Goal: Transaction & Acquisition: Purchase product/service

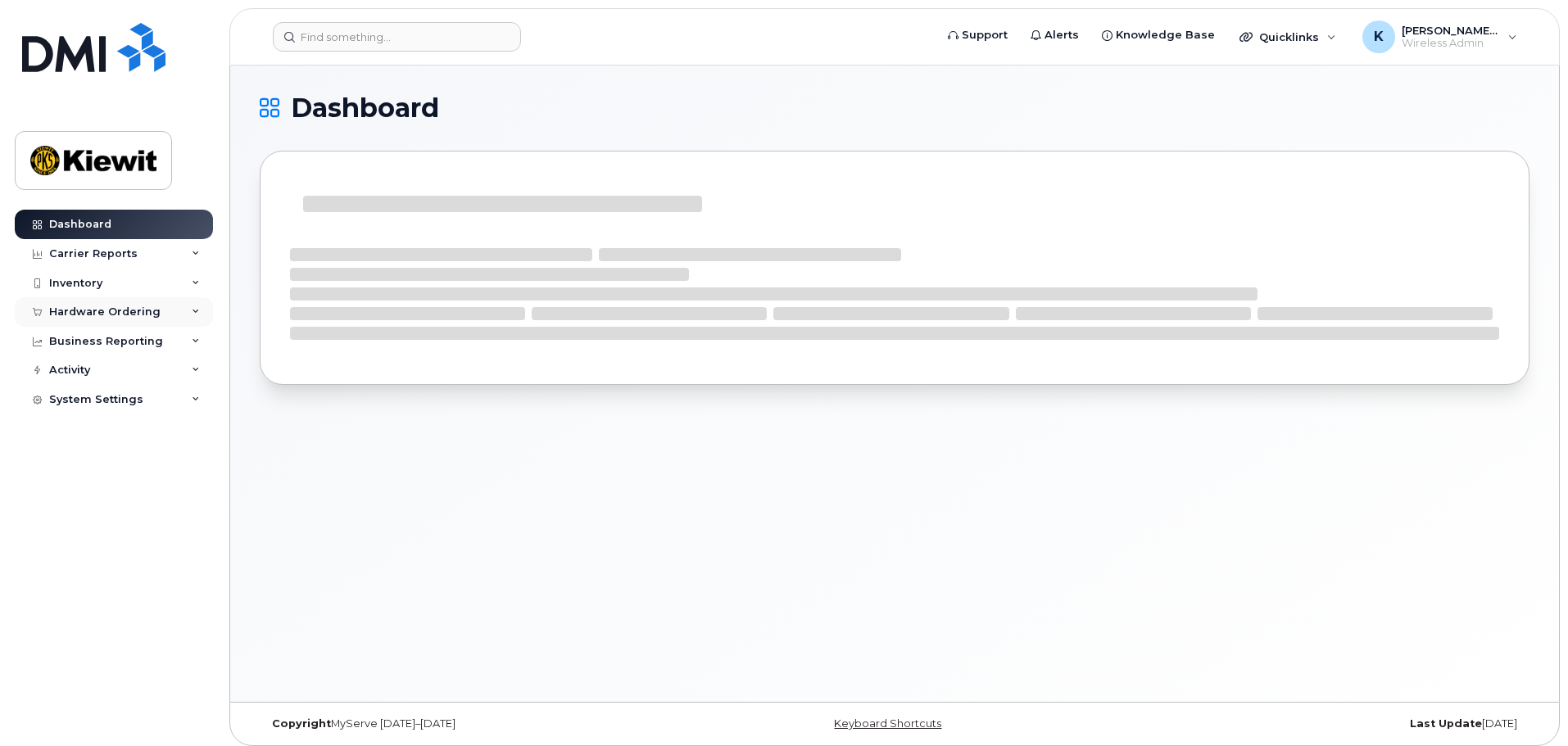
click at [145, 301] on div "Hardware Ordering" at bounding box center [114, 312] width 198 height 29
click at [133, 367] on link "Orders" at bounding box center [129, 373] width 170 height 31
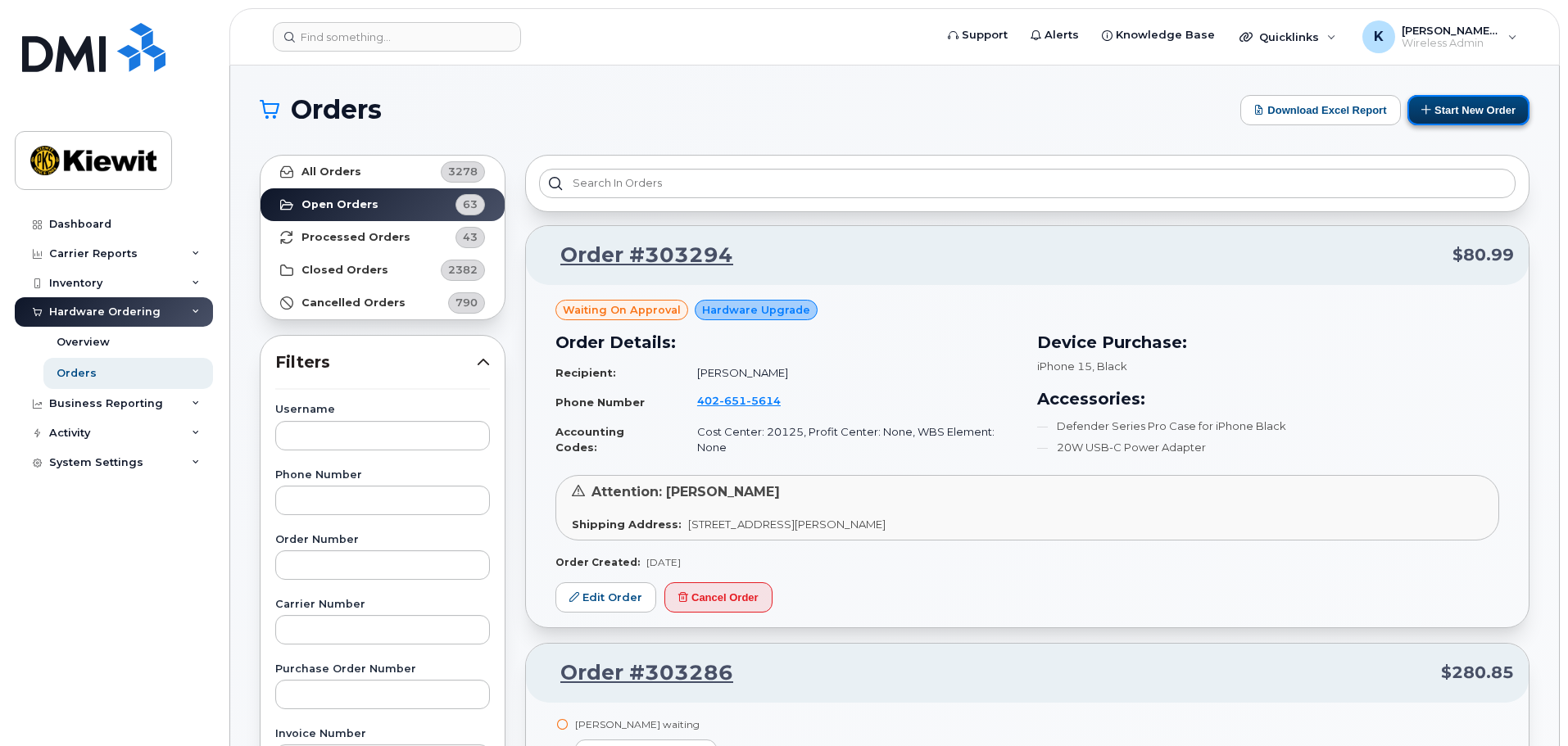
click at [1430, 101] on button "Start New Order" at bounding box center [1468, 110] width 122 height 30
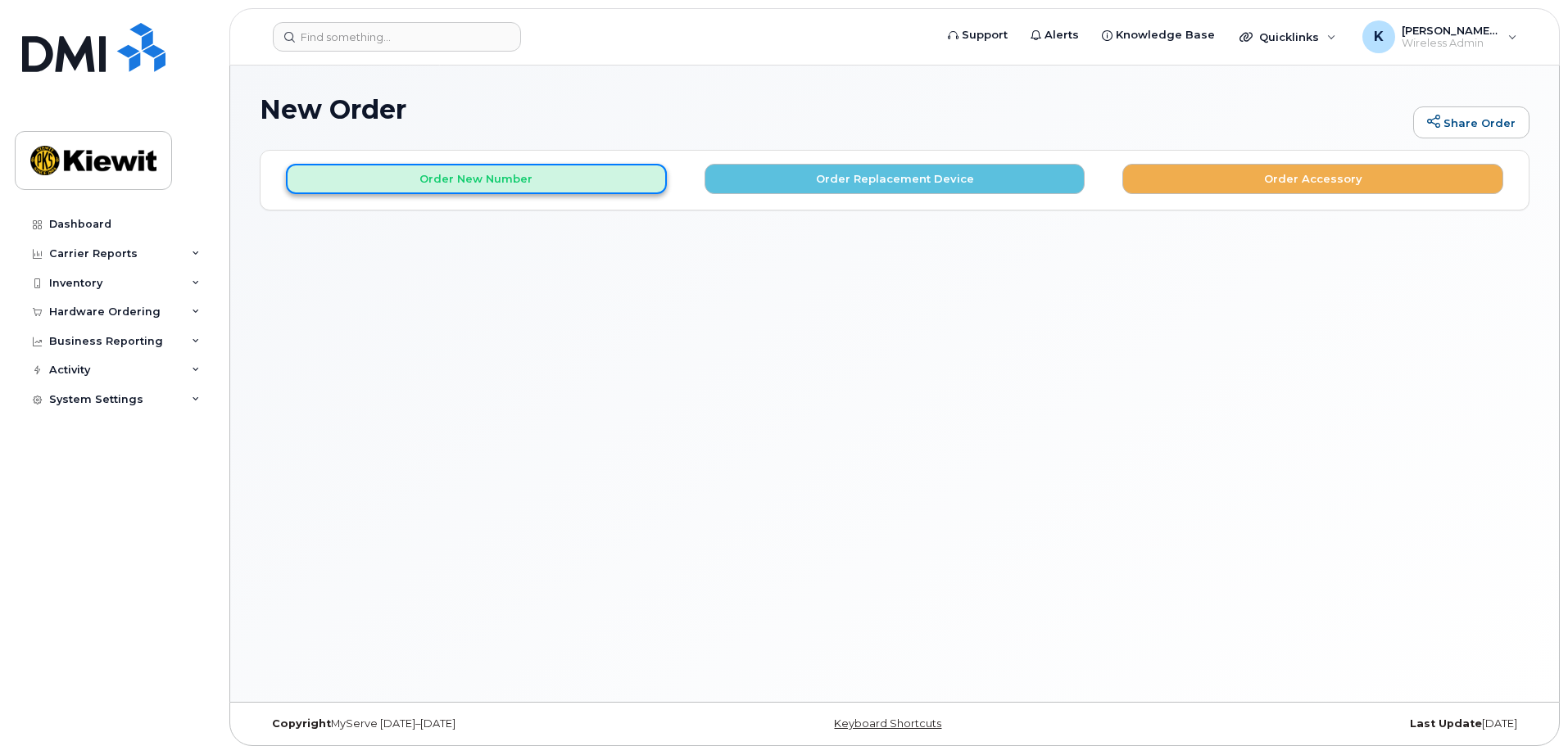
click at [466, 176] on button "Order New Number" at bounding box center [476, 179] width 381 height 30
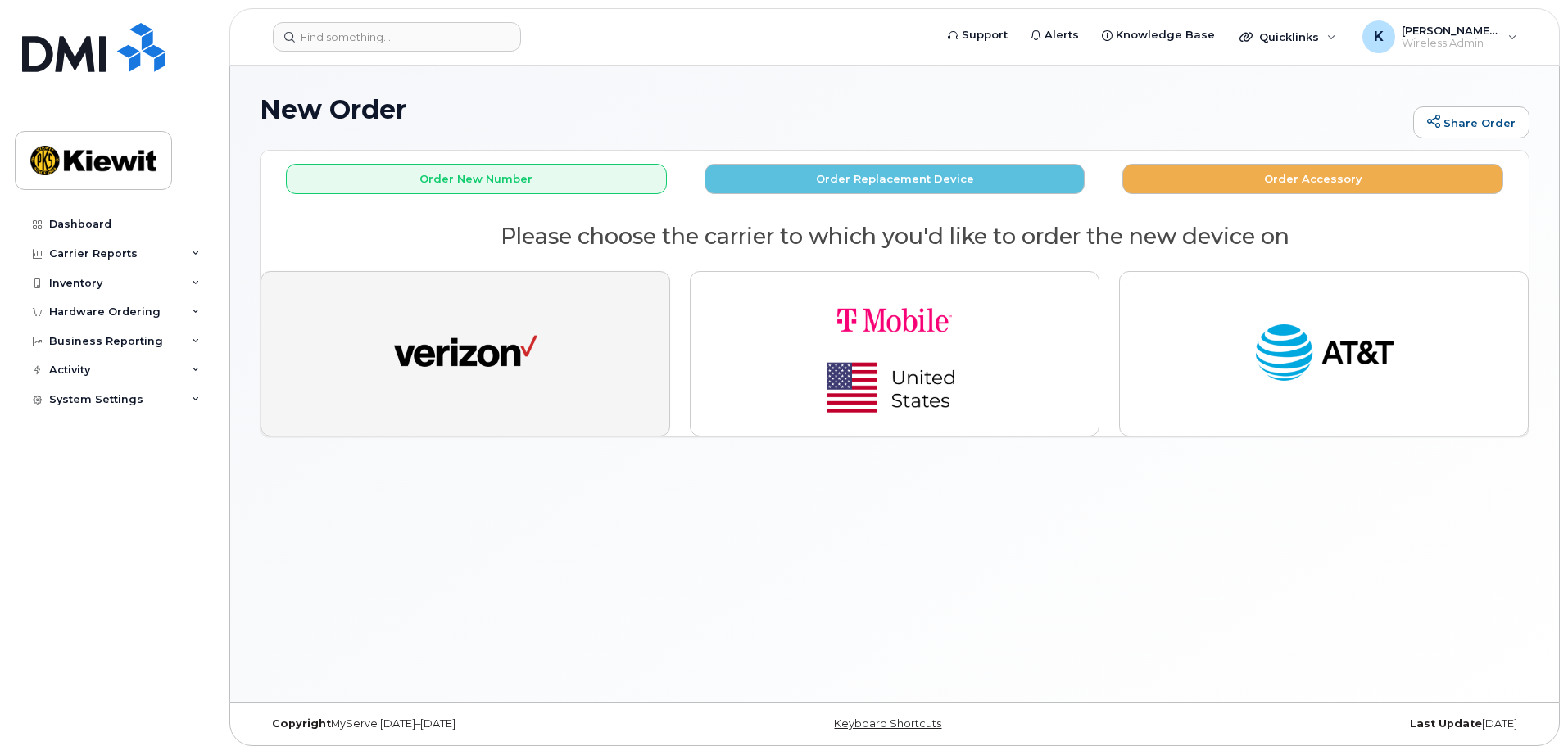
click at [538, 357] on button "button" at bounding box center [465, 353] width 409 height 165
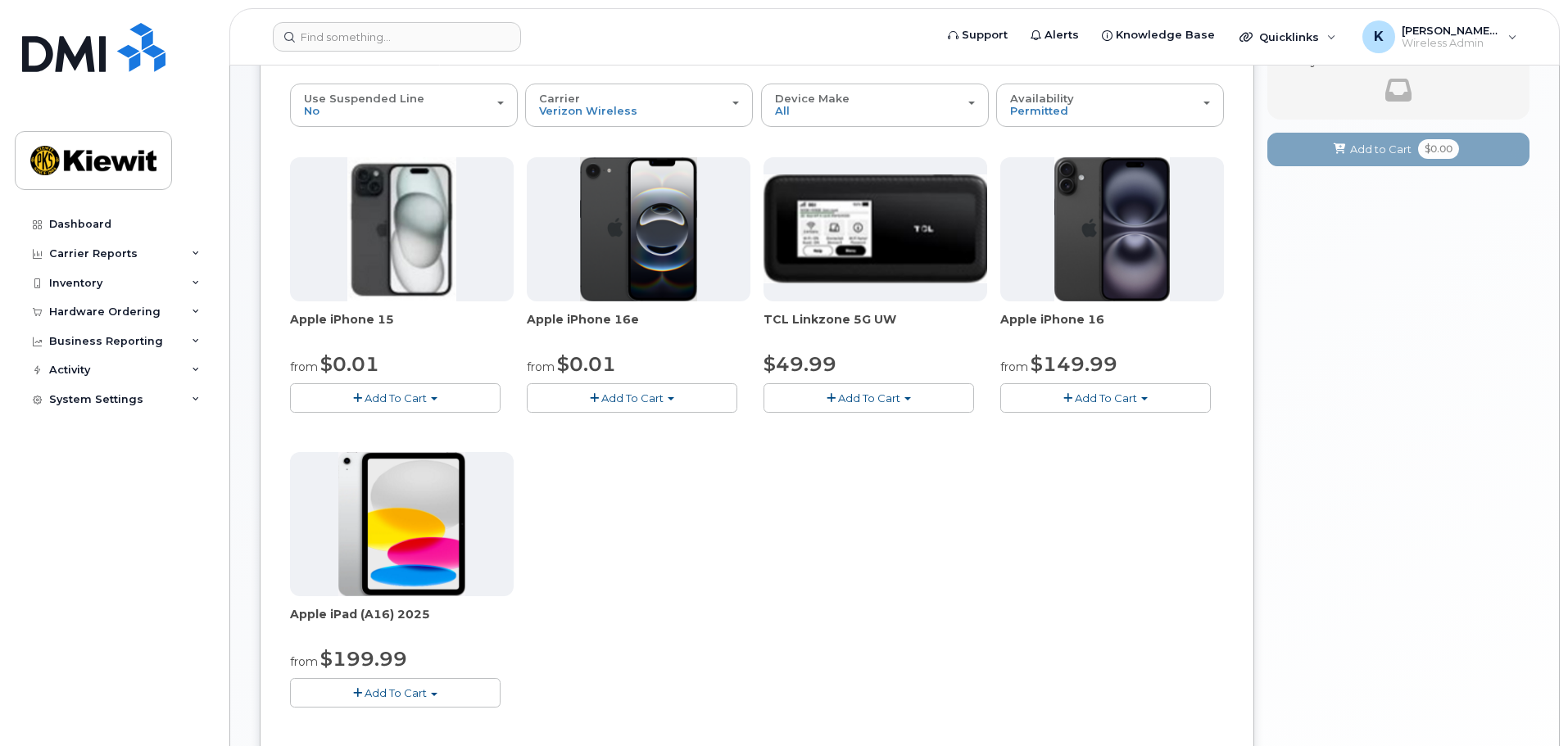
scroll to position [163, 0]
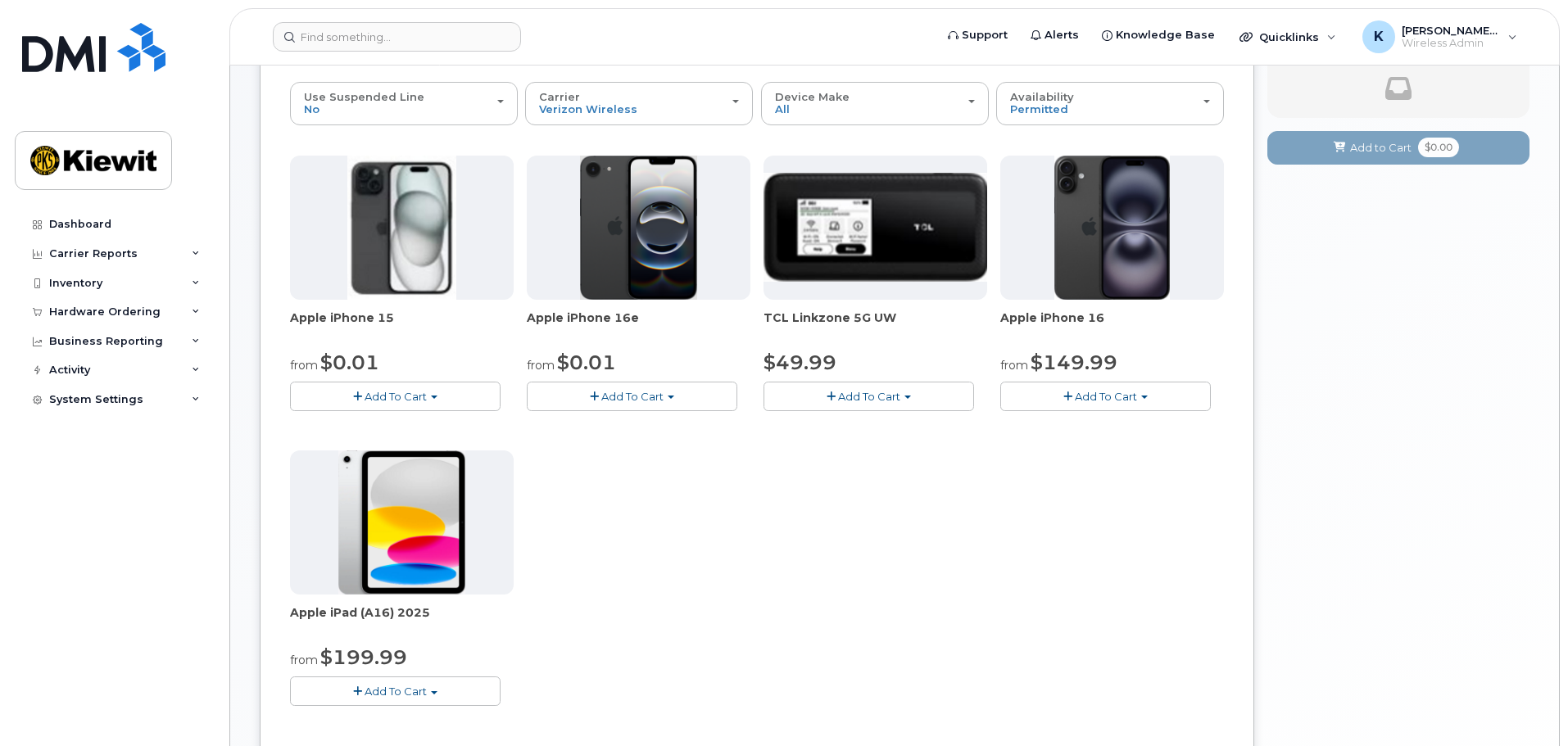
click at [419, 402] on span "Add To Cart" at bounding box center [396, 396] width 63 height 13
click at [423, 420] on link "$0.01 - 2 Year Activation (128GB)" at bounding box center [399, 427] width 212 height 21
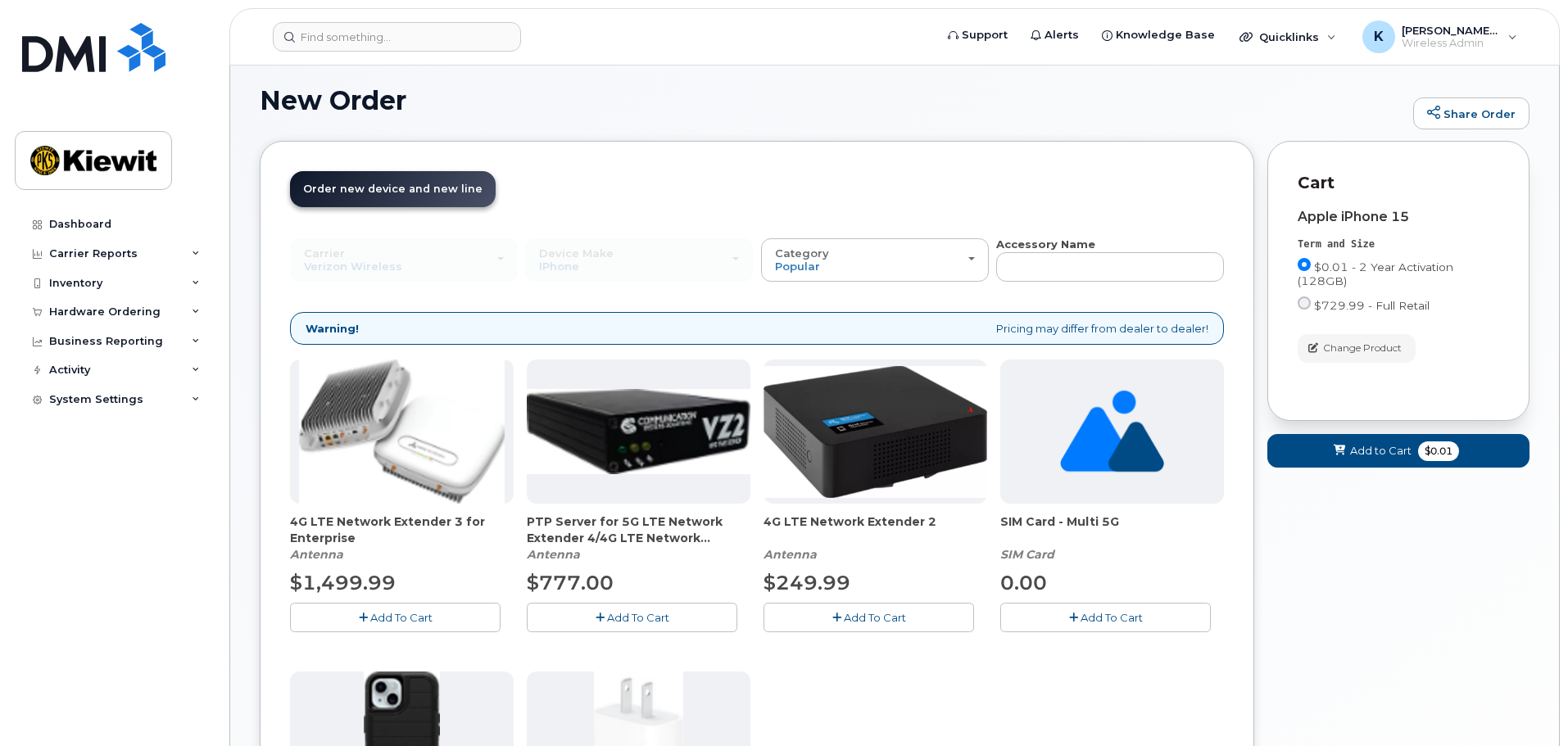
scroll to position [255, 0]
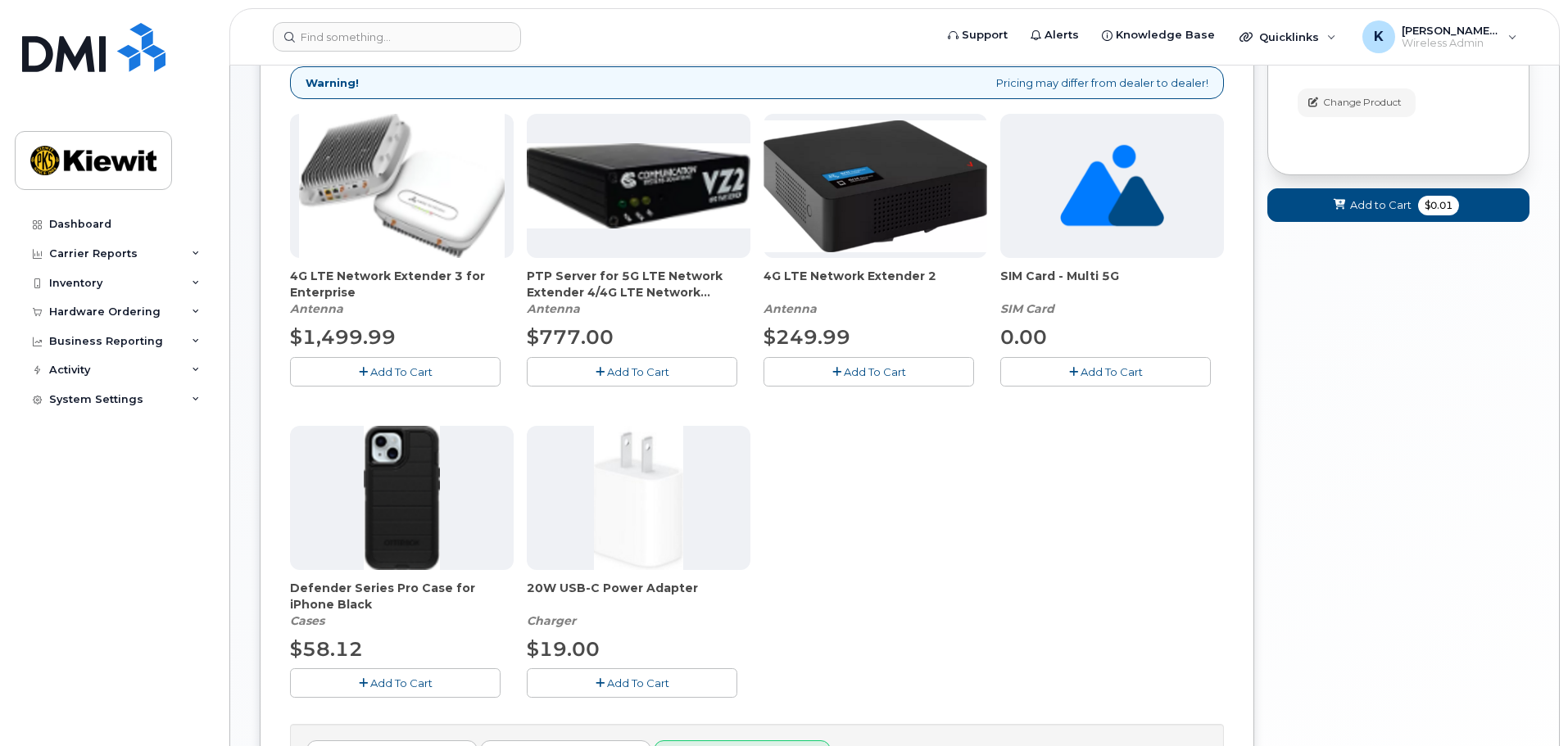
click at [461, 678] on button "Add To Cart" at bounding box center [396, 683] width 211 height 29
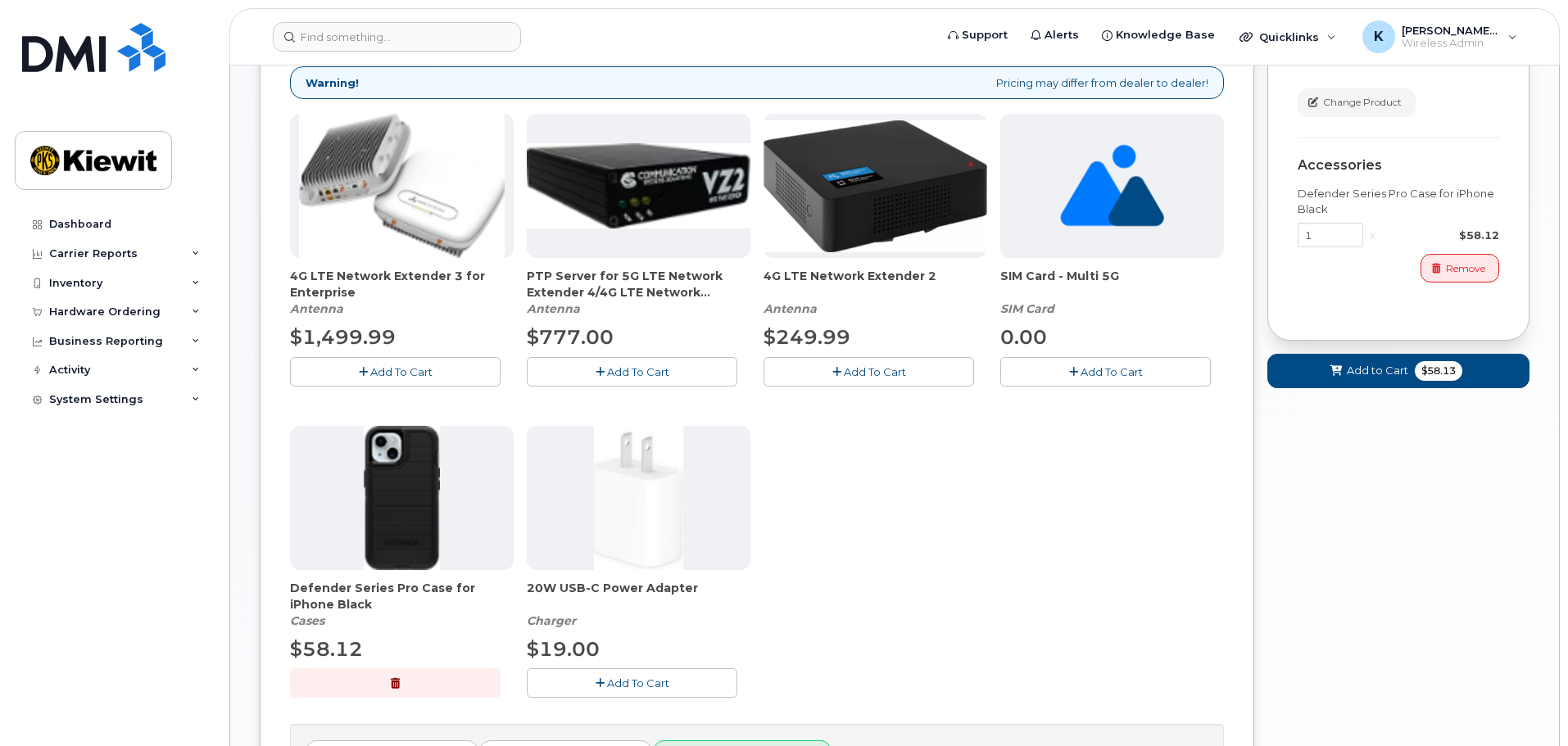
click at [690, 678] on button "Add To Cart" at bounding box center [633, 683] width 211 height 29
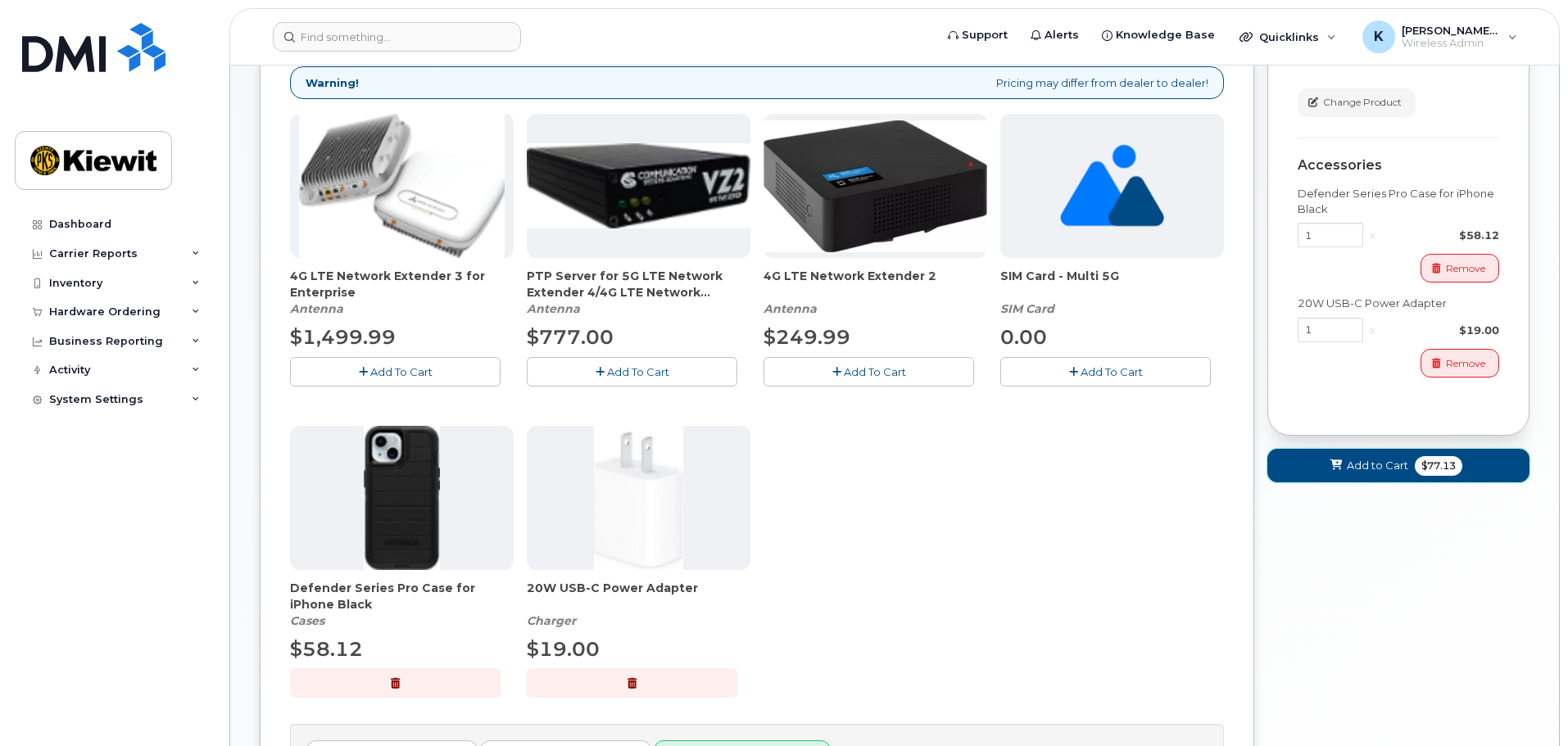
click at [1335, 474] on span at bounding box center [1336, 465] width 15 height 15
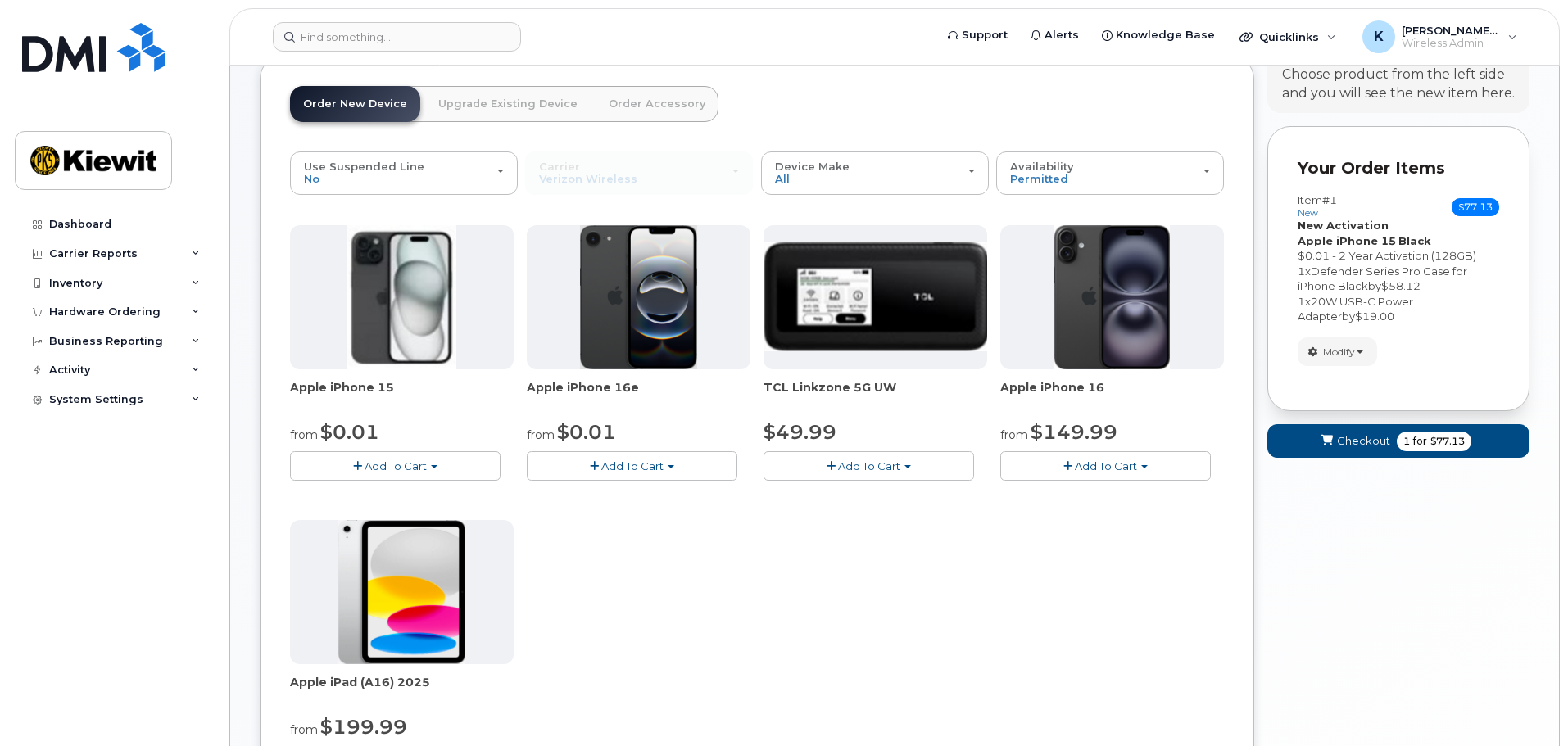
scroll to position [94, 0]
click at [1337, 448] on button "Checkout 1 for $77.13" at bounding box center [1397, 442] width 262 height 34
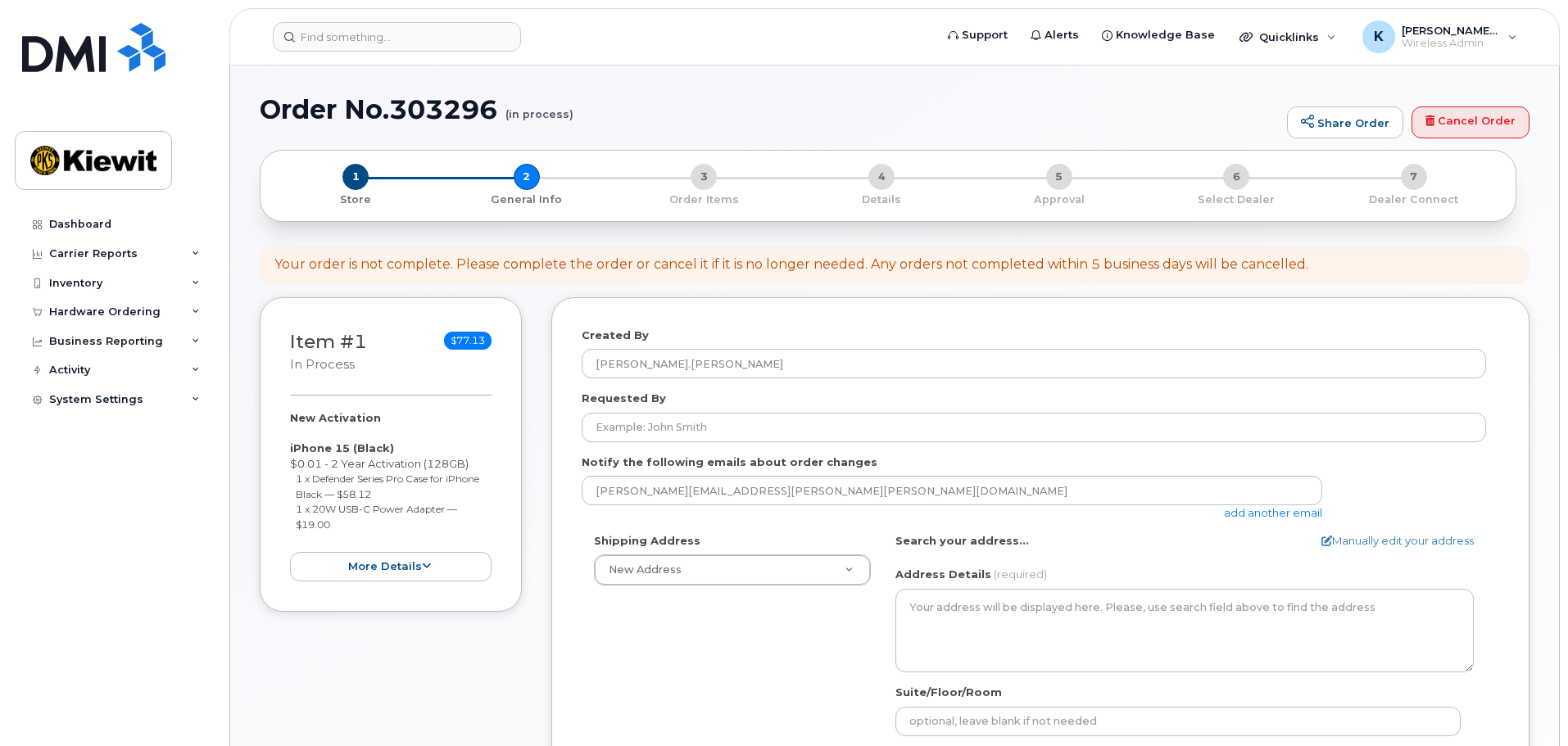
select select
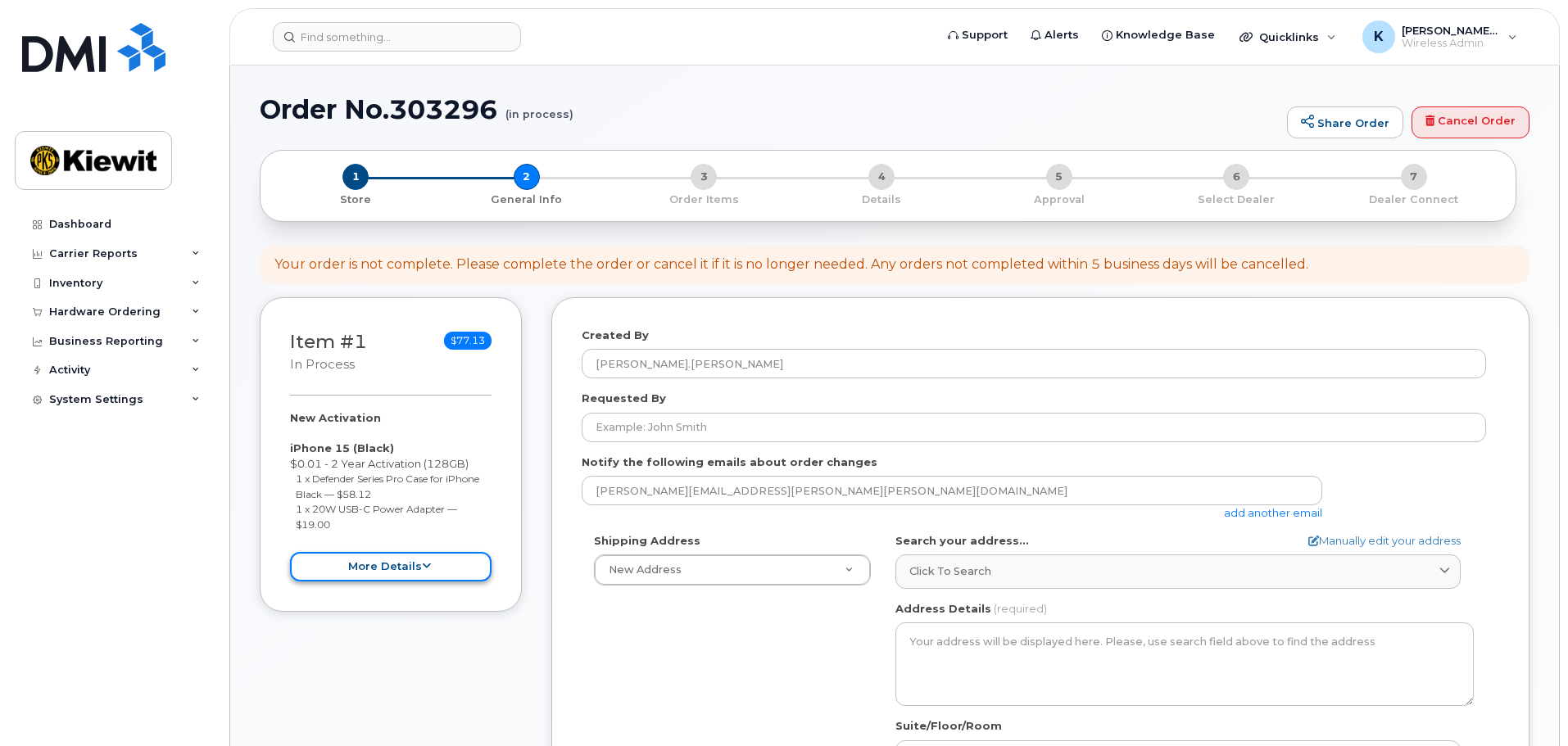
click at [460, 562] on button "more details" at bounding box center [391, 567] width 202 height 30
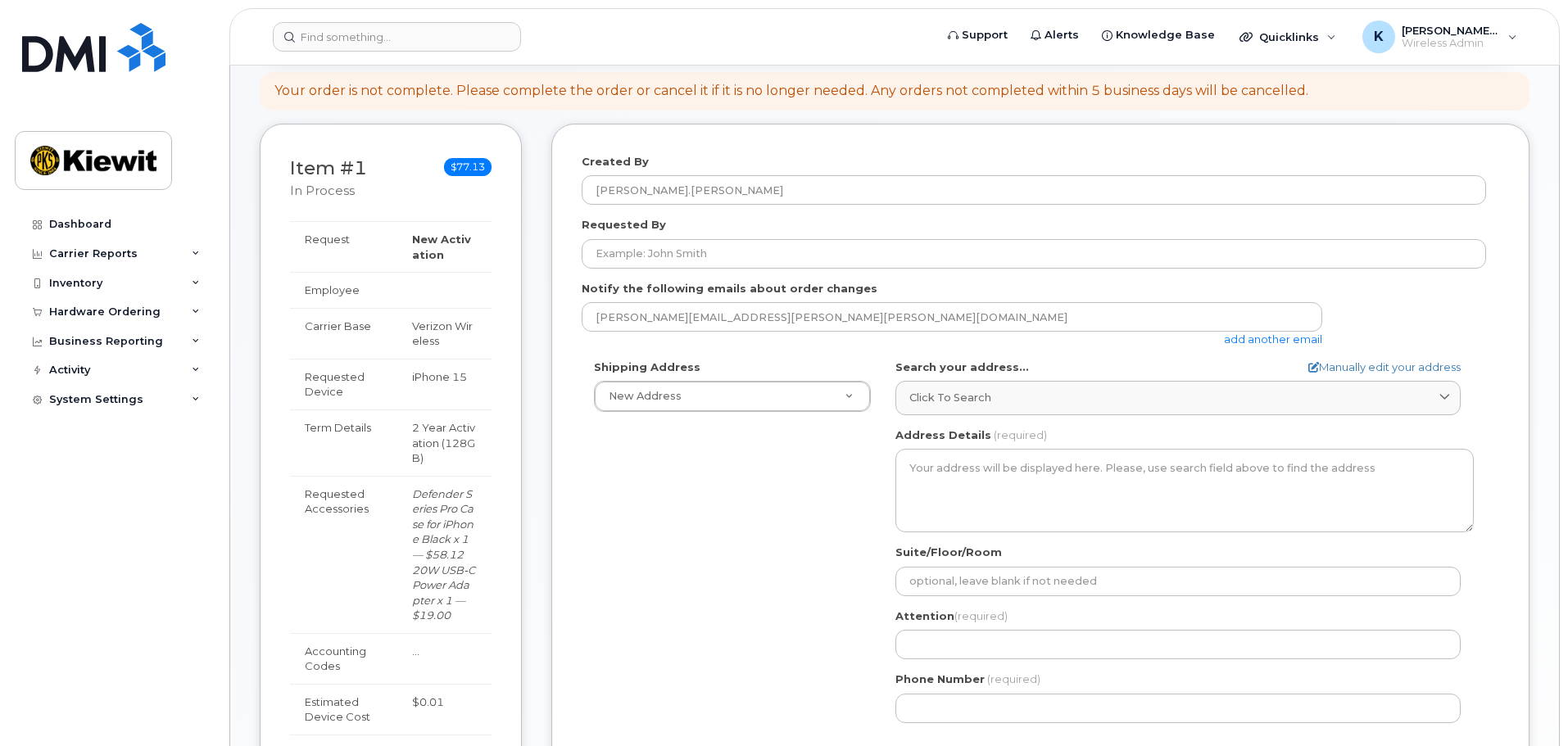
scroll to position [82, 0]
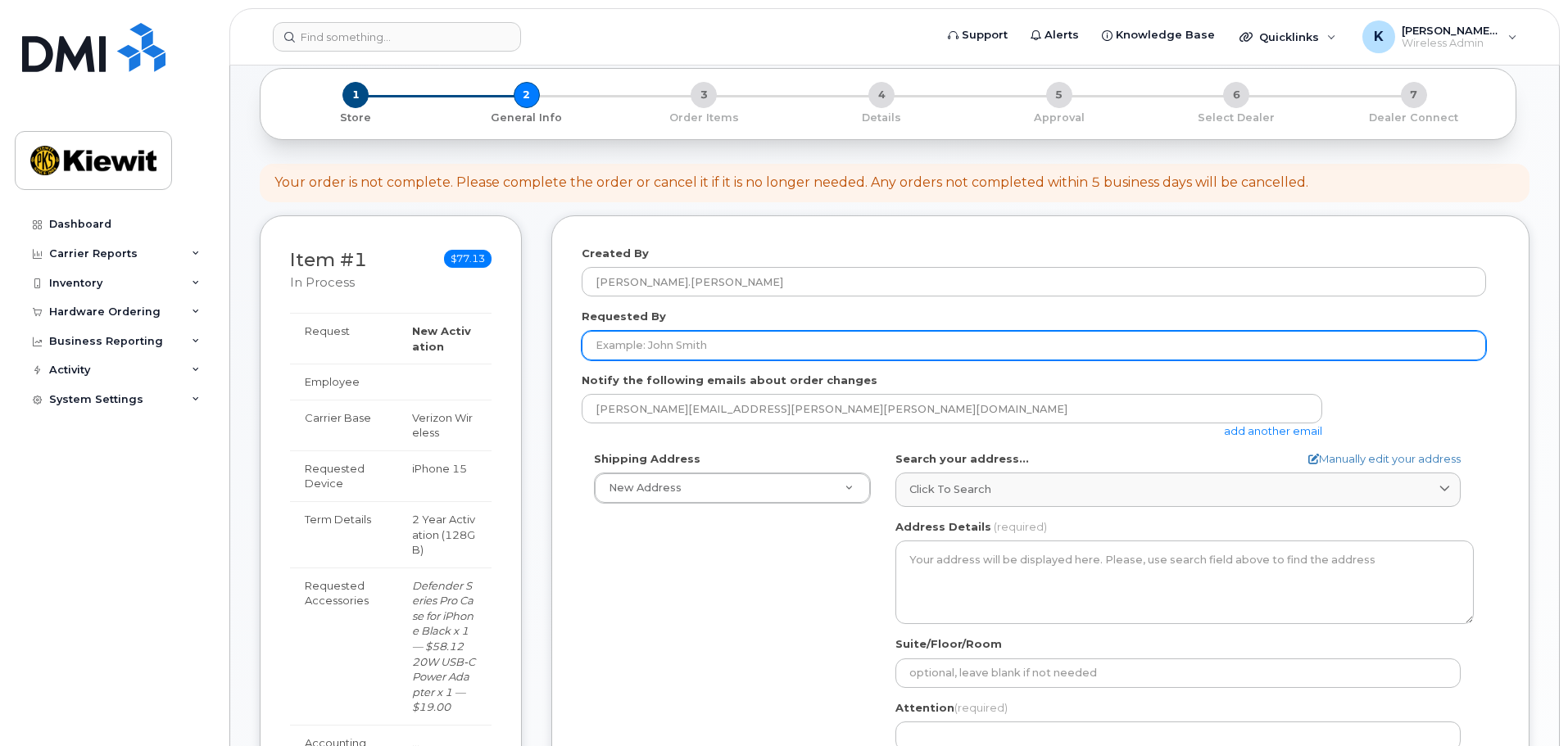
click at [775, 349] on input "Requested By" at bounding box center [1034, 345] width 904 height 29
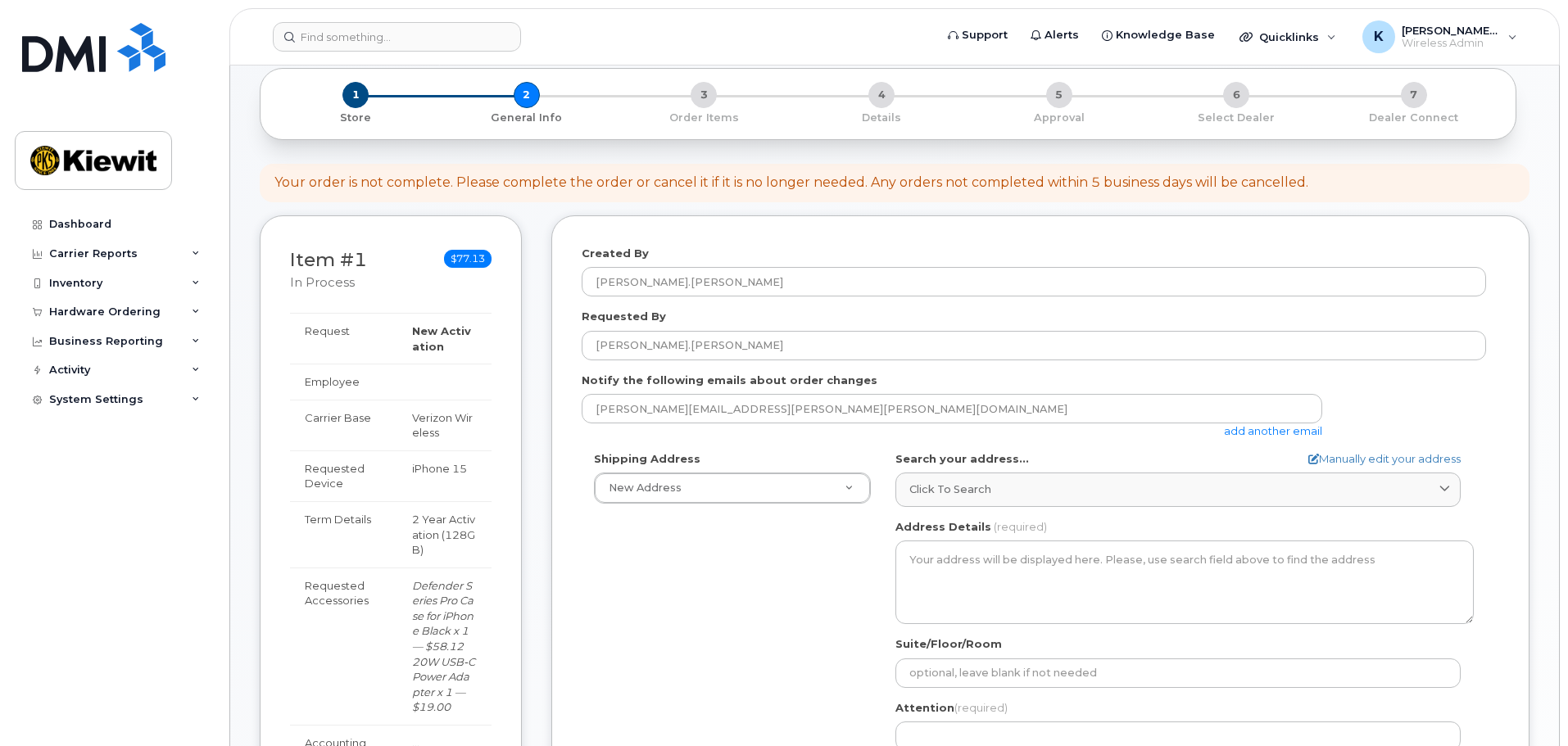
click at [780, 380] on label "Notify the following emails about order changes" at bounding box center [729, 380] width 296 height 15
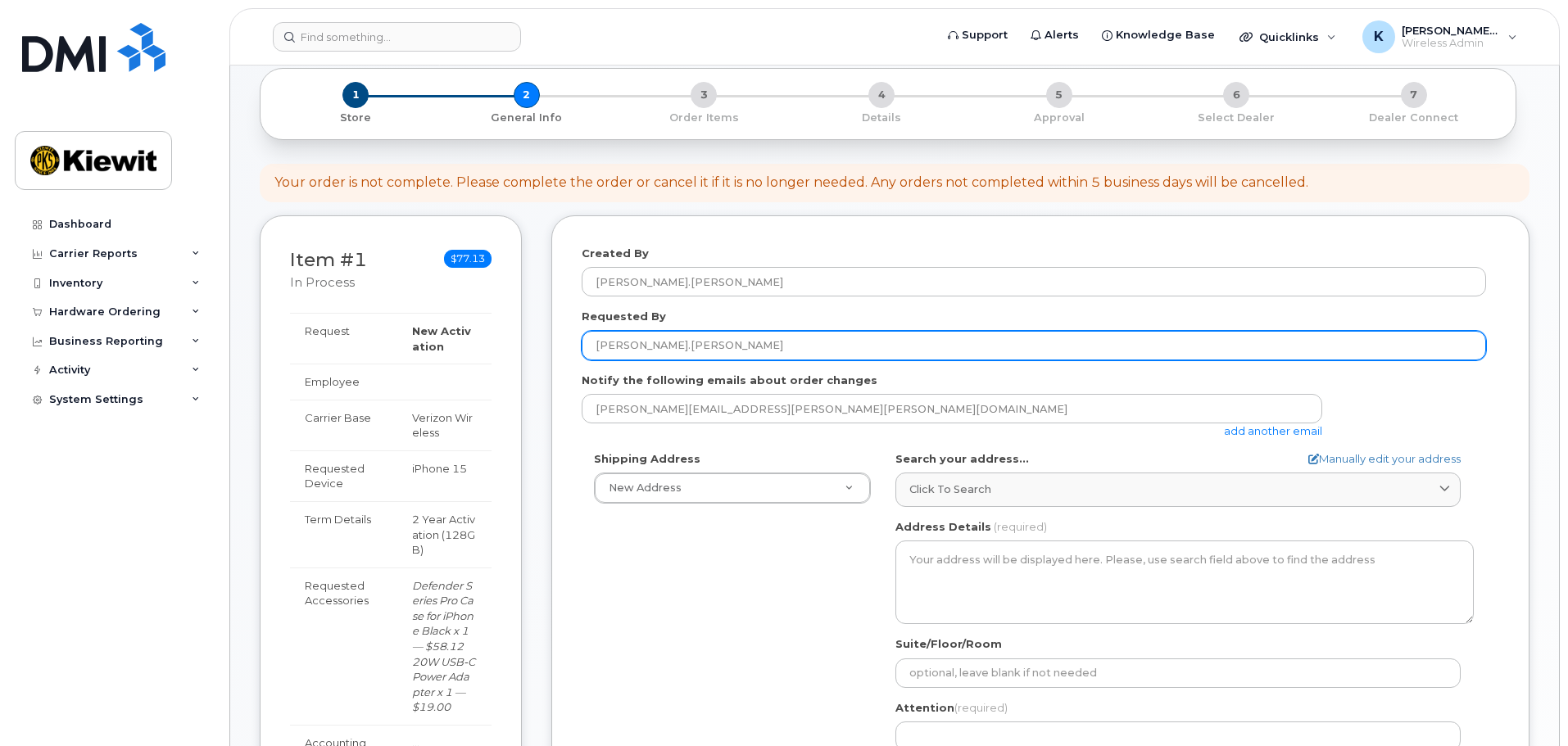
click at [1010, 347] on input "Mauricio.Andrade" at bounding box center [1034, 345] width 904 height 29
paste input "text"
type input "Mauricio.Andrade"
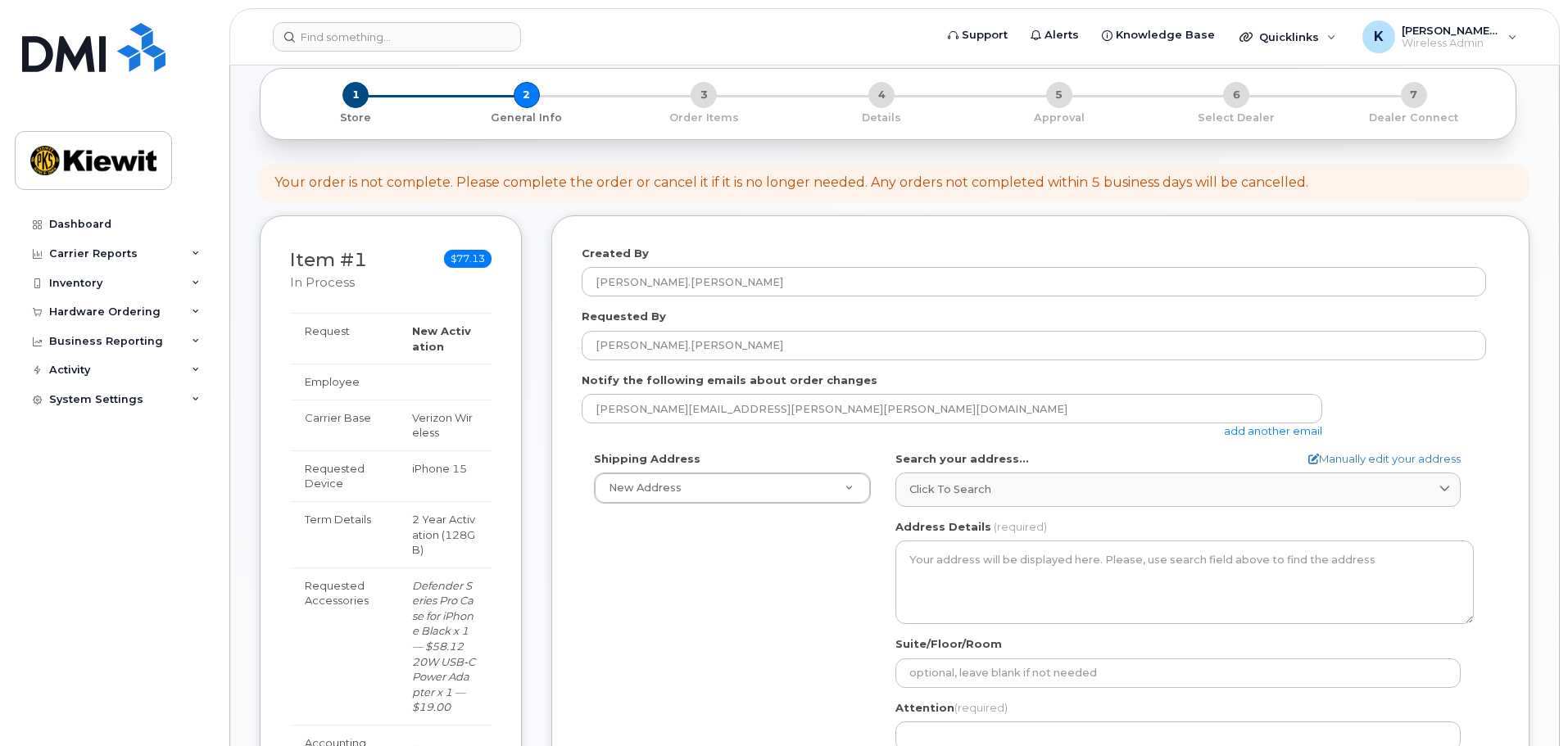
click at [1010, 320] on div "Requested By Mauricio.Andrade" at bounding box center [1040, 335] width 918 height 52
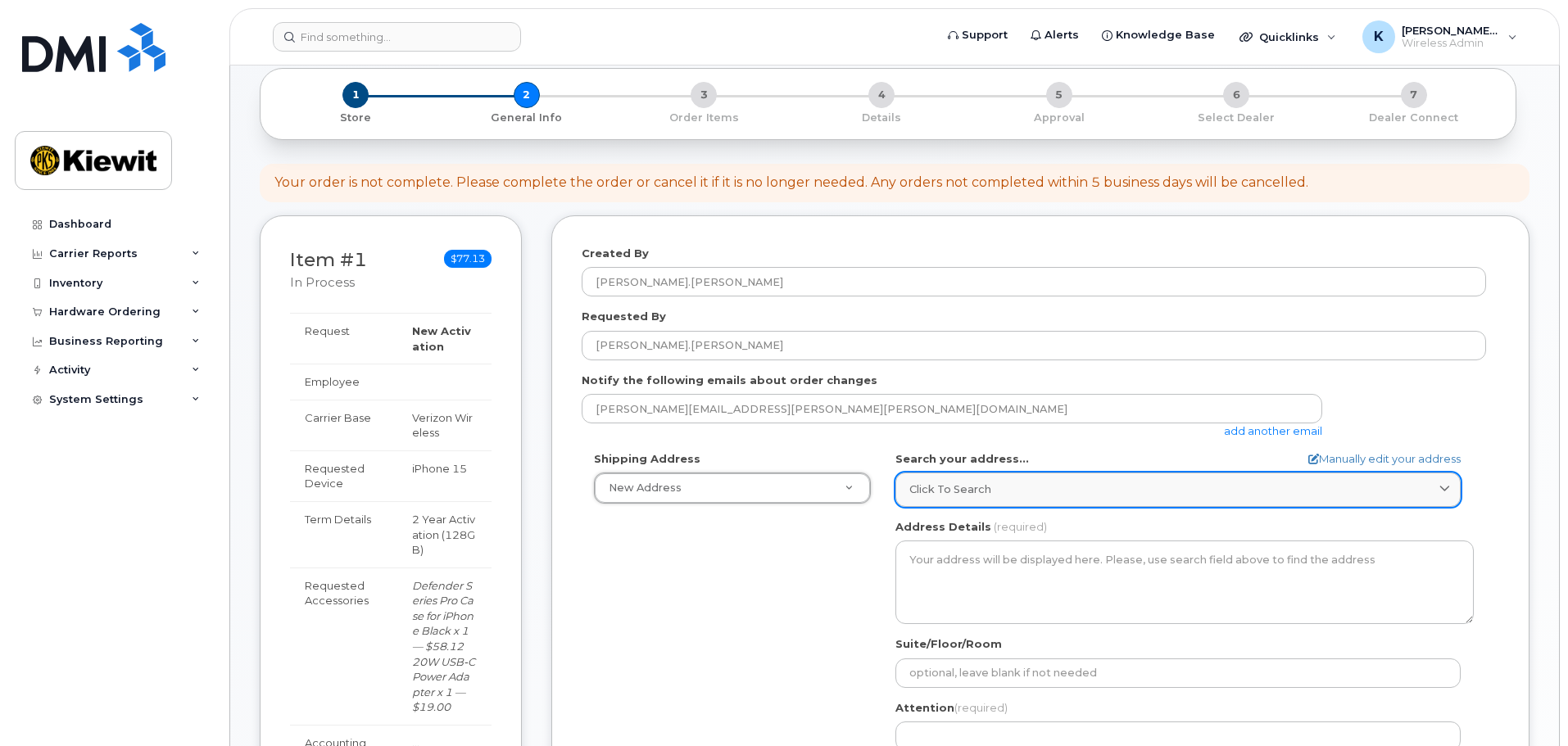
click at [1322, 490] on div "Click to search" at bounding box center [1178, 489] width 537 height 15
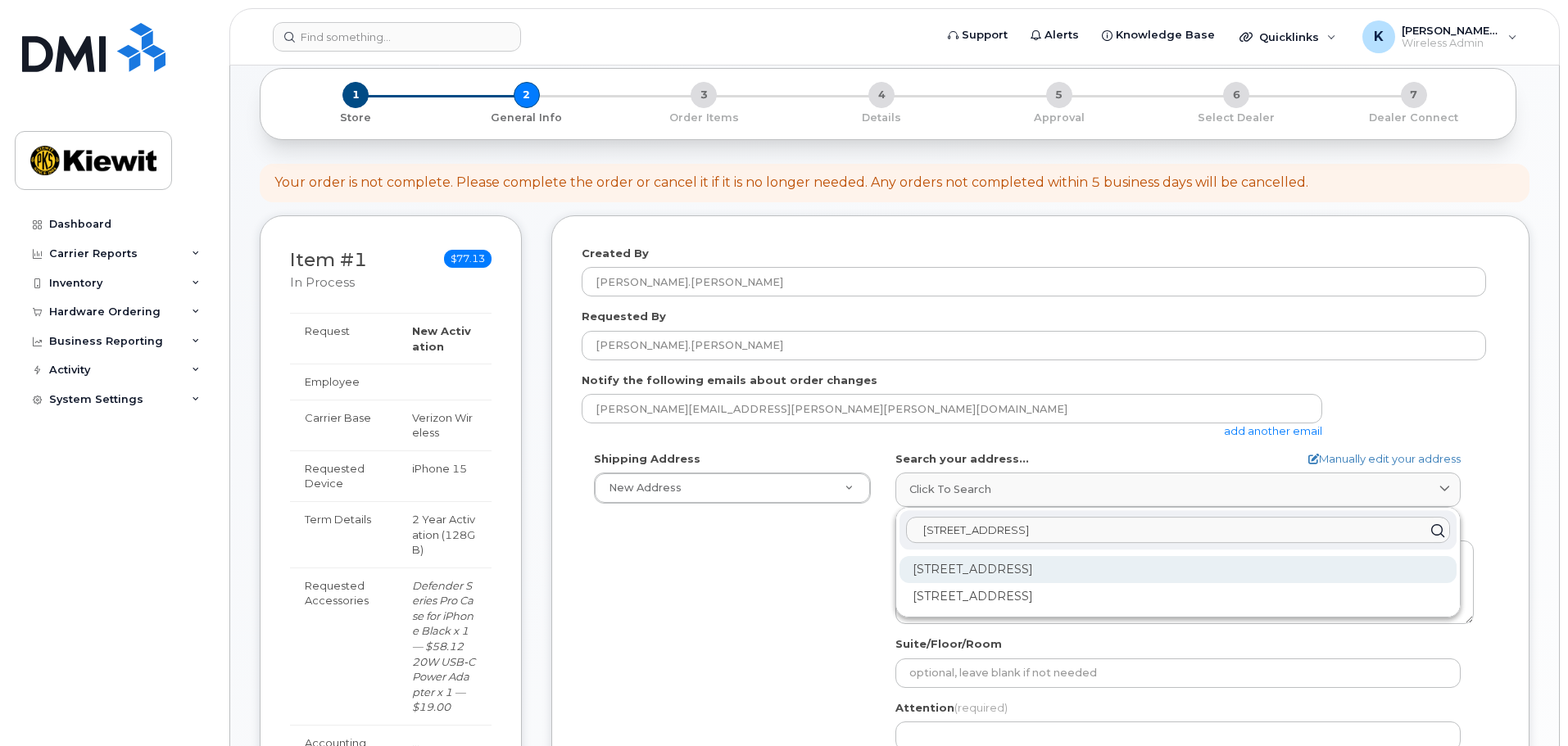
type input "11803 Sorrento Valley Rd"
click at [1339, 566] on div "11803 Sorrento Valley Rd San Diego CA 92121" at bounding box center [1178, 570] width 557 height 27
click at [1175, 574] on div "11803 Sorrento Valley Rd Ste A San Diego CA 92121-1045" at bounding box center [1178, 570] width 557 height 27
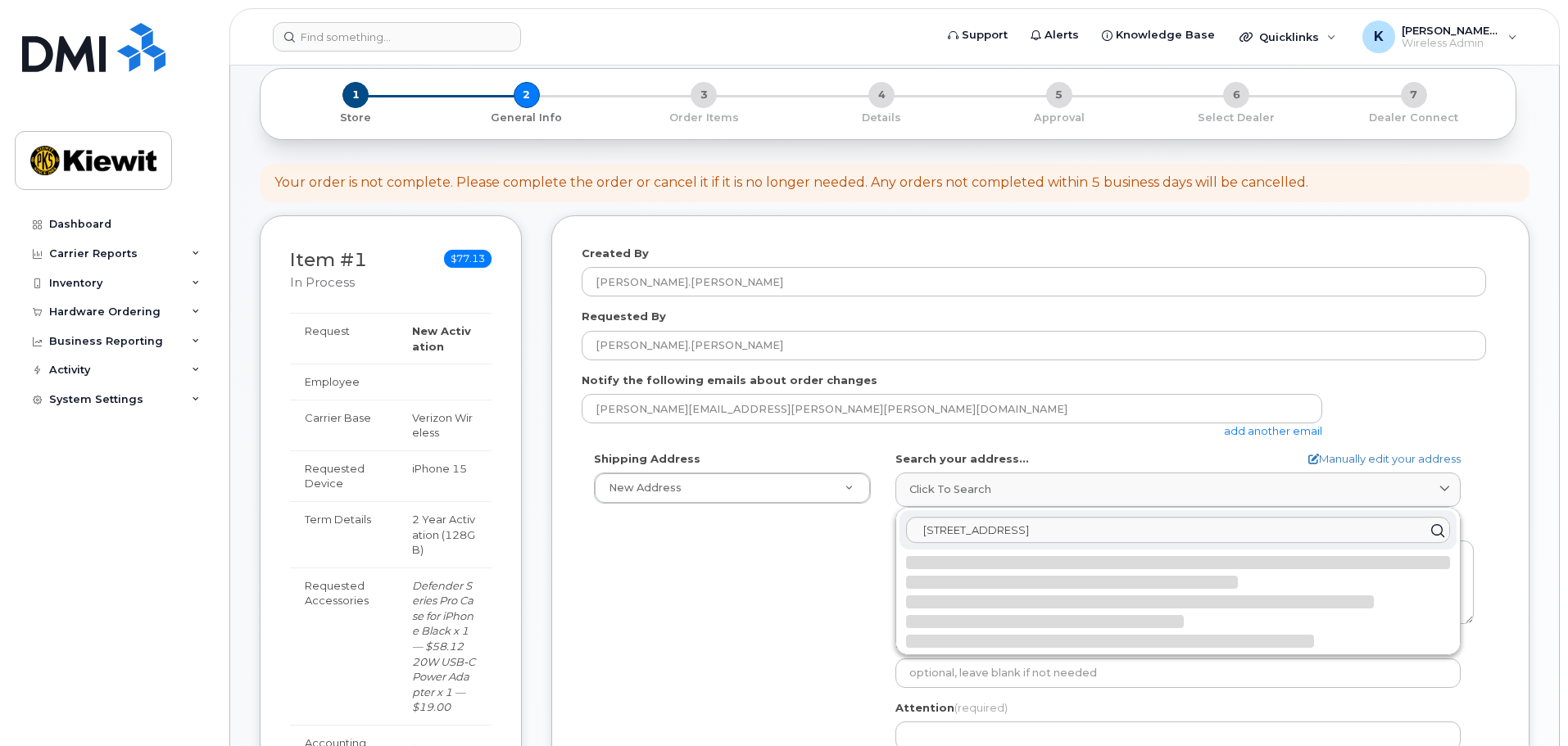
select select
type textarea "11803 Sorrento Valley Rd Ste A SAN DIEGO CA 92121-1045 UNITED STATES"
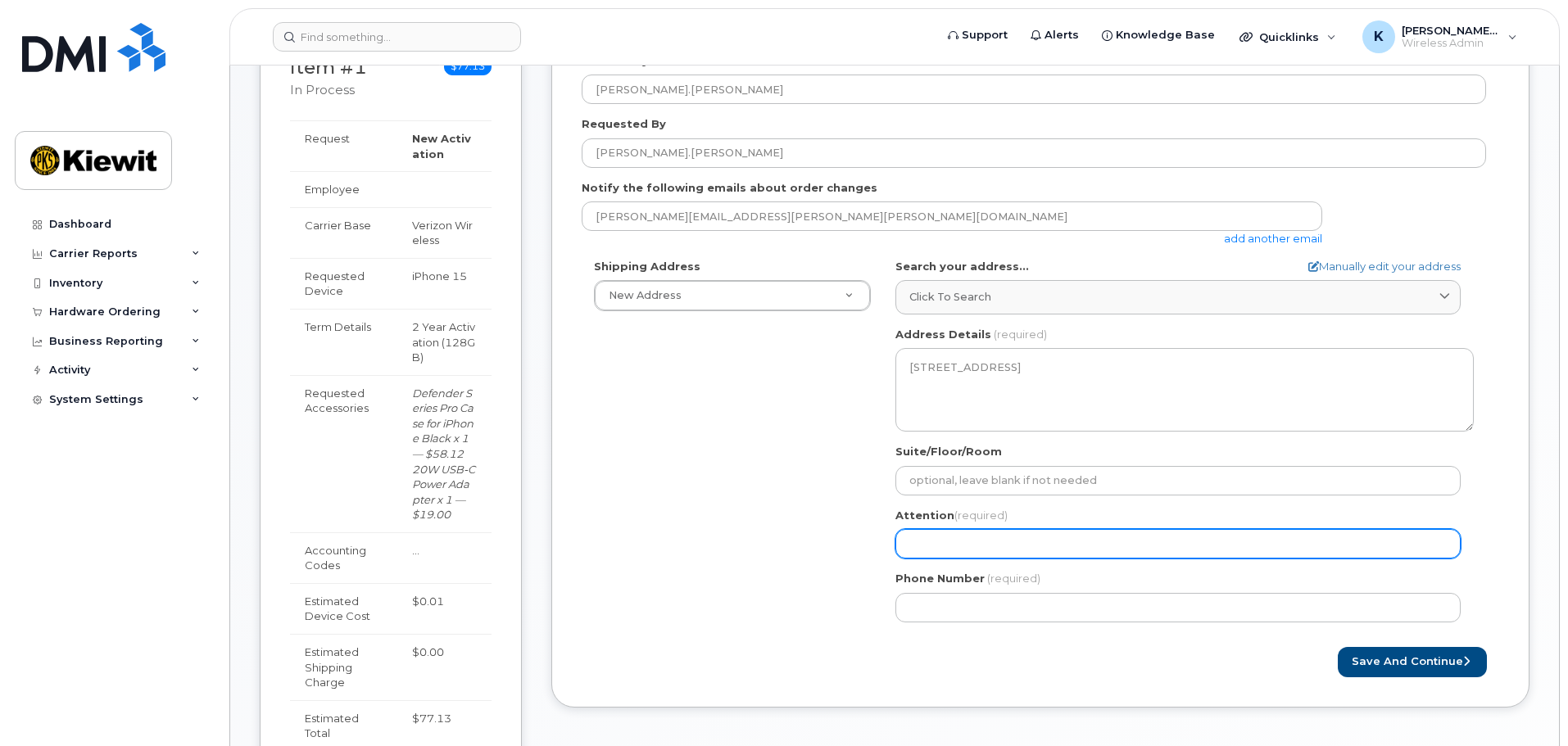
scroll to position [246, 0]
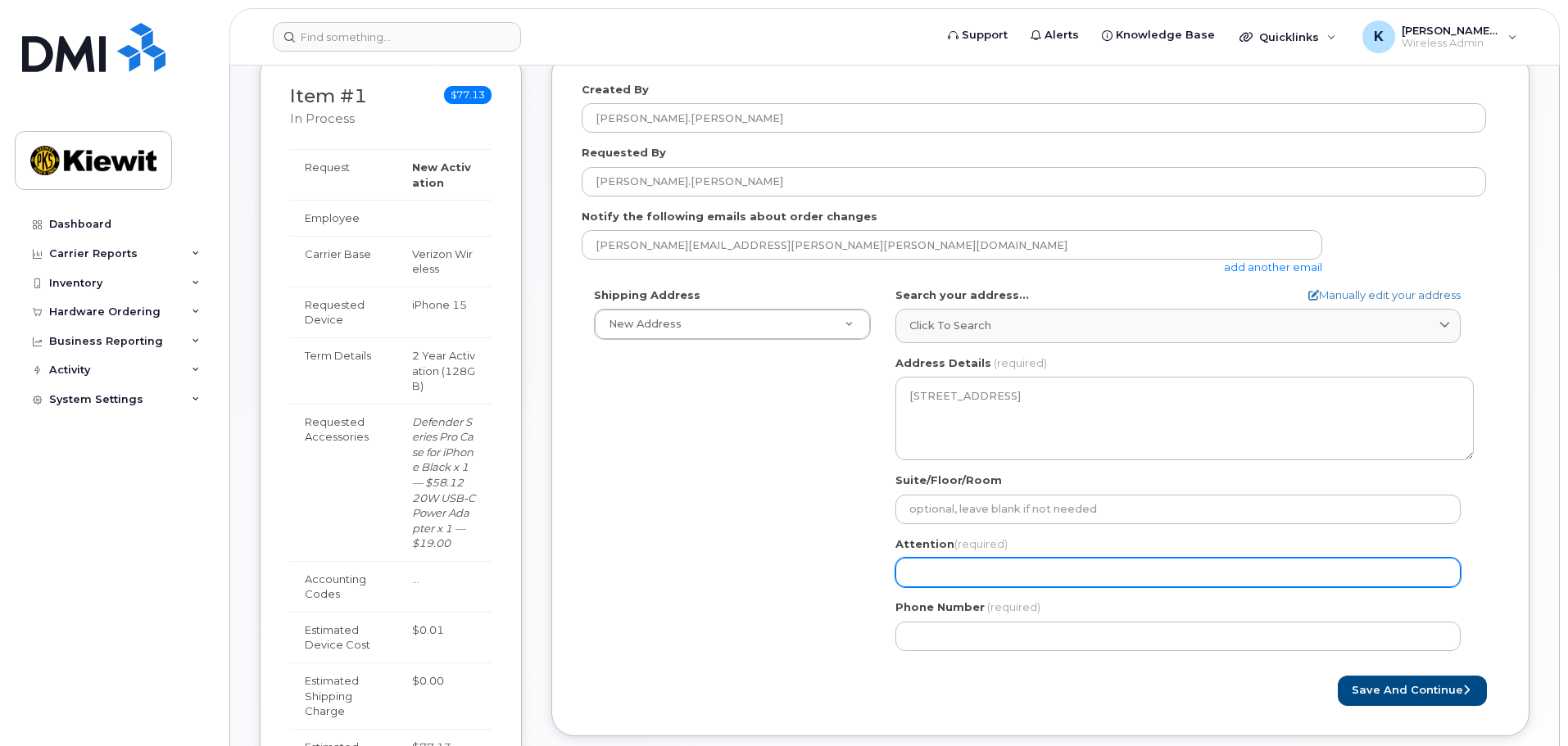
click at [1009, 565] on input "Attention (required)" at bounding box center [1178, 572] width 566 height 29
type input "[PERSON_NAME].[PERSON_NAME]"
select select
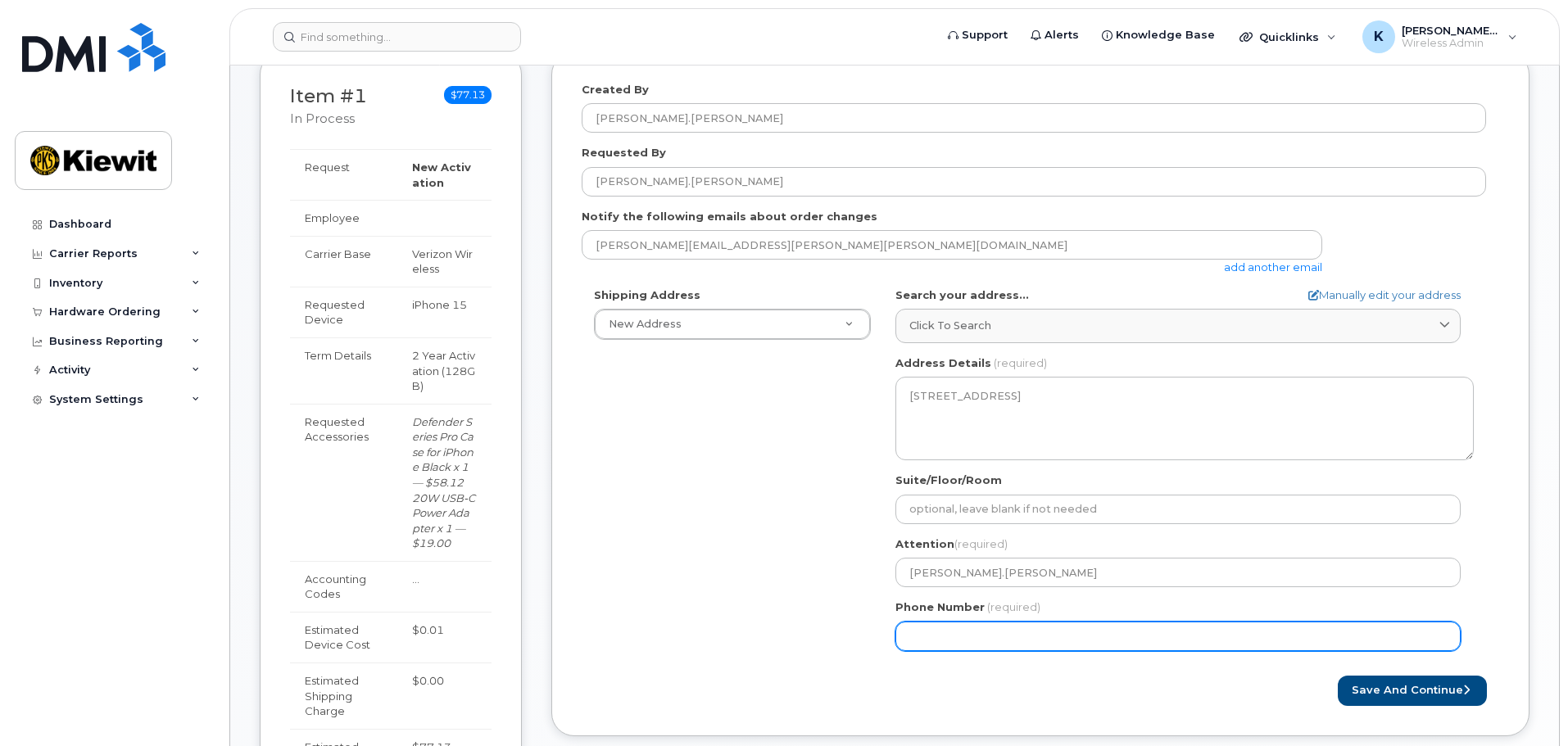
click at [1024, 633] on input "Phone Number" at bounding box center [1178, 636] width 566 height 29
type input "562442093"
select select
type input "5624420939"
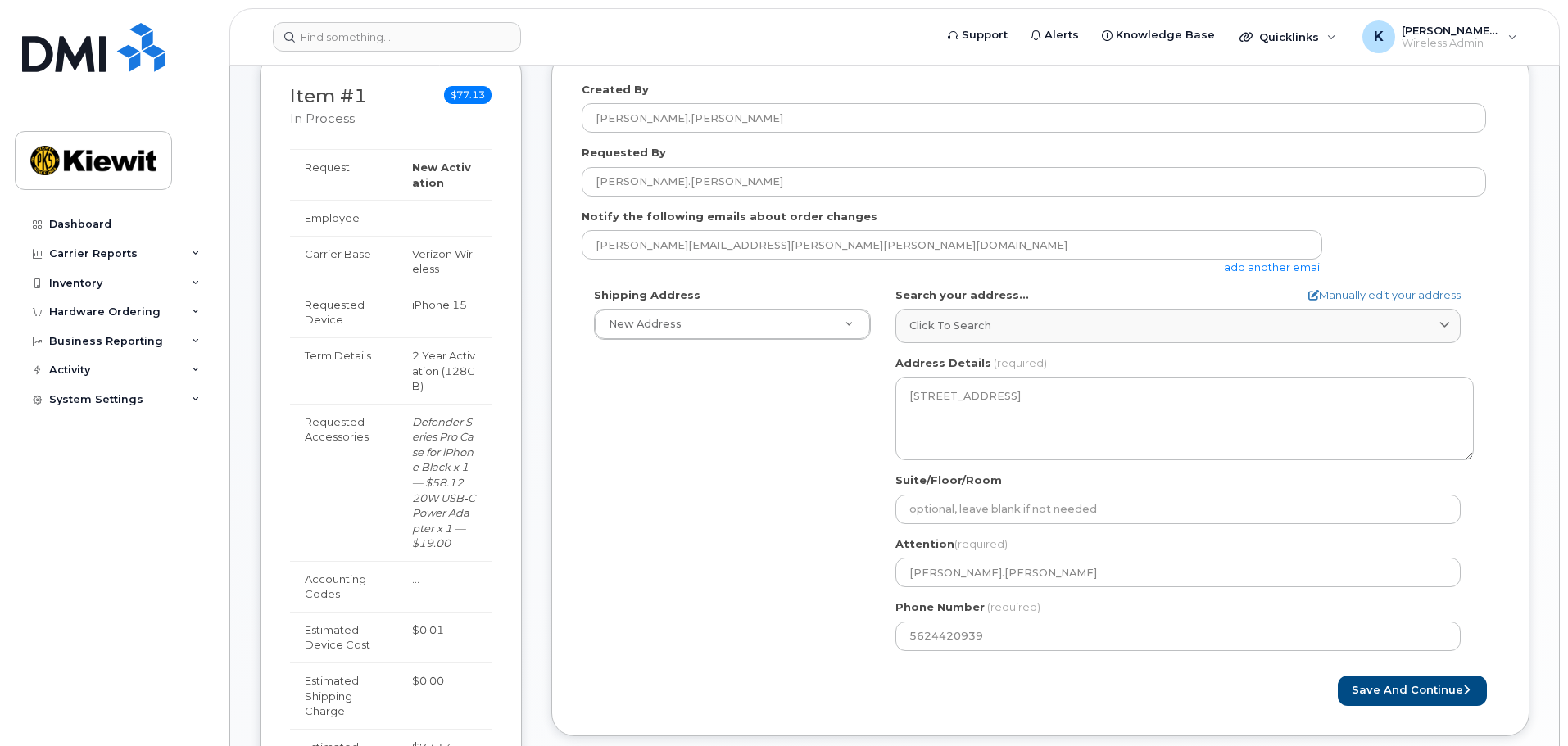
click at [799, 365] on div "Shipping Address New Address New Address 10704 Shoemaker Ave CA San Diego Searc…" at bounding box center [1034, 475] width 904 height 376
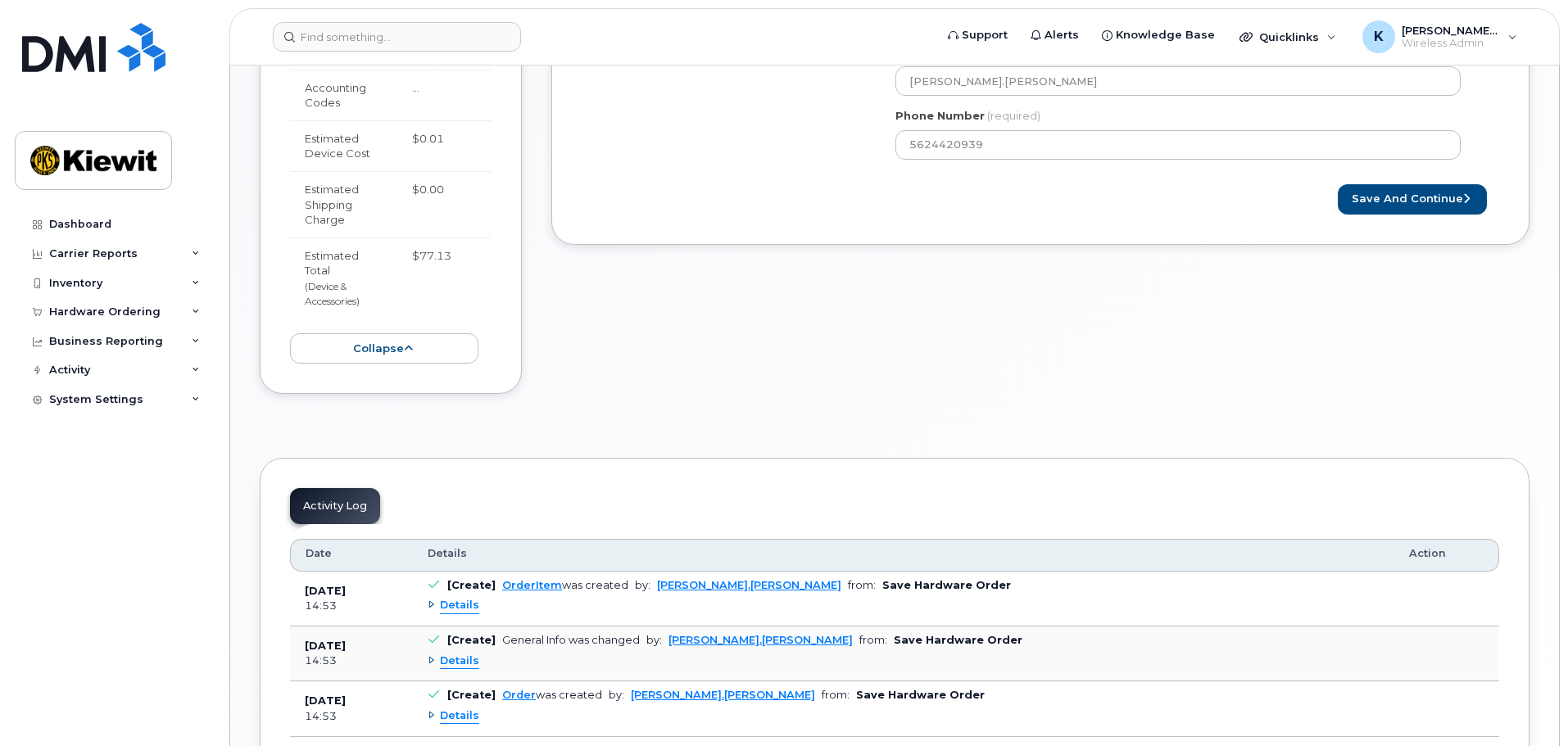
scroll to position [409, 0]
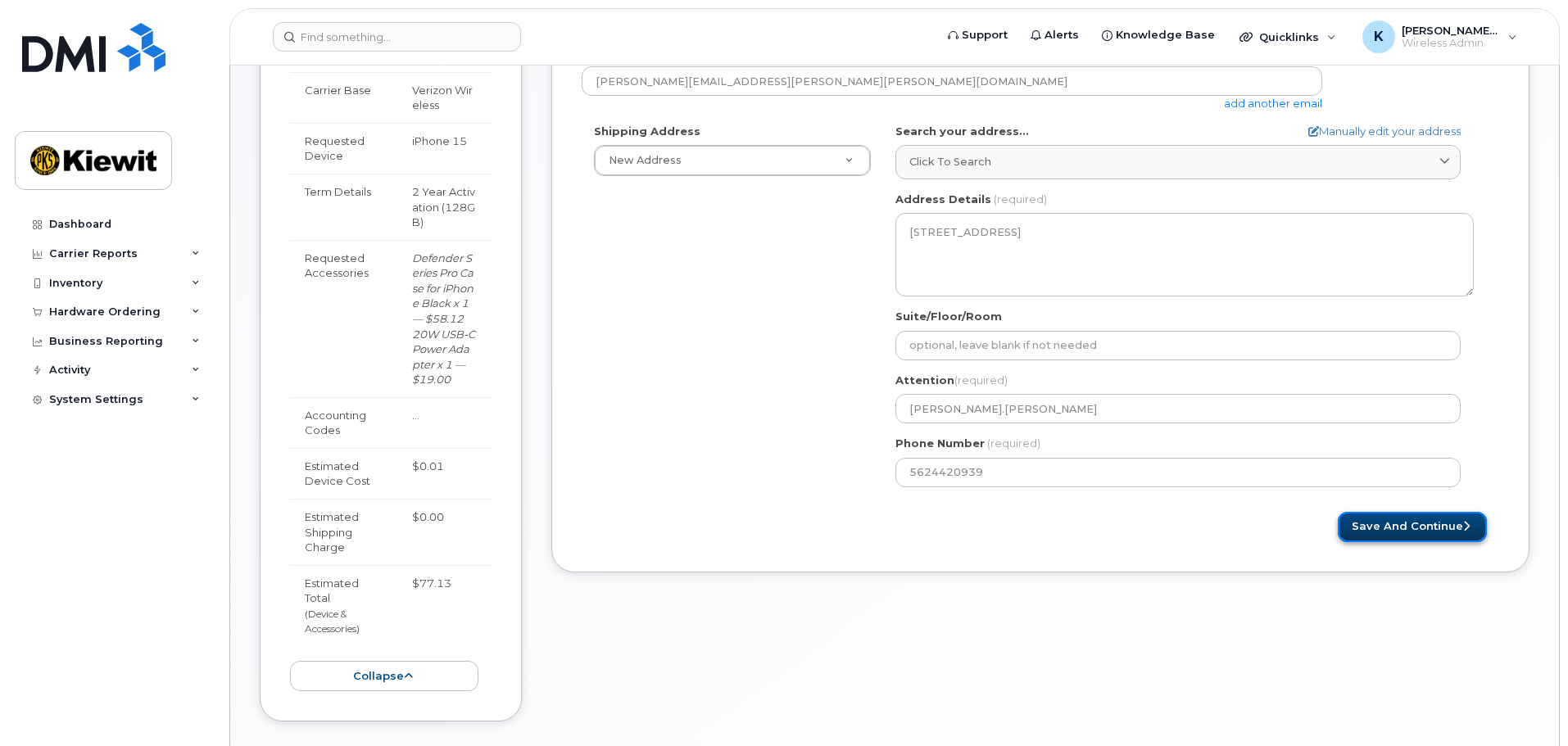
click at [1400, 522] on button "Save and Continue" at bounding box center [1412, 527] width 149 height 30
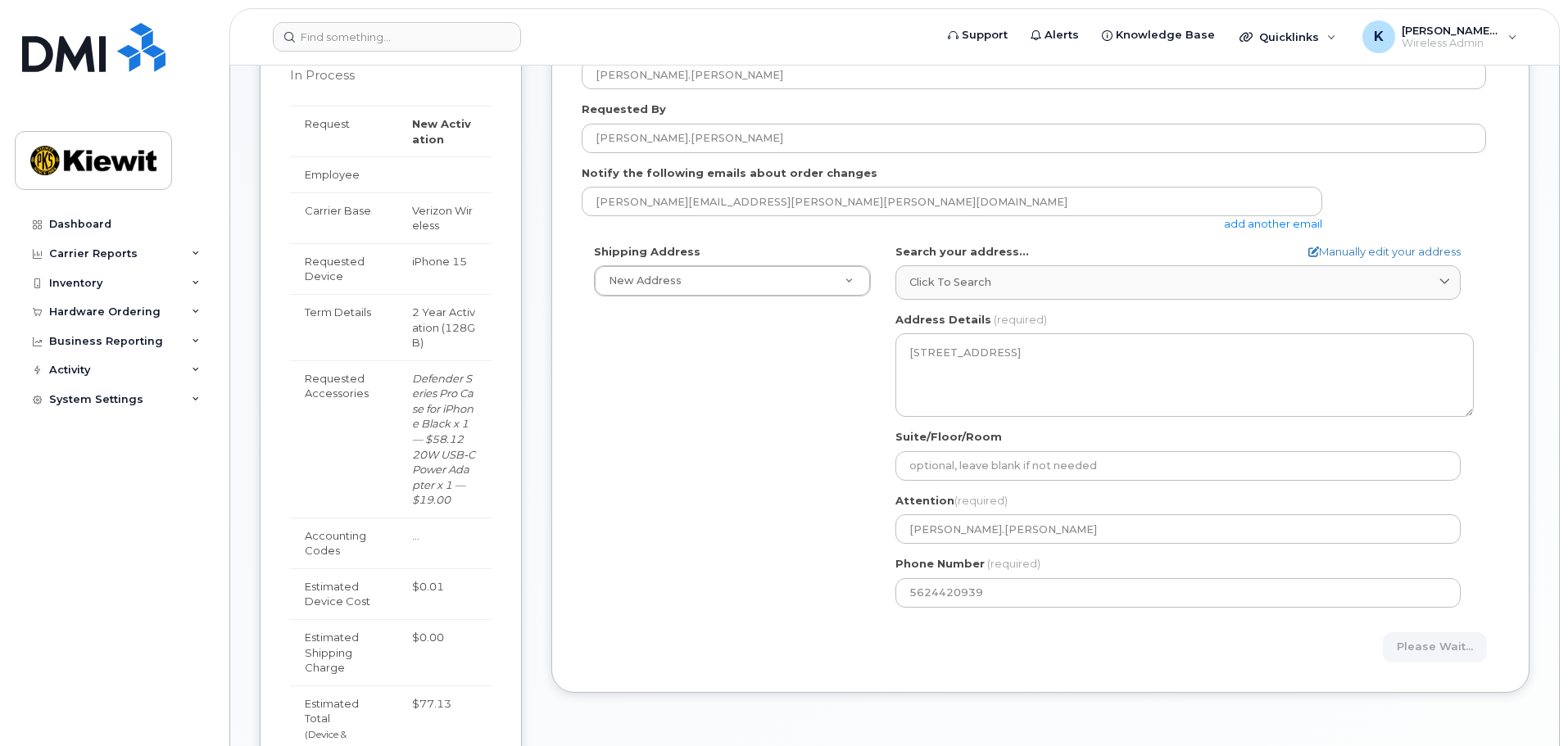
scroll to position [82, 0]
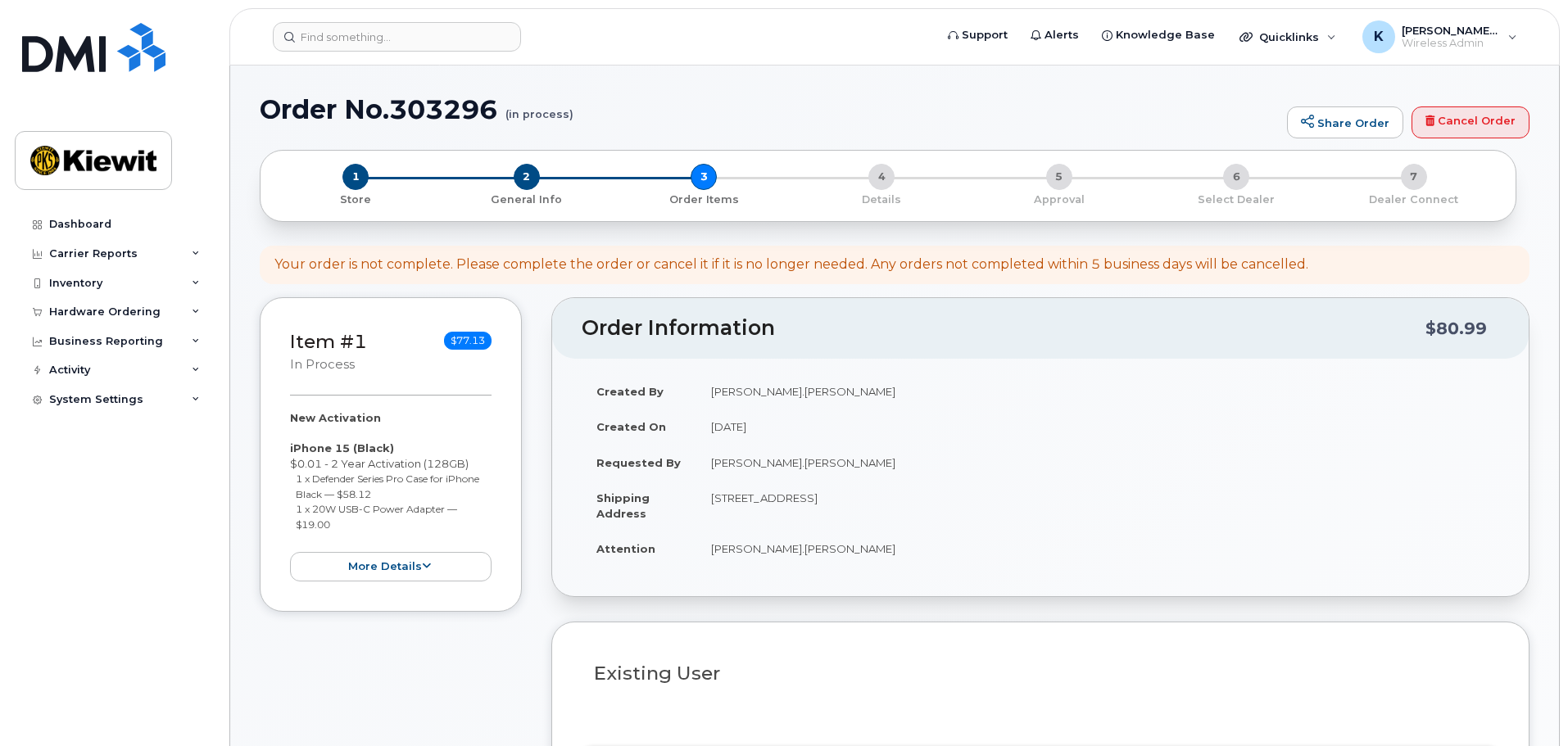
select select
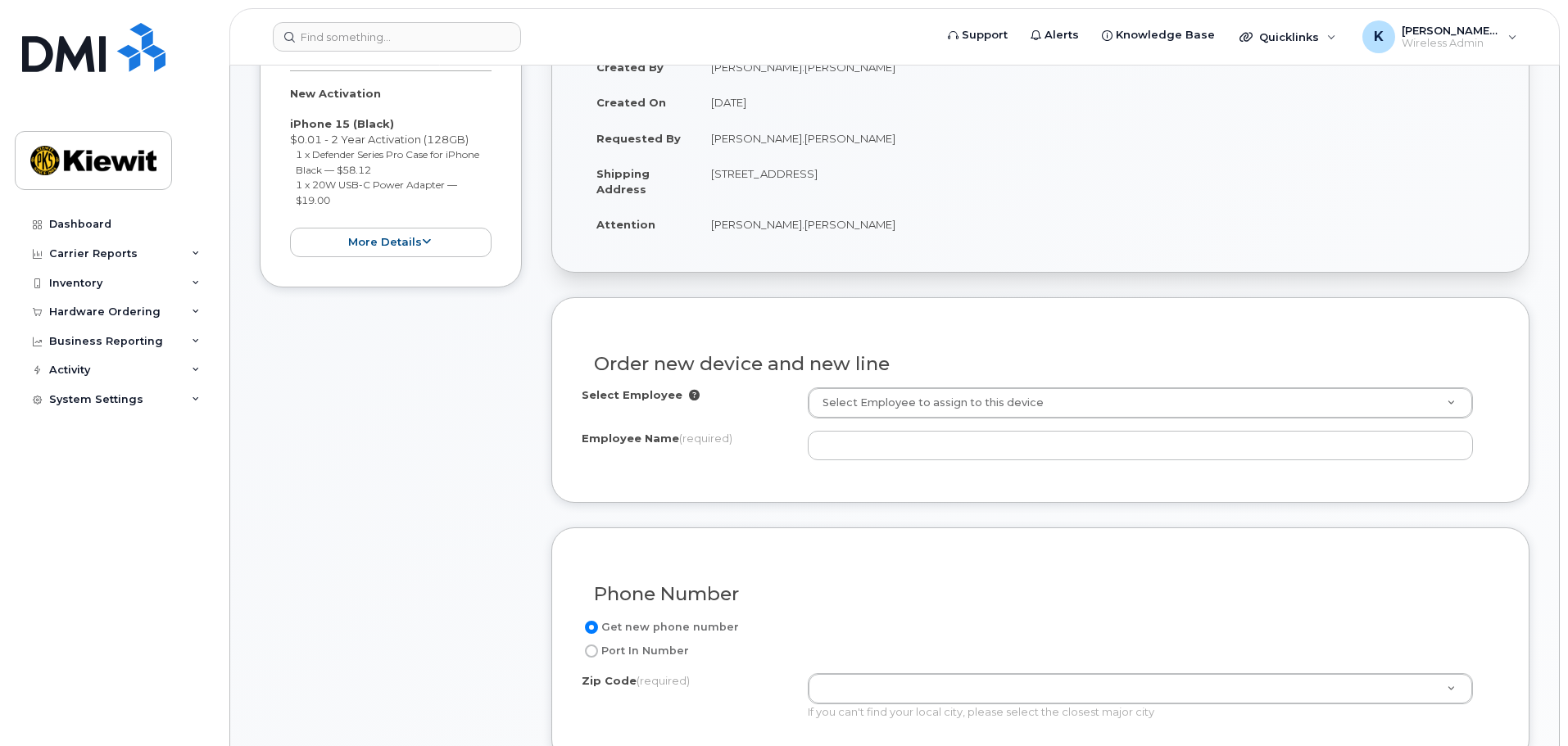
scroll to position [328, 0]
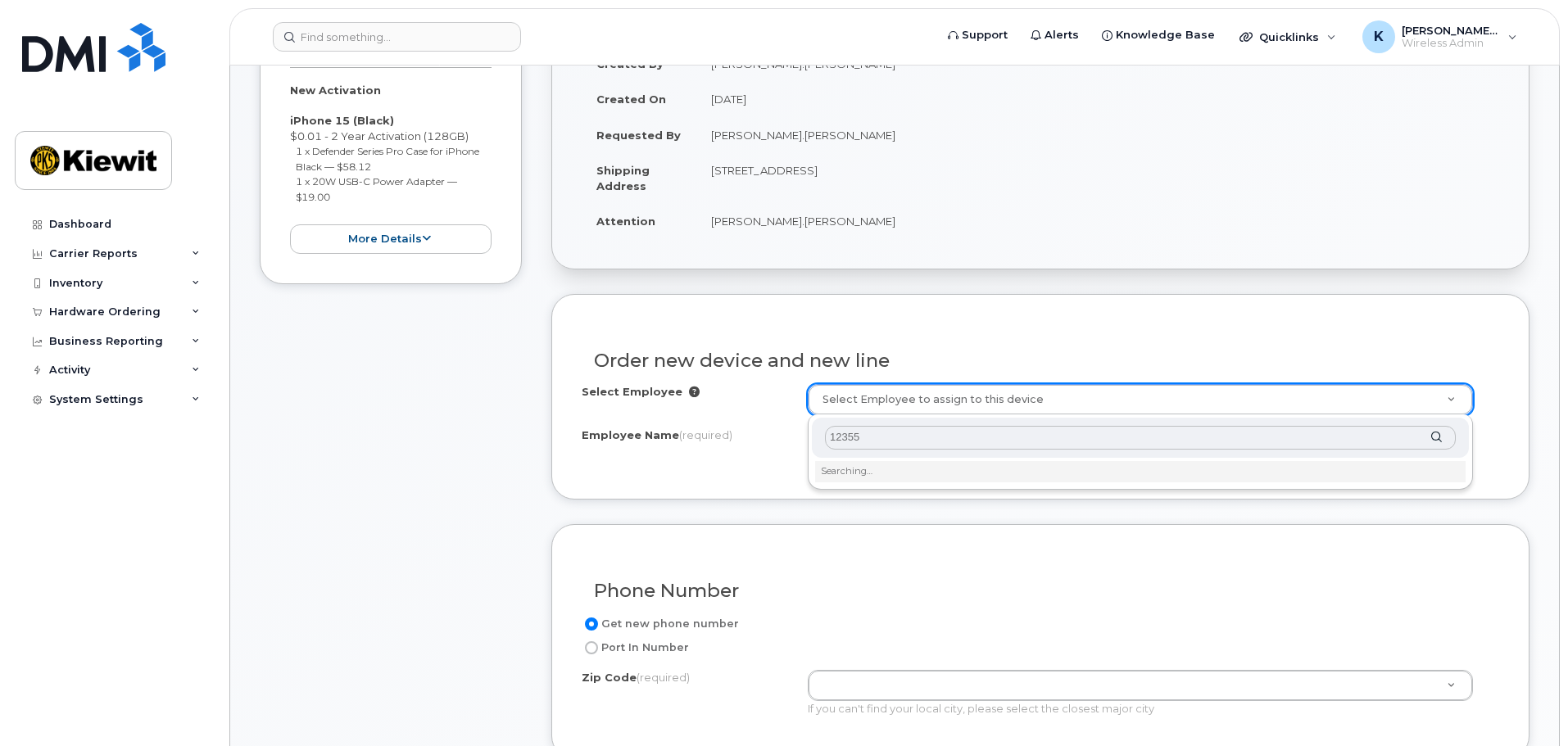
type input "123559"
type input "2150110"
type input "Jesse Gridley"
type input "11803 Sorrento Valley RD"
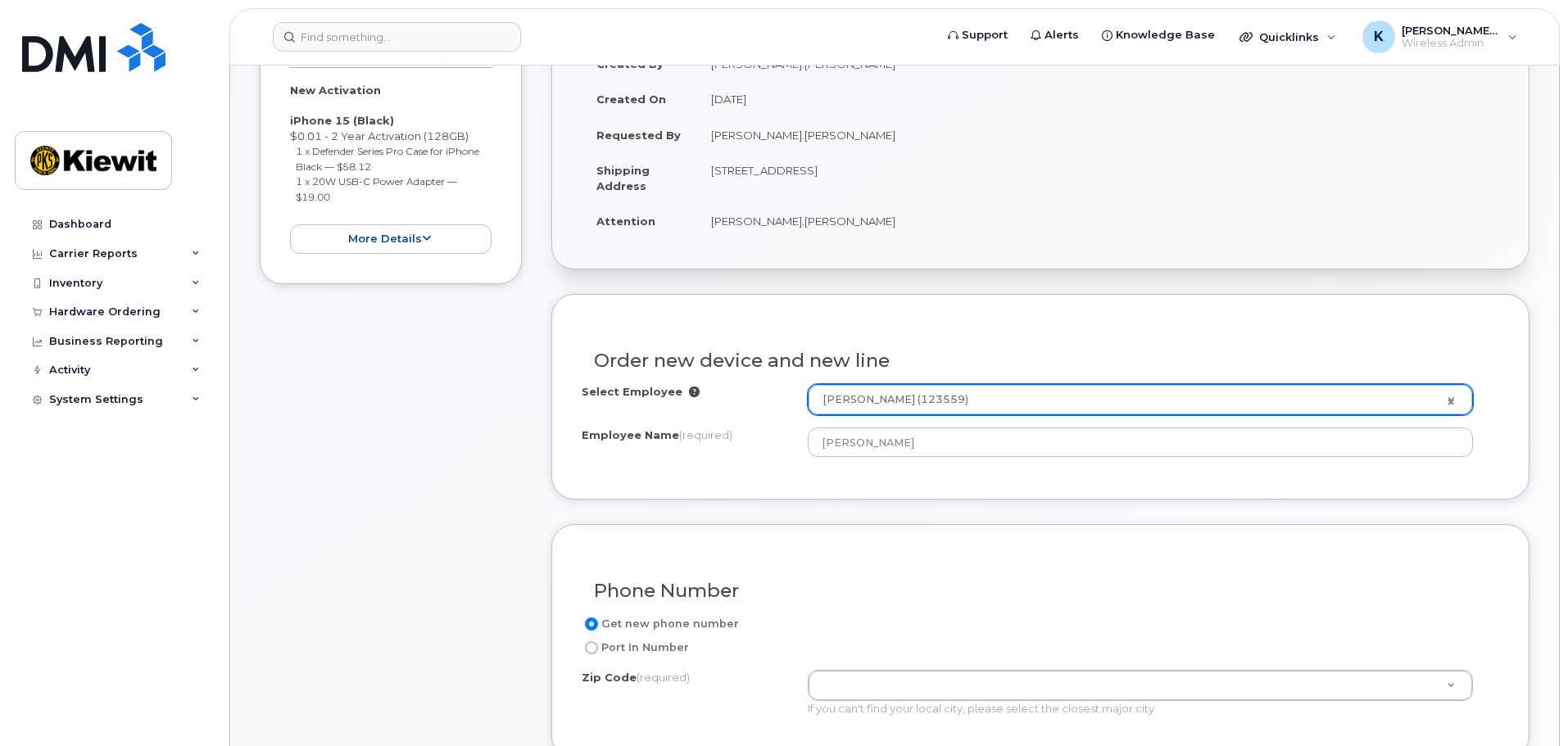
type input "11803 (Plainview, NY)"
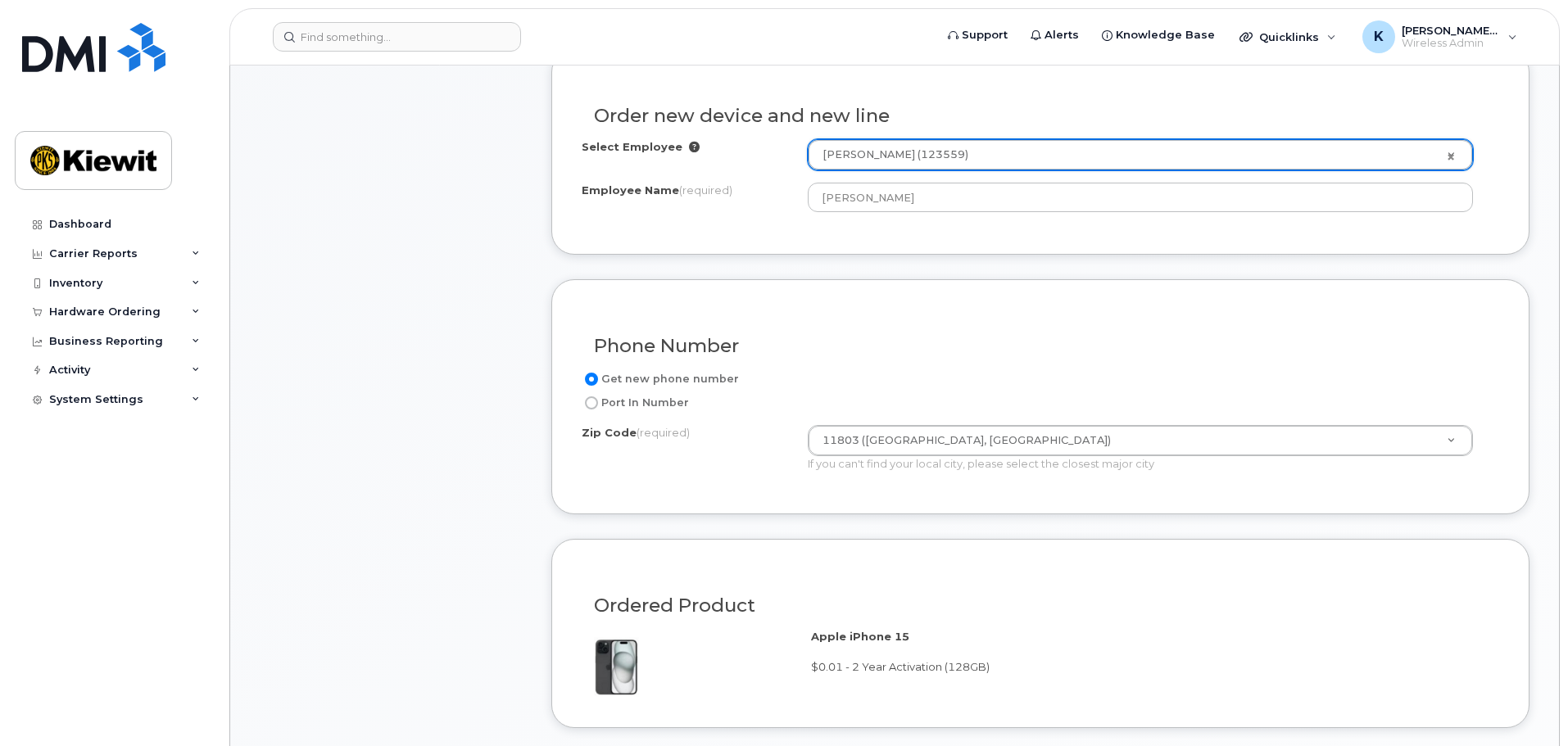
scroll to position [574, 0]
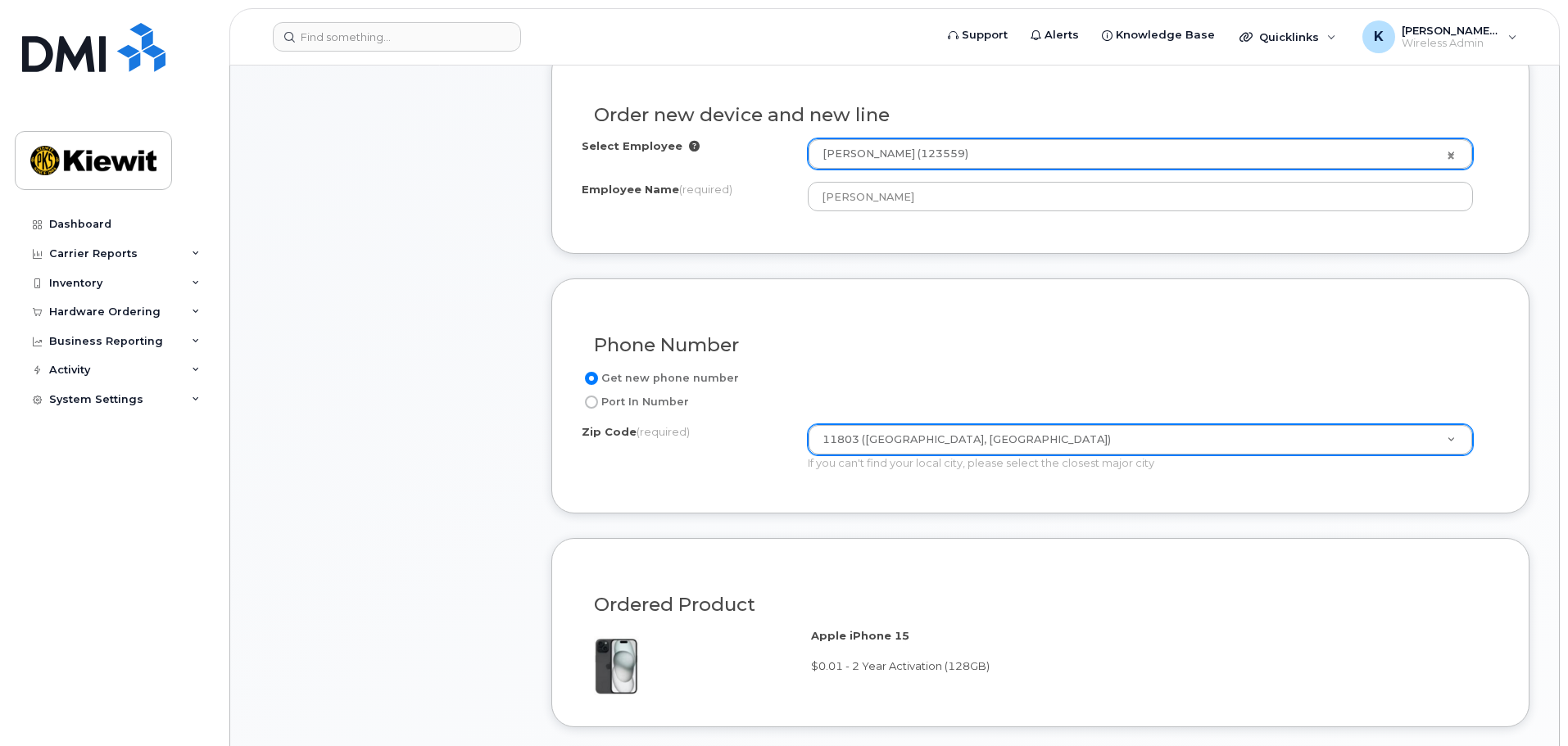
click at [1178, 386] on div "Get new phone number" at bounding box center [1034, 379] width 904 height 20
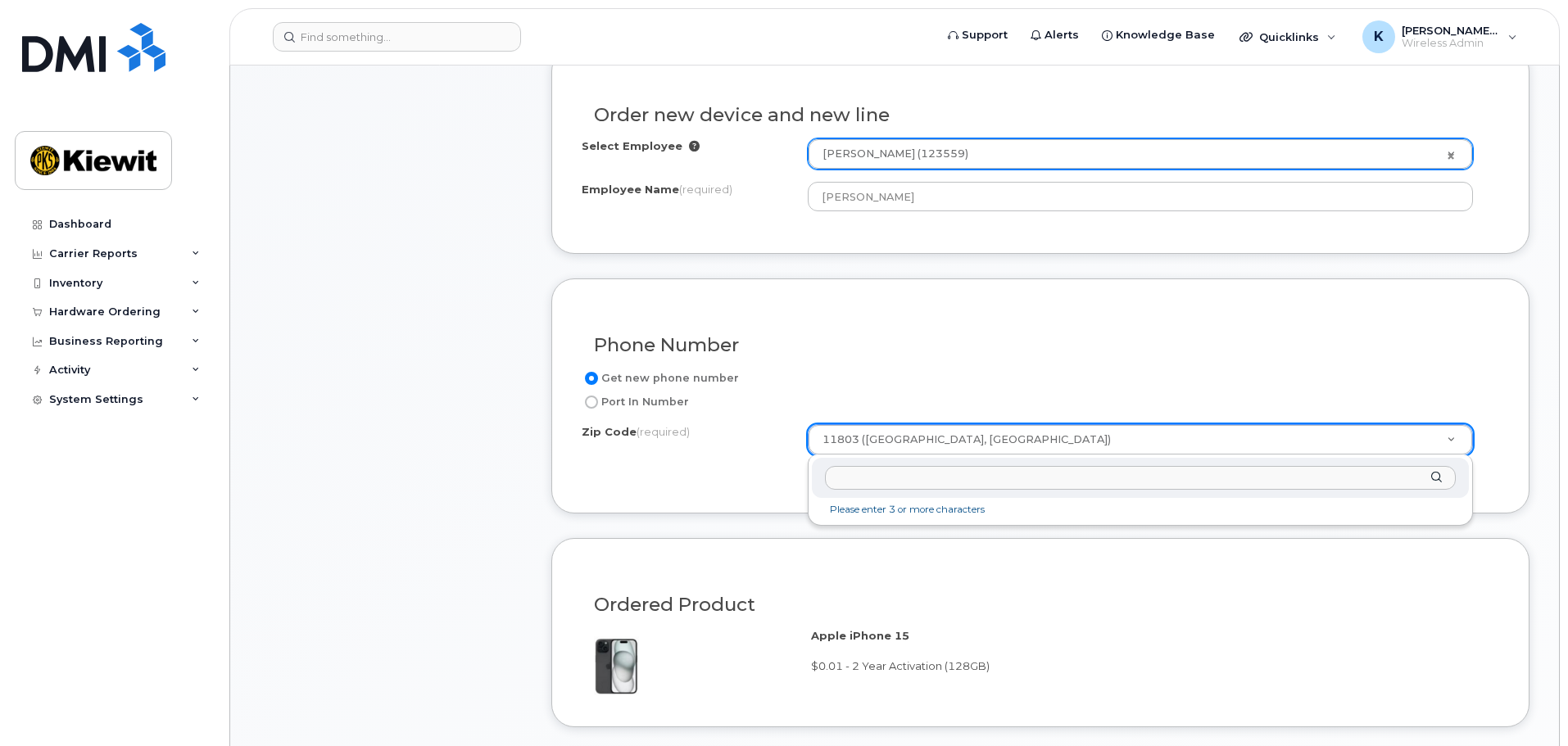
paste input "92121"
type input "92121"
type input "92121 (San Diego, CA)"
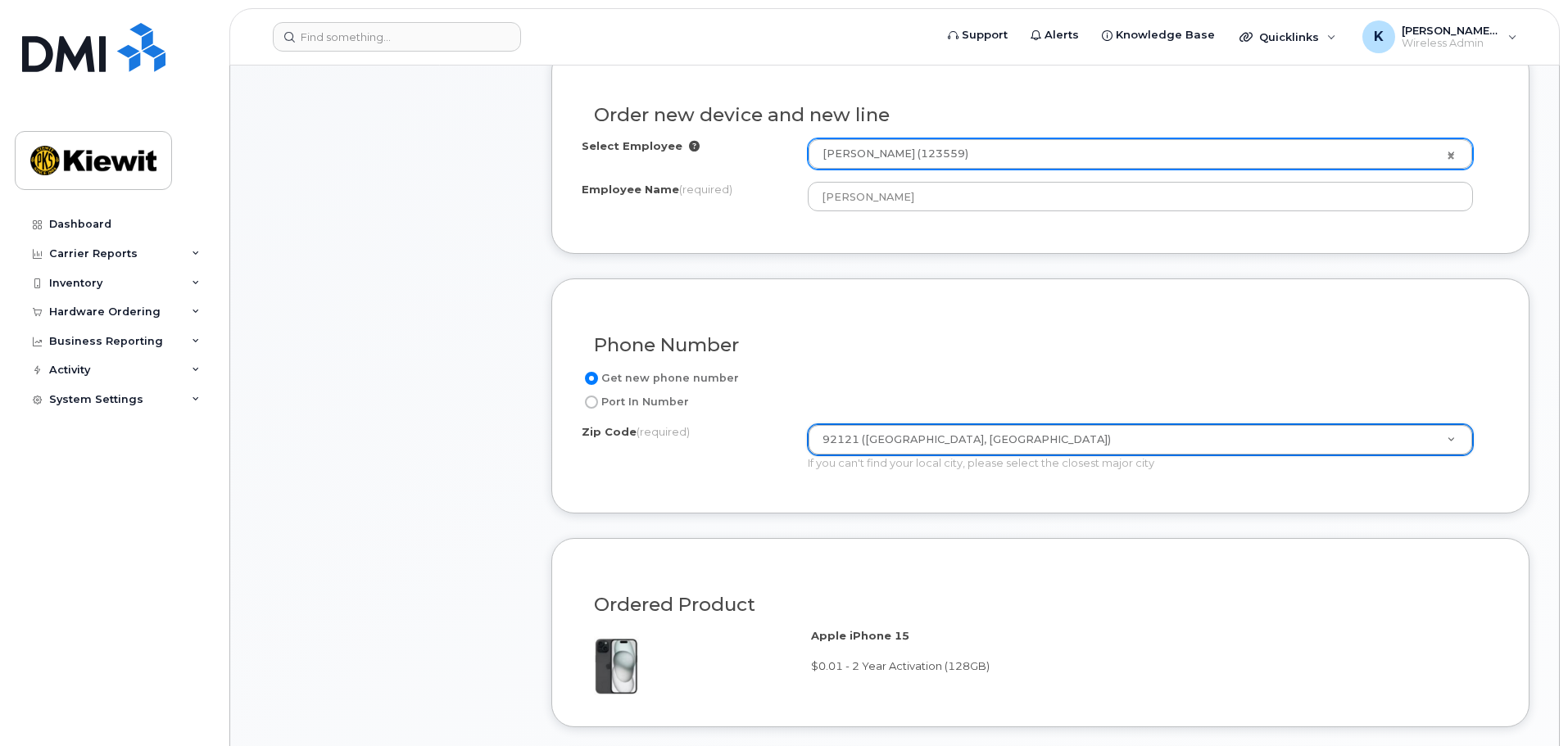
click at [1048, 504] on div "Phone Number Get new phone number Port In Number Zip Code (required) 92121 (San…" at bounding box center [1040, 396] width 978 height 235
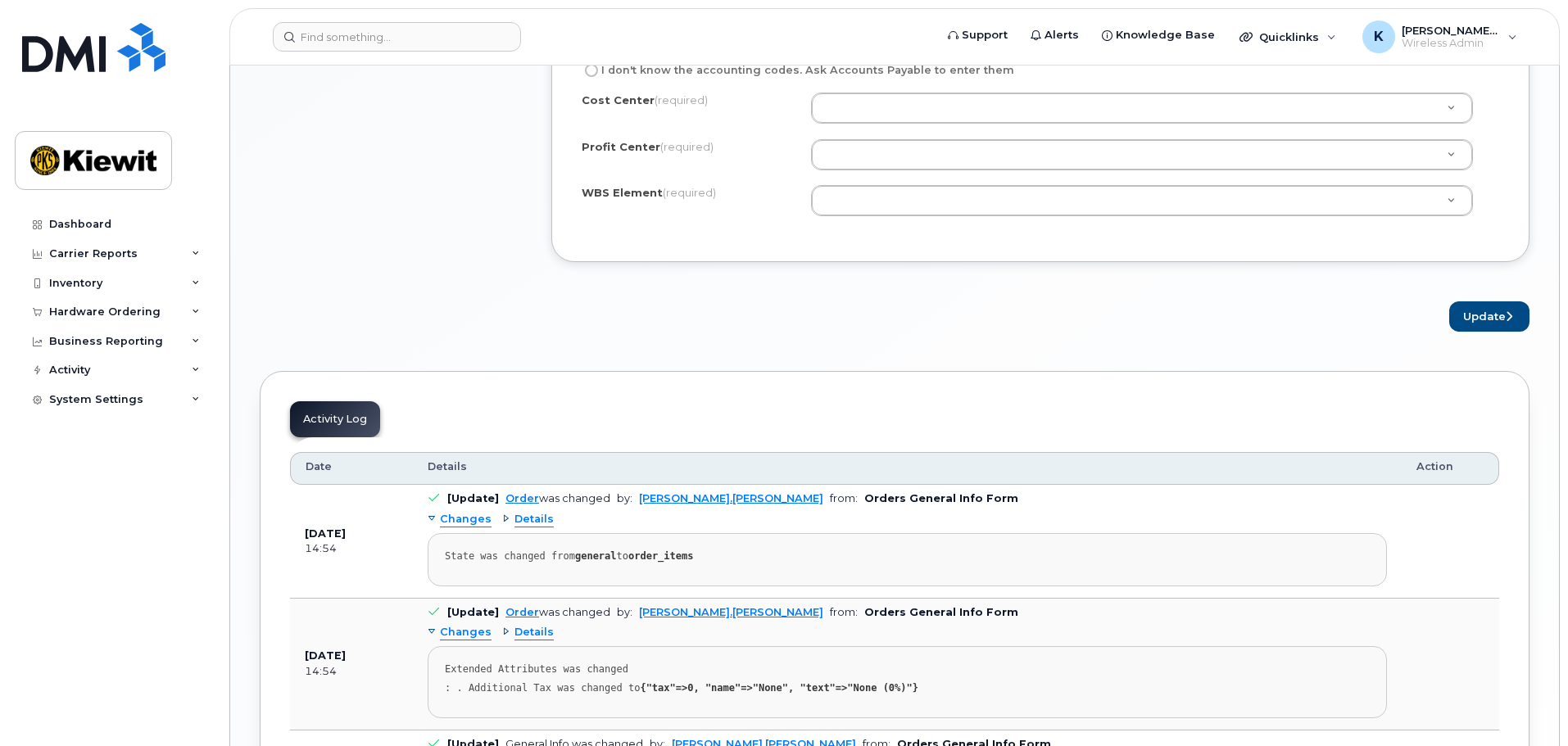
scroll to position [1065, 0]
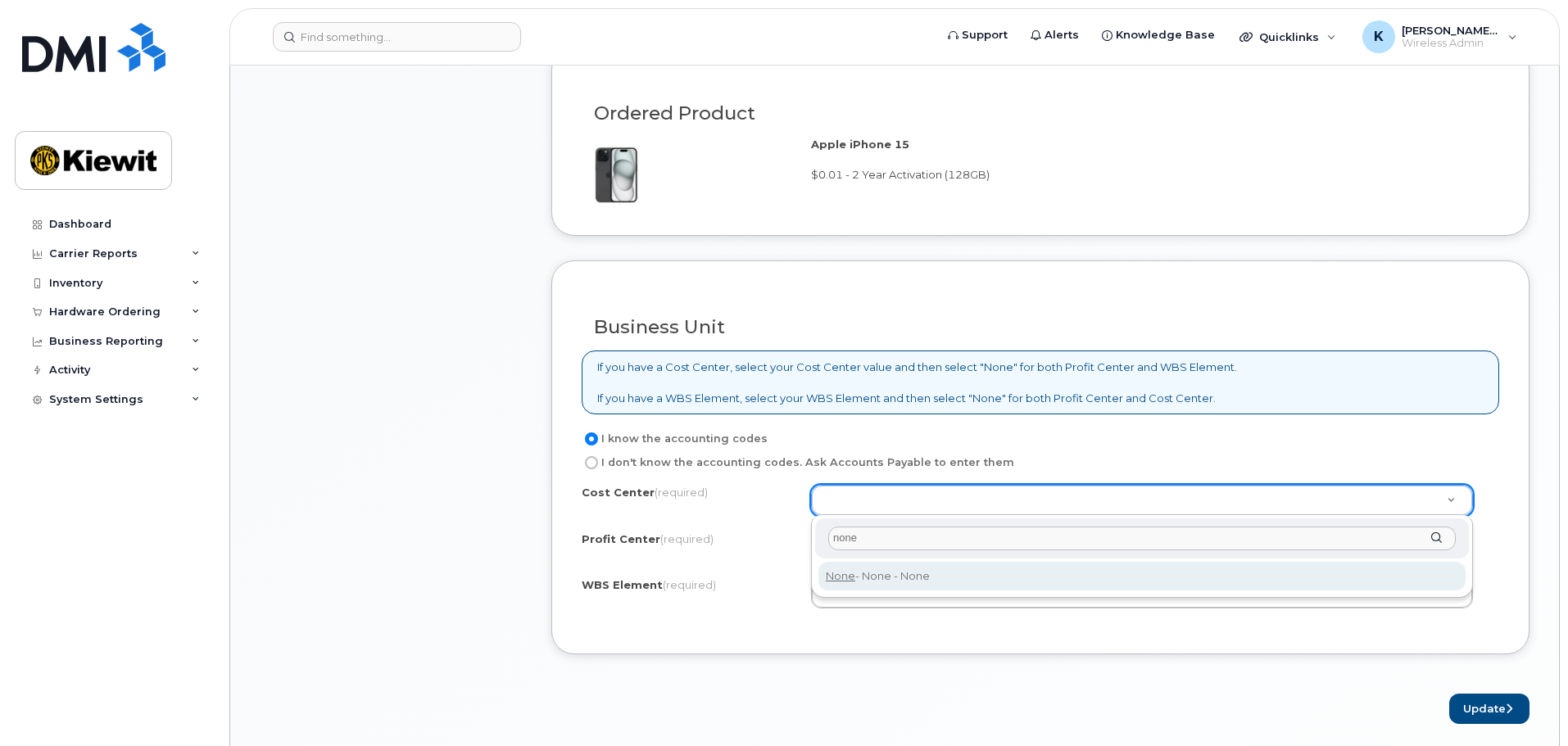
type input "none"
type input "None"
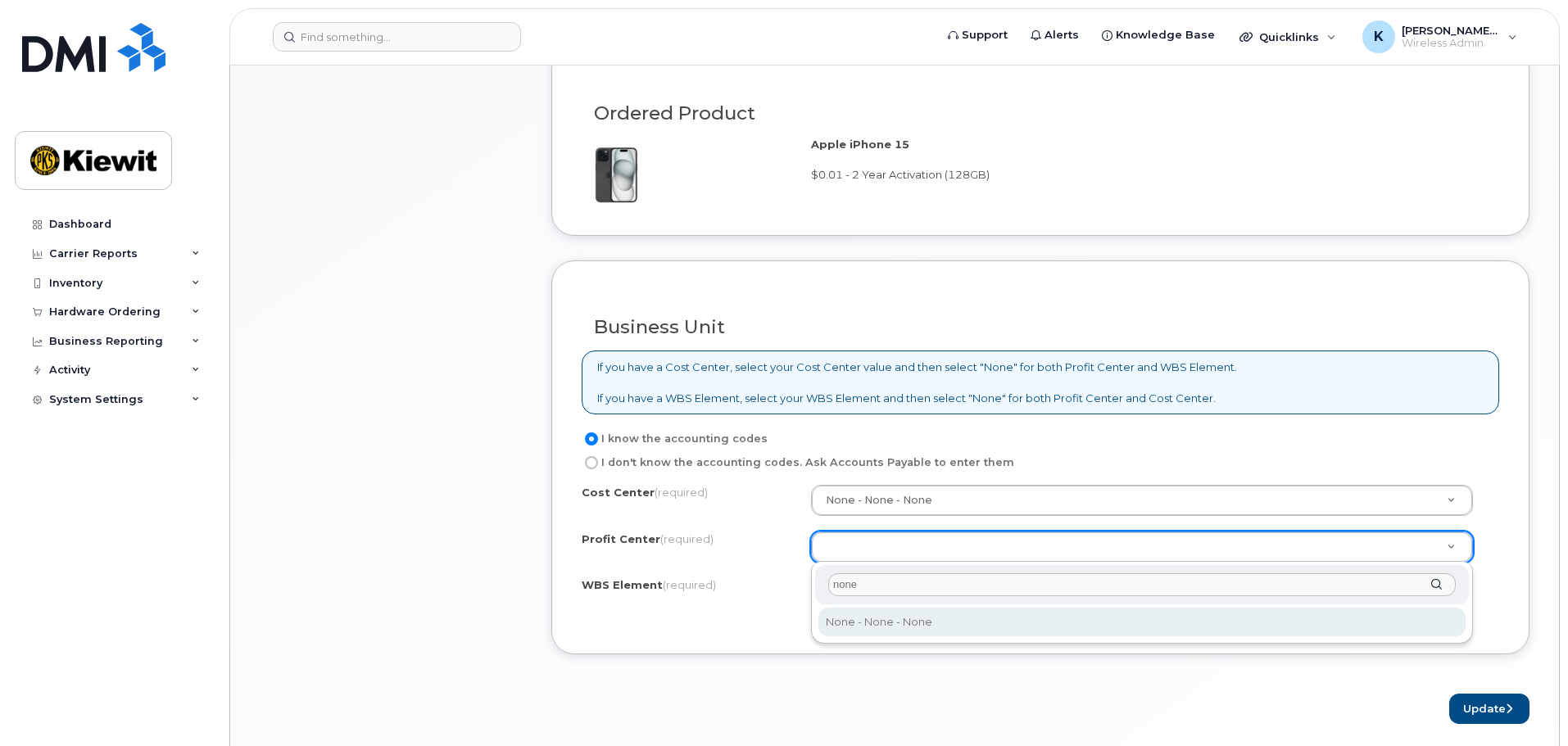
type input "none"
select select "None"
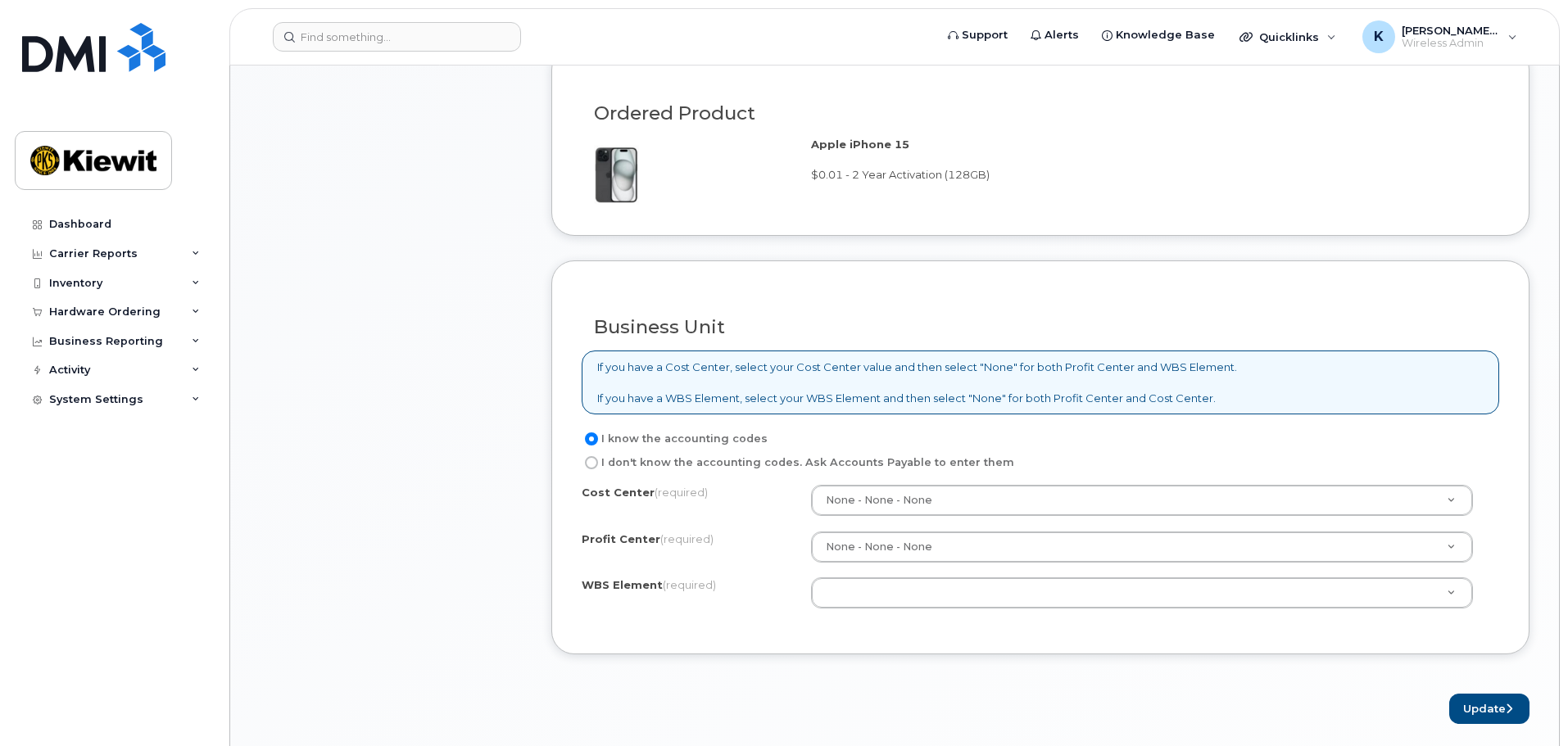
paste input "106239"
type input "106239"
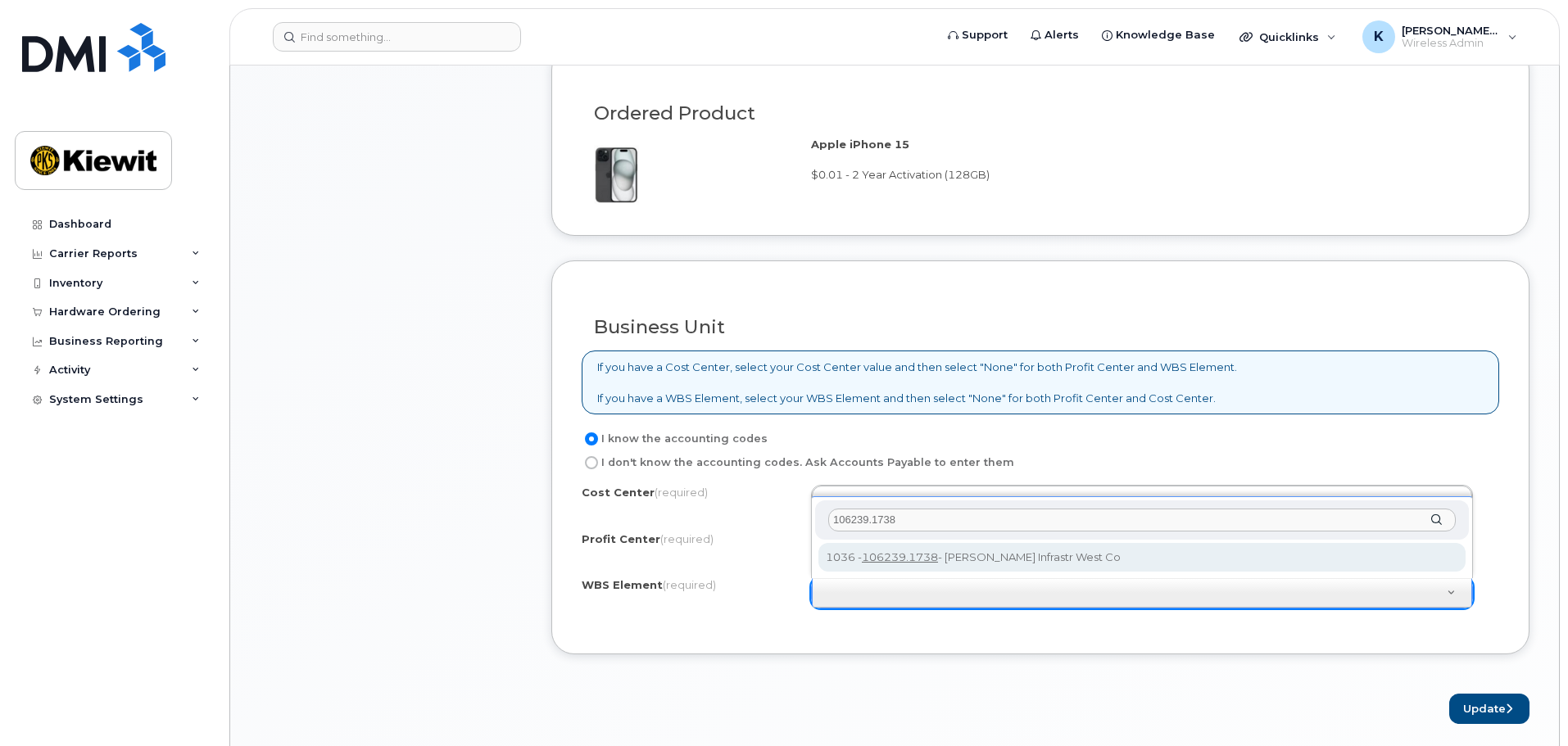
type input "106239.1738"
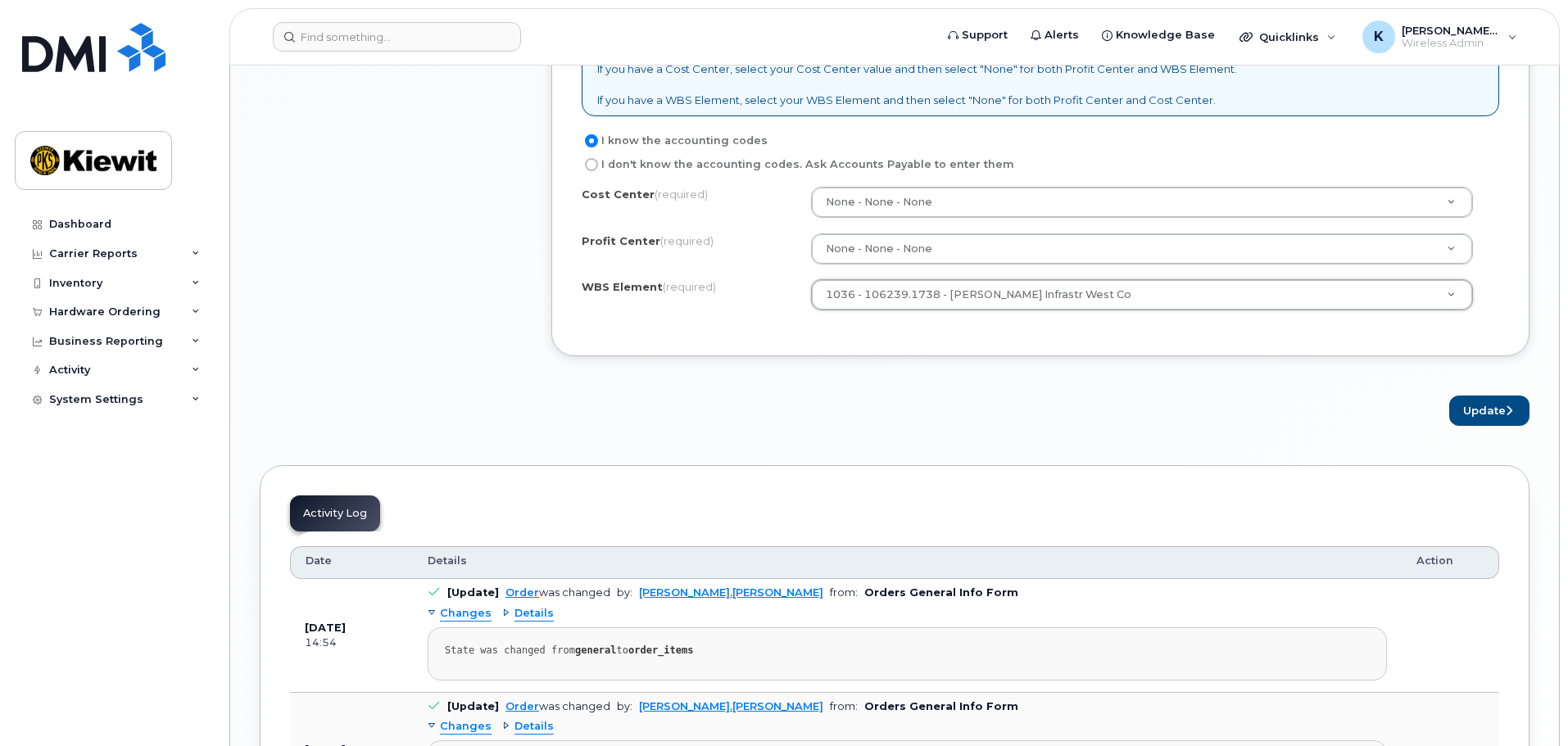
scroll to position [1393, 0]
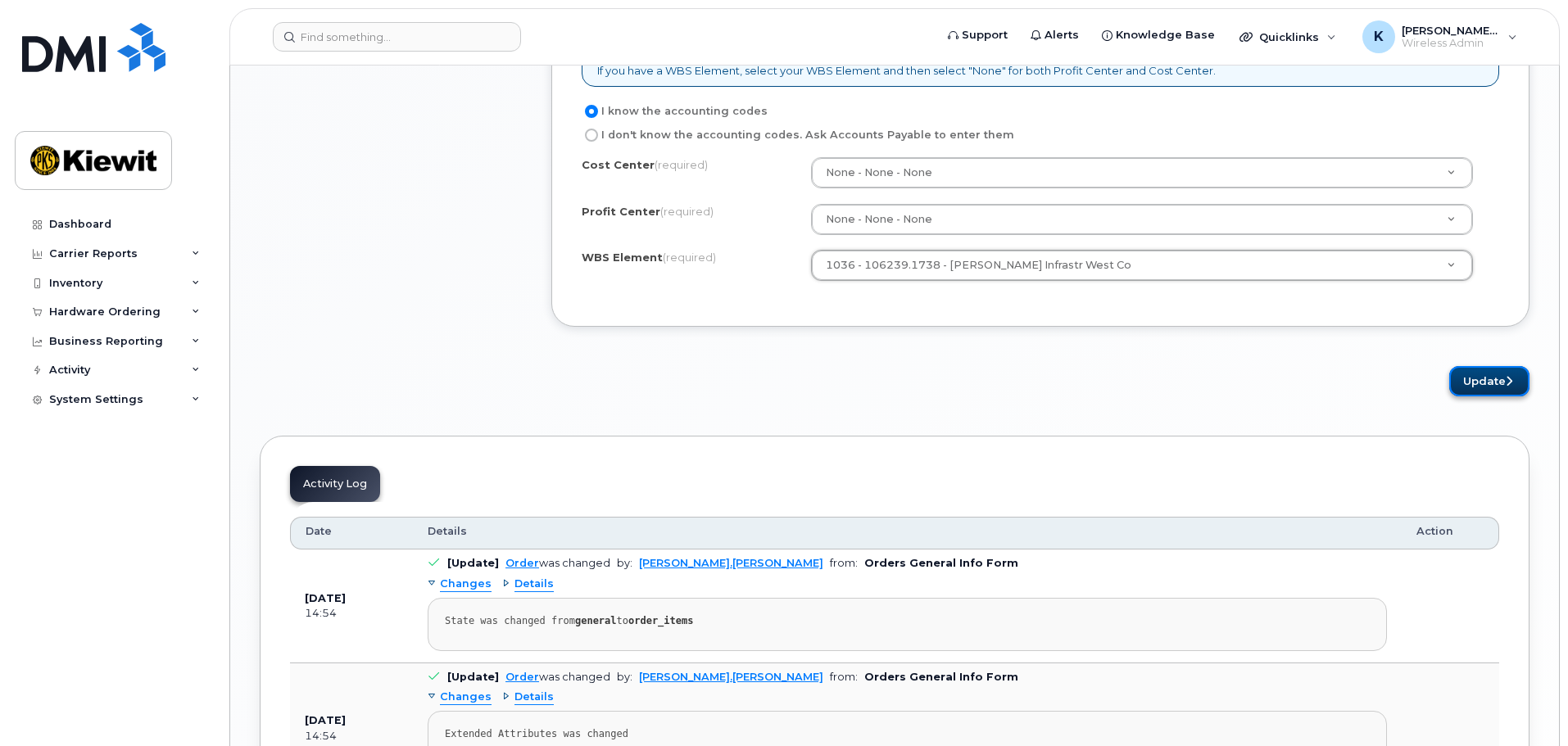
drag, startPoint x: 1500, startPoint y: 376, endPoint x: 1466, endPoint y: 390, distance: 36.8
click at [1500, 376] on button "Update" at bounding box center [1489, 381] width 80 height 30
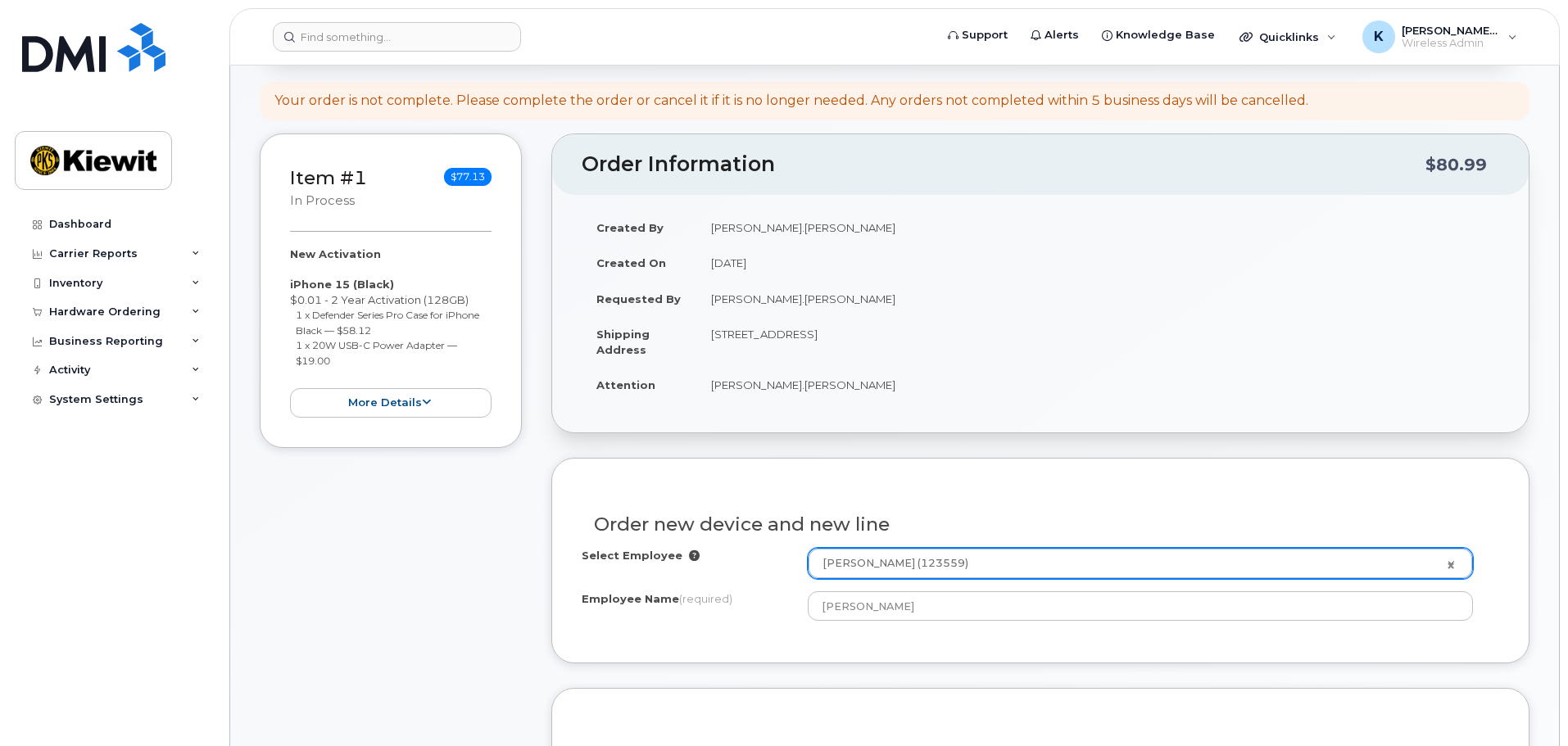
scroll to position [0, 0]
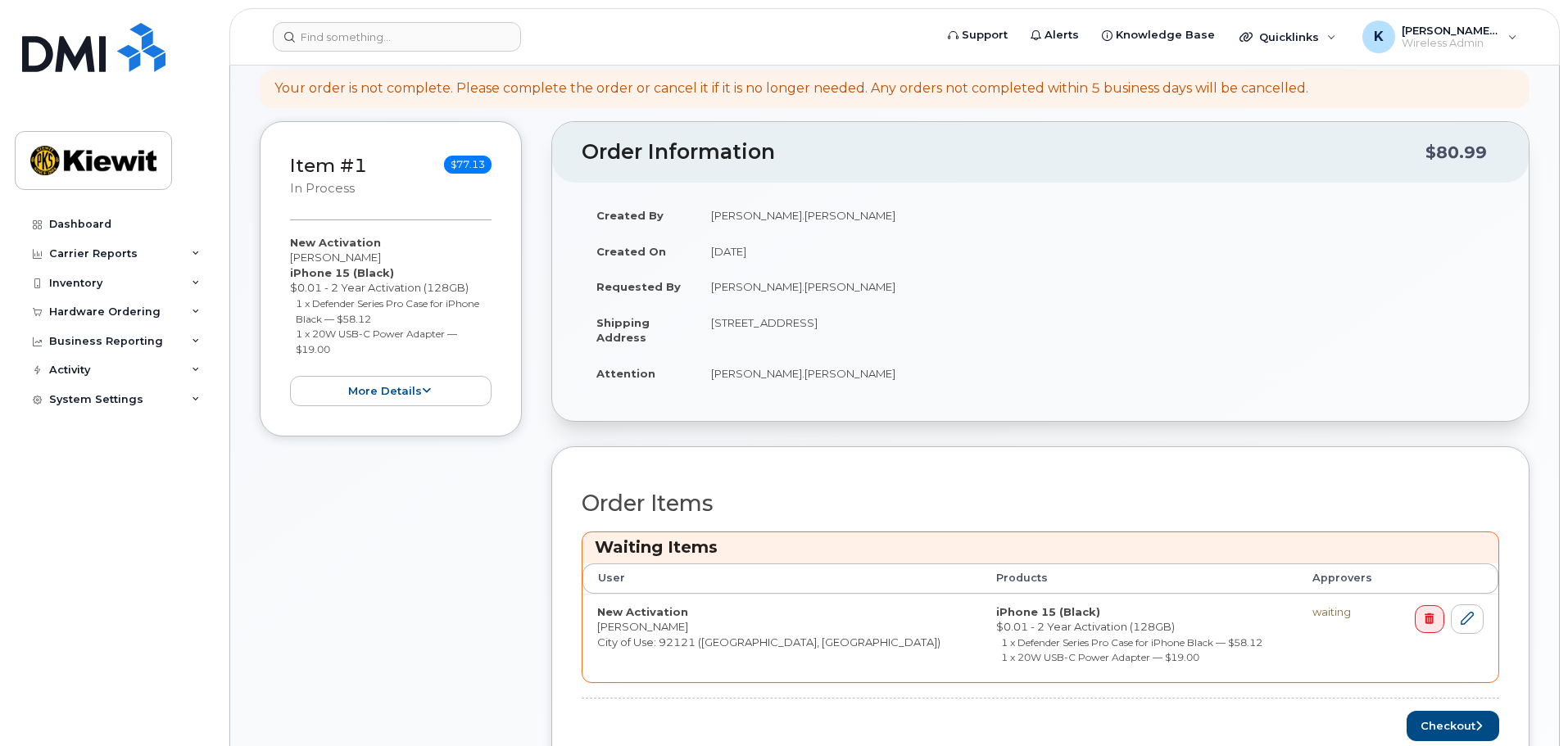
scroll to position [328, 0]
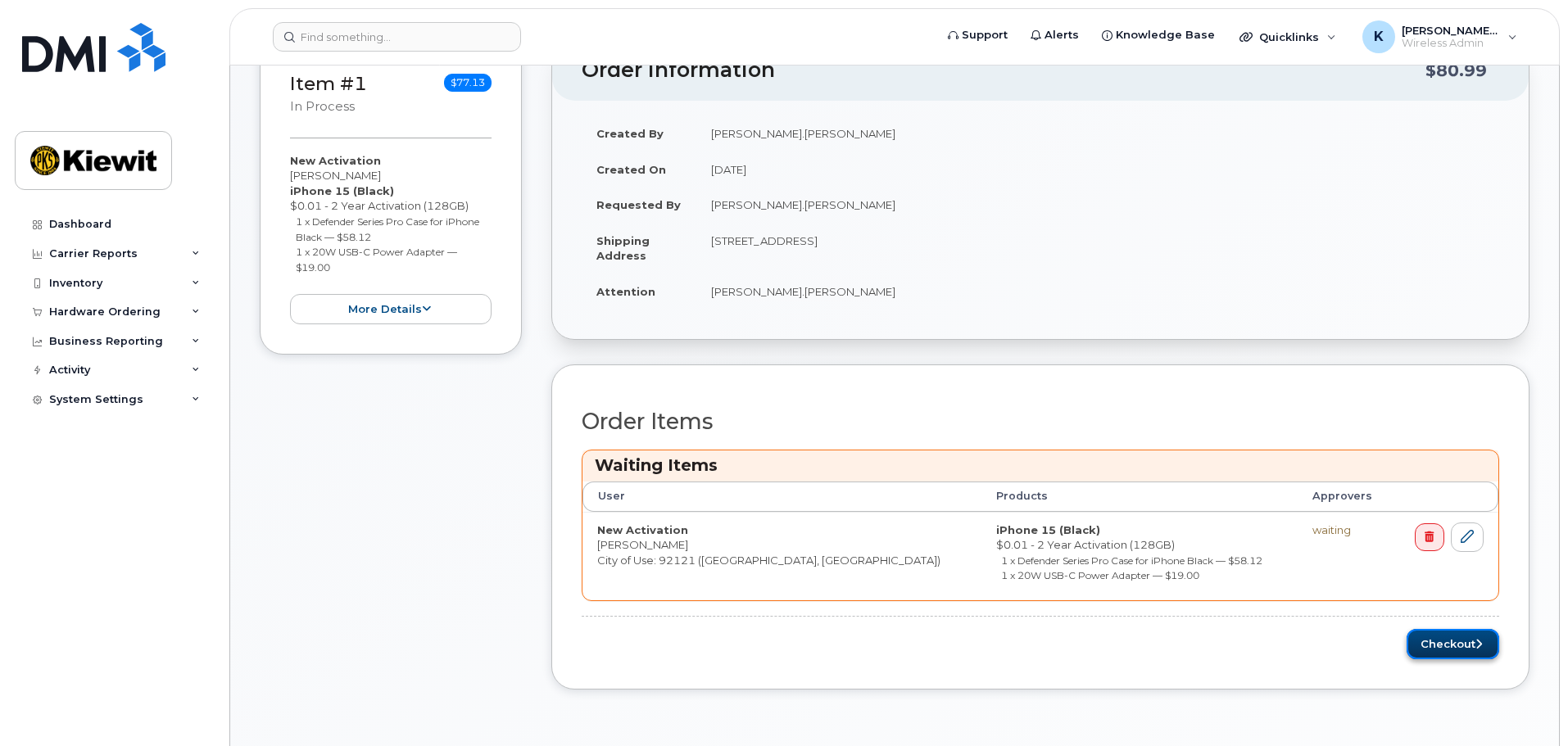
click at [1436, 646] on button "Checkout" at bounding box center [1453, 644] width 93 height 30
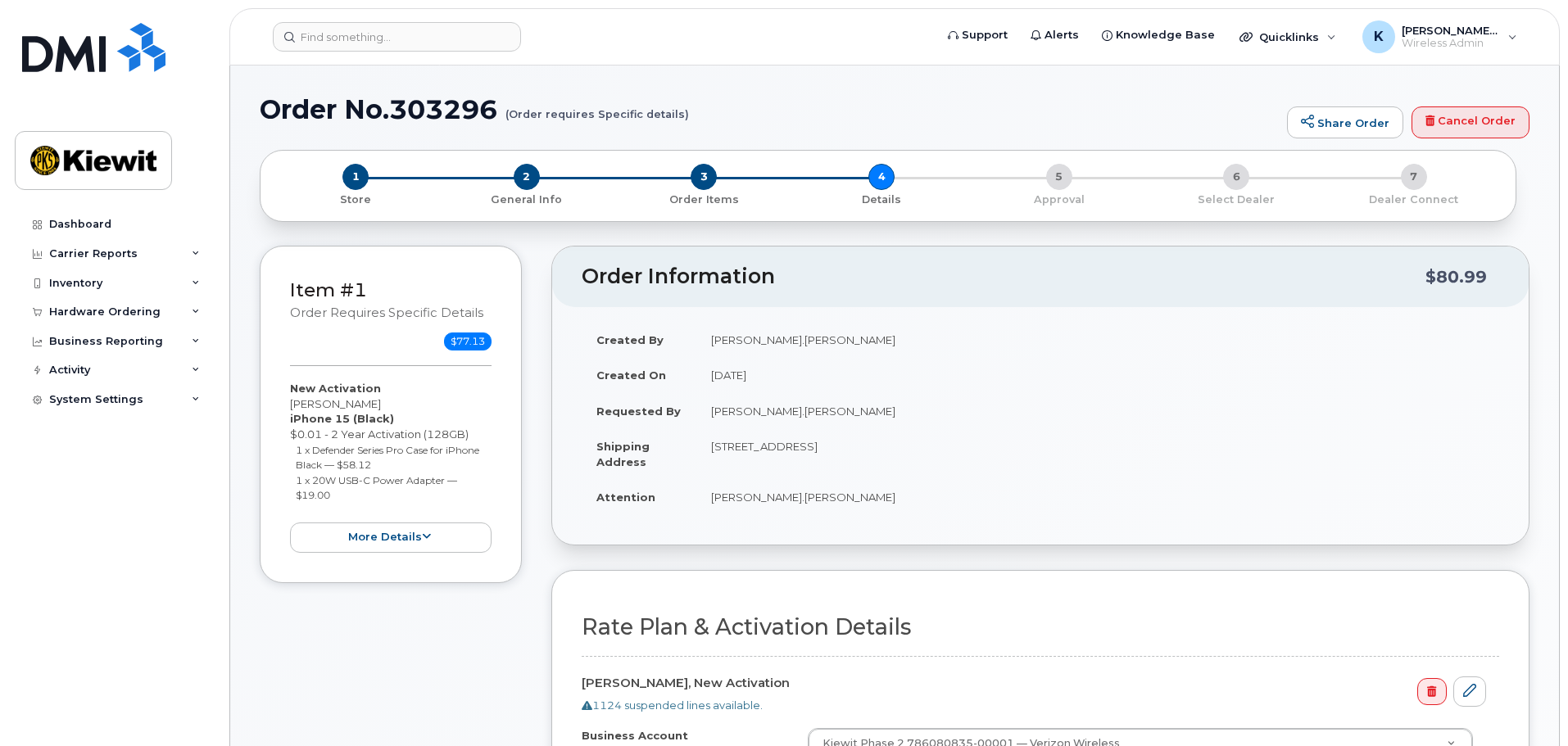
click at [796, 411] on td "[PERSON_NAME].[PERSON_NAME]" at bounding box center [1097, 411] width 803 height 36
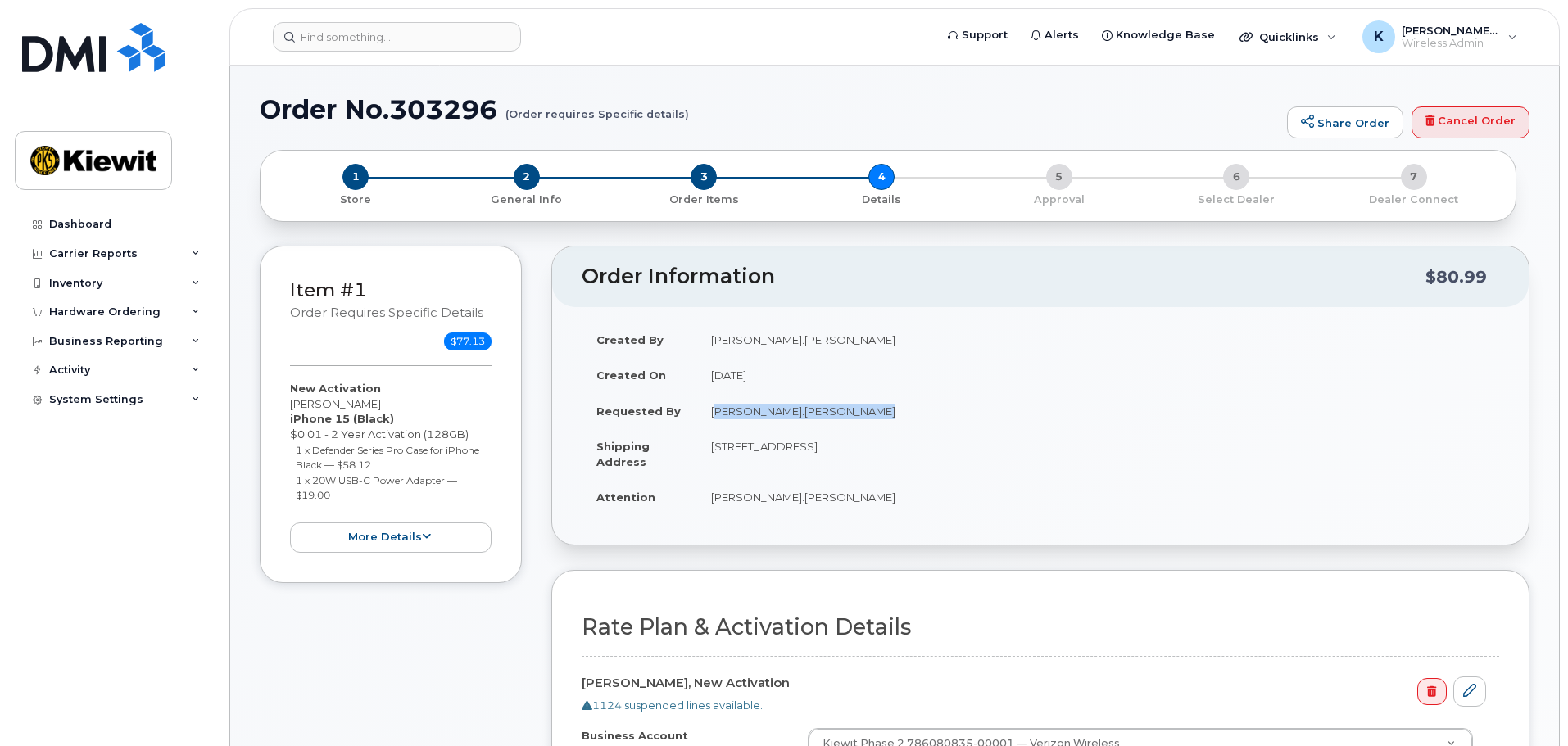
click at [796, 411] on td "[PERSON_NAME].[PERSON_NAME]" at bounding box center [1097, 411] width 803 height 36
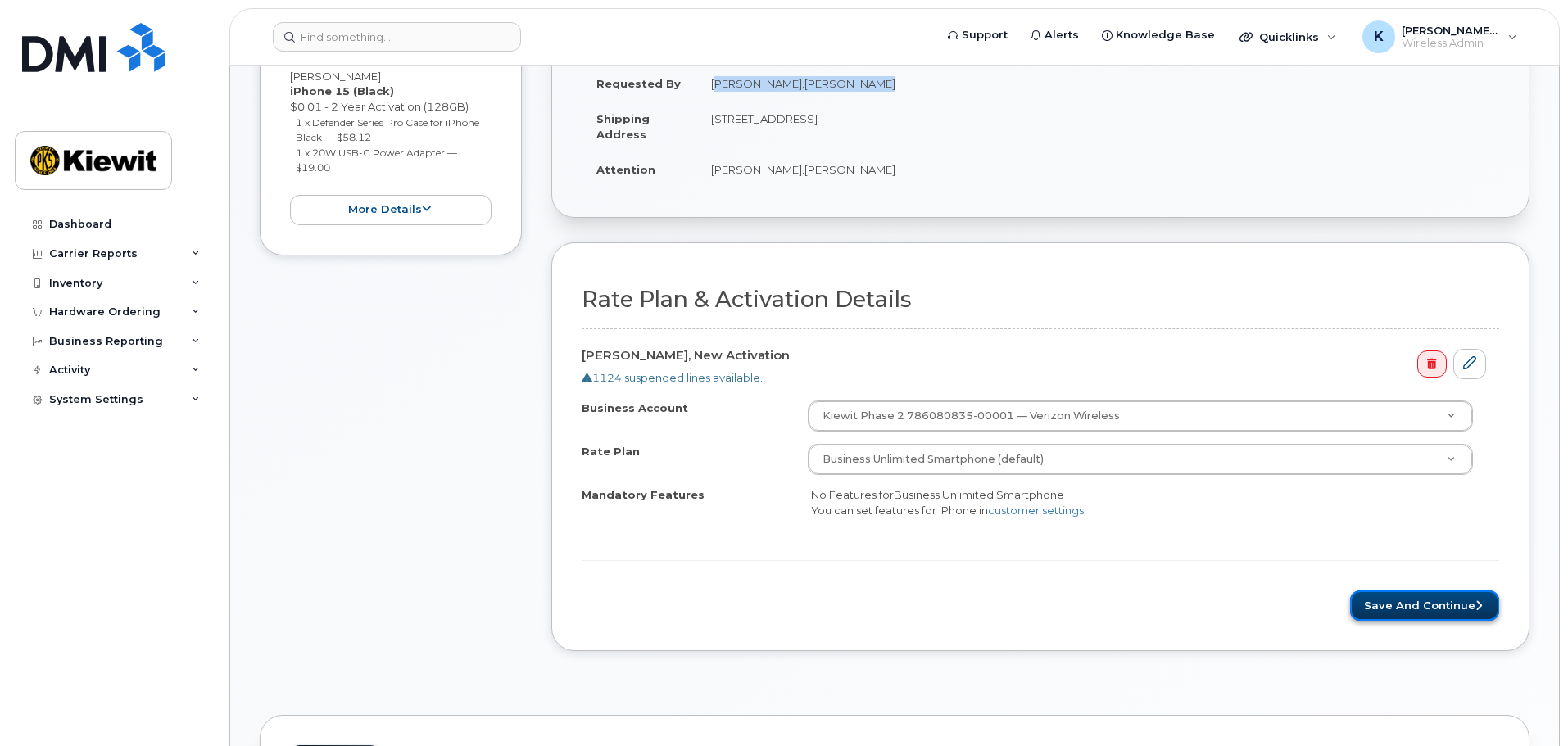
click at [1420, 605] on button "Save and Continue" at bounding box center [1424, 606] width 149 height 30
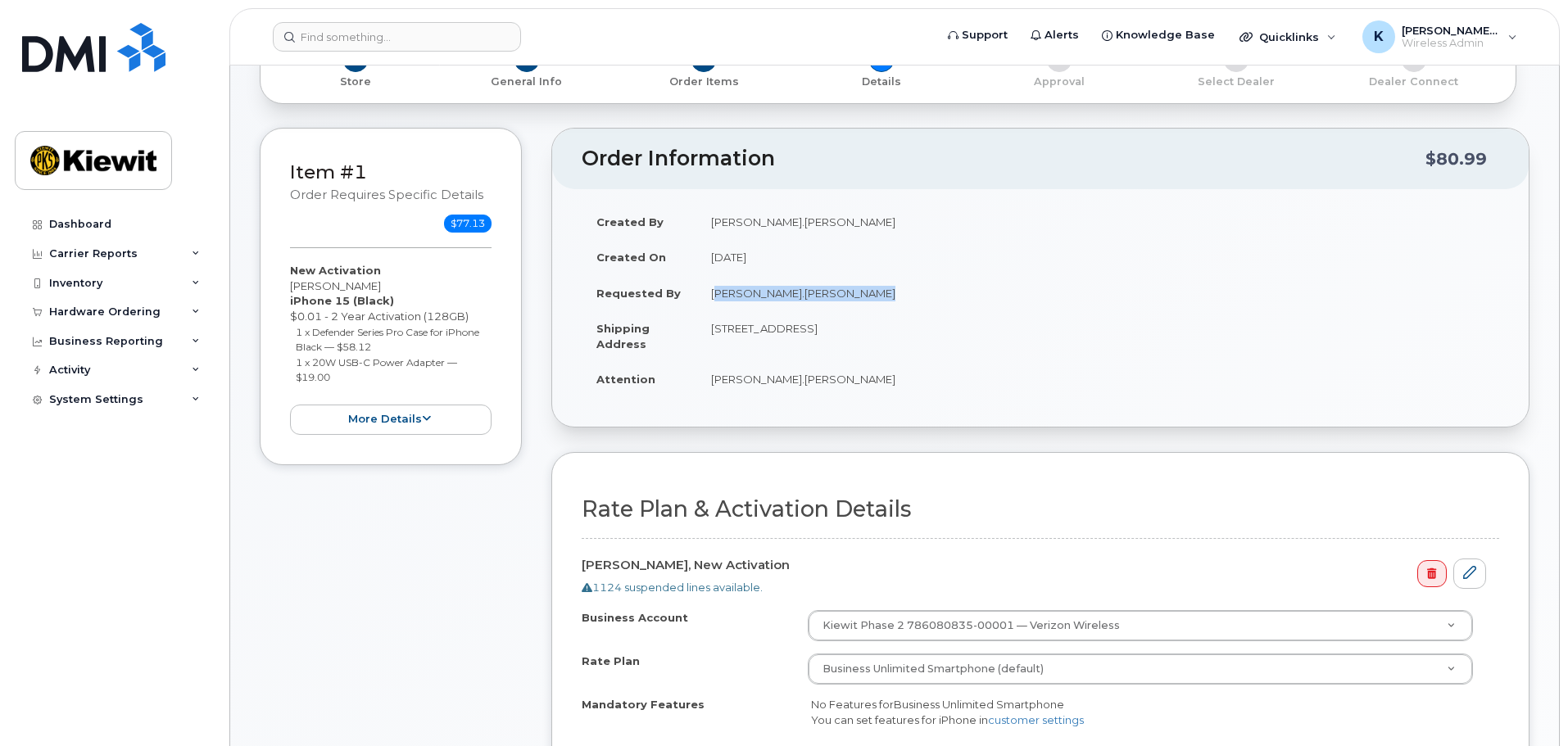
scroll to position [0, 0]
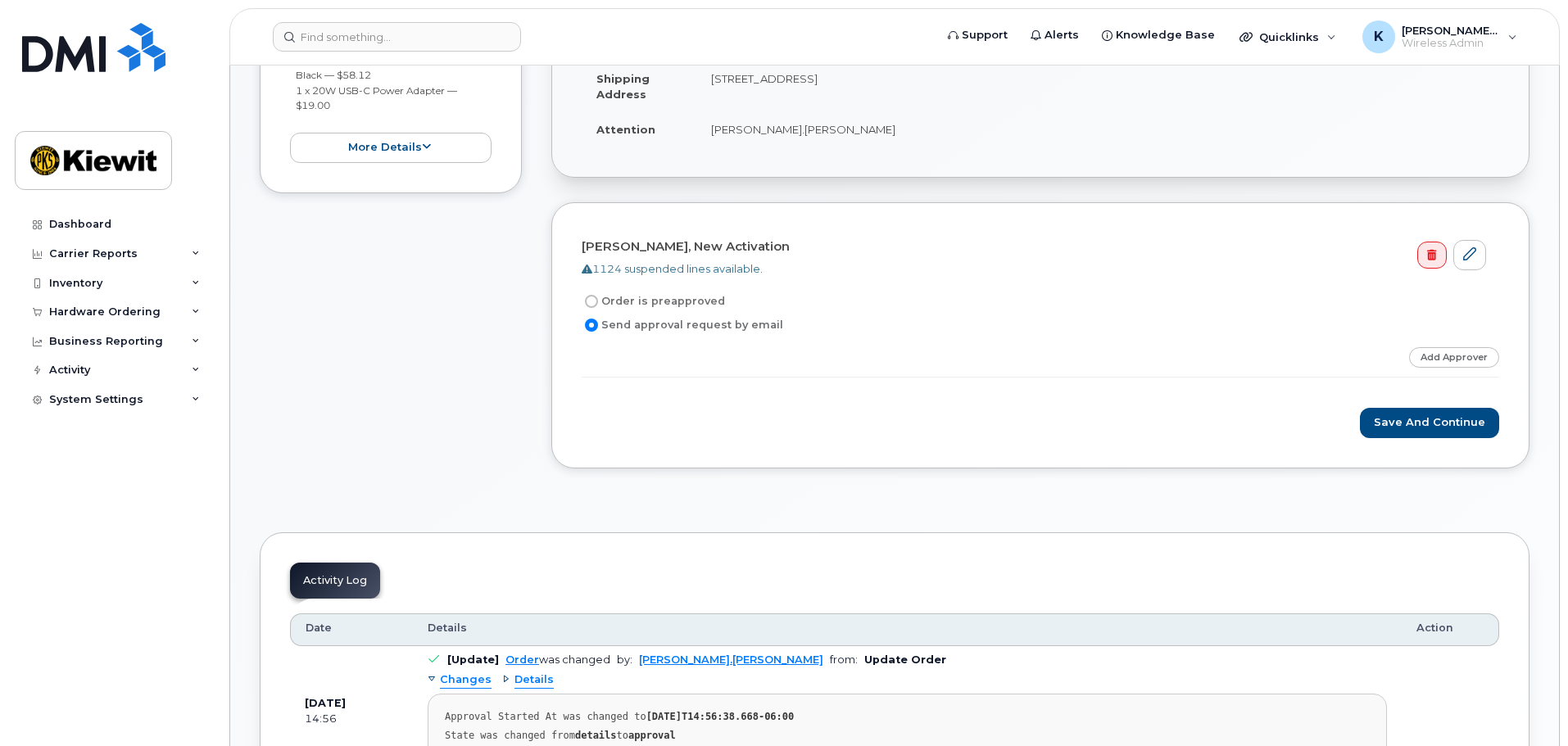
scroll to position [491, 0]
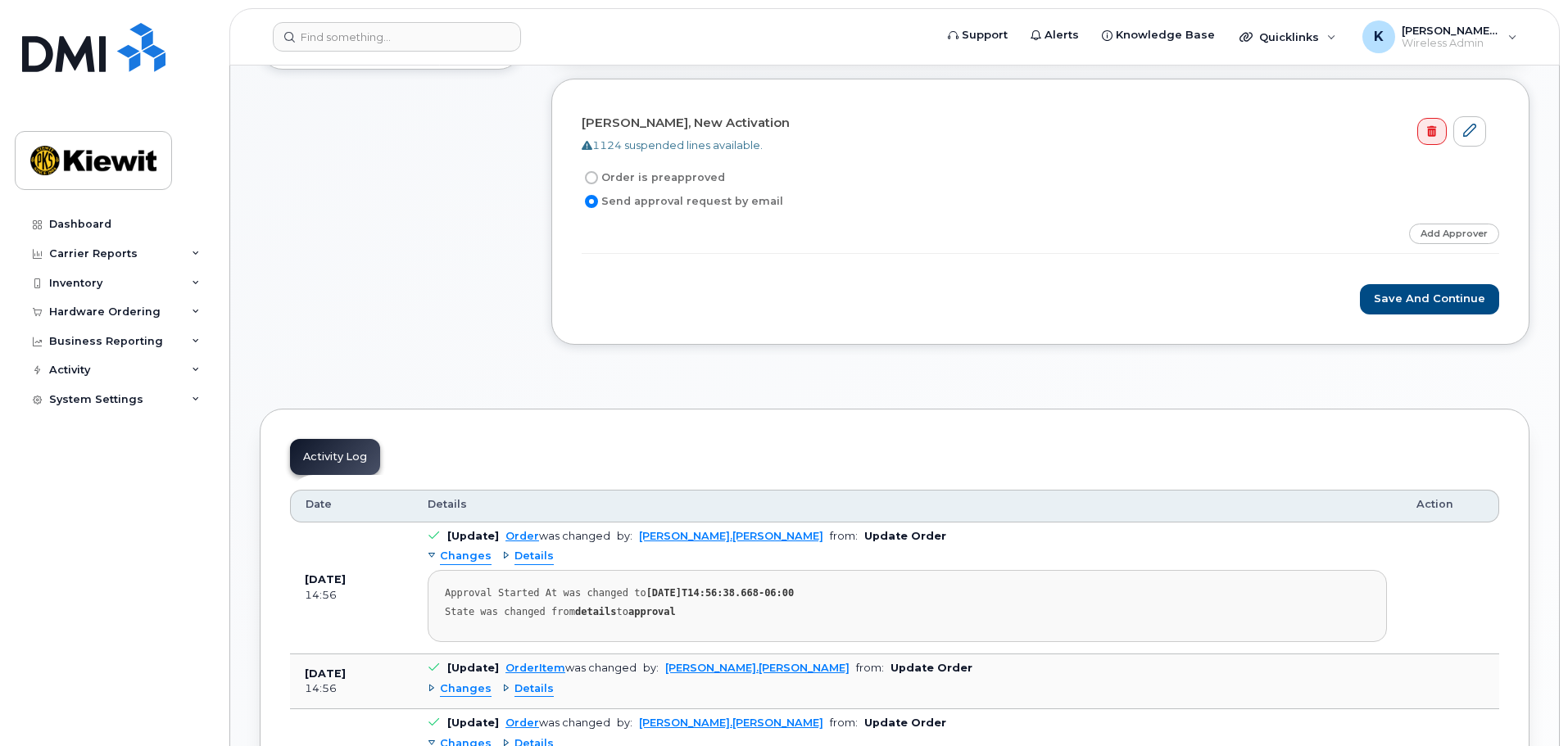
click at [481, 556] on span "Changes" at bounding box center [465, 556] width 52 height 15
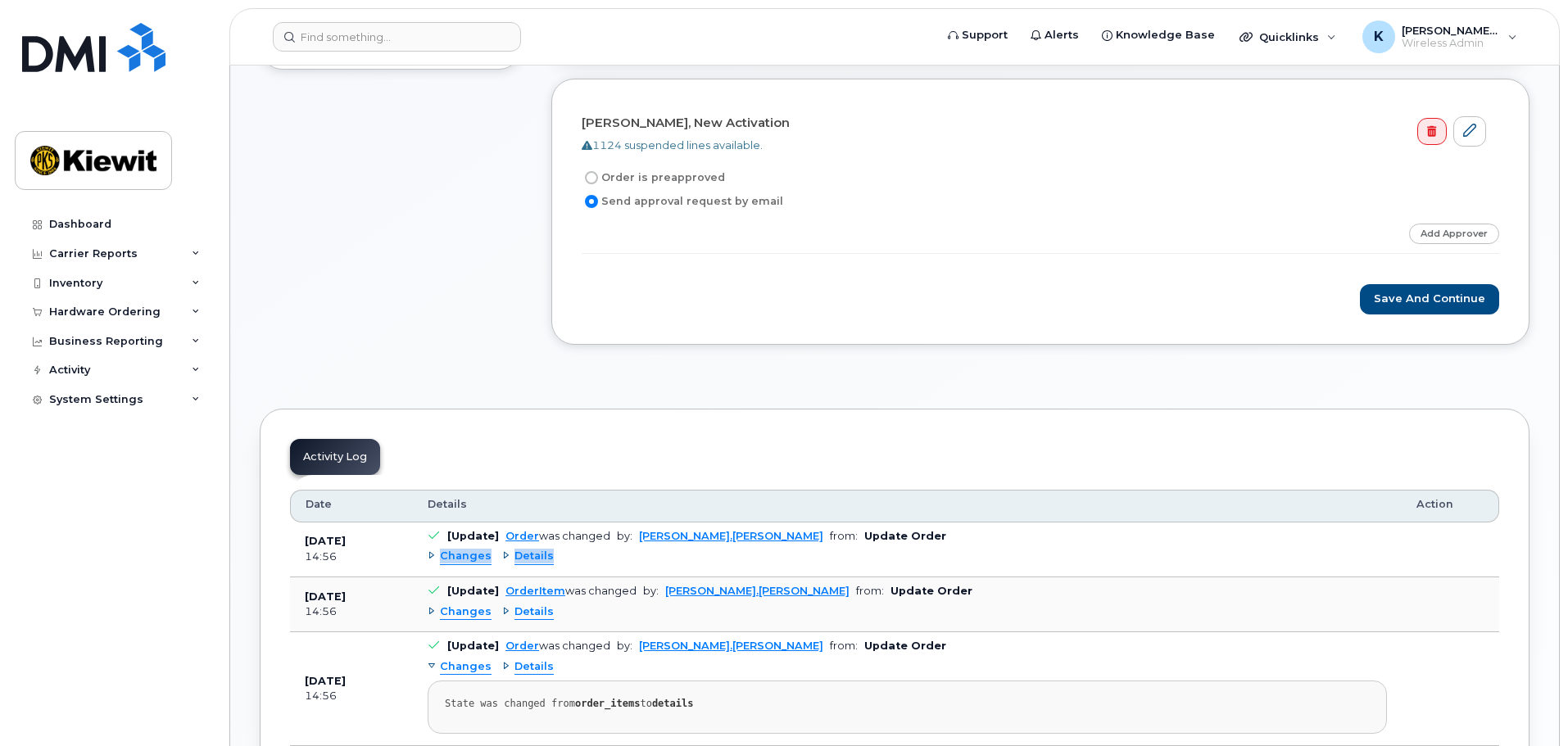
click at [480, 556] on span "Changes" at bounding box center [465, 556] width 52 height 15
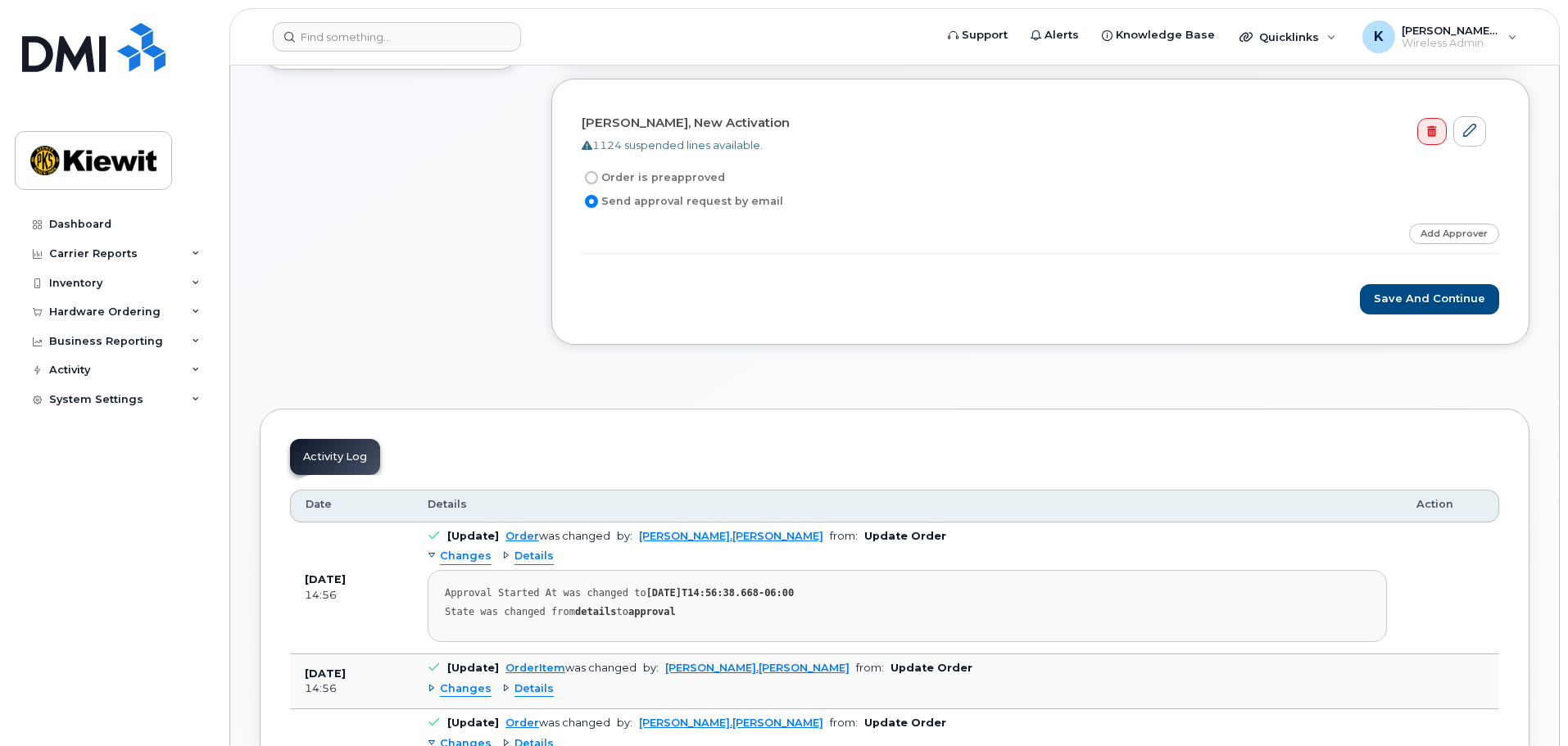
click at [640, 552] on div "Changes Details Approval Started At was changed to 2025-10-14T14:56:38.668-06:0…" at bounding box center [908, 593] width 960 height 98
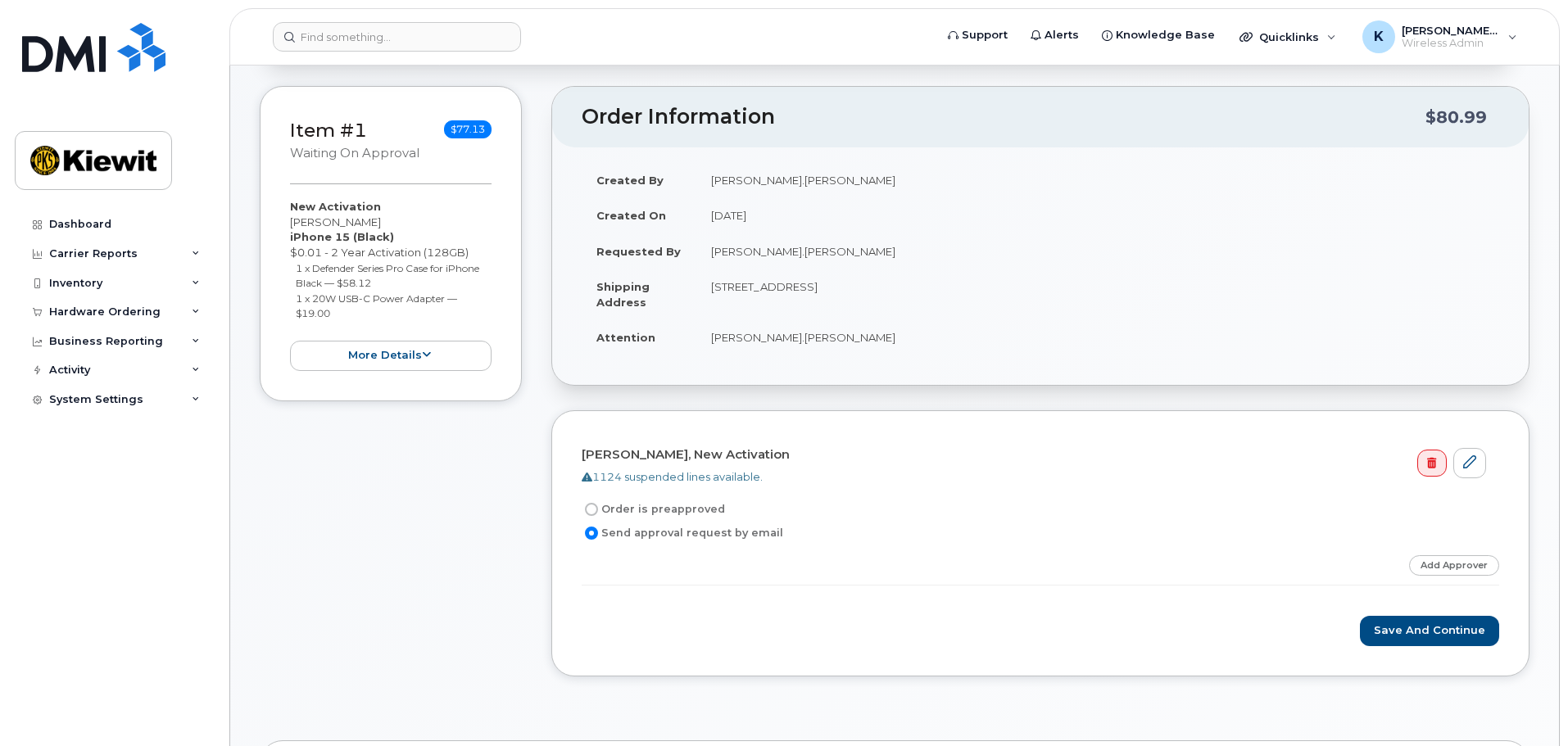
scroll to position [328, 0]
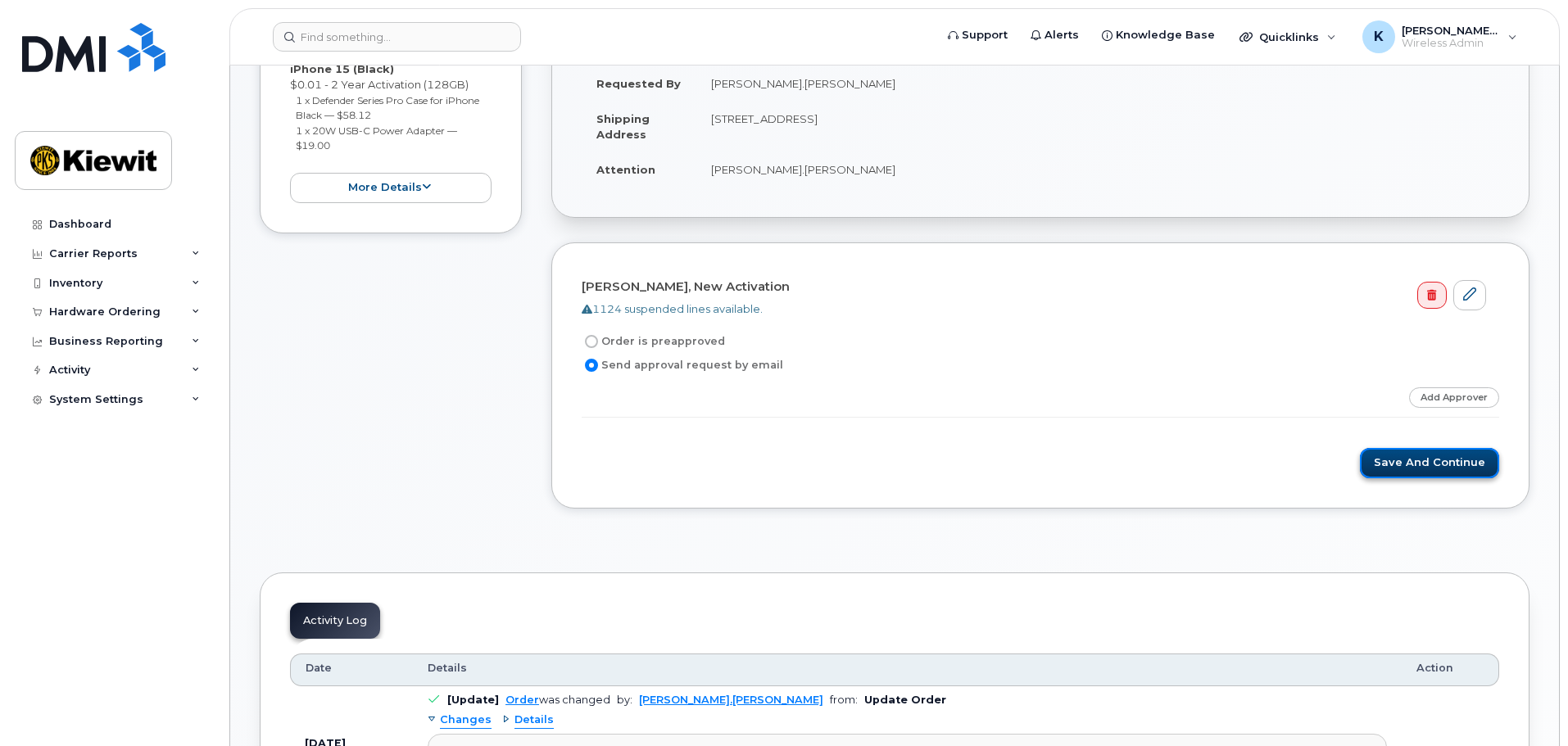
click at [1413, 458] on button "Save and Continue" at bounding box center [1430, 464] width 139 height 30
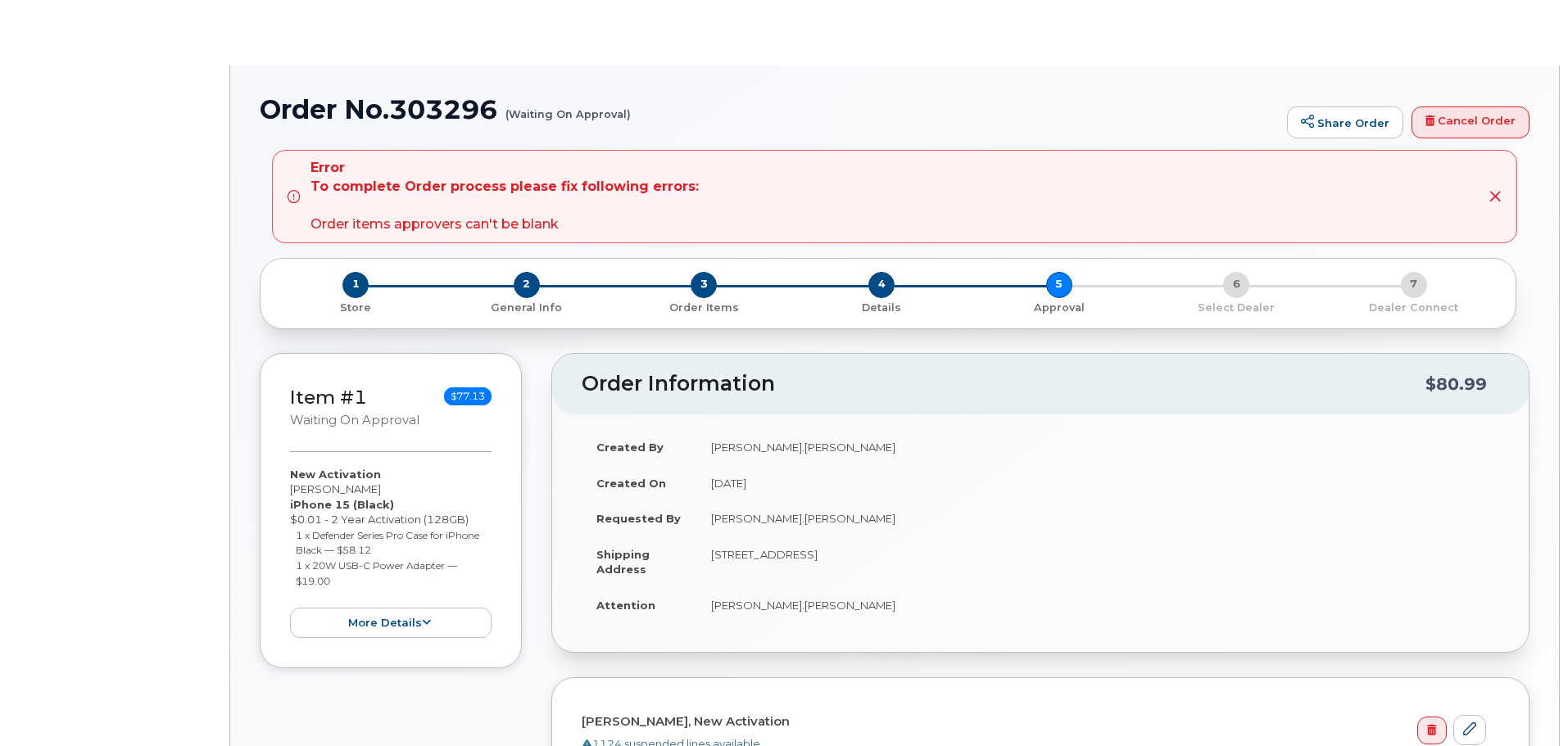
radio input "true"
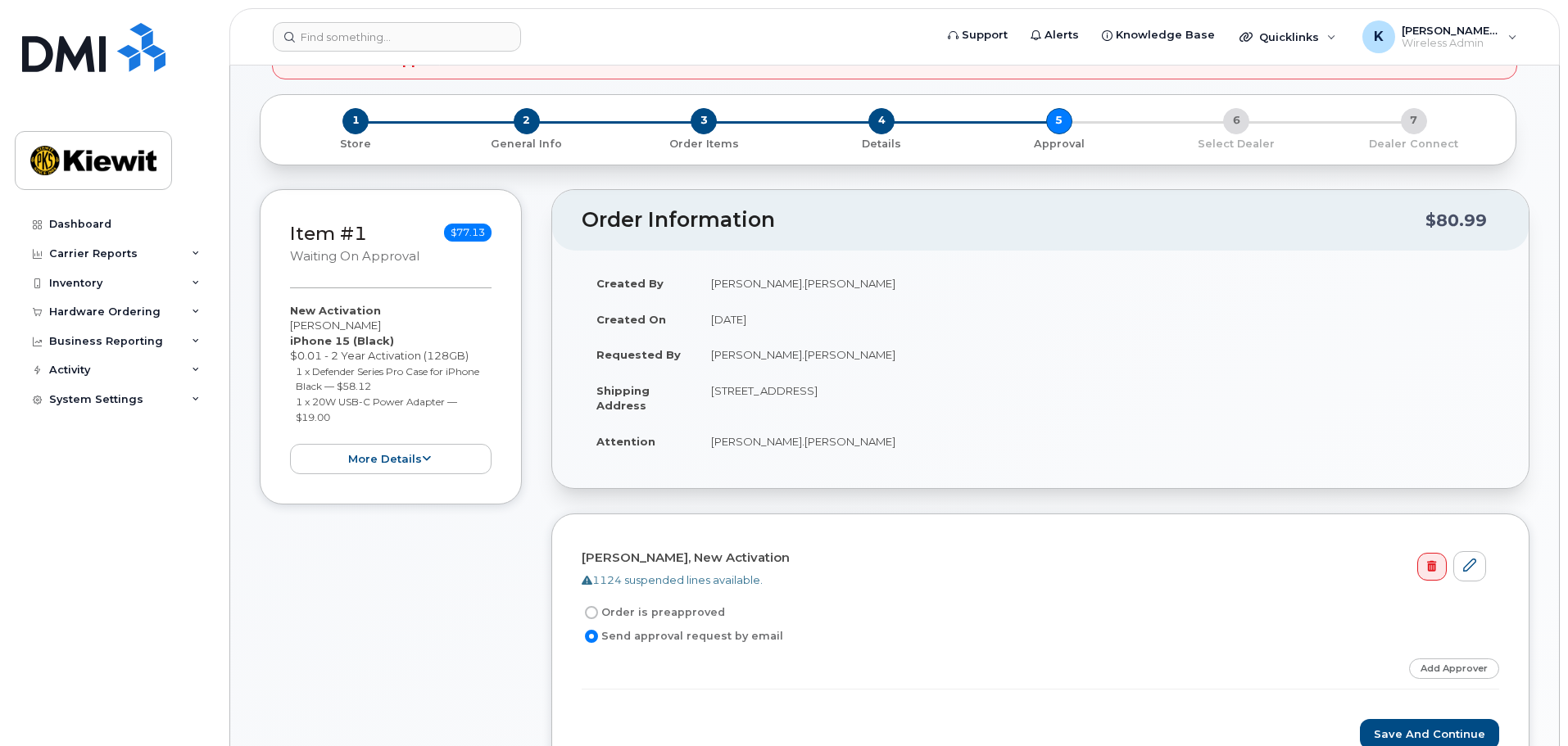
scroll to position [246, 0]
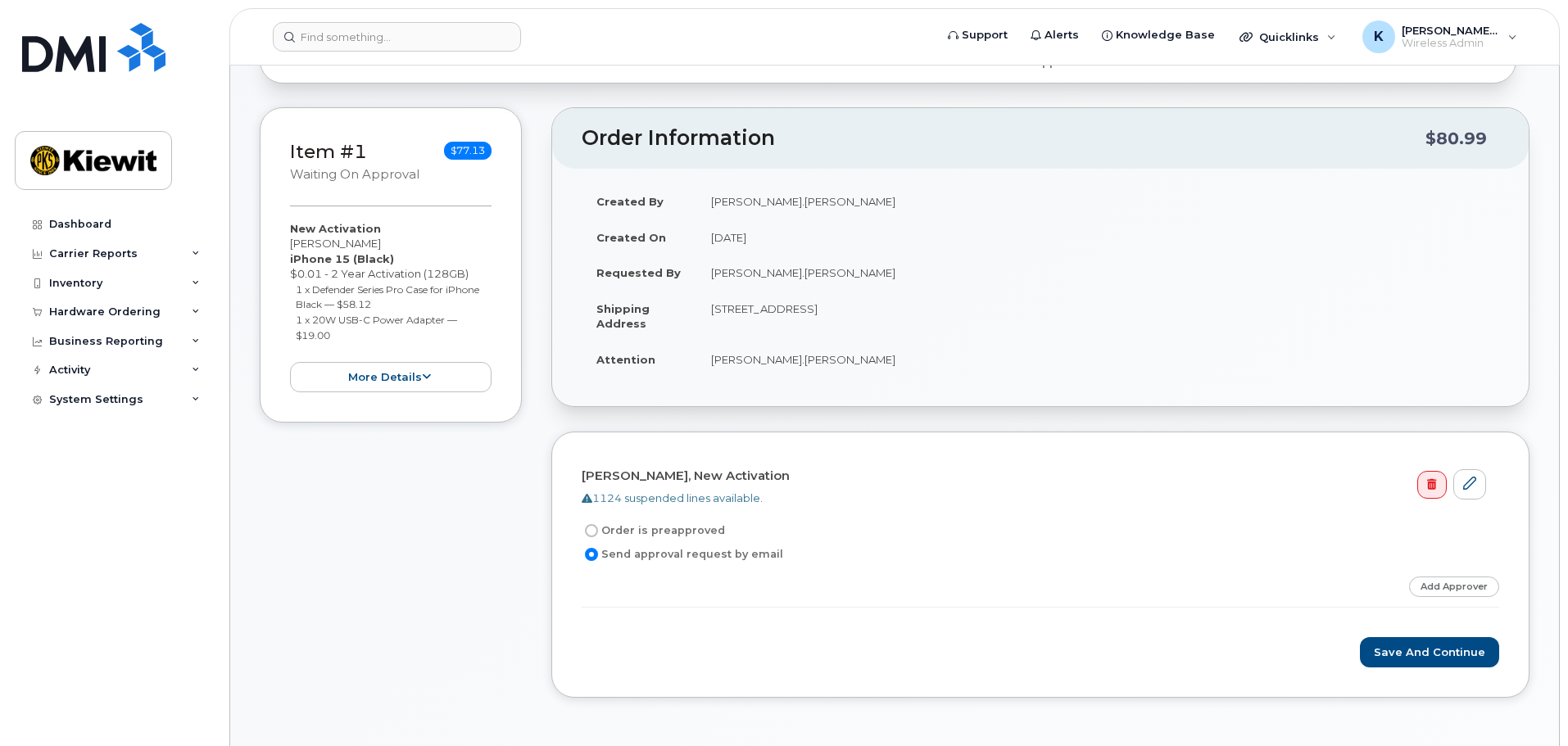
click at [1323, 596] on div "Step-by-step approvals: Approved Add Approver" at bounding box center [1040, 591] width 918 height 31
click at [1322, 596] on div "Step-by-step approvals: Approved Add Approver" at bounding box center [1040, 591] width 918 height 31
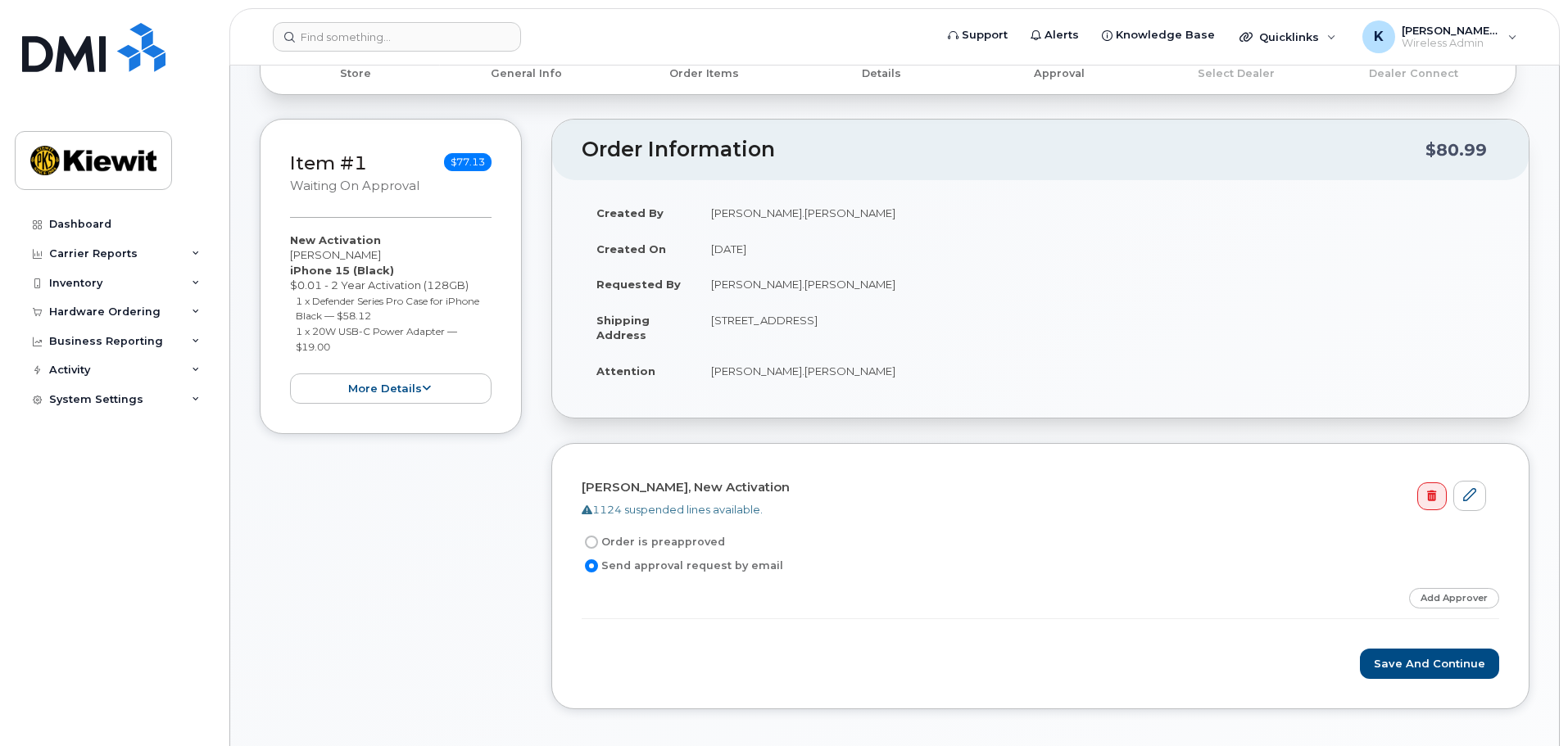
scroll to position [409, 0]
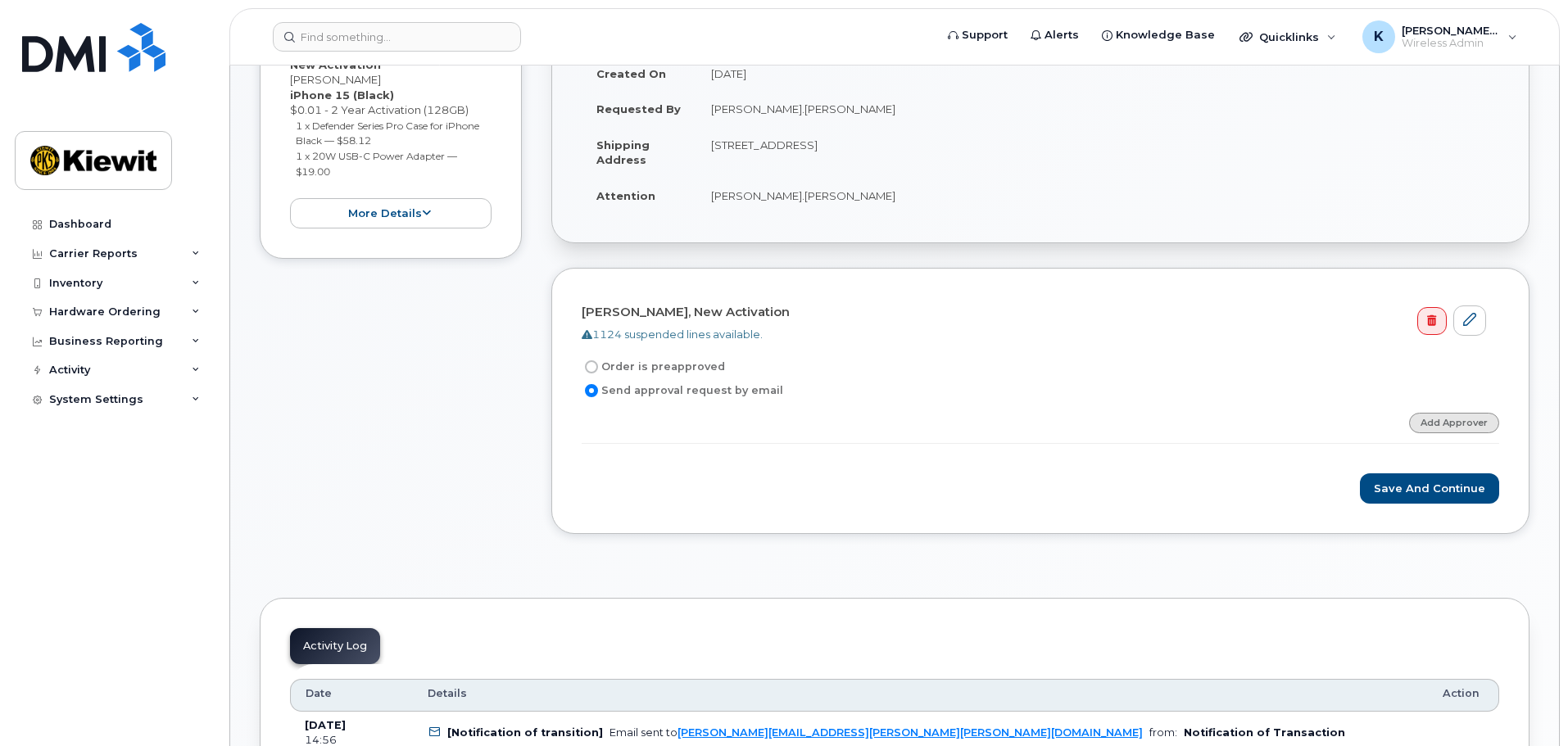
click at [1422, 420] on link "Add Approver" at bounding box center [1454, 423] width 90 height 21
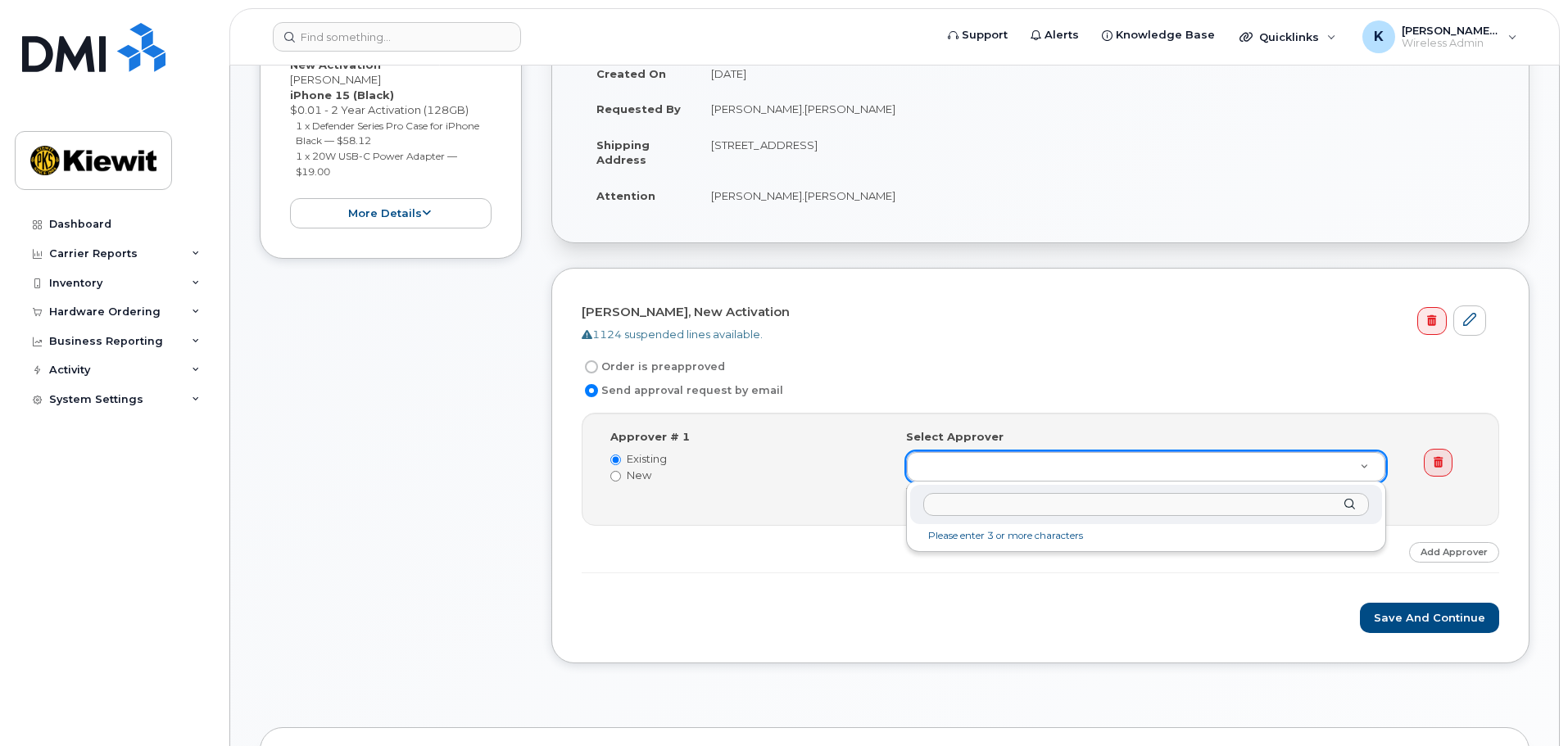
click at [1168, 508] on input "text" at bounding box center [1145, 505] width 446 height 24
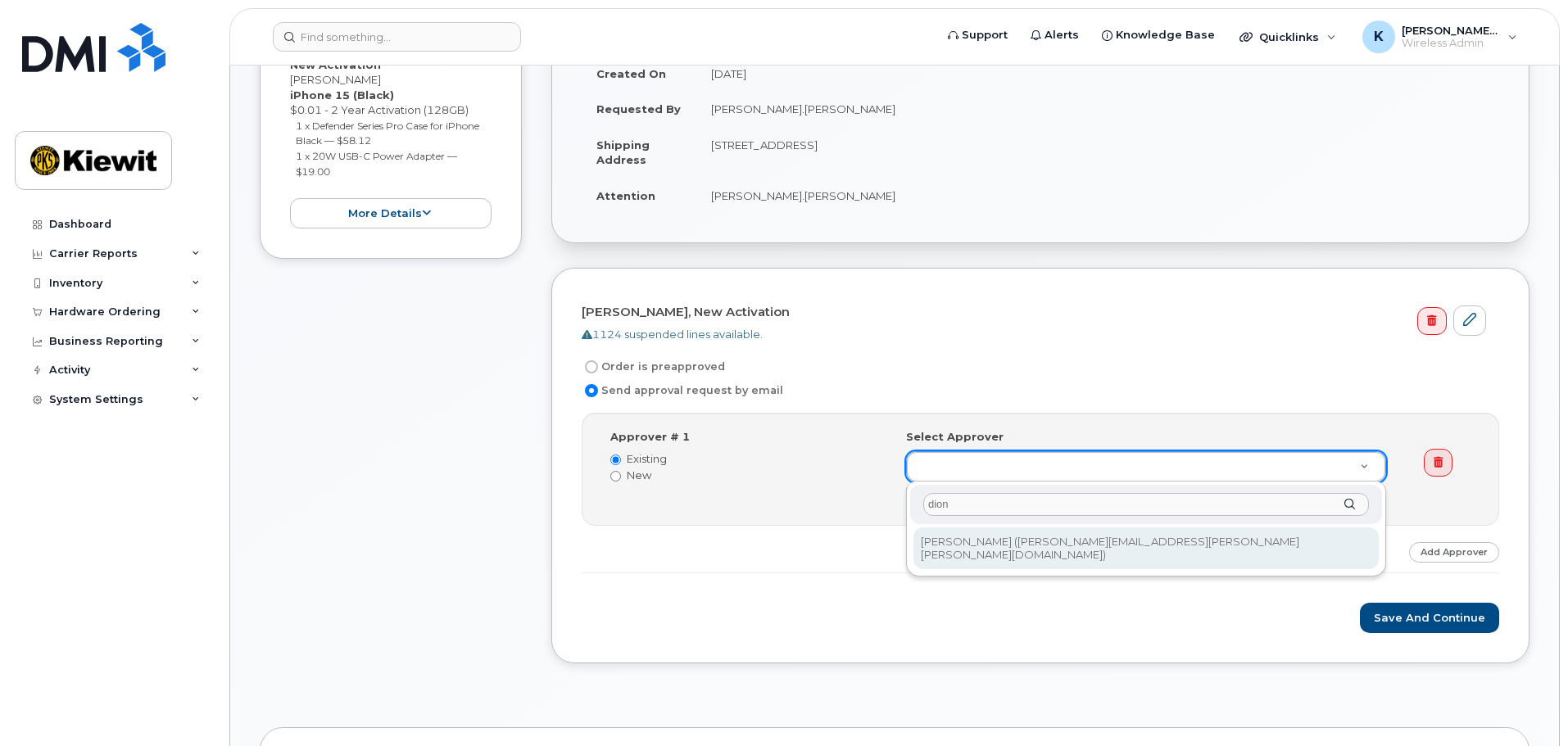
type input "dion"
type input "2164625"
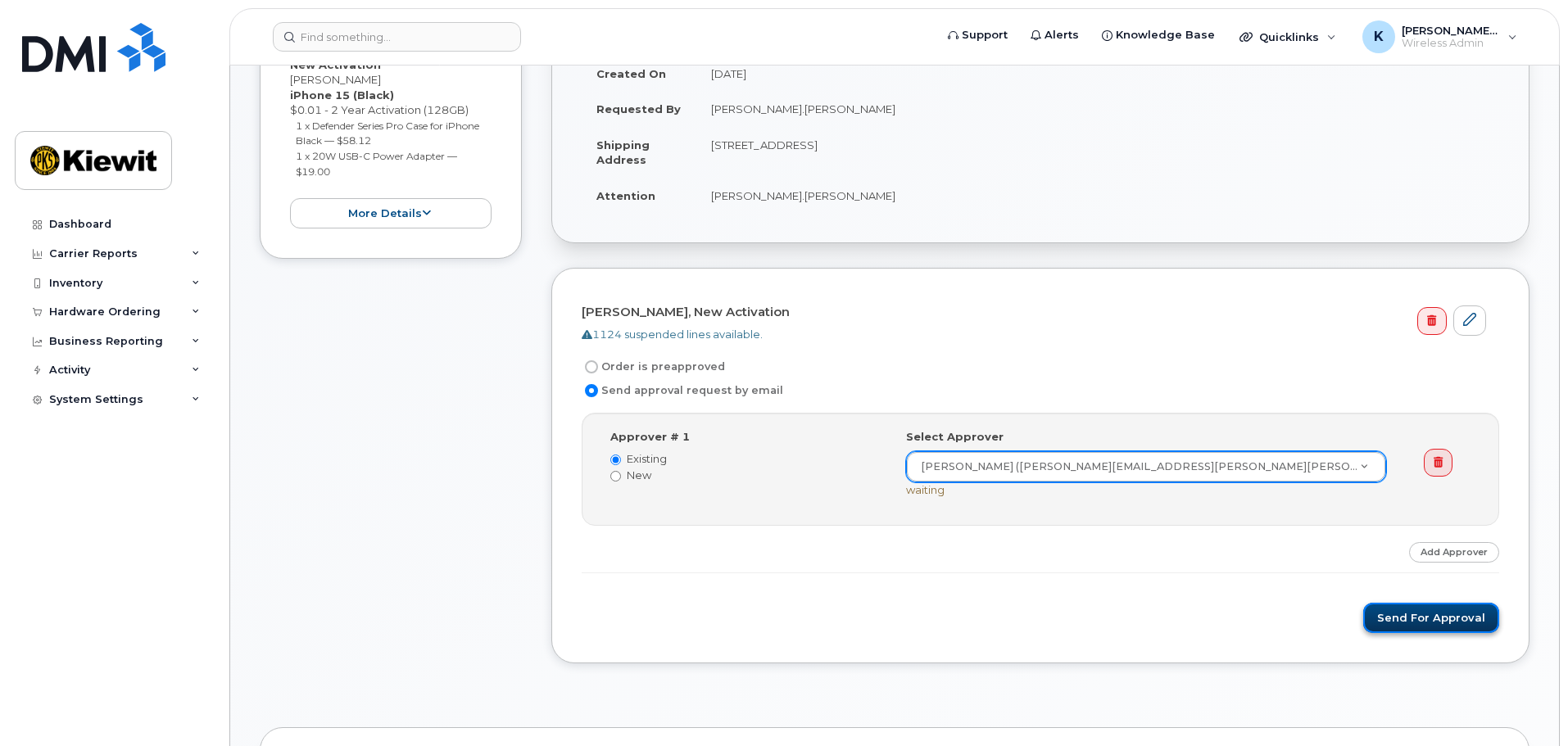
click at [1391, 607] on button "Send for Approval" at bounding box center [1431, 618] width 136 height 30
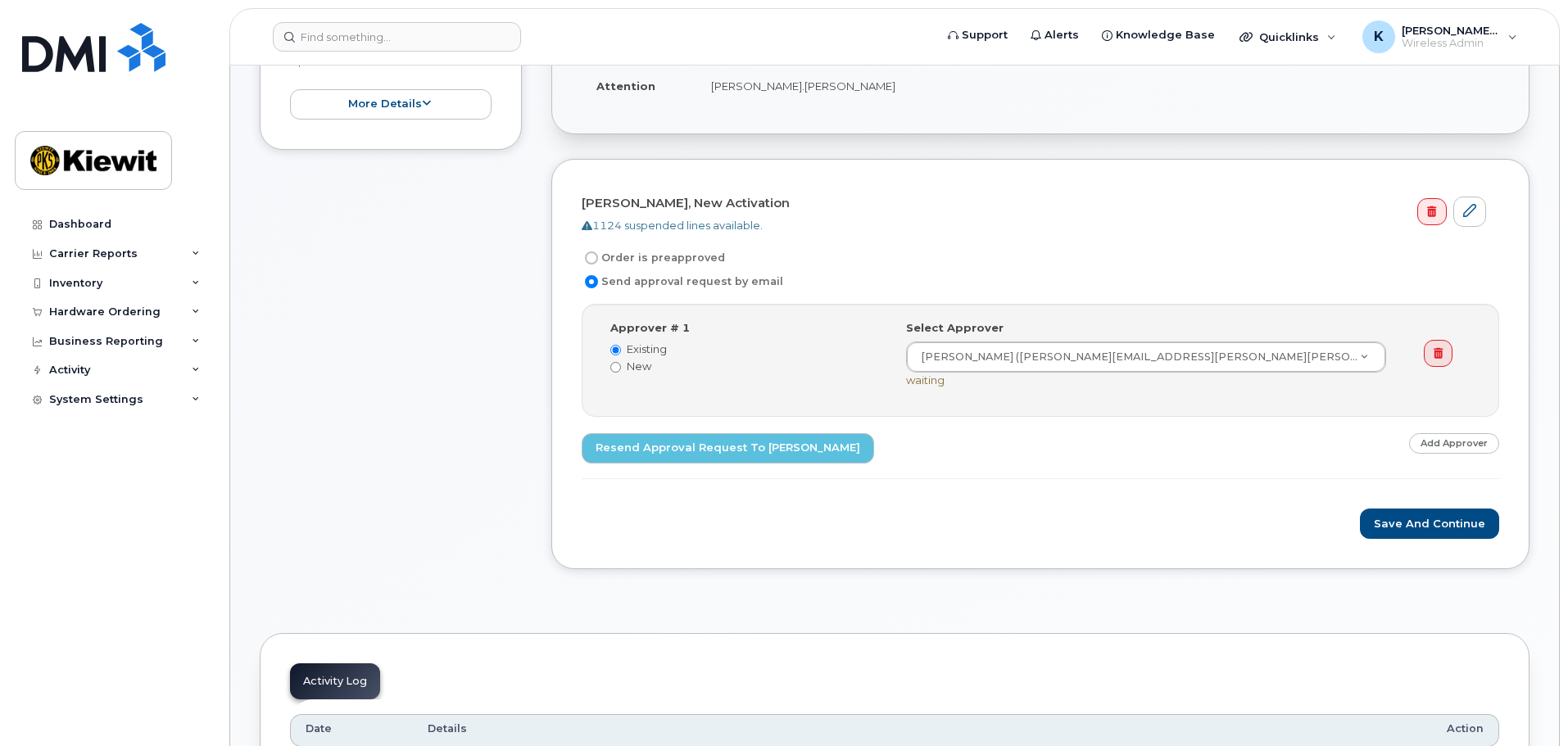
scroll to position [409, 0]
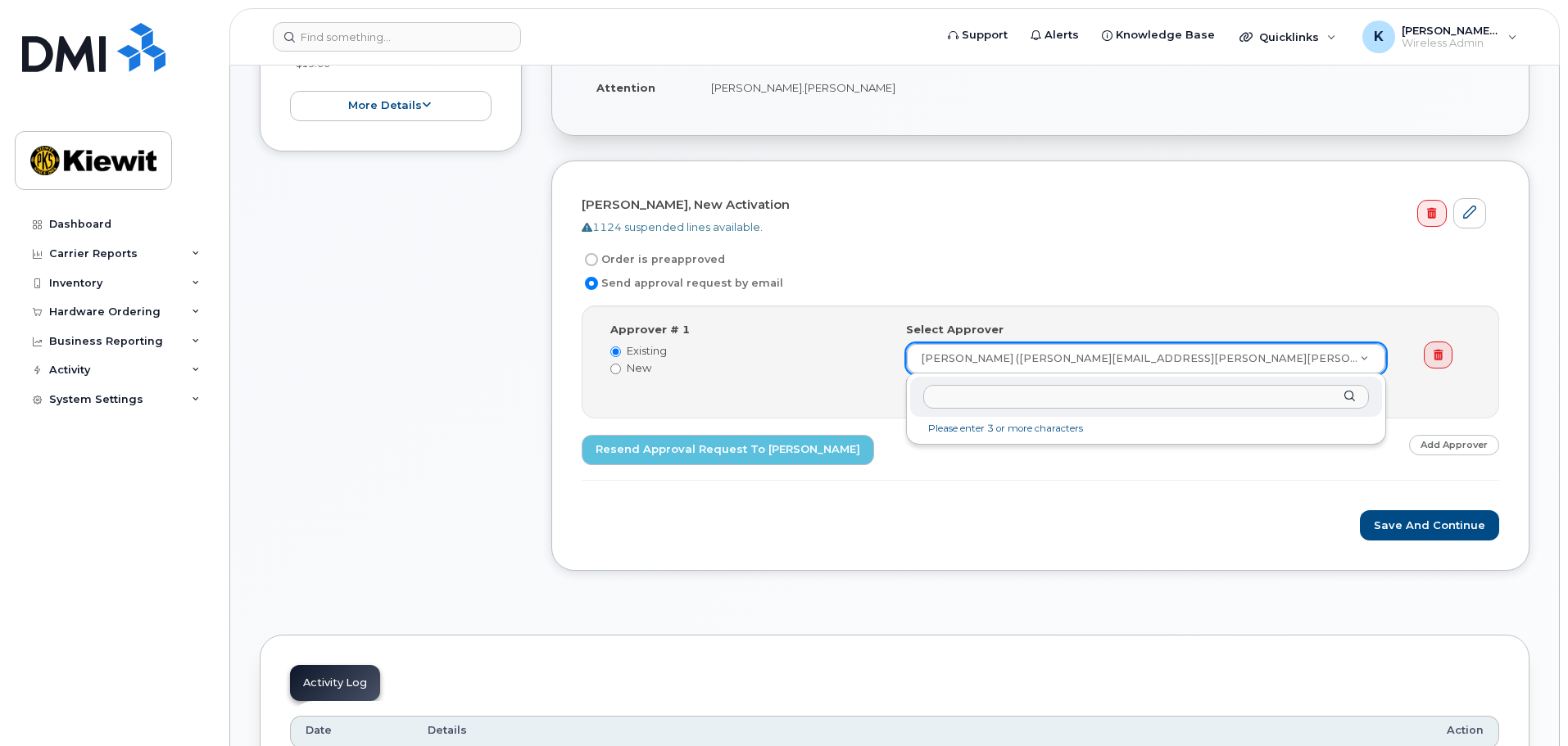
click at [1237, 390] on input "text" at bounding box center [1145, 397] width 446 height 24
type input "kenny"
click at [1169, 393] on input "text" at bounding box center [1145, 397] width 446 height 24
type input "sara"
type input "jonathan"
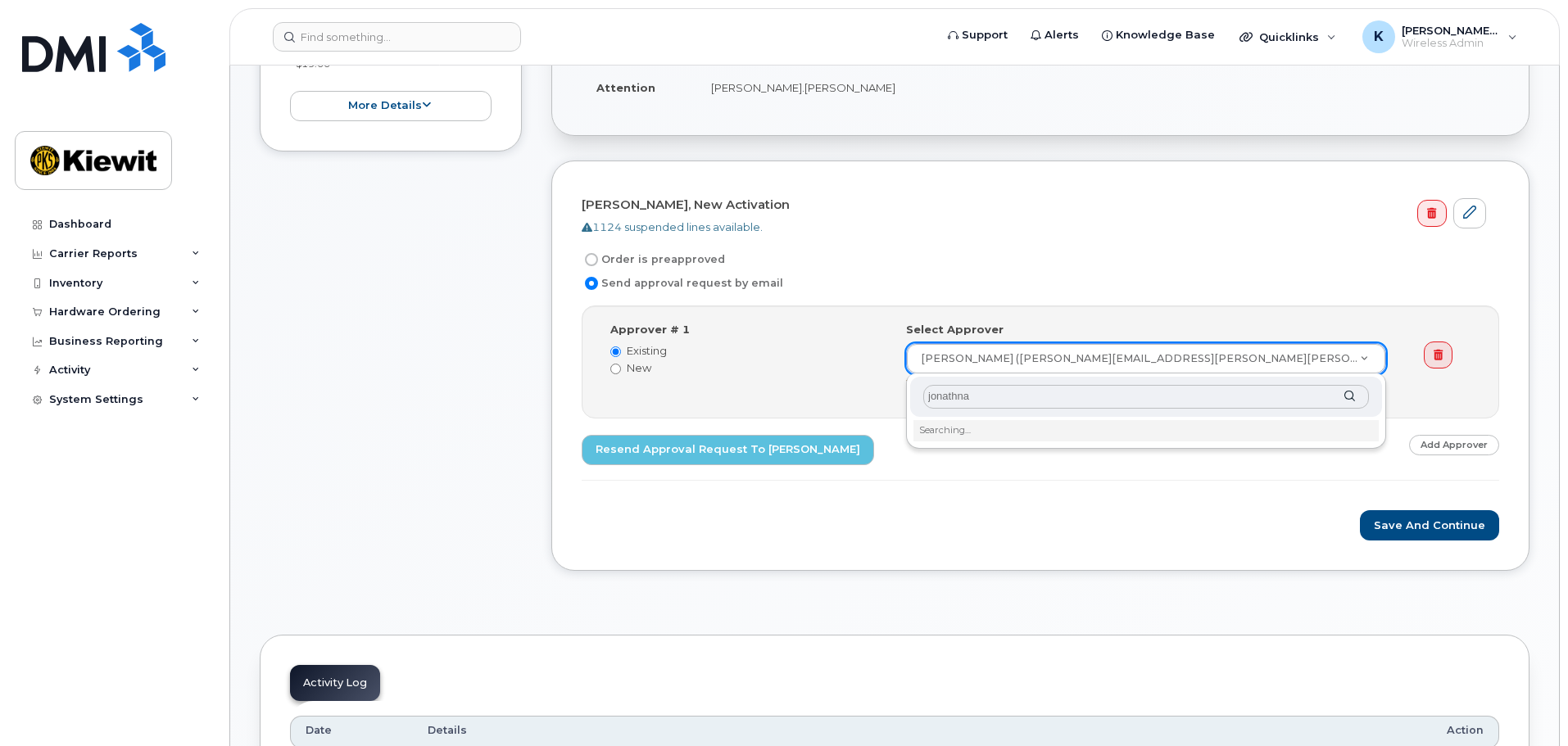
type input "jonathnan"
type input "jonathan"
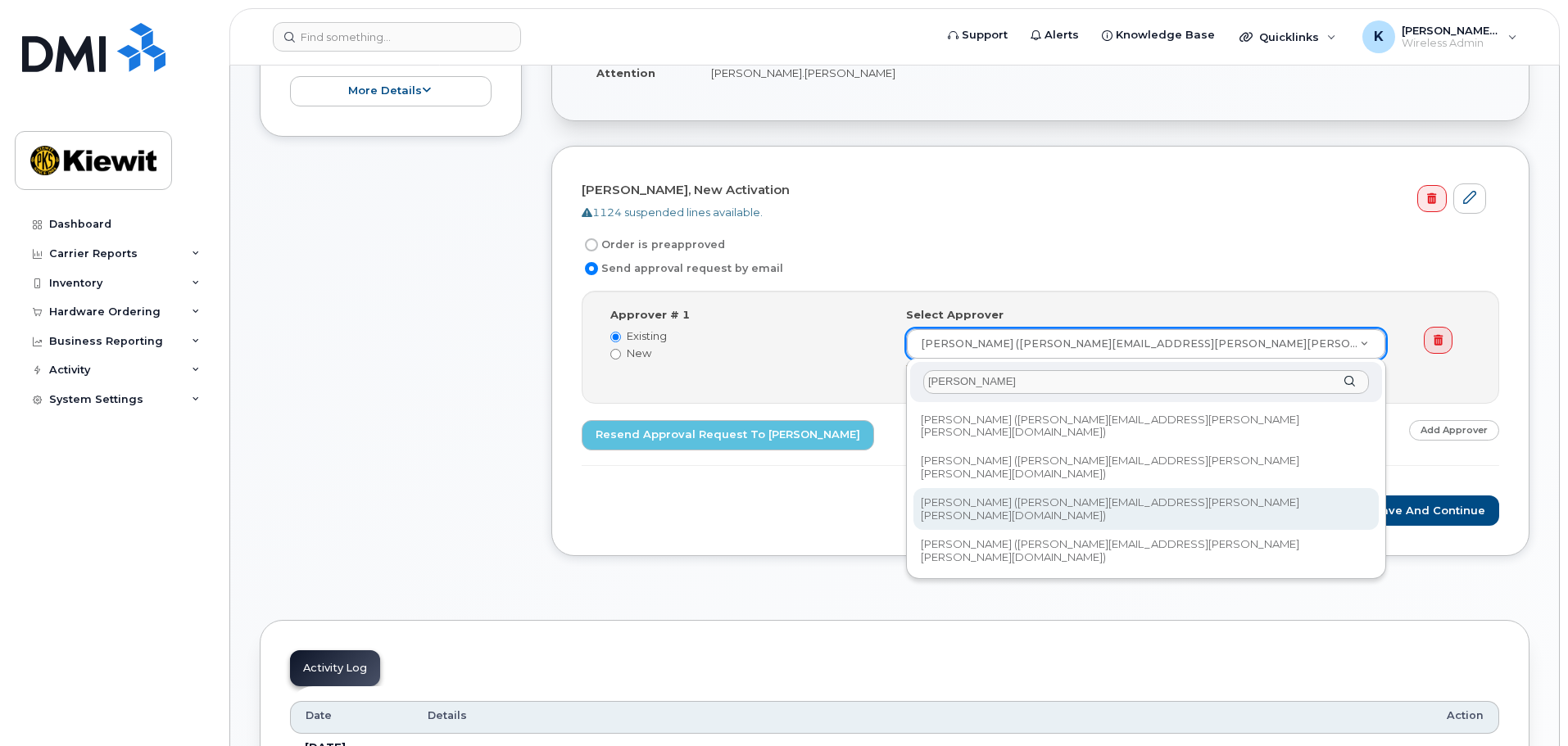
scroll to position [328, 0]
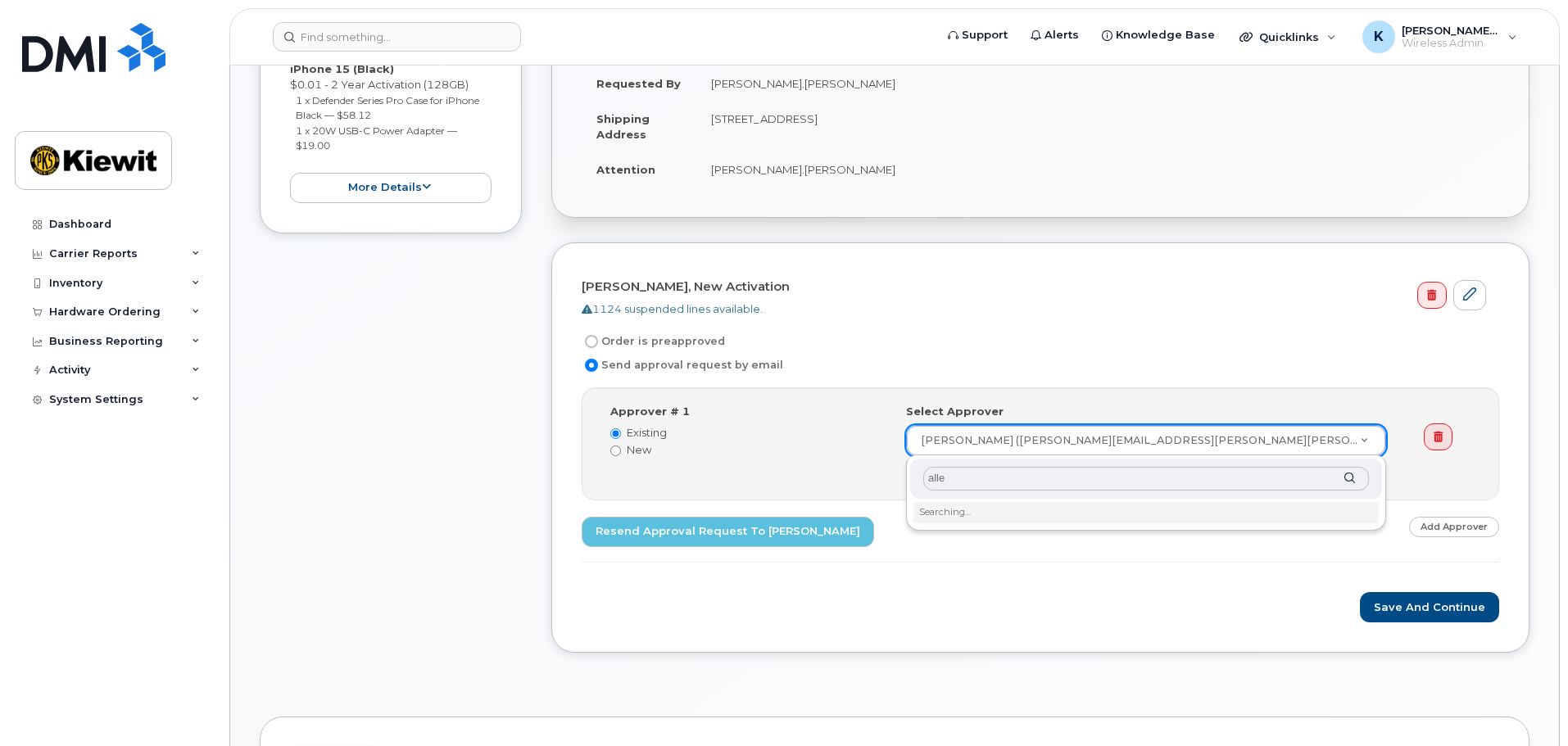
type input "allen"
type input "garrett"
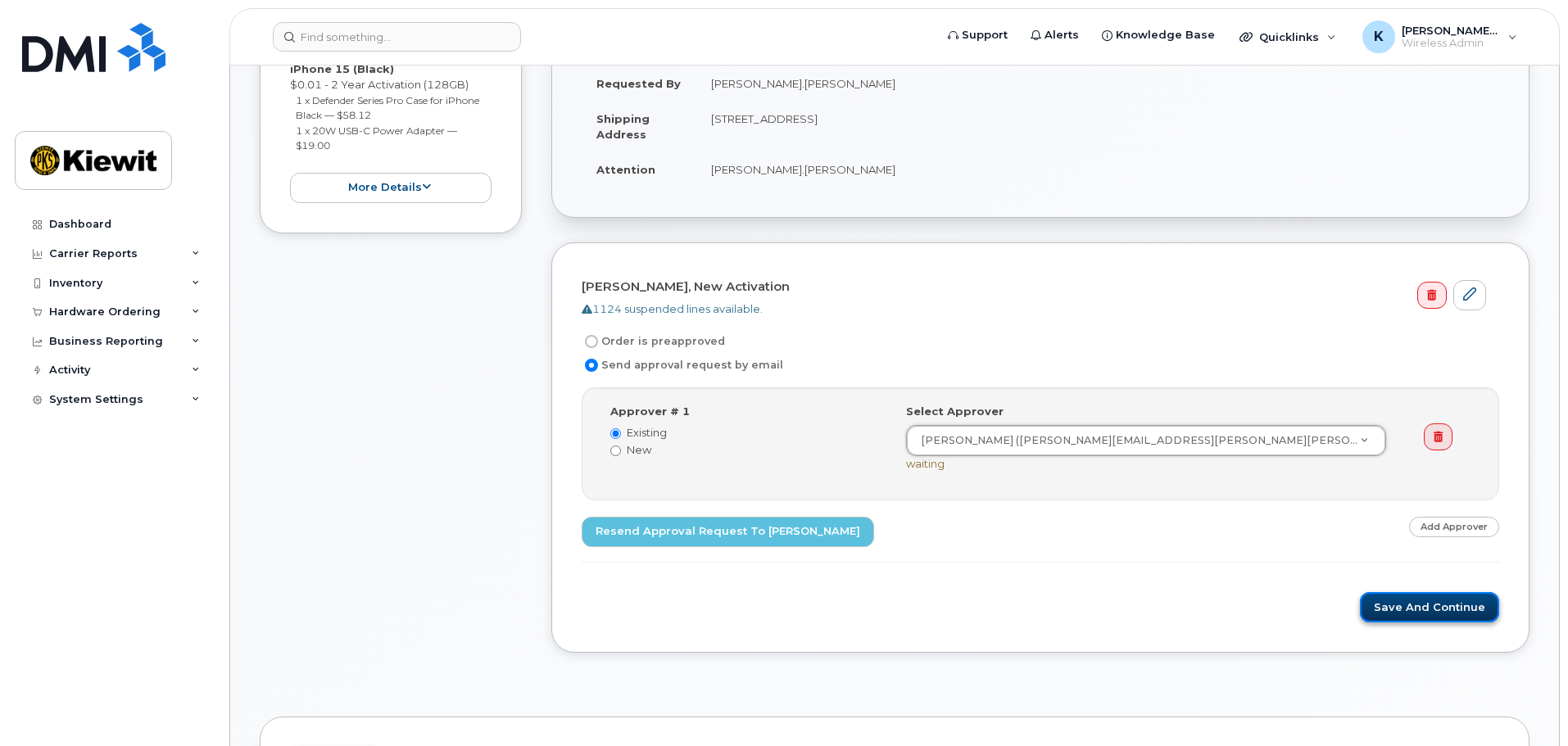
click at [1411, 614] on button "Save and Continue" at bounding box center [1430, 608] width 139 height 30
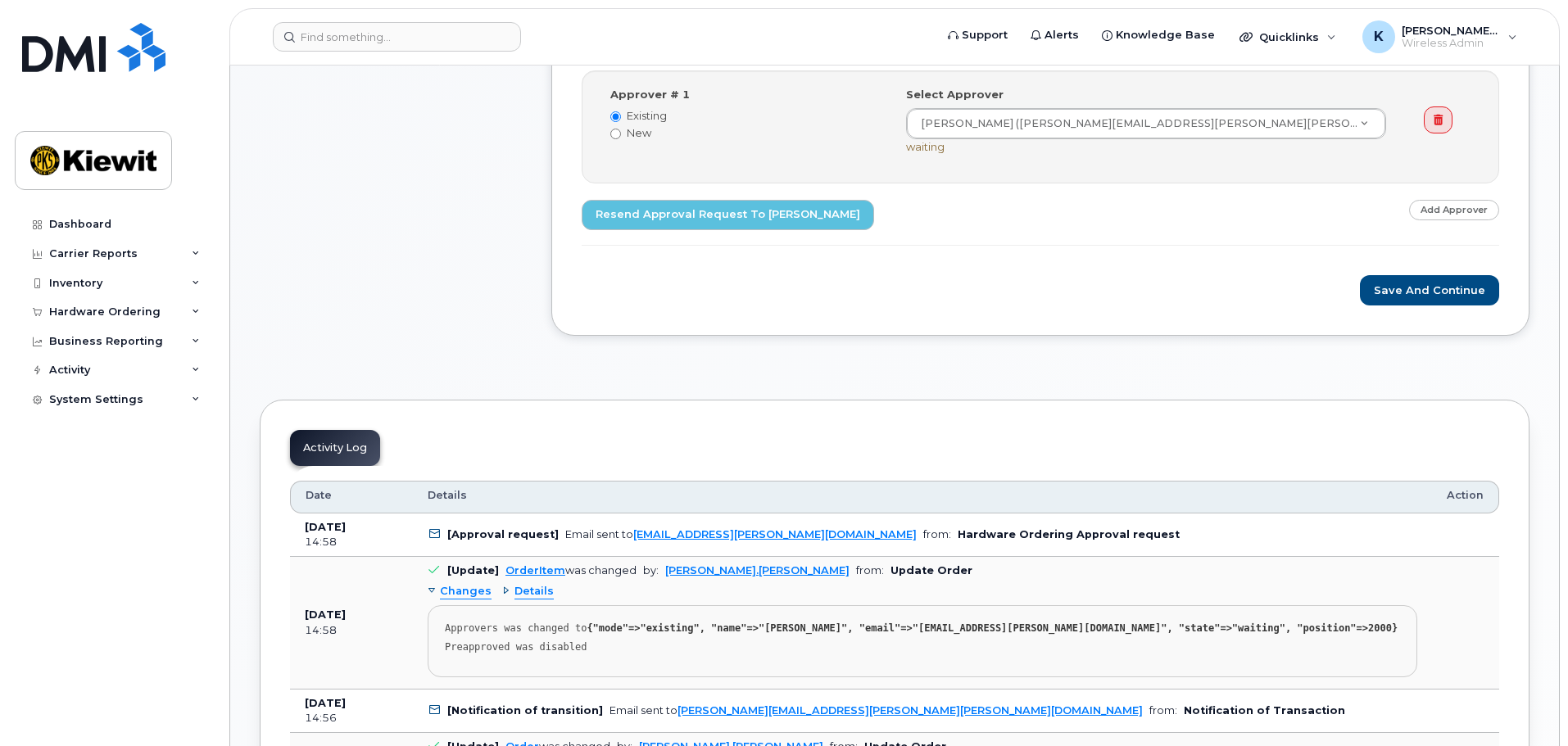
scroll to position [235, 0]
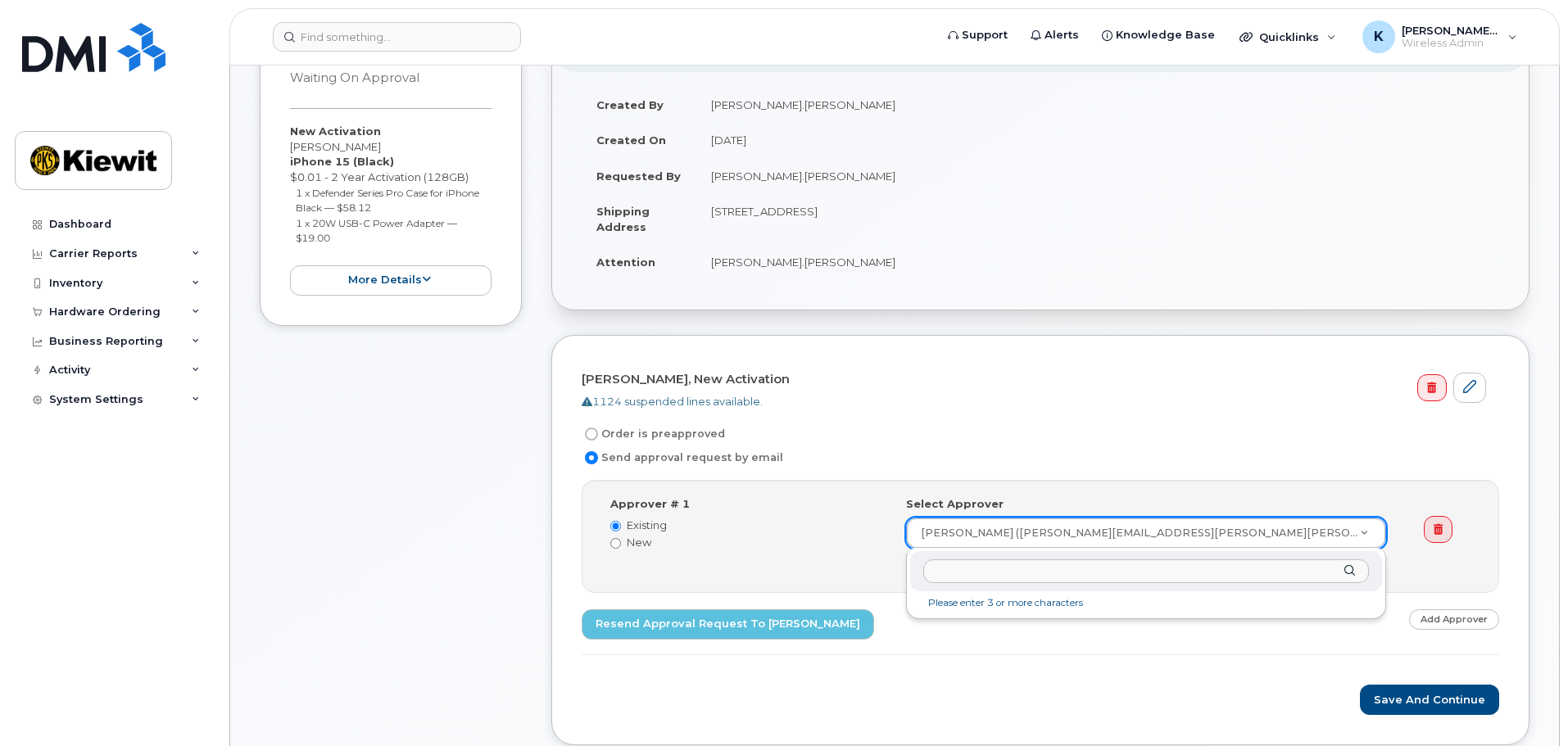
click at [1118, 576] on input "text" at bounding box center [1145, 571] width 446 height 24
paste input "106239"
type input "106239"
click at [1420, 525] on div at bounding box center [1448, 520] width 74 height 47
click at [1431, 525] on link at bounding box center [1438, 530] width 29 height 28
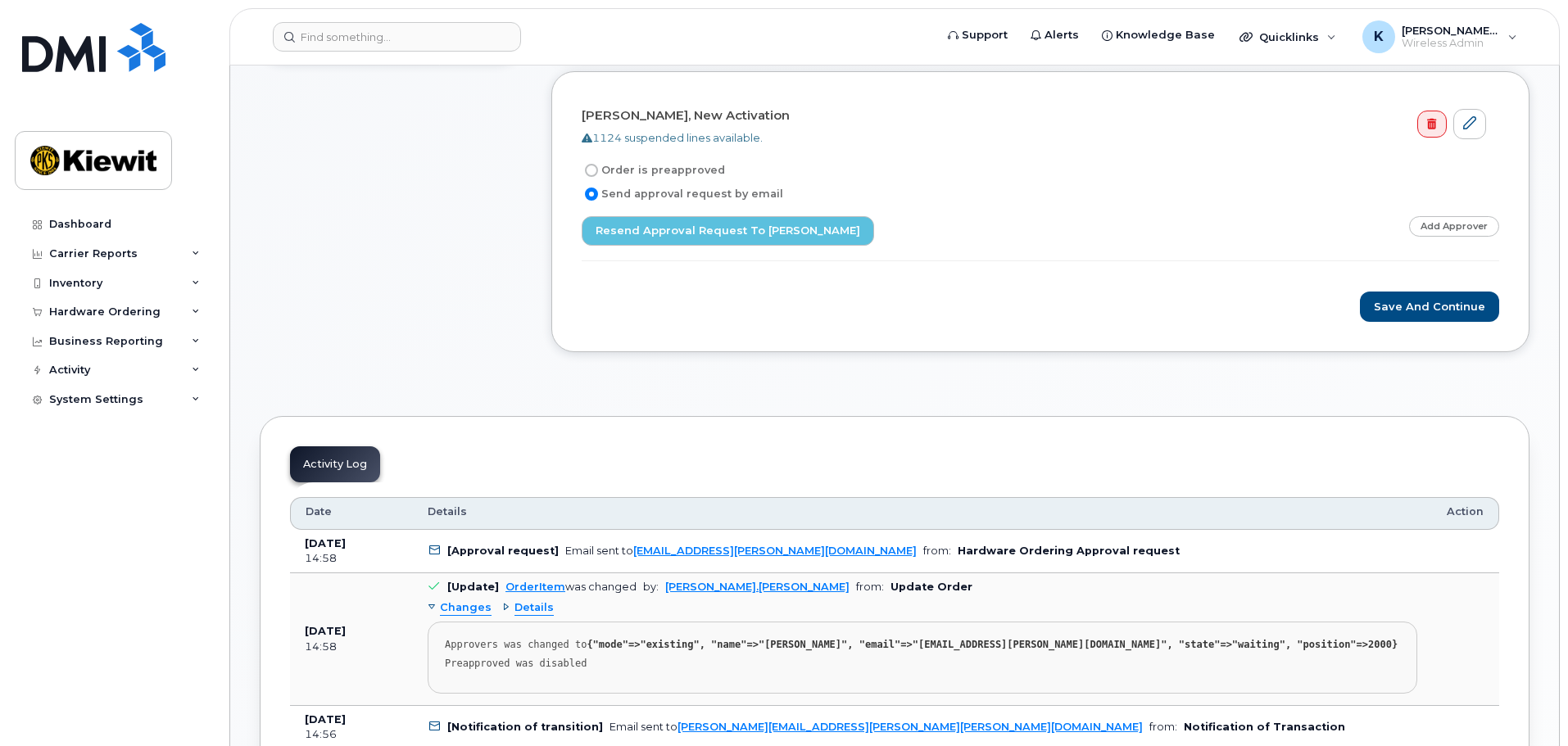
scroll to position [153, 0]
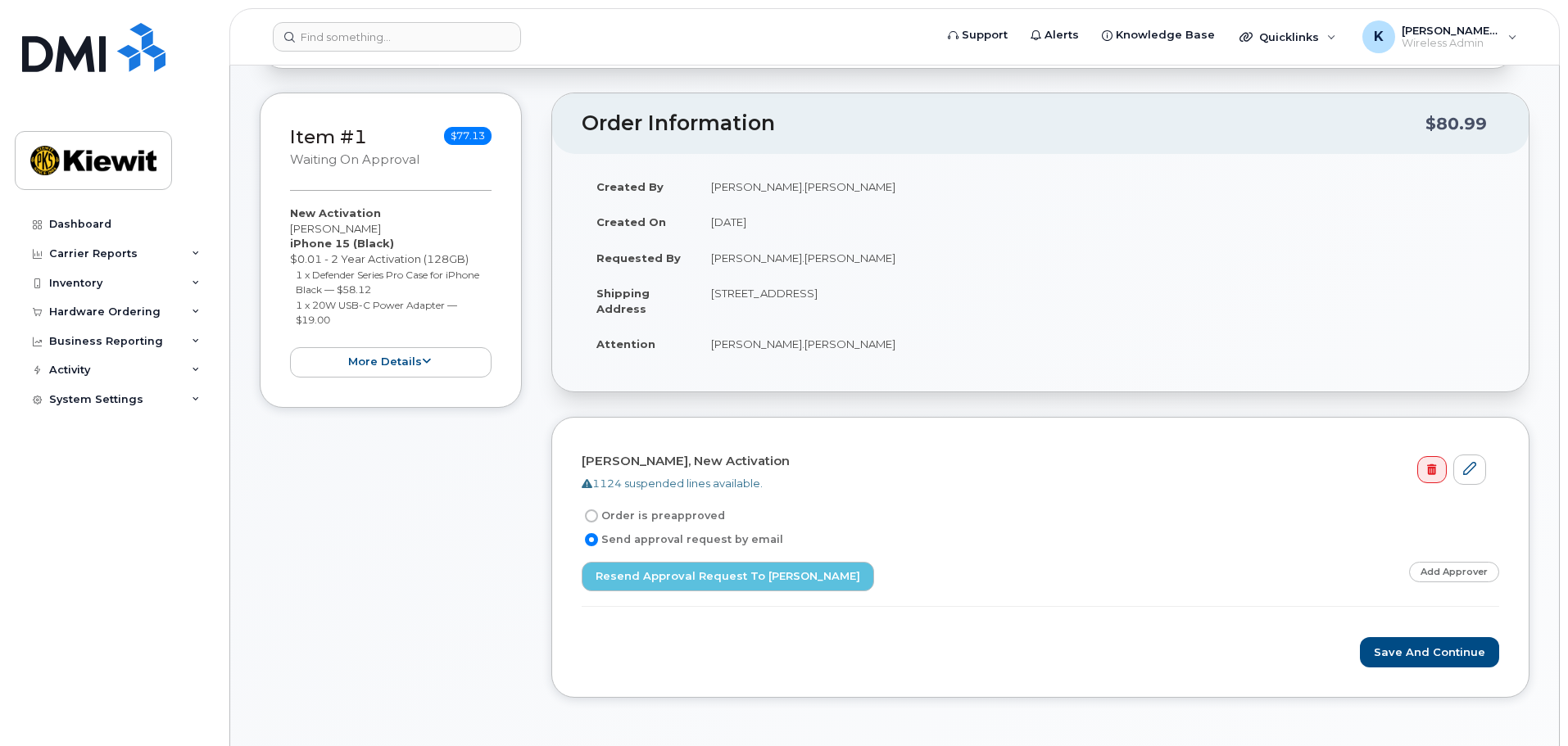
click at [1415, 636] on form "[PERSON_NAME], New Activation 1124 suspended lines available. Order is preappro…" at bounding box center [1040, 557] width 918 height 221
click at [1417, 641] on button "Save and Continue" at bounding box center [1430, 652] width 139 height 30
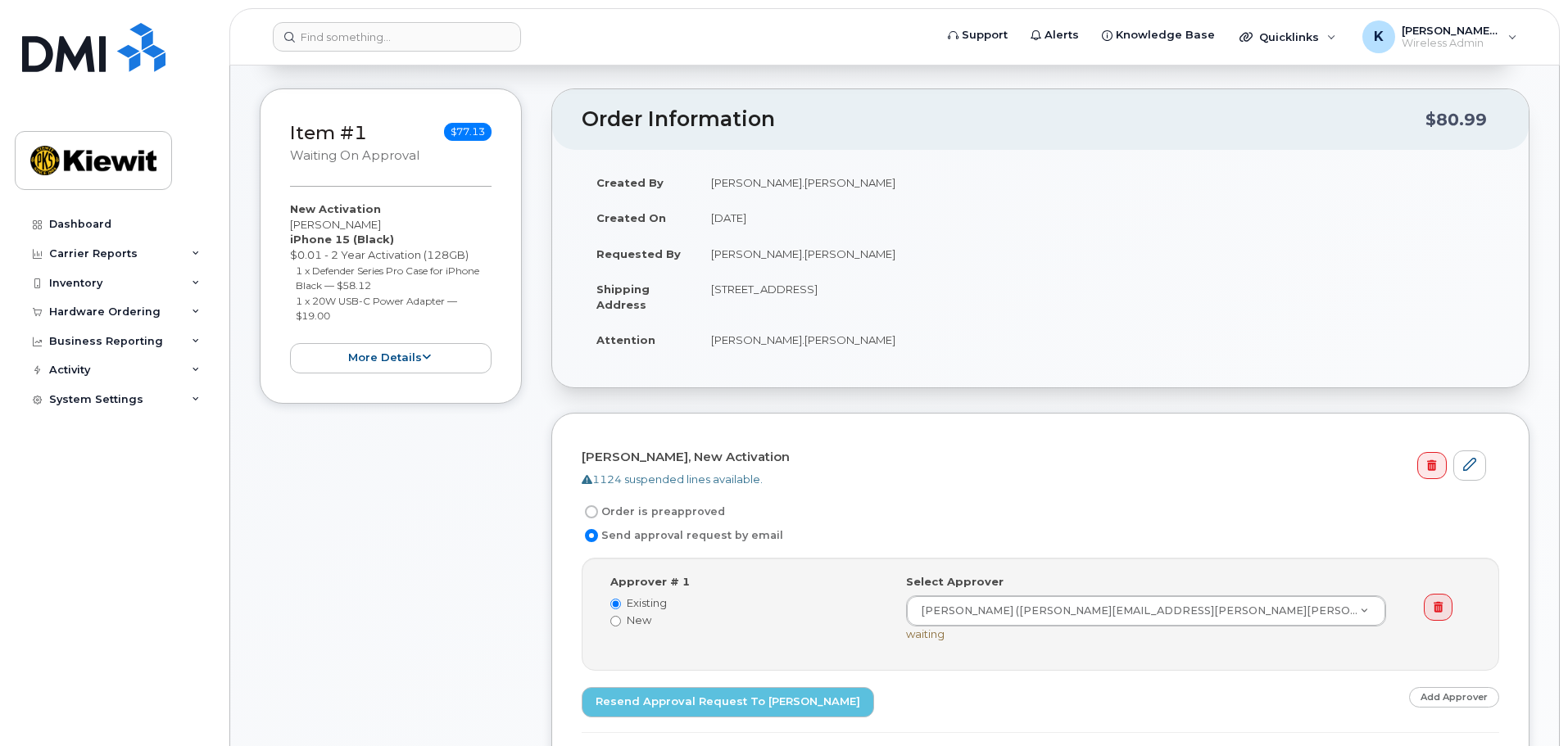
scroll to position [246, 0]
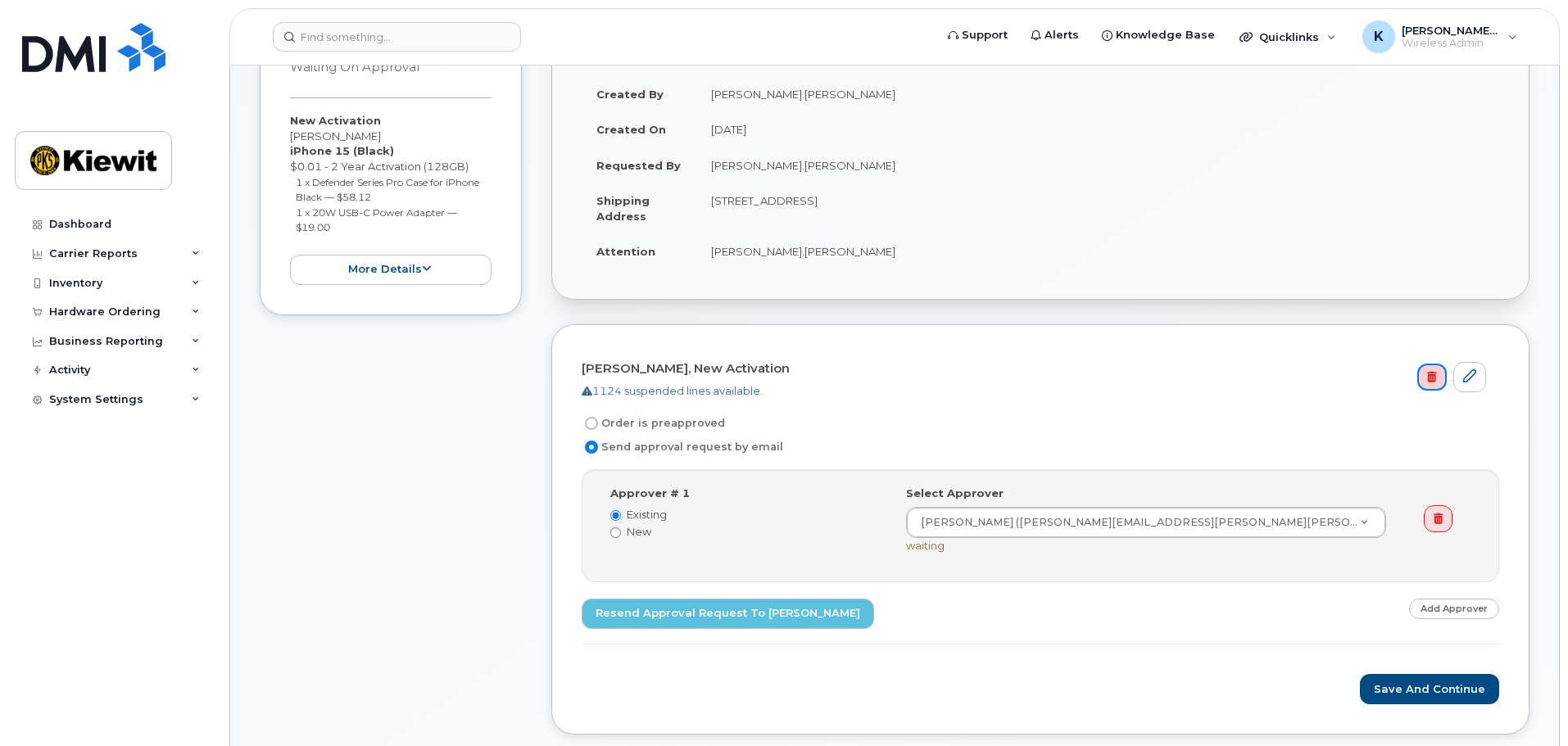
drag, startPoint x: 1424, startPoint y: 377, endPoint x: 867, endPoint y: 54, distance: 643.9
click at [1424, 377] on link at bounding box center [1431, 377] width 29 height 28
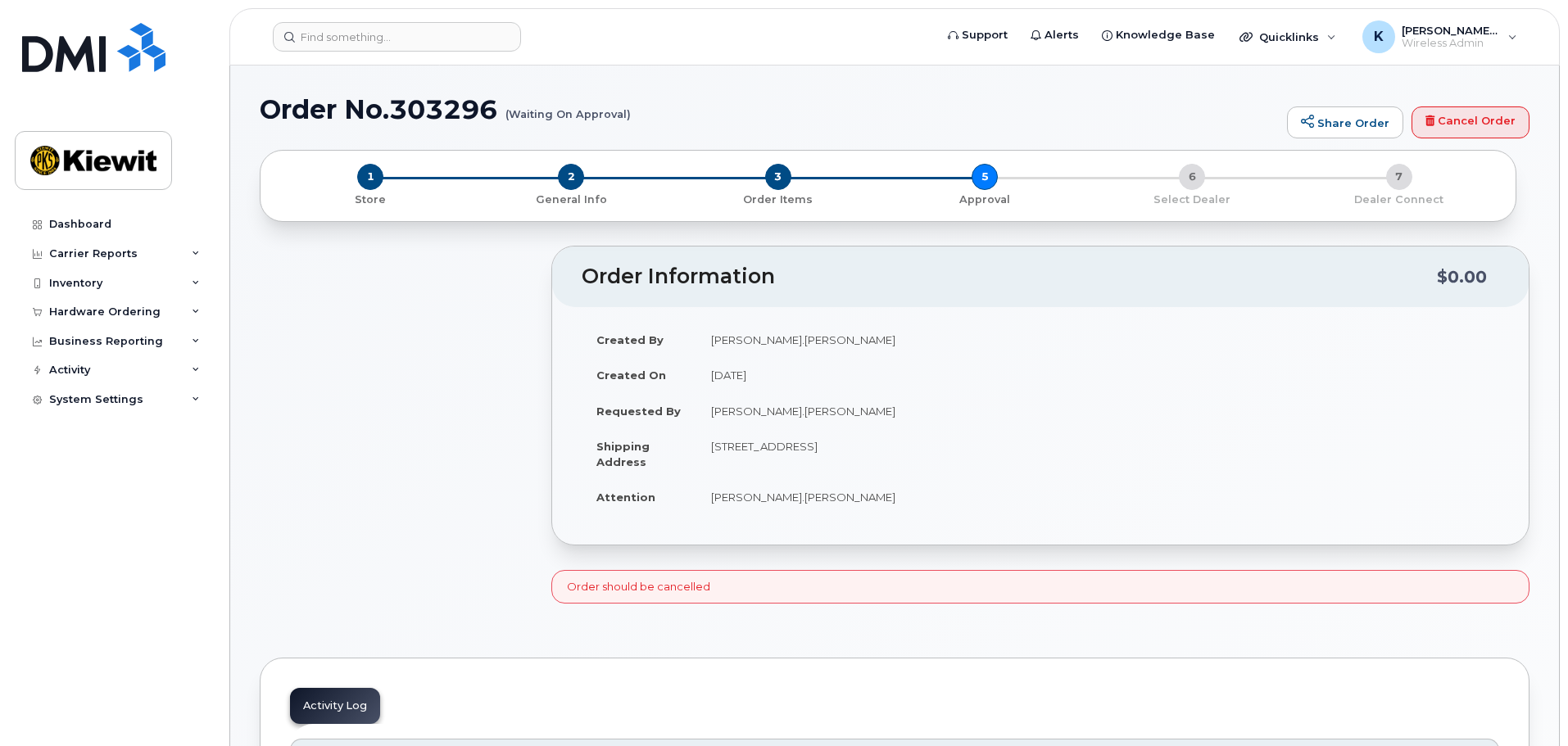
click at [982, 180] on div "1 Store 2 General Info 3 Order Items 5 Approval 6 Select Dealer 7 Dealer Connect" at bounding box center [887, 185] width 1228 height 44
click at [795, 183] on div "3 Order Items" at bounding box center [778, 185] width 207 height 44
click at [1010, 200] on div "1 Store 2 General Info 3 Order Items 5 Approval 6 Select Dealer 7 Dealer Connect" at bounding box center [887, 185] width 1228 height 44
click at [996, 201] on div "1 Store 2 General Info 3 Order Items 5 Approval 6 Select Dealer 7 Dealer Connect" at bounding box center [887, 185] width 1228 height 44
click at [791, 200] on p "Order Items" at bounding box center [777, 199] width 194 height 15
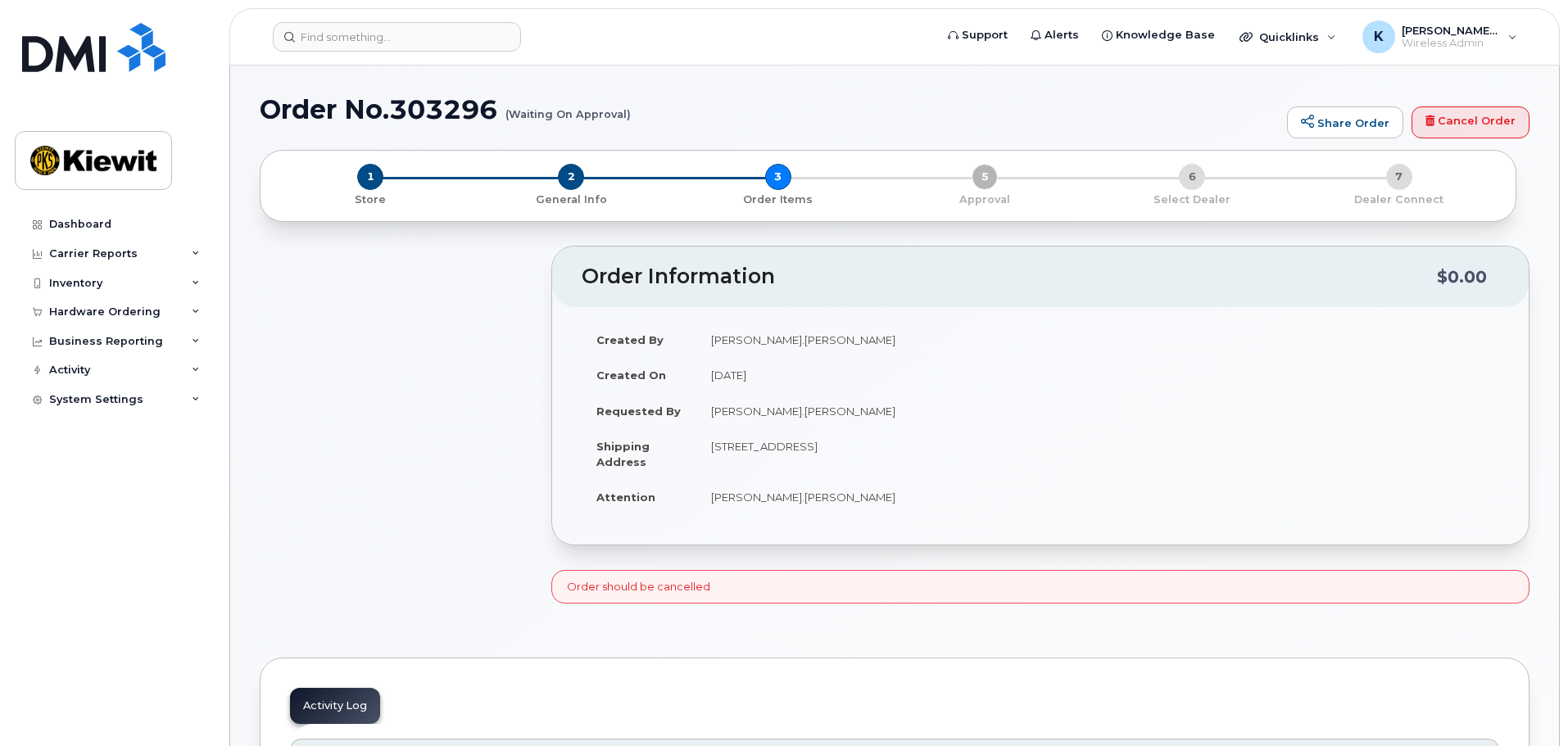
click at [1022, 476] on td "[STREET_ADDRESS]" at bounding box center [1097, 454] width 803 height 51
click at [566, 195] on p "General Info" at bounding box center [571, 199] width 194 height 15
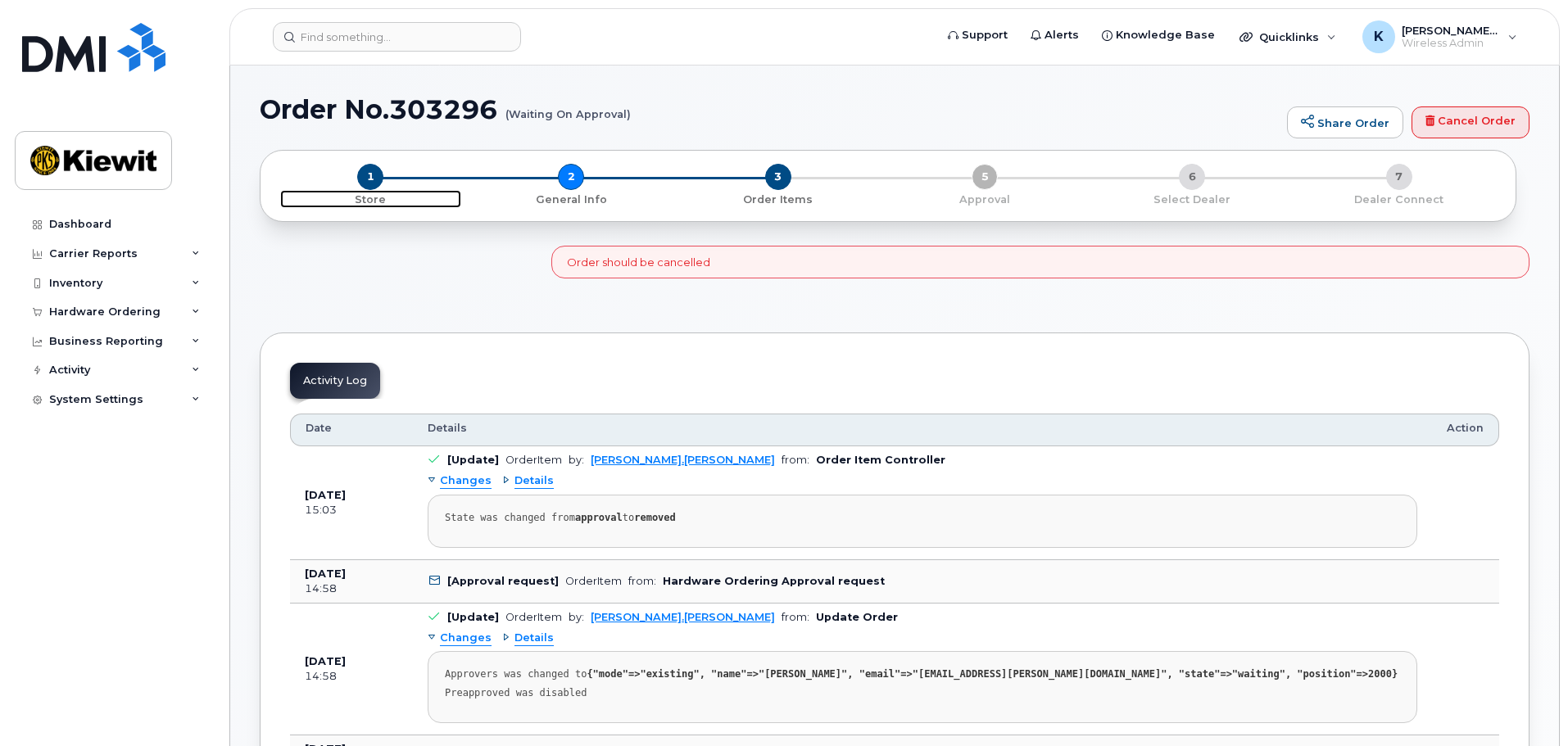
click at [374, 202] on p "Store" at bounding box center [371, 199] width 181 height 15
click at [145, 289] on div "Inventory" at bounding box center [114, 283] width 198 height 29
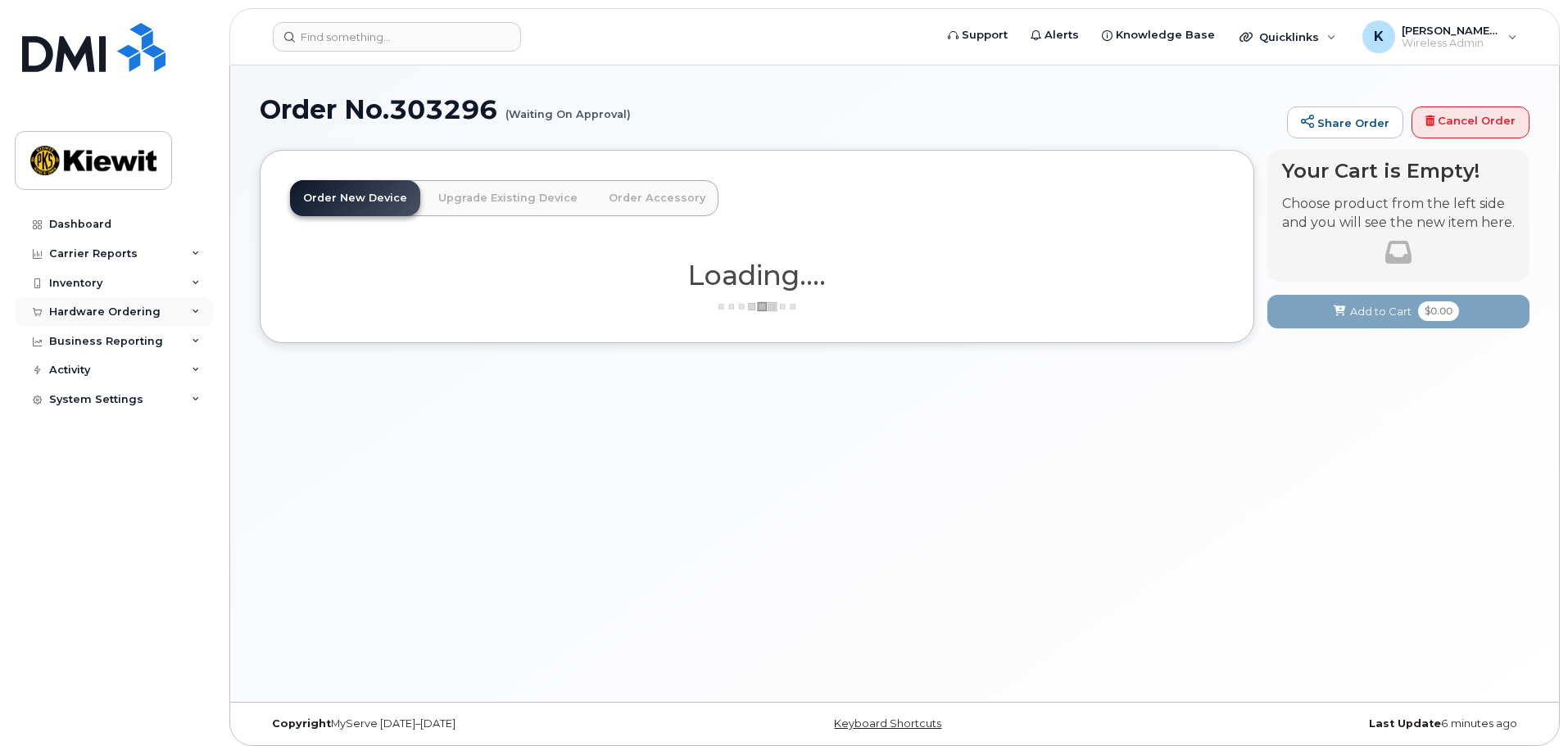
click at [143, 304] on div "Hardware Ordering" at bounding box center [114, 312] width 198 height 29
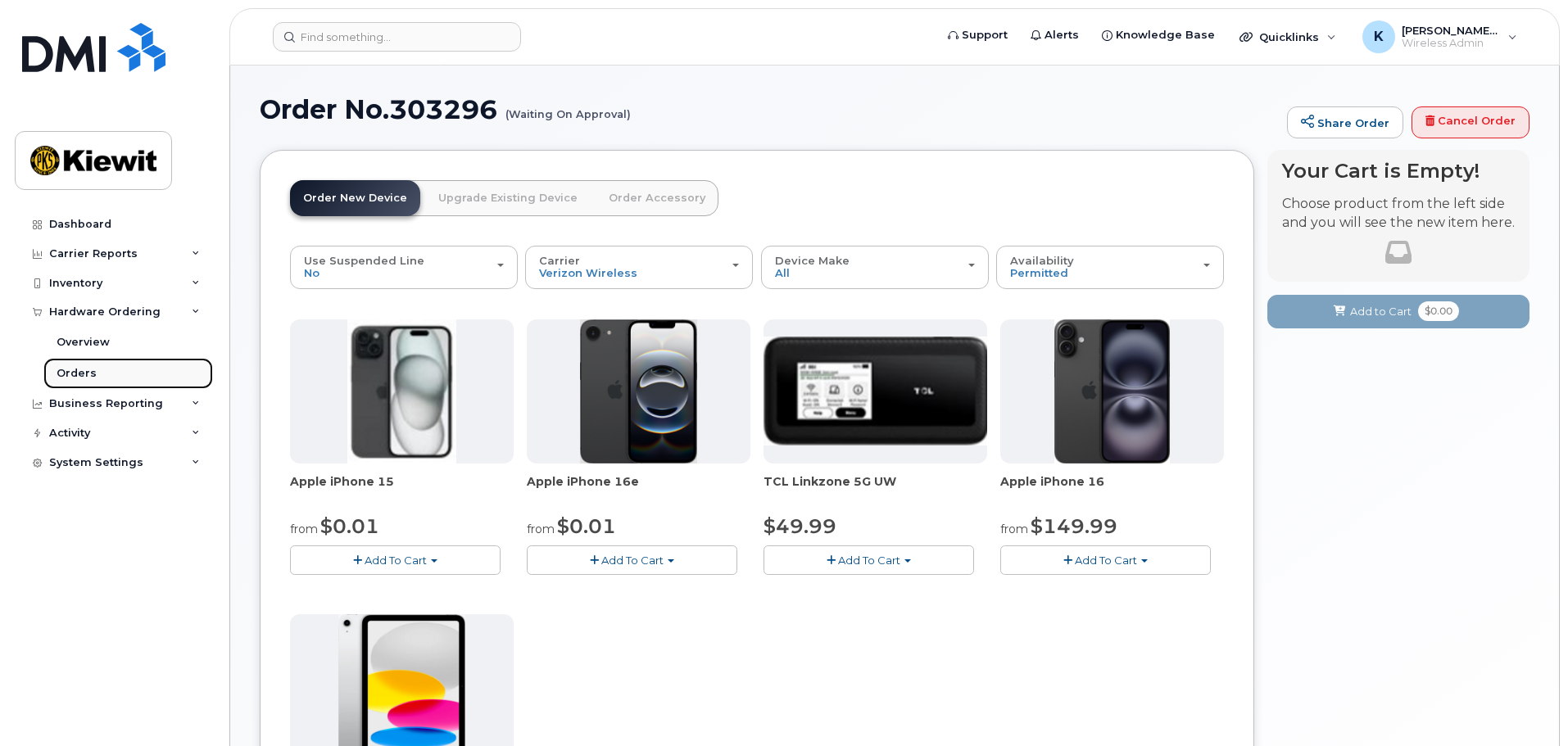
click at [125, 367] on link "Orders" at bounding box center [129, 373] width 170 height 31
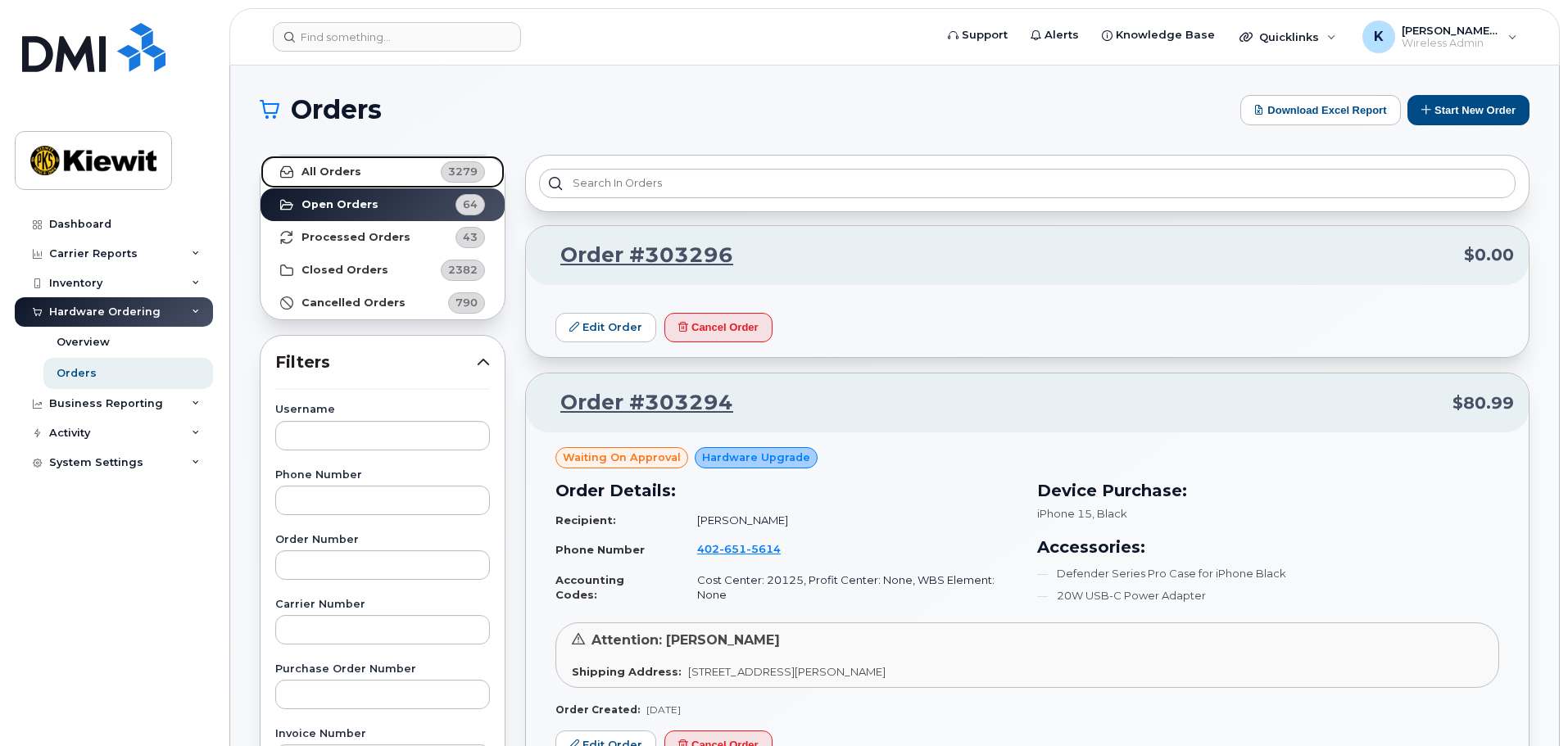
click at [360, 180] on link "All Orders 3279" at bounding box center [382, 172] width 244 height 33
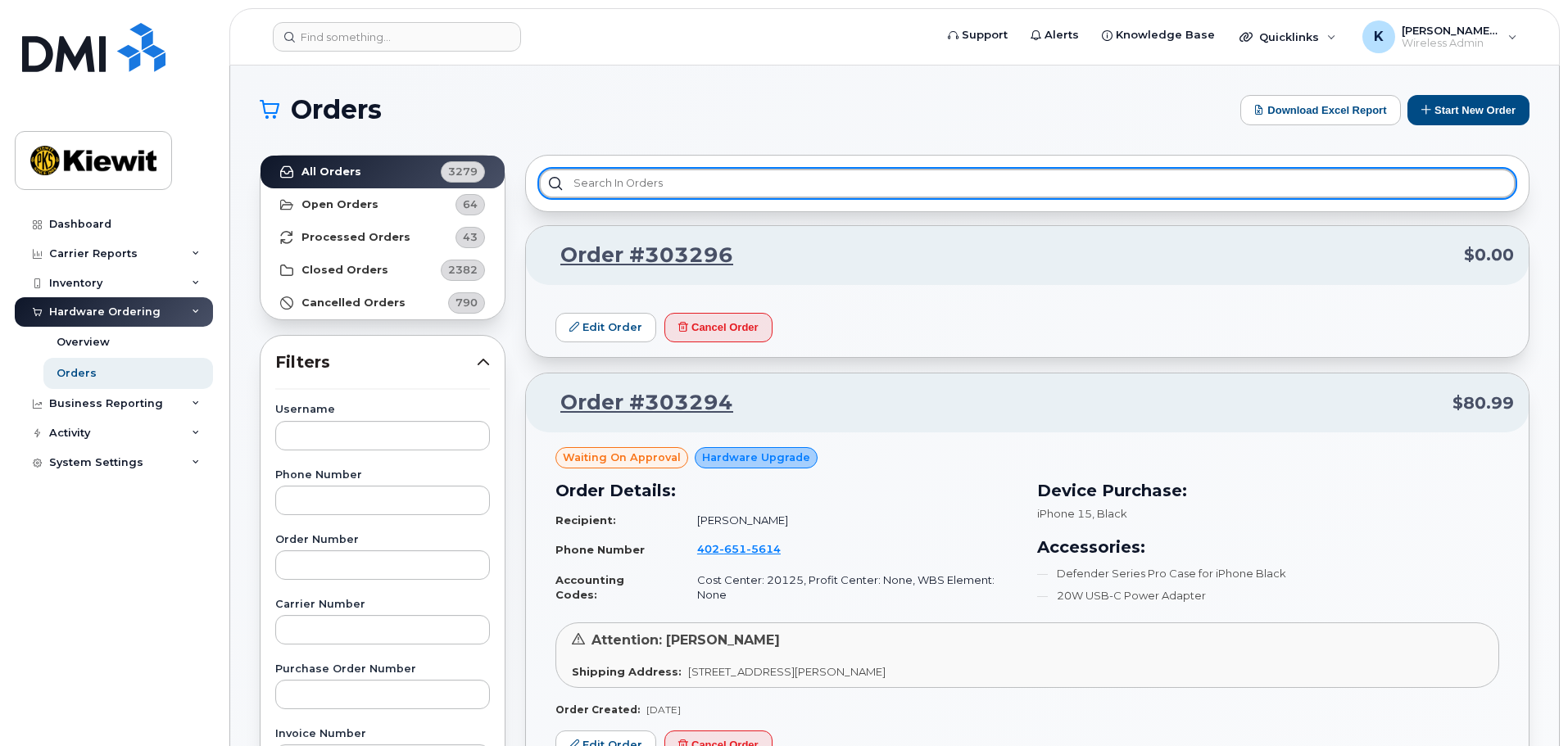
click at [680, 180] on input "text" at bounding box center [1027, 183] width 977 height 29
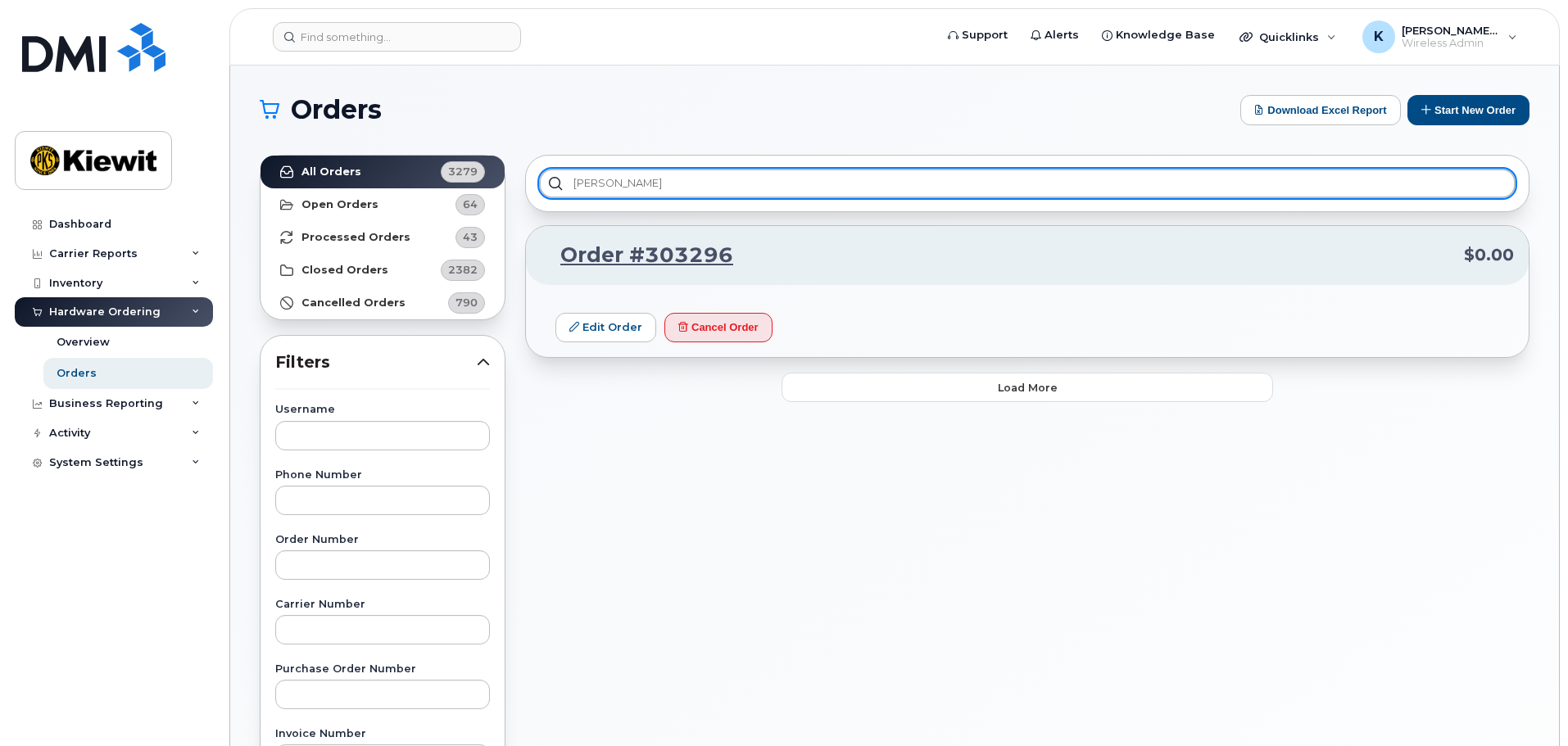
type input "kenny"
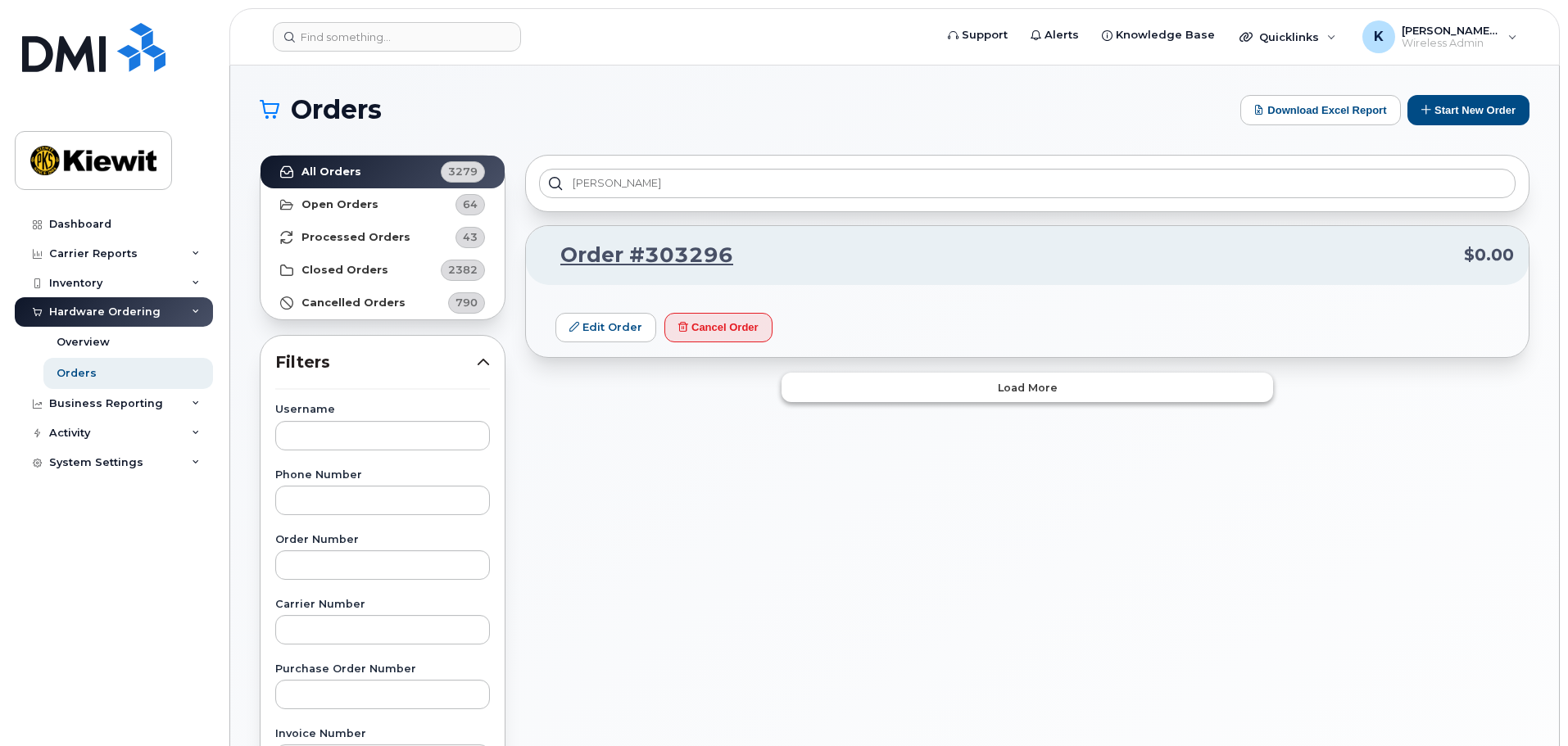
click at [879, 382] on button "Load more" at bounding box center [1027, 387] width 491 height 29
click at [725, 331] on button "Cancel Order" at bounding box center [718, 328] width 108 height 30
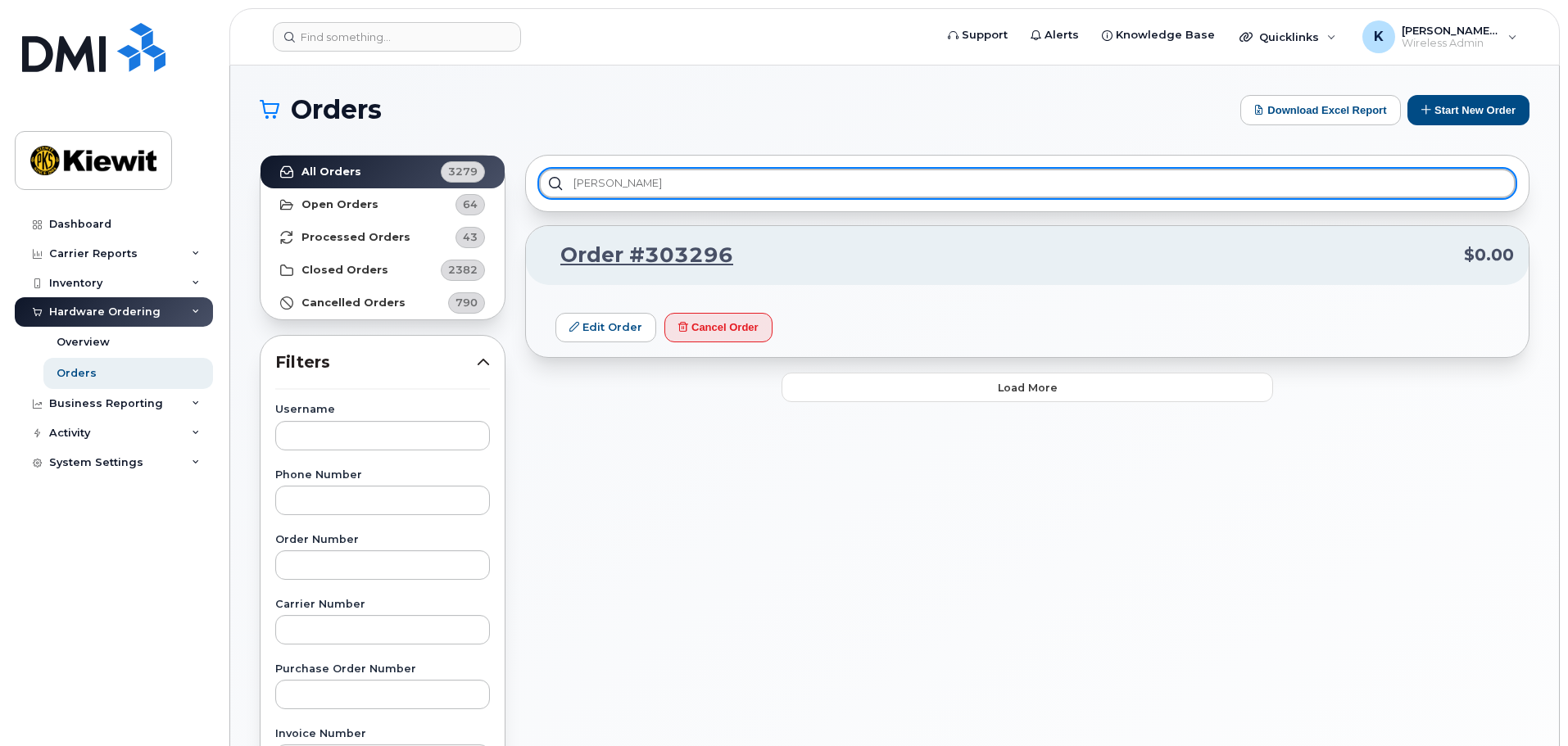
drag, startPoint x: 636, startPoint y: 179, endPoint x: 427, endPoint y: 192, distance: 209.4
click at [429, 192] on div "All Orders 3279 Open Orders 64 Processed Orders 43 Closed Orders 2382 Cancelled…" at bounding box center [894, 720] width 1289 height 1151
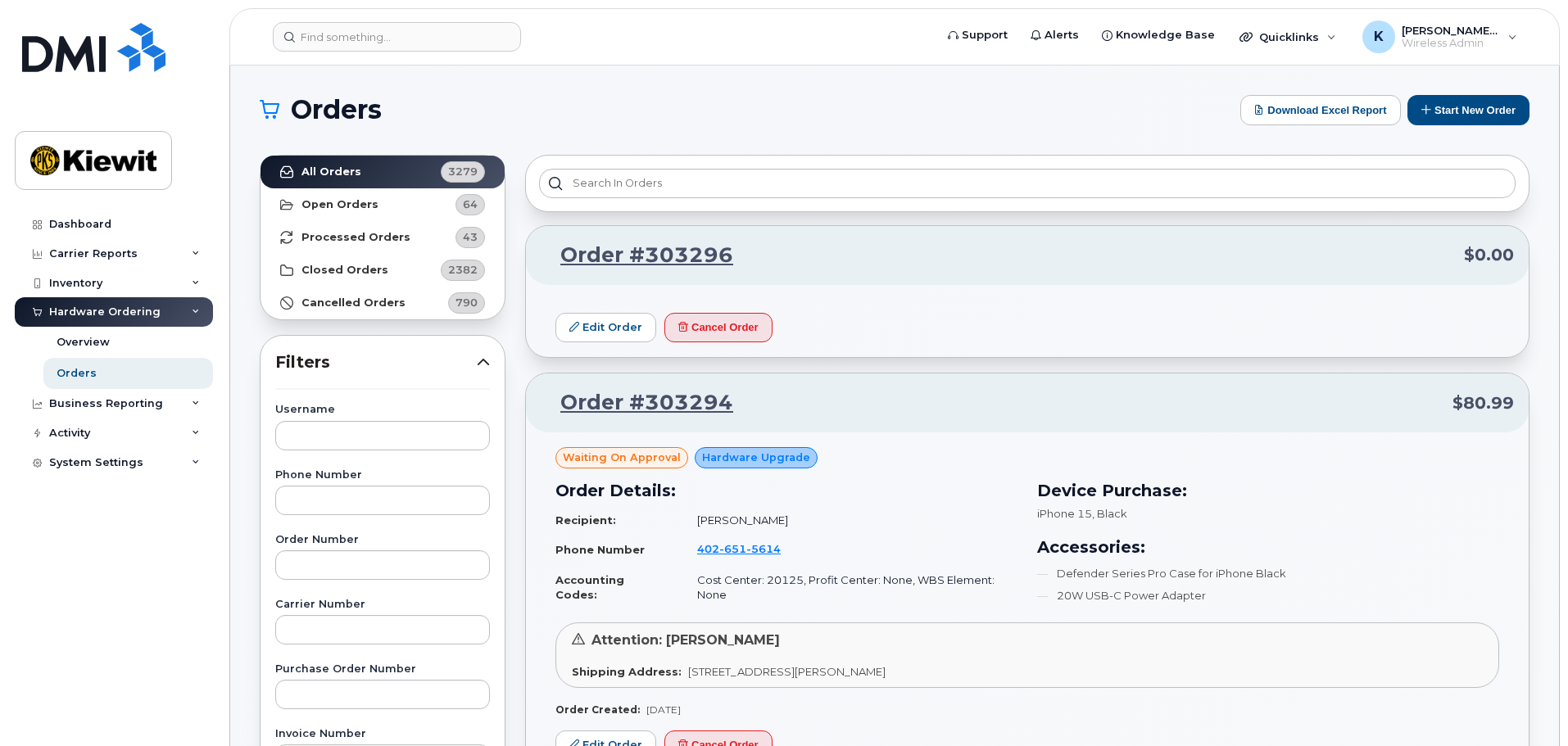
click at [793, 198] on div at bounding box center [1027, 183] width 1004 height 57
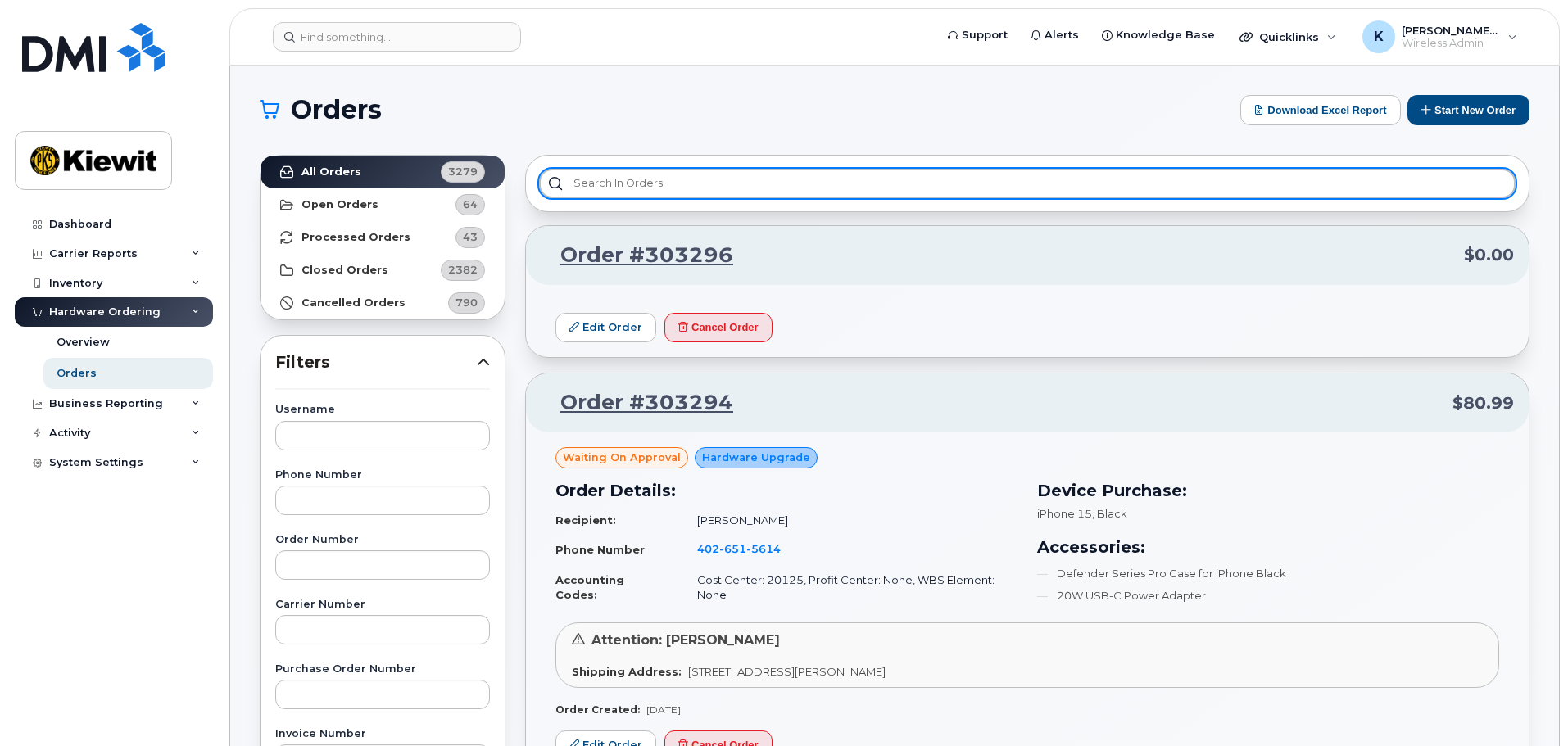
click at [793, 188] on input "text" at bounding box center [1027, 183] width 977 height 29
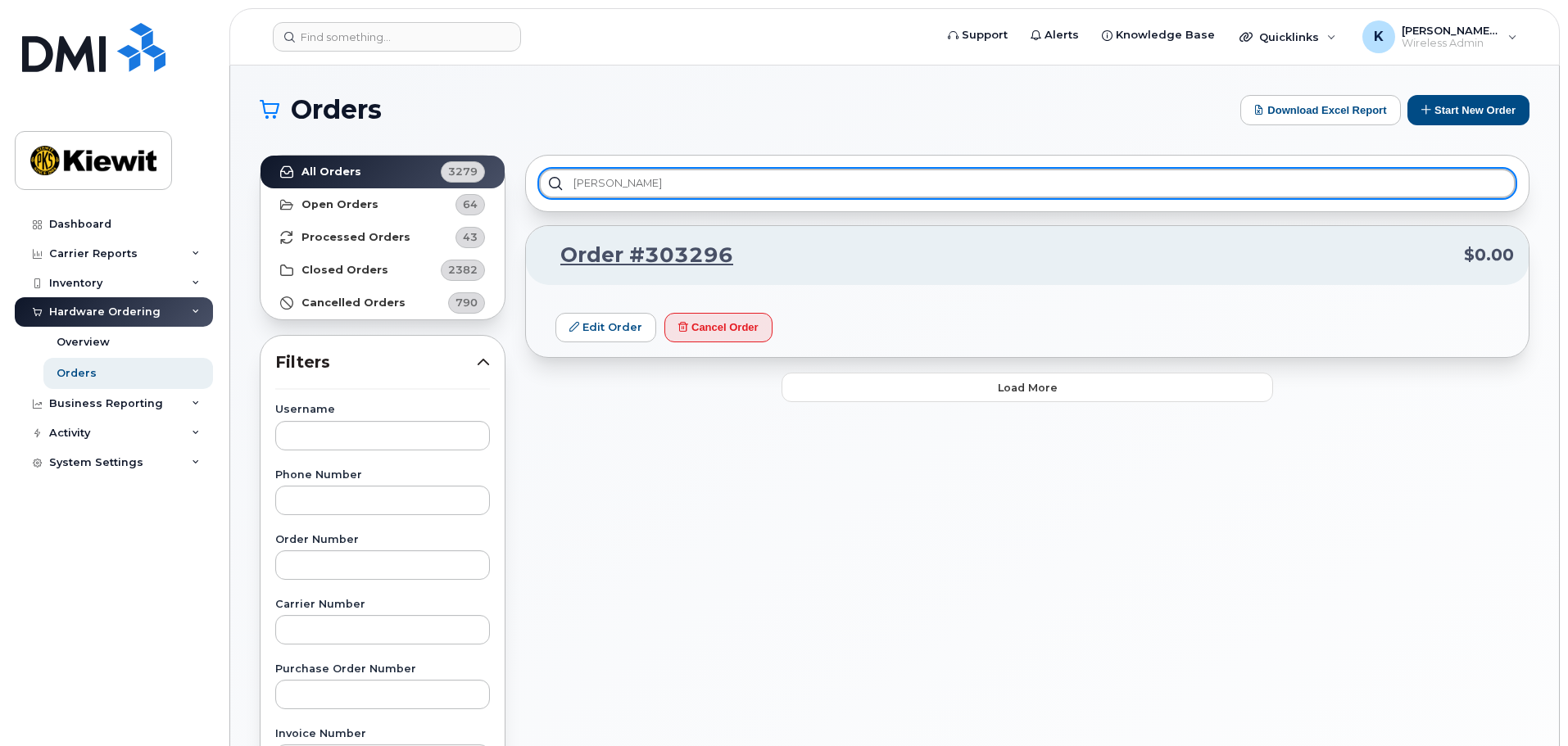
type input "kenny"
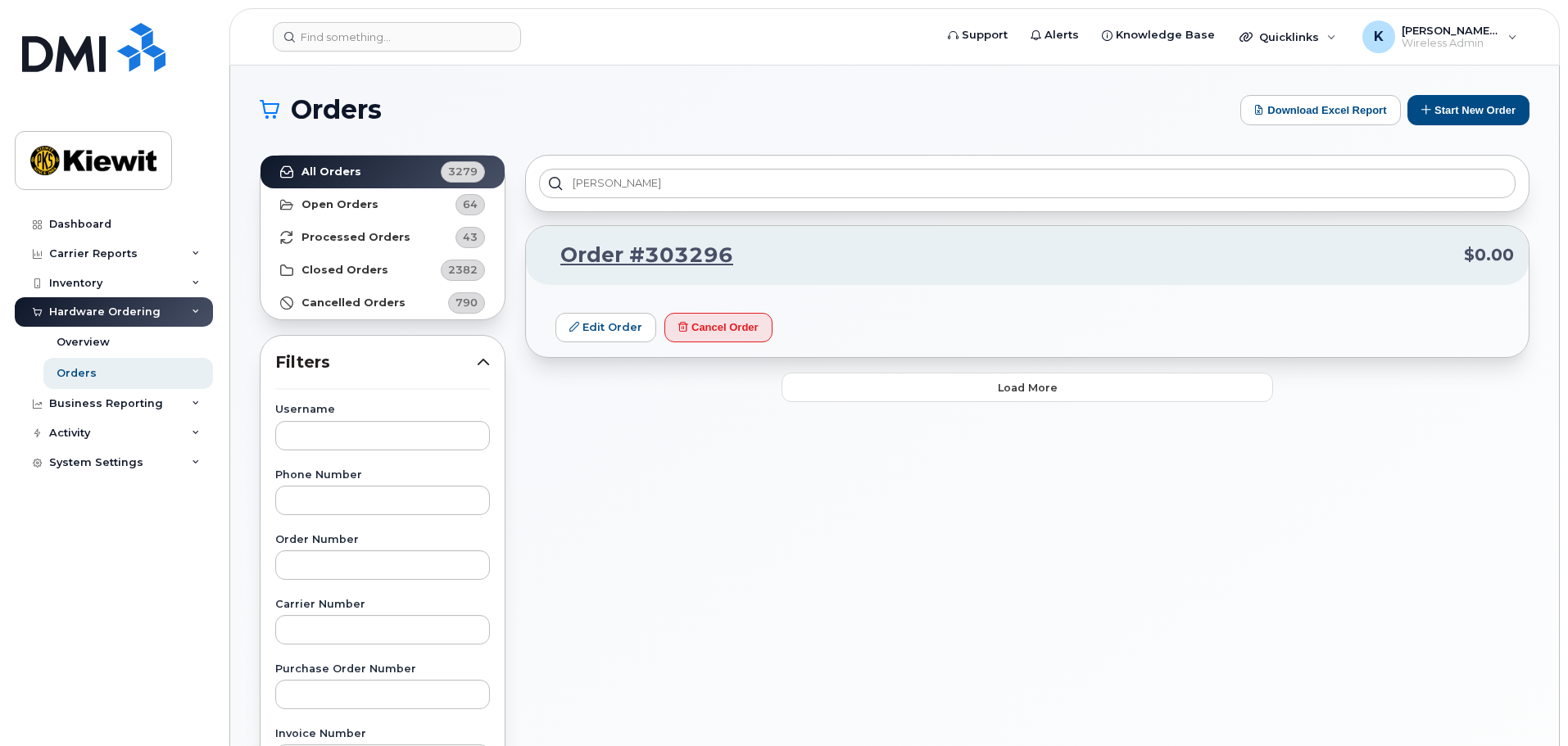
click at [1068, 362] on div "Order #303296 $0.00 Edit Order Cancel Order Load more" at bounding box center [1027, 314] width 1004 height 178
click at [1069, 366] on div "Order #303296 $0.00 Edit Order Cancel Order Load more" at bounding box center [1027, 314] width 1004 height 178
click at [1071, 373] on button "Load more" at bounding box center [1027, 387] width 491 height 29
click at [1071, 374] on div "Load more" at bounding box center [1027, 387] width 491 height 29
click at [1071, 374] on div "Loading..." at bounding box center [1027, 387] width 491 height 29
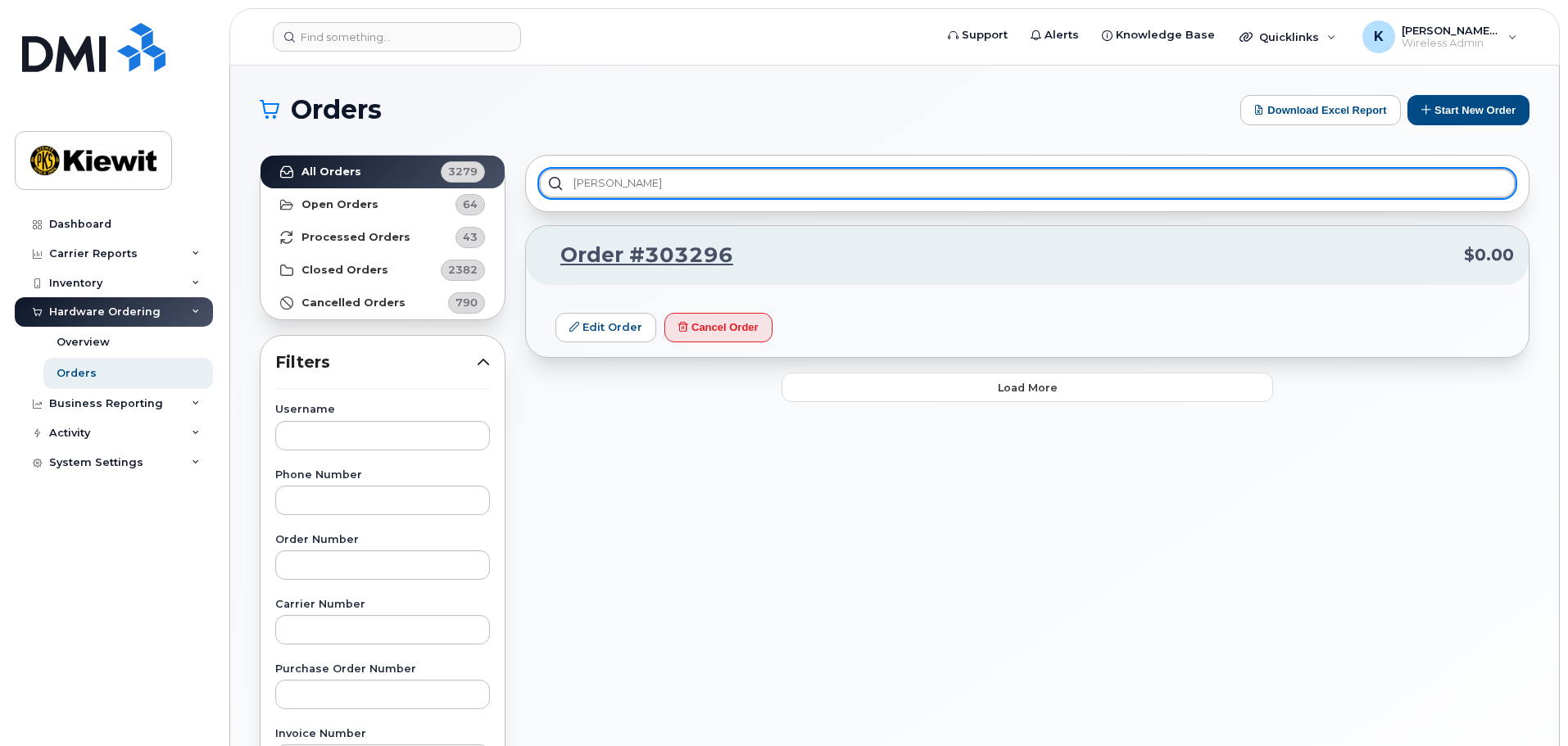
click at [803, 186] on input "kenny" at bounding box center [1027, 183] width 977 height 29
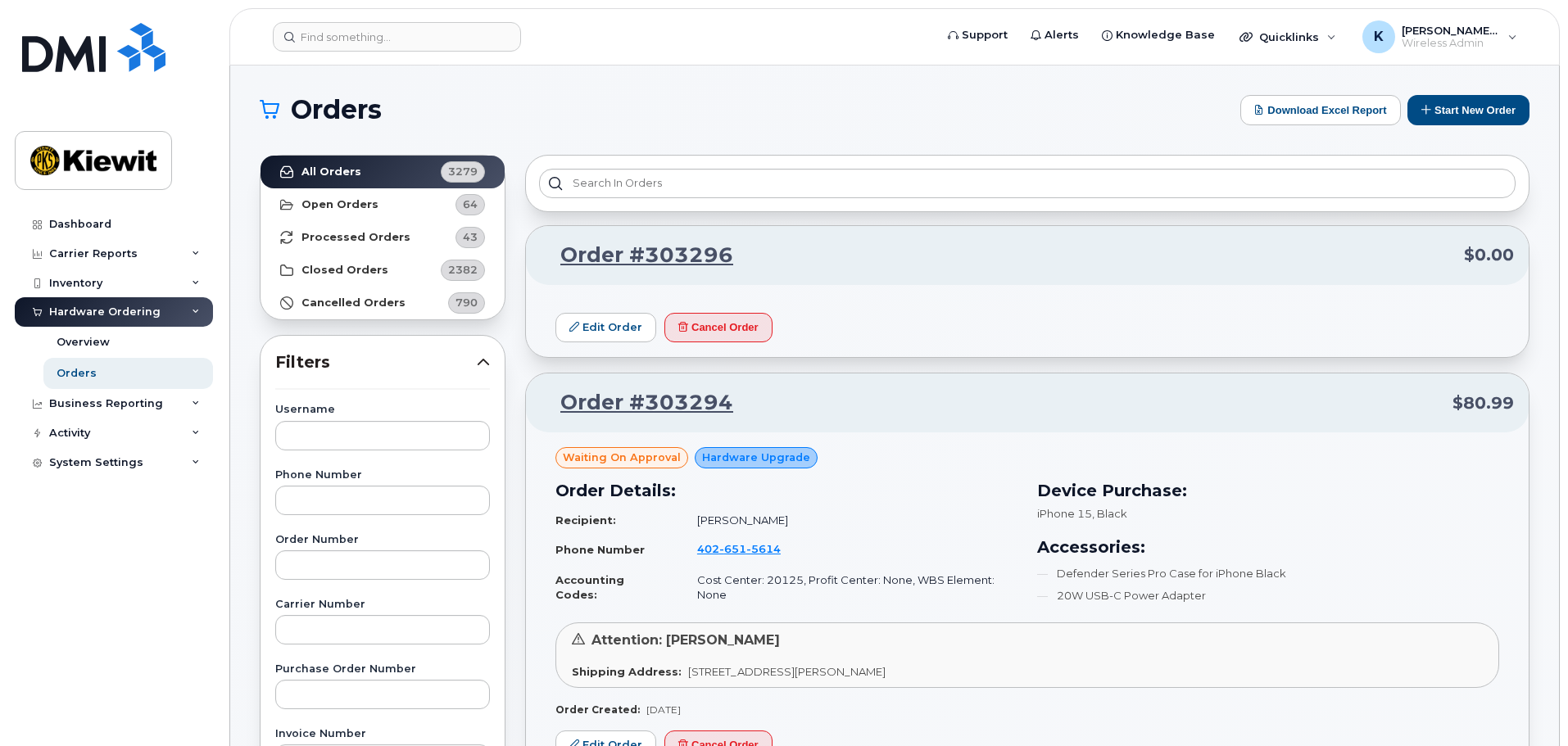
click at [429, 412] on label "Username" at bounding box center [382, 410] width 214 height 11
click at [433, 423] on input "text" at bounding box center [382, 435] width 214 height 29
type input "kenny"
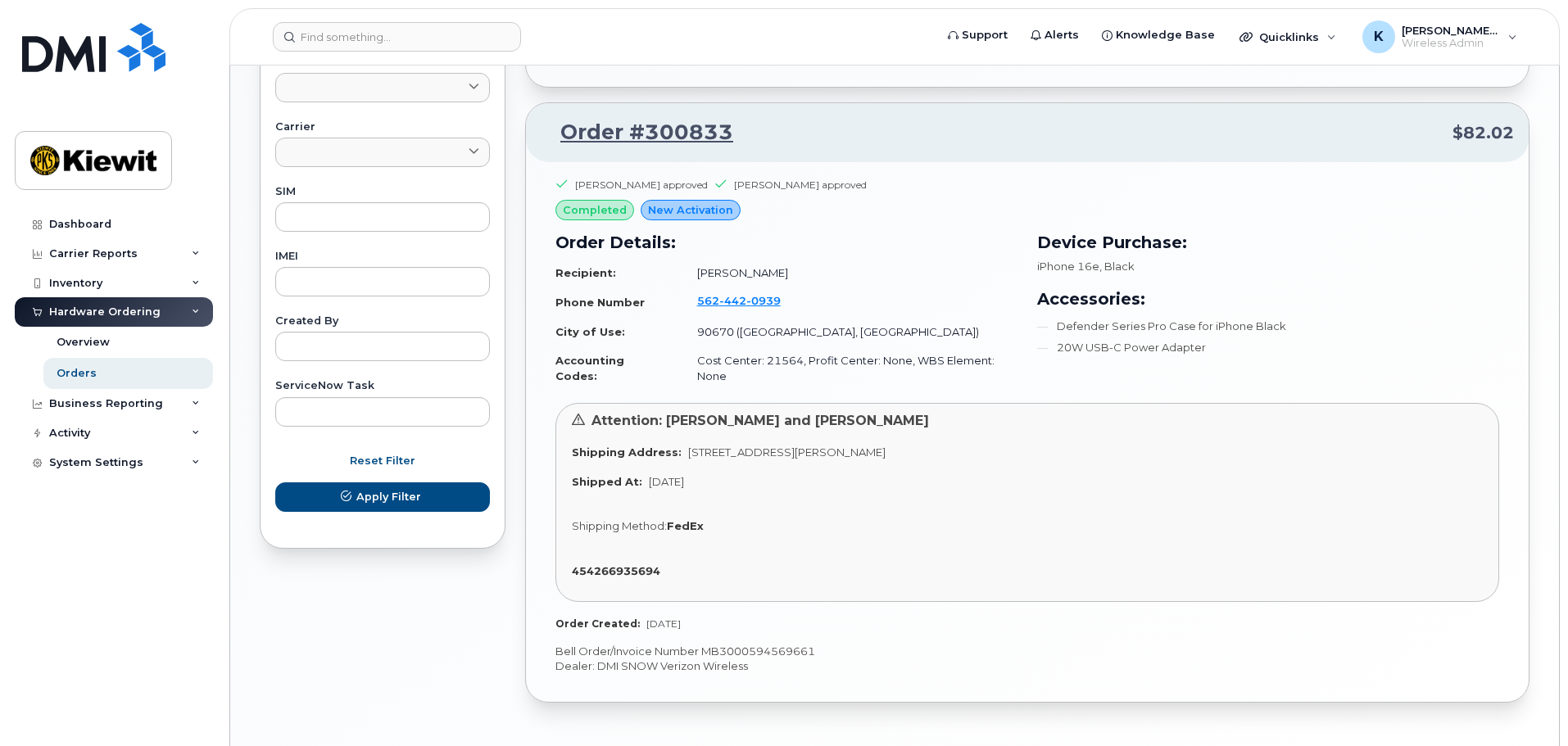
scroll to position [775, 0]
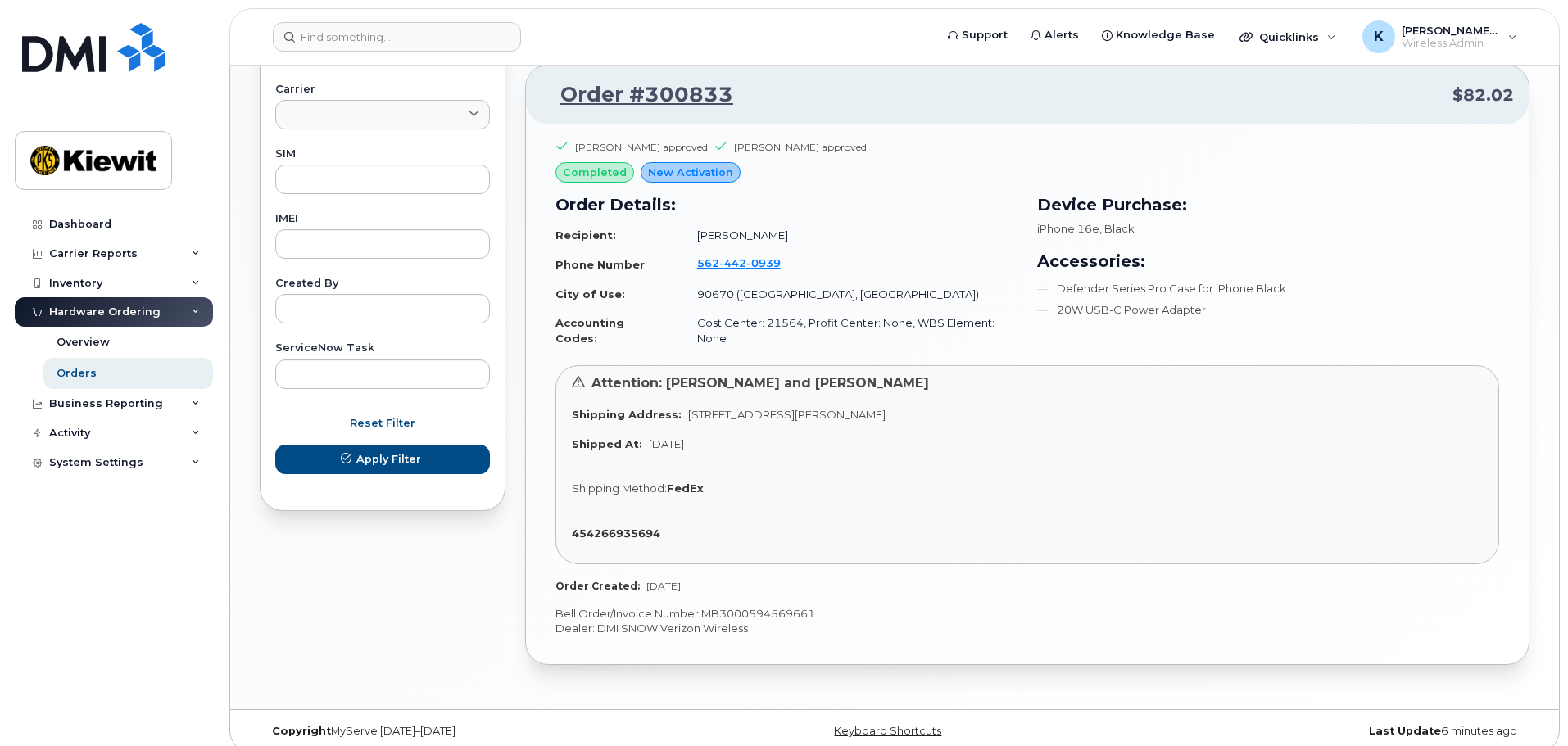
click at [787, 325] on td "Cost Center: 21564, Profit Center: None, WBS Element: None" at bounding box center [850, 331] width 335 height 44
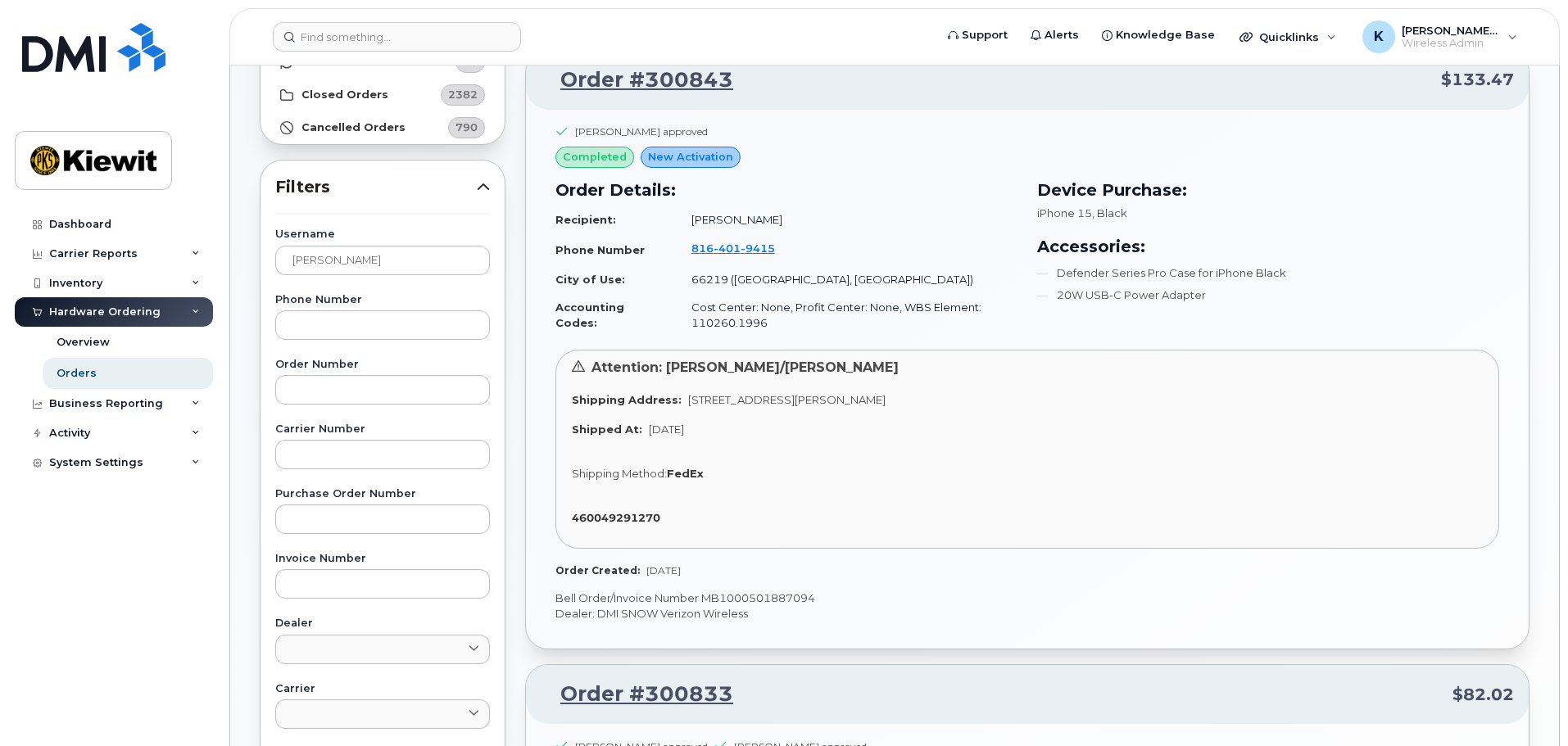
scroll to position [120, 0]
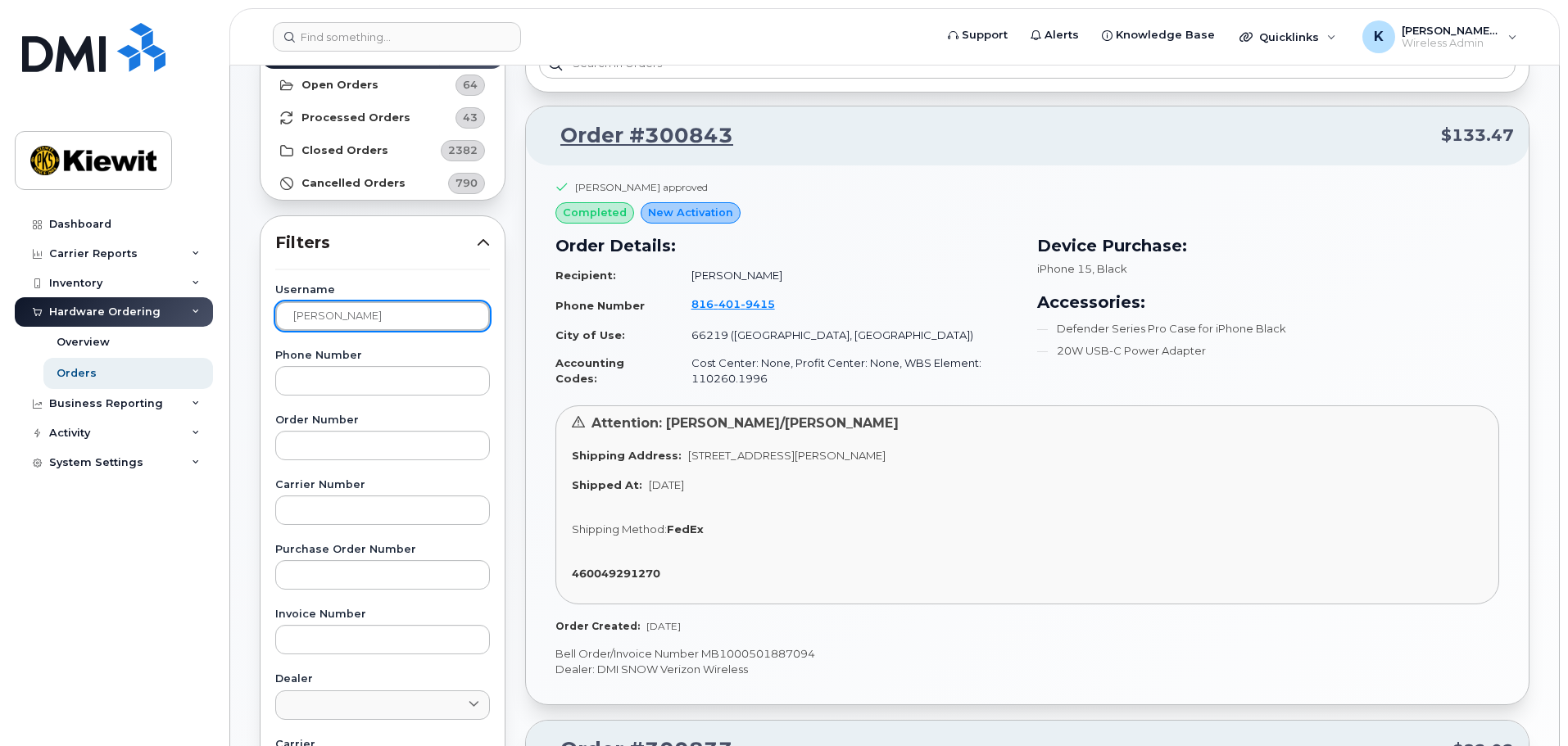
drag, startPoint x: 373, startPoint y: 321, endPoint x: 227, endPoint y: 340, distance: 147.2
click at [227, 340] on body "Support Alerts Knowledge Base Quicklinks Suspend / Cancel Device Change SIM Car…" at bounding box center [784, 649] width 1568 height 1537
type input "Kenny Tran"
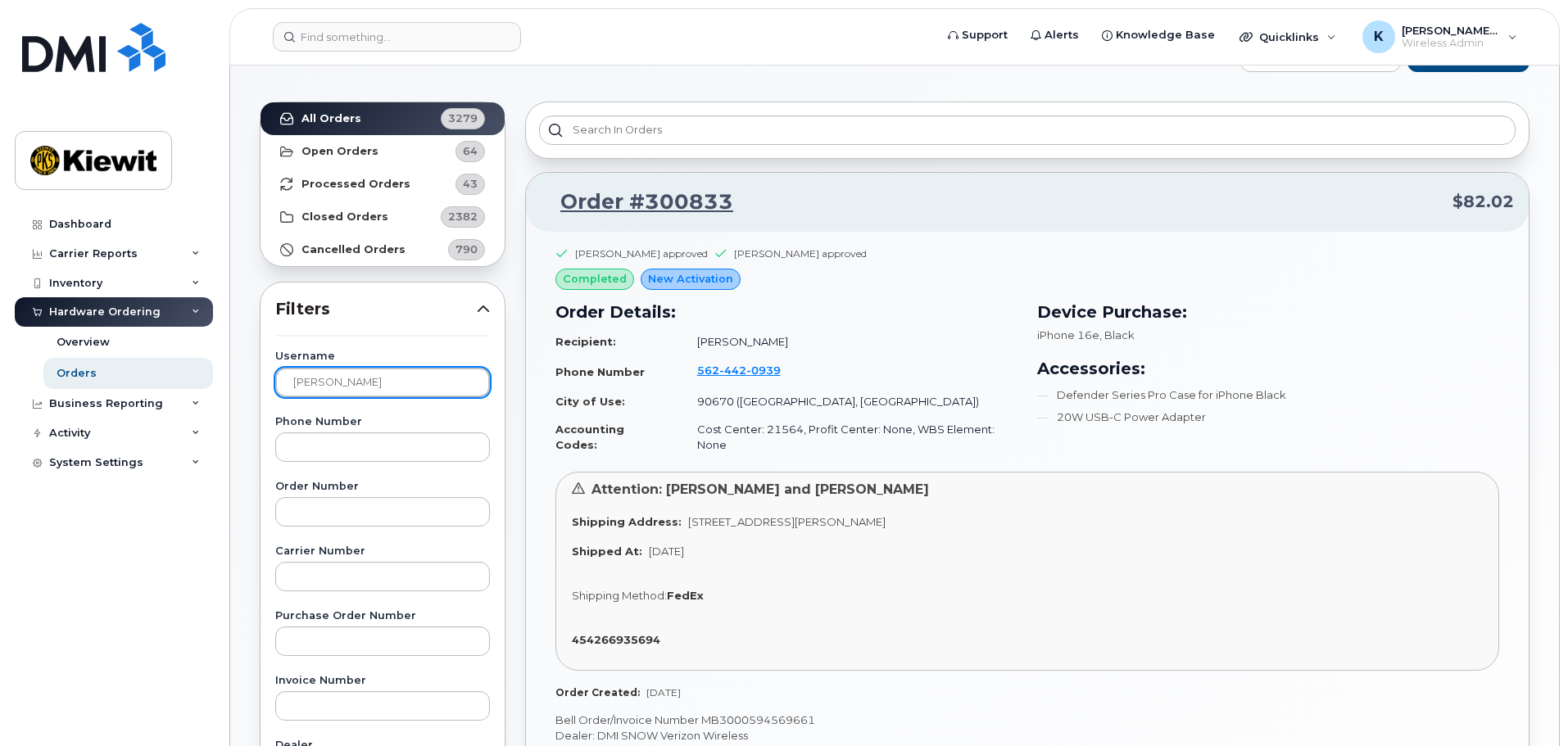
scroll to position [0, 0]
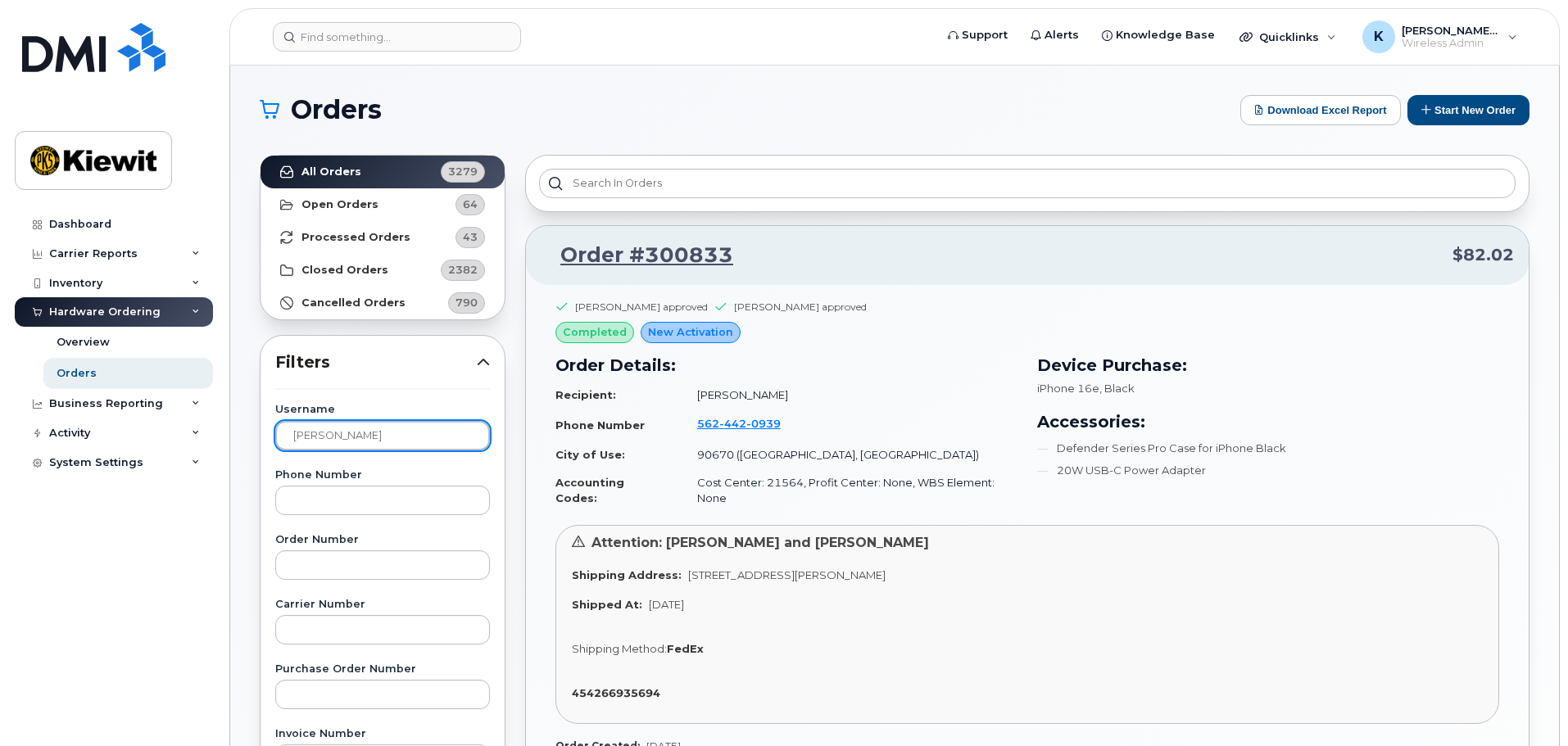
click at [415, 432] on input "Kenny Tran" at bounding box center [382, 435] width 214 height 29
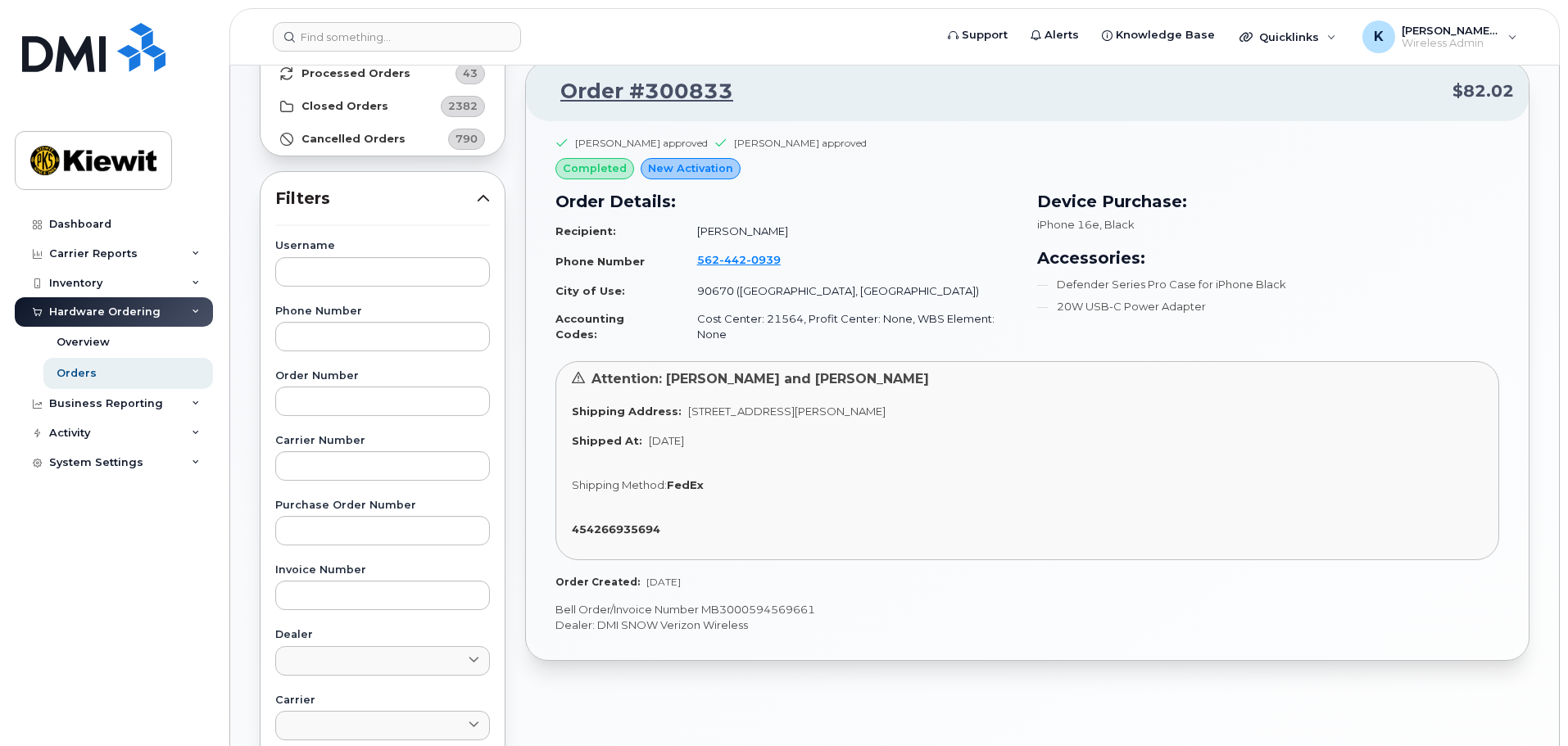
click at [417, 422] on div "Username Phone Number Order Number Carrier Number Purchase Order Number Invoice…" at bounding box center [382, 620] width 254 height 759
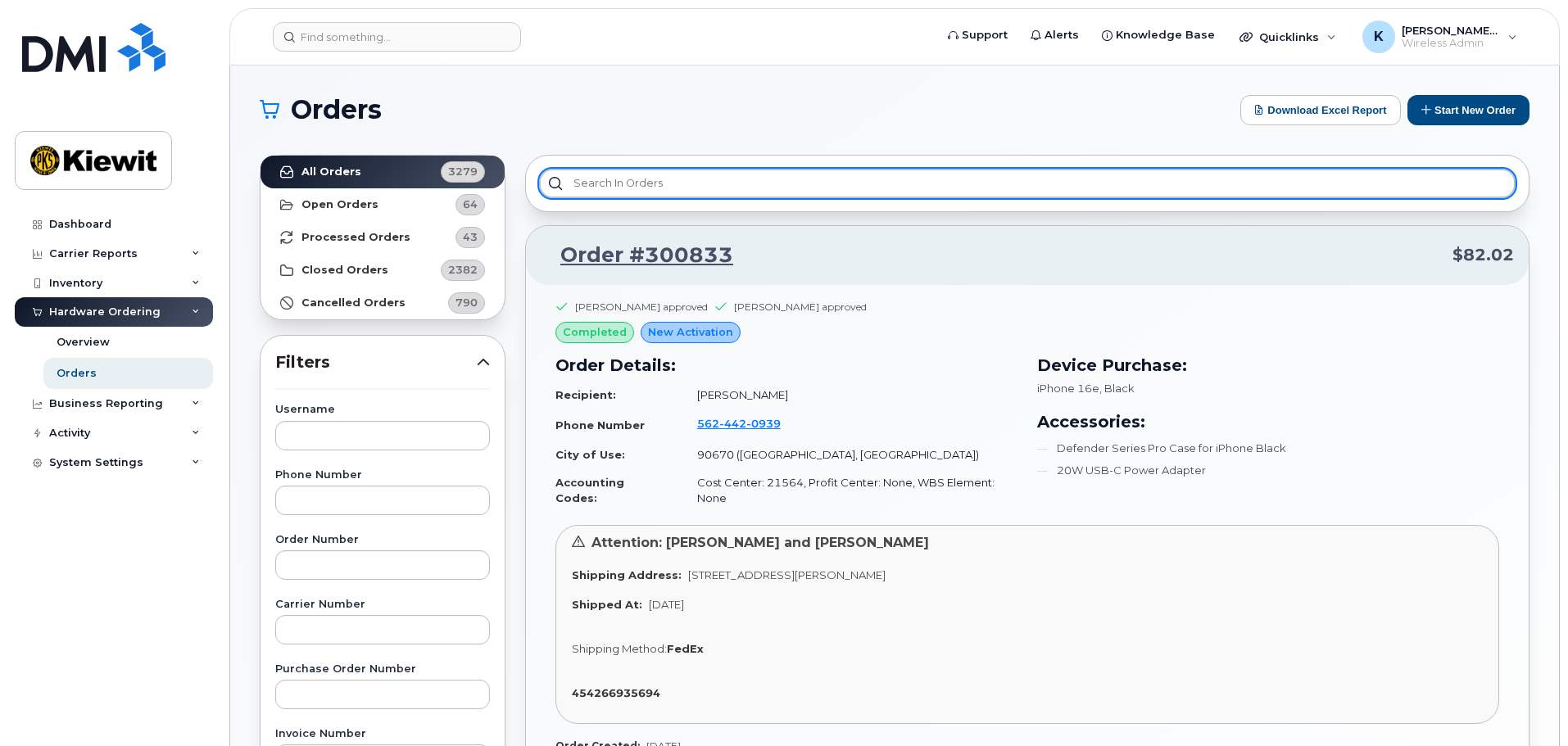
click at [585, 181] on input "text" at bounding box center [1027, 183] width 977 height 29
type input "Kenny Tran"
drag, startPoint x: 1279, startPoint y: 175, endPoint x: 377, endPoint y: 223, distance: 903.3
click at [377, 223] on div "All Orders 3279 Open Orders 64 Processed Orders 43 Closed Orders 2382 Cancelled…" at bounding box center [894, 720] width 1289 height 1151
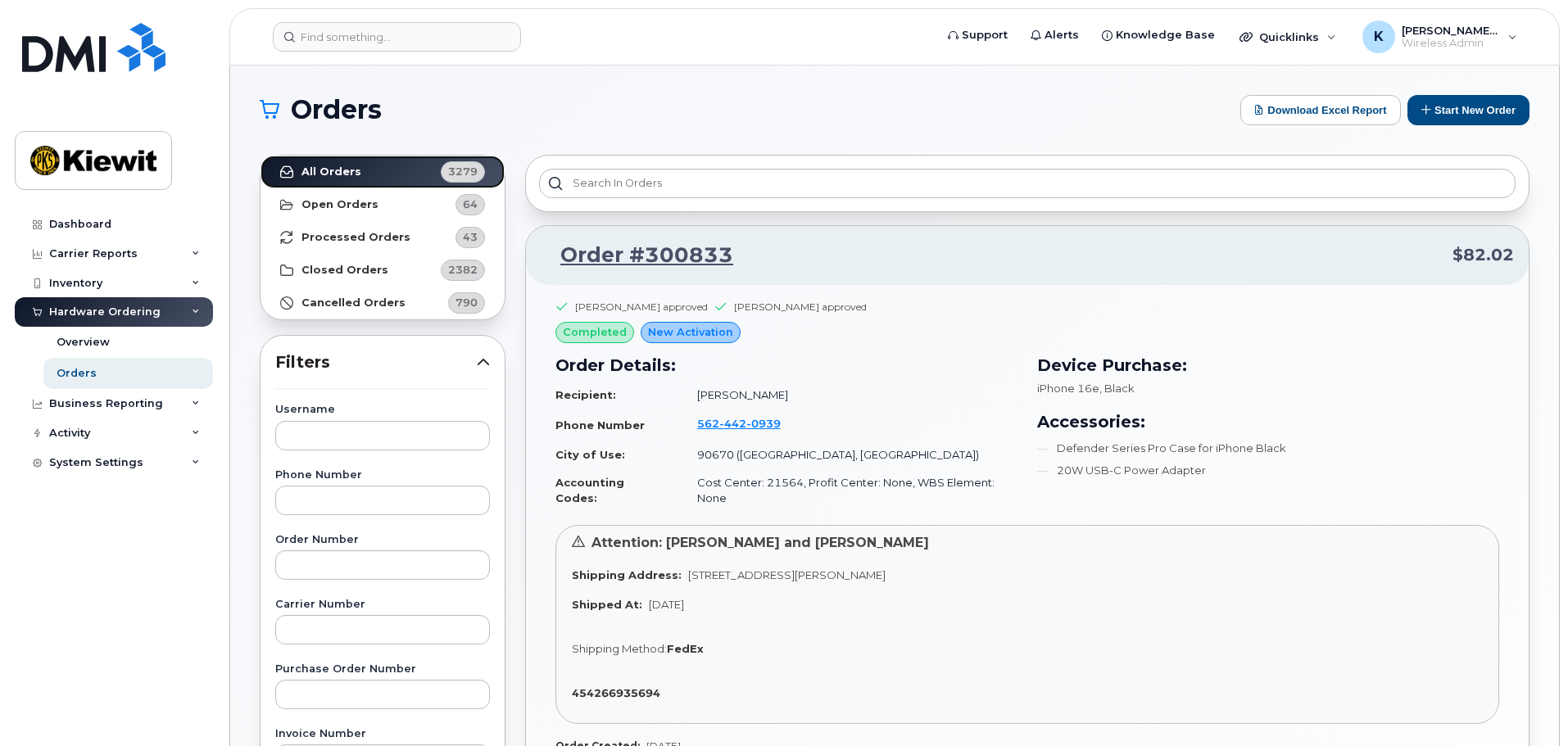
click at [388, 163] on link "All Orders 3279" at bounding box center [382, 172] width 244 height 33
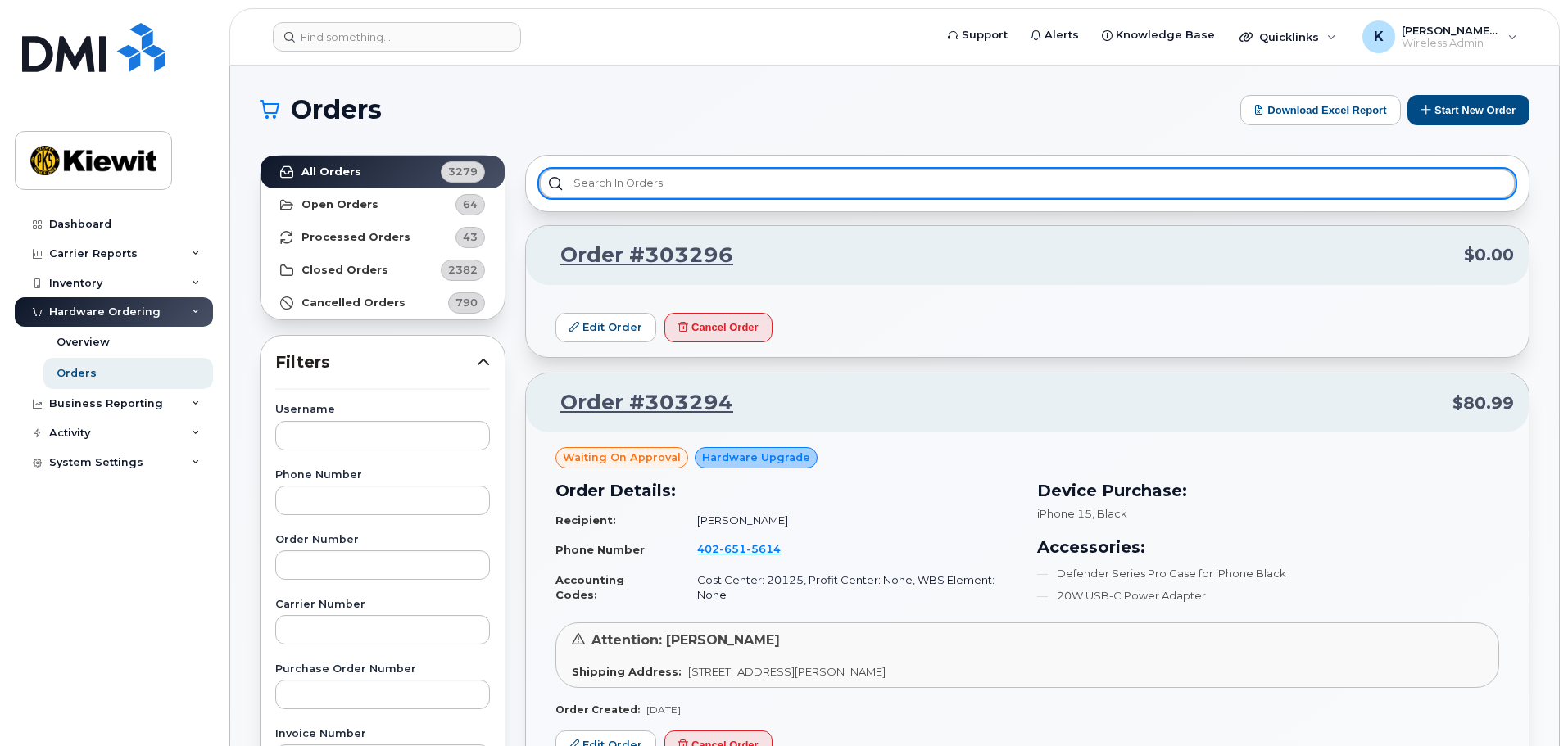
click at [611, 188] on input "text" at bounding box center [1027, 183] width 977 height 29
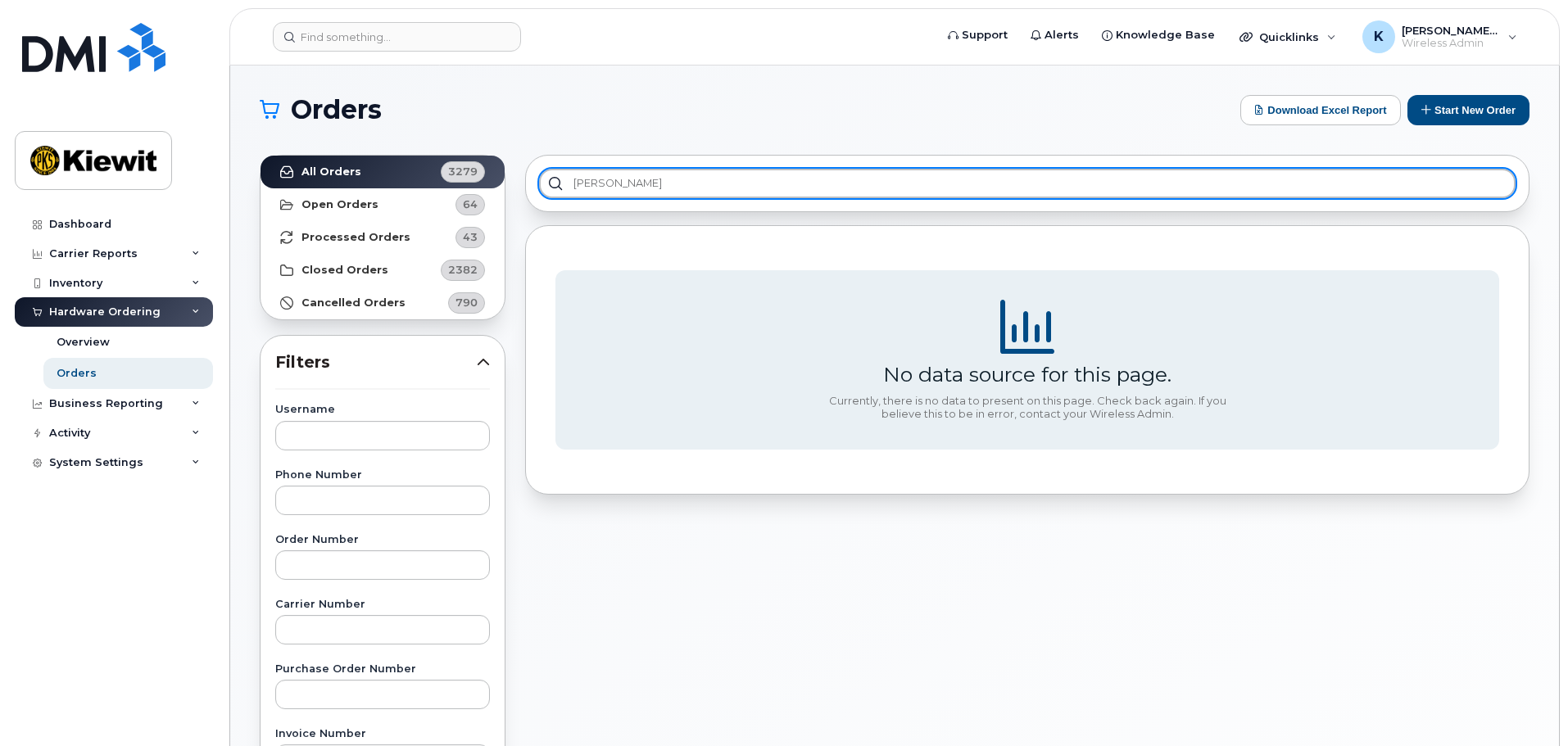
type input "Kenny Tran"
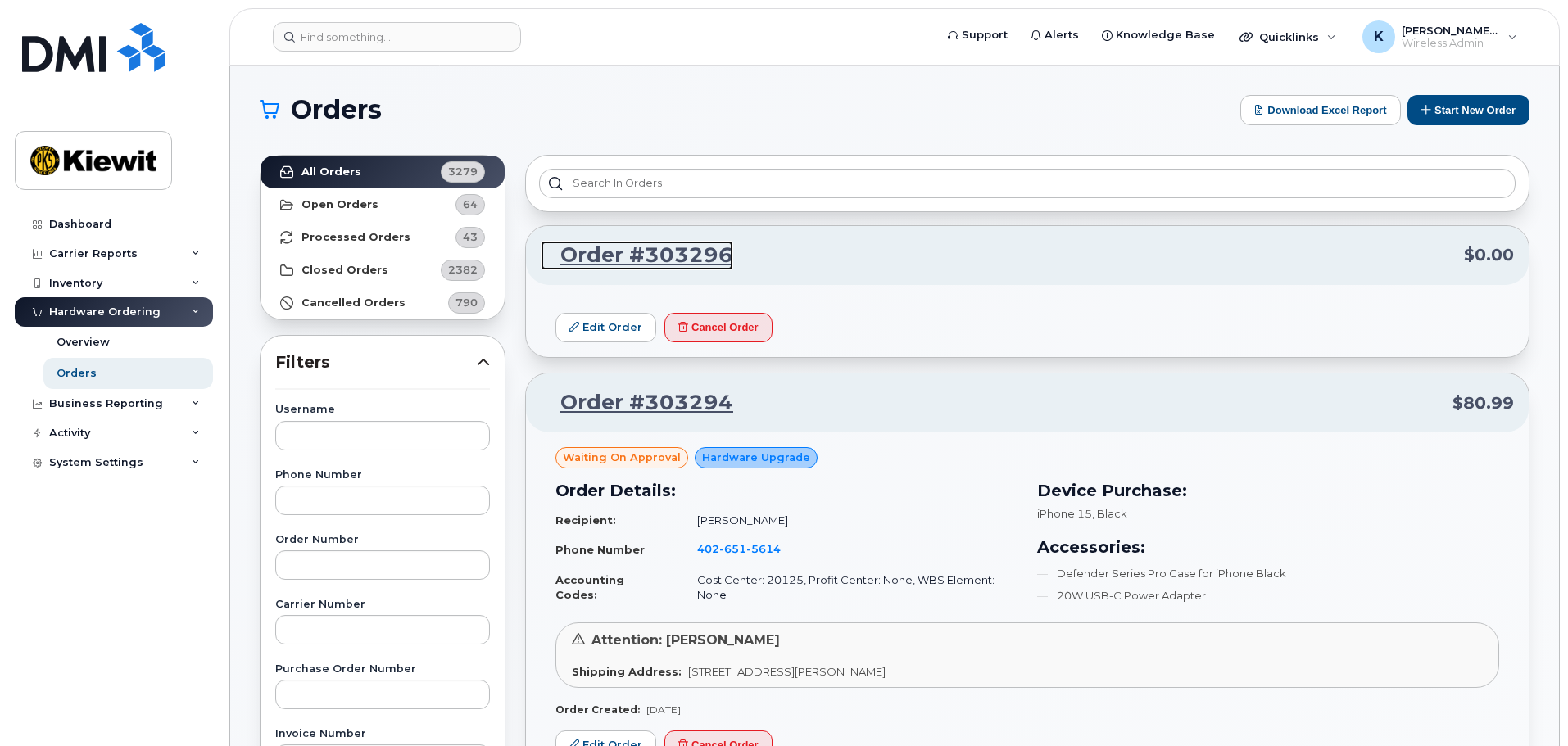
click at [688, 255] on link "Order #303296" at bounding box center [636, 256] width 192 height 29
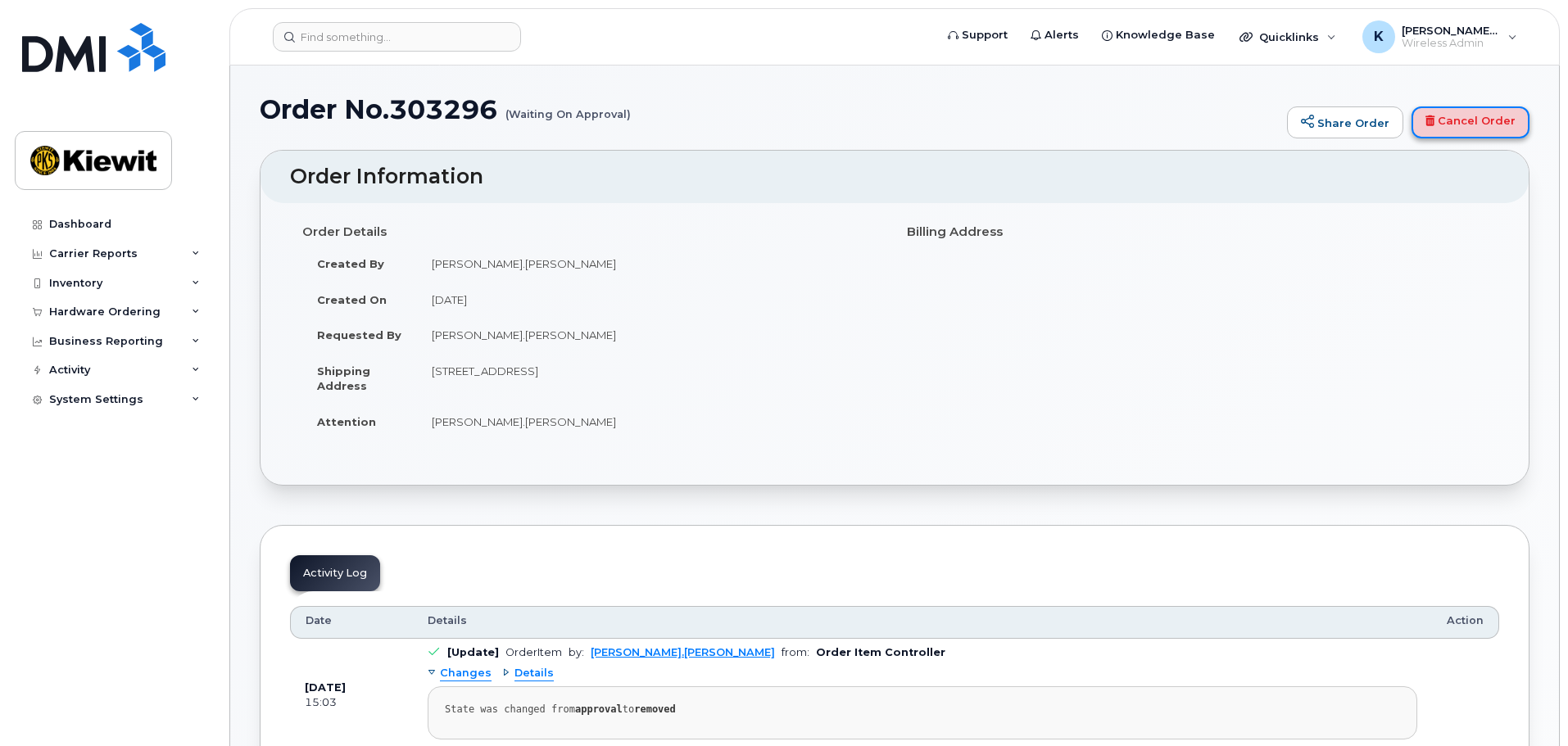
click at [1462, 119] on link "Cancel Order" at bounding box center [1471, 122] width 118 height 33
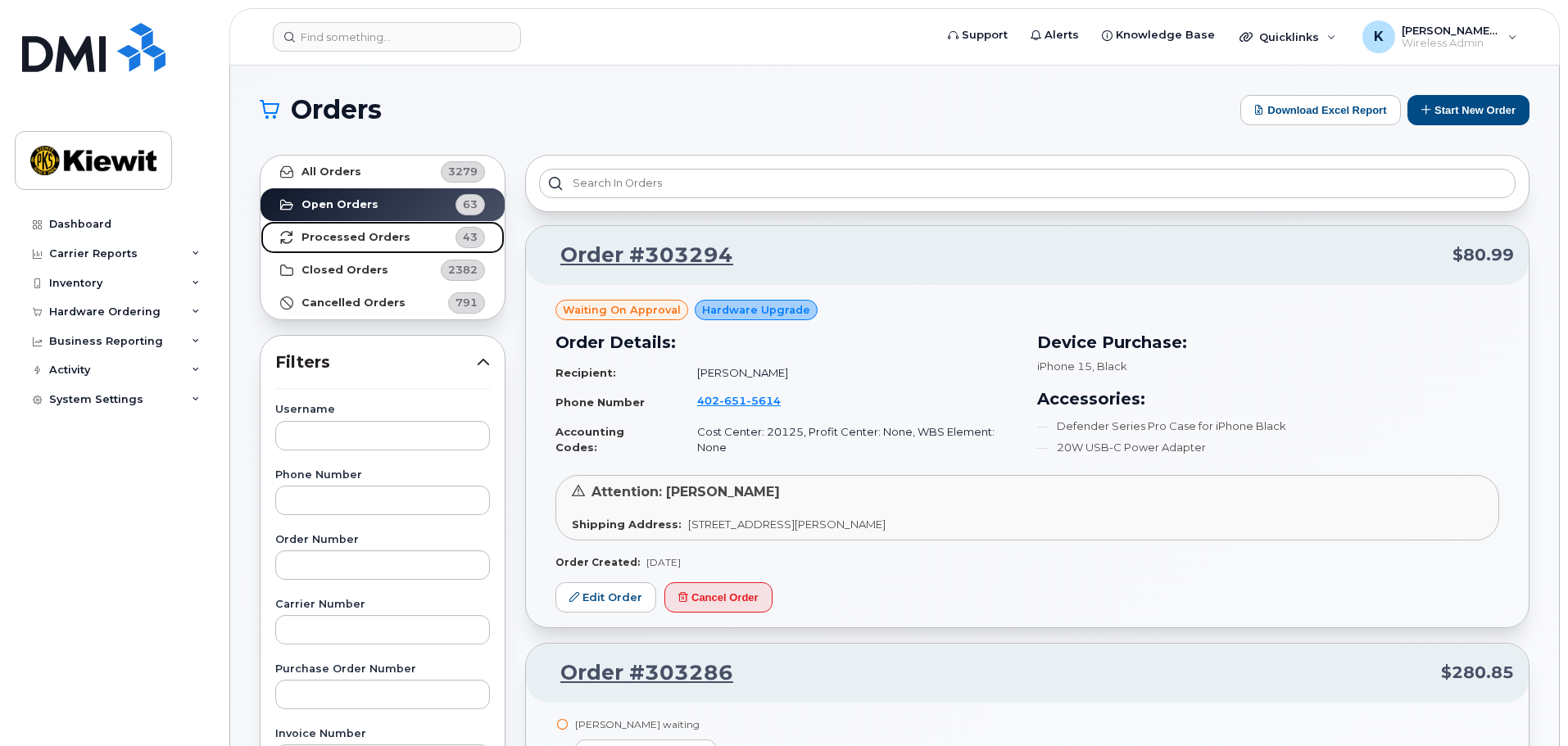
click at [387, 239] on strong "Processed Orders" at bounding box center [356, 238] width 109 height 13
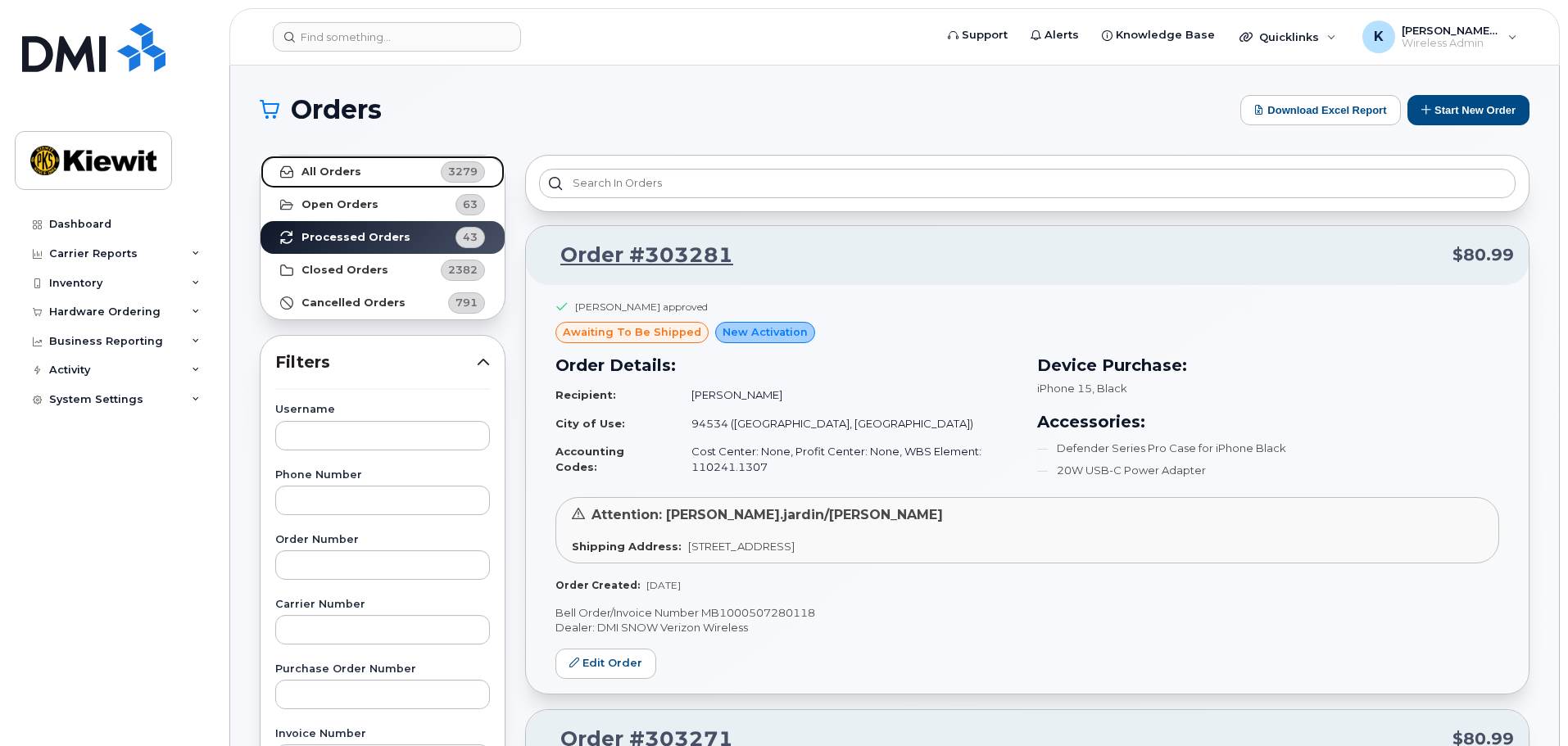
click at [433, 170] on link "All Orders 3279" at bounding box center [382, 172] width 244 height 33
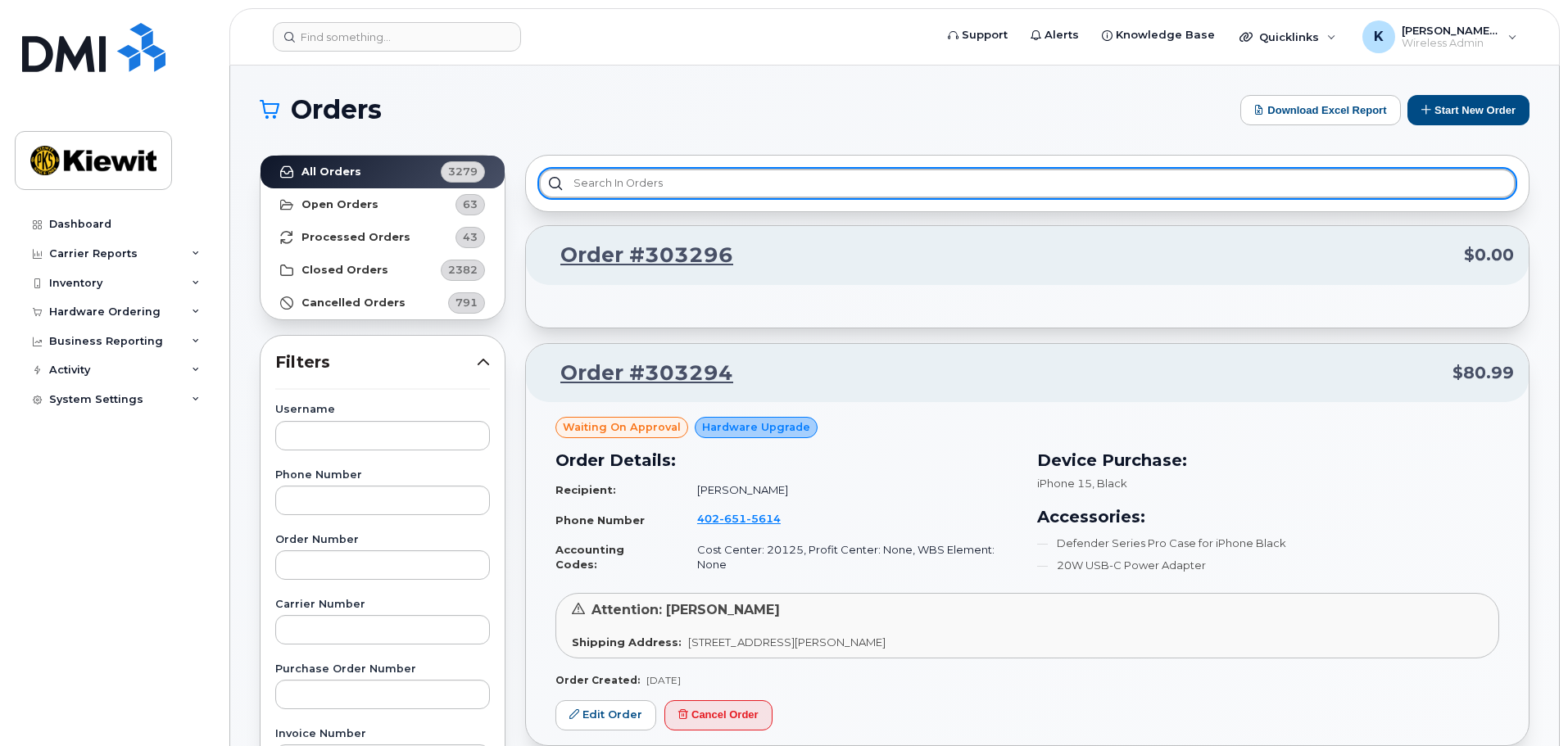
click at [726, 192] on input "text" at bounding box center [1027, 183] width 977 height 29
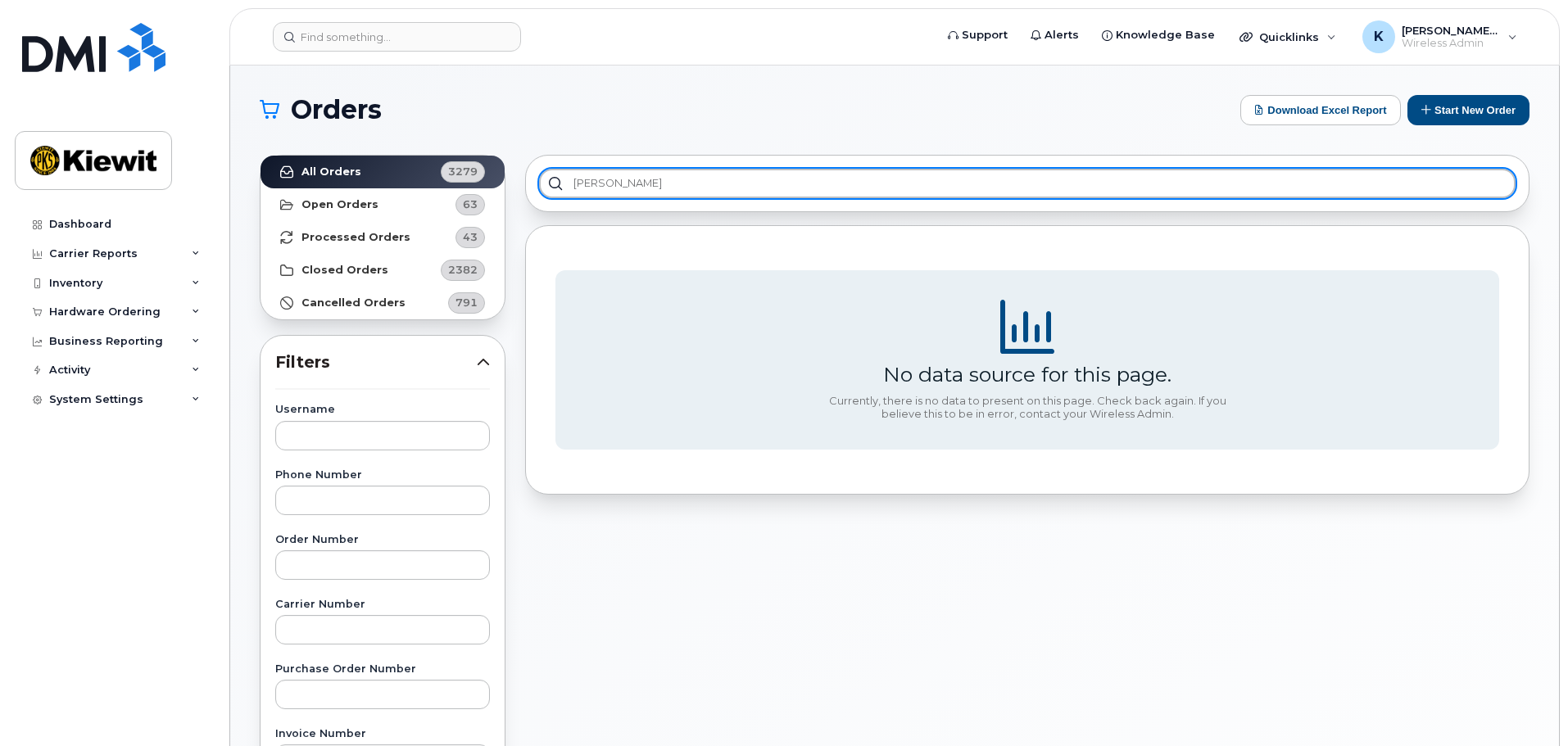
type input "Kenny Tran"
drag, startPoint x: 726, startPoint y: 192, endPoint x: 708, endPoint y: 207, distance: 23.4
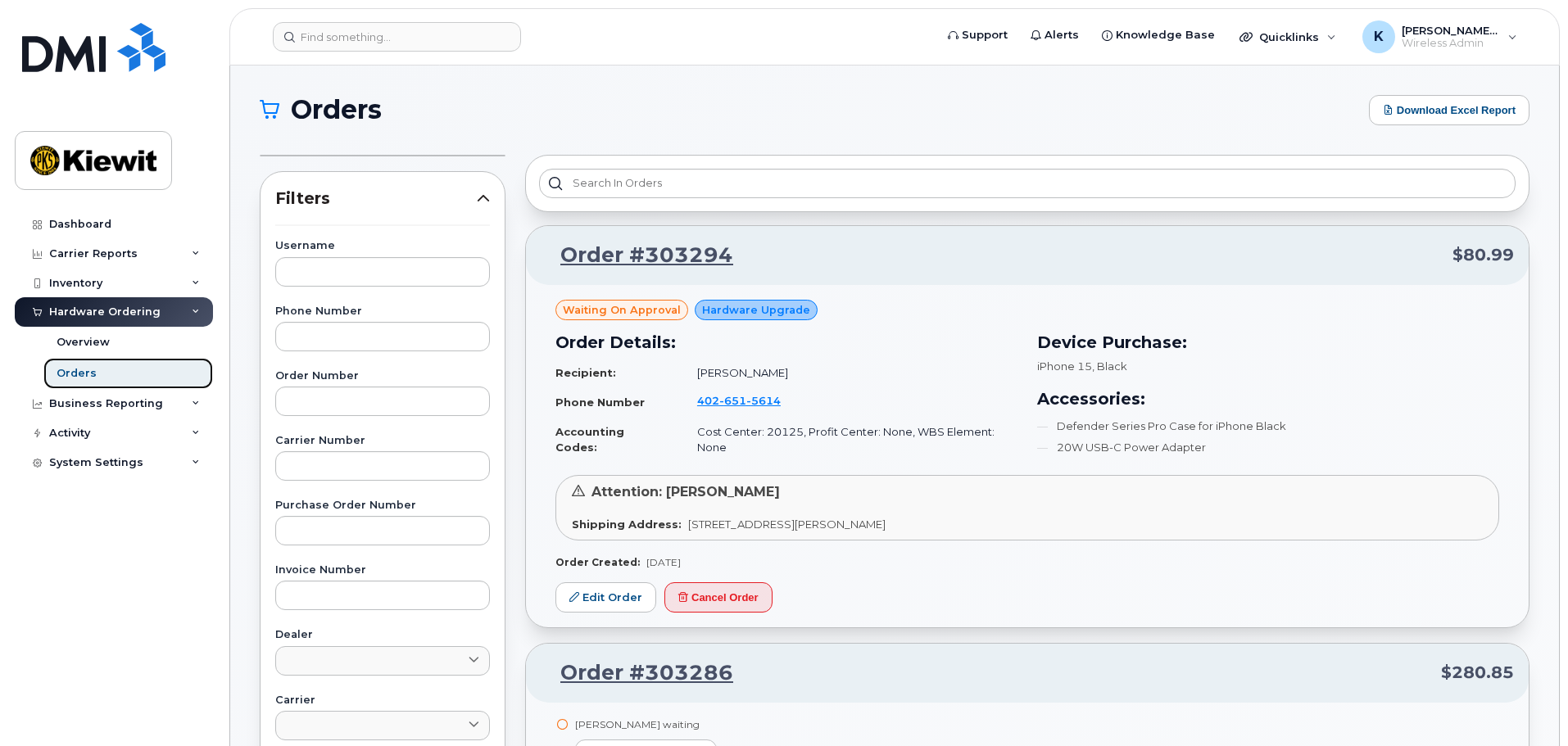
click at [113, 375] on link "Orders" at bounding box center [129, 373] width 170 height 31
click at [128, 340] on link "Overview" at bounding box center [129, 342] width 170 height 31
click at [147, 310] on div "Hardware Ordering" at bounding box center [105, 312] width 112 height 13
click at [95, 344] on div "Overview" at bounding box center [83, 342] width 54 height 15
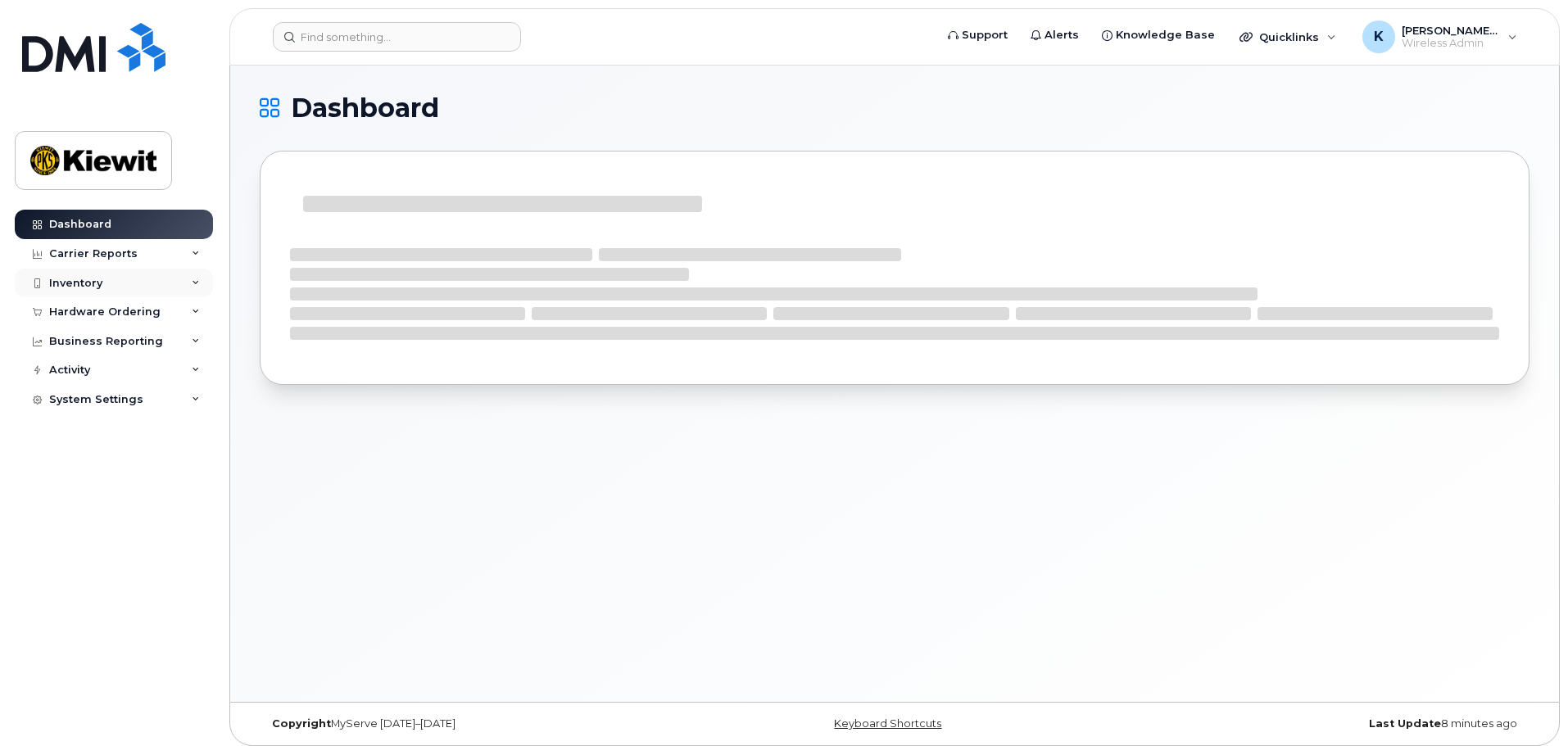
click at [163, 277] on div "Inventory" at bounding box center [114, 283] width 198 height 29
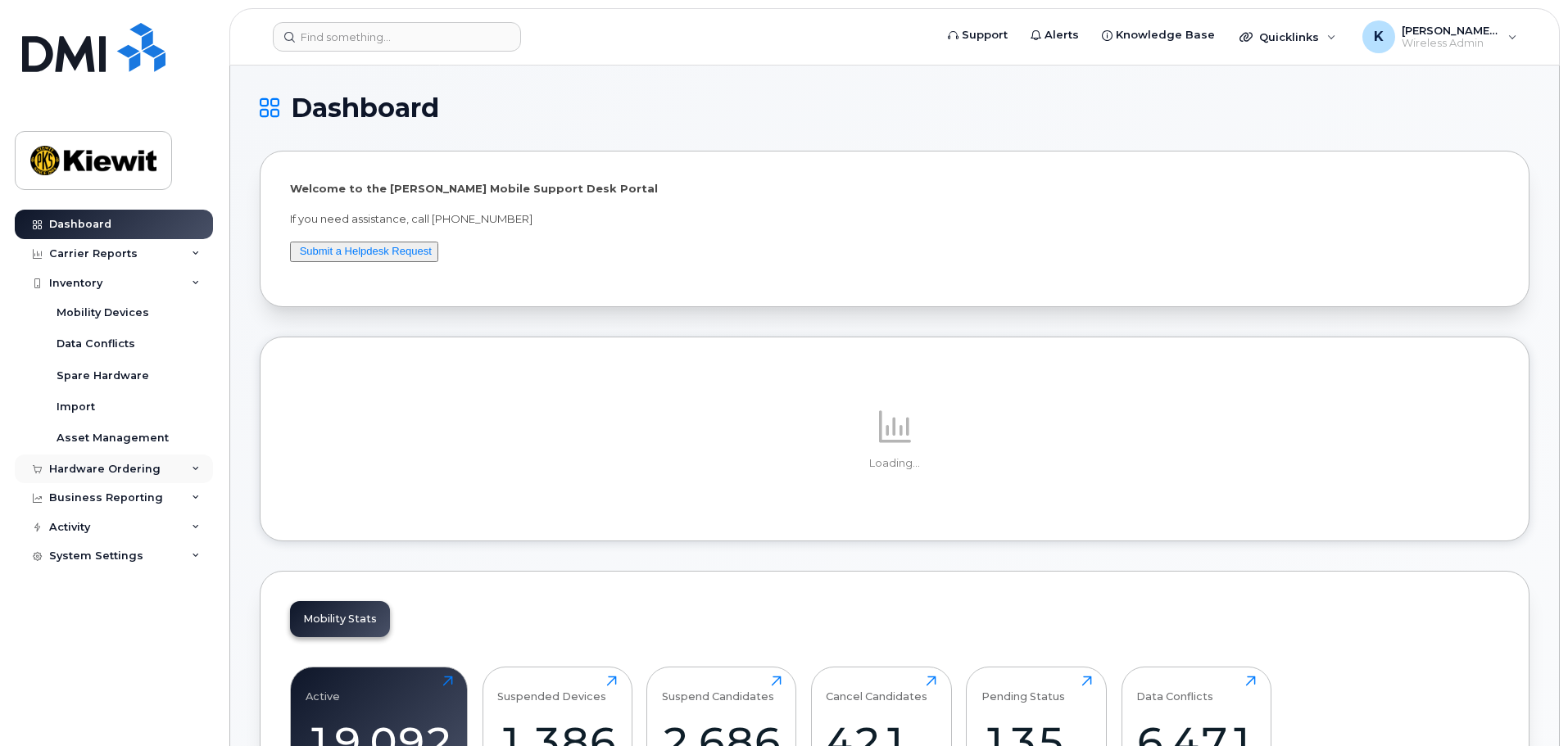
click at [143, 464] on div "Hardware Ordering" at bounding box center [105, 469] width 112 height 13
click at [136, 528] on link "Orders" at bounding box center [129, 530] width 170 height 31
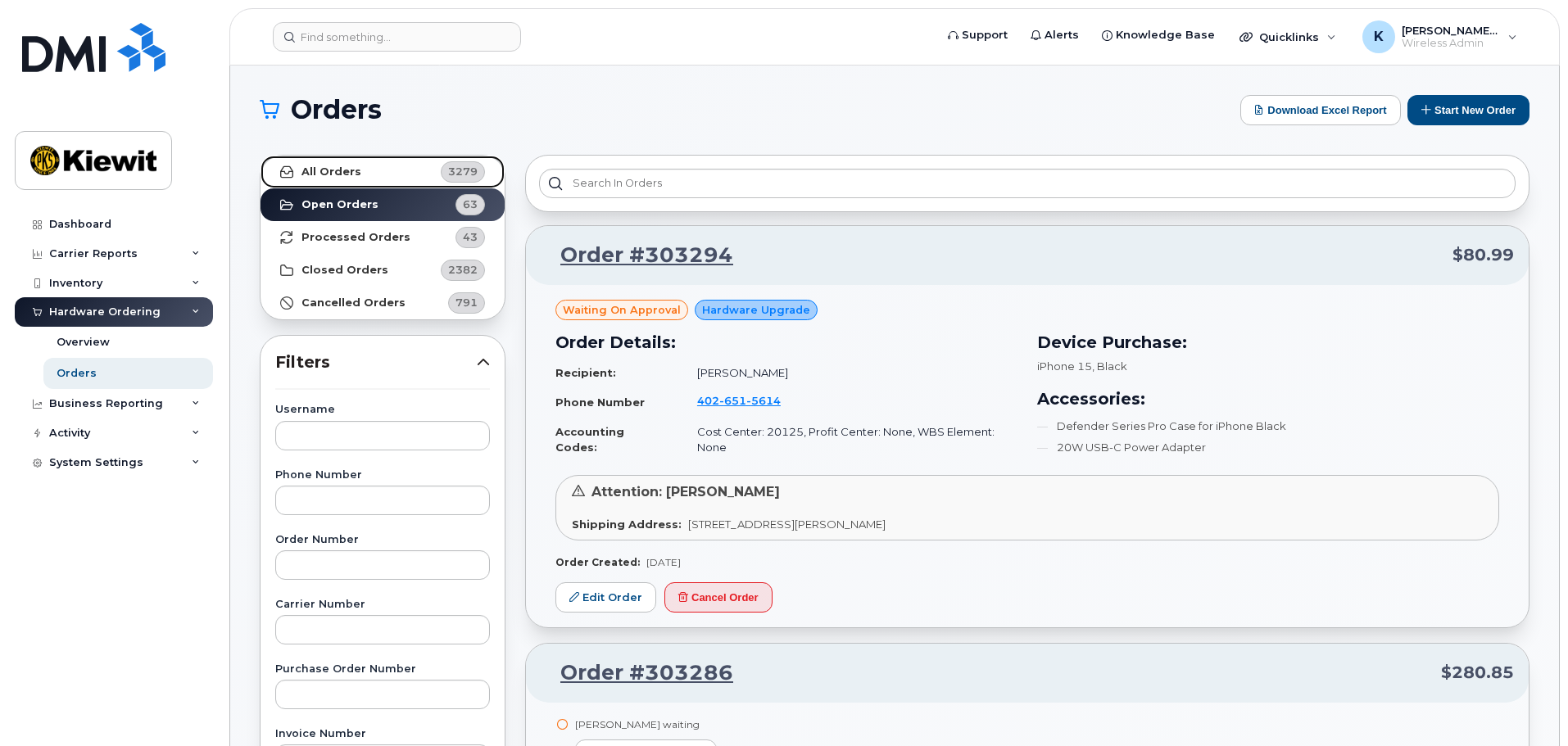
click at [420, 175] on link "All Orders 3279" at bounding box center [382, 172] width 244 height 33
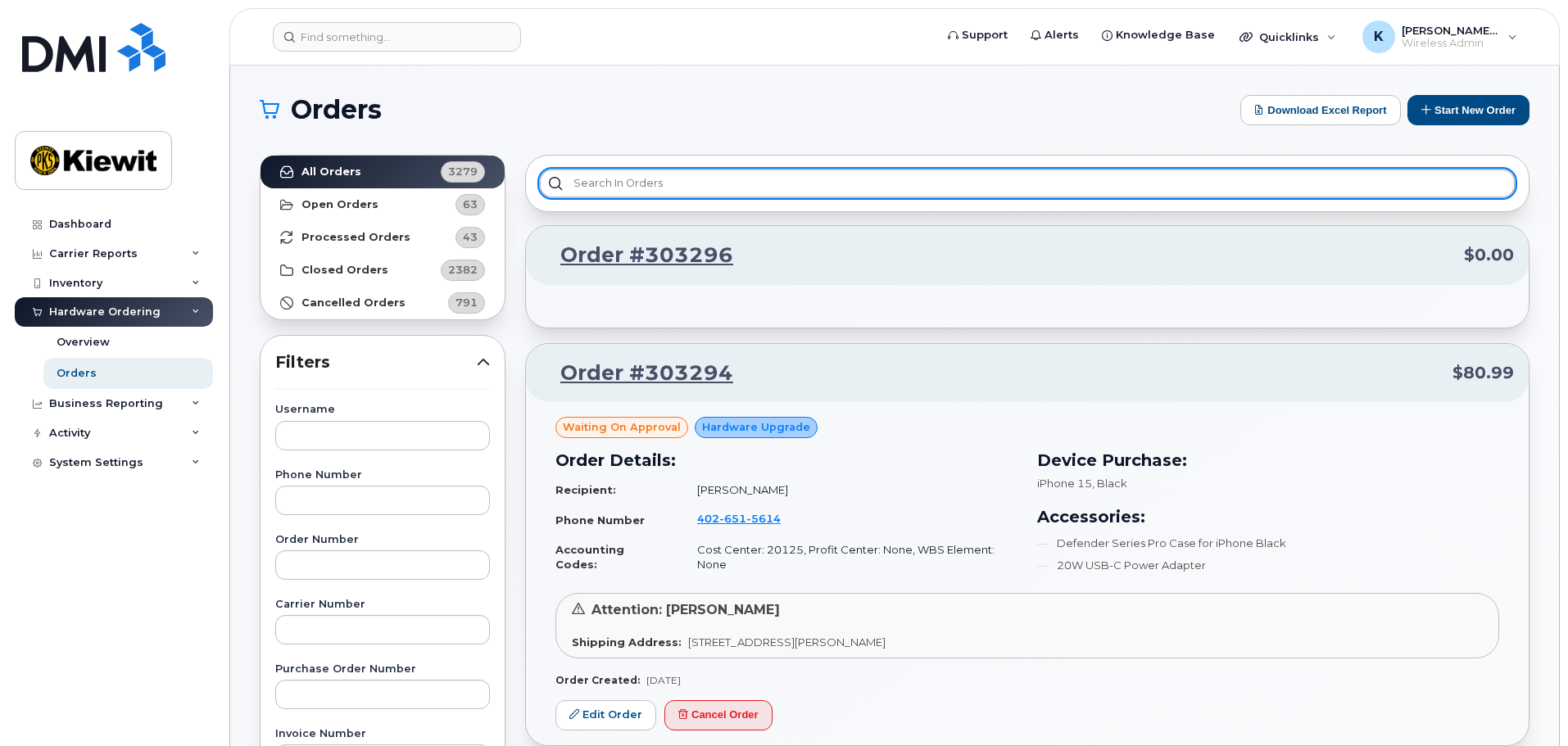
click at [787, 189] on input "text" at bounding box center [1027, 183] width 977 height 29
type input "Kenny"
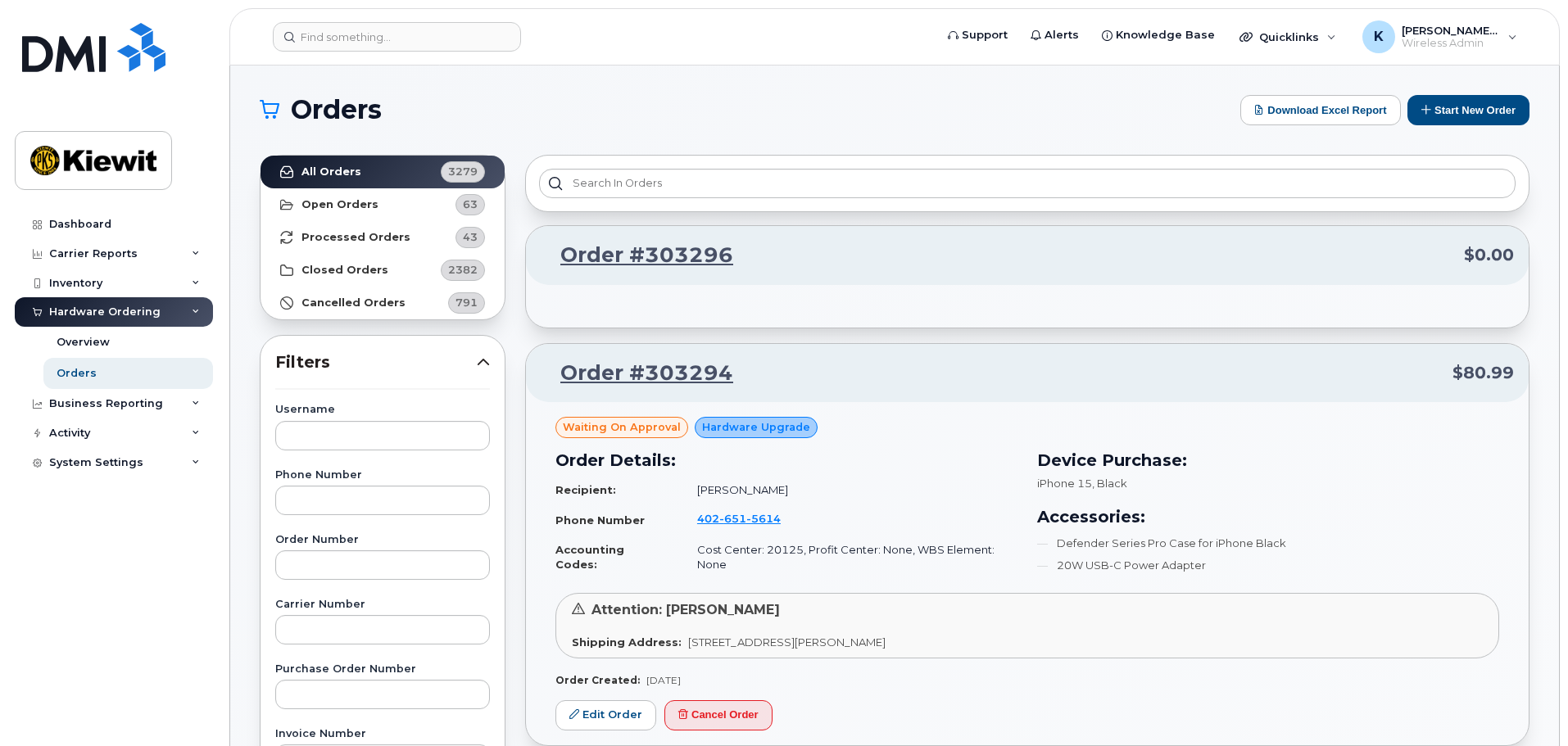
drag, startPoint x: 859, startPoint y: 105, endPoint x: 871, endPoint y: 106, distance: 12.0
click at [860, 105] on h1 "Orders" at bounding box center [746, 109] width 972 height 26
click at [1516, 108] on button "Start New Order" at bounding box center [1468, 110] width 122 height 30
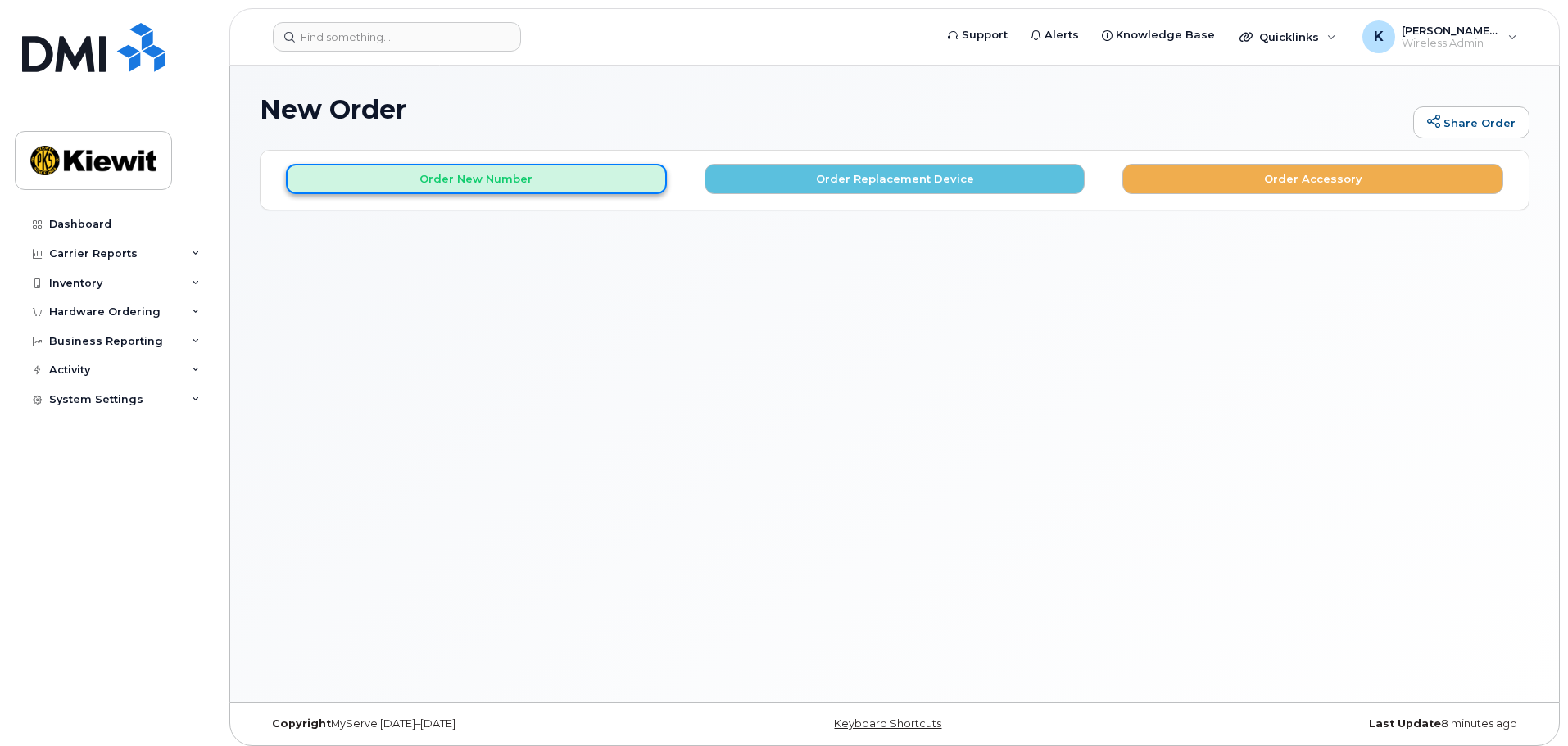
click at [537, 182] on button "Order New Number" at bounding box center [476, 179] width 381 height 30
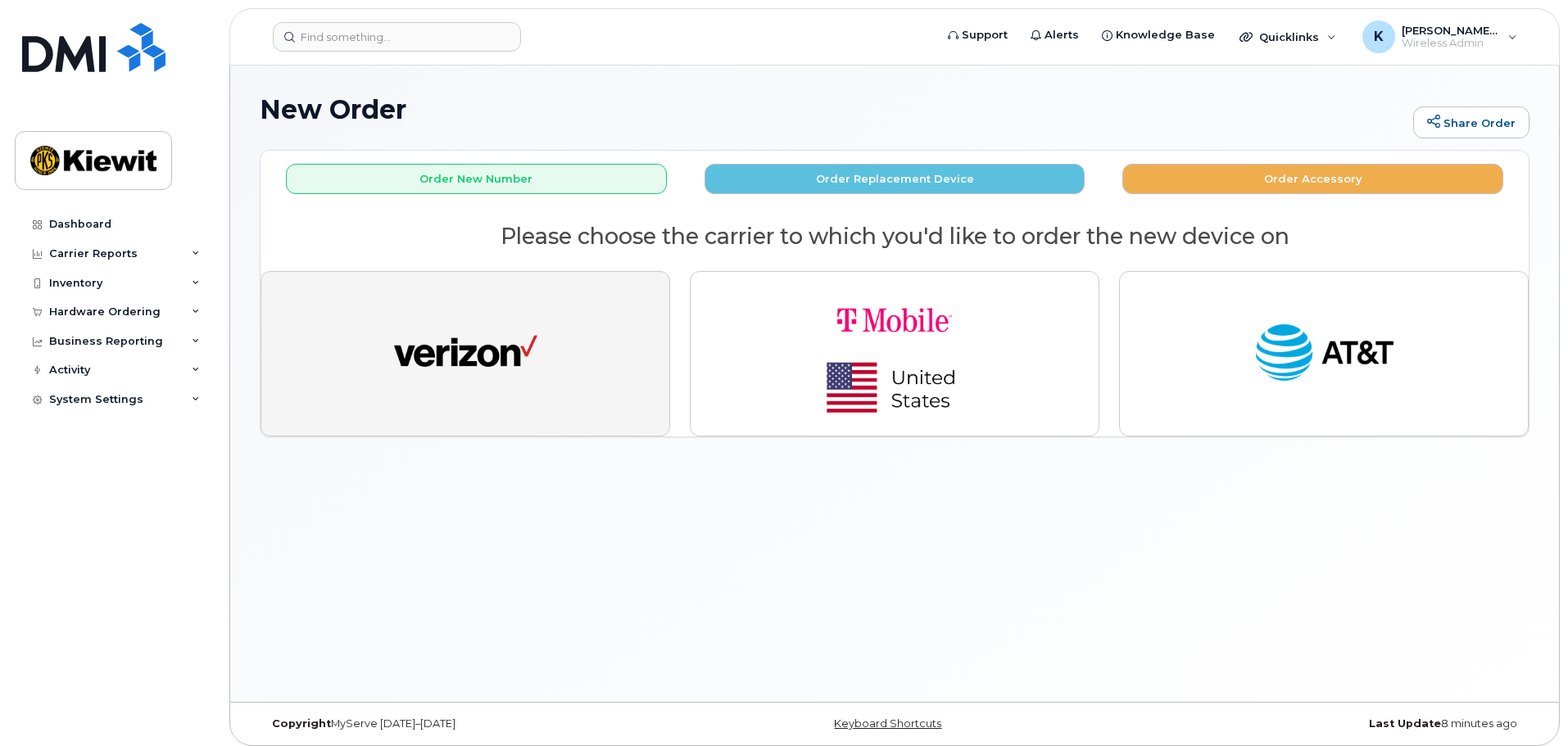
click at [571, 351] on button "button" at bounding box center [465, 353] width 409 height 165
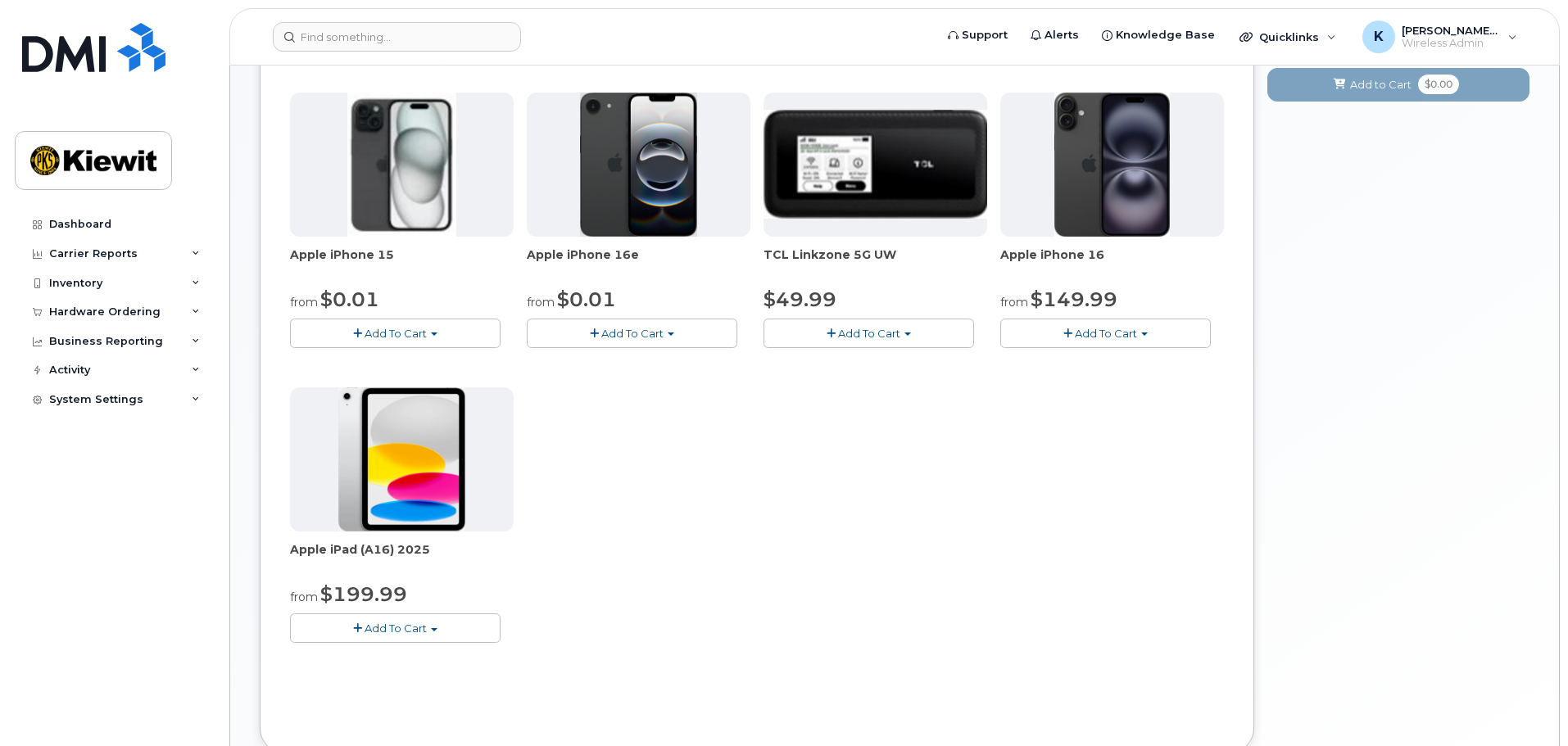
scroll to position [246, 0]
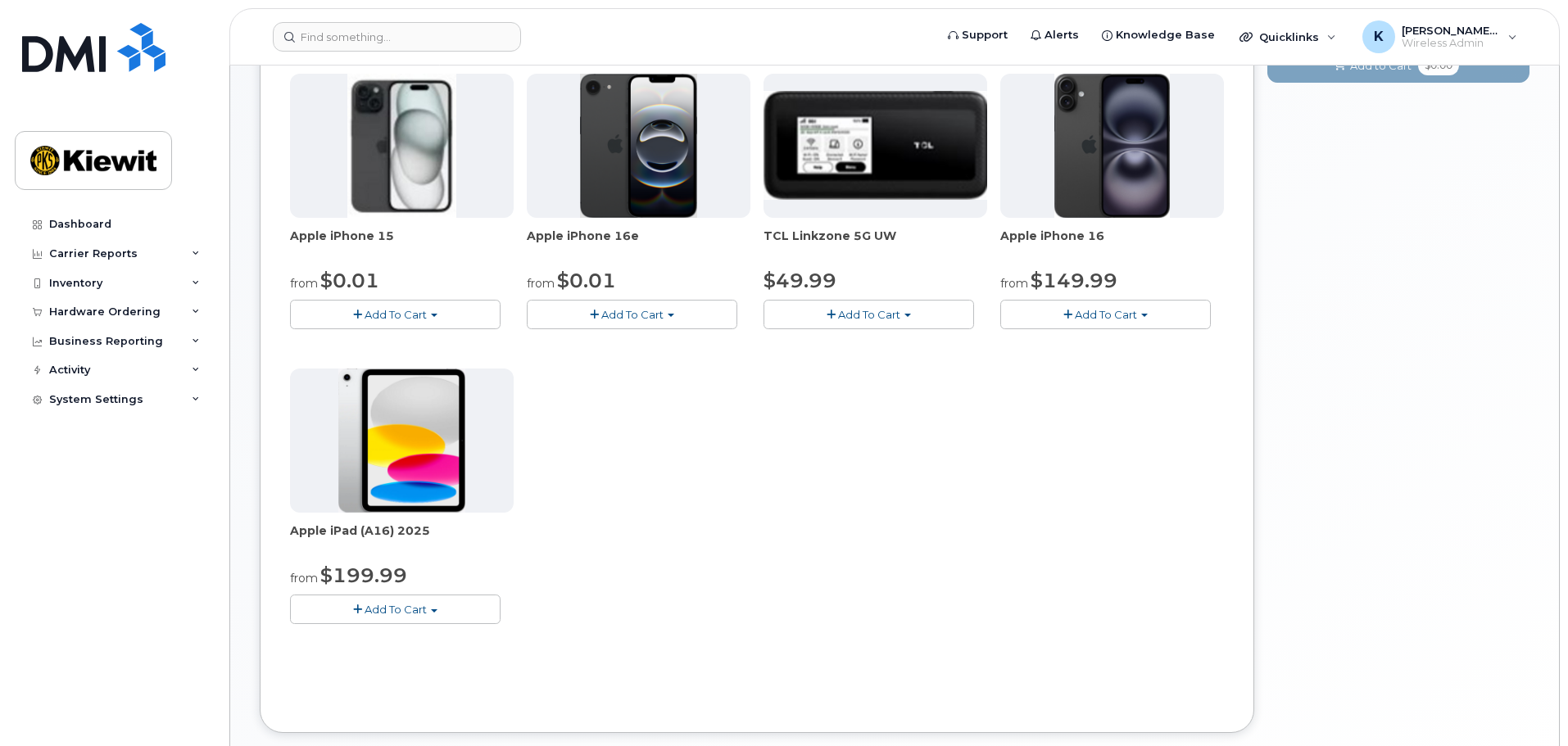
click at [408, 323] on button "Add To Cart" at bounding box center [396, 314] width 211 height 29
click at [411, 345] on link "$0.01 - 2 Year Activation (128GB)" at bounding box center [399, 345] width 212 height 21
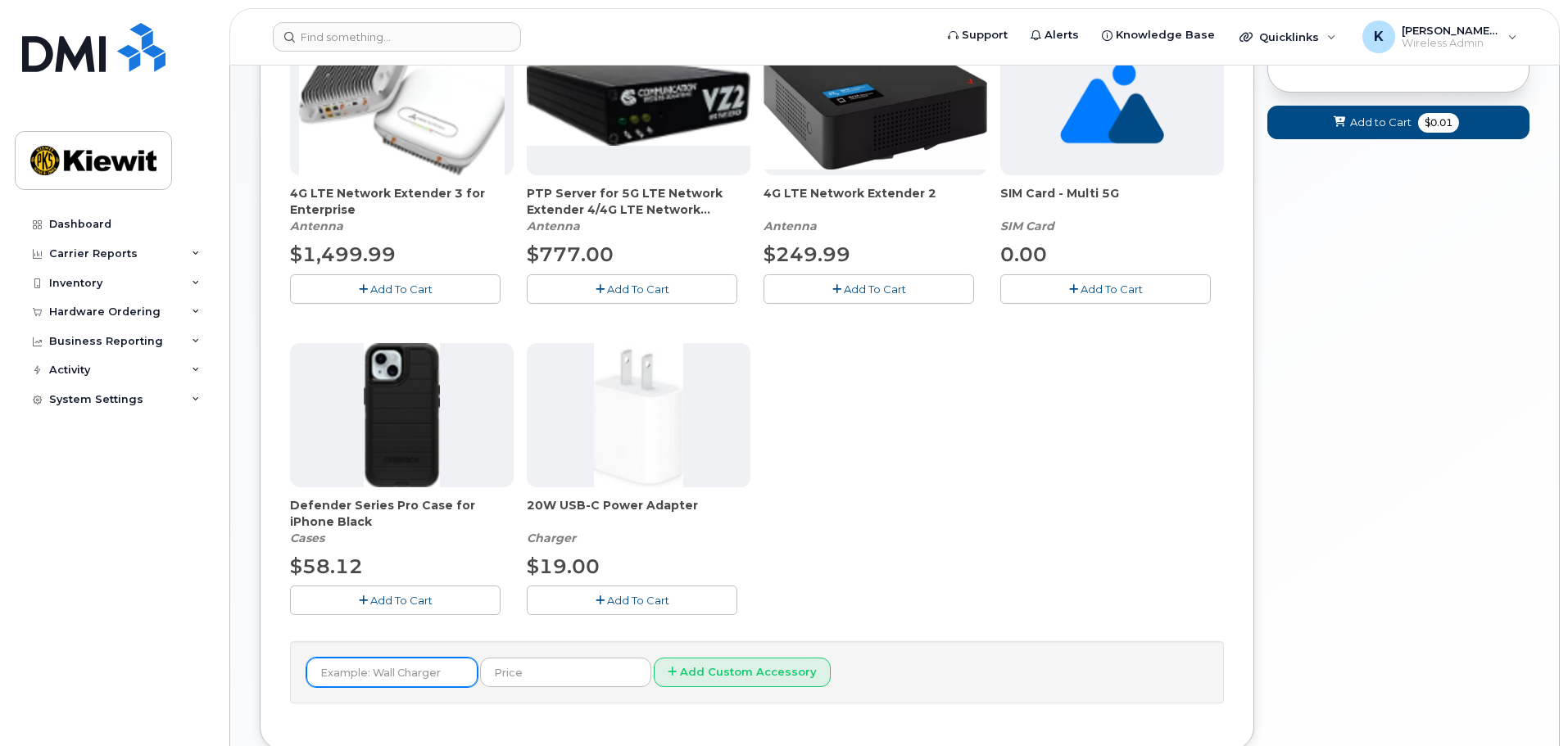
scroll to position [419, 0]
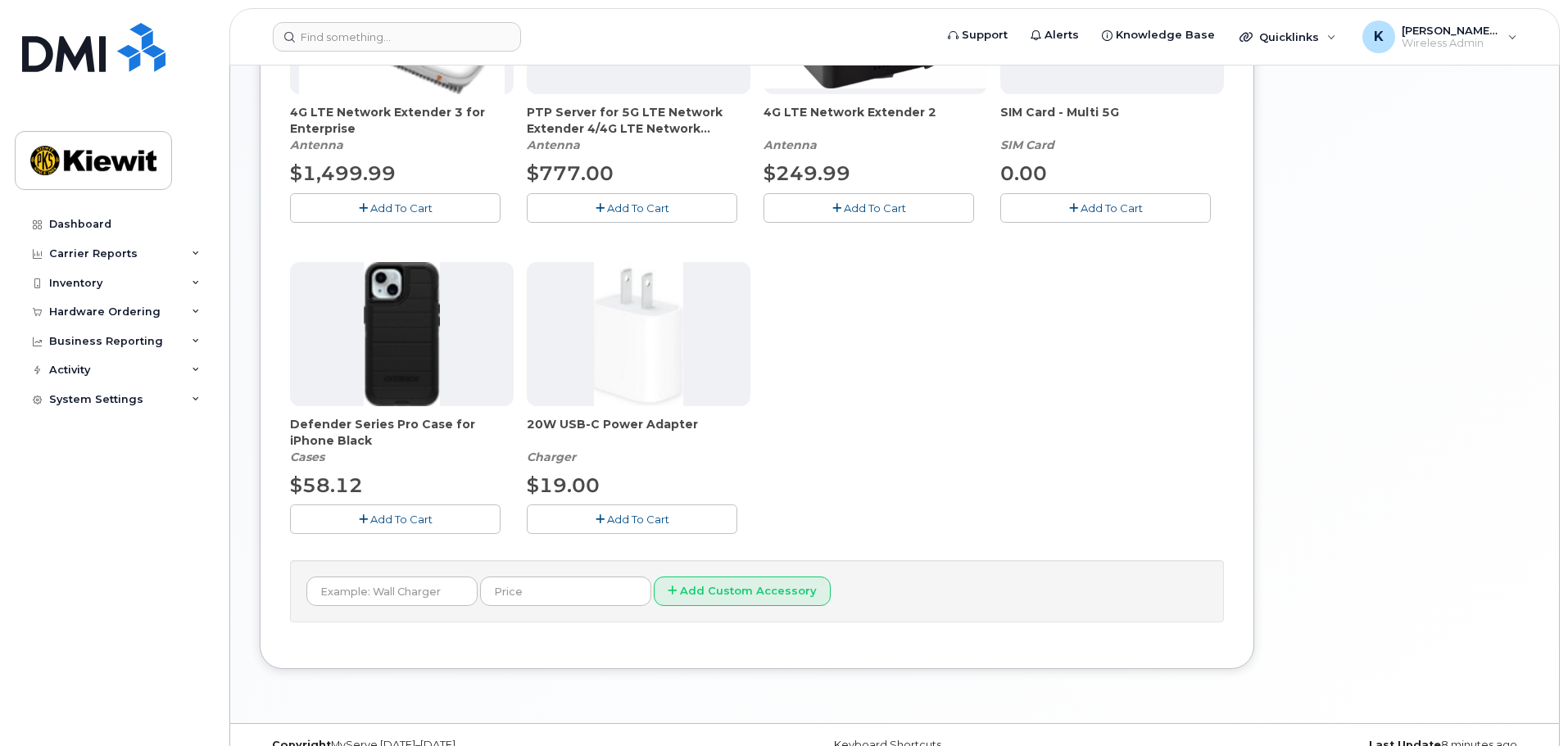
click at [406, 530] on button "Add To Cart" at bounding box center [396, 519] width 211 height 29
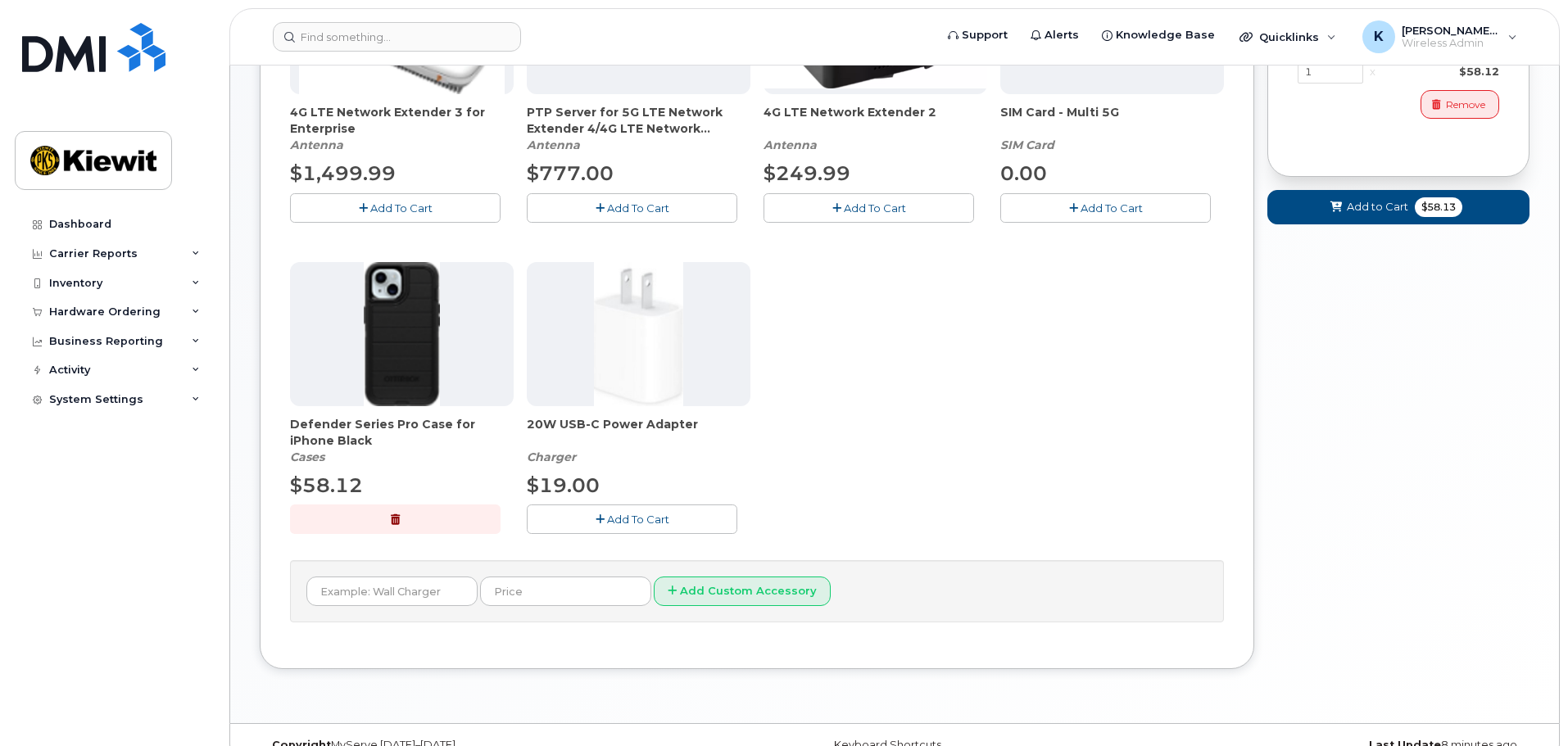
click at [626, 517] on span "Add To Cart" at bounding box center [638, 519] width 63 height 13
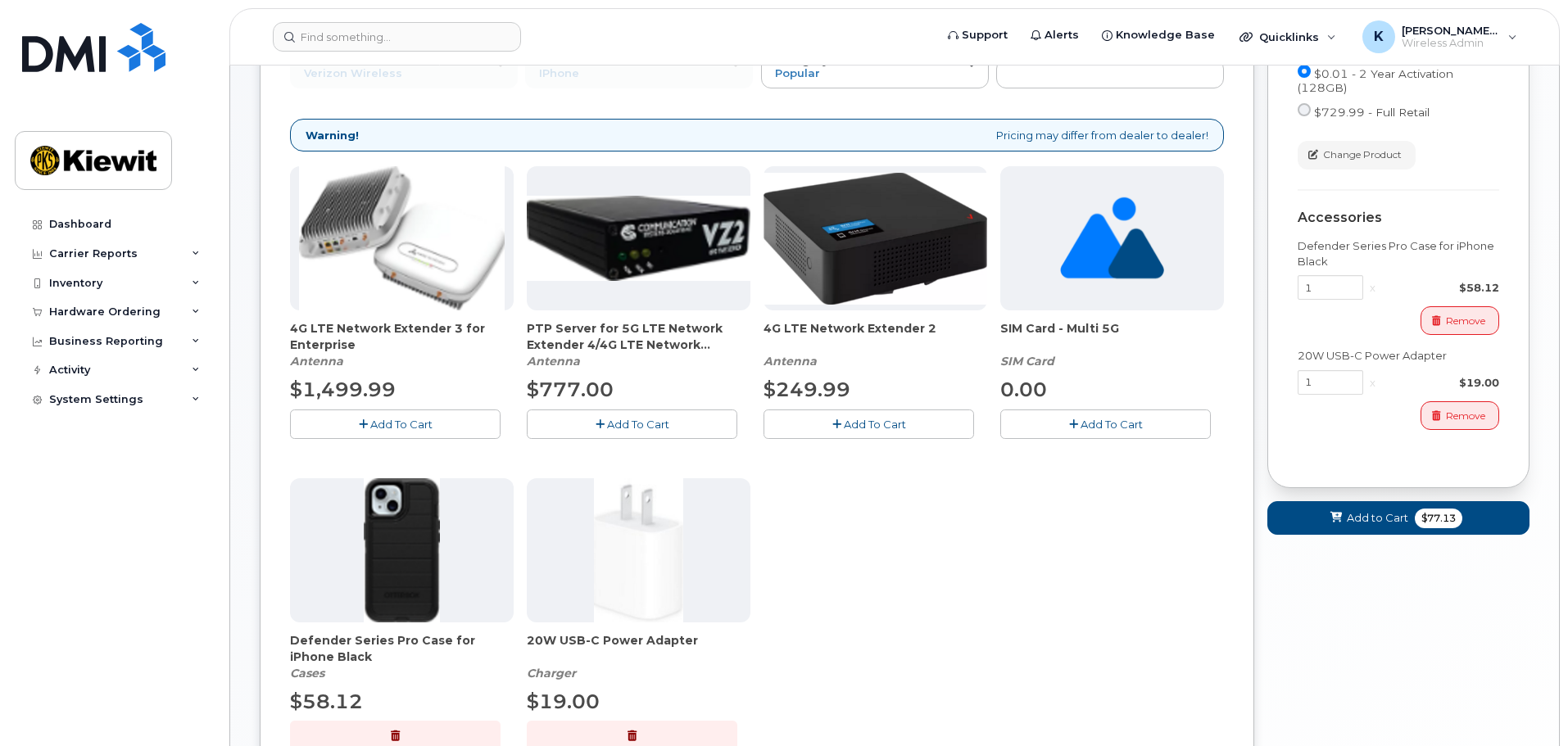
scroll to position [91, 0]
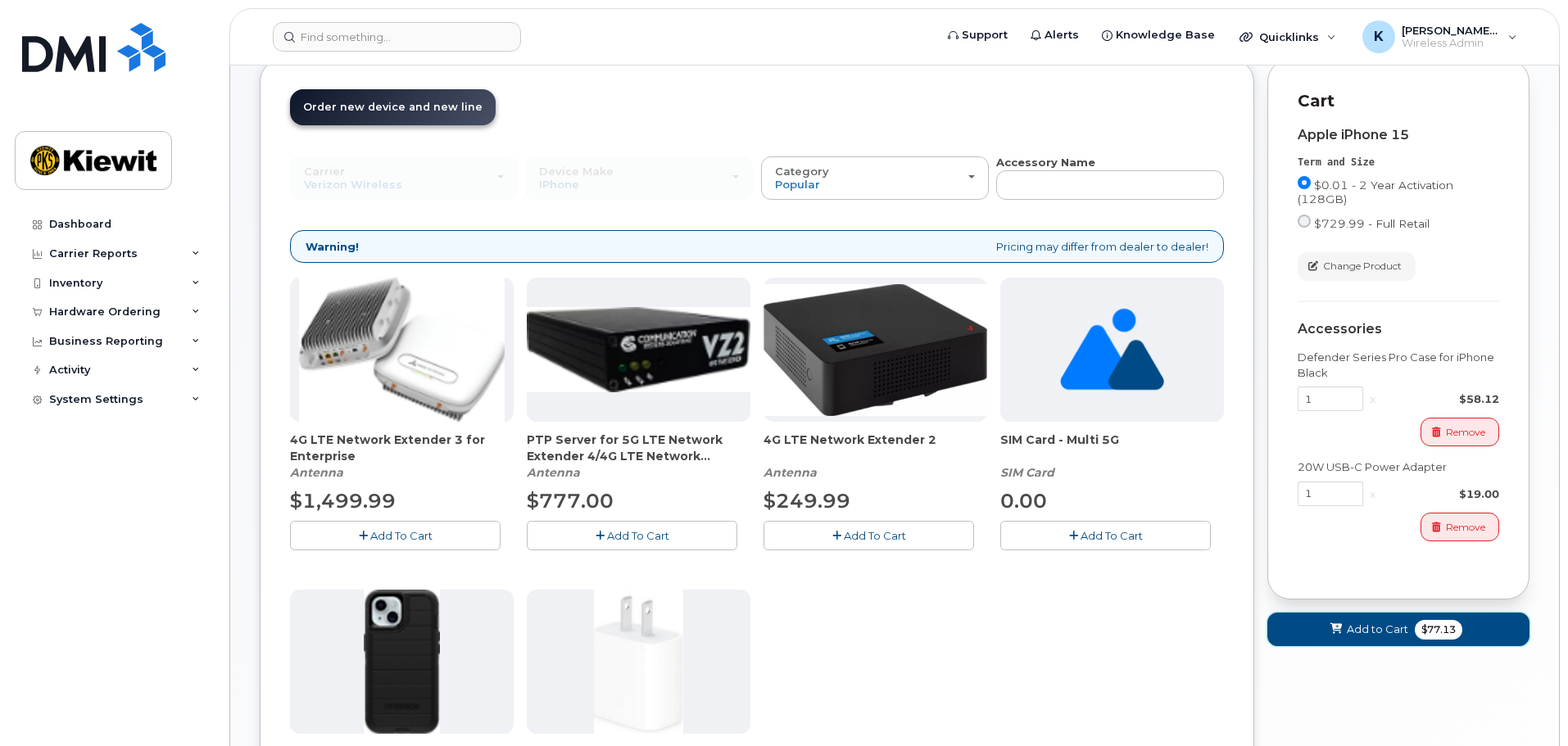
click at [1415, 622] on button "Add to Cart $77.13" at bounding box center [1397, 630] width 262 height 34
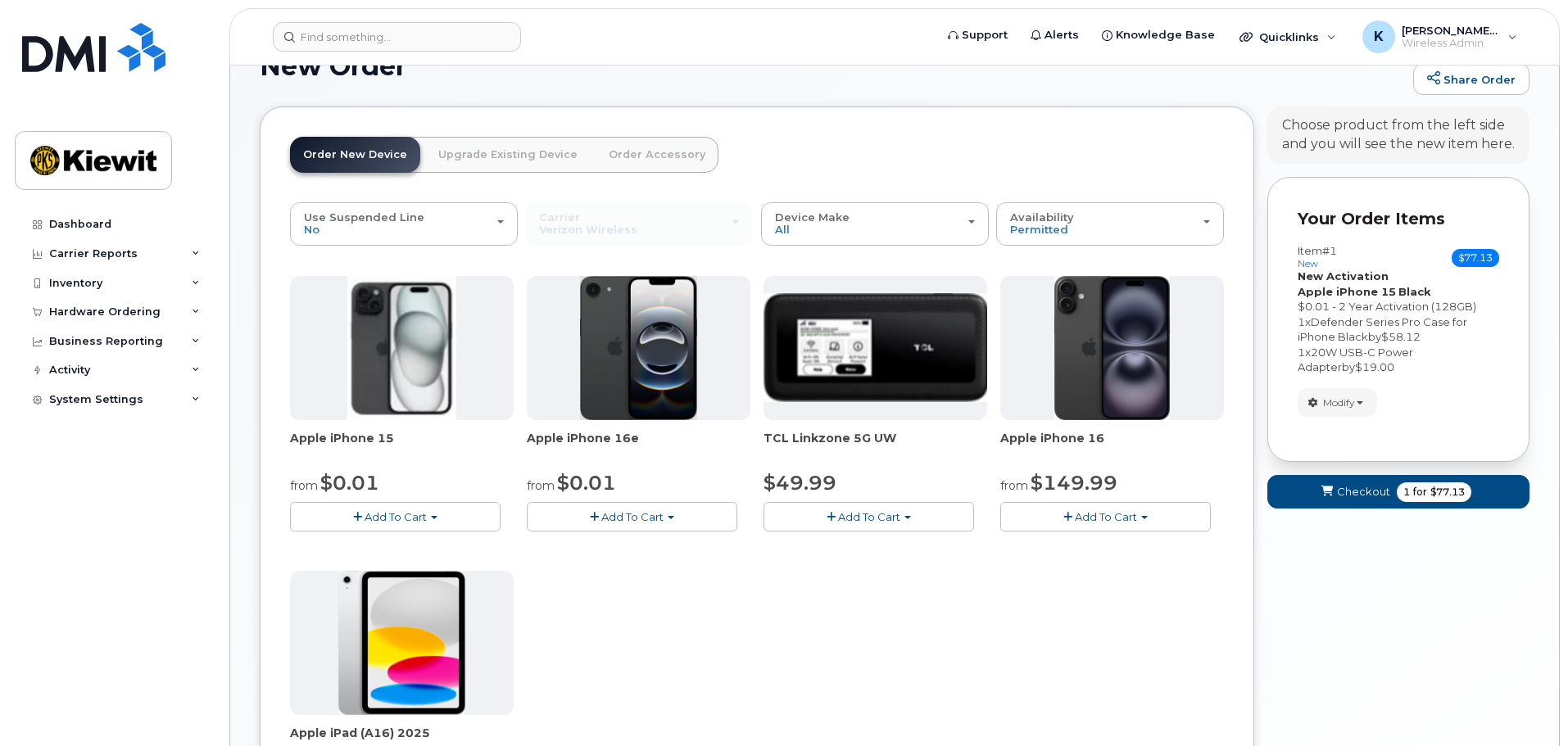
scroll to position [0, 0]
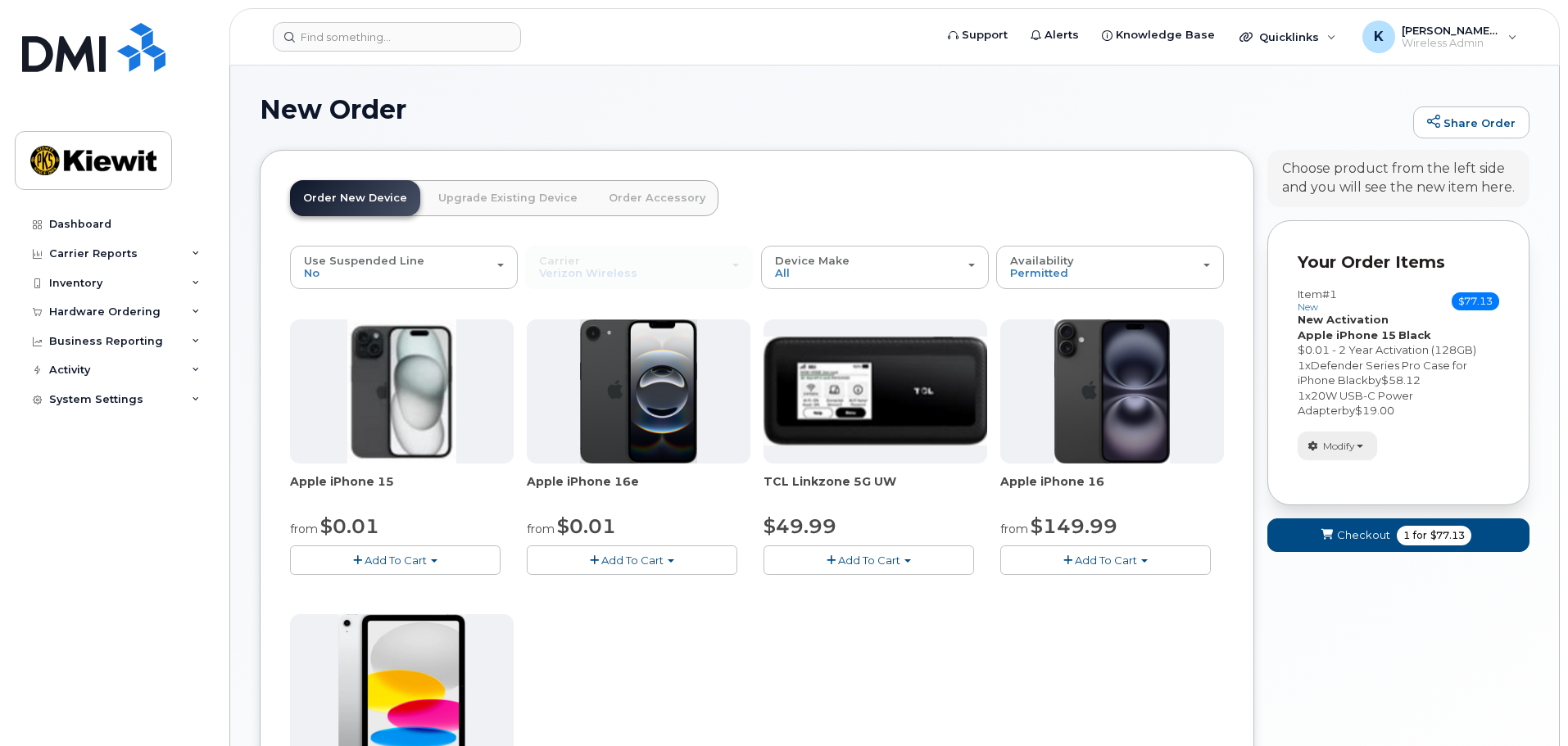
click at [1355, 447] on span "Modify" at bounding box center [1339, 446] width 32 height 15
click at [1397, 433] on div "Modify change order only accessories select suspended line Remove" at bounding box center [1398, 446] width 202 height 29
click at [1433, 543] on span "1 for $77.13" at bounding box center [1433, 536] width 74 height 20
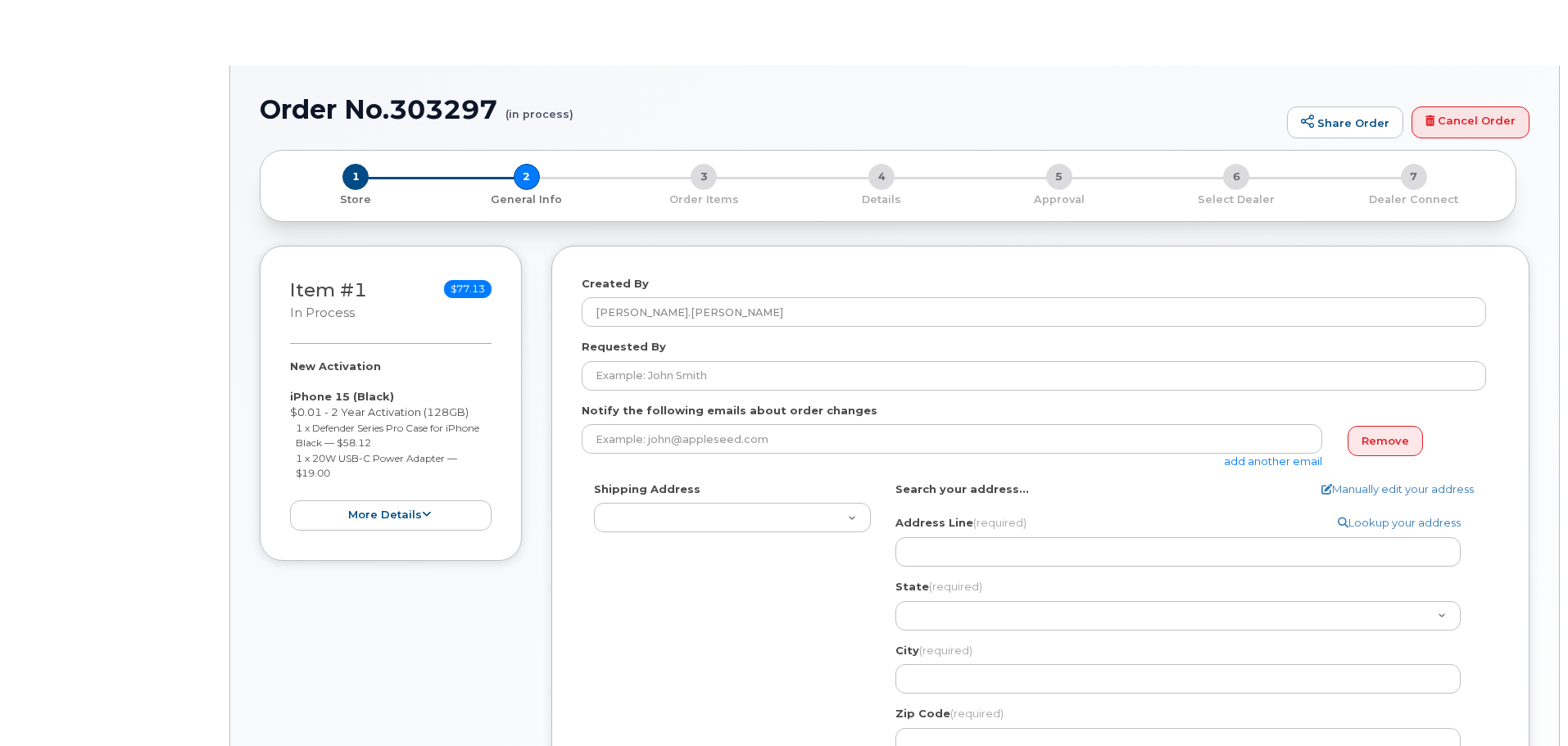
select select
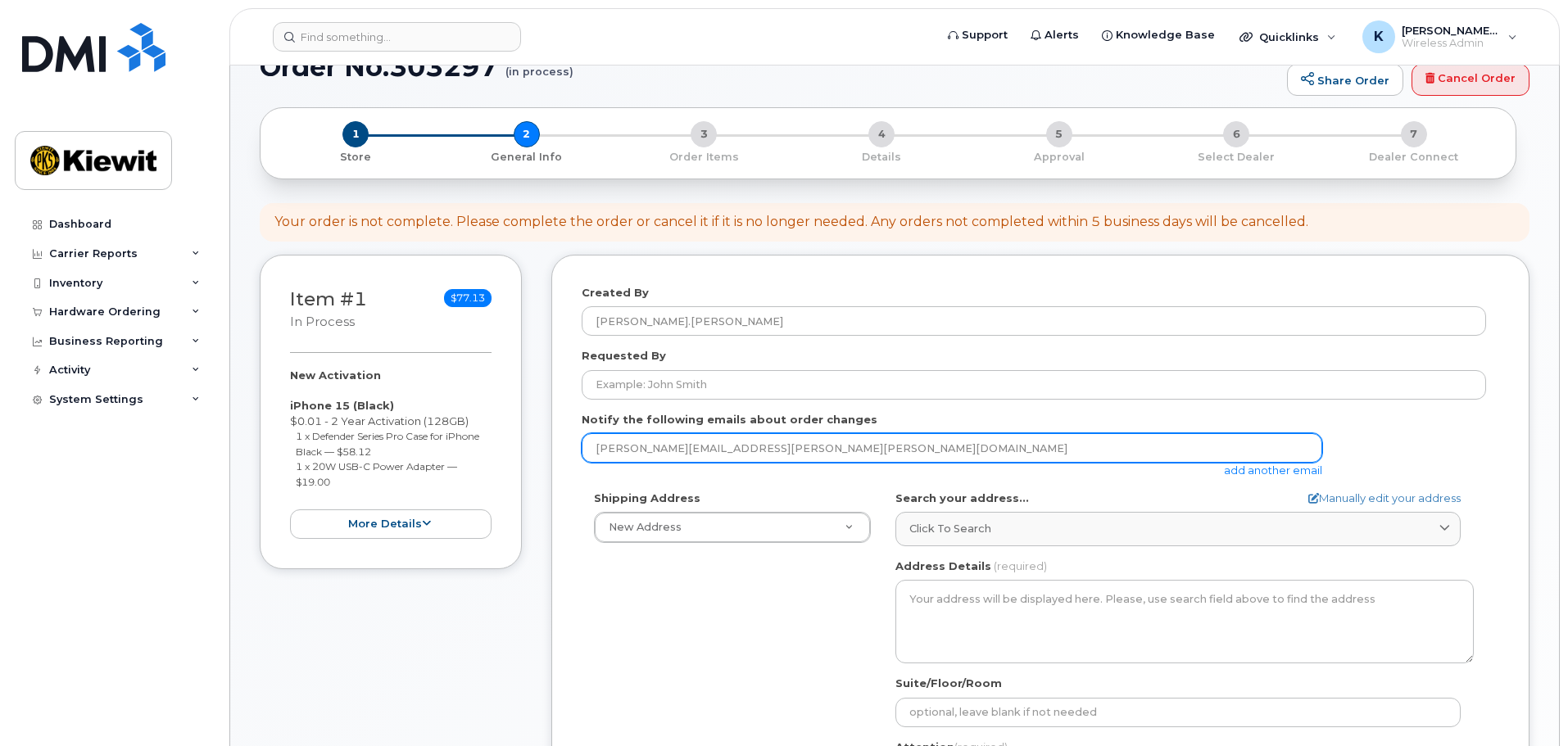
scroll to position [82, 0]
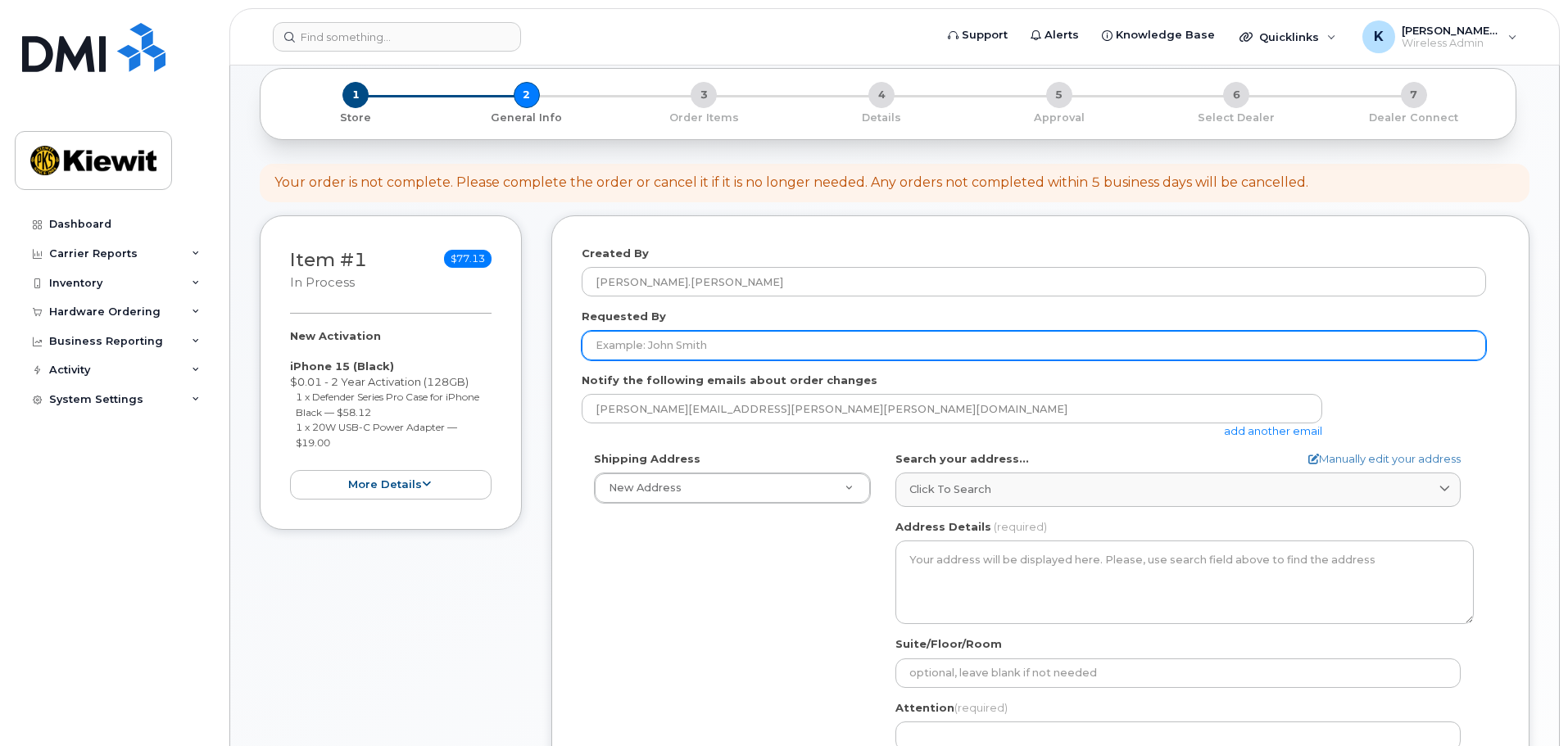
click at [897, 351] on input "Requested By" at bounding box center [1034, 345] width 904 height 29
click at [703, 345] on input "Requested By" at bounding box center [1034, 345] width 904 height 29
type input "[PERSON_NAME].[PERSON_NAME]"
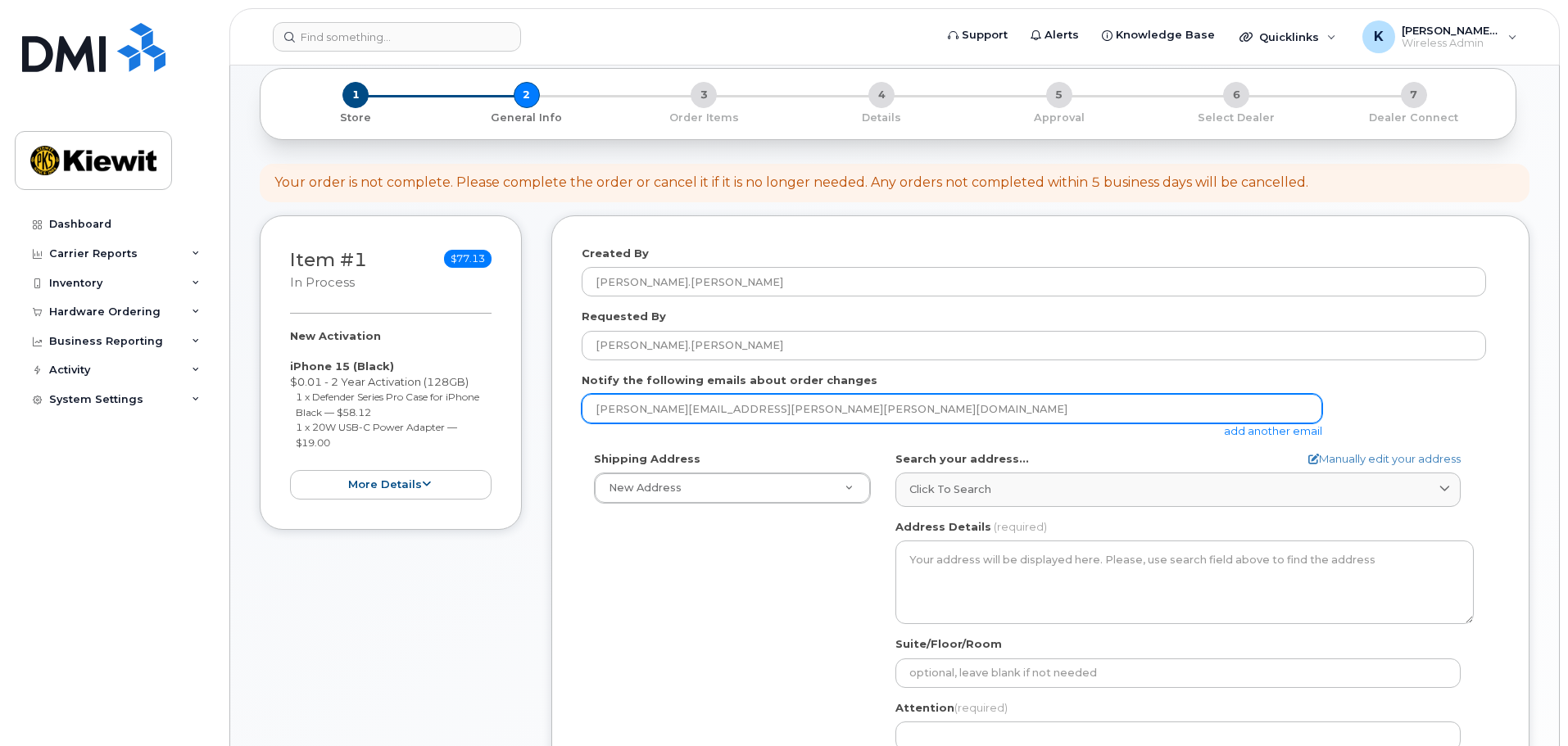
click at [713, 398] on input "kenny.tran@kiewit.com" at bounding box center [952, 408] width 741 height 29
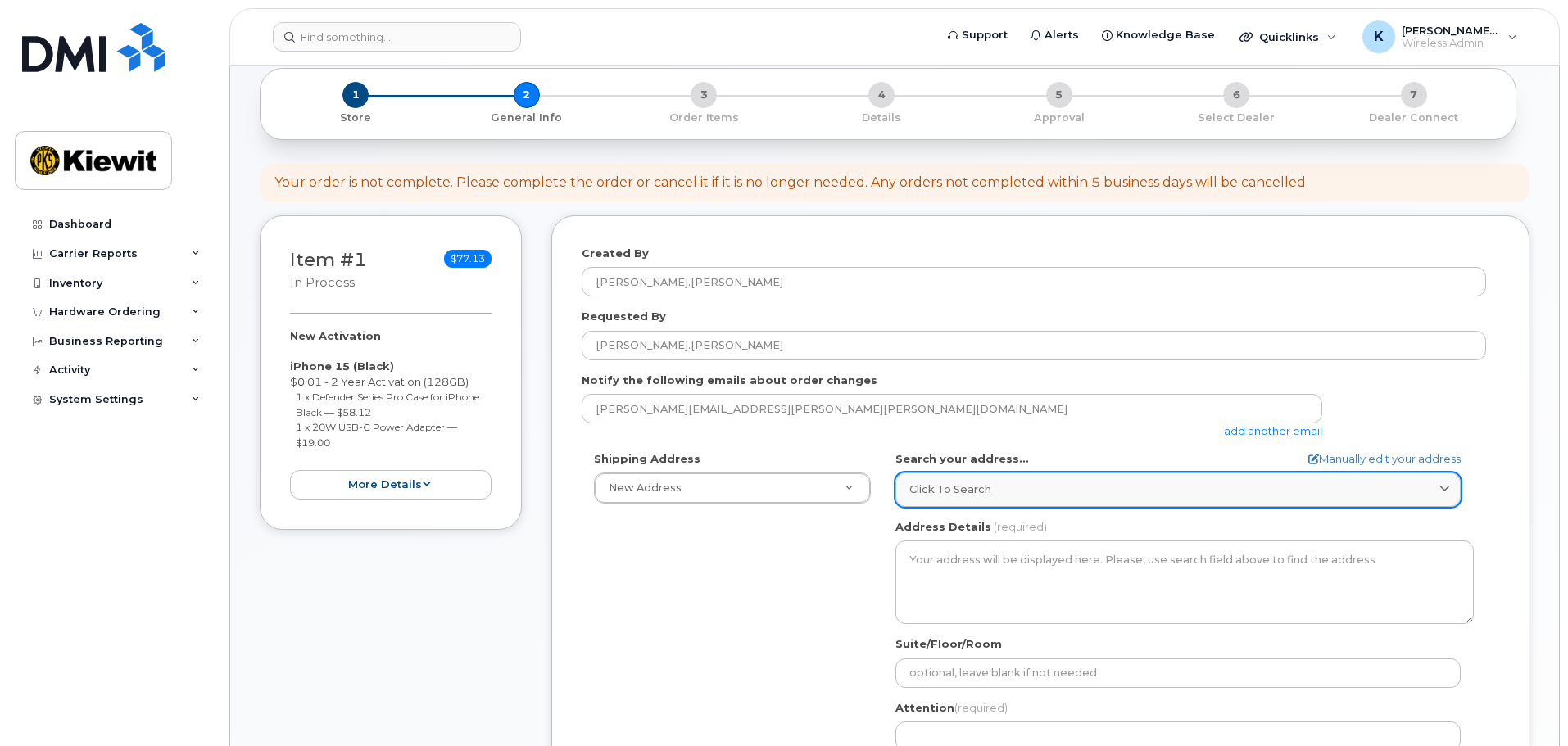
click at [963, 498] on span "Click to search" at bounding box center [951, 489] width 82 height 15
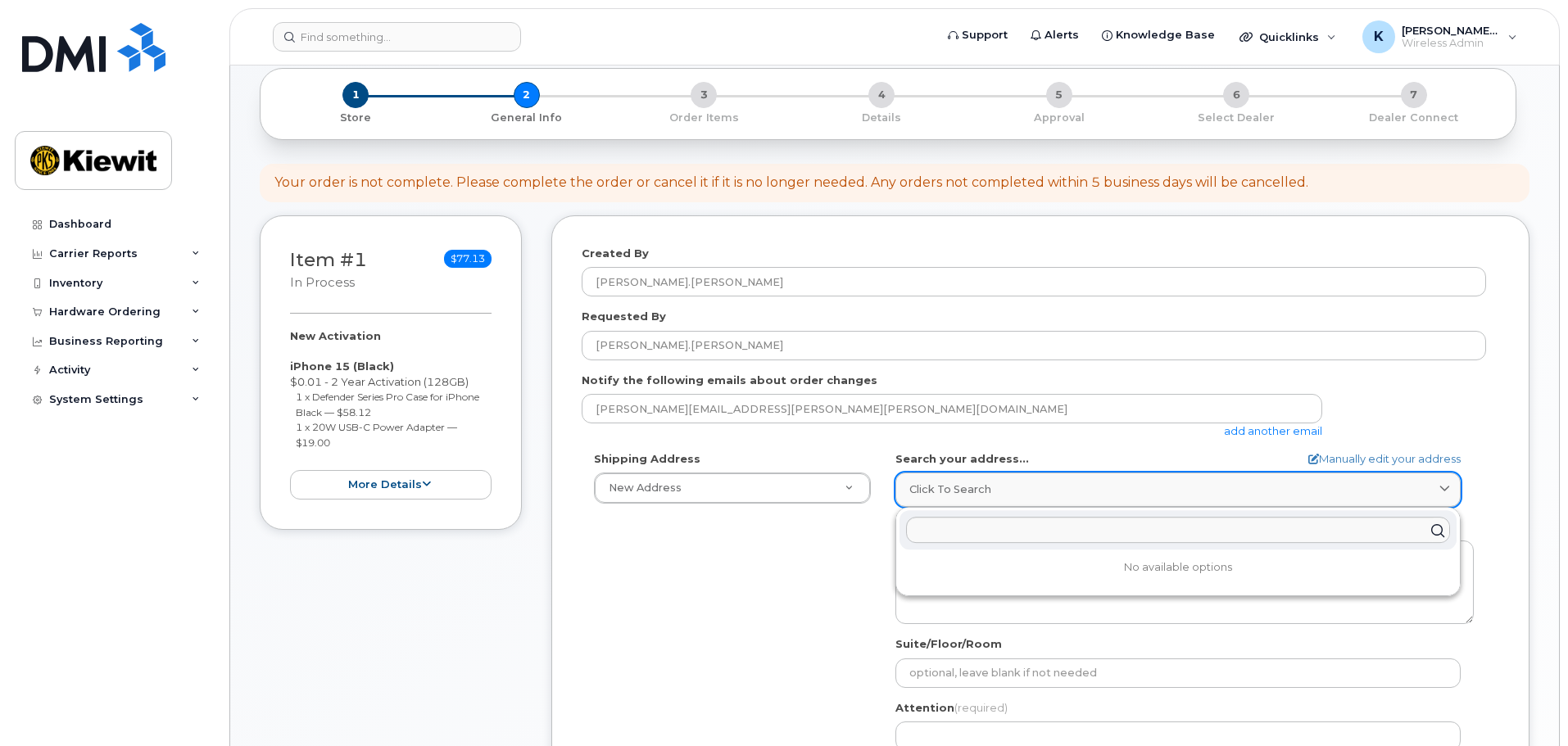
click at [964, 498] on link "Click to search" at bounding box center [1178, 490] width 566 height 34
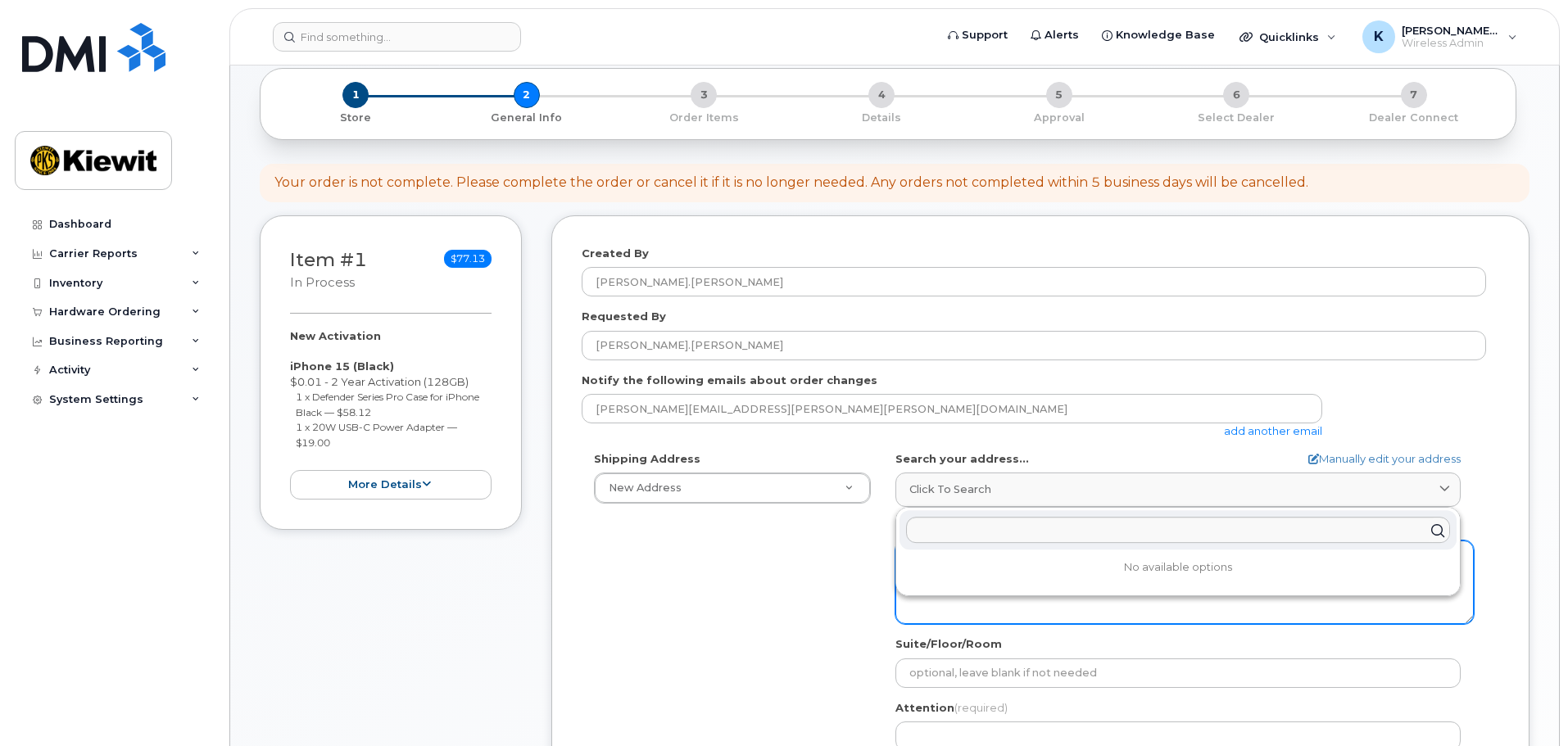
click at [1051, 616] on textarea "Address Details" at bounding box center [1184, 583] width 578 height 84
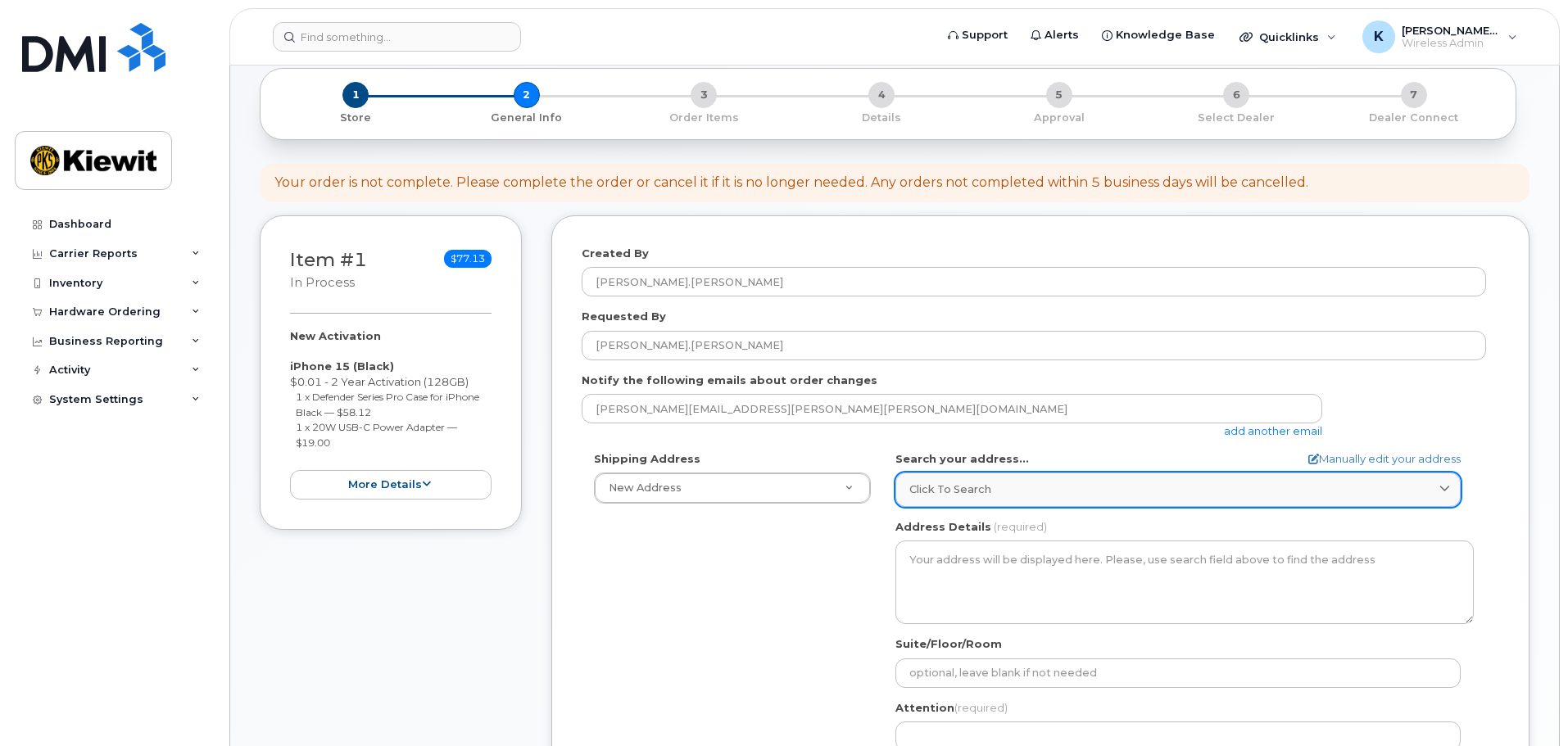
click at [1016, 485] on div "Click to search" at bounding box center [1178, 489] width 537 height 15
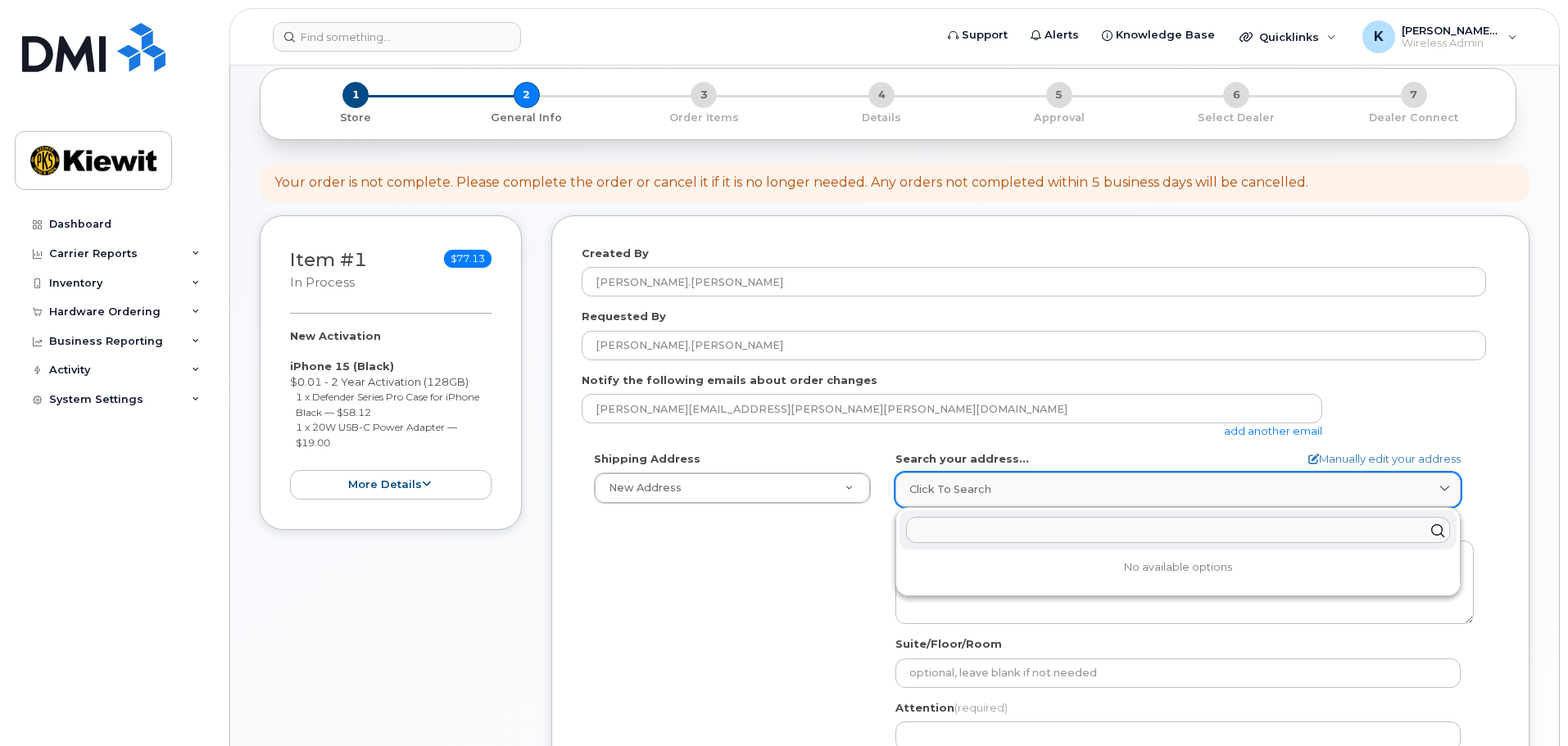
paste input "11803 Sorrento Valley Rd San Diego, Ca 92121"
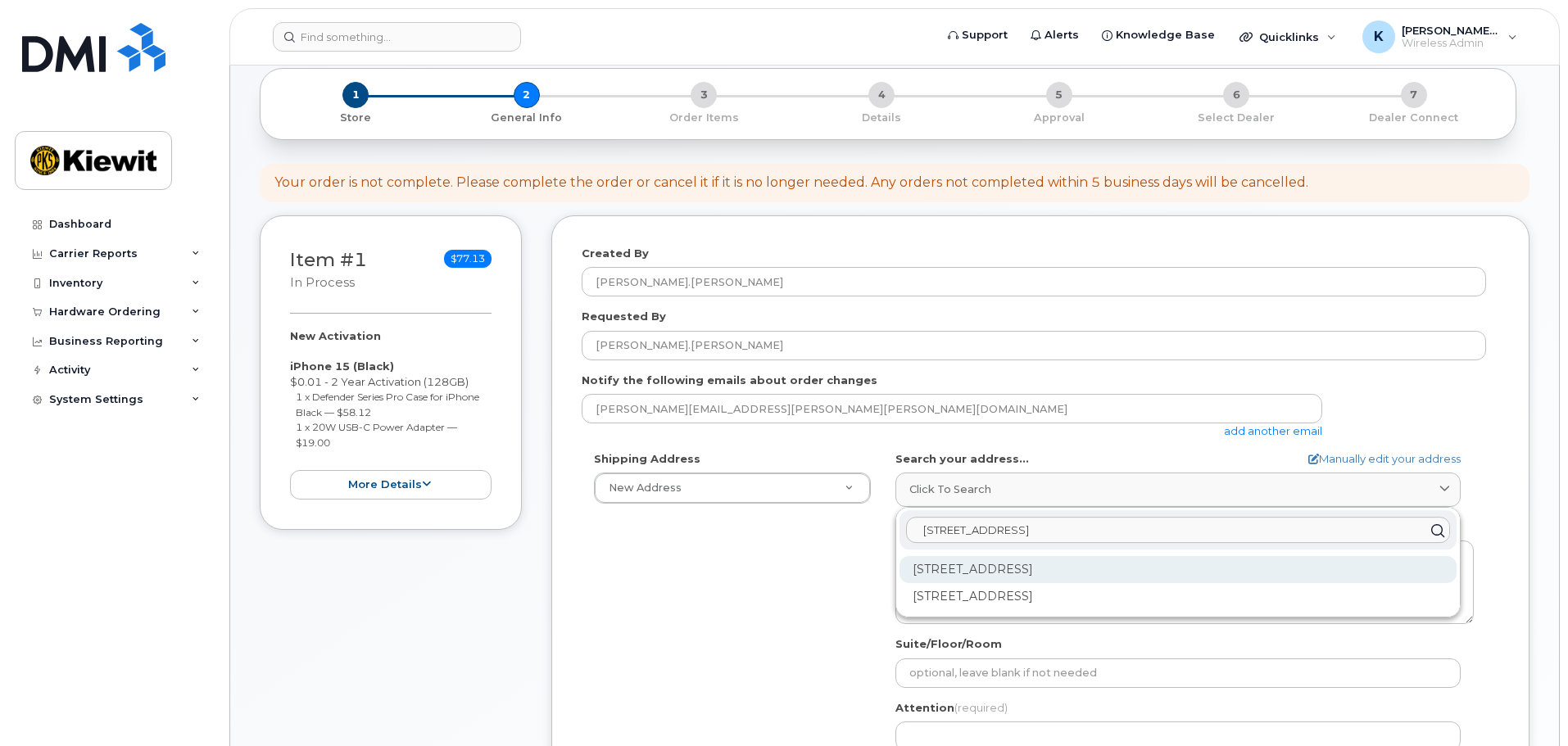
type input "11803 Sorrento Valley Rd San Diego, Ca 92121"
click at [1044, 573] on div "11803 Sorrento Valley Rd San Diego CA 92121" at bounding box center [1178, 570] width 557 height 27
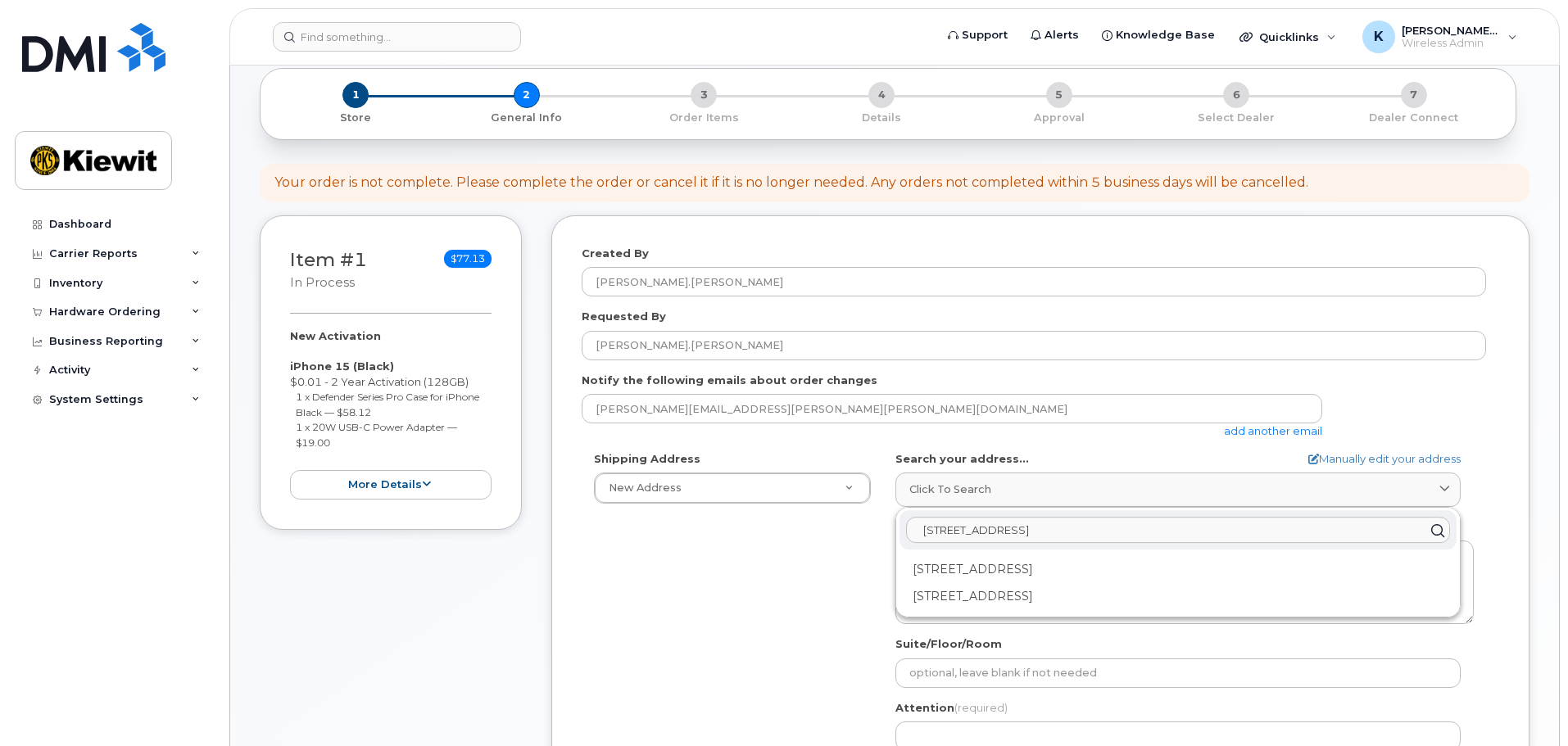
click at [926, 533] on input "11803 Sorrento Valley Rd San Diego, Ca 92121" at bounding box center [1178, 530] width 544 height 26
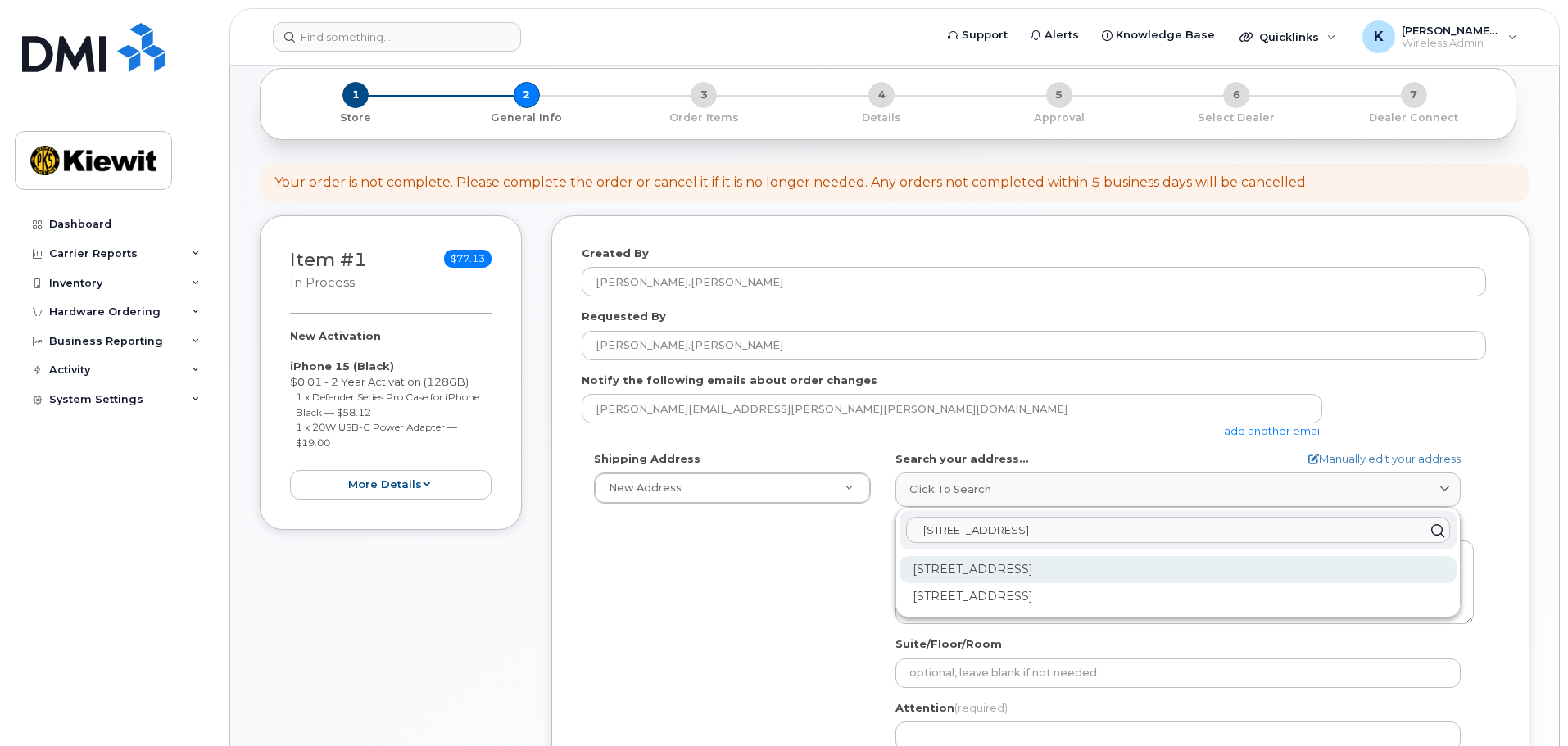
click at [978, 561] on div "11803 Sorrento Valley Rd Ste A San Diego CA 92121-1045" at bounding box center [1178, 570] width 557 height 27
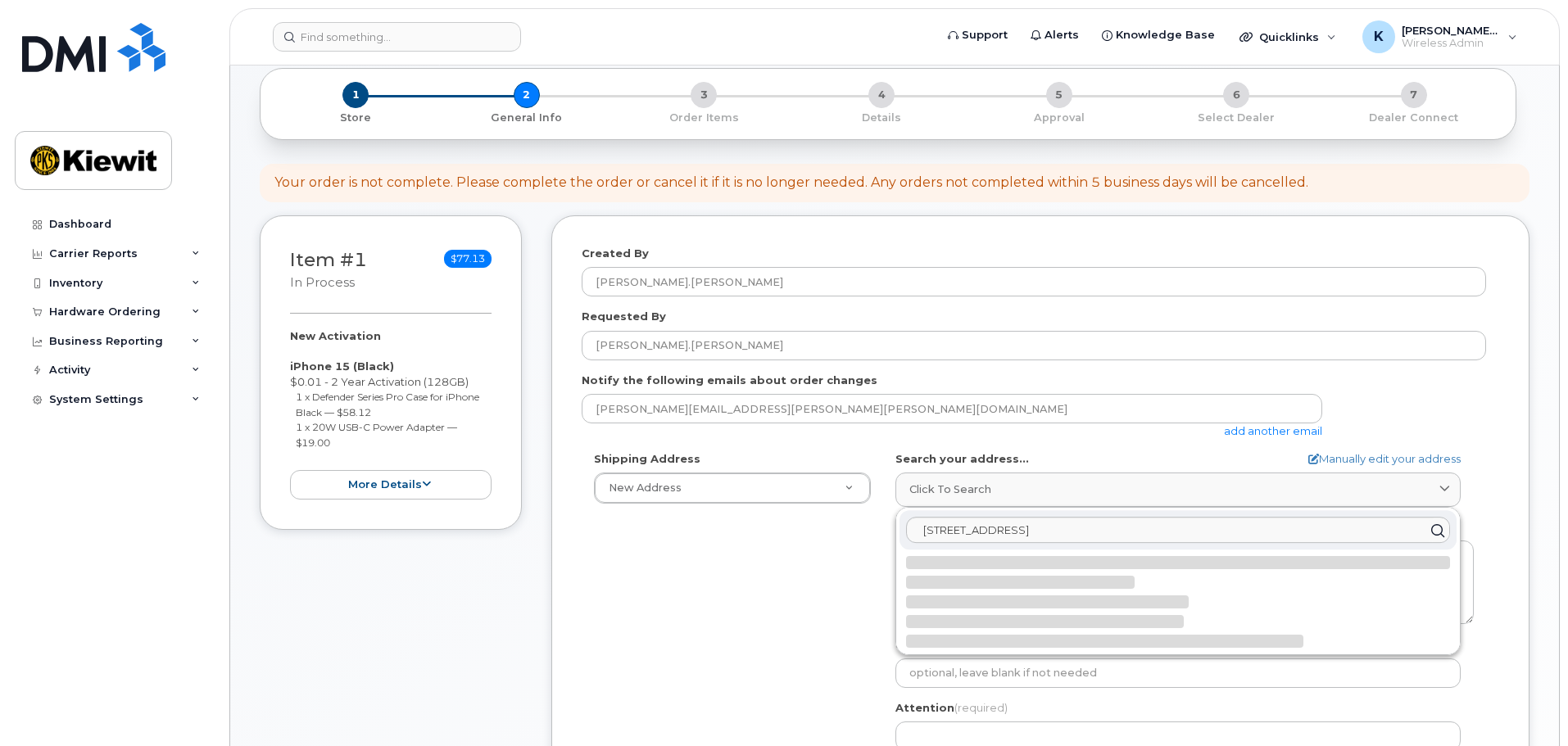
select select
type textarea "11803 Sorrento Valley Rd Ste A SAN DIEGO CA 92121-1045 UNITED STATES"
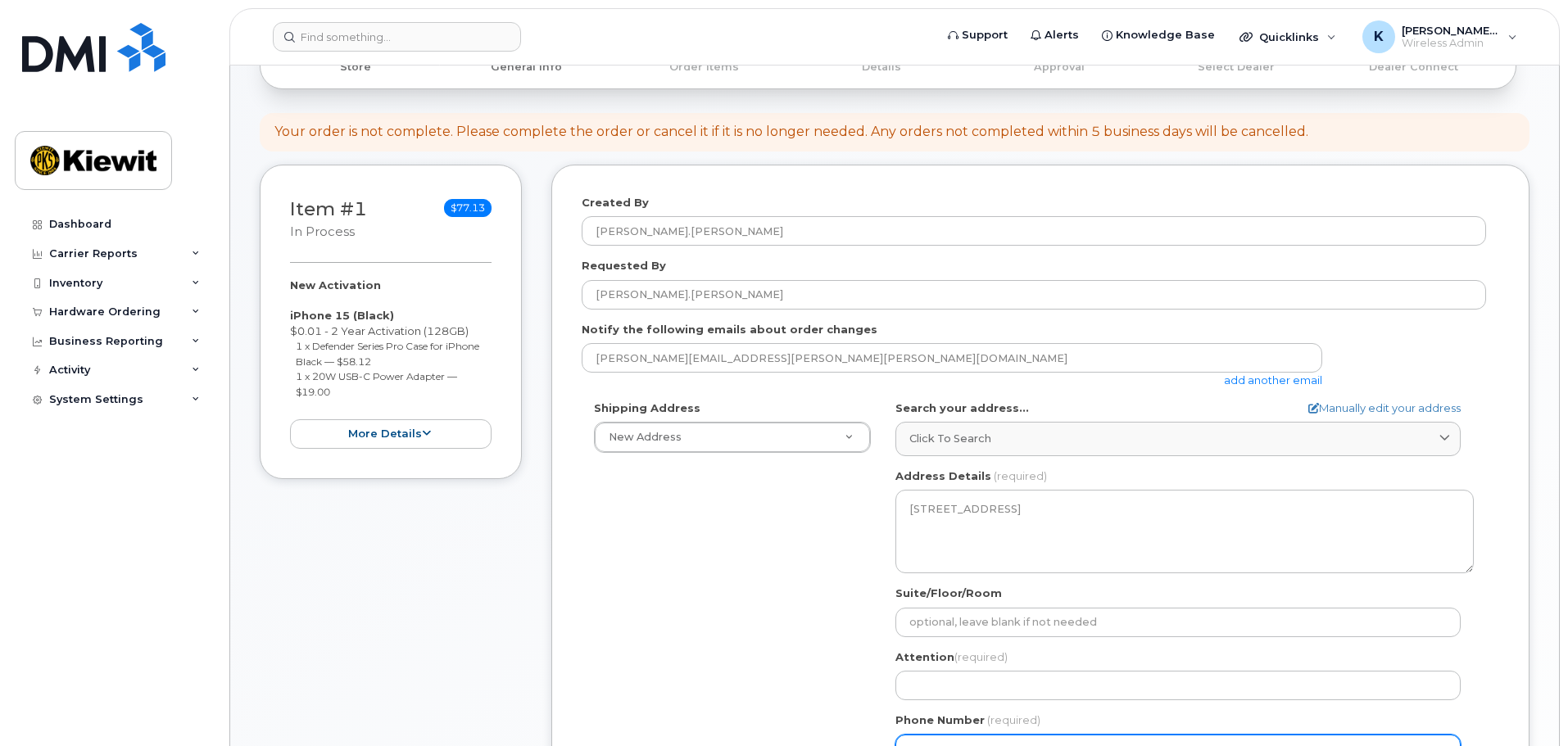
scroll to position [328, 0]
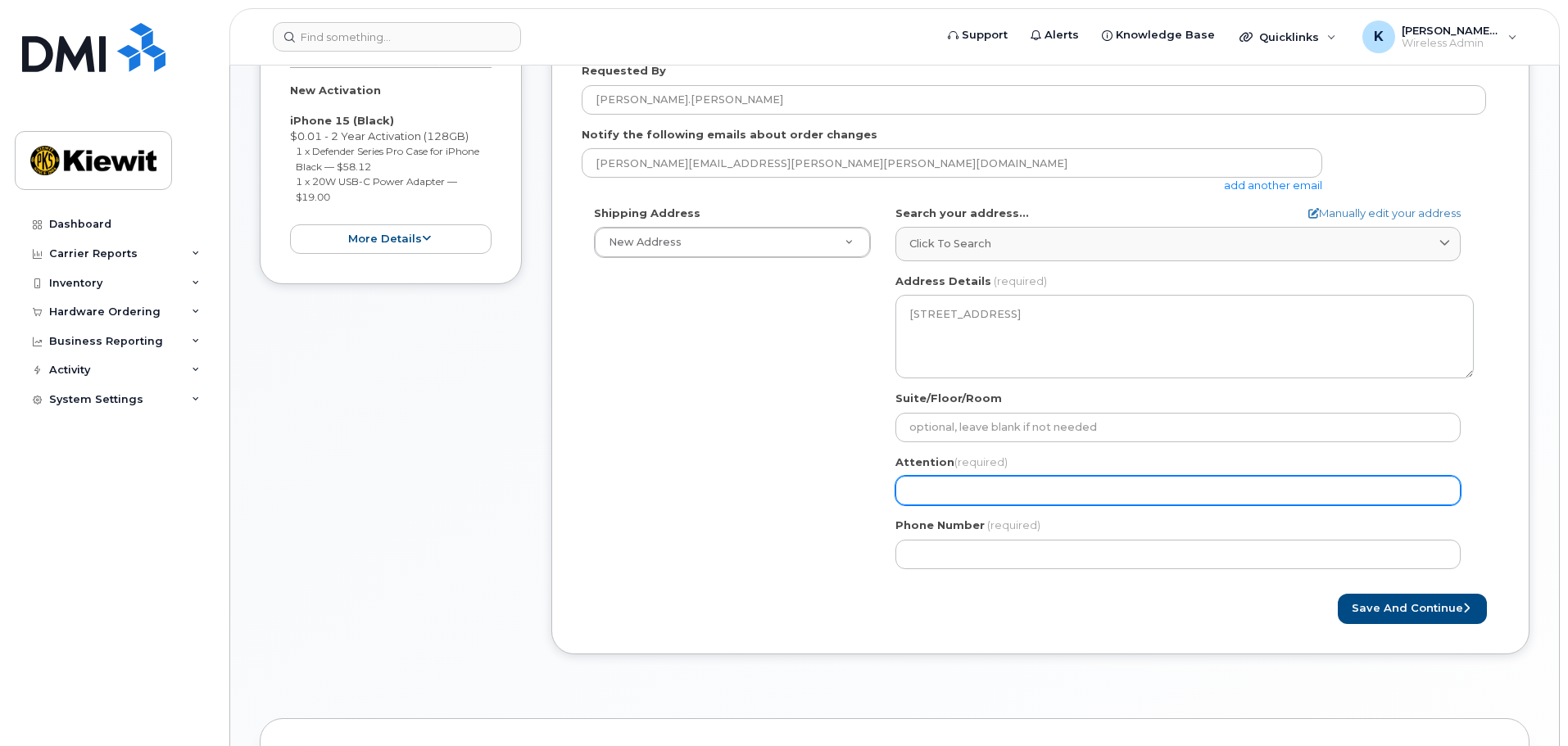
click at [1016, 488] on input "Attention (required)" at bounding box center [1178, 490] width 566 height 29
type input "[PERSON_NAME].[PERSON_NAME]"
select select
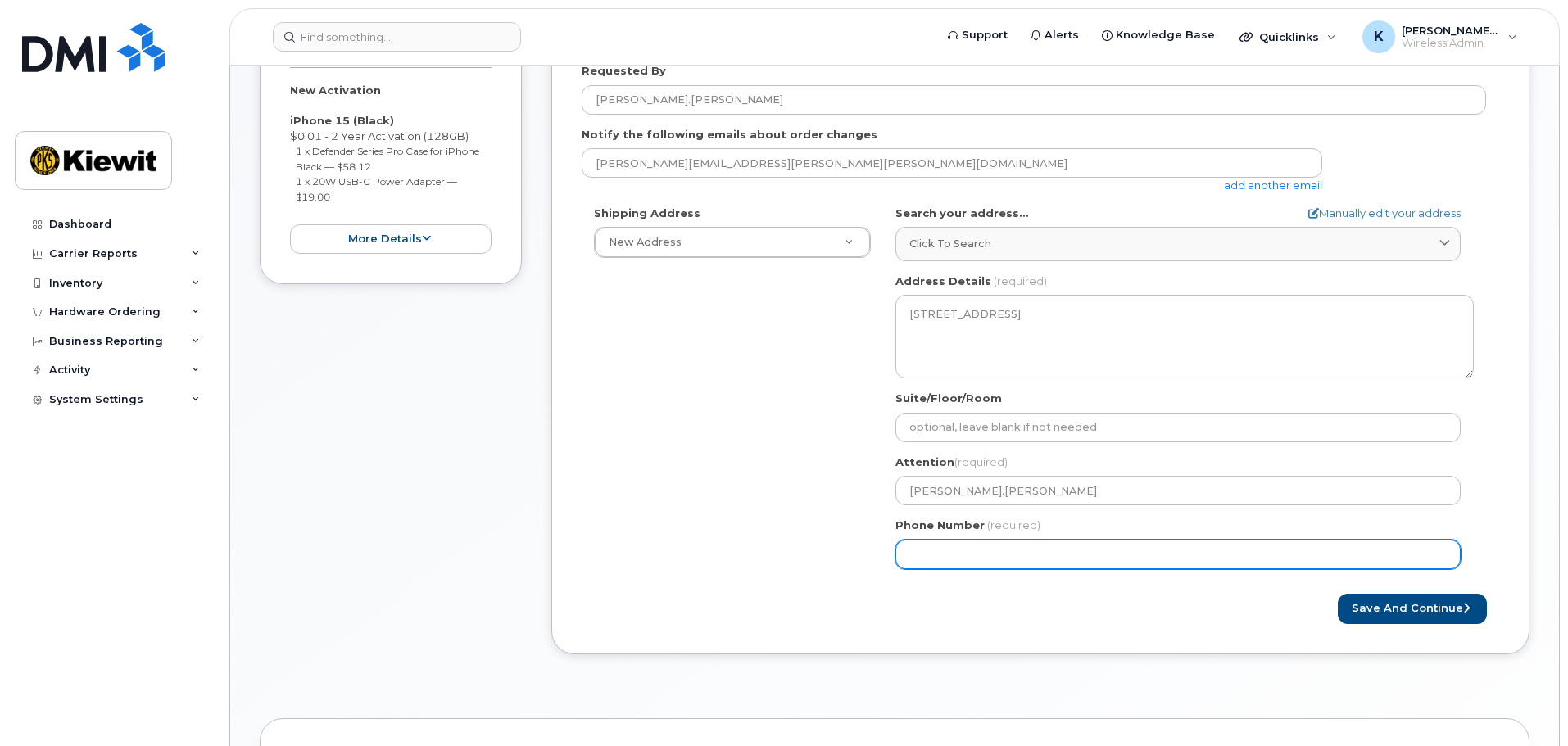
click at [1010, 544] on input "Phone Number" at bounding box center [1178, 554] width 566 height 29
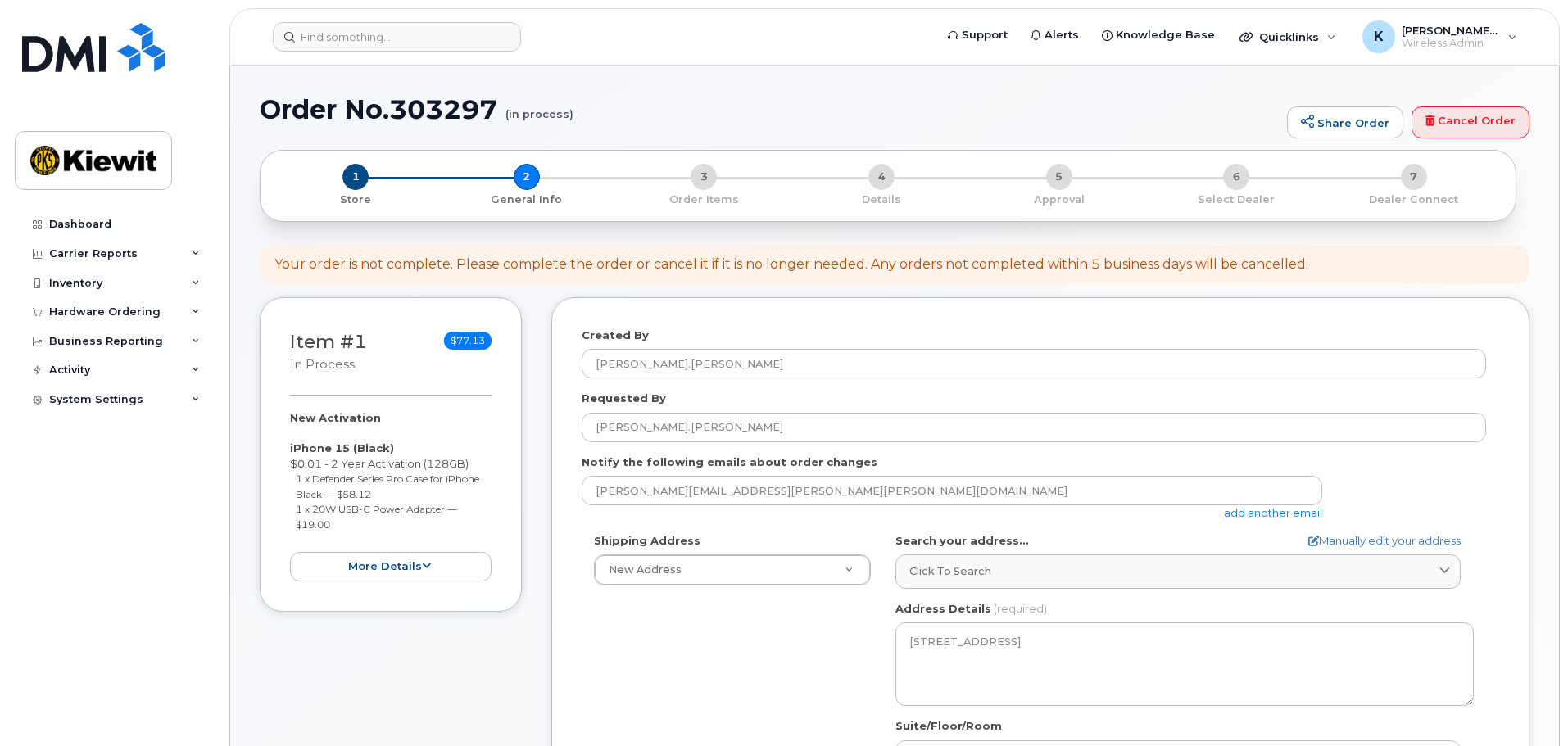
scroll to position [142, 0]
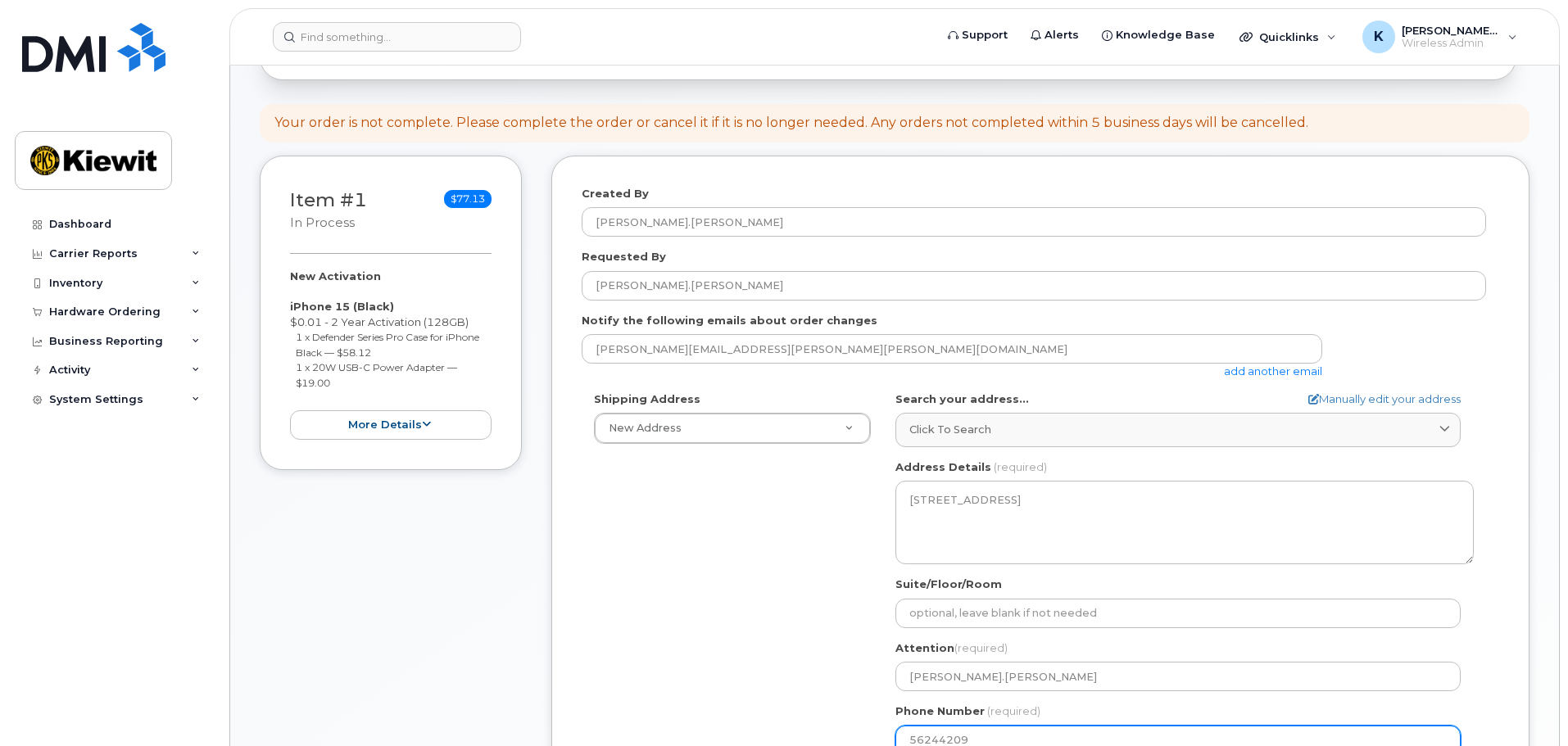
type input "562442093"
select select
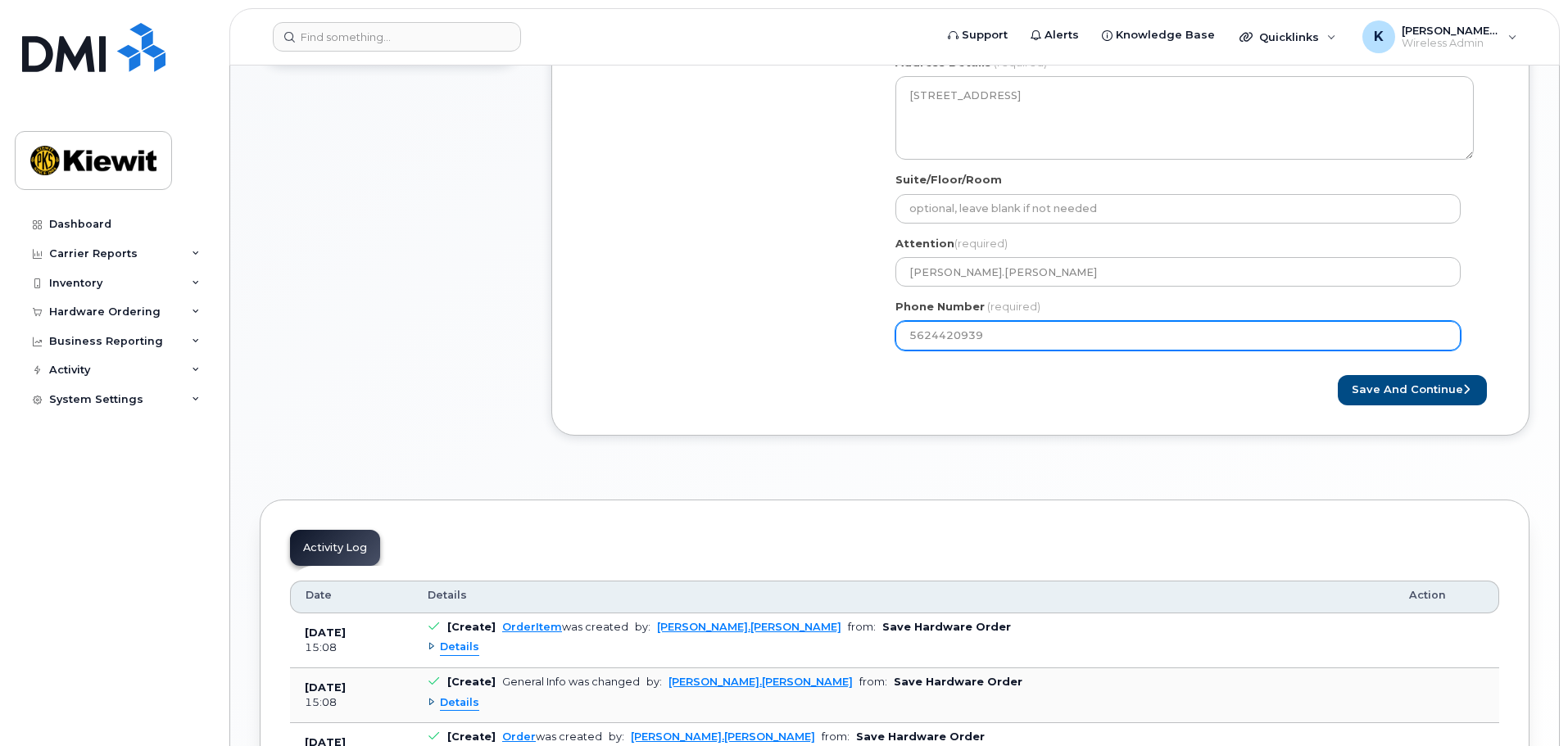
scroll to position [310, 0]
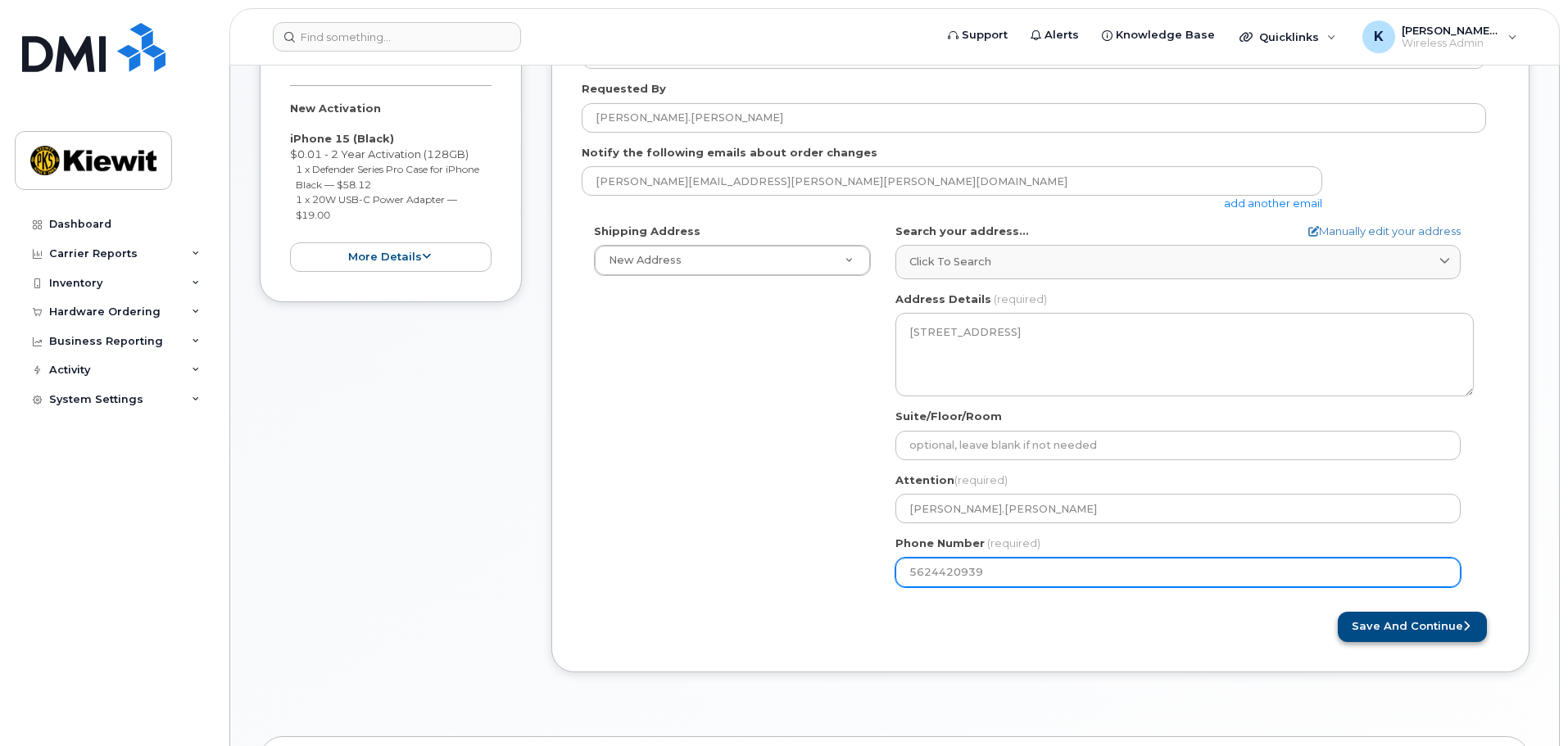
type input "5624420939"
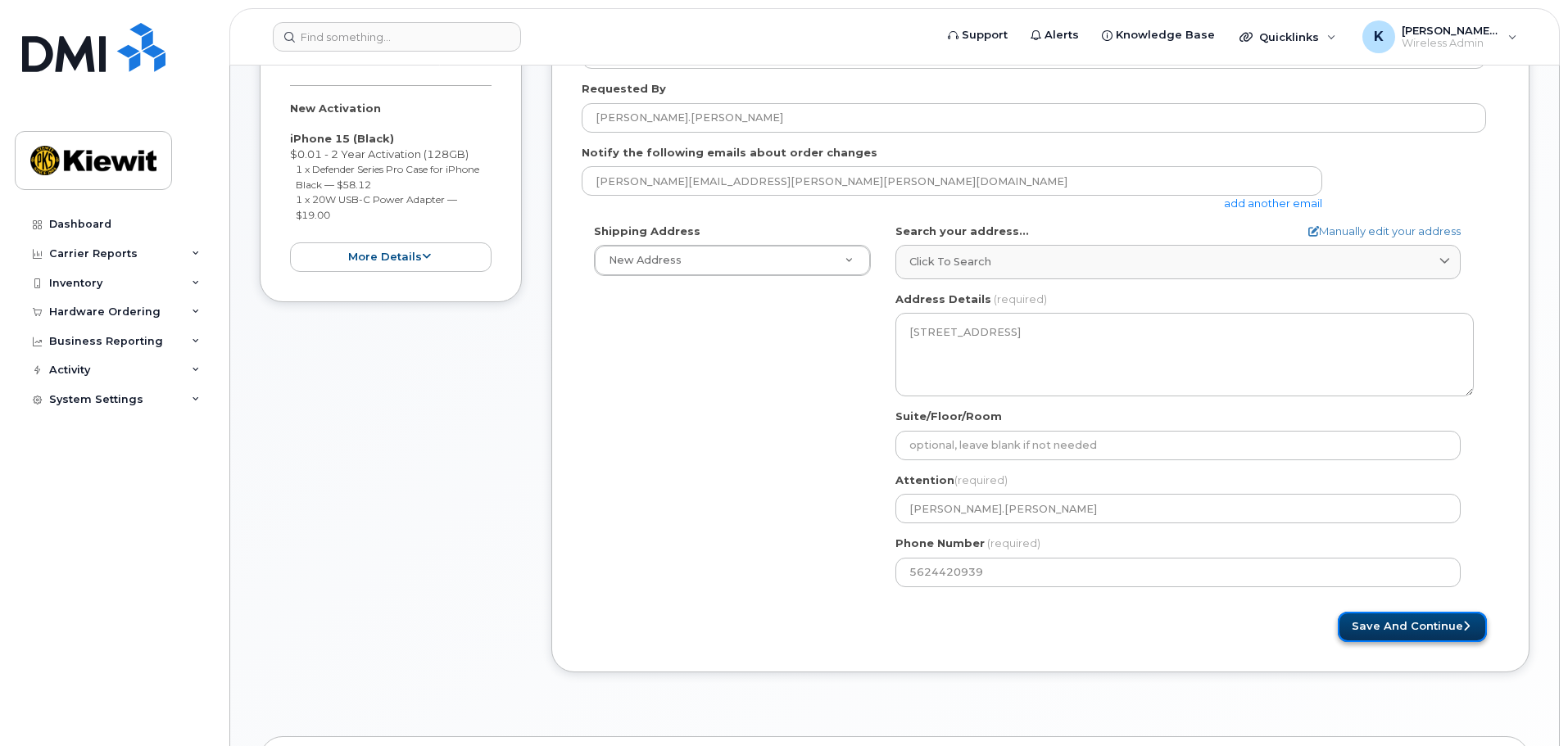
click at [1388, 628] on button "Save and Continue" at bounding box center [1412, 627] width 149 height 30
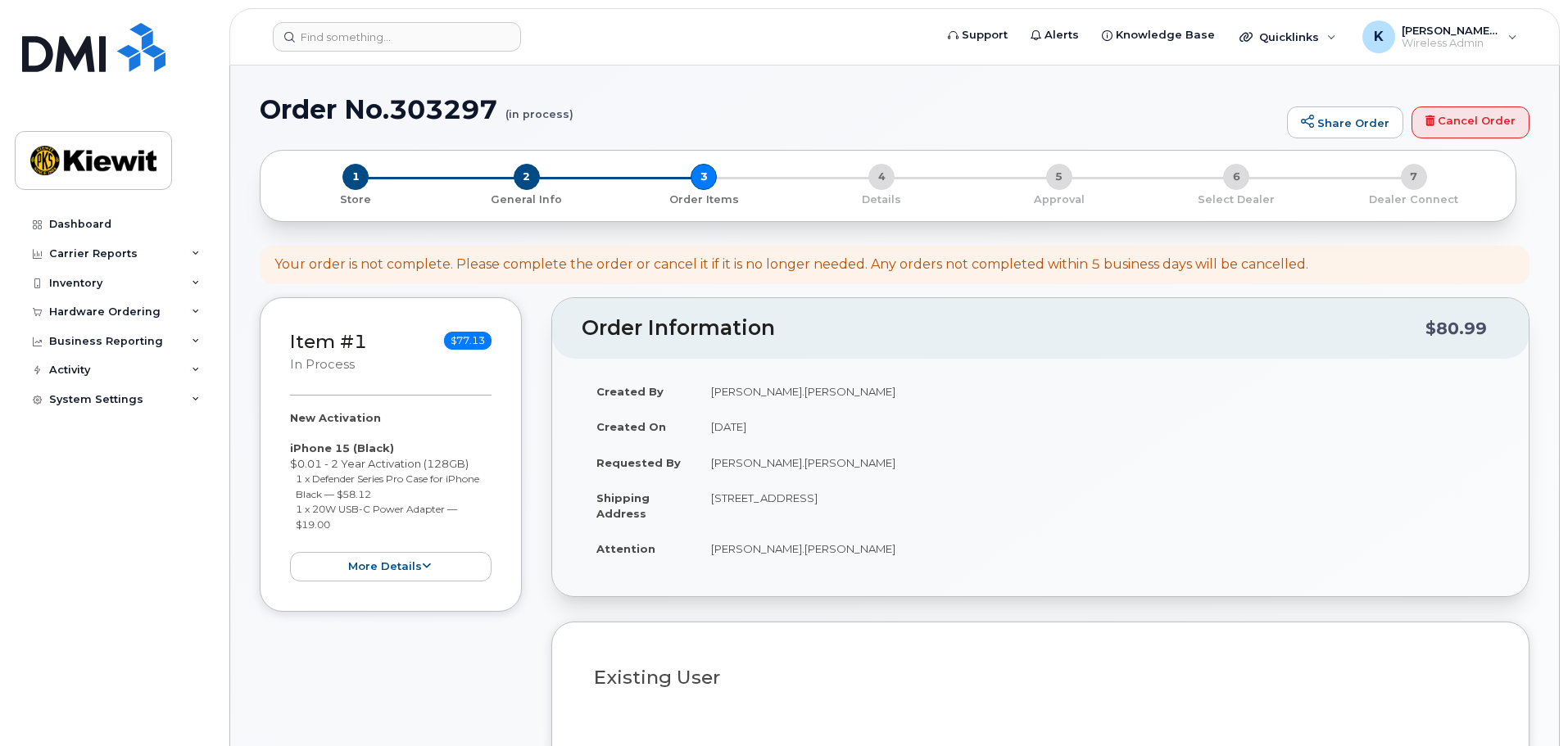
select select
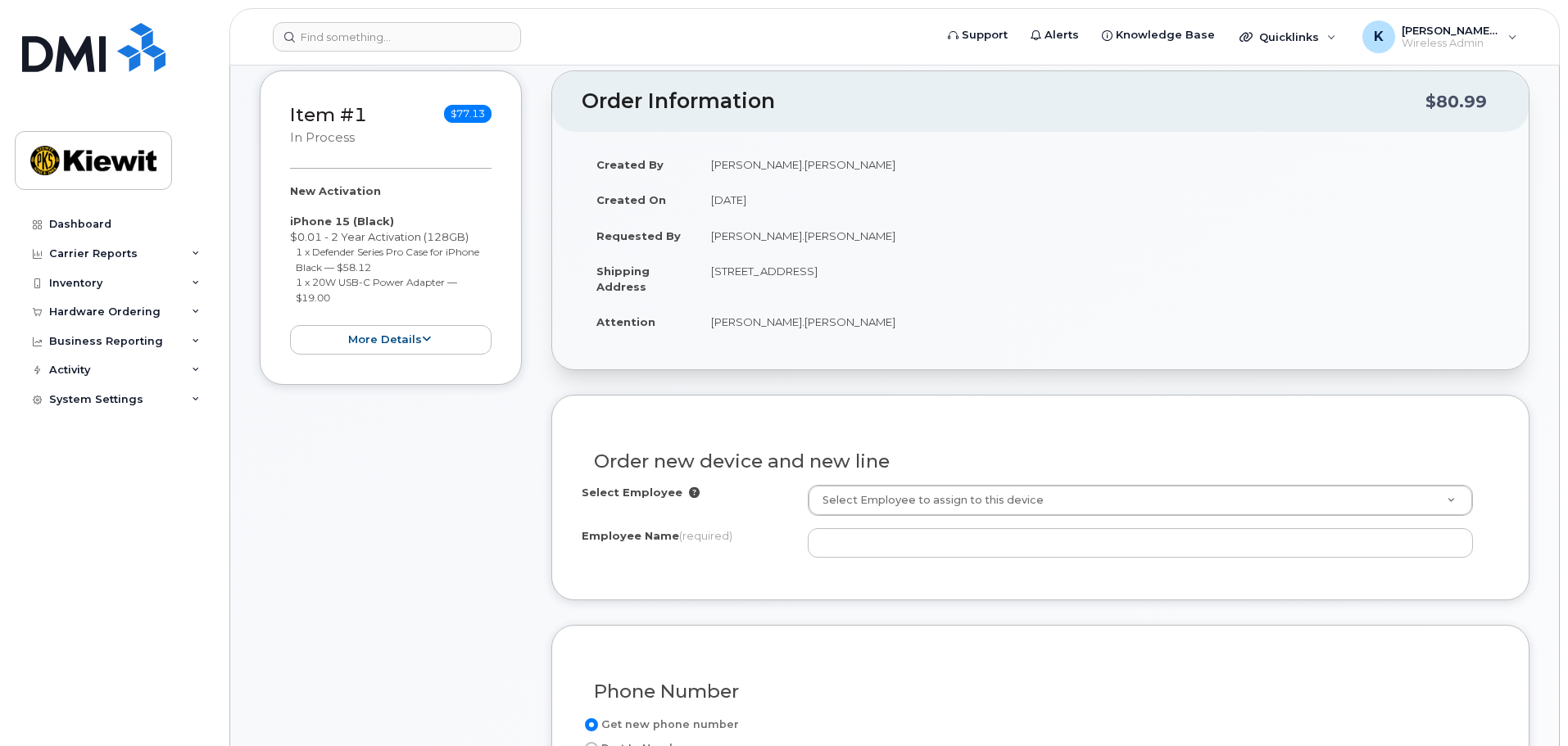
scroll to position [246, 0]
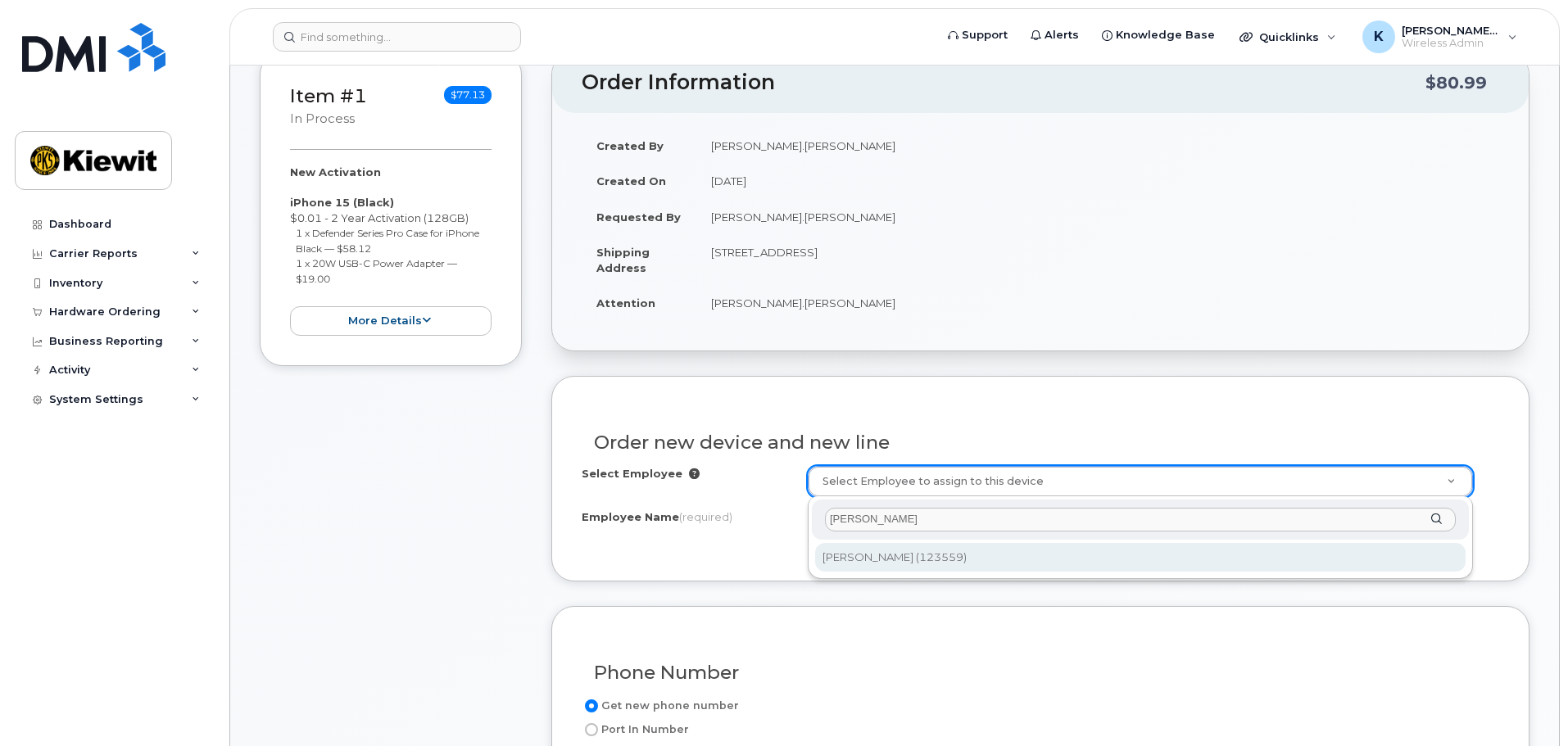
type input "Jesse Gridley"
type input "2150110"
type input "[PERSON_NAME]"
type input "11803 Sorrento Valley RD"
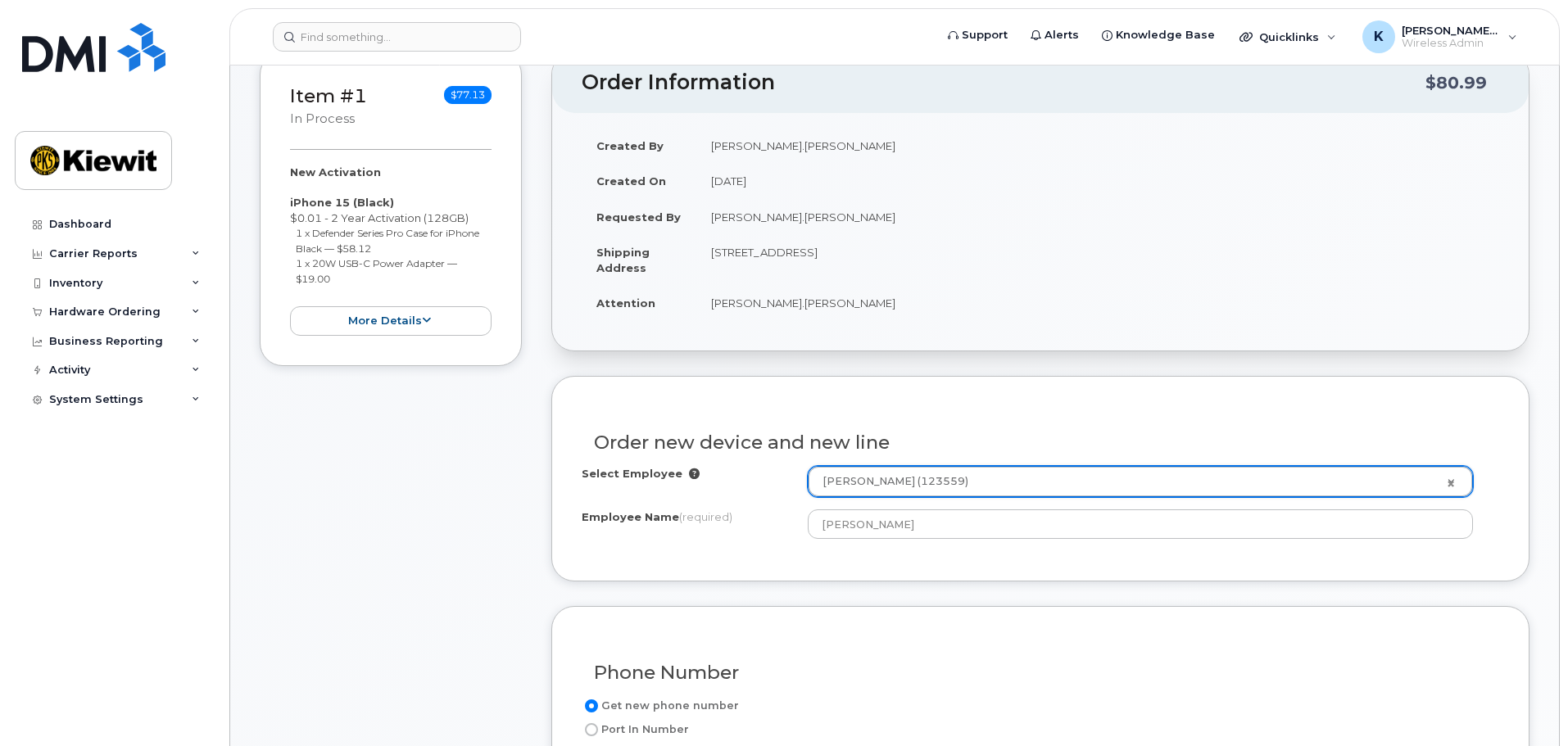
type input "11803 (Plainview, NY)"
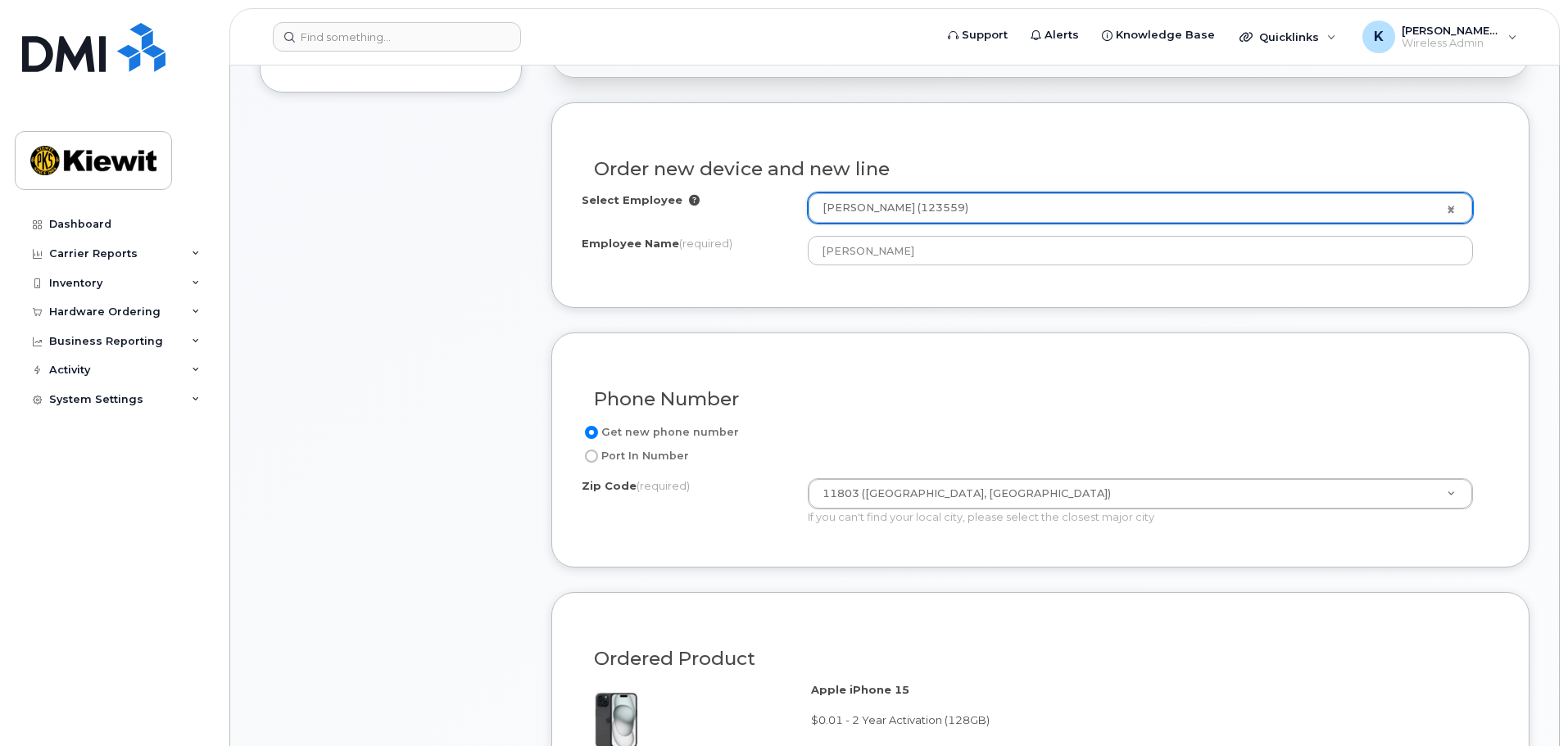
scroll to position [656, 0]
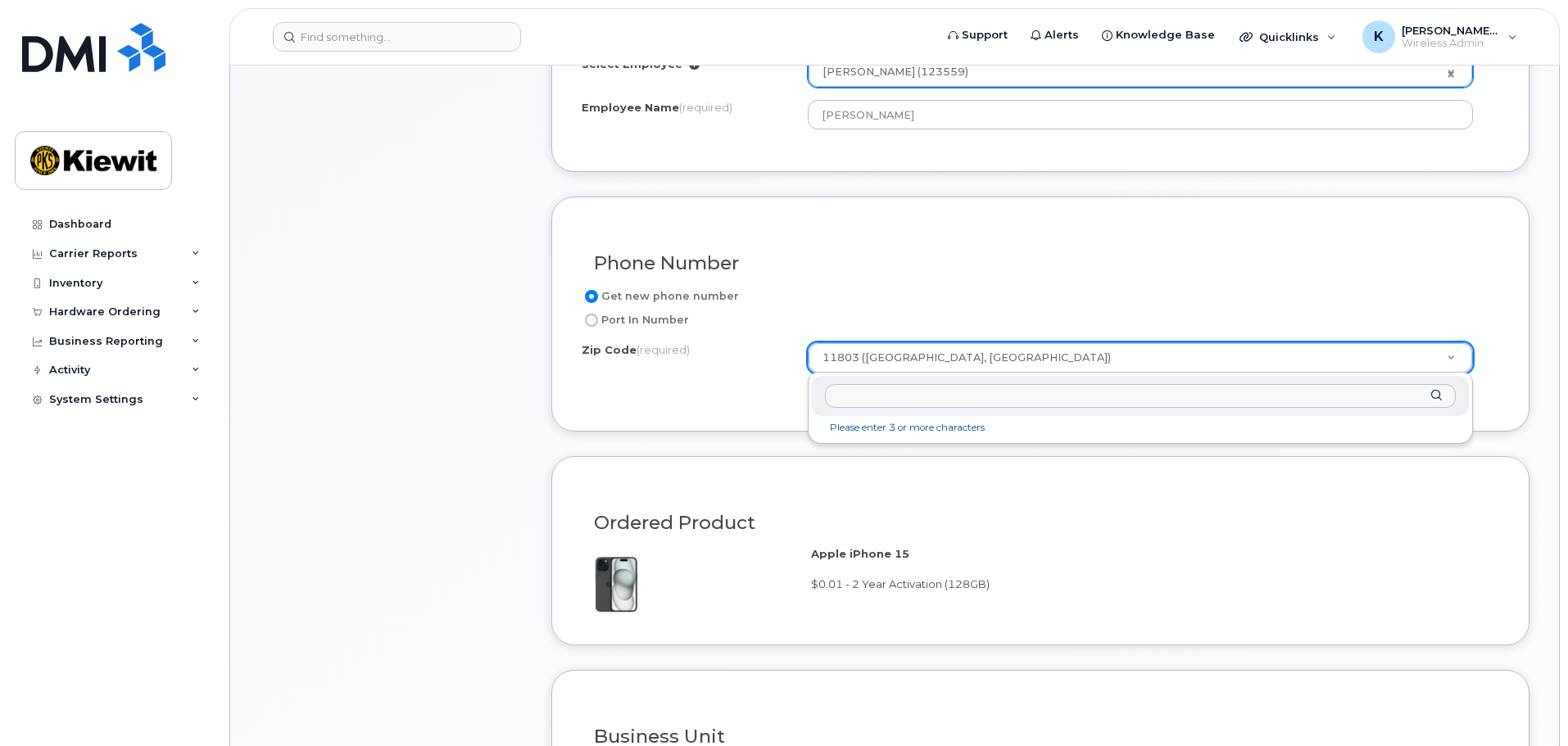
click at [1090, 404] on input "Zip Code (required)" at bounding box center [1140, 396] width 631 height 24
paste input "92121"
type input "92121"
type input "92121 (San Diego, CA)"
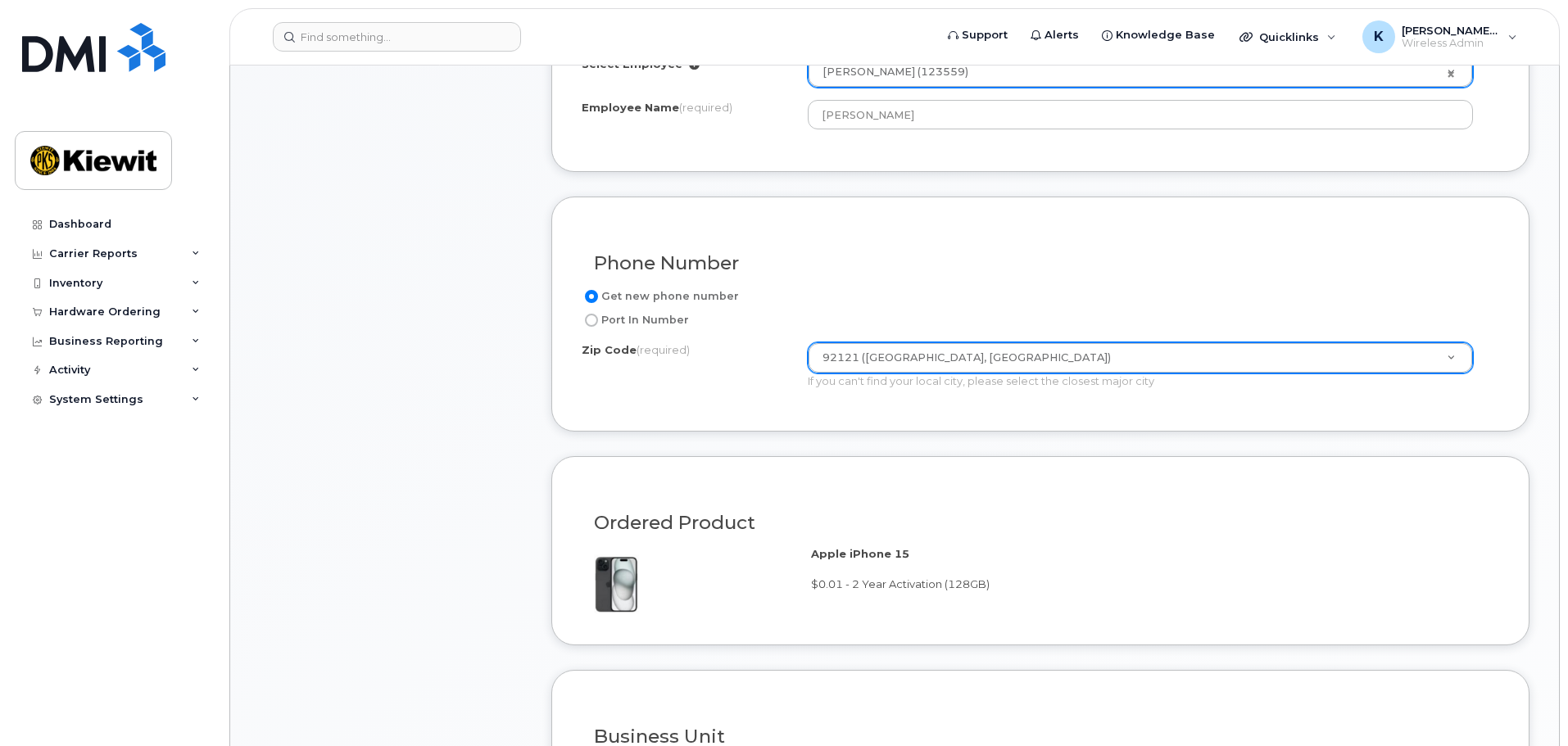
click at [742, 422] on div "Phone Number Get new phone number Port In Number Zip Code (required) 92121 (San…" at bounding box center [1040, 314] width 978 height 235
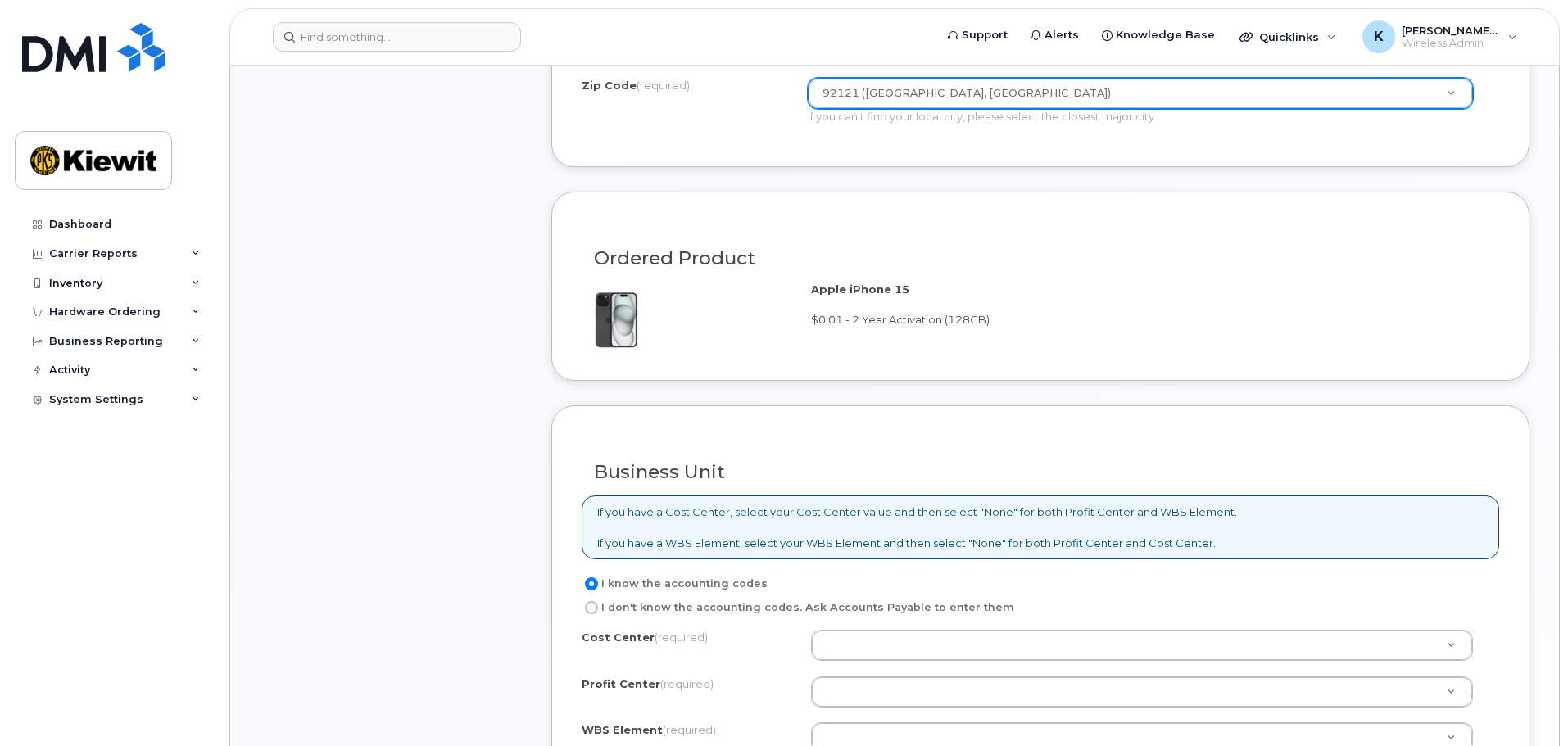
scroll to position [901, 0]
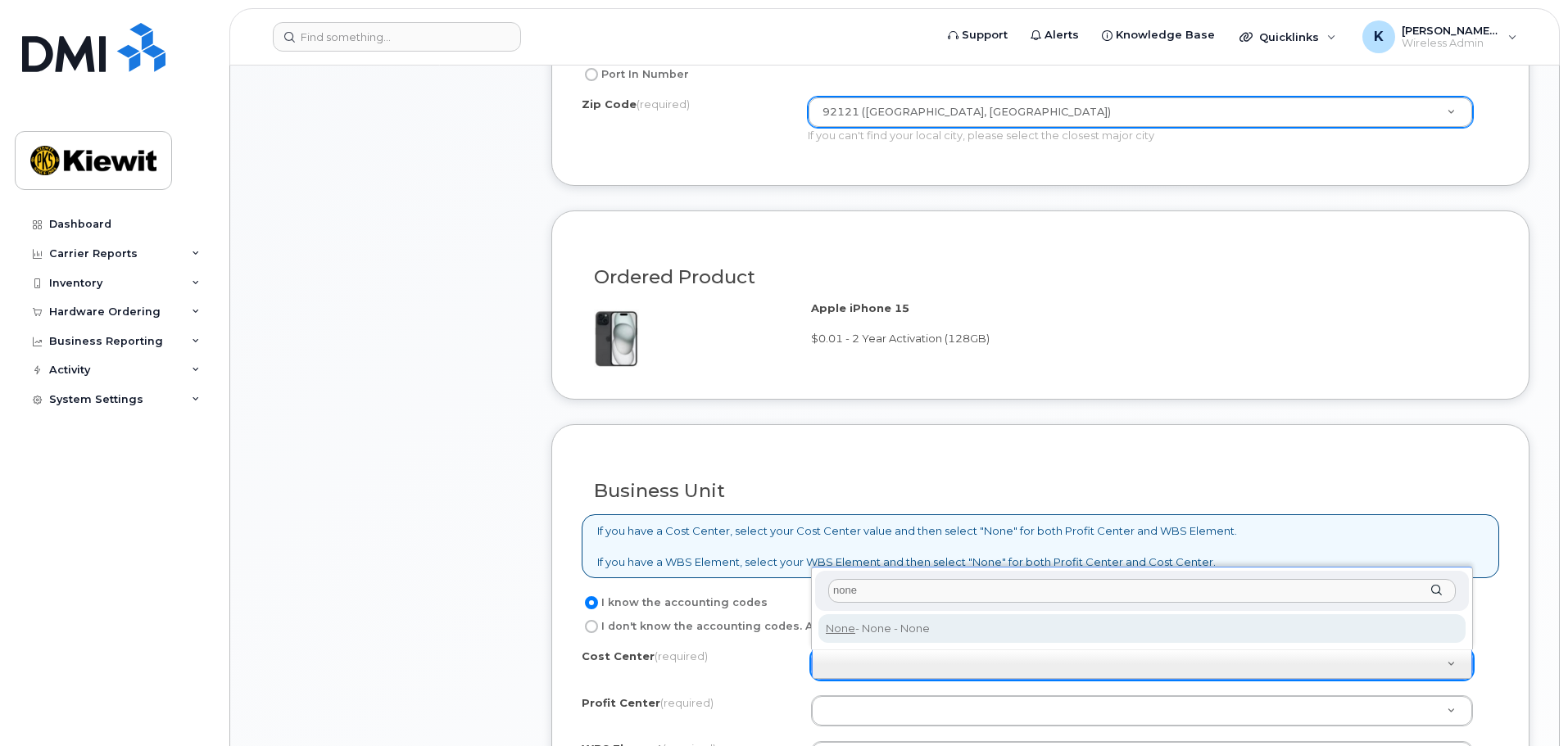
type input "none"
type input "None"
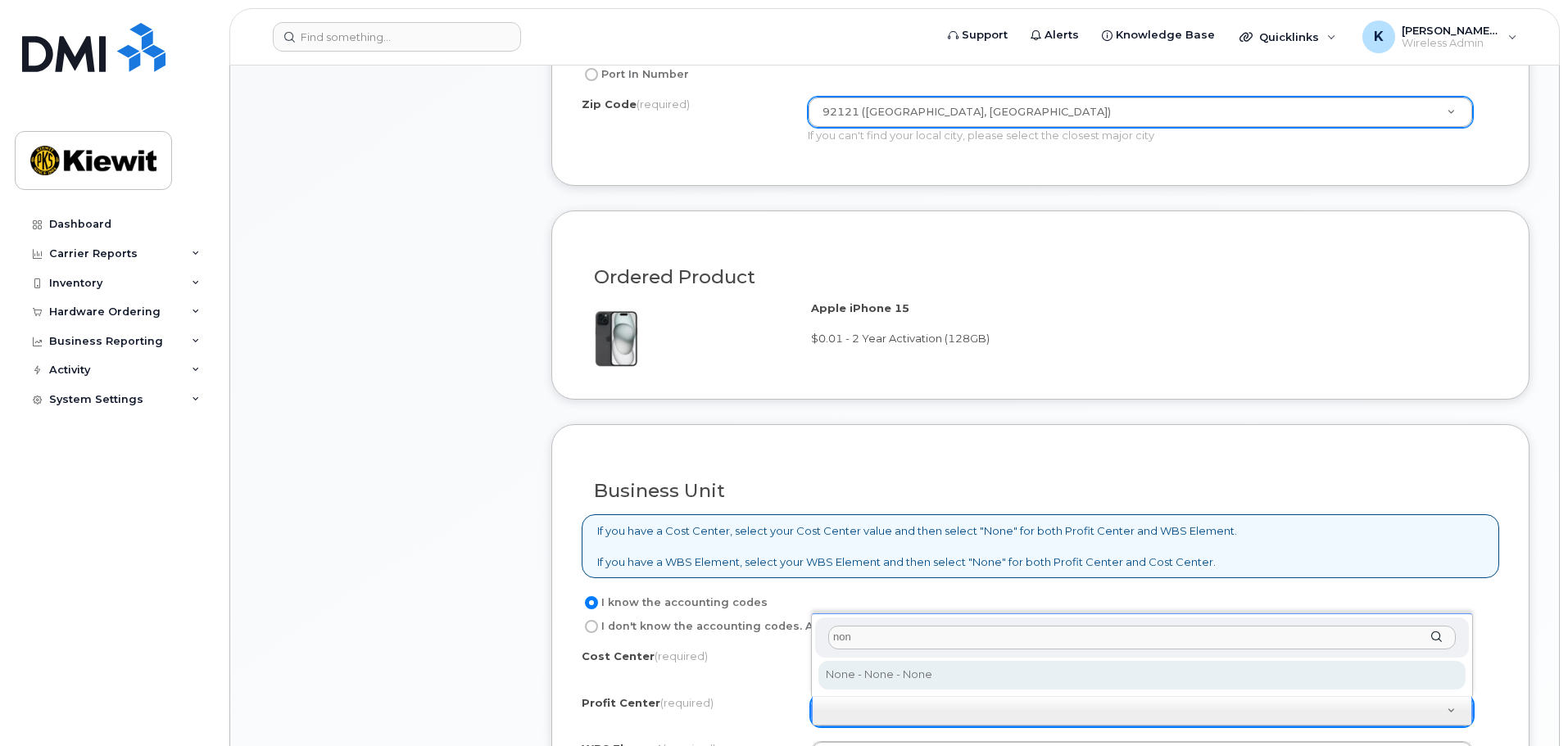
type input "none"
select select "None"
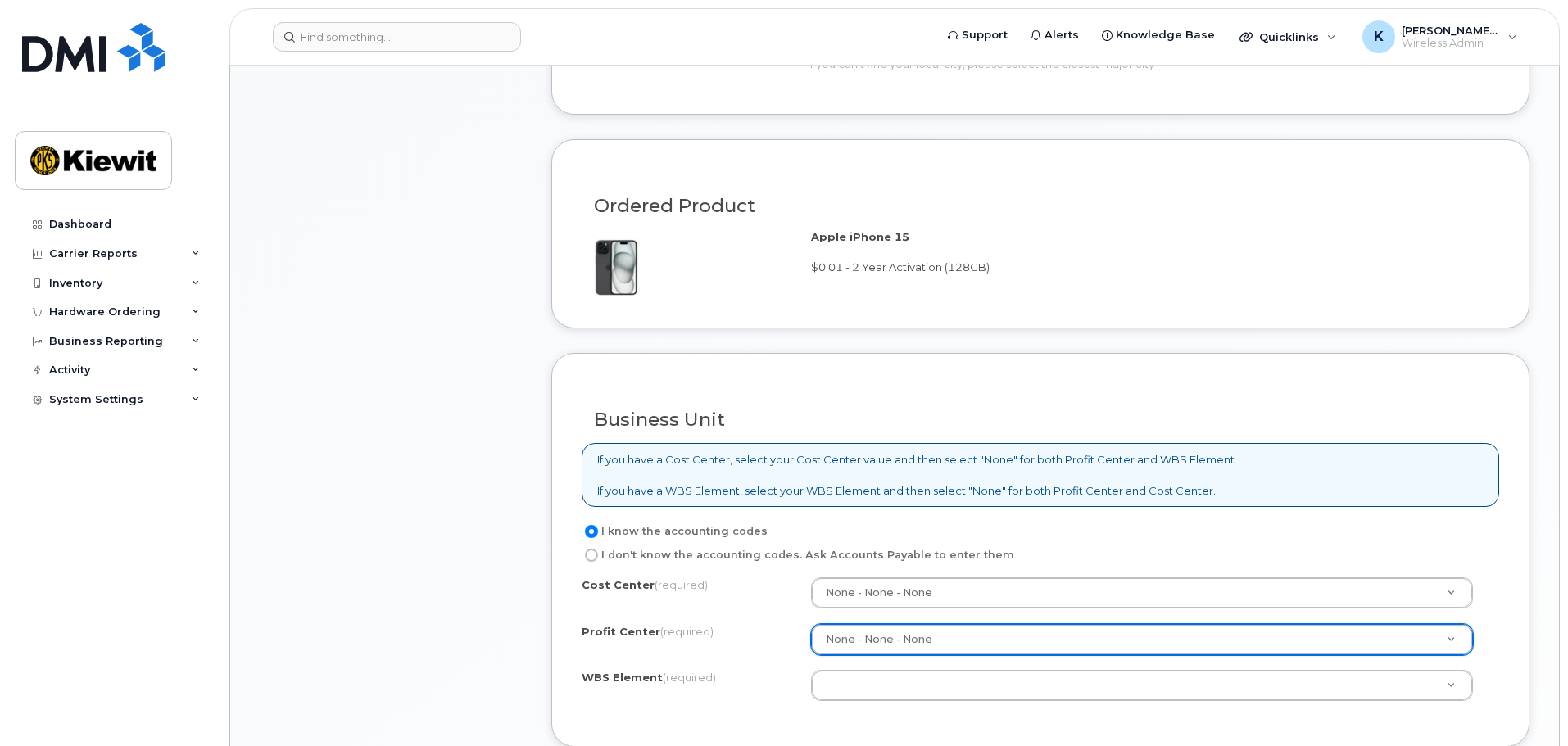
scroll to position [1065, 0]
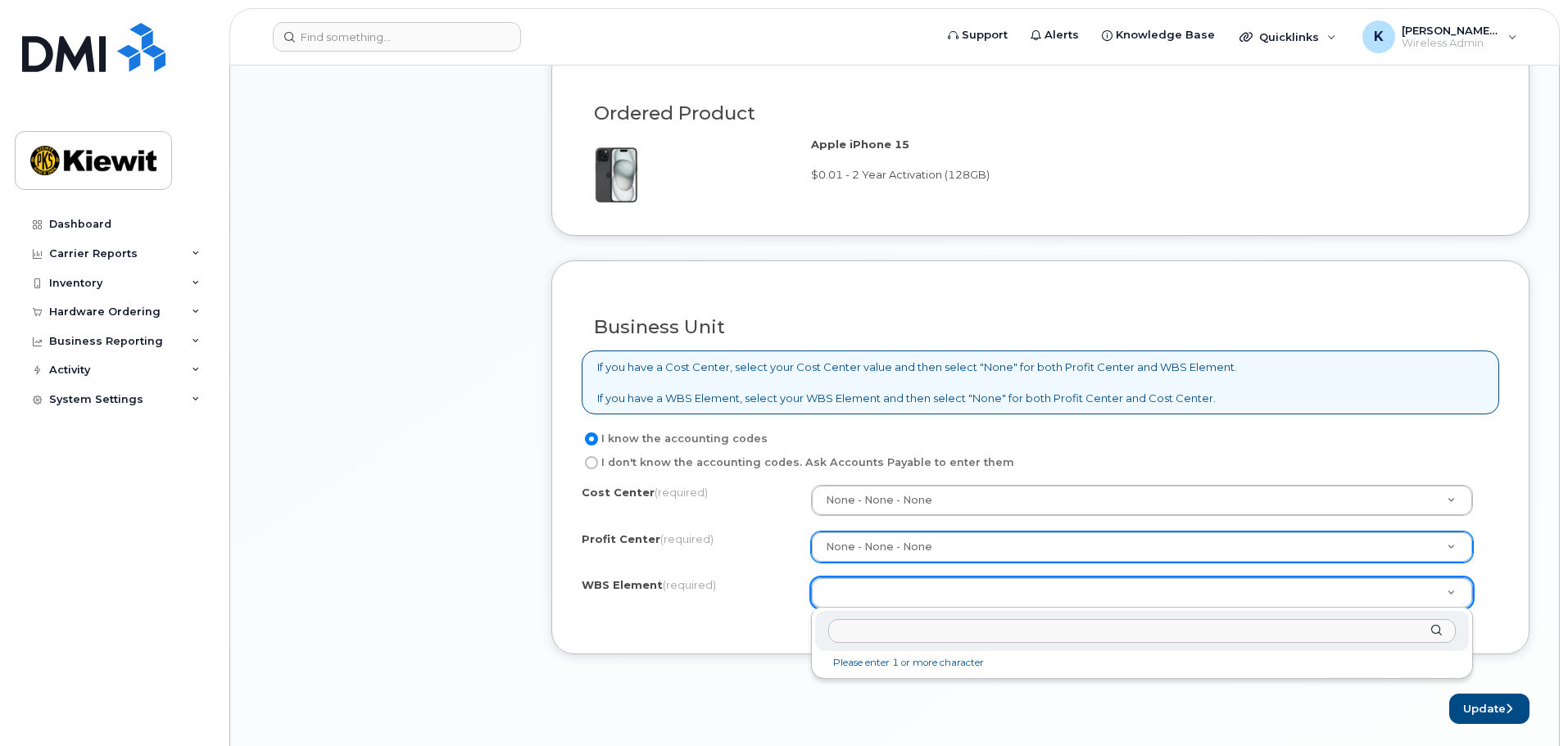
click at [1069, 629] on input "text" at bounding box center [1142, 631] width 627 height 24
paste input "1738"
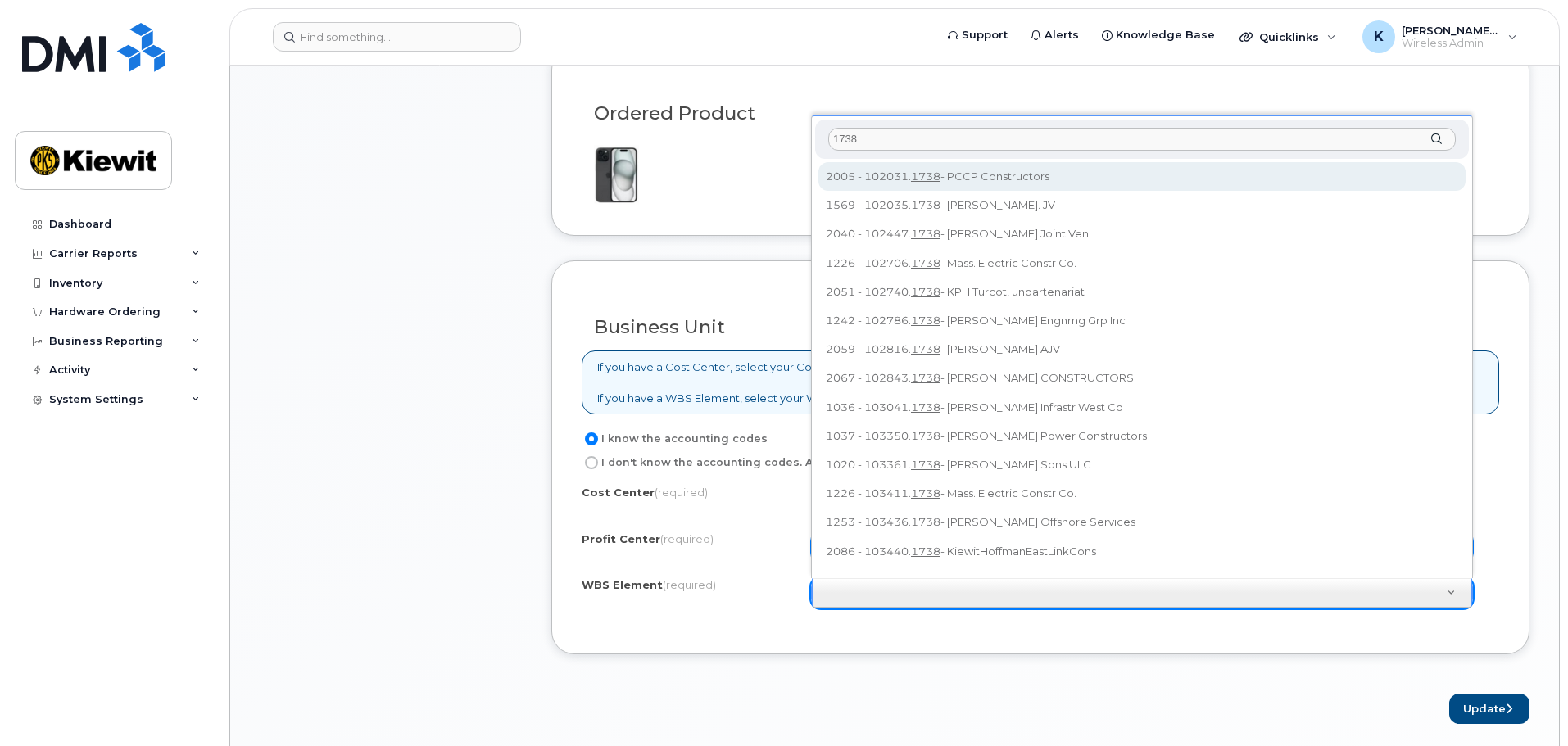
scroll to position [15, 0]
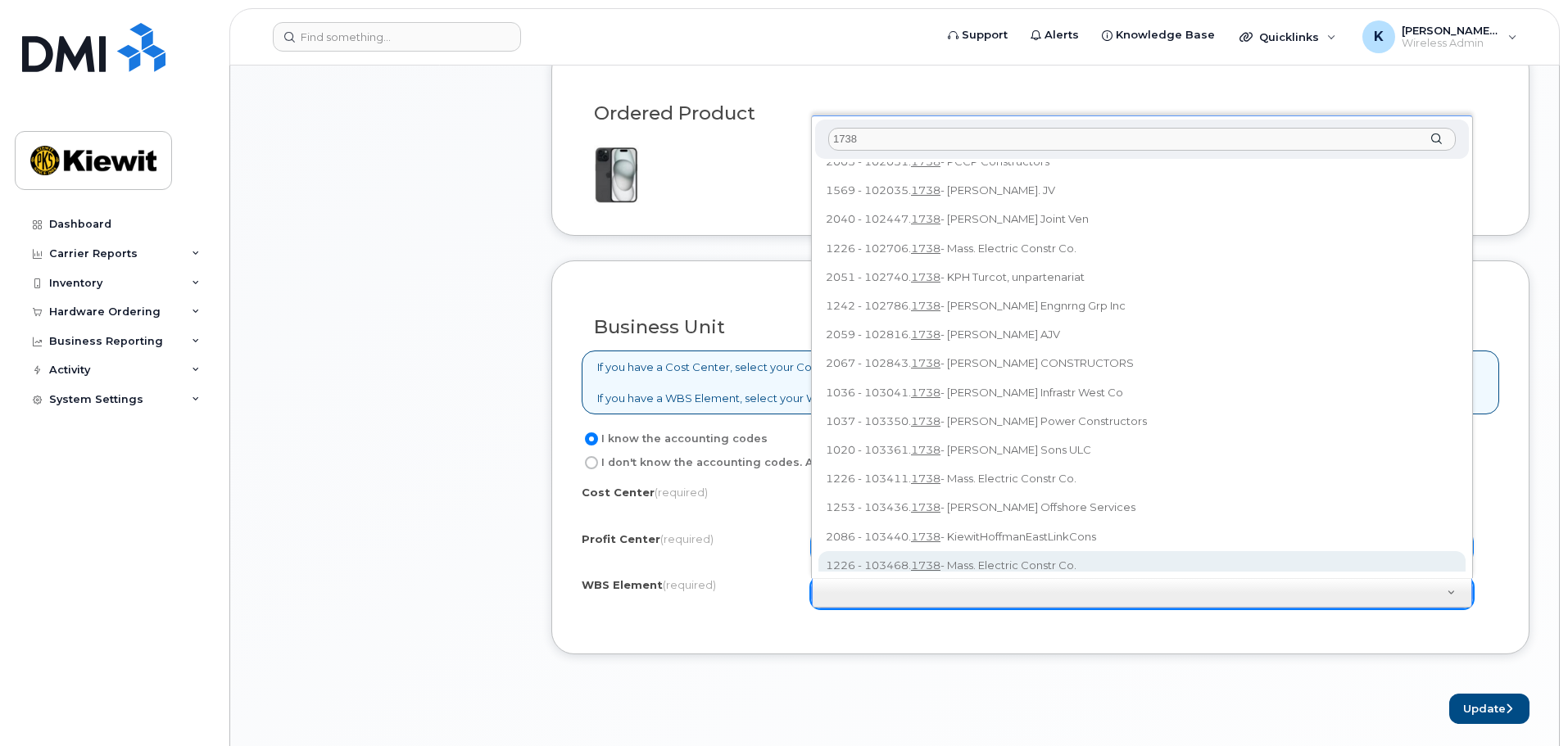
type input "1738"
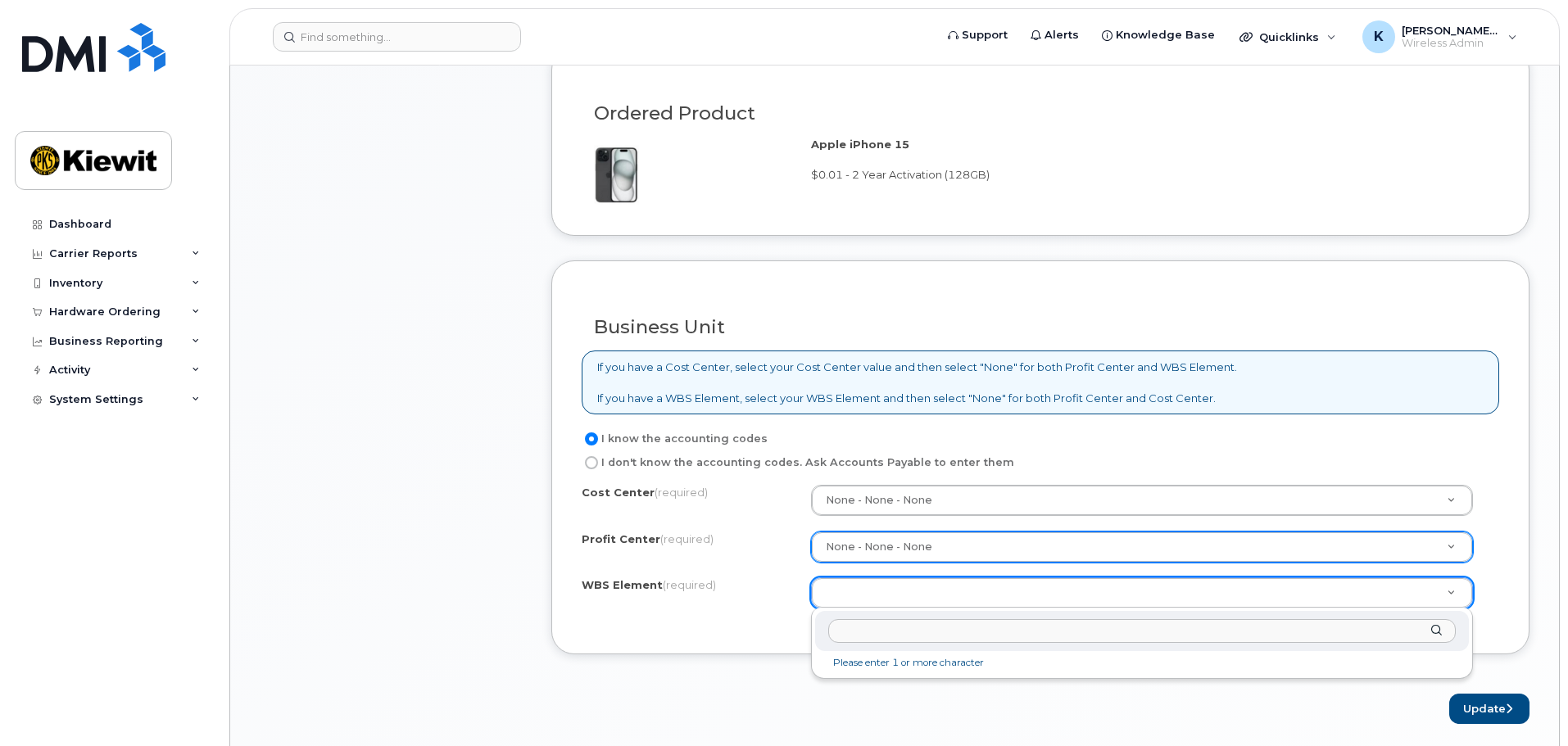
paste input "106239"
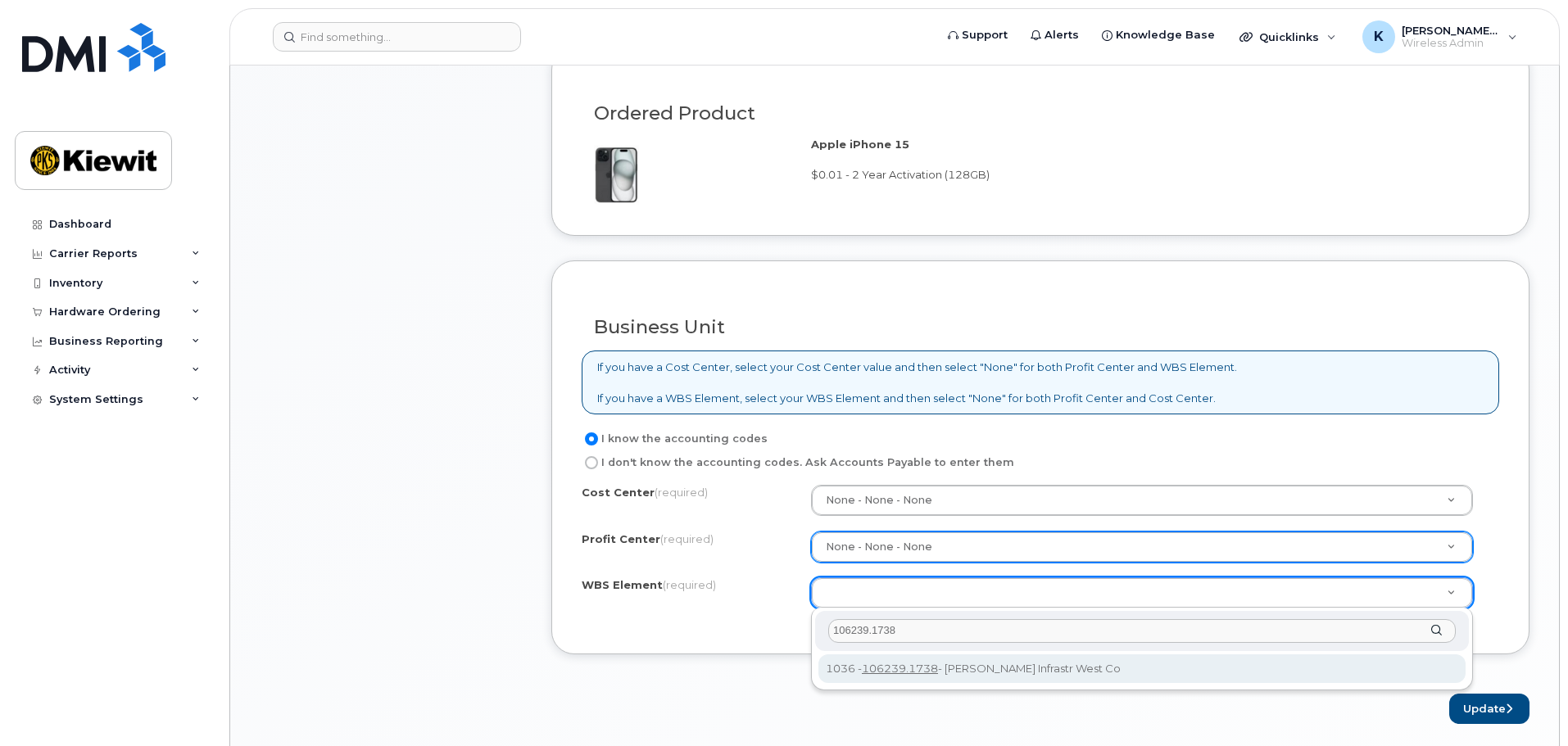
type input "106239.1738"
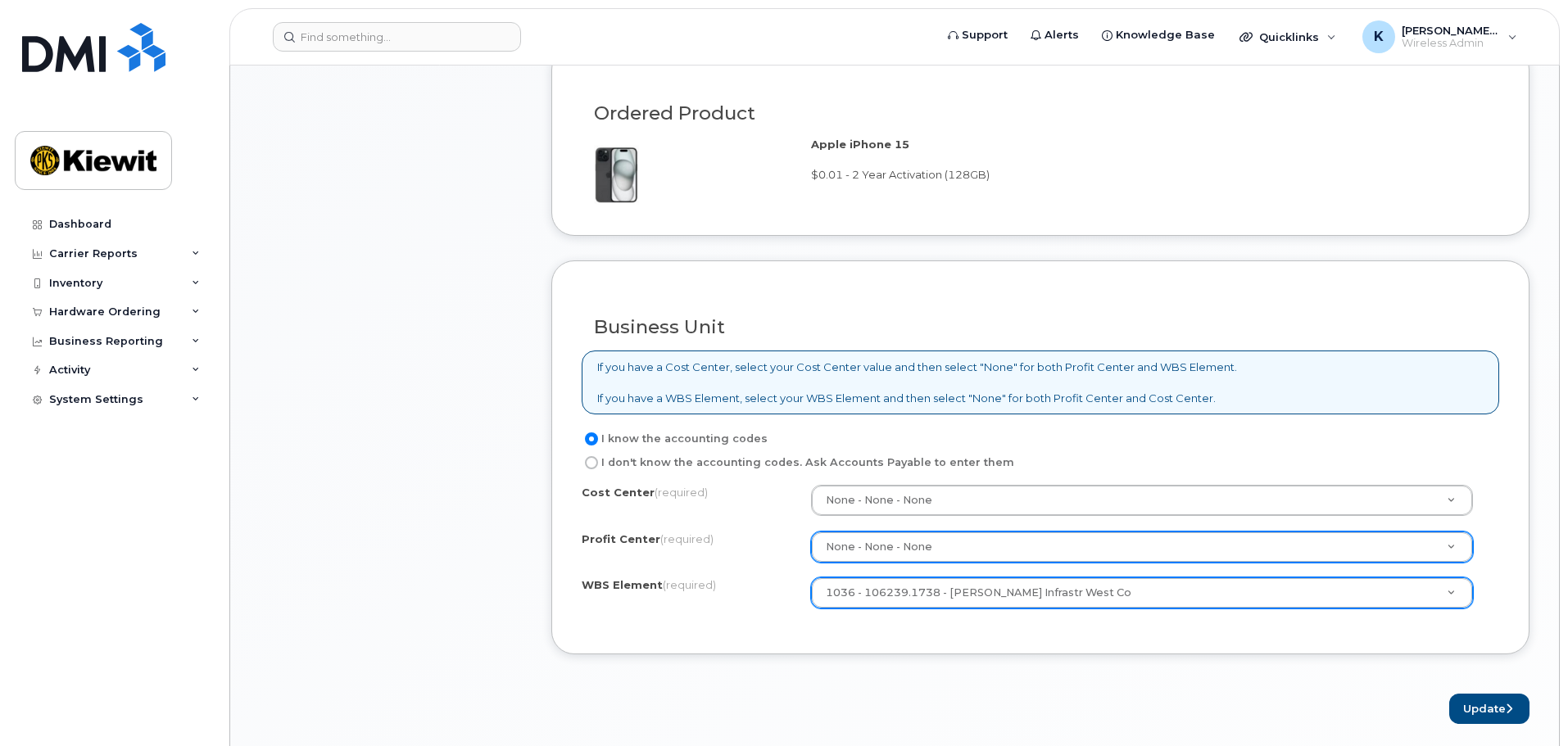
drag, startPoint x: 1017, startPoint y: 668, endPoint x: 1019, endPoint y: 649, distance: 19.1
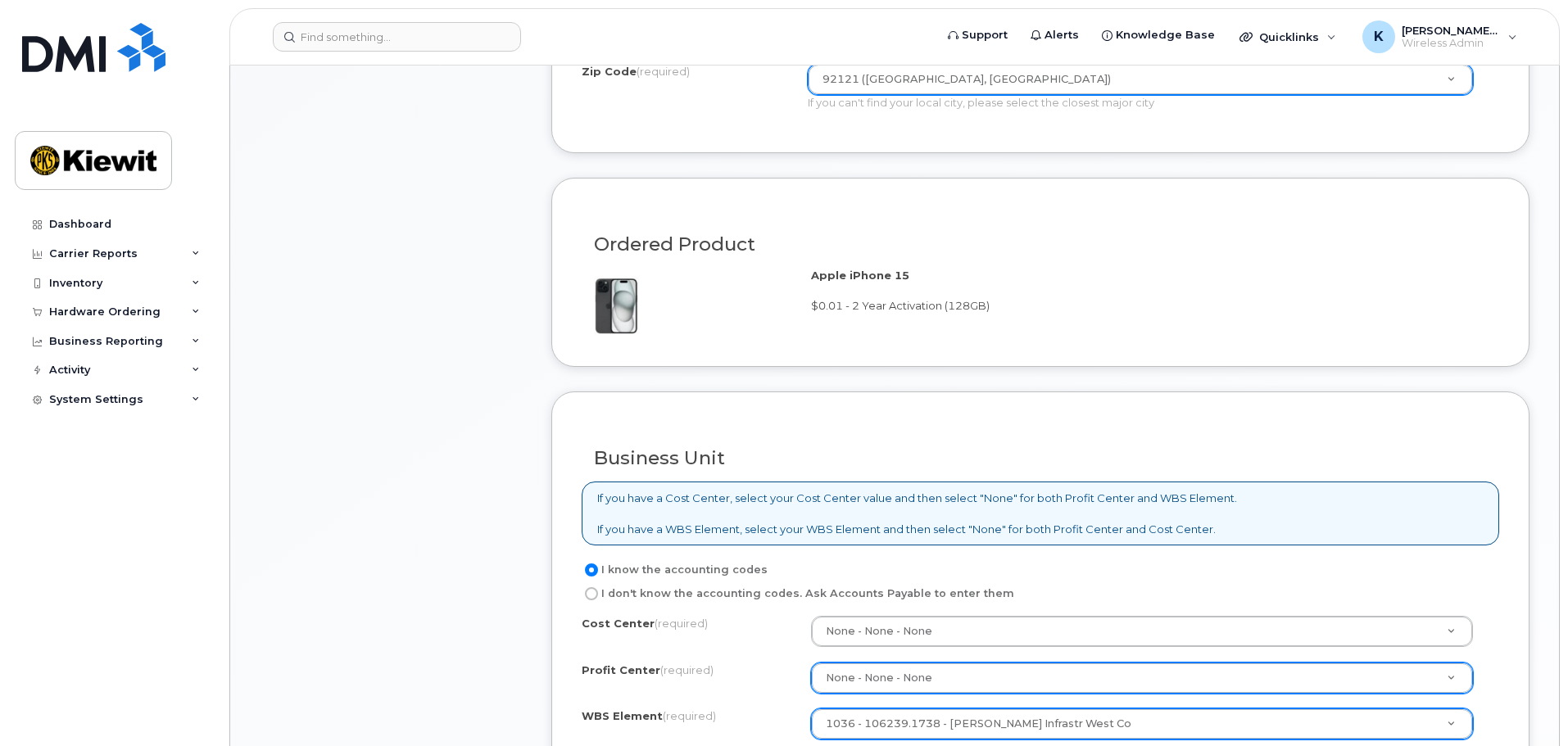
scroll to position [924, 0]
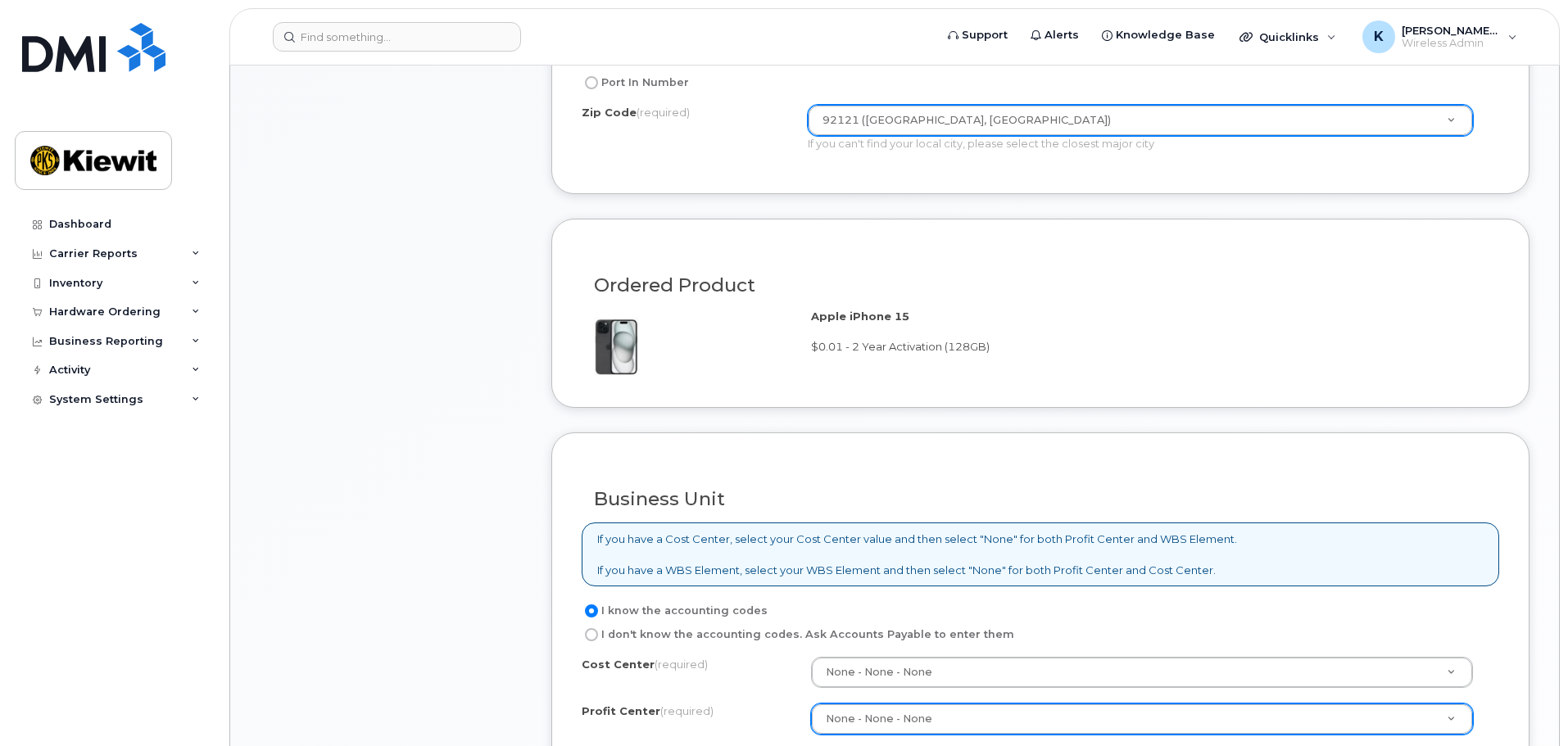
drag, startPoint x: 1017, startPoint y: 519, endPoint x: 1009, endPoint y: 483, distance: 36.9
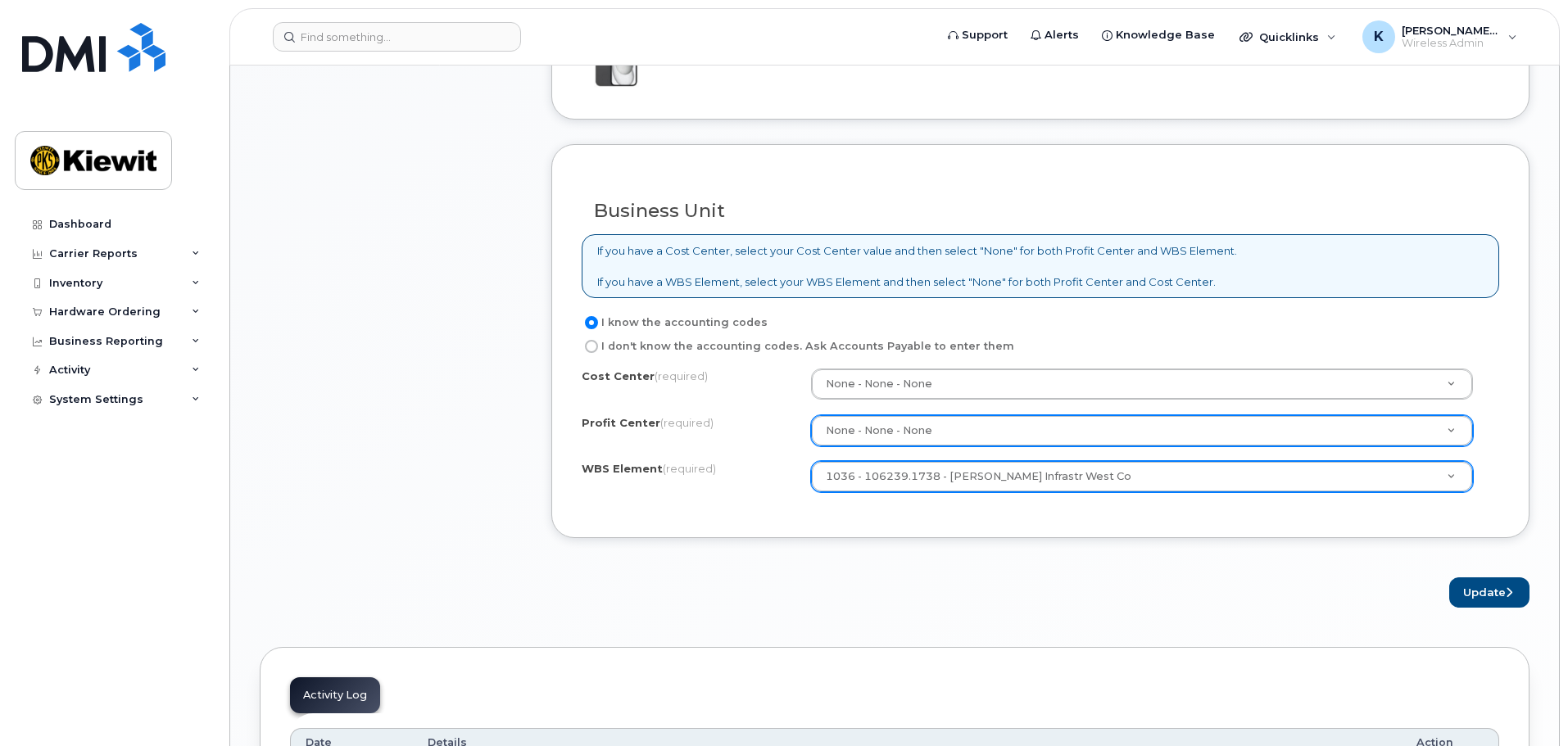
scroll to position [1200, 0]
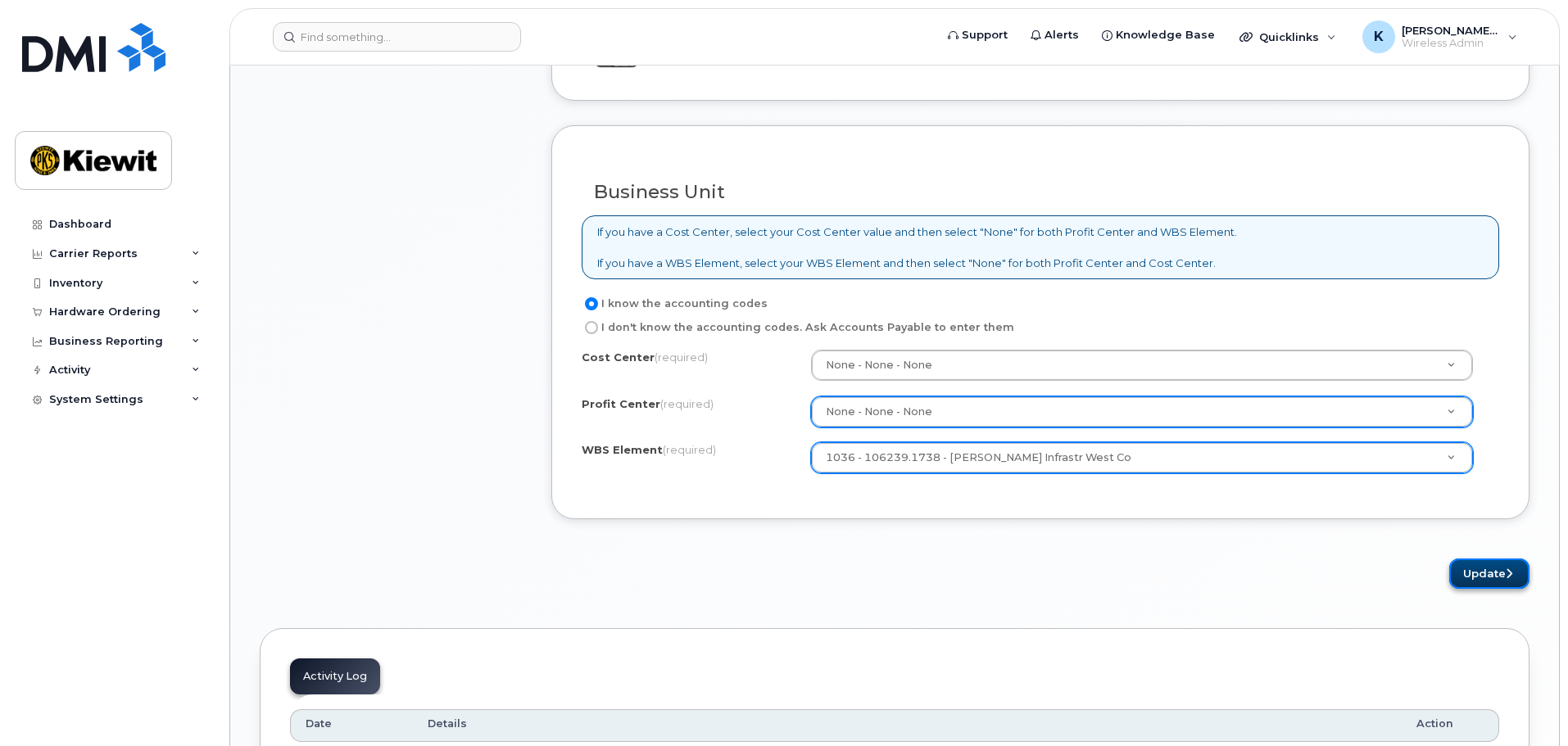
click at [1503, 573] on button "Update" at bounding box center [1489, 574] width 80 height 30
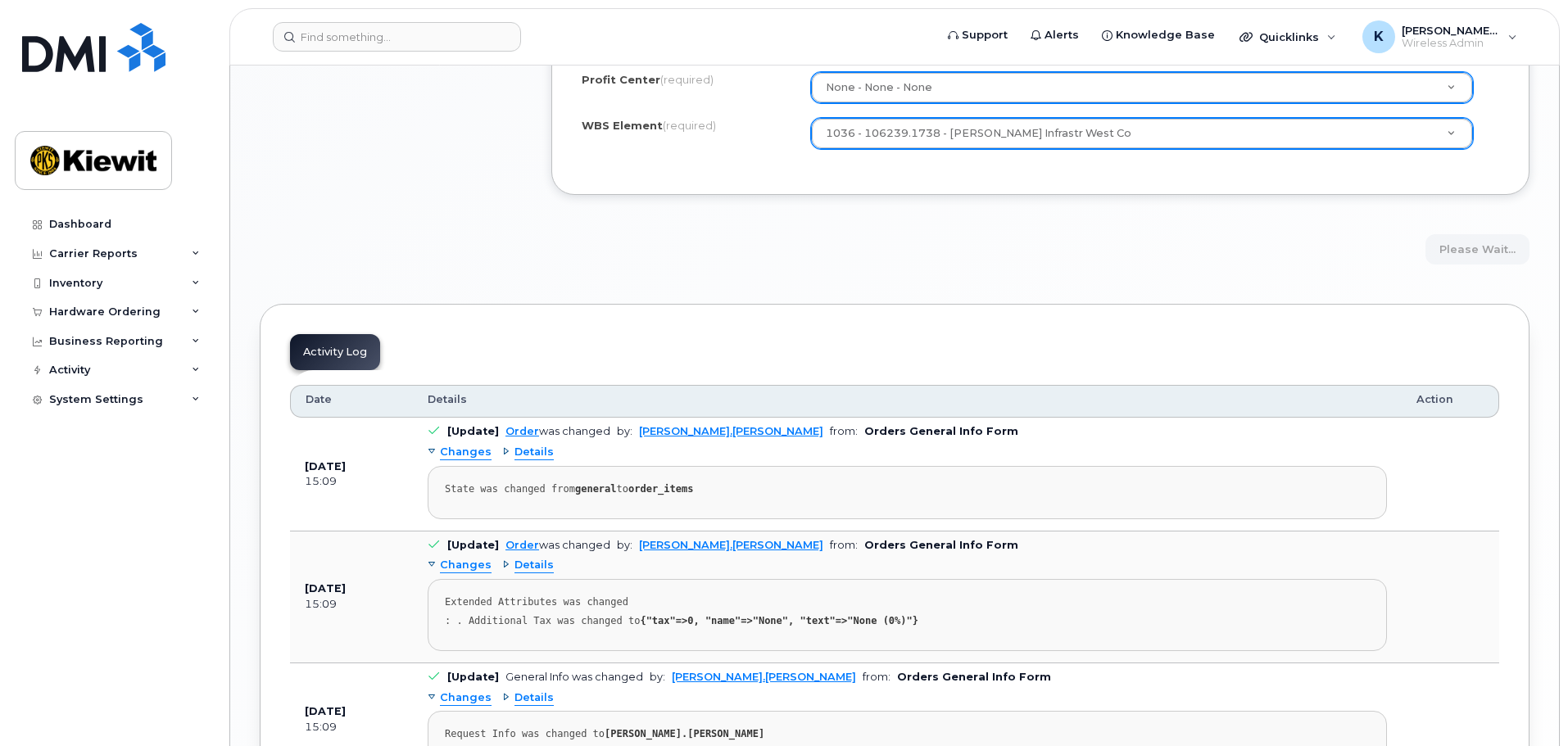
scroll to position [1528, 0]
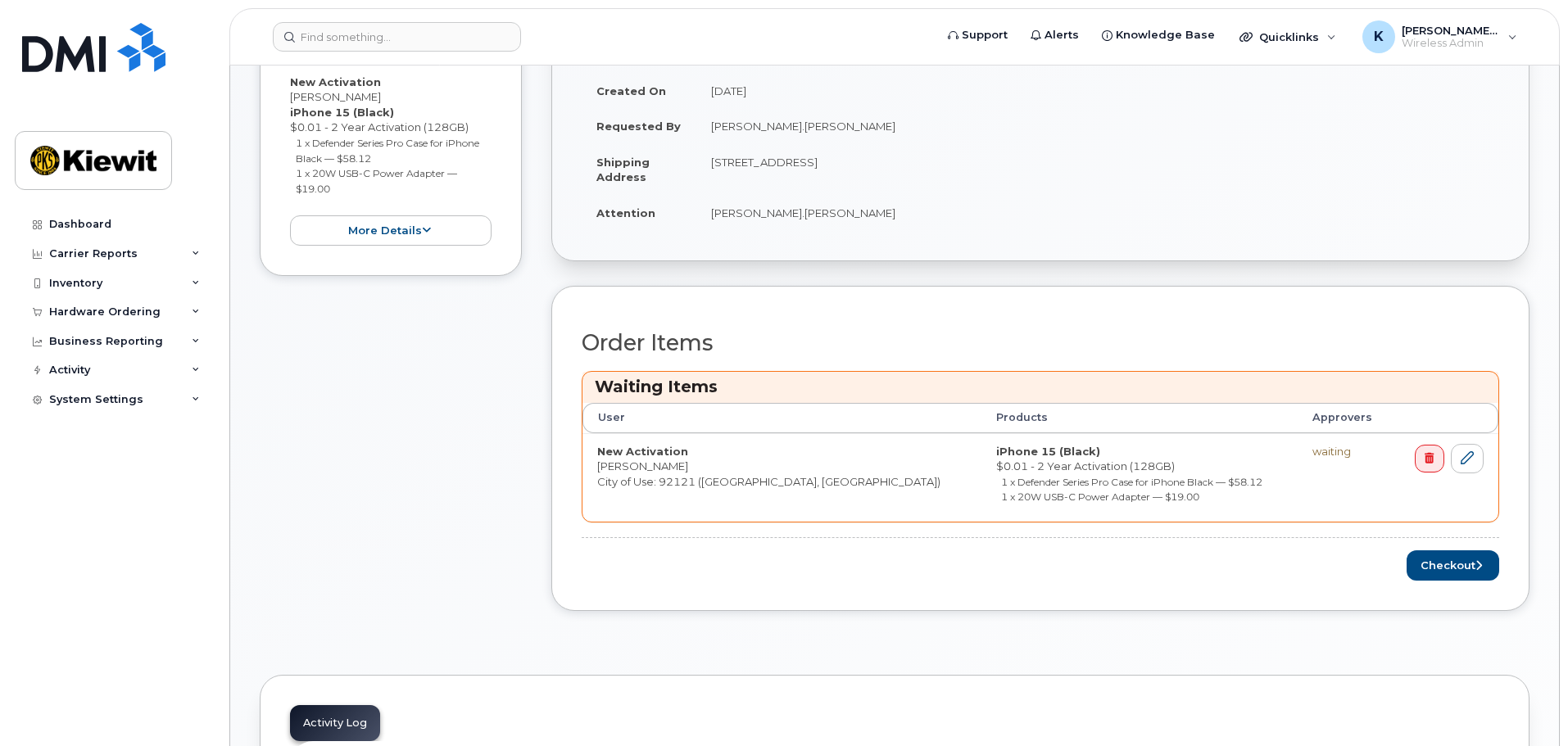
scroll to position [409, 0]
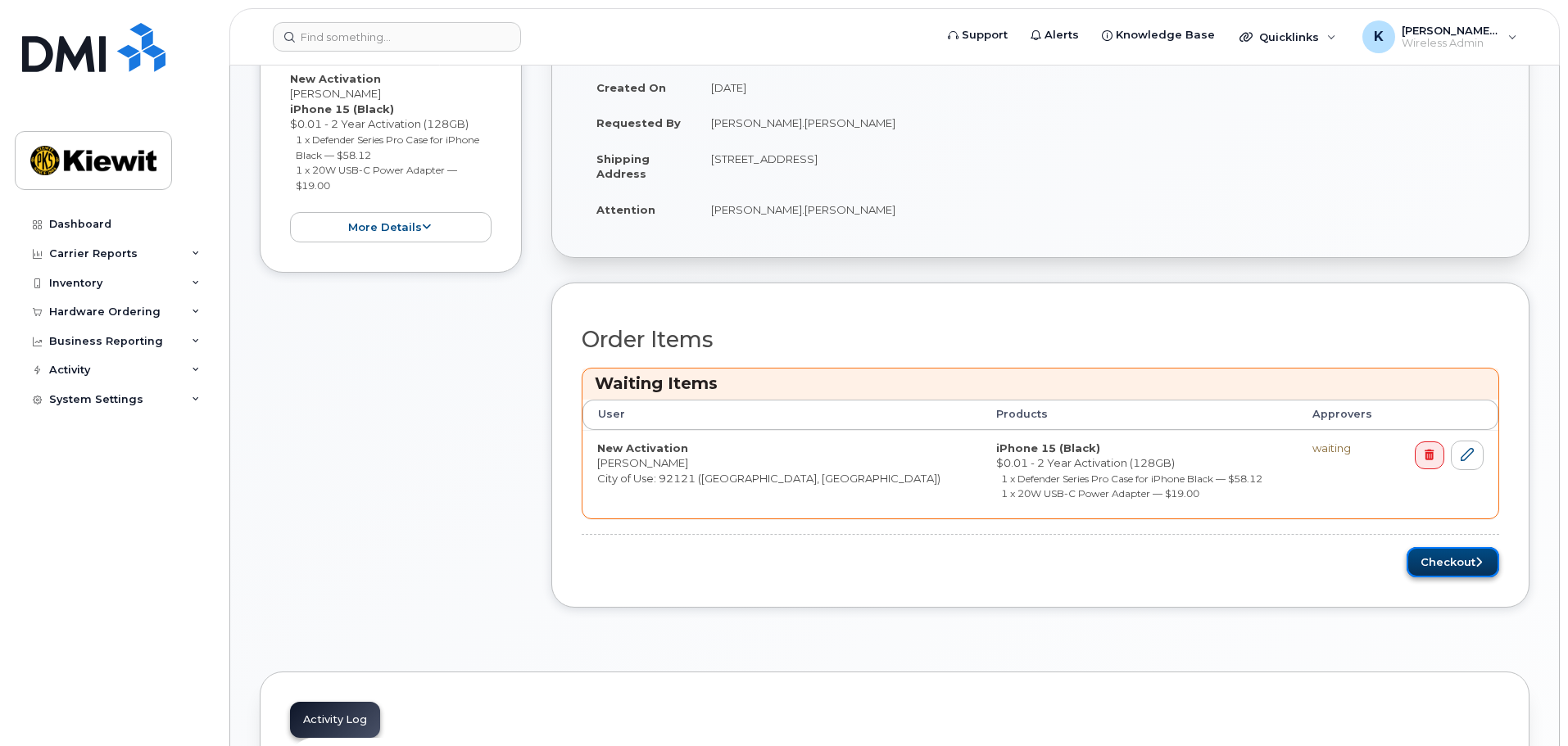
click at [1424, 563] on button "Checkout" at bounding box center [1453, 562] width 93 height 30
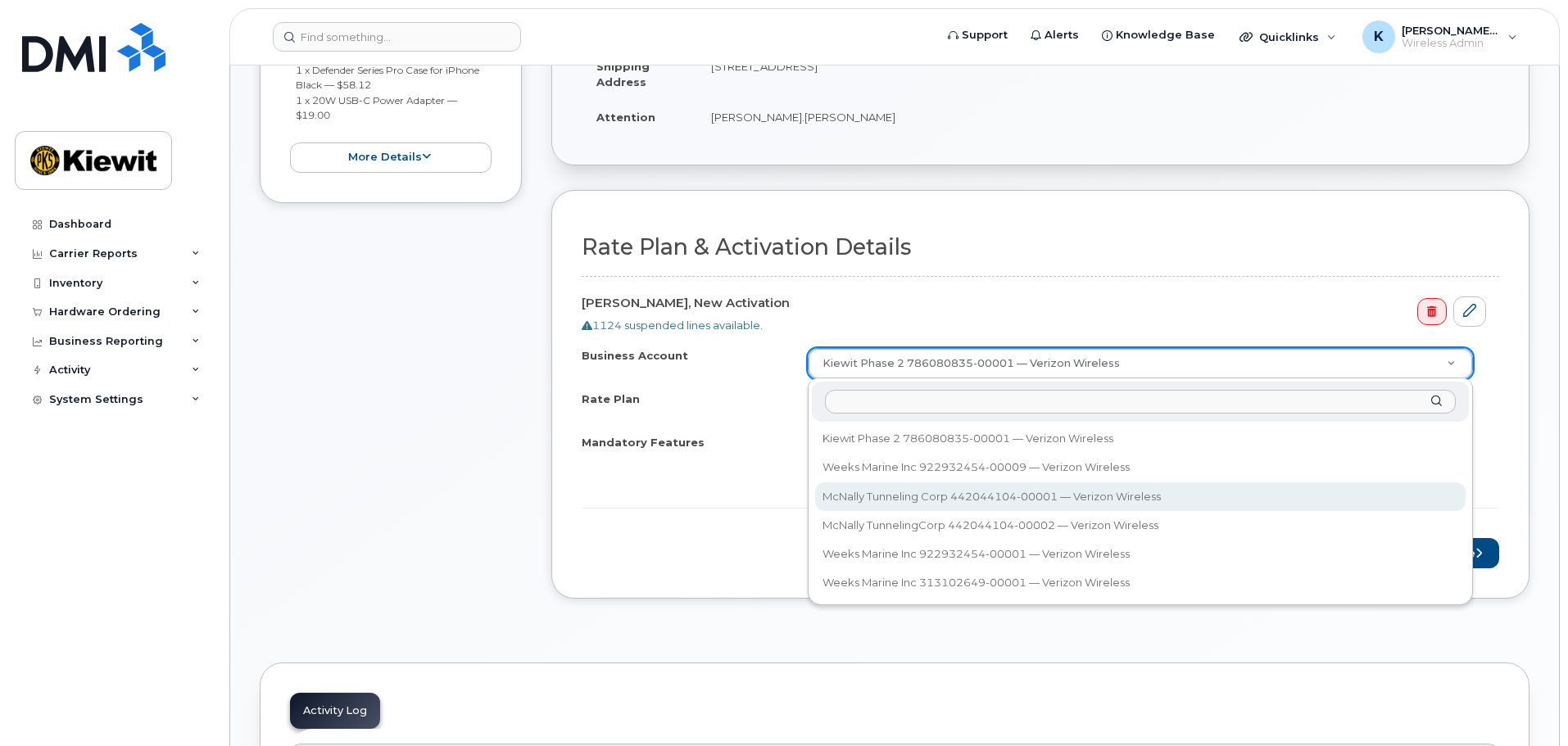
scroll to position [409, 0]
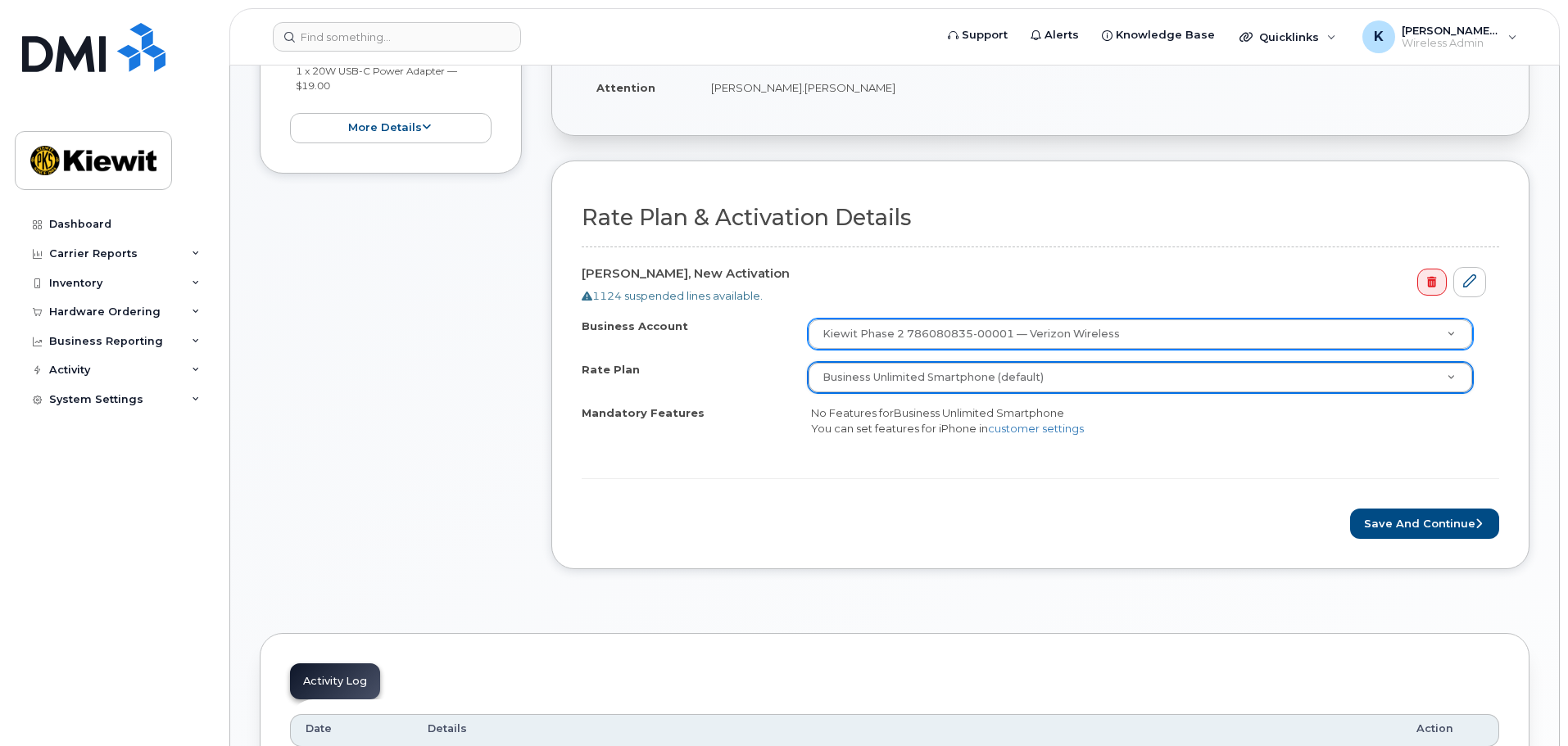
drag, startPoint x: 1057, startPoint y: 368, endPoint x: 1052, endPoint y: 353, distance: 15.8
click at [1043, 314] on form "Rate Plan & Activation Details [PERSON_NAME], New Activation 1124 suspended lin…" at bounding box center [1040, 372] width 918 height 333
click at [1404, 520] on button "Save and Continue" at bounding box center [1424, 524] width 149 height 30
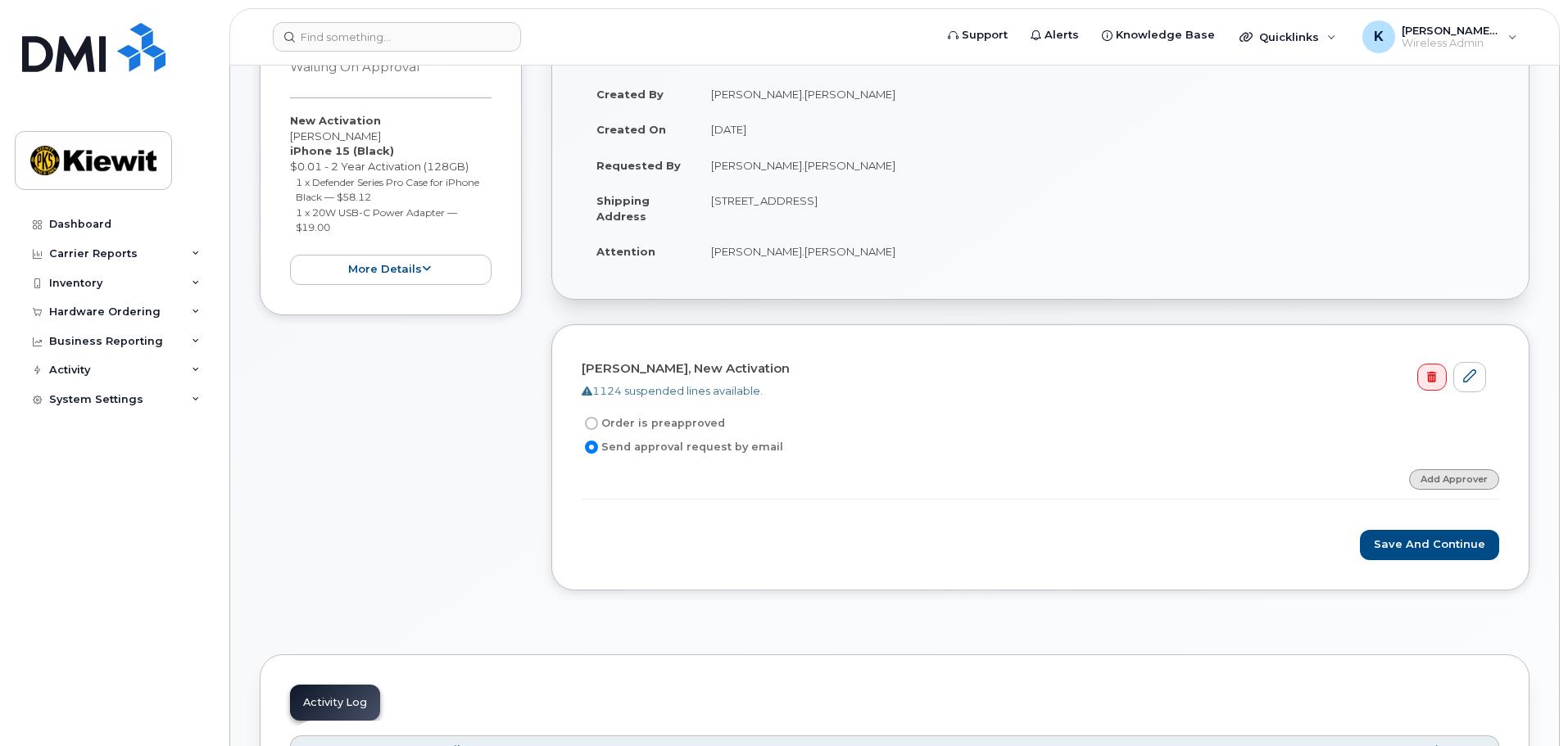
scroll to position [163, 0]
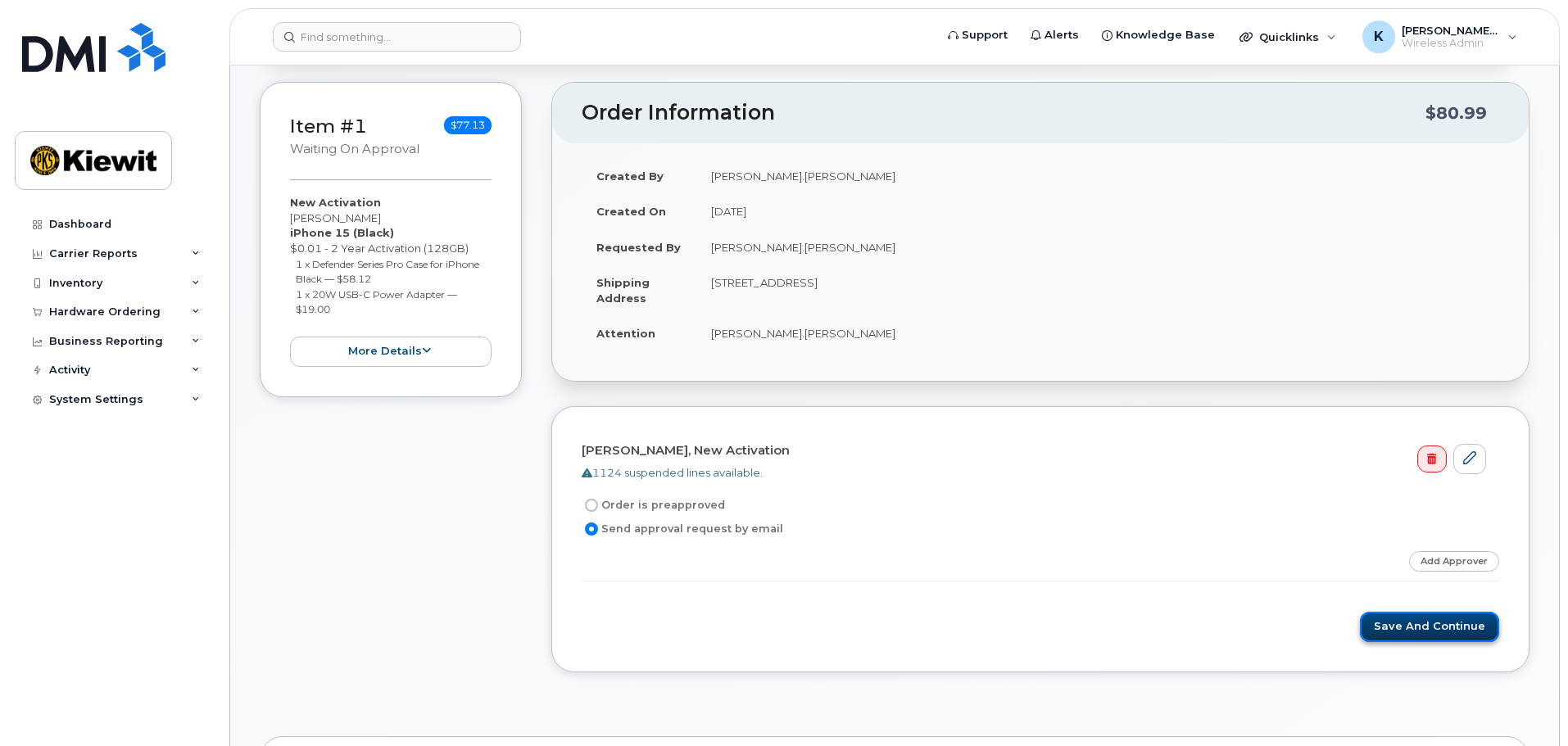
click at [1462, 616] on button "Save and Continue" at bounding box center [1430, 627] width 139 height 30
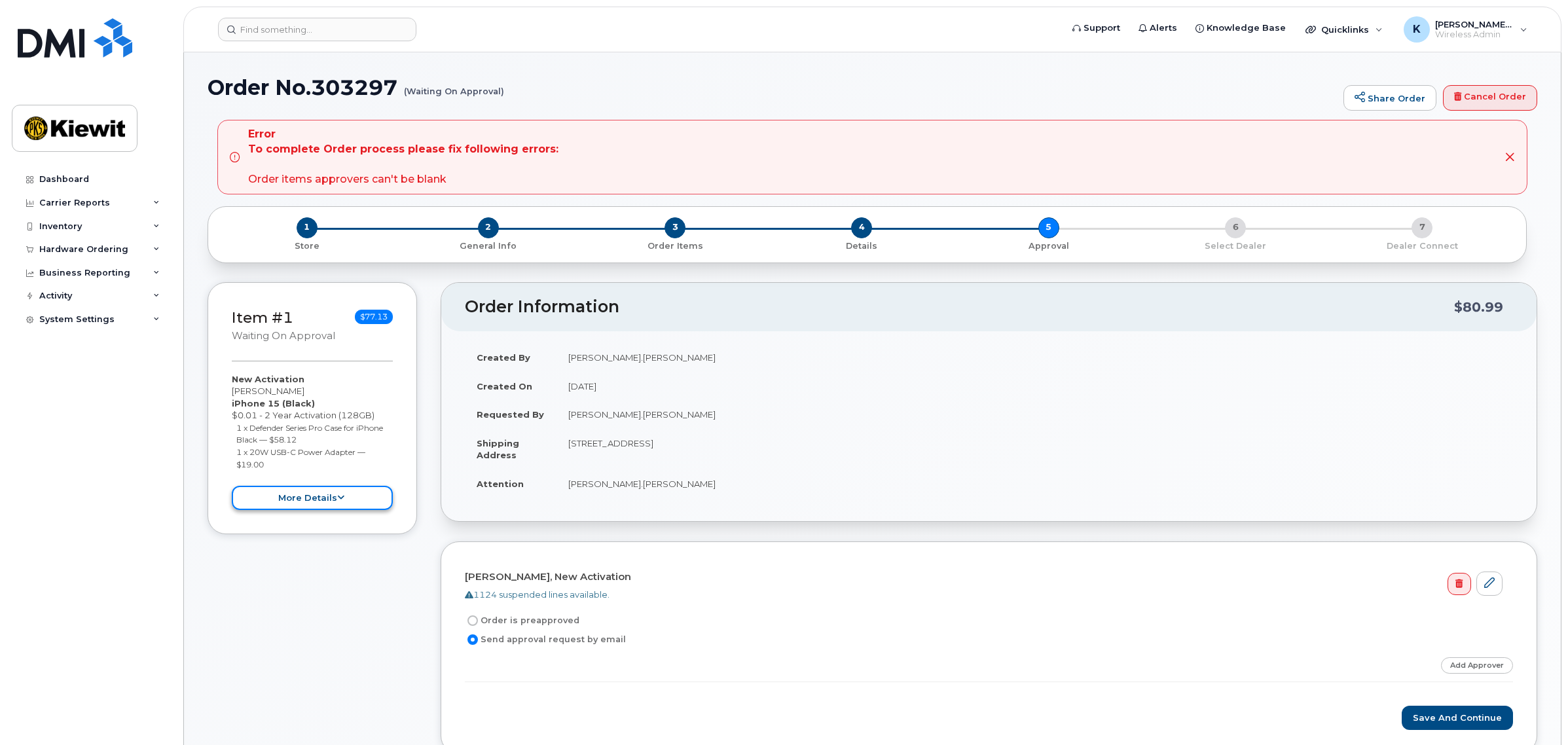
click at [321, 496] on button "more details" at bounding box center [313, 498] width 161 height 24
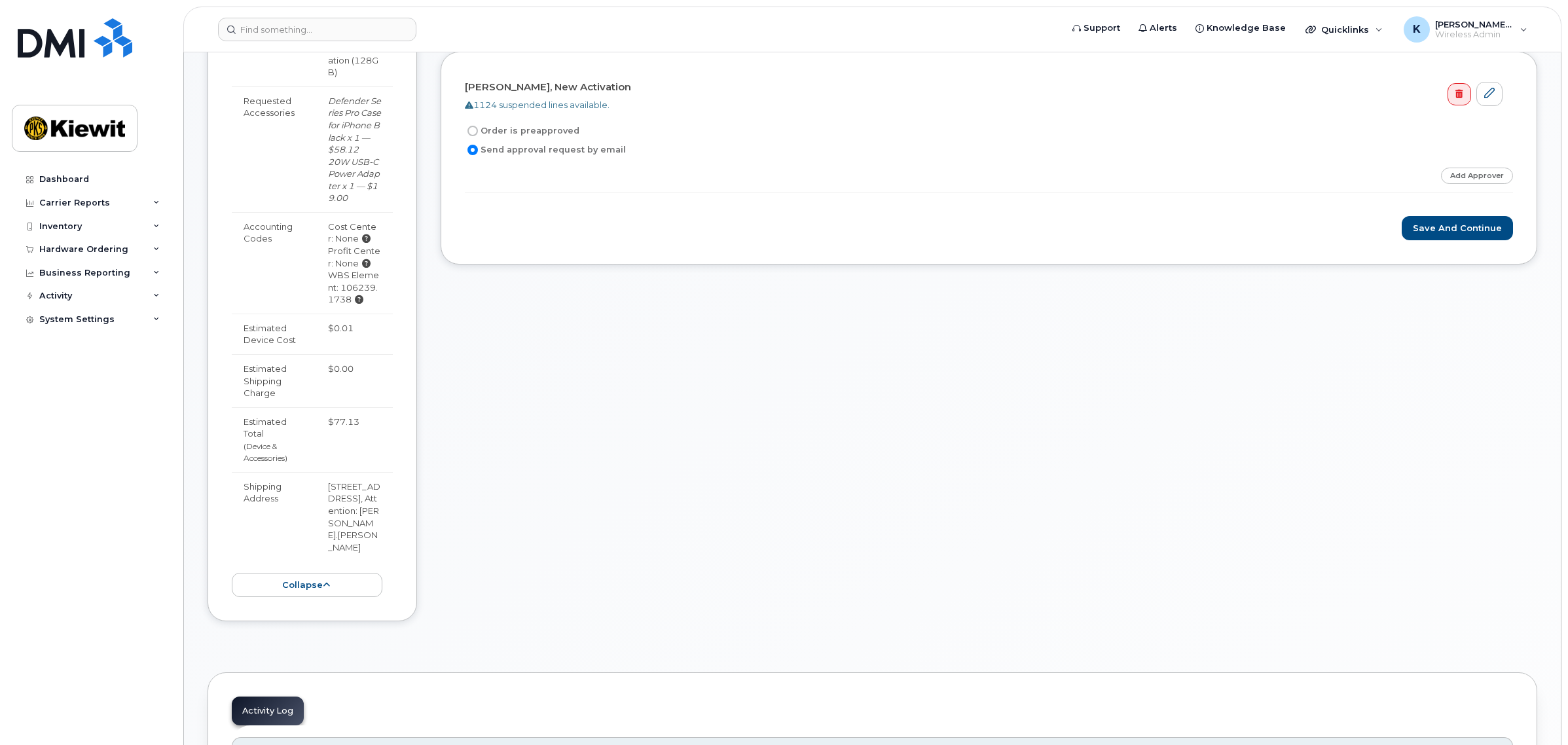
scroll to position [491, 0]
click at [355, 574] on button "collapse" at bounding box center [307, 584] width 151 height 24
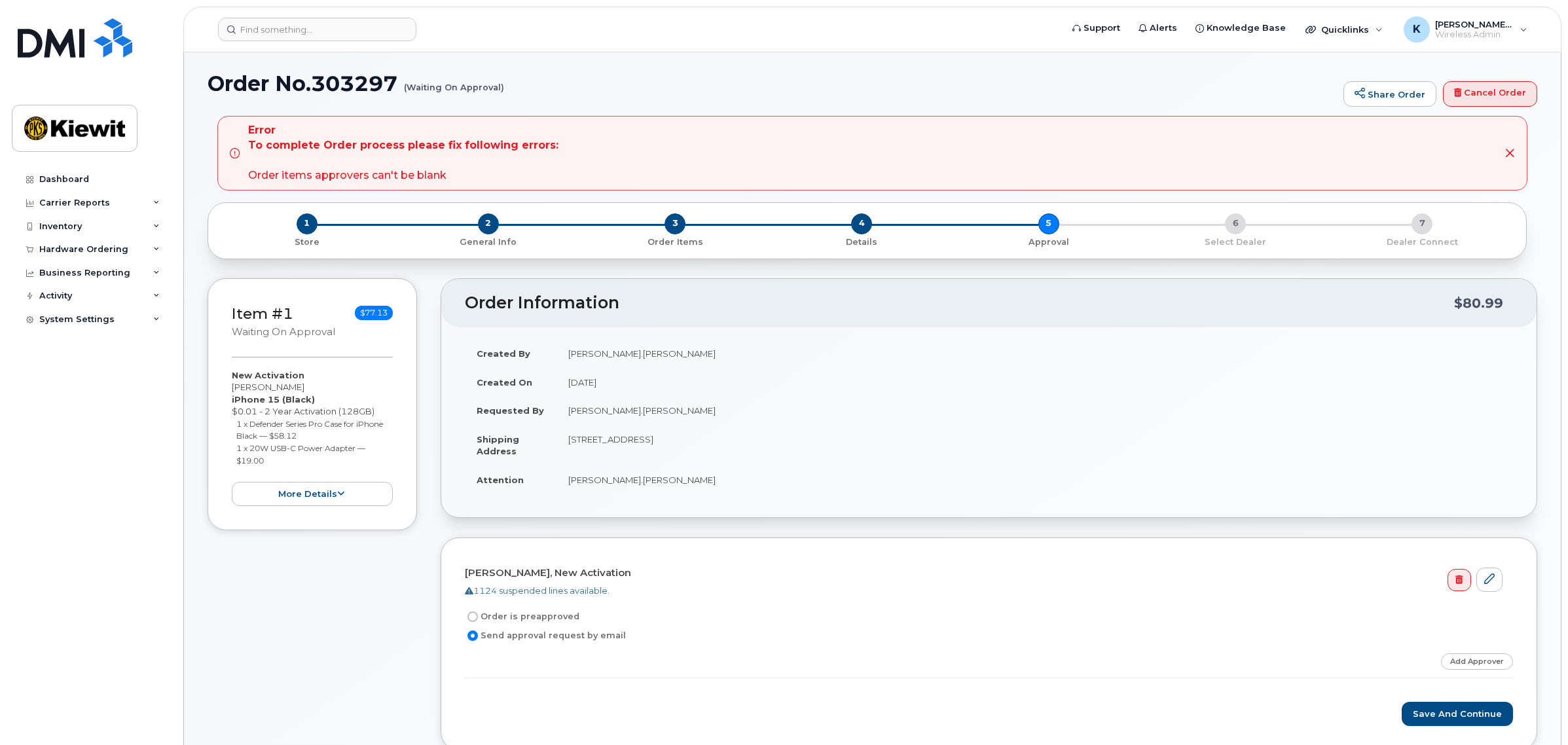
scroll to position [0, 0]
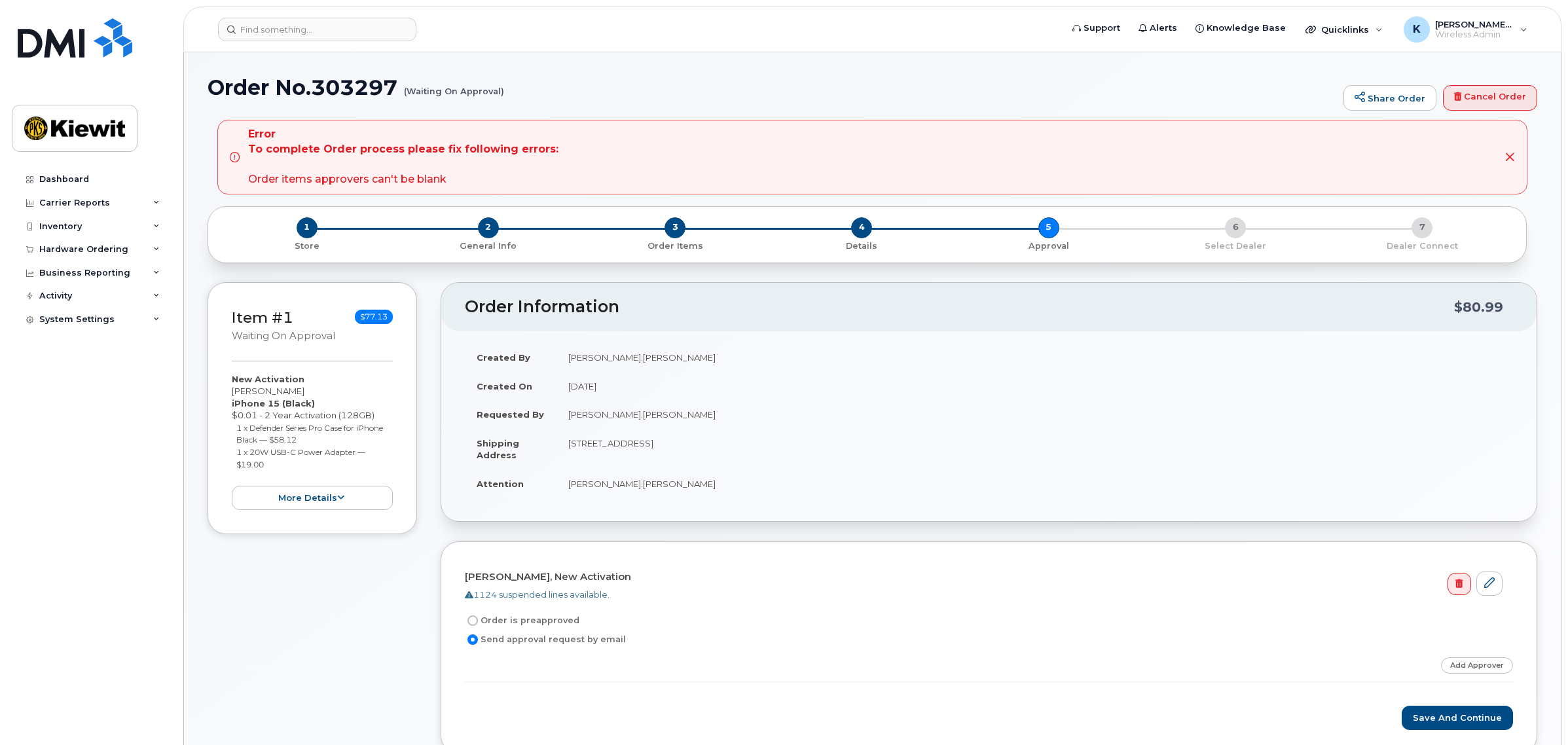
click at [346, 596] on div "Item #1 Waiting On Approval $77.13 New Activation Jesse Gridley iPhone 15 (Blac…" at bounding box center [312, 528] width 209 height 492
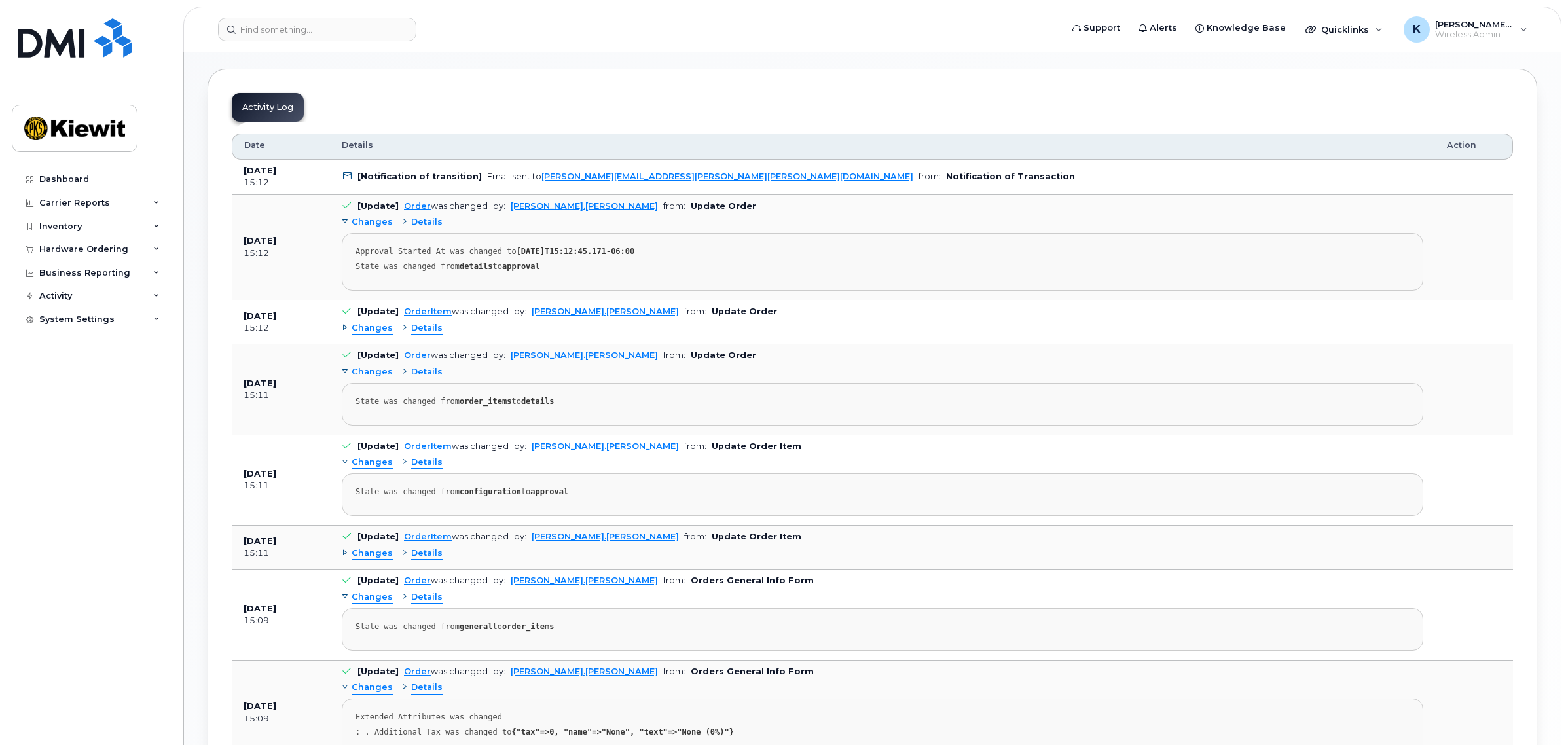
scroll to position [327, 0]
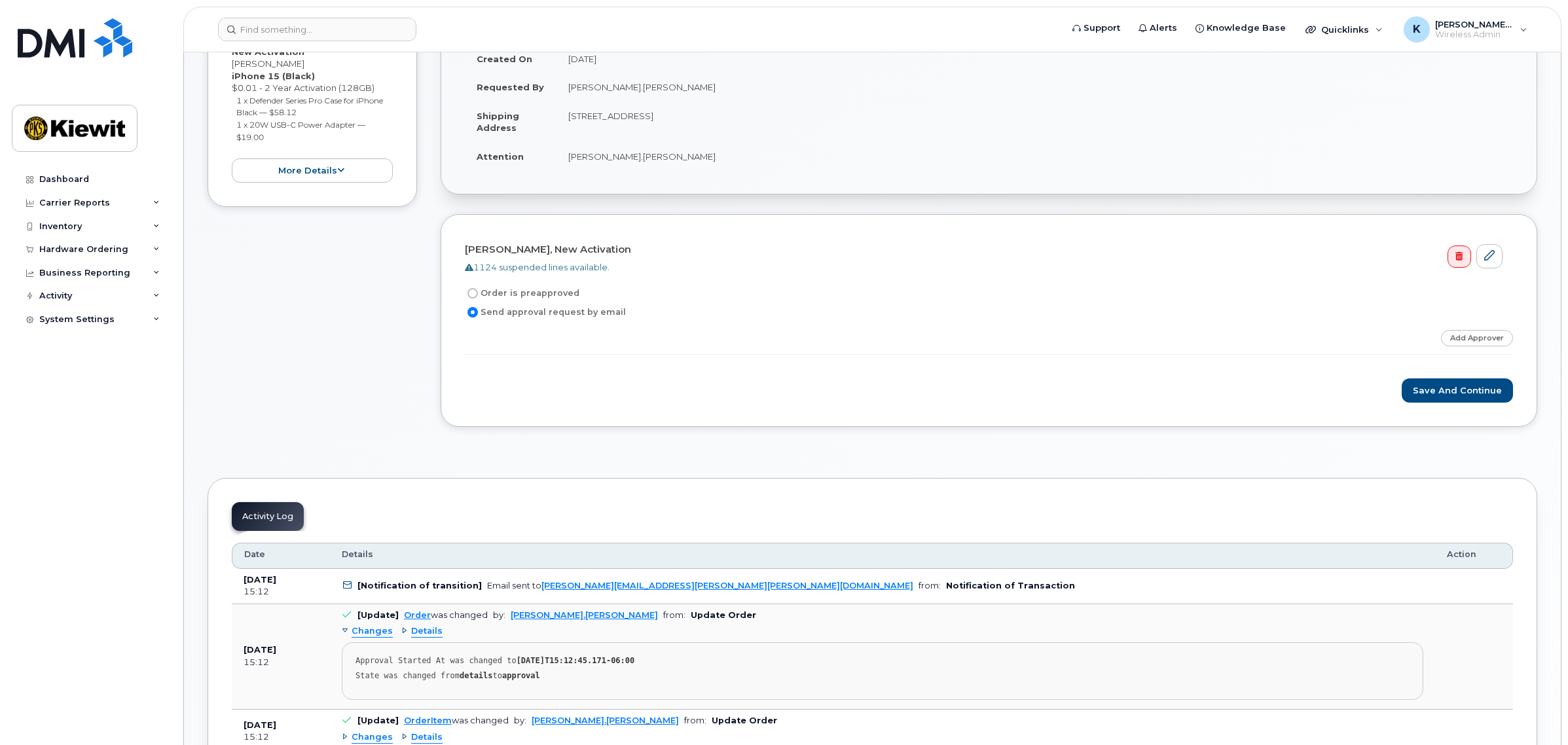
click at [575, 315] on label "Send approval request by email" at bounding box center [546, 312] width 161 height 16
click at [478, 315] on input "Send approval request by email" at bounding box center [473, 312] width 11 height 11
click at [568, 299] on label "Order is preapproved" at bounding box center [522, 294] width 114 height 16
click at [478, 299] on input "Order is preapproved" at bounding box center [473, 293] width 11 height 11
radio input "true"
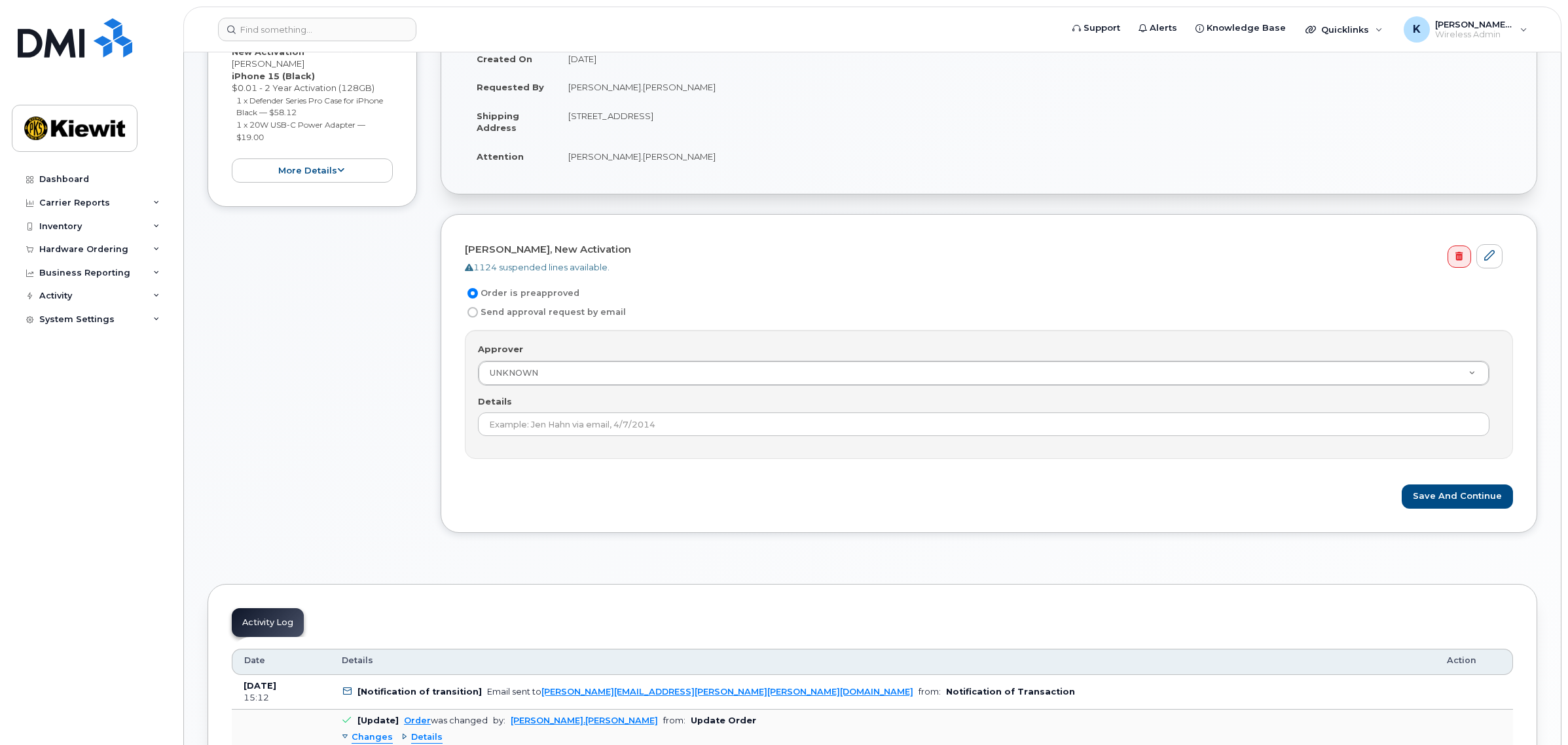
click at [568, 313] on label "Send approval request by email" at bounding box center [546, 312] width 161 height 16
click at [478, 313] on input "Send approval request by email" at bounding box center [473, 312] width 11 height 11
radio input "true"
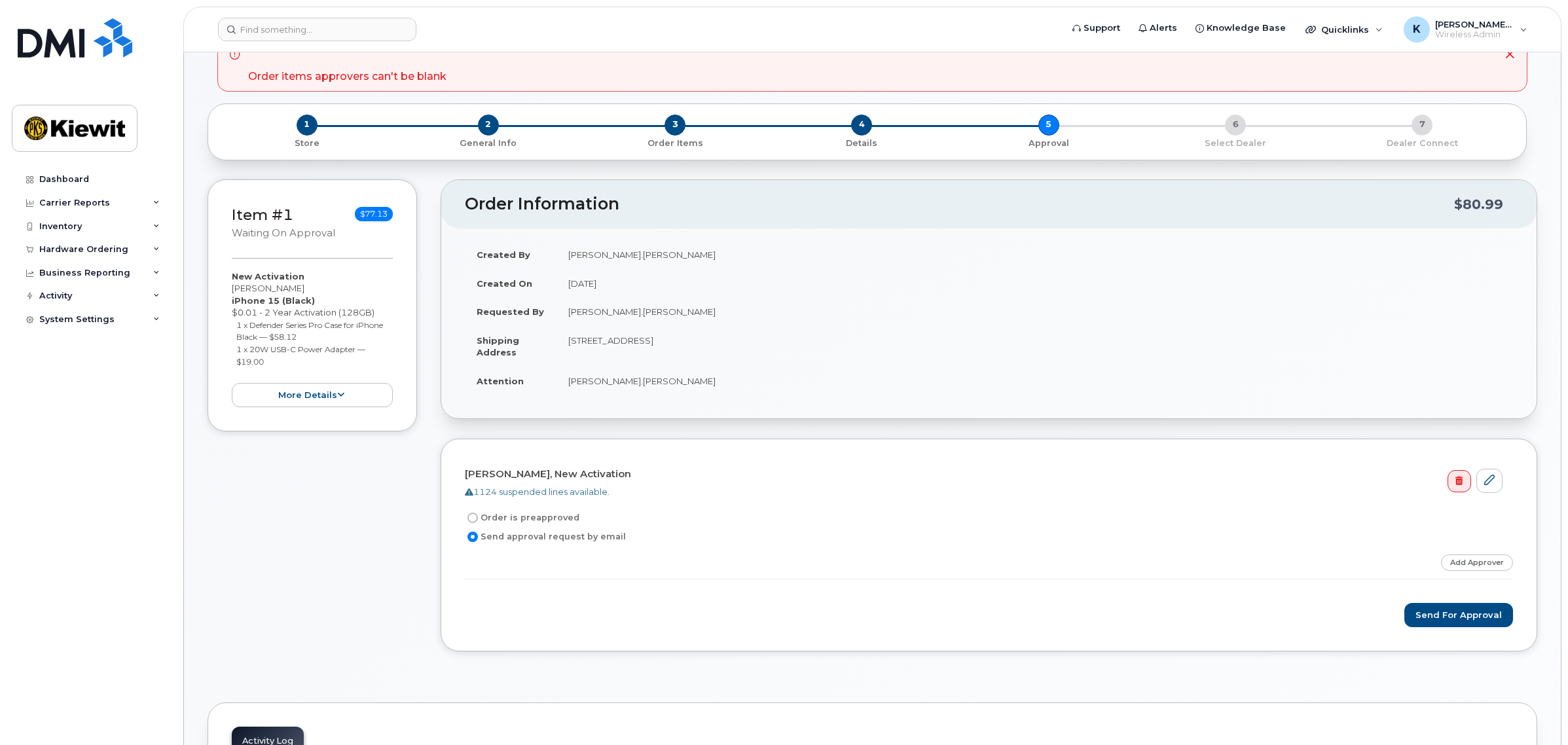
scroll to position [0, 0]
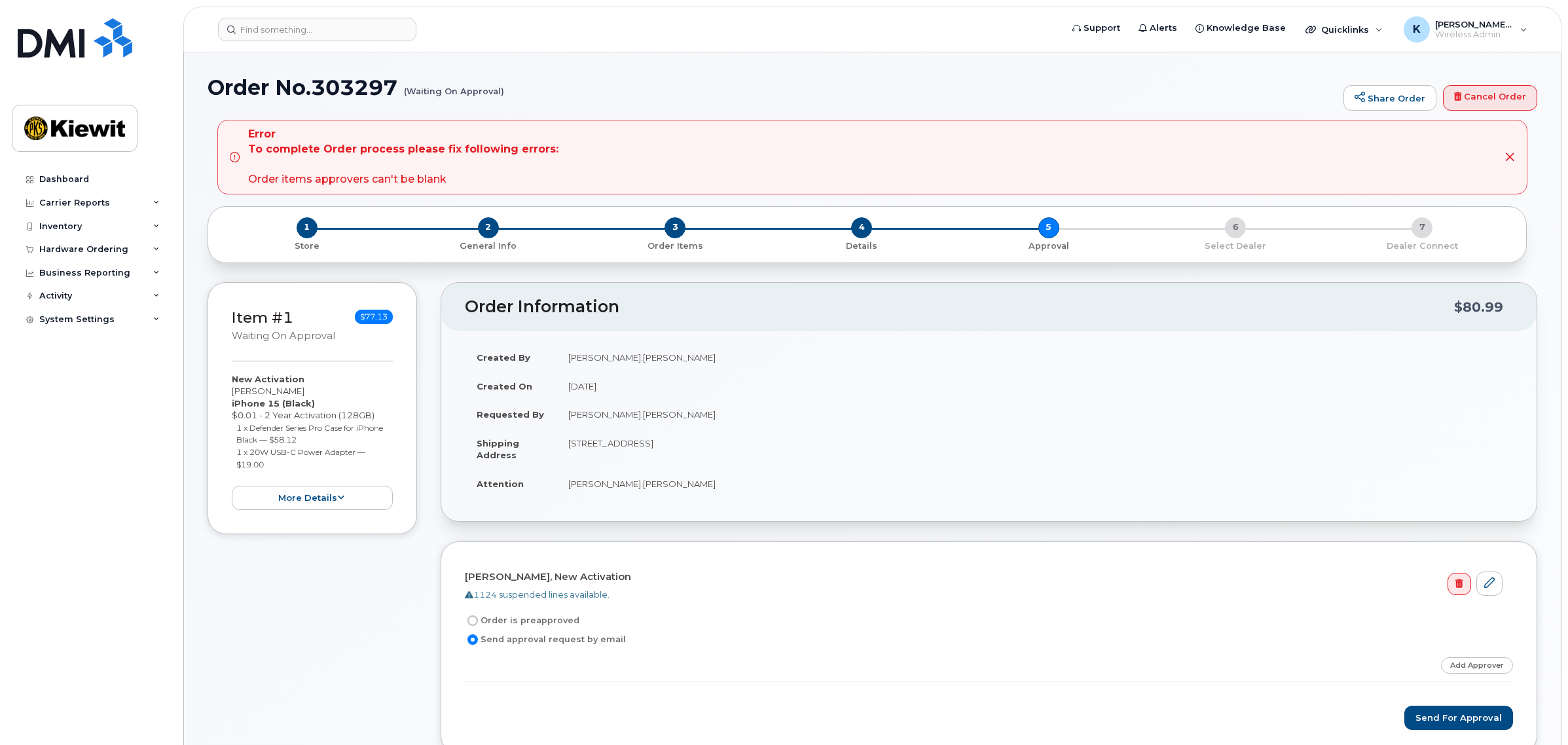
click at [334, 513] on div "Item #1 Waiting On Approval $77.13 New Activation Jesse Gridley iPhone 15 (Blac…" at bounding box center [312, 408] width 209 height 252
click at [335, 506] on button "more details" at bounding box center [313, 498] width 161 height 24
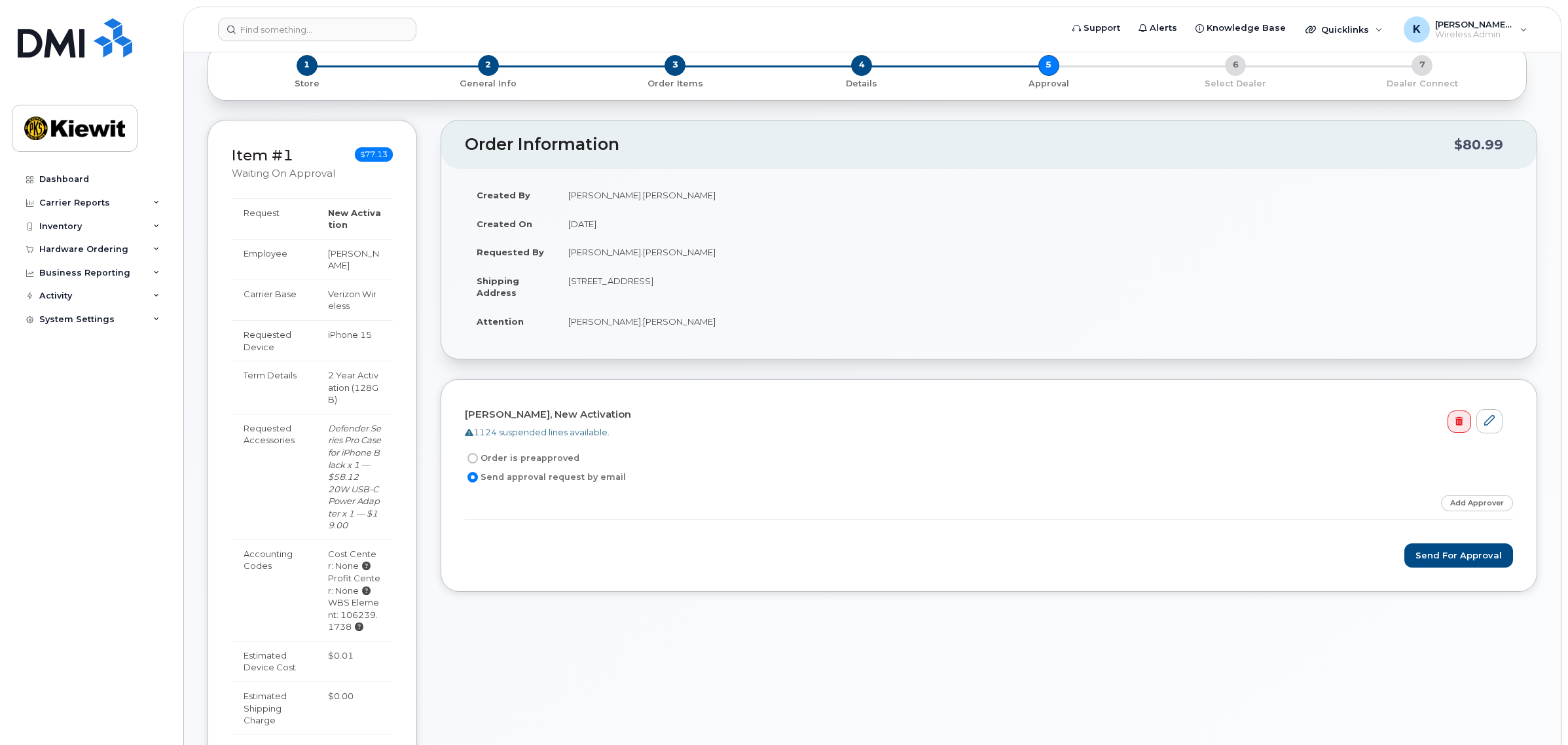
scroll to position [164, 0]
click at [727, 296] on td "[STREET_ADDRESS]" at bounding box center [1035, 285] width 957 height 41
drag, startPoint x: 727, startPoint y: 296, endPoint x: 989, endPoint y: 205, distance: 277.4
click at [729, 296] on td "[STREET_ADDRESS]" at bounding box center [1035, 285] width 957 height 41
click at [1252, 138] on h2 "Order Information" at bounding box center [959, 144] width 989 height 19
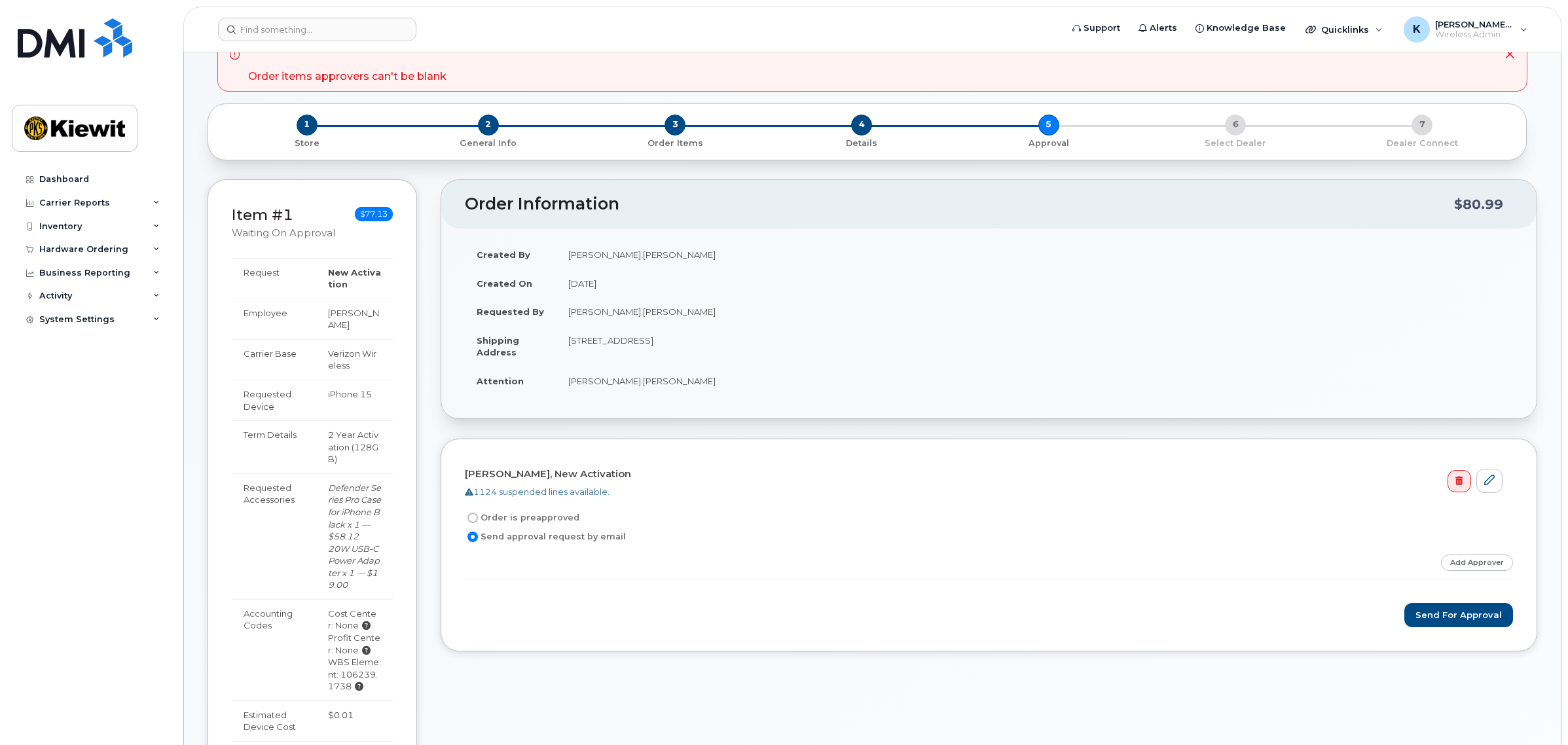
scroll to position [0, 0]
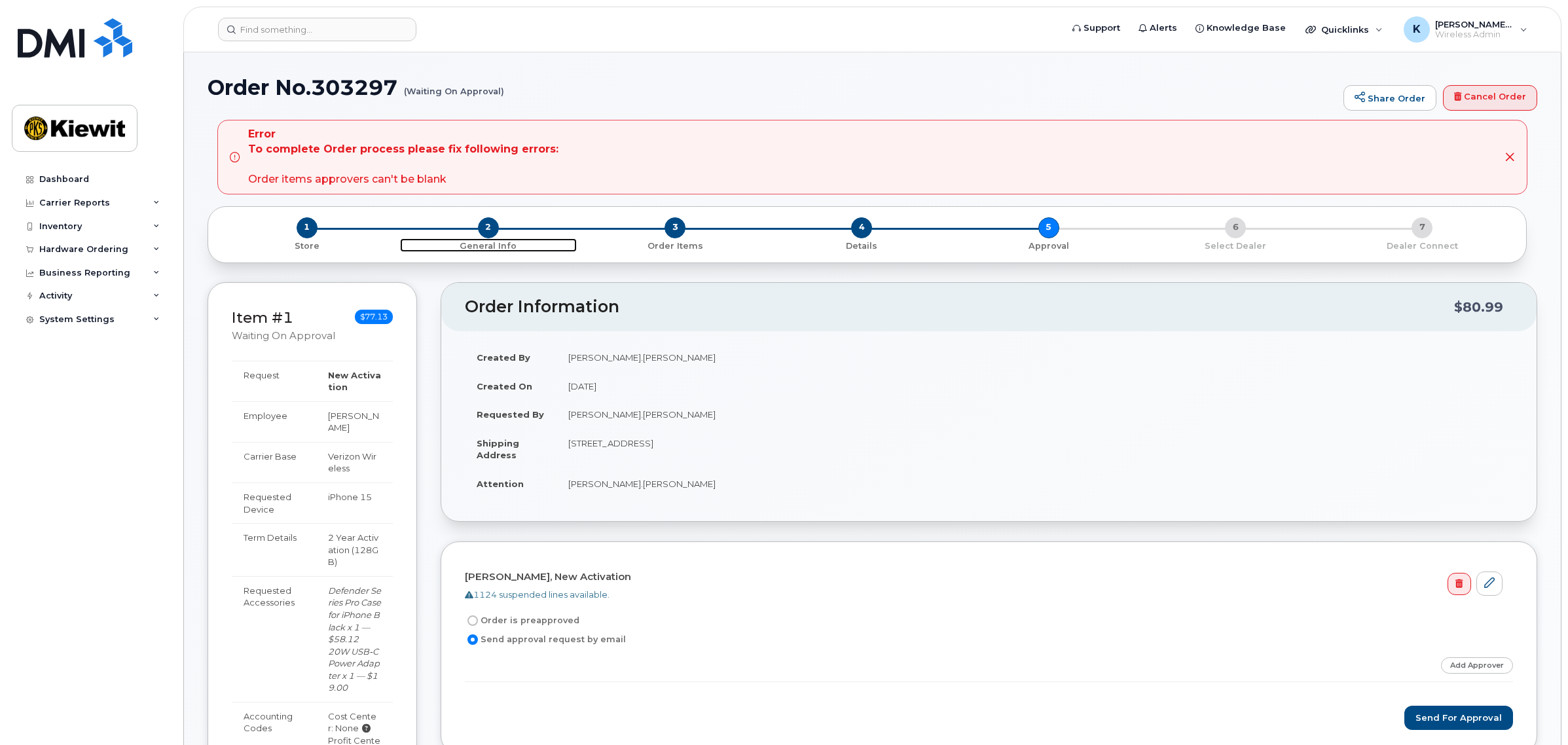
click at [508, 242] on p "General Info" at bounding box center [488, 246] width 176 height 12
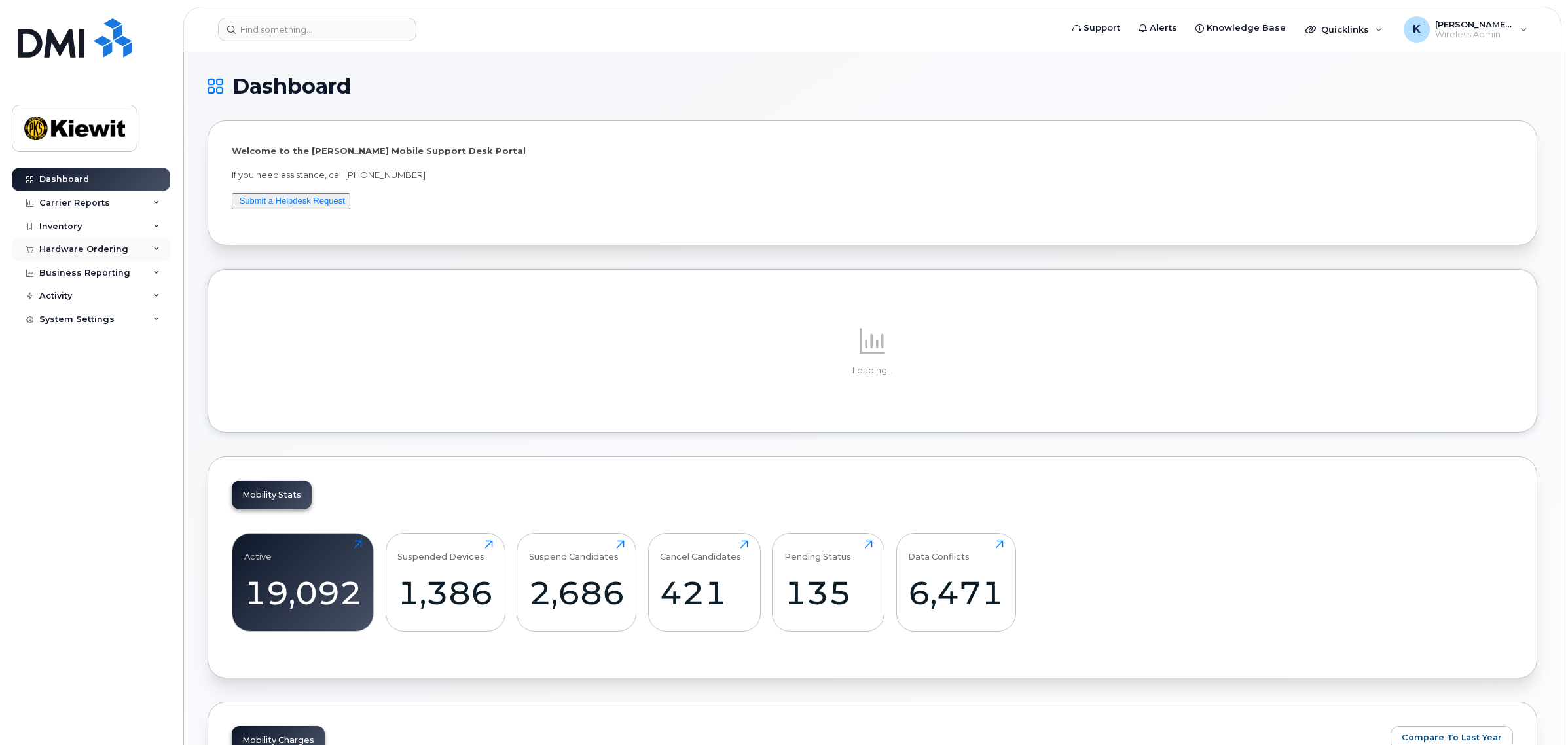
click at [111, 246] on div "Hardware Ordering" at bounding box center [84, 249] width 89 height 11
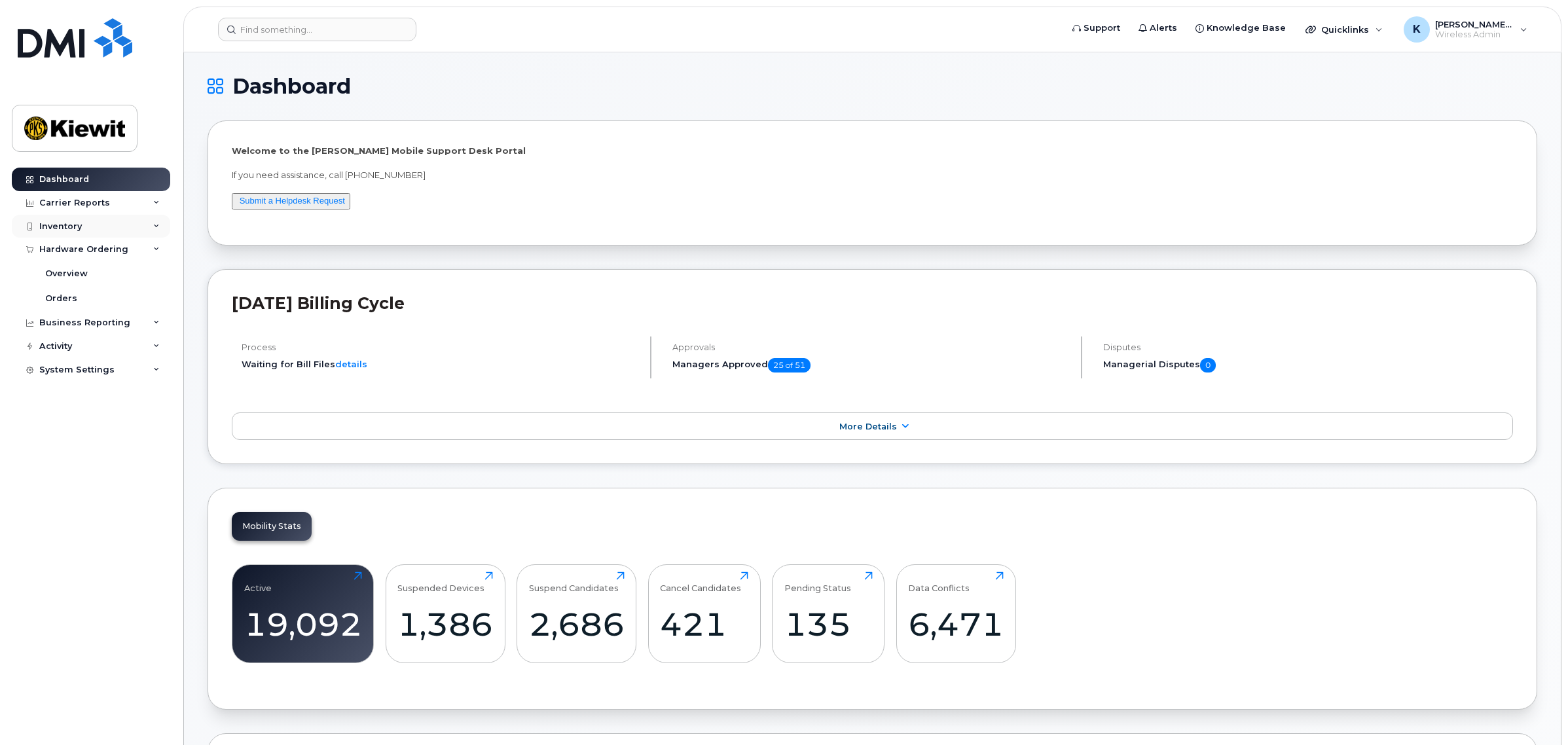
click at [90, 231] on div "Inventory" at bounding box center [91, 226] width 159 height 24
click at [90, 259] on div "Hardware Ordering" at bounding box center [91, 249] width 159 height 24
click at [91, 296] on link "Orders" at bounding box center [103, 299] width 136 height 25
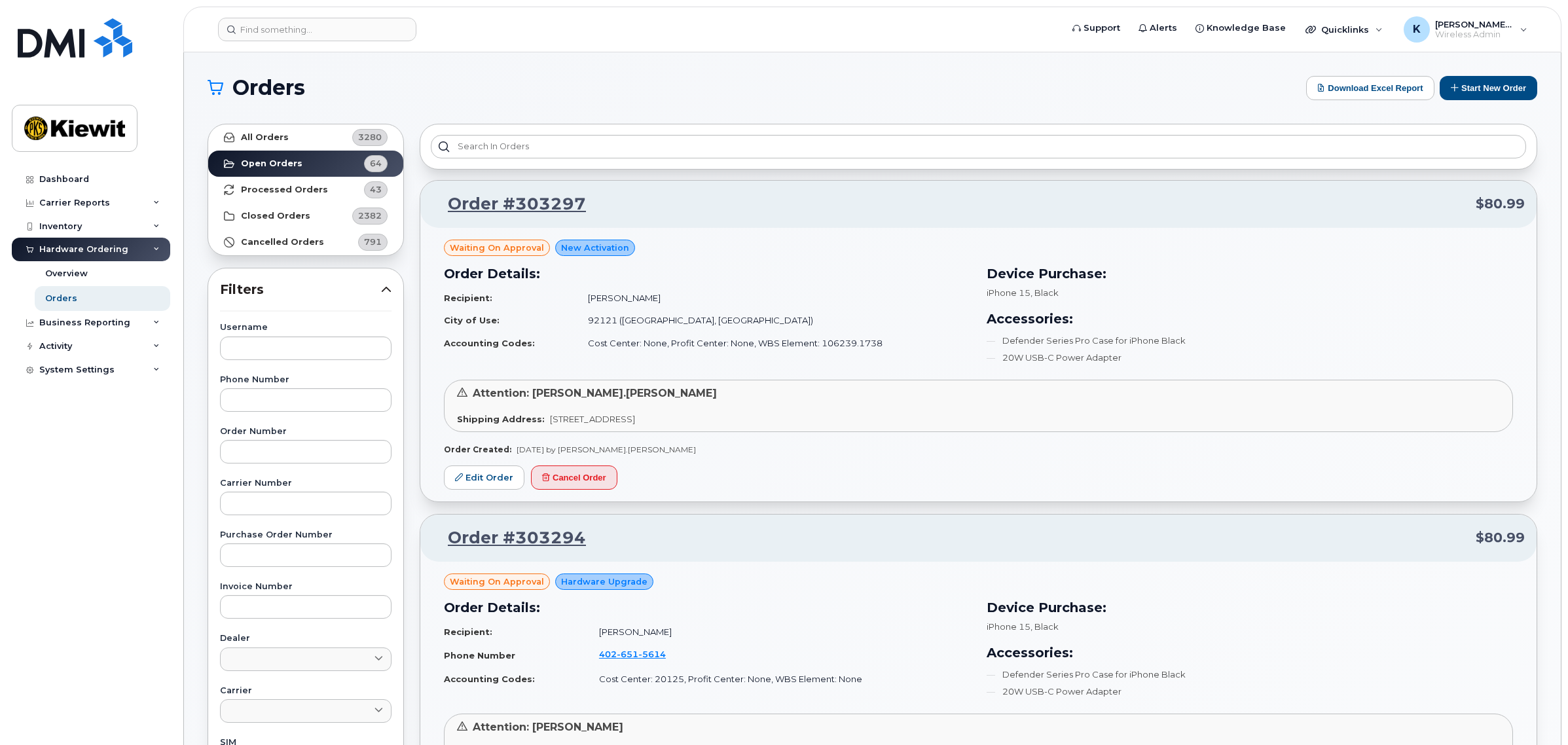
drag, startPoint x: 895, startPoint y: 324, endPoint x: 895, endPoint y: 196, distance: 128.0
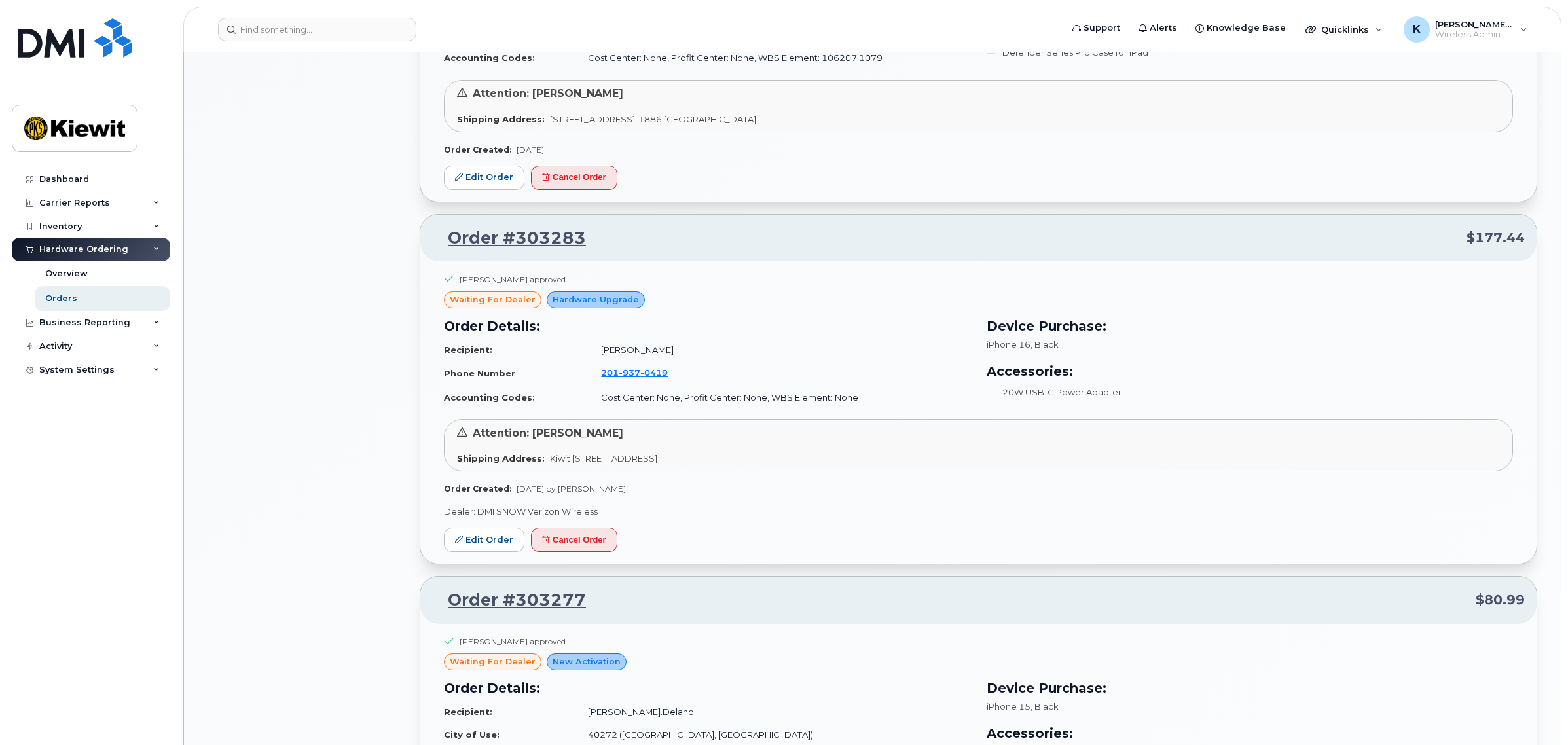
scroll to position [1146, 0]
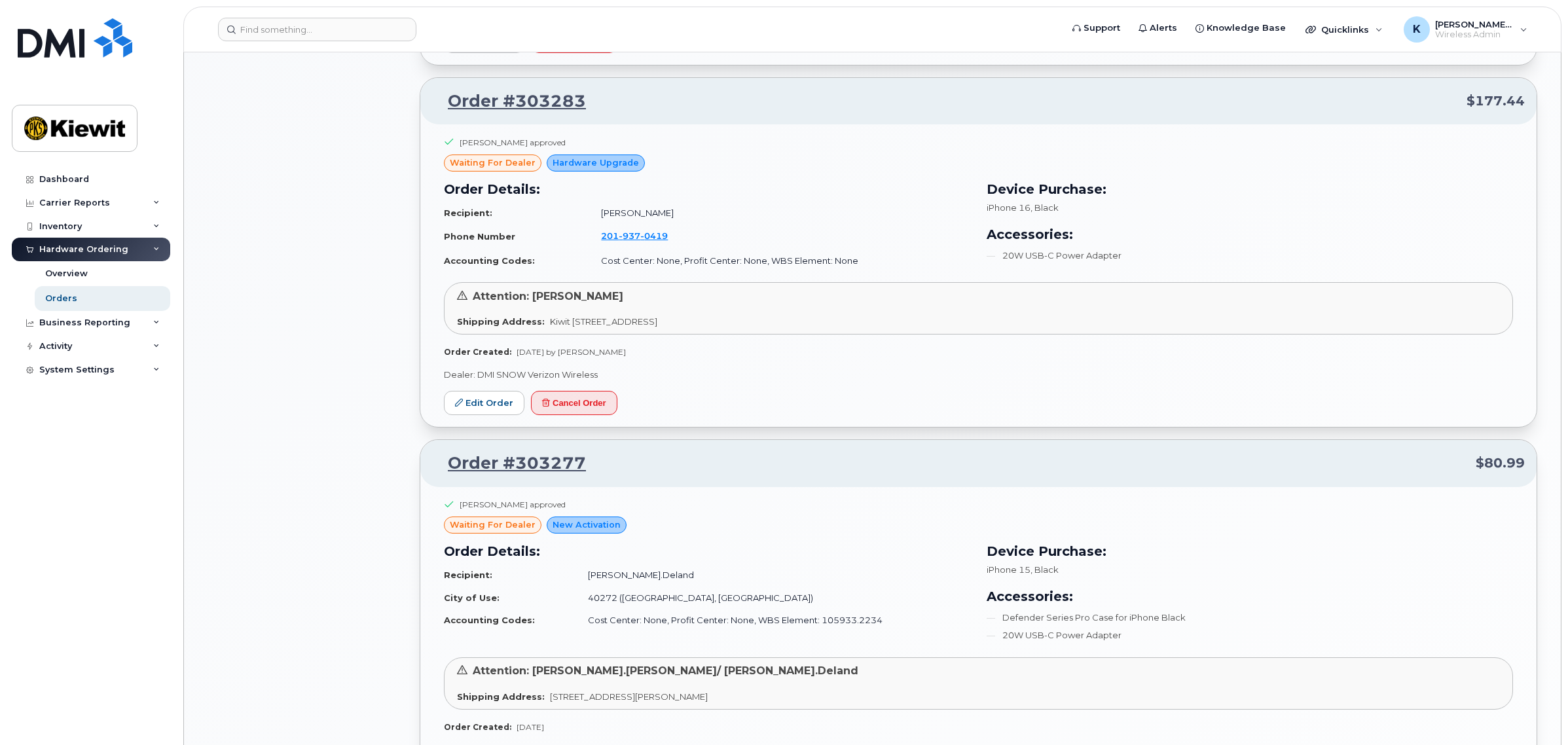
click at [1357, 467] on p "Order #303277 $80.99" at bounding box center [978, 464] width 1092 height 24
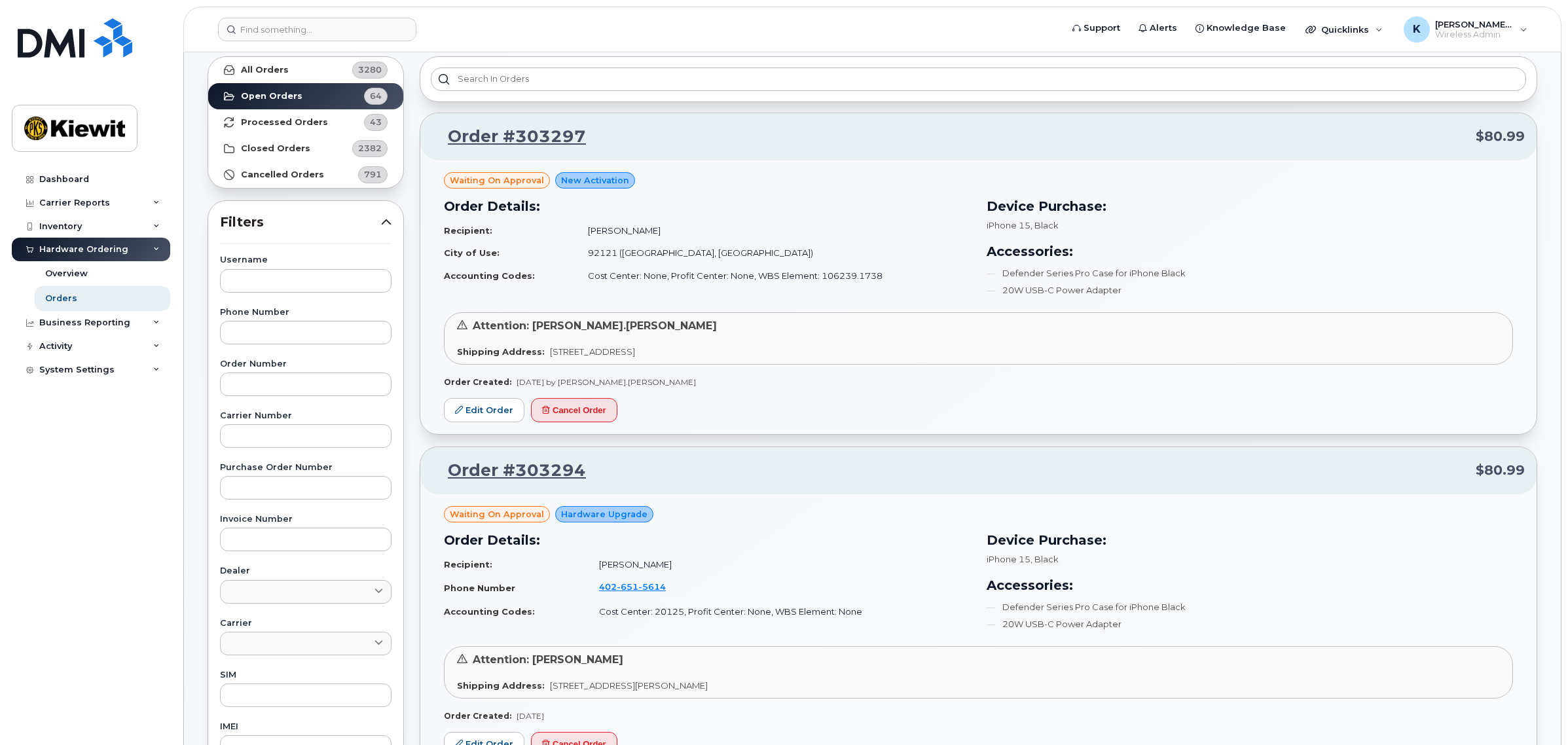
scroll to position [0, 0]
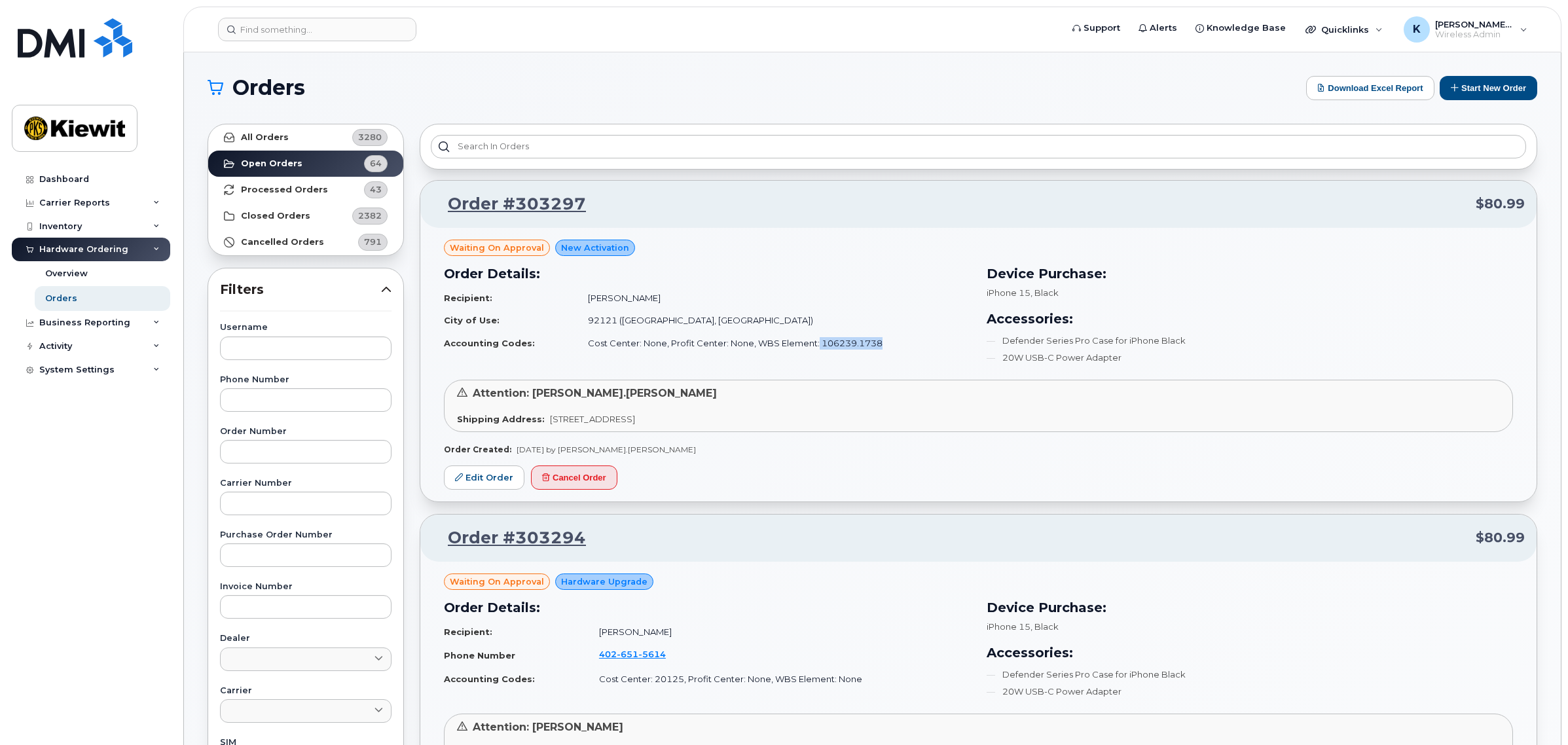
drag, startPoint x: 810, startPoint y: 339, endPoint x: 883, endPoint y: 351, distance: 74.0
click at [883, 351] on td "Cost Center: None, Profit Center: None, WBS Element: 106239.1738" at bounding box center [773, 344] width 394 height 23
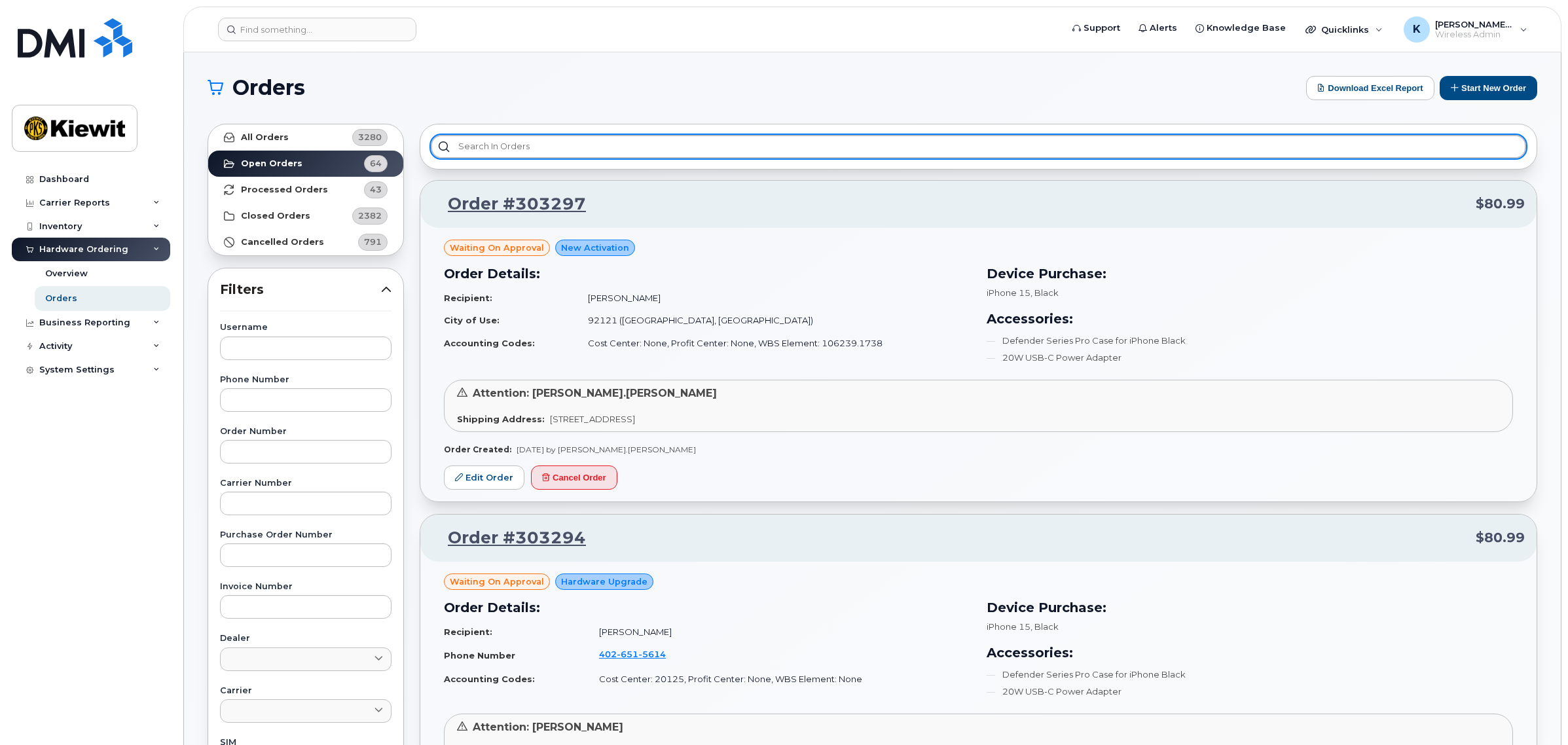
click at [548, 143] on input "text" at bounding box center [978, 146] width 1095 height 24
click at [1028, 154] on input "text" at bounding box center [978, 146] width 1095 height 24
paste input "106239"
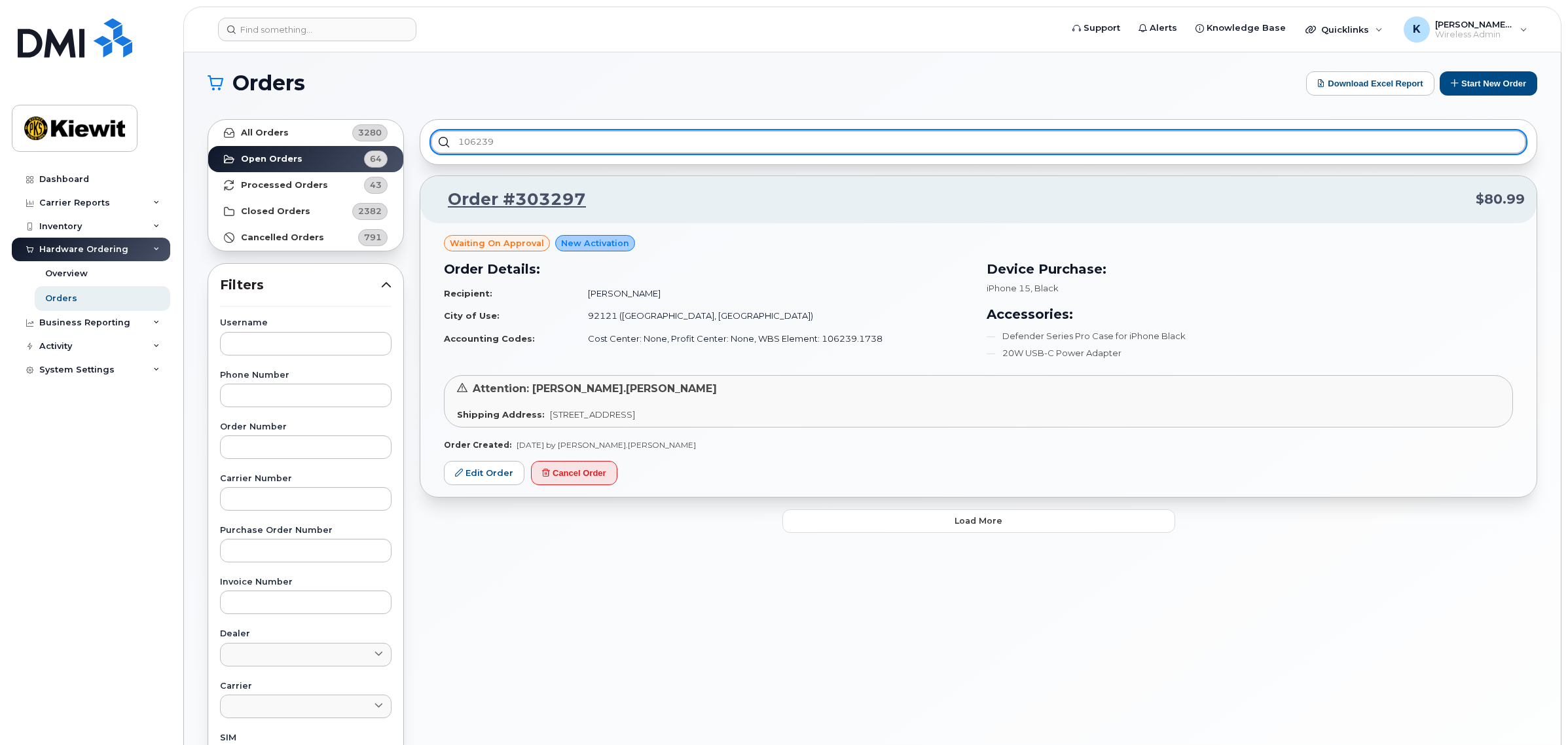
scroll to position [246, 0]
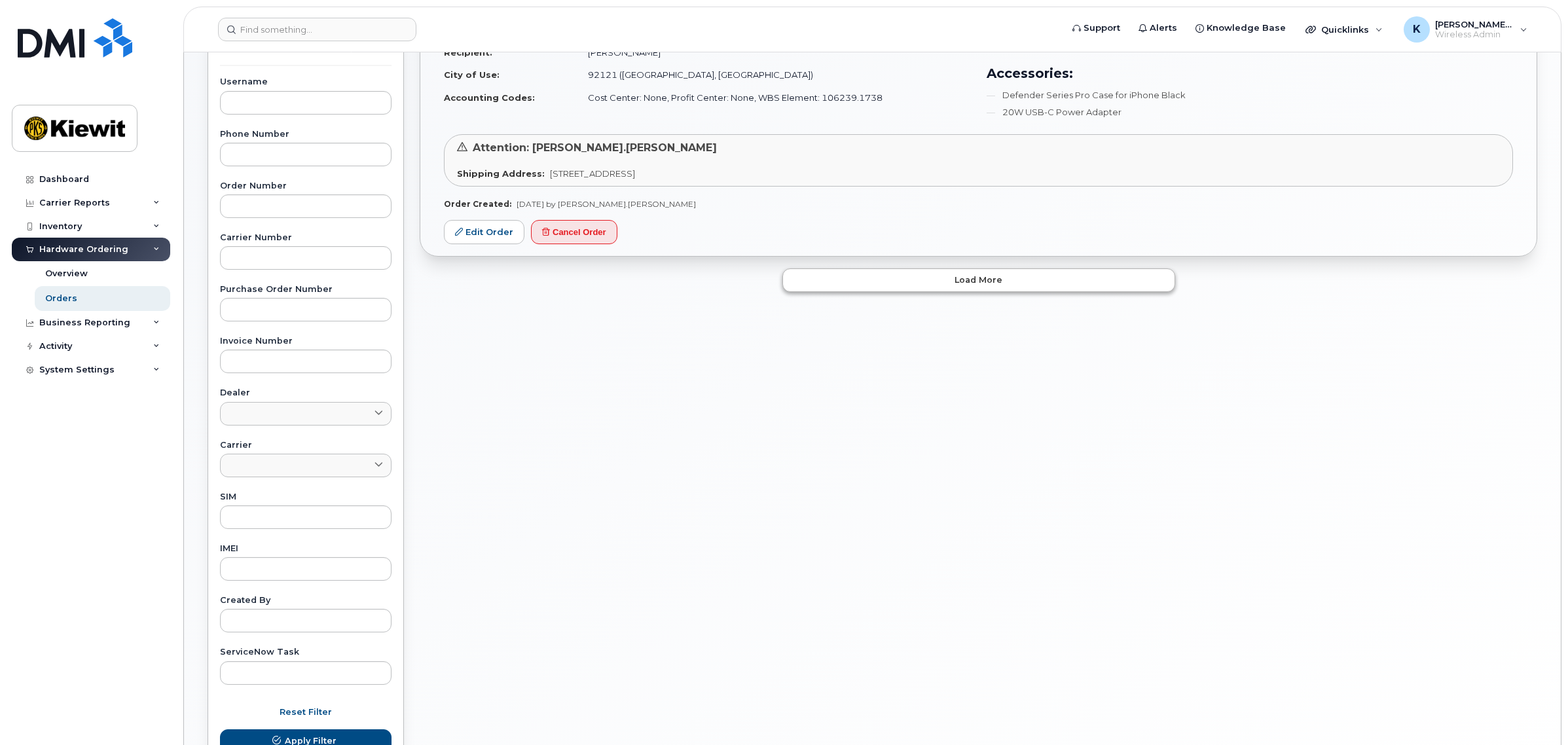
type input "106239"
click at [1032, 288] on button "Load more" at bounding box center [979, 280] width 393 height 24
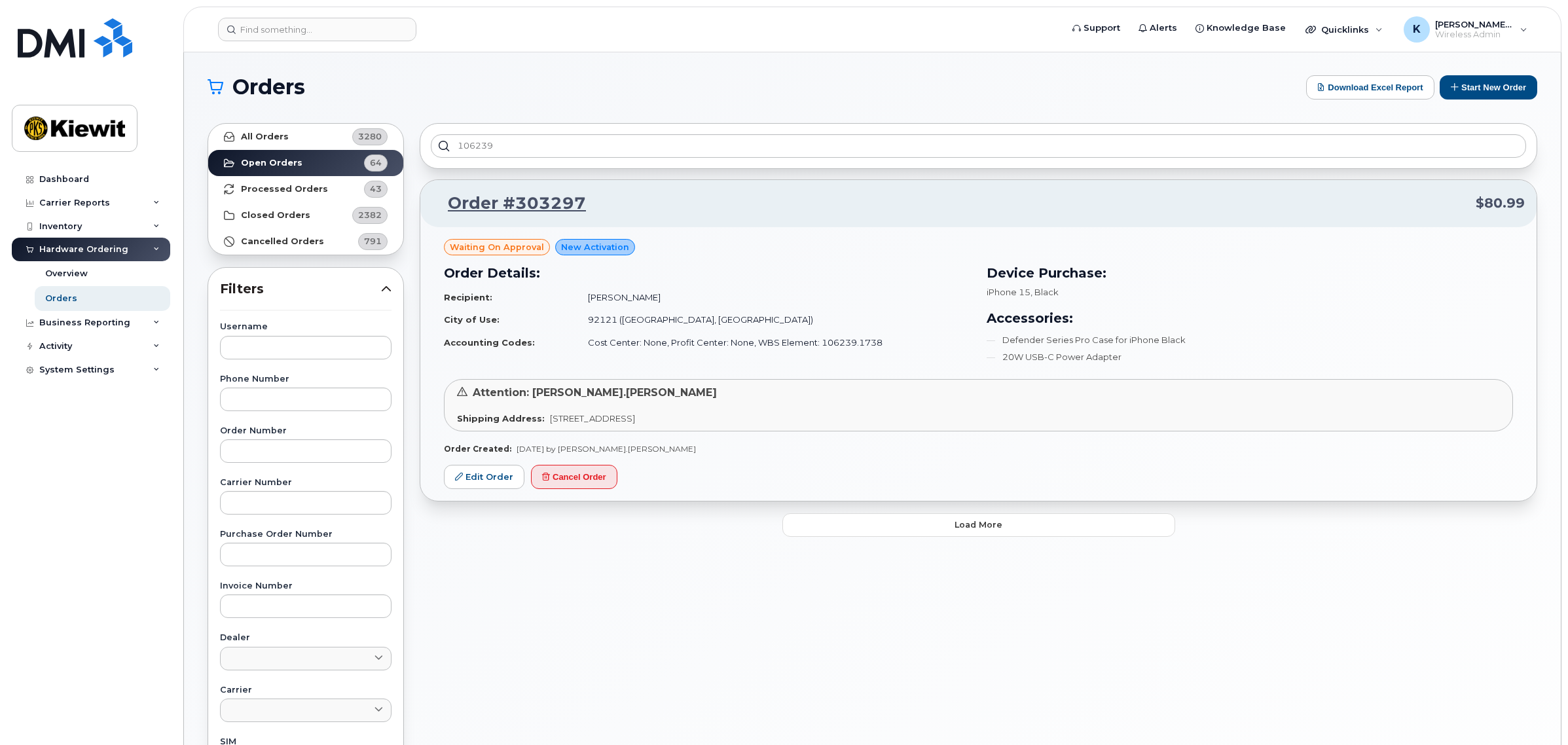
scroll to position [0, 0]
click at [261, 452] on input "text" at bounding box center [306, 451] width 171 height 24
paste input "106239"
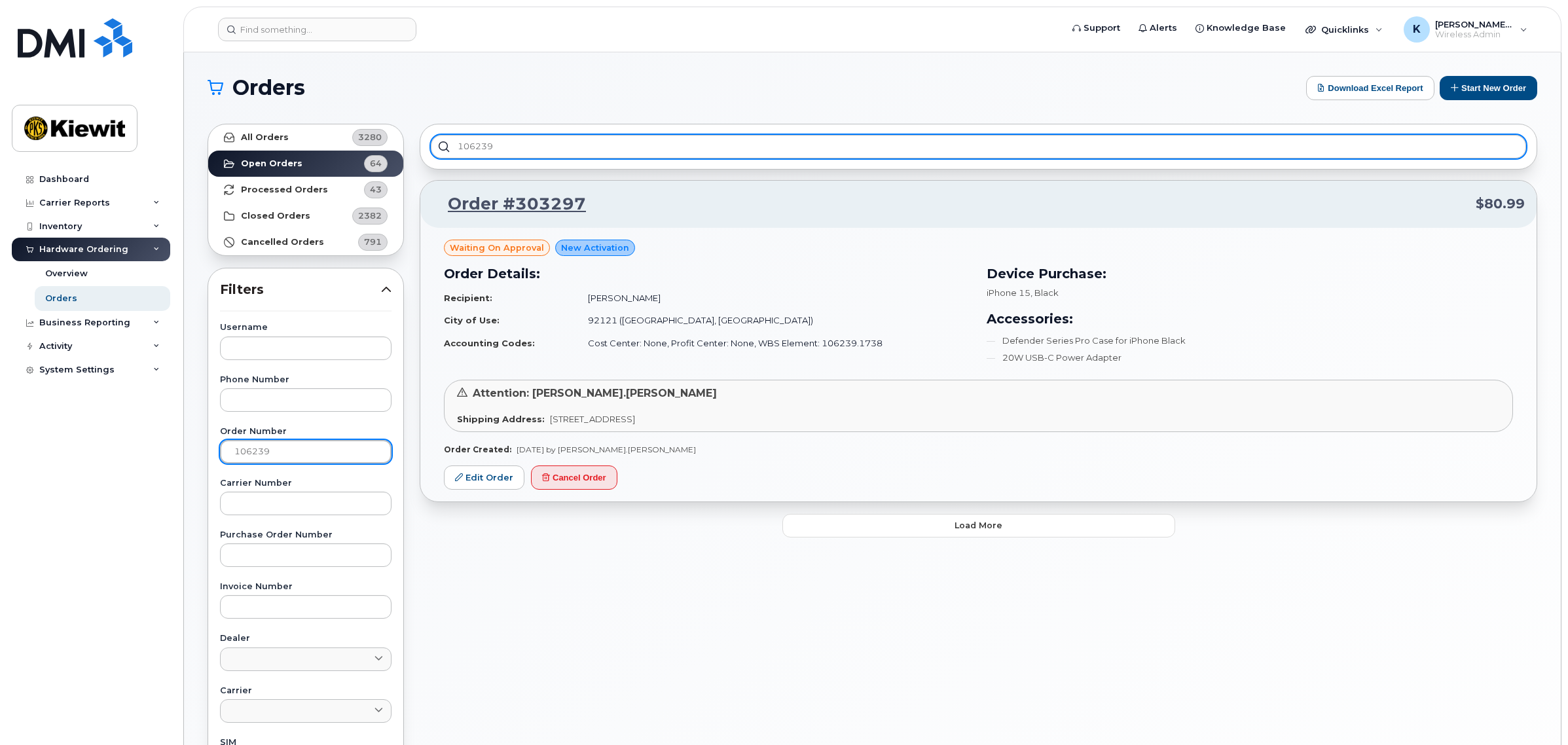
type input "106239"
click at [526, 154] on input "106239" at bounding box center [978, 146] width 1095 height 24
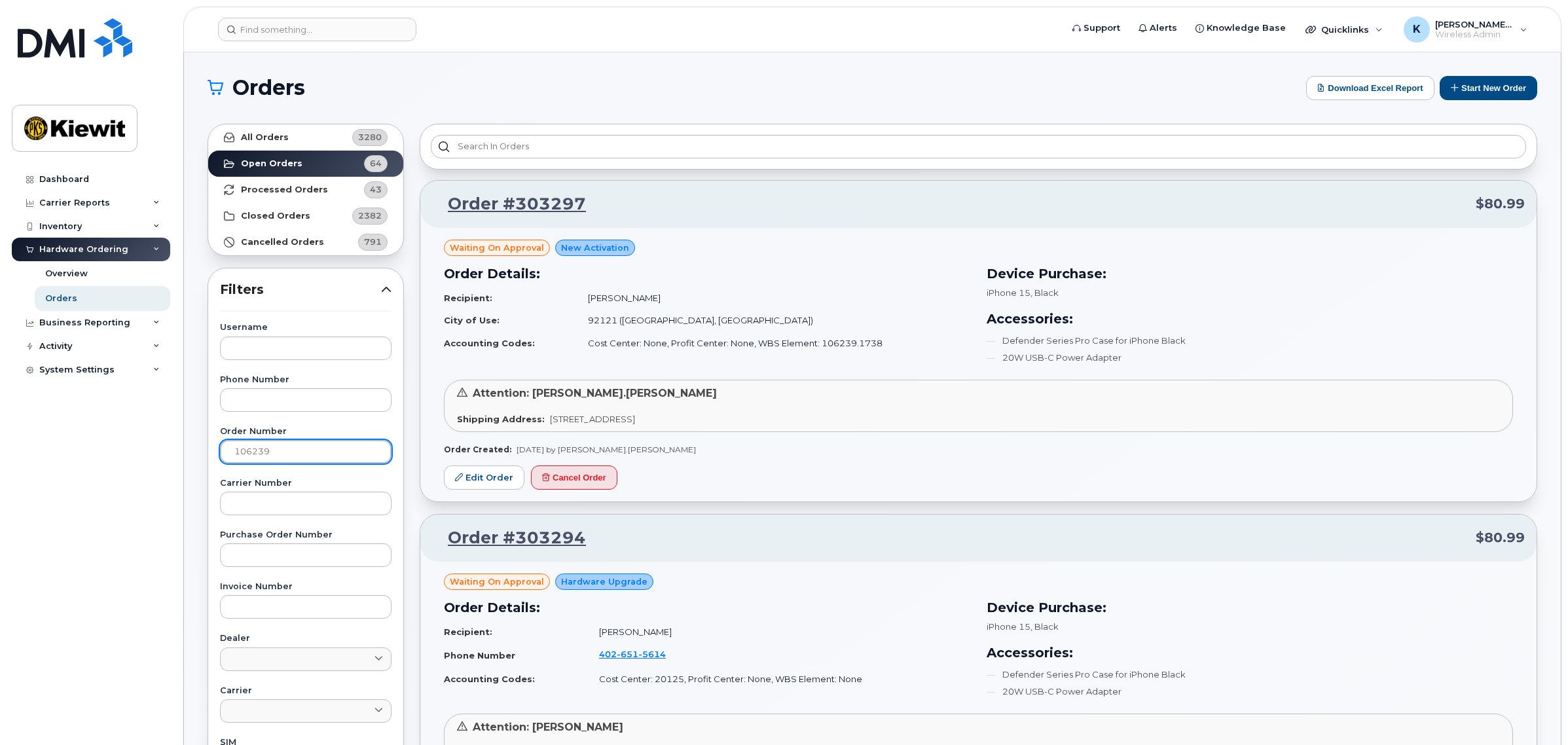
click at [323, 459] on input "106239" at bounding box center [306, 451] width 171 height 24
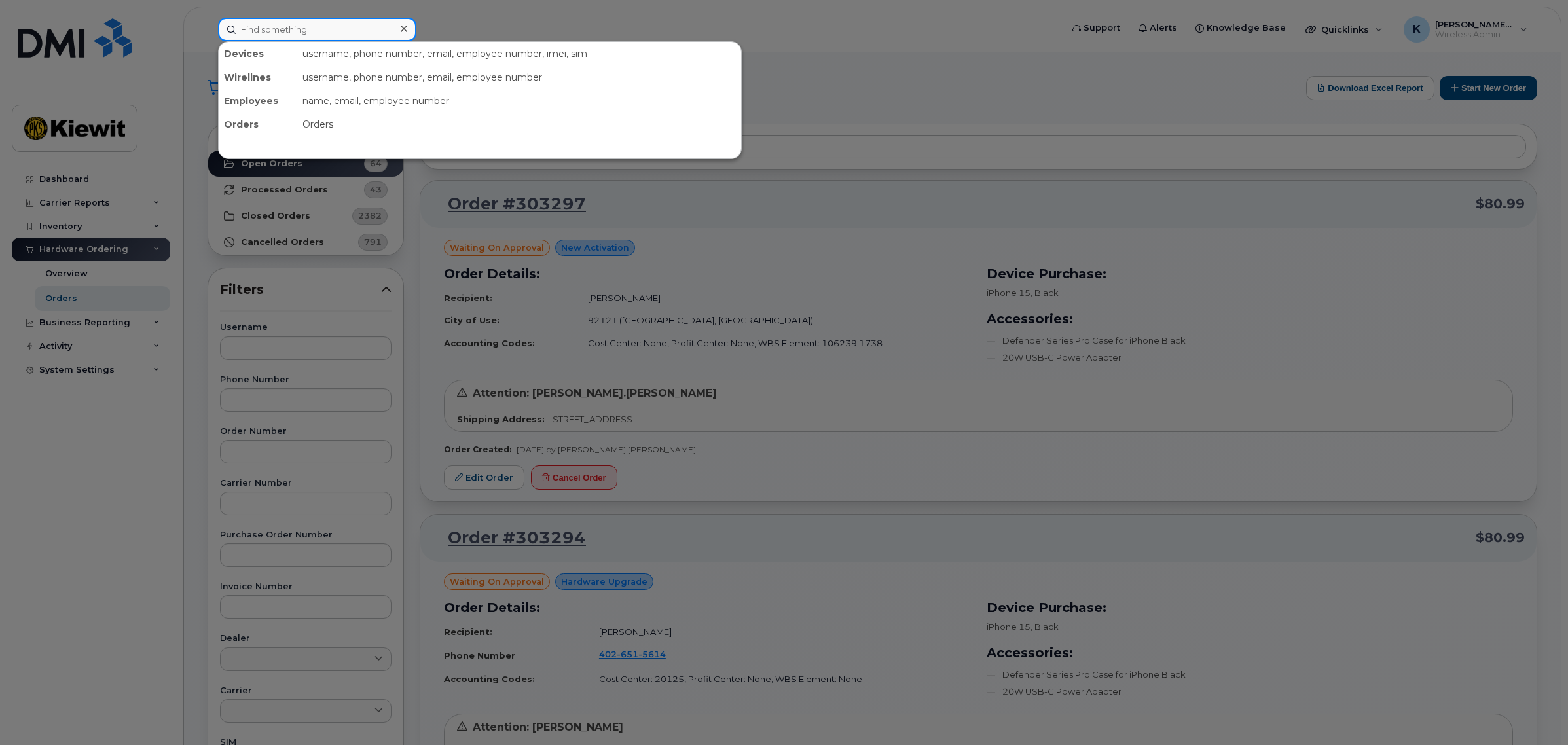
click at [368, 27] on input at bounding box center [317, 29] width 198 height 24
click at [276, 30] on input at bounding box center [317, 29] width 198 height 24
paste input "106239"
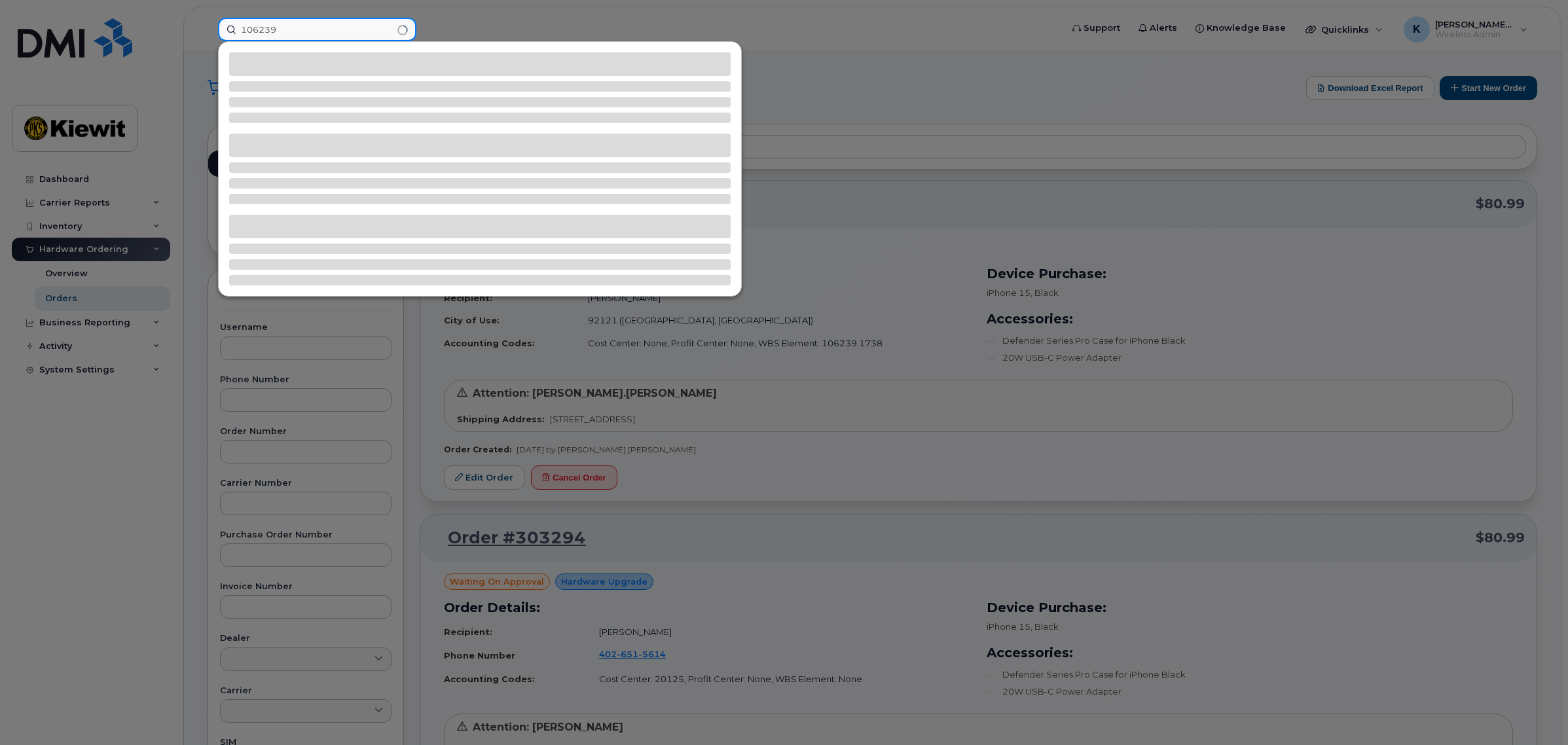
type input "106239"
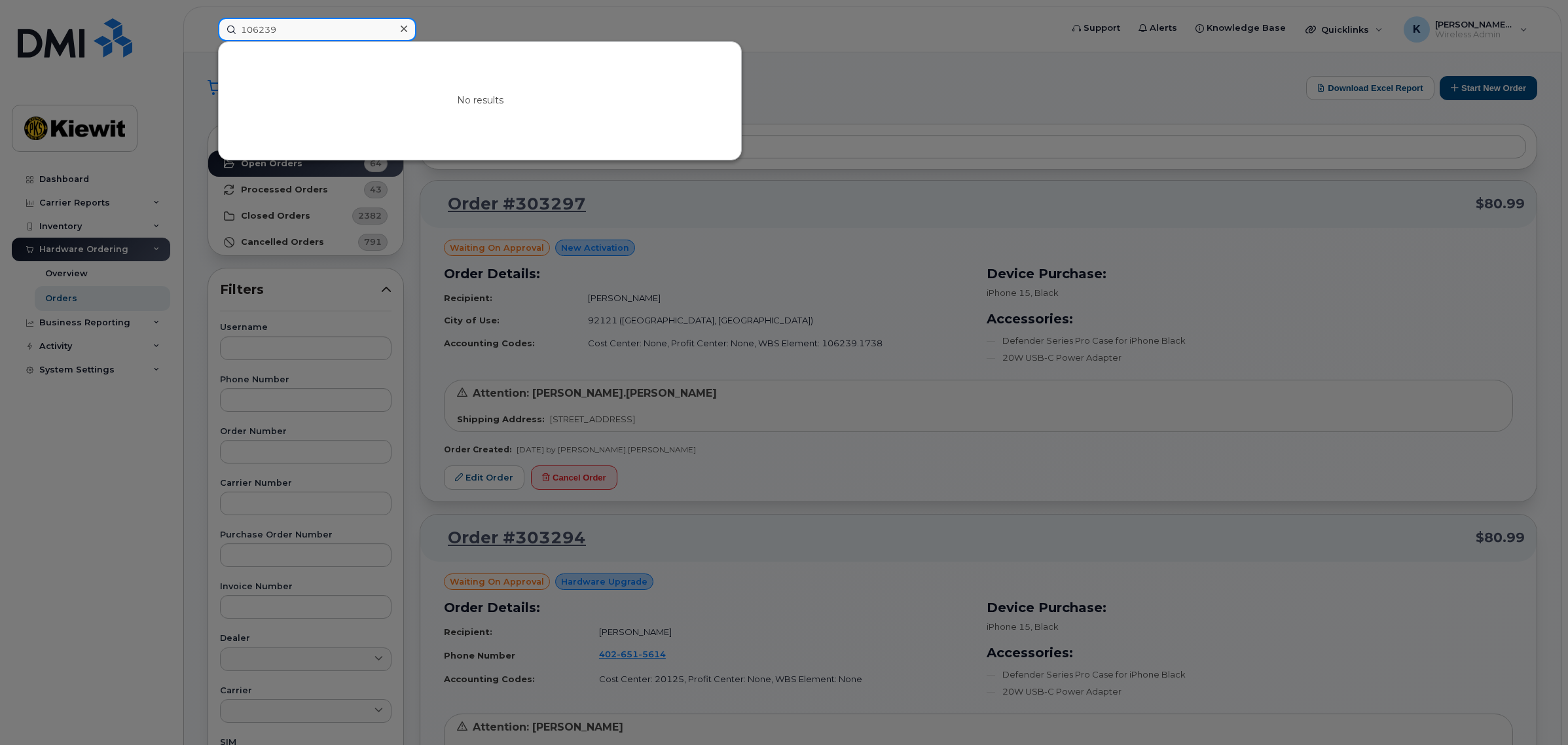
click at [288, 27] on input "106239" at bounding box center [317, 29] width 198 height 24
click at [786, 46] on div at bounding box center [784, 372] width 1568 height 745
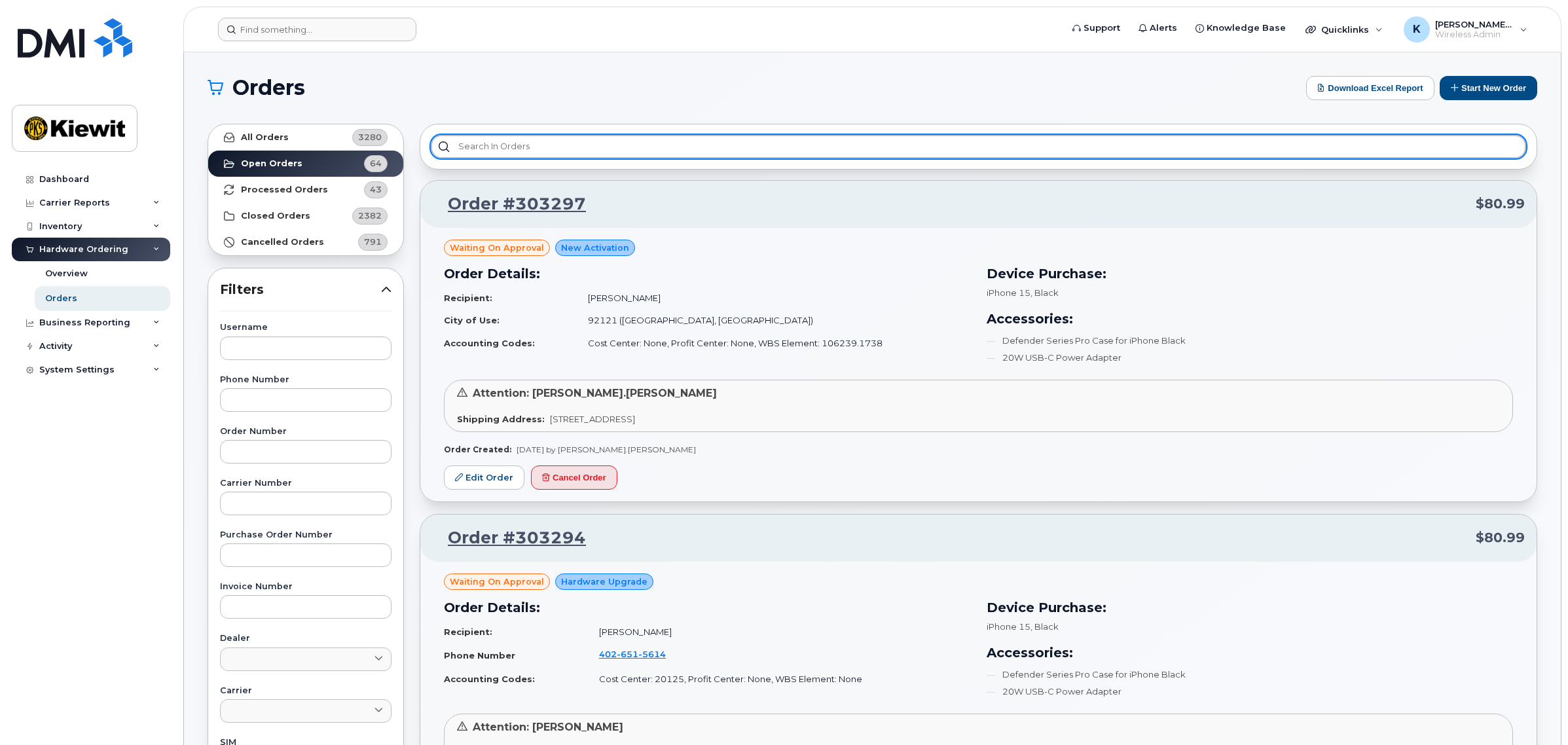
click at [792, 138] on input "text" at bounding box center [978, 146] width 1095 height 24
paste input "106239"
type input "106239"
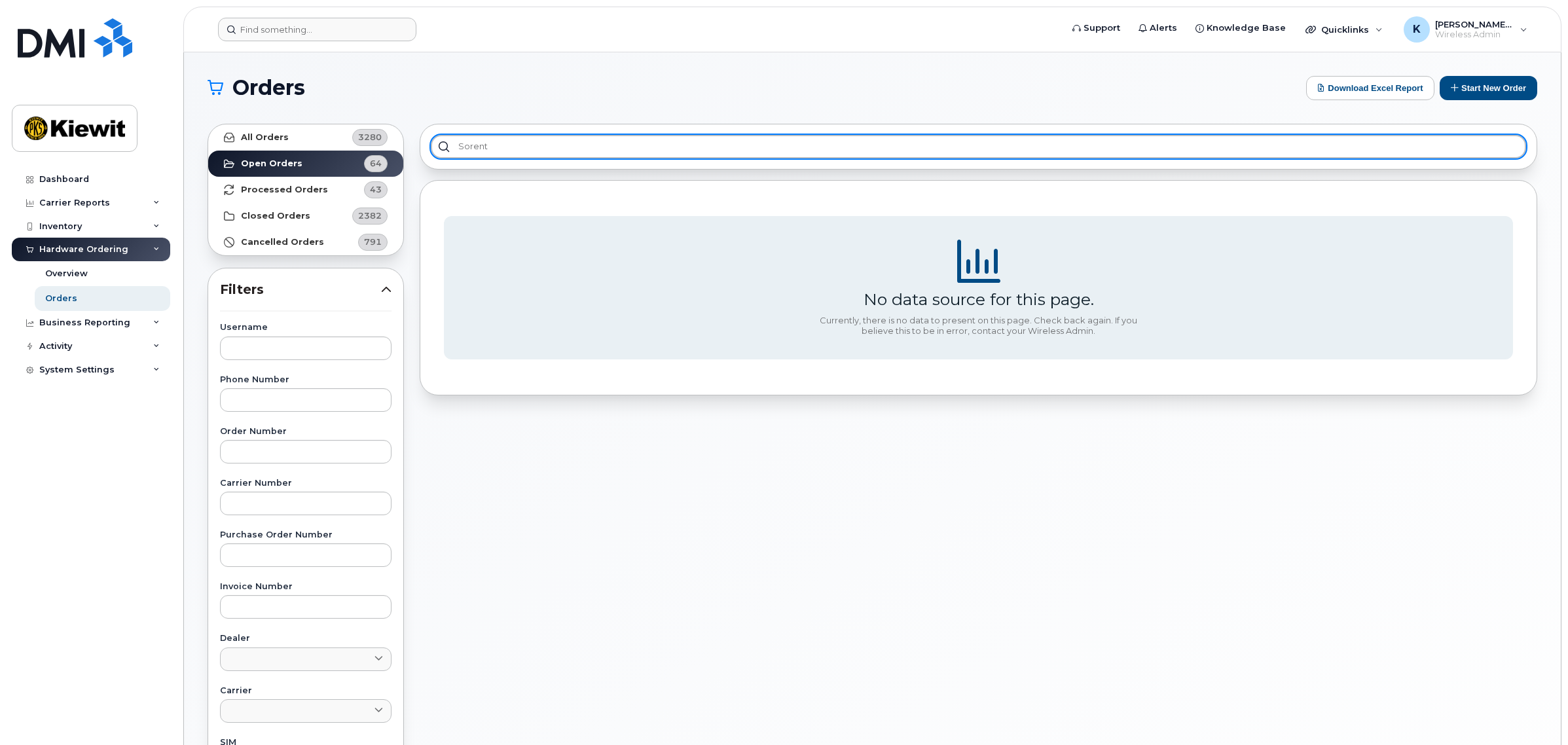
type input "sorento"
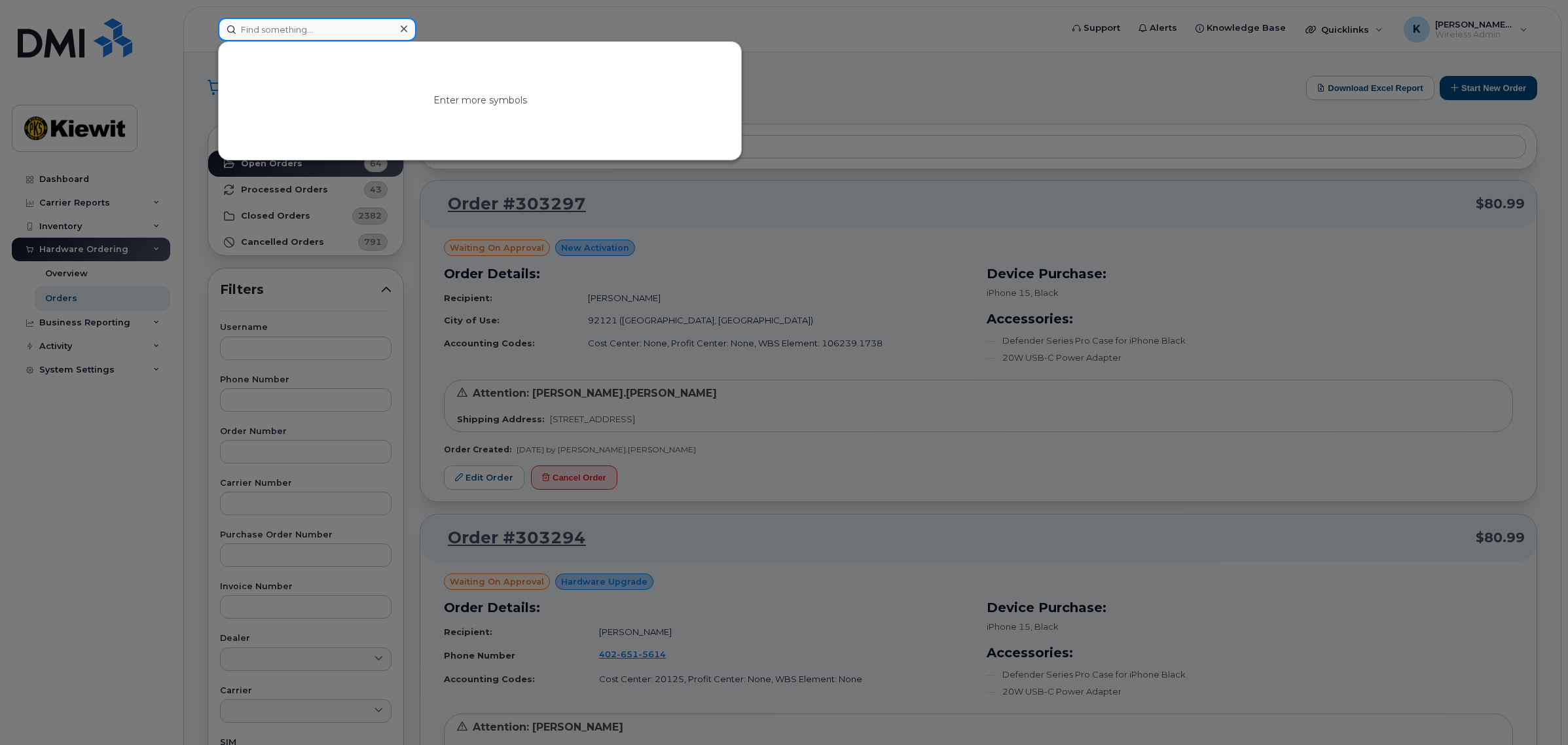
click at [302, 20] on input at bounding box center [317, 29] width 198 height 24
type input "sorento"
click at [341, 37] on input at bounding box center [317, 29] width 198 height 24
click at [335, 30] on input at bounding box center [317, 29] width 198 height 24
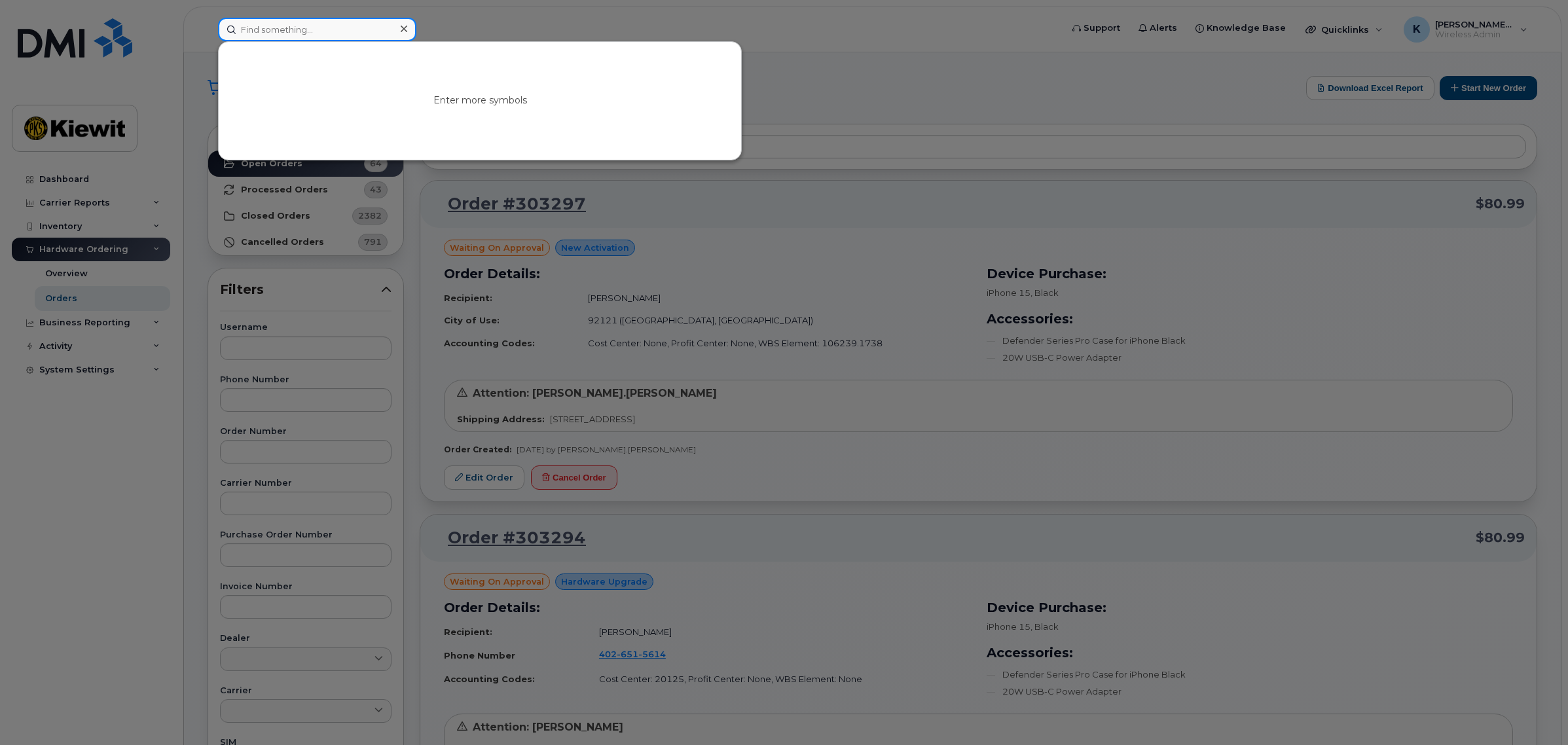
click at [335, 30] on input at bounding box center [317, 29] width 198 height 24
drag, startPoint x: 149, startPoint y: 187, endPoint x: 141, endPoint y: 197, distance: 12.8
click at [147, 188] on div at bounding box center [784, 372] width 1568 height 745
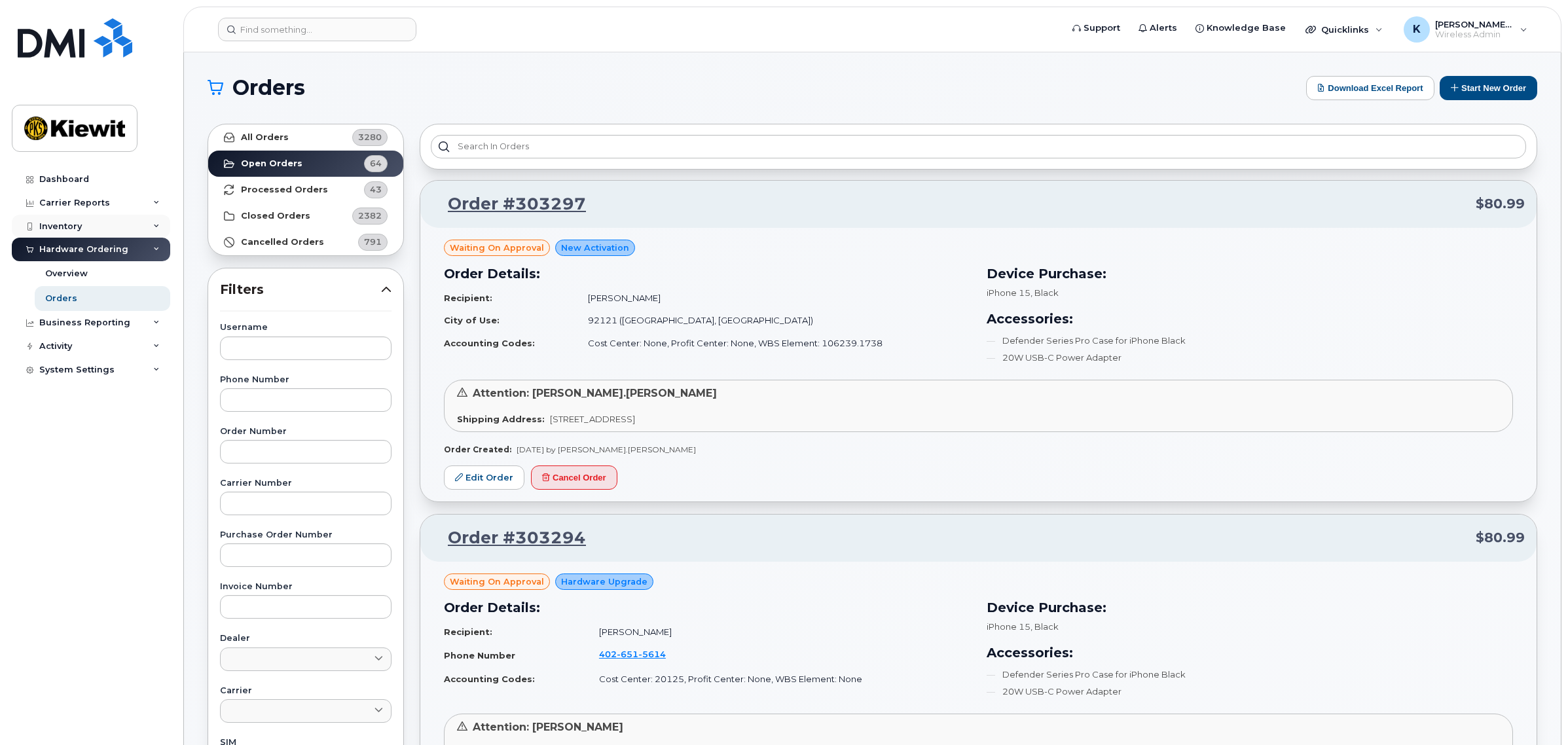
click at [125, 226] on div "Inventory" at bounding box center [91, 226] width 159 height 24
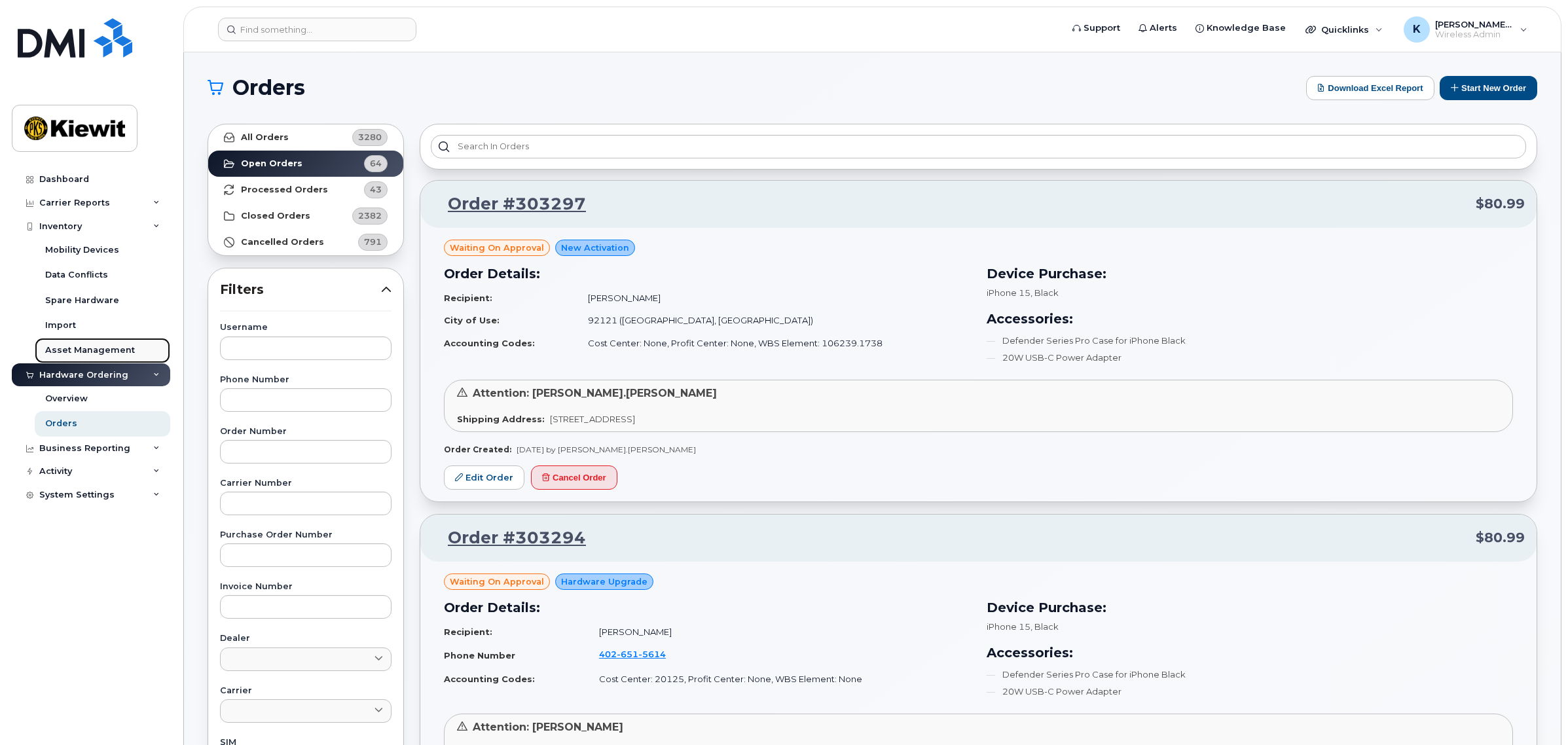
click at [102, 351] on div "Asset Management" at bounding box center [90, 350] width 90 height 12
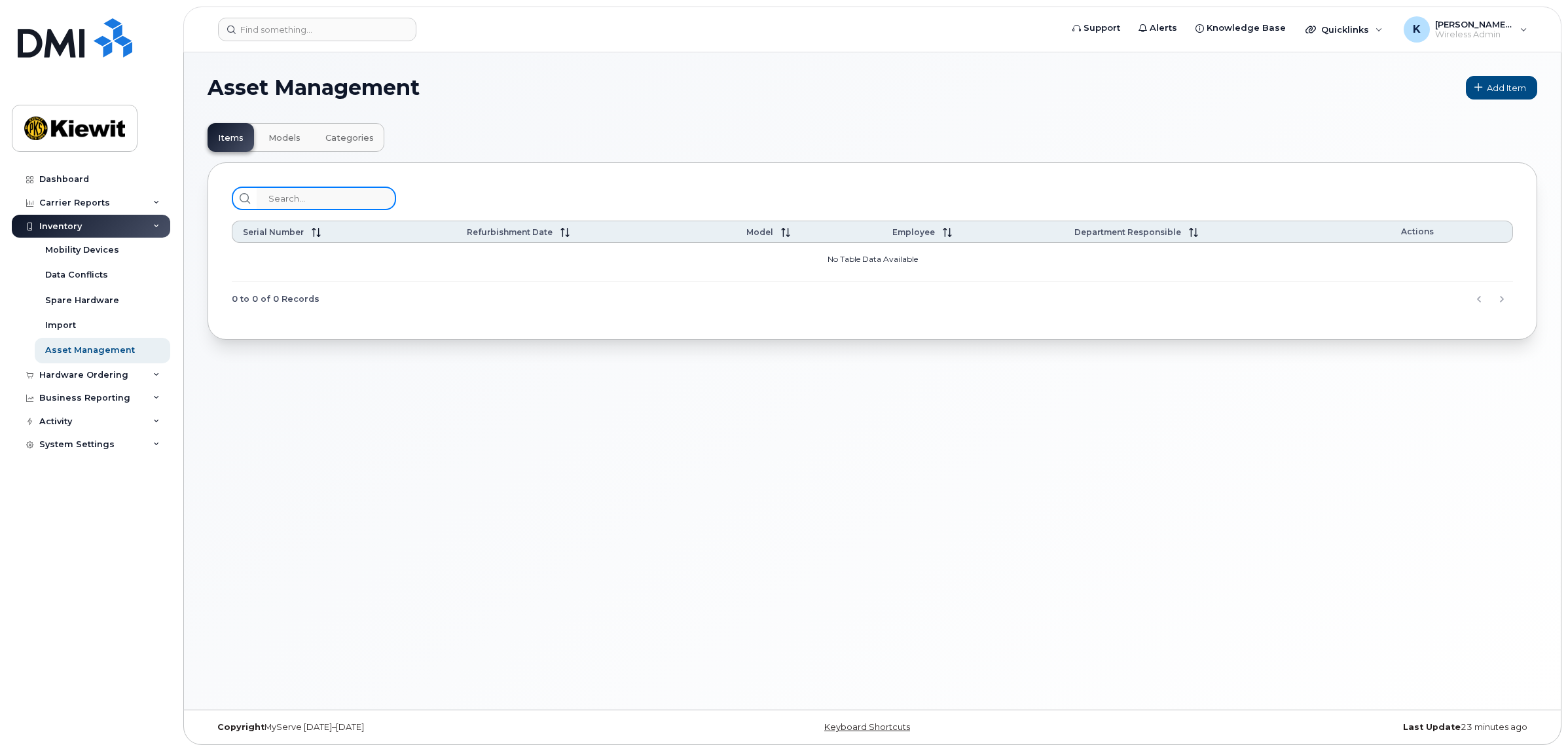
click at [304, 192] on input "search" at bounding box center [326, 198] width 139 height 24
click at [322, 204] on input "search" at bounding box center [326, 198] width 139 height 24
paste input "106239"
type input "106239"
click at [433, 191] on div "106239" at bounding box center [873, 198] width 1281 height 24
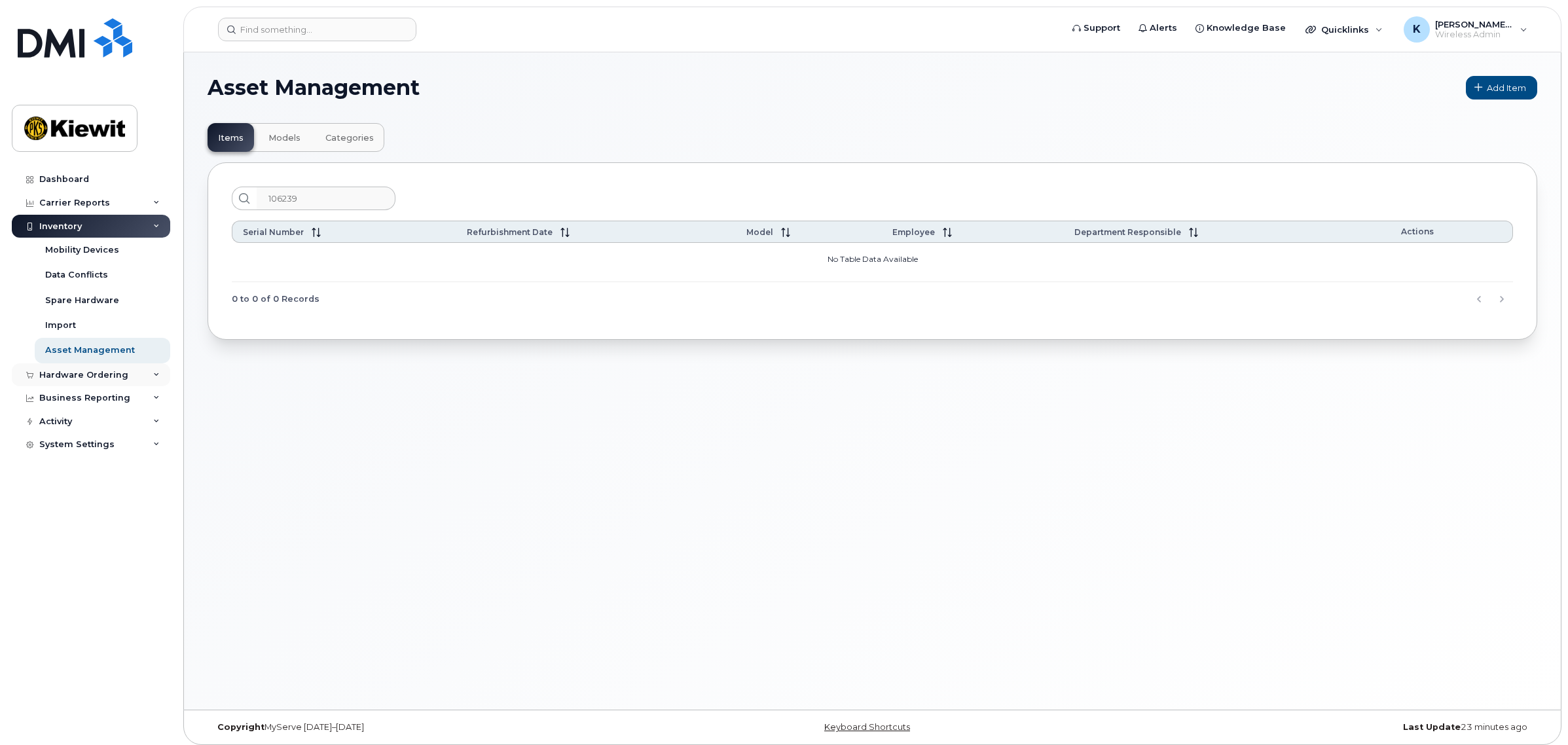
click at [131, 369] on div "Hardware Ordering" at bounding box center [91, 375] width 159 height 24
click at [120, 247] on link "Mobility Devices" at bounding box center [103, 250] width 136 height 25
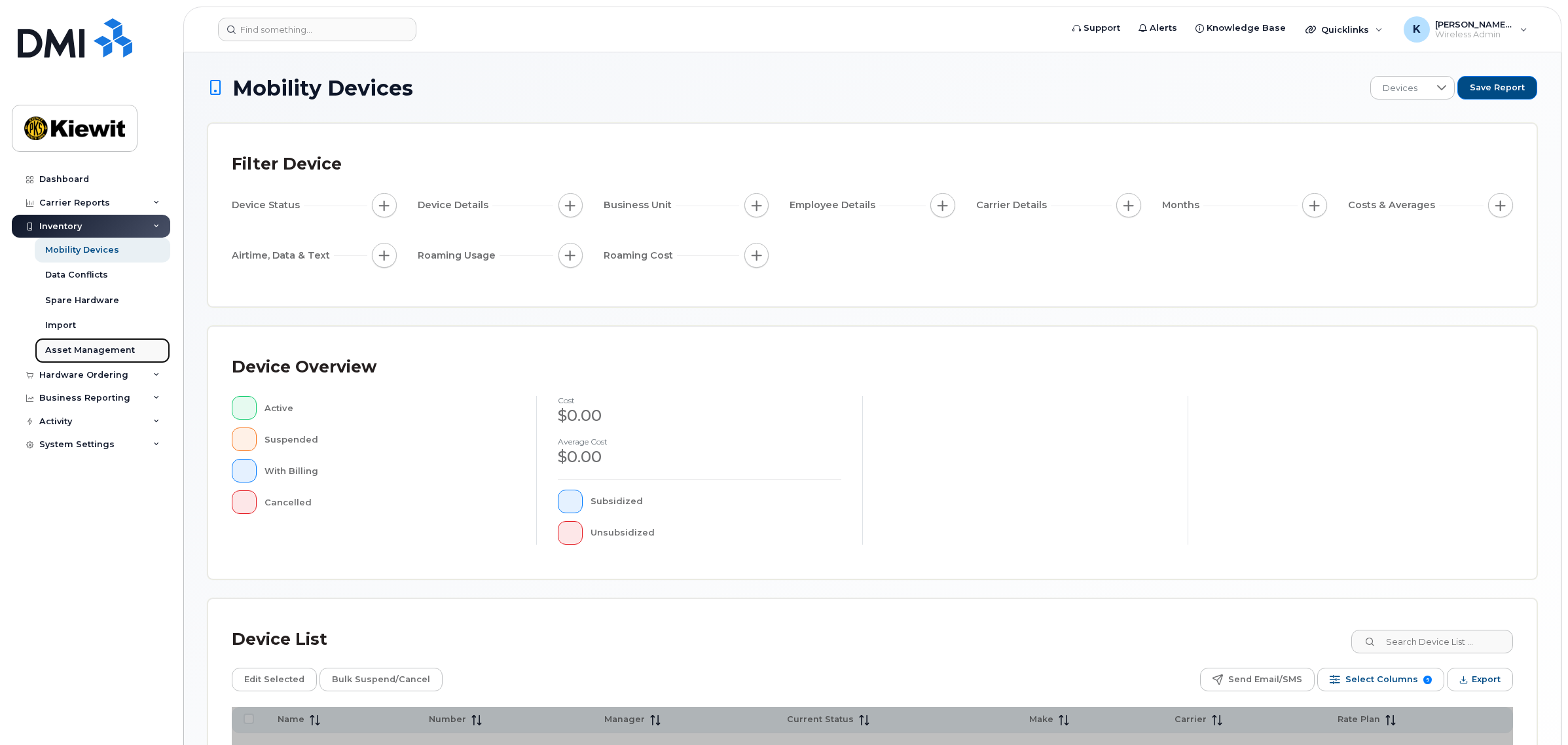
drag, startPoint x: 94, startPoint y: 344, endPoint x: 170, endPoint y: 158, distance: 200.9
click at [94, 344] on link "Asset Management" at bounding box center [103, 350] width 136 height 25
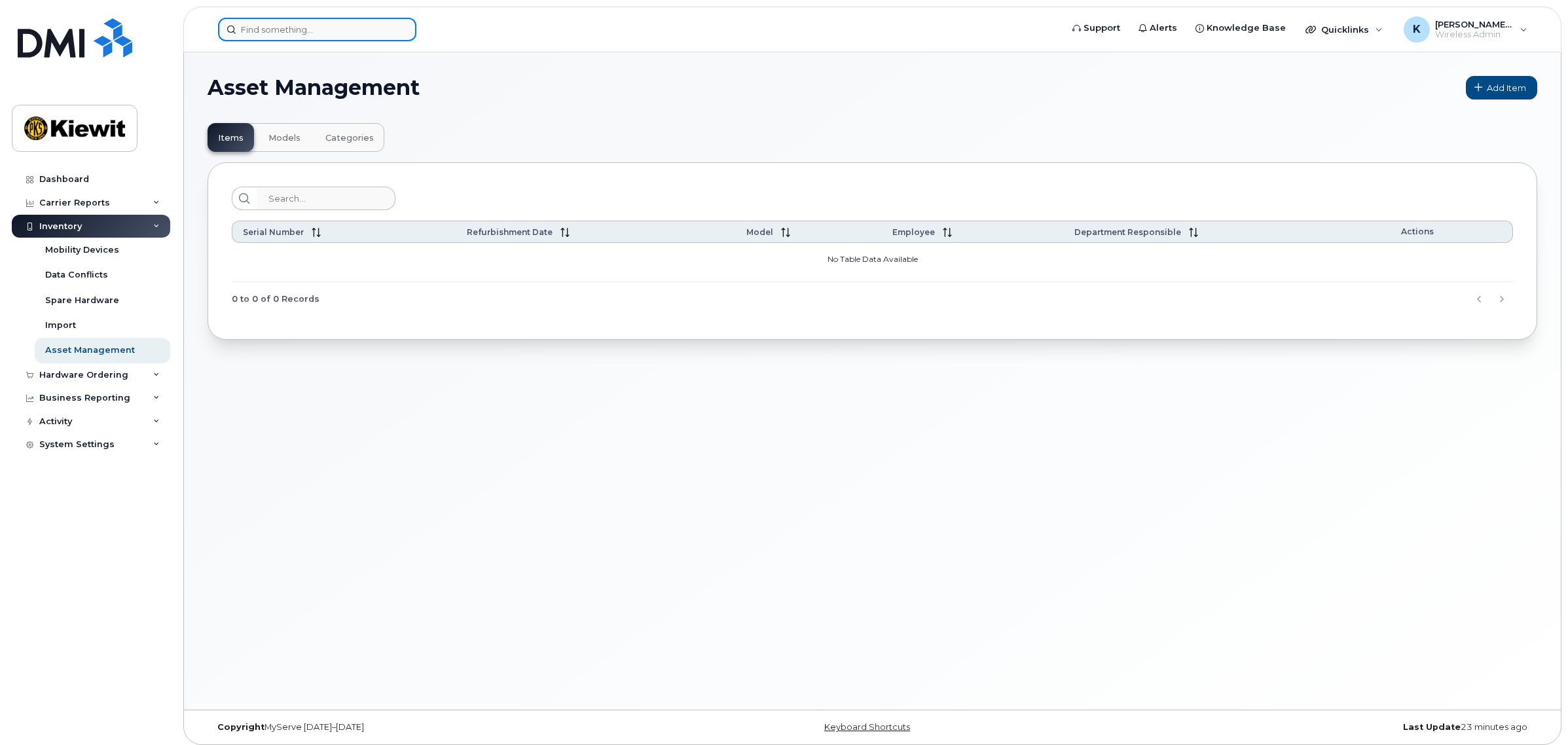
click at [276, 33] on input at bounding box center [317, 29] width 198 height 24
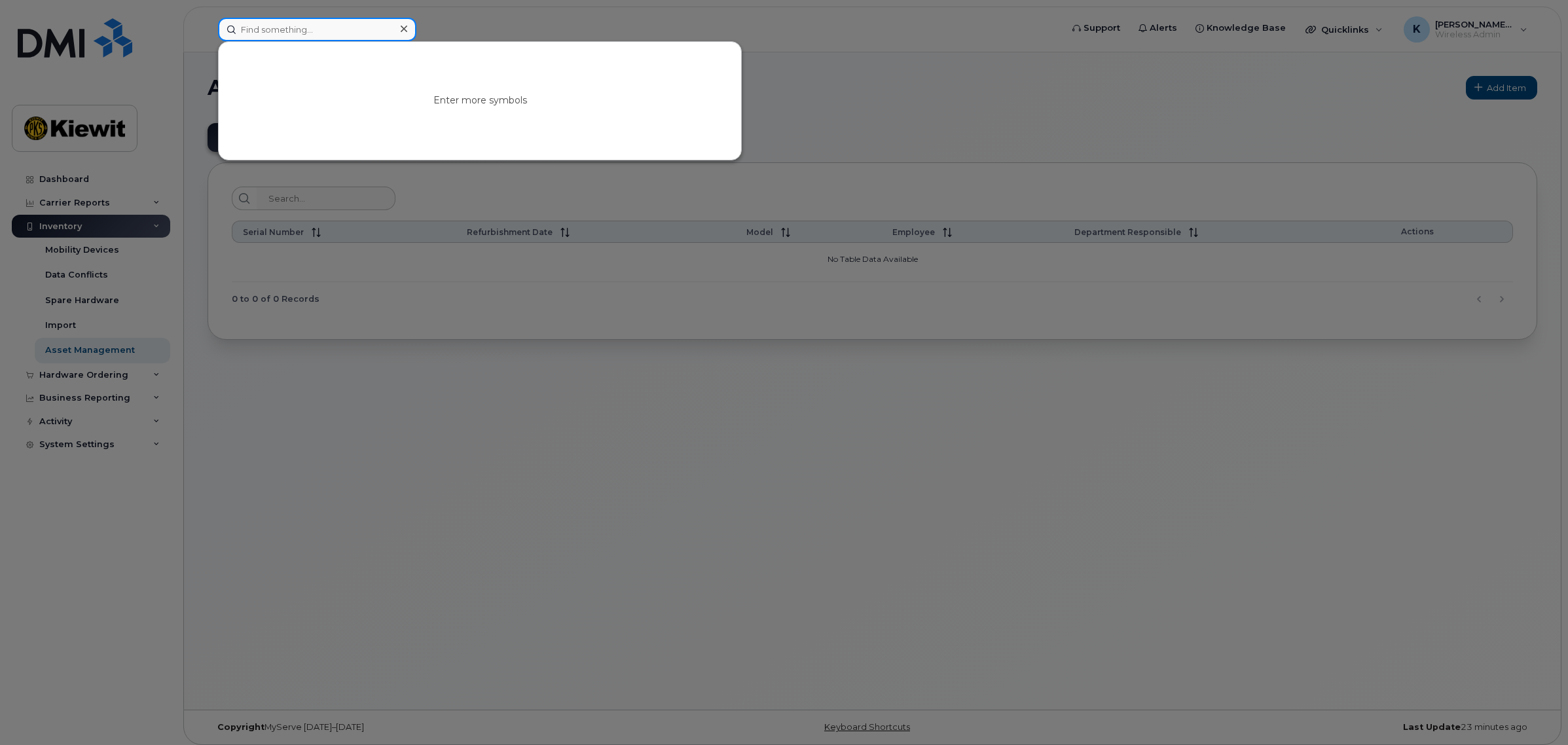
paste input "106239"
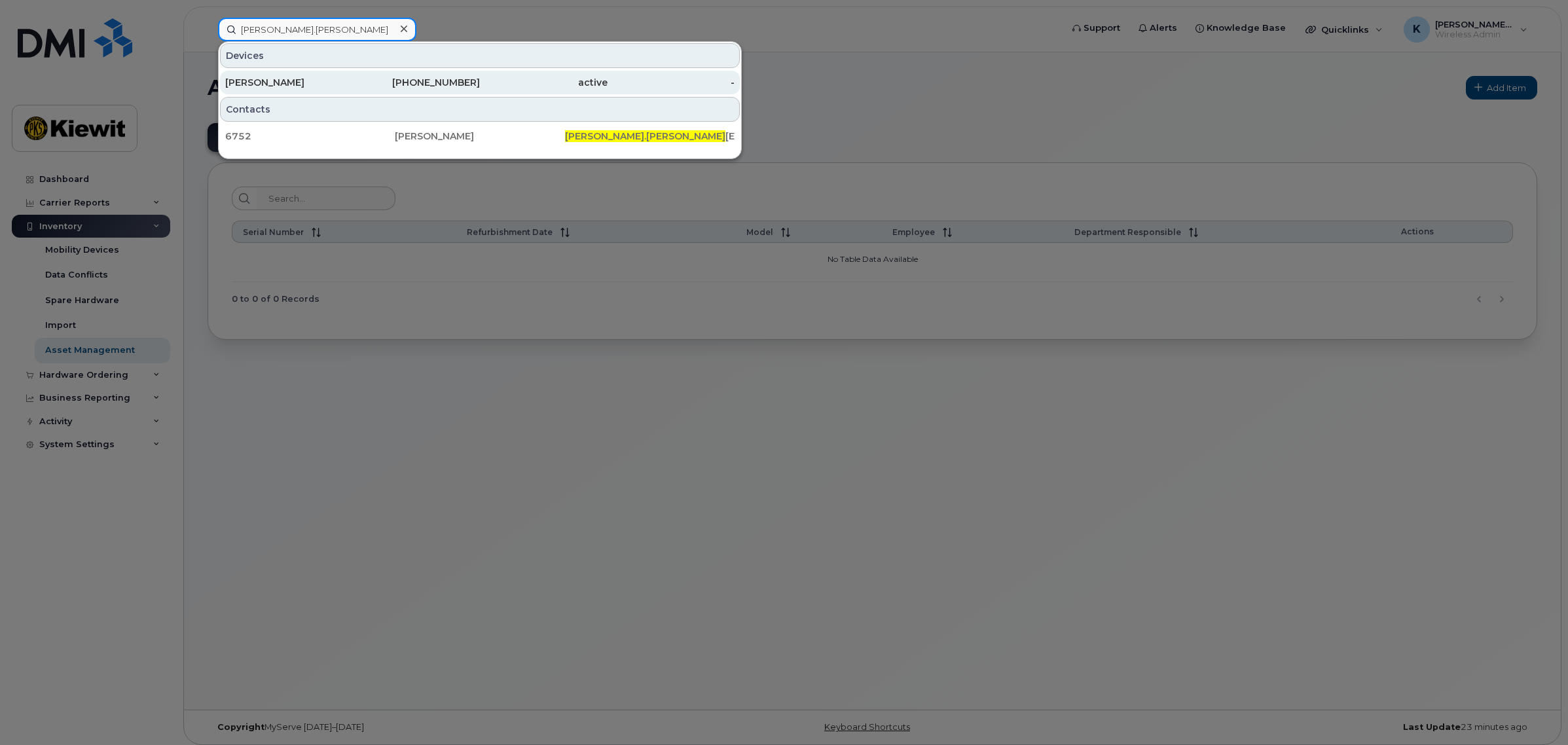
type input "mauricio.andra"
click at [333, 79] on div "MAURICIO ANDRADE" at bounding box center [288, 82] width 128 height 13
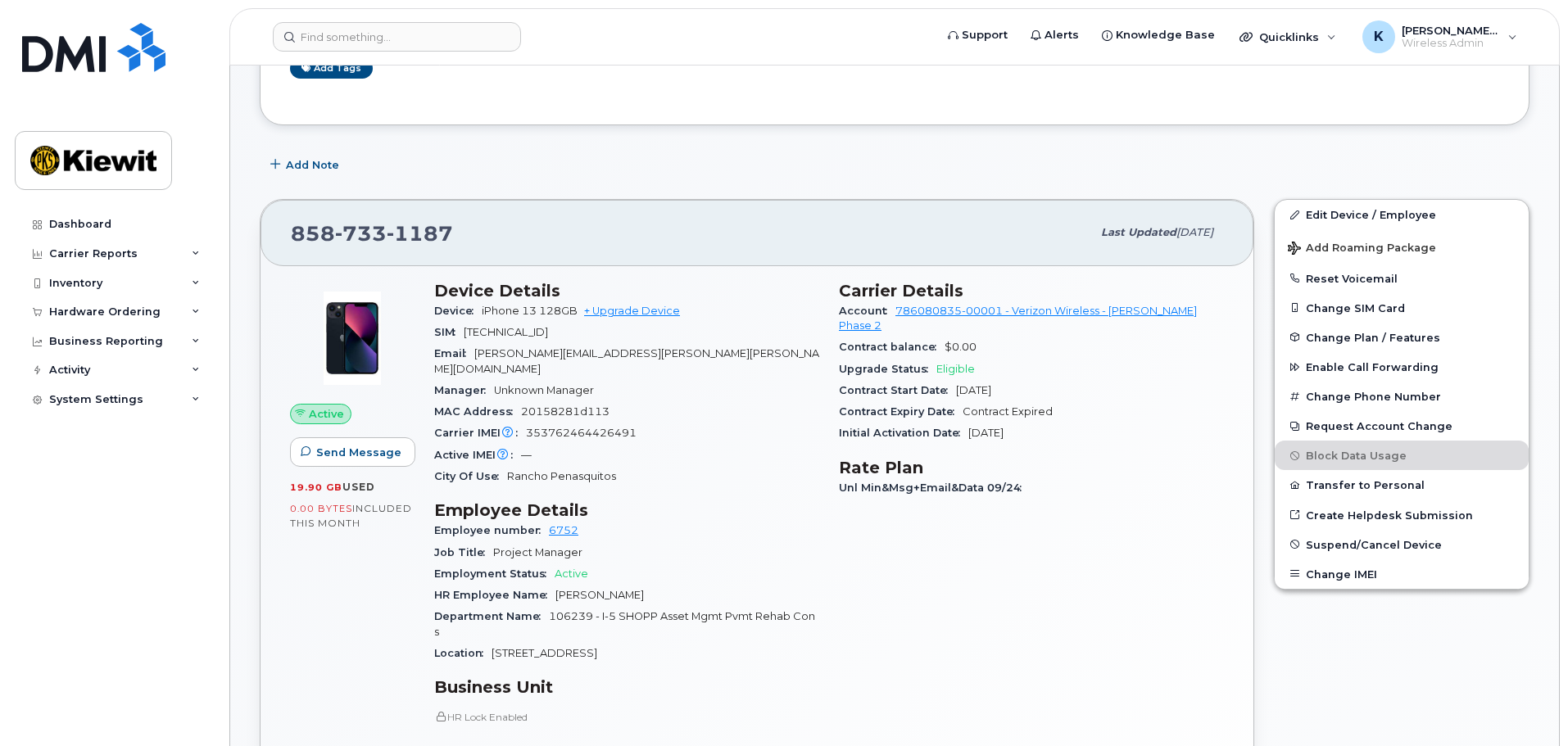
scroll to position [246, 0]
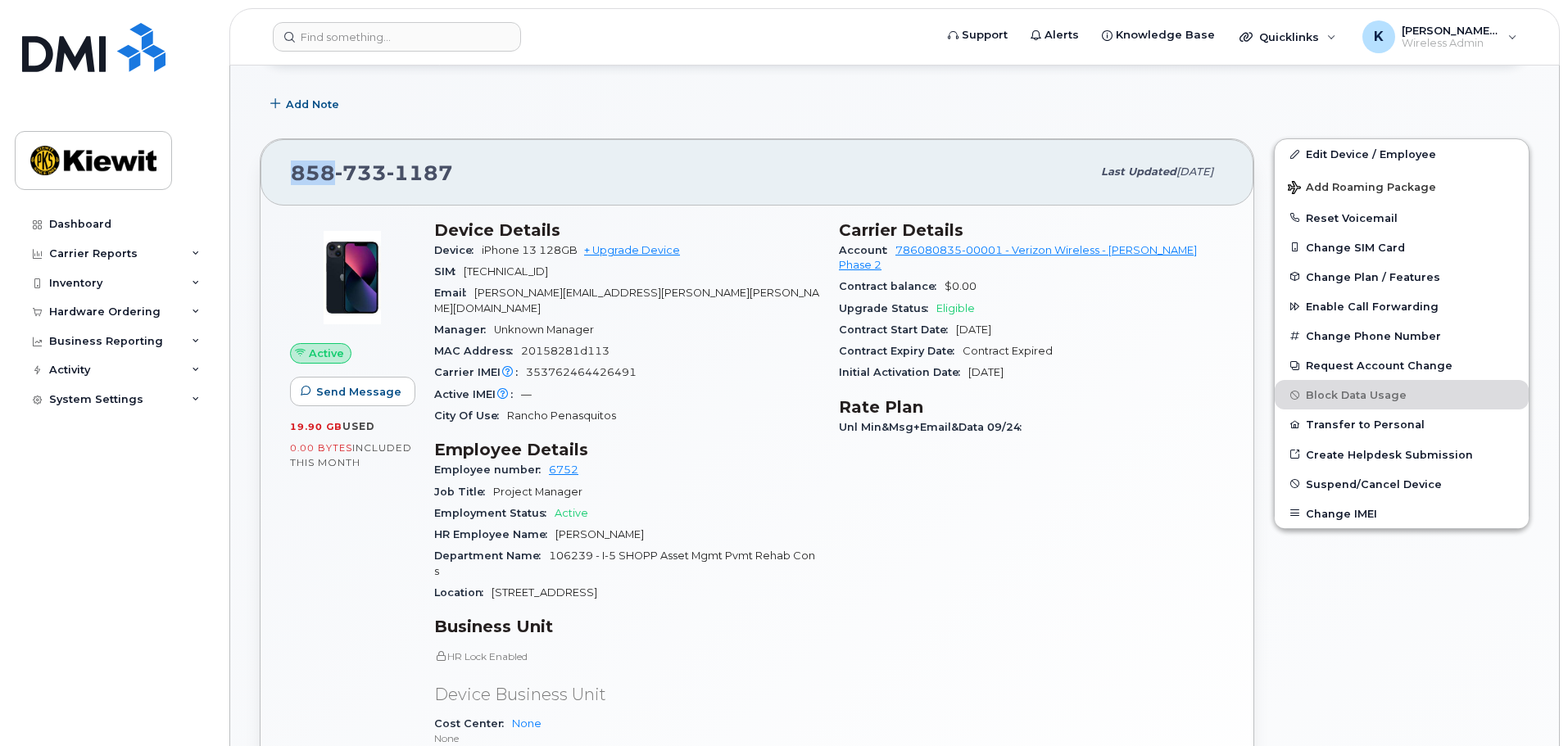
drag, startPoint x: 302, startPoint y: 178, endPoint x: 259, endPoint y: 178, distance: 43.0
click at [259, 178] on div "858 733 1187 Last updated Oct 06, 2025 Active Send Message 19.90 GB  used 0.00 …" at bounding box center [757, 544] width 1014 height 831
click at [580, 549] on span "106239 - I-5 SHOPP Asset Mgmt Pvmt Rehab Cons" at bounding box center [625, 563] width 381 height 27
click at [579, 549] on span "106239 - I-5 SHOPP Asset Mgmt Pvmt Rehab Cons" at bounding box center [625, 563] width 381 height 27
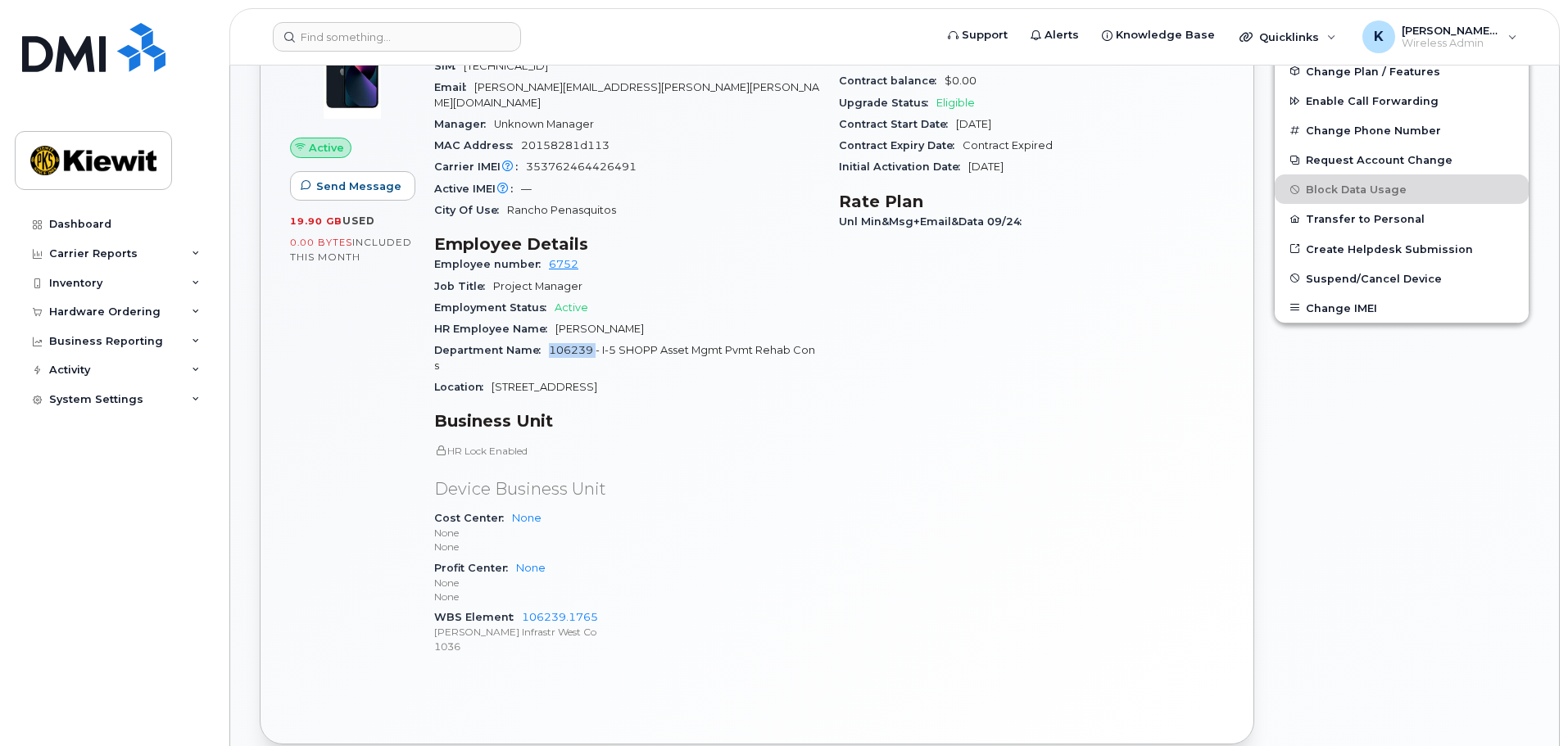
scroll to position [491, 0]
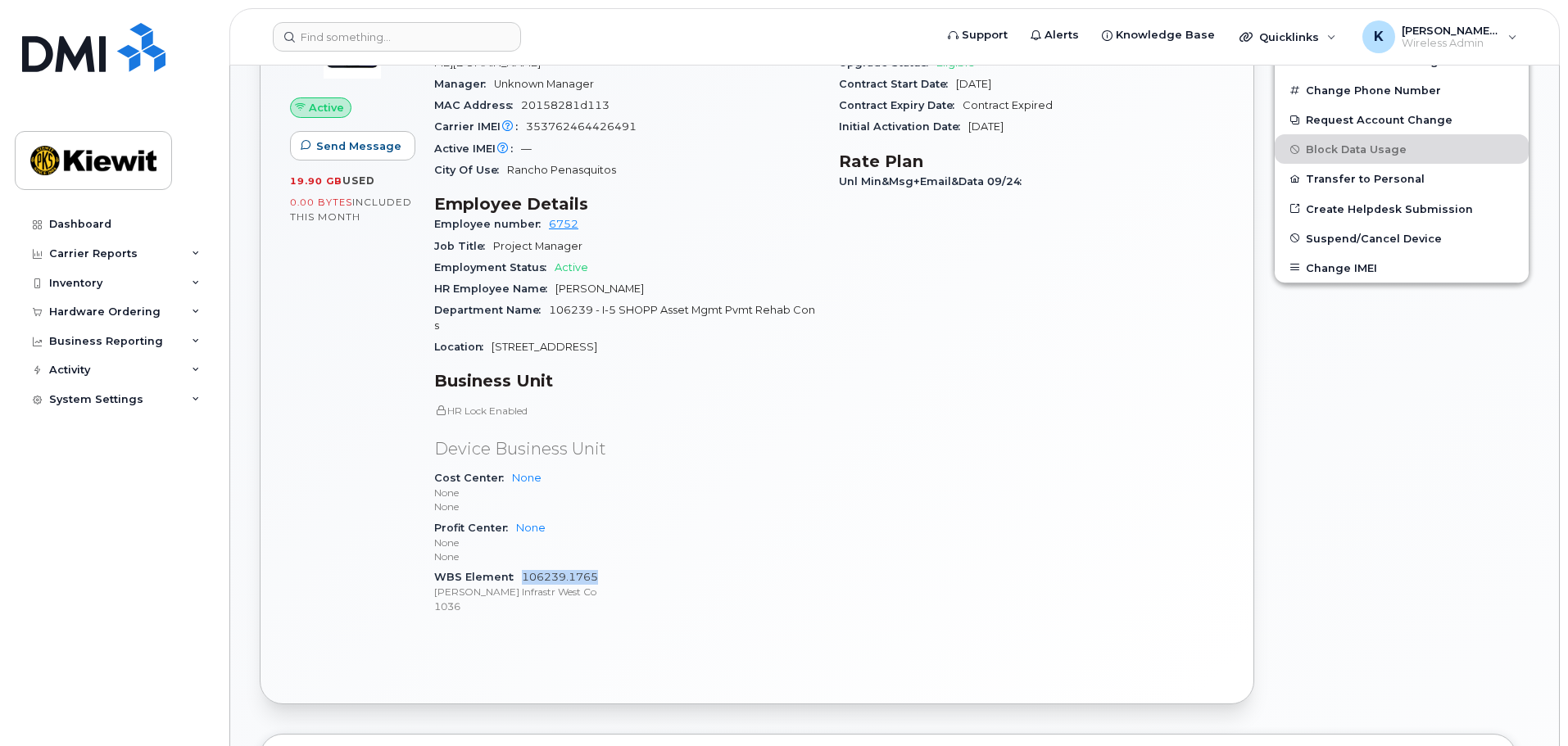
drag, startPoint x: 619, startPoint y: 568, endPoint x: 524, endPoint y: 566, distance: 95.0
click at [524, 566] on div "WBS Element 106239.1765 Kiewit Infrastr West Co 1036" at bounding box center [626, 591] width 385 height 50
copy link "106239.1765"
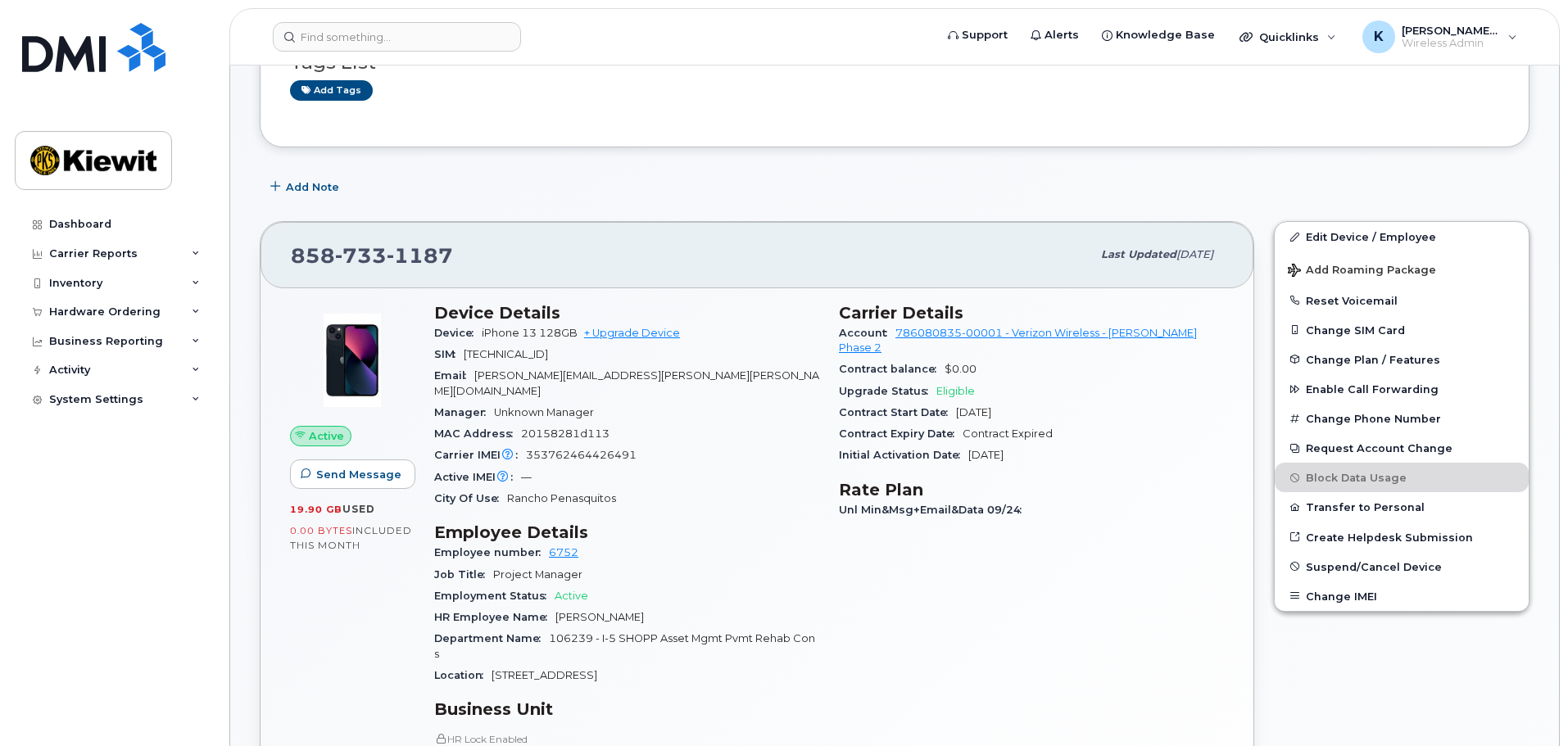
scroll to position [0, 0]
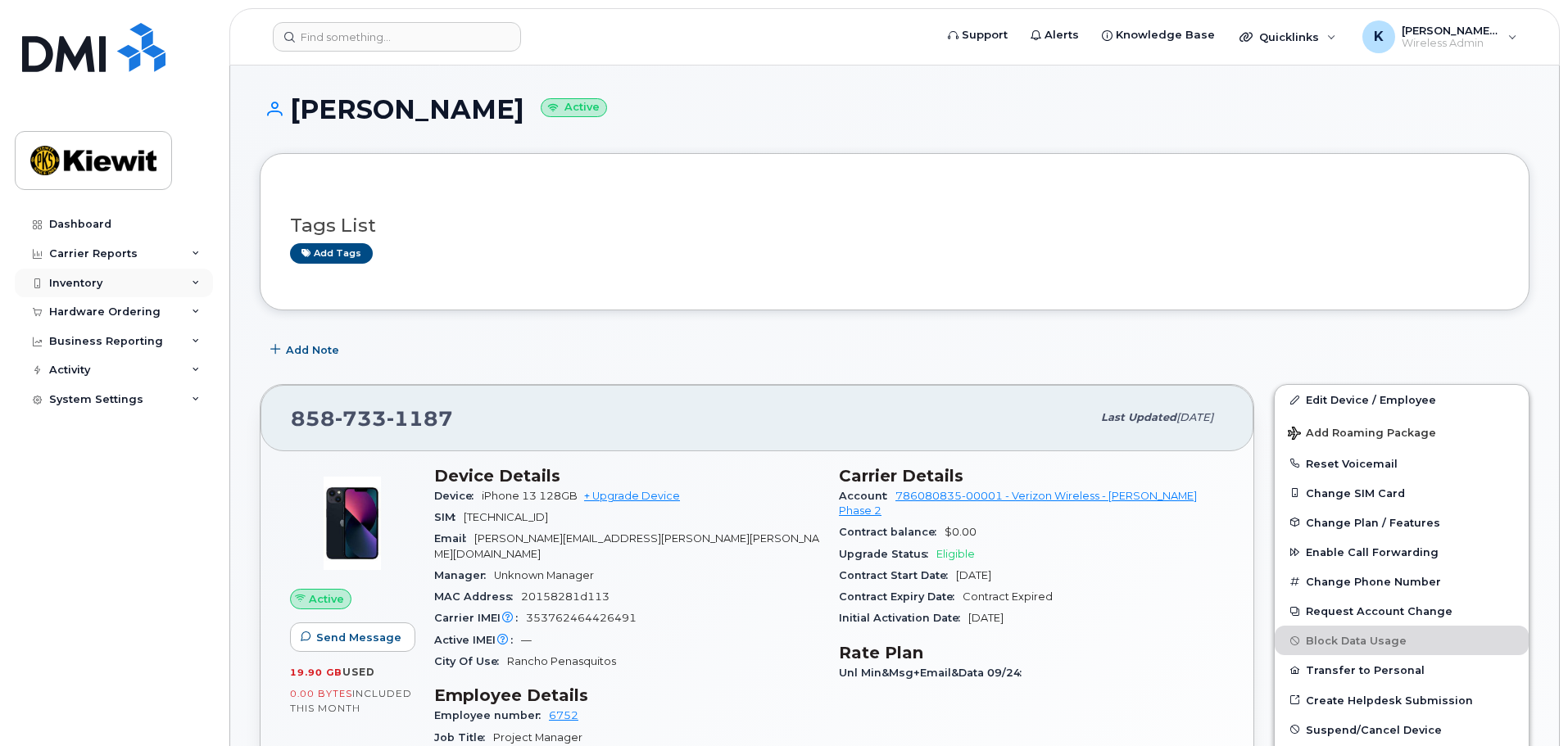
click at [70, 283] on div "Inventory" at bounding box center [76, 283] width 54 height 13
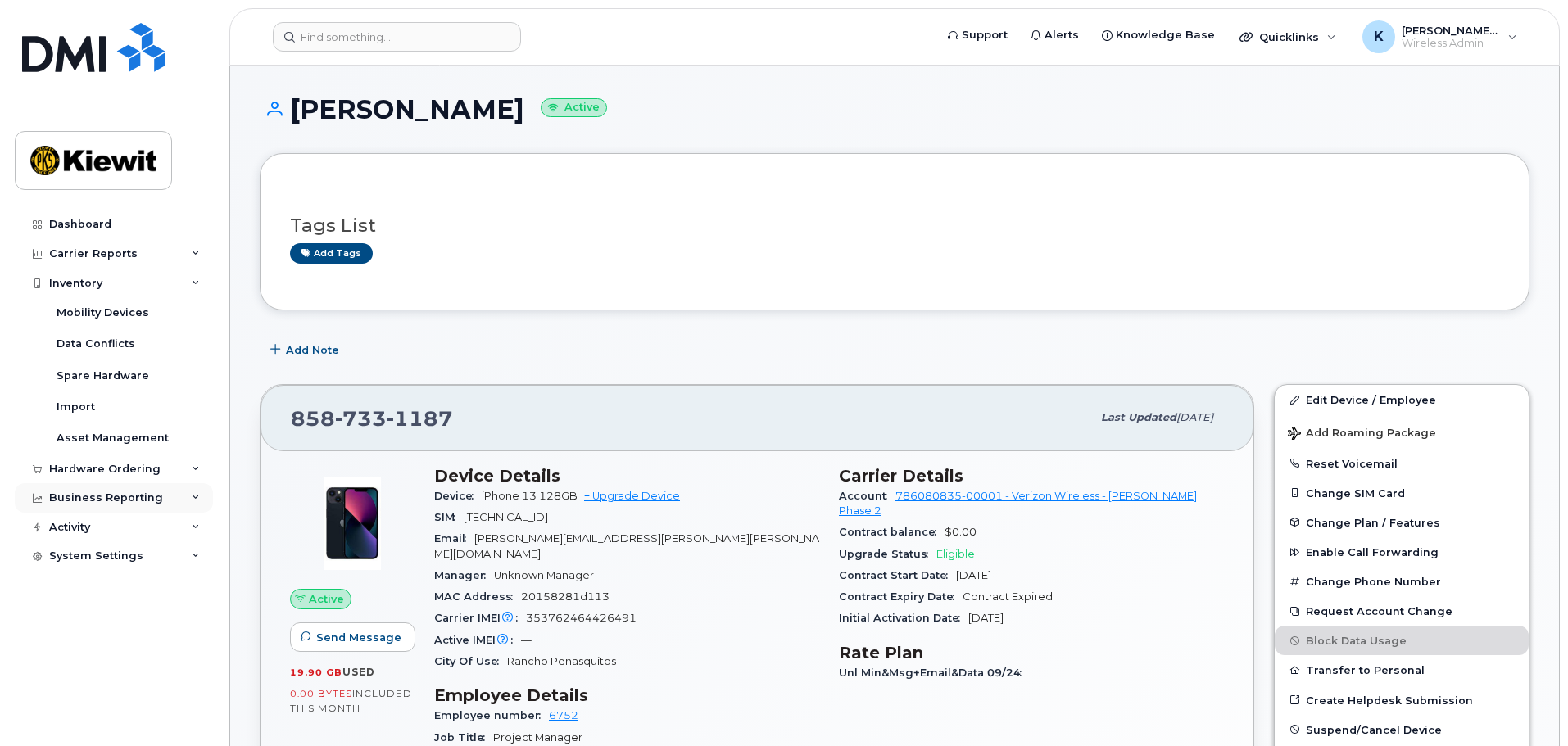
drag, startPoint x: 96, startPoint y: 292, endPoint x: 120, endPoint y: 340, distance: 53.7
click at [96, 291] on div "Inventory" at bounding box center [114, 283] width 198 height 29
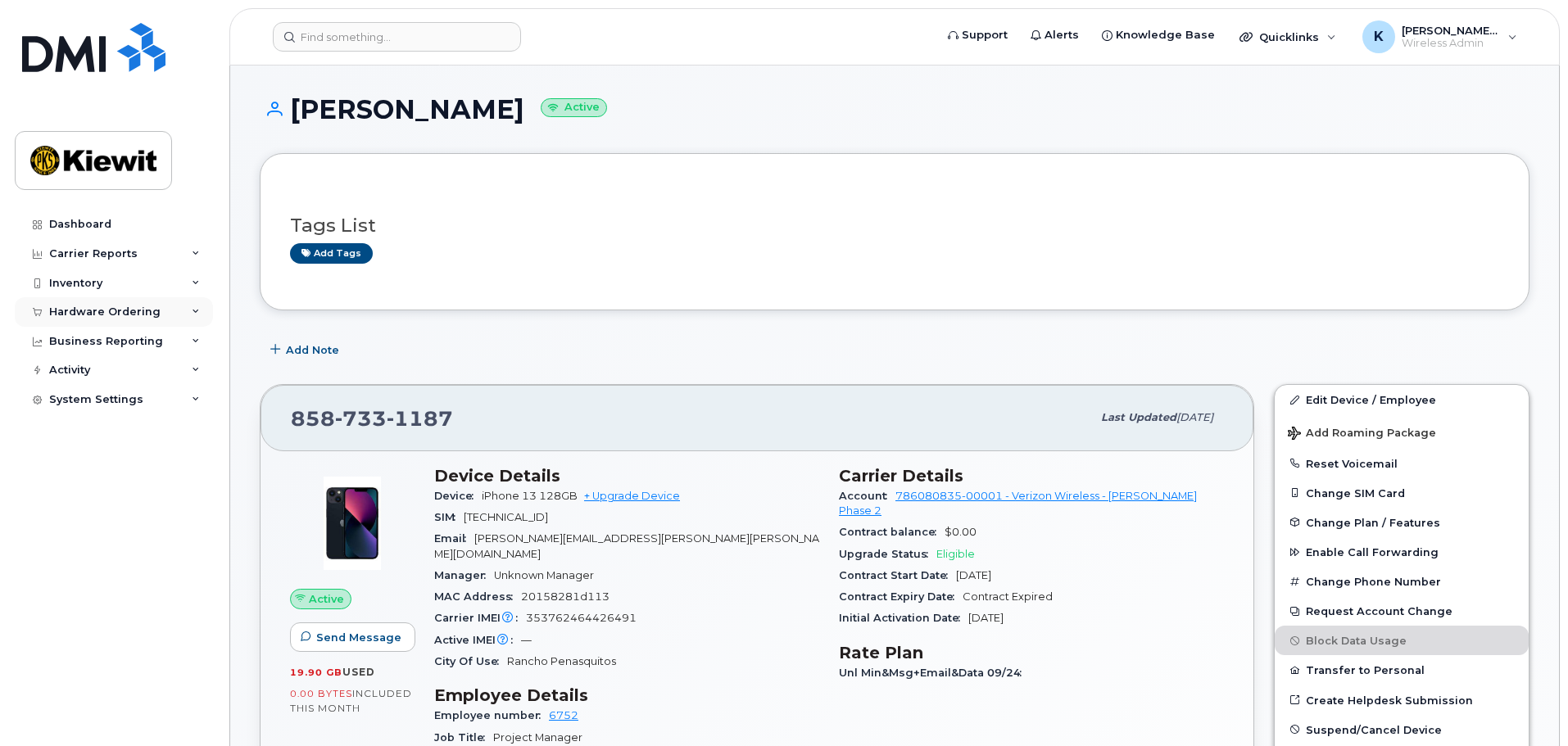
click at [121, 318] on div "Hardware Ordering" at bounding box center [105, 312] width 112 height 13
click at [132, 374] on link "Orders" at bounding box center [129, 373] width 170 height 31
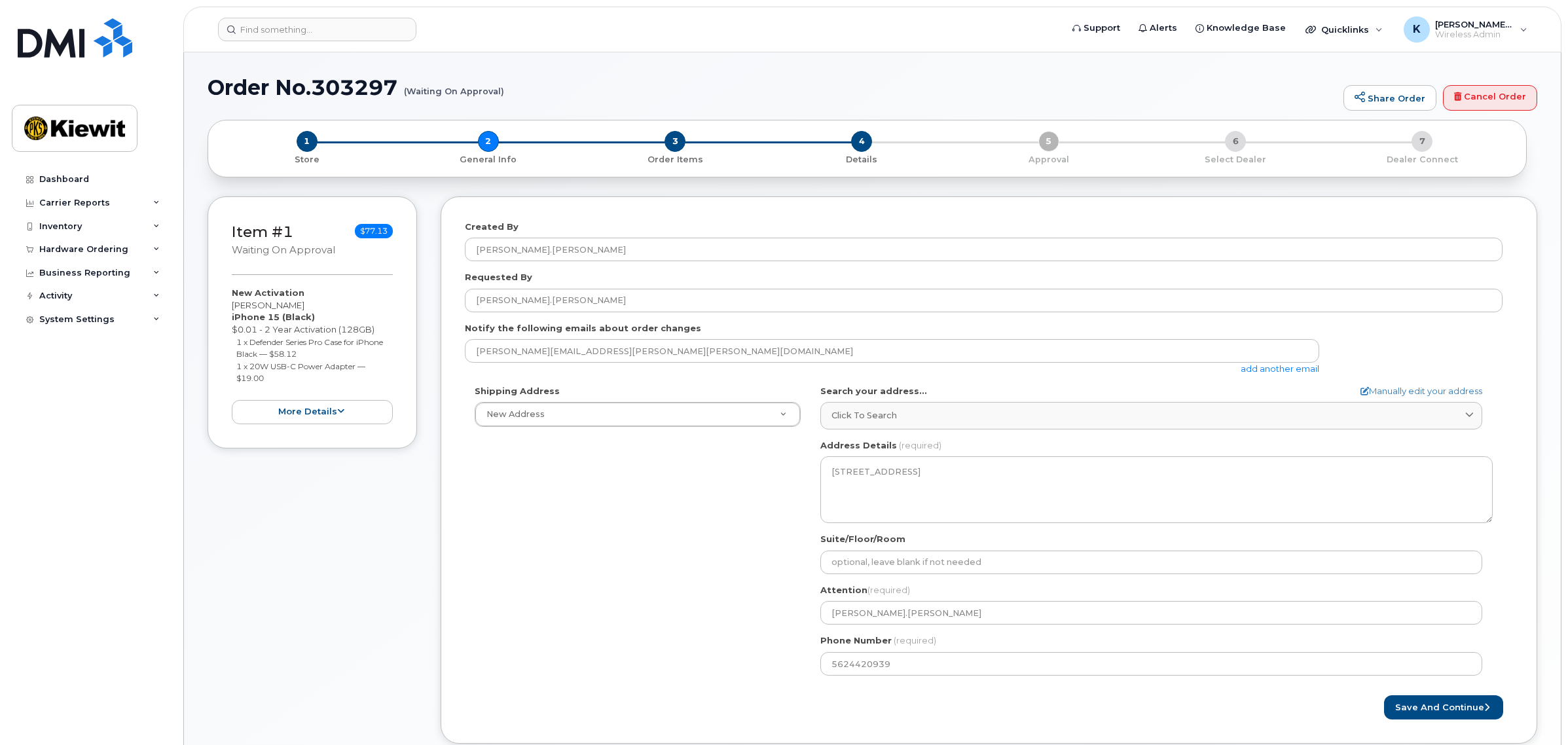
select select
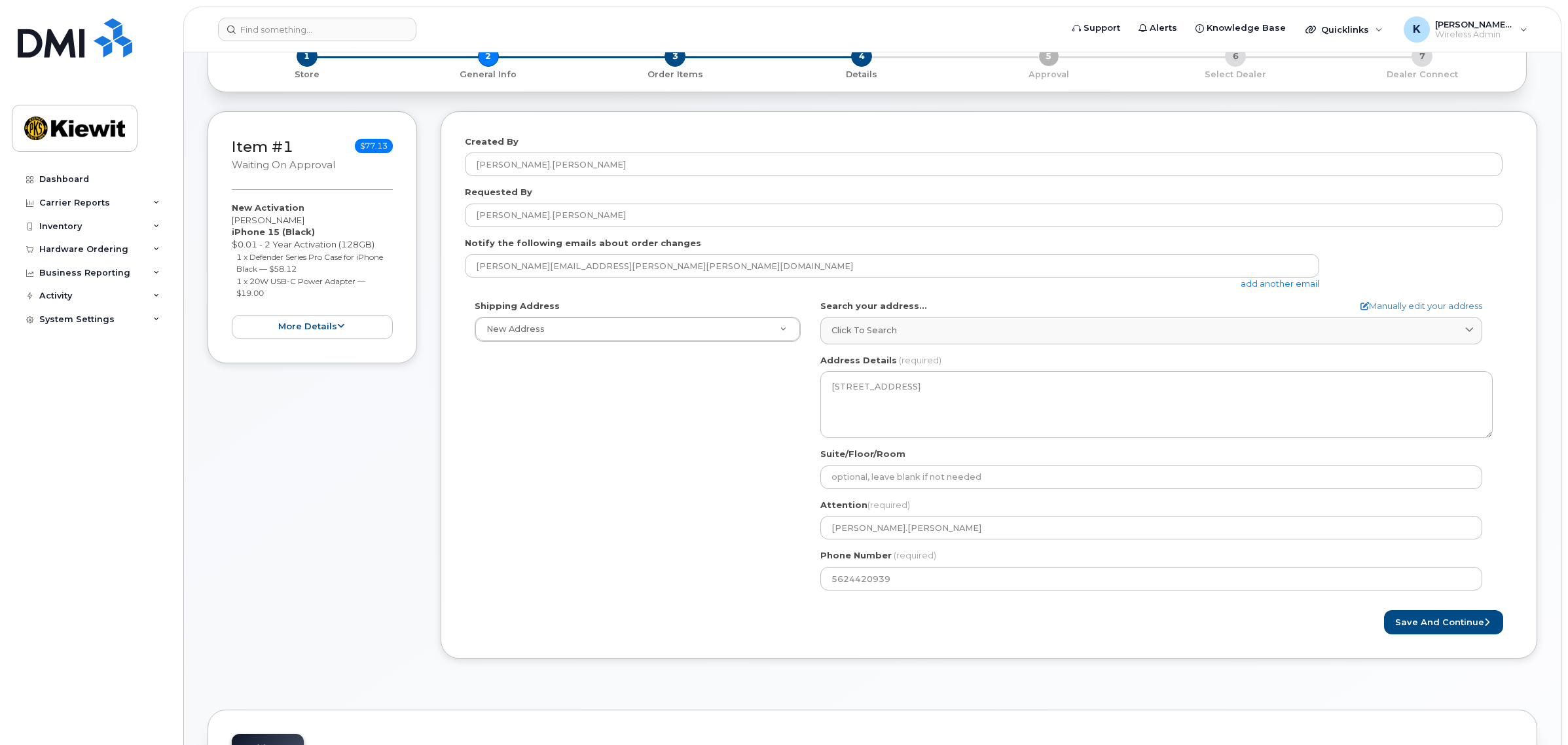
scroll to position [164, 0]
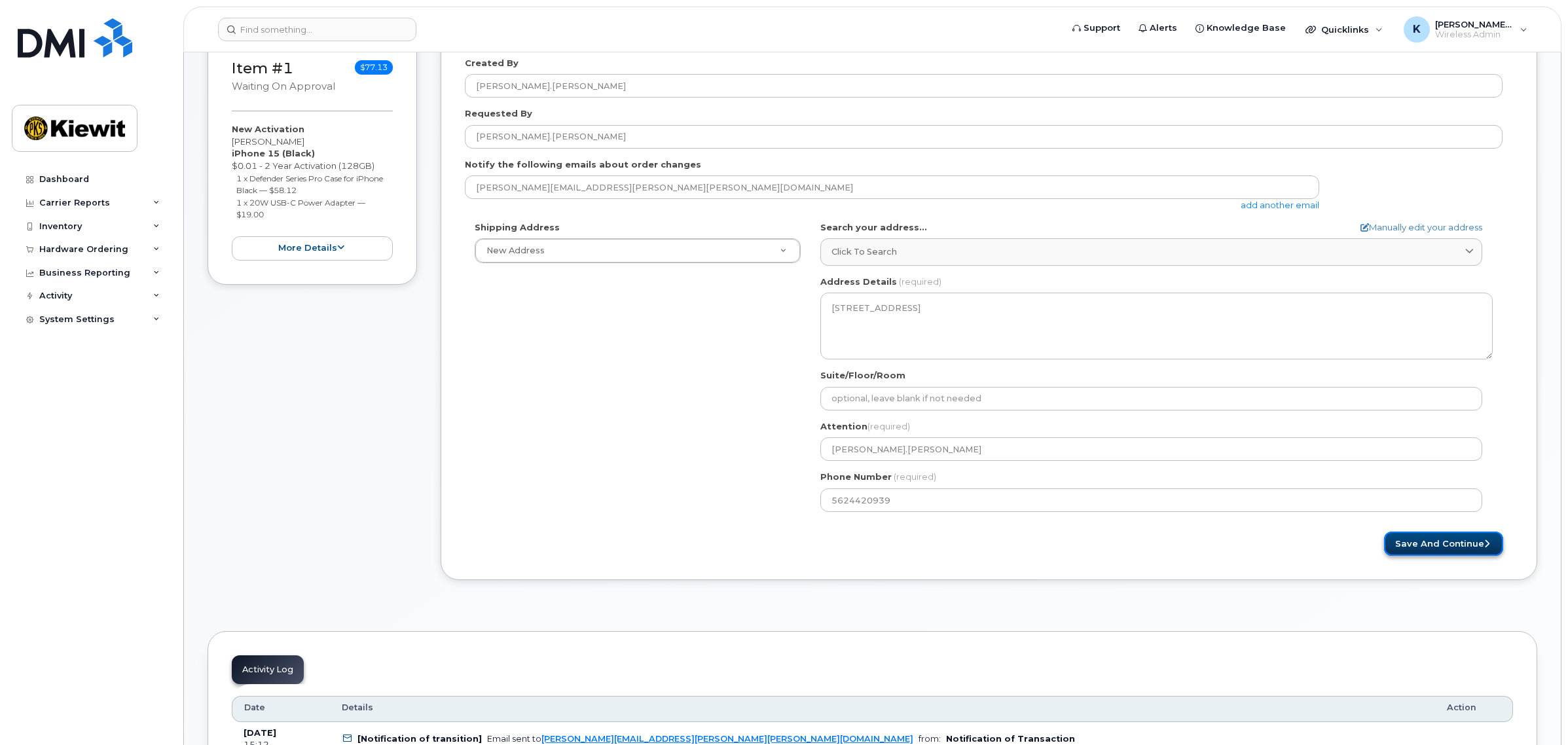
click at [1469, 537] on button "Save and Continue" at bounding box center [1443, 544] width 119 height 24
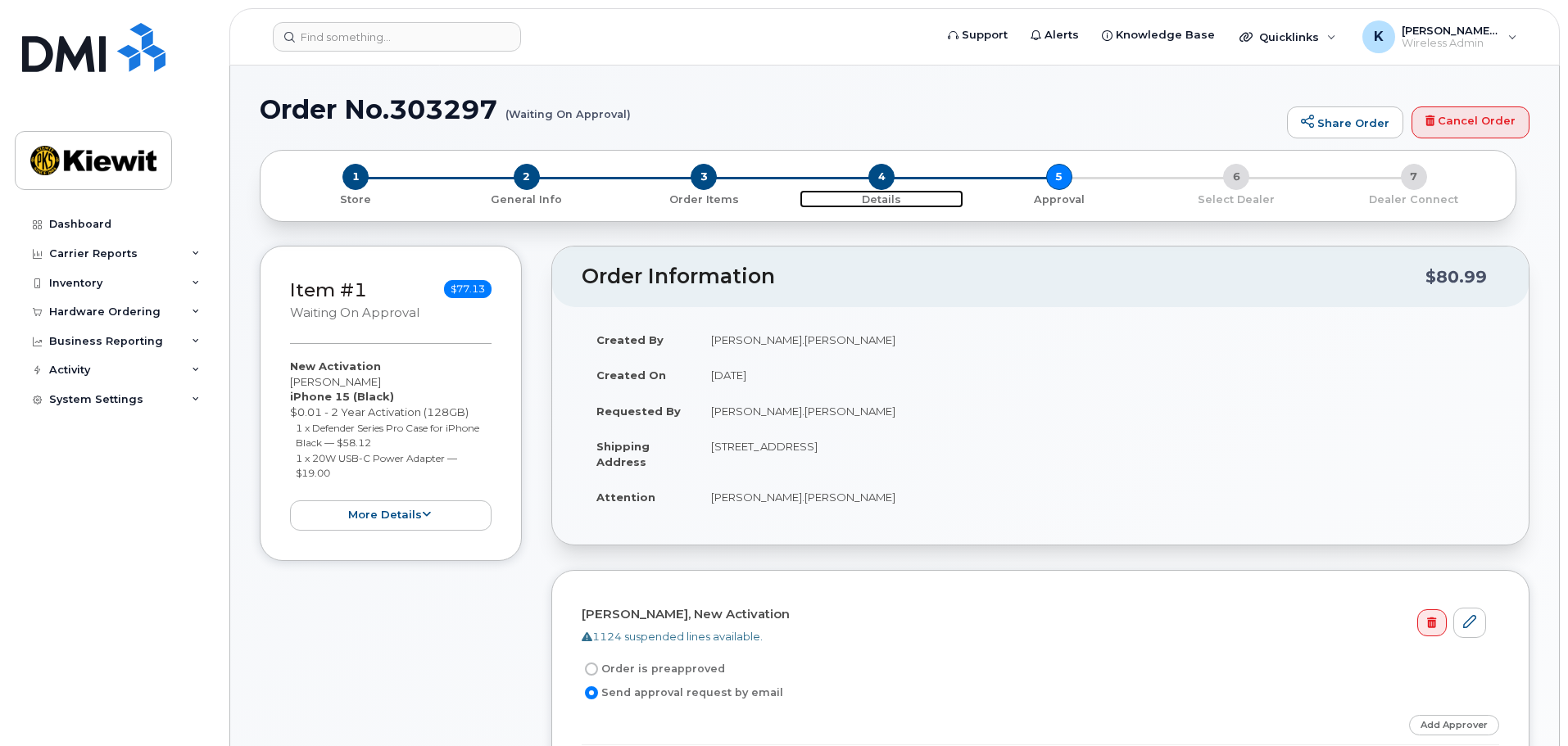
click at [884, 202] on p "Details" at bounding box center [882, 199] width 164 height 15
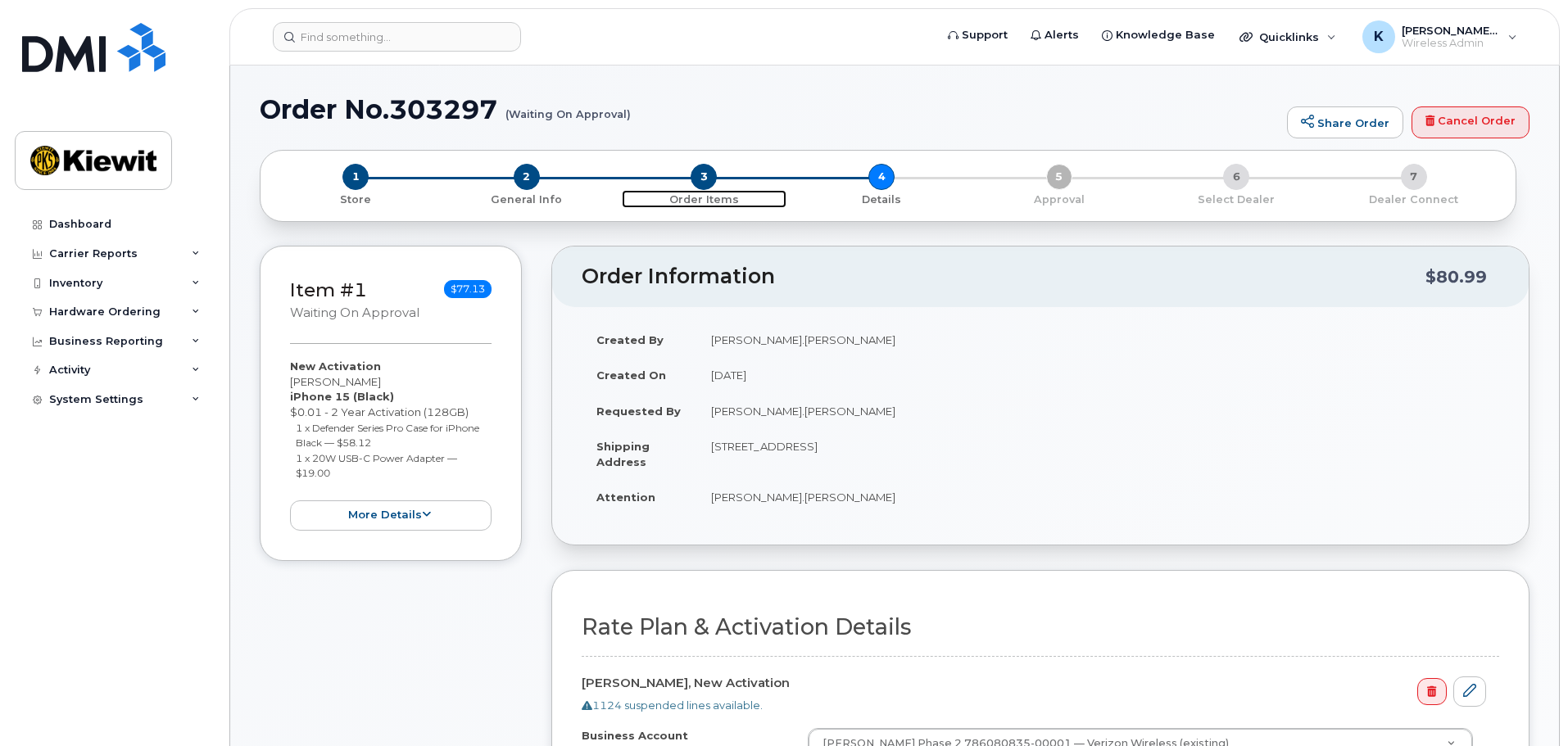
click at [725, 195] on p "Order Items" at bounding box center [704, 199] width 164 height 15
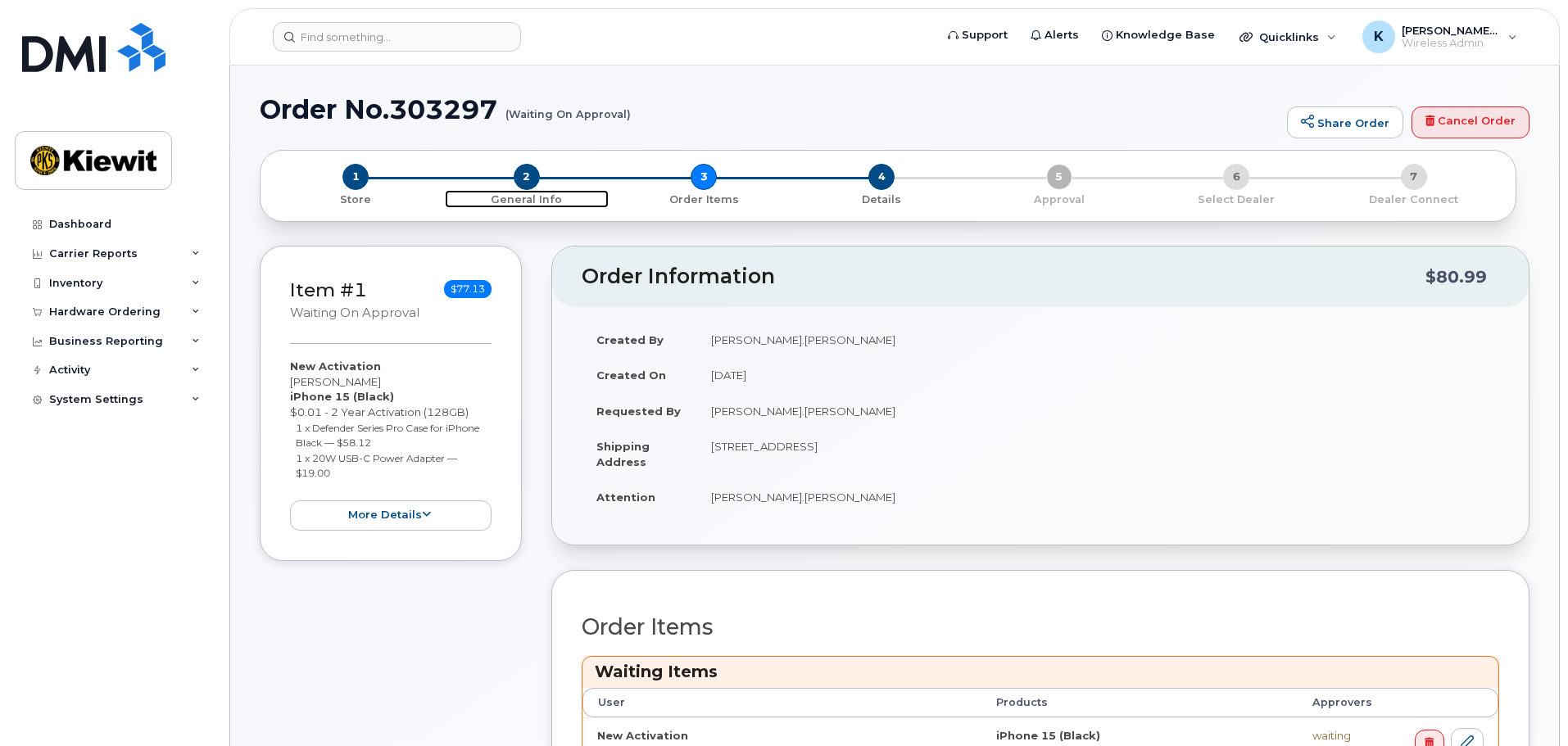
click at [549, 195] on p "General Info" at bounding box center [527, 199] width 164 height 15
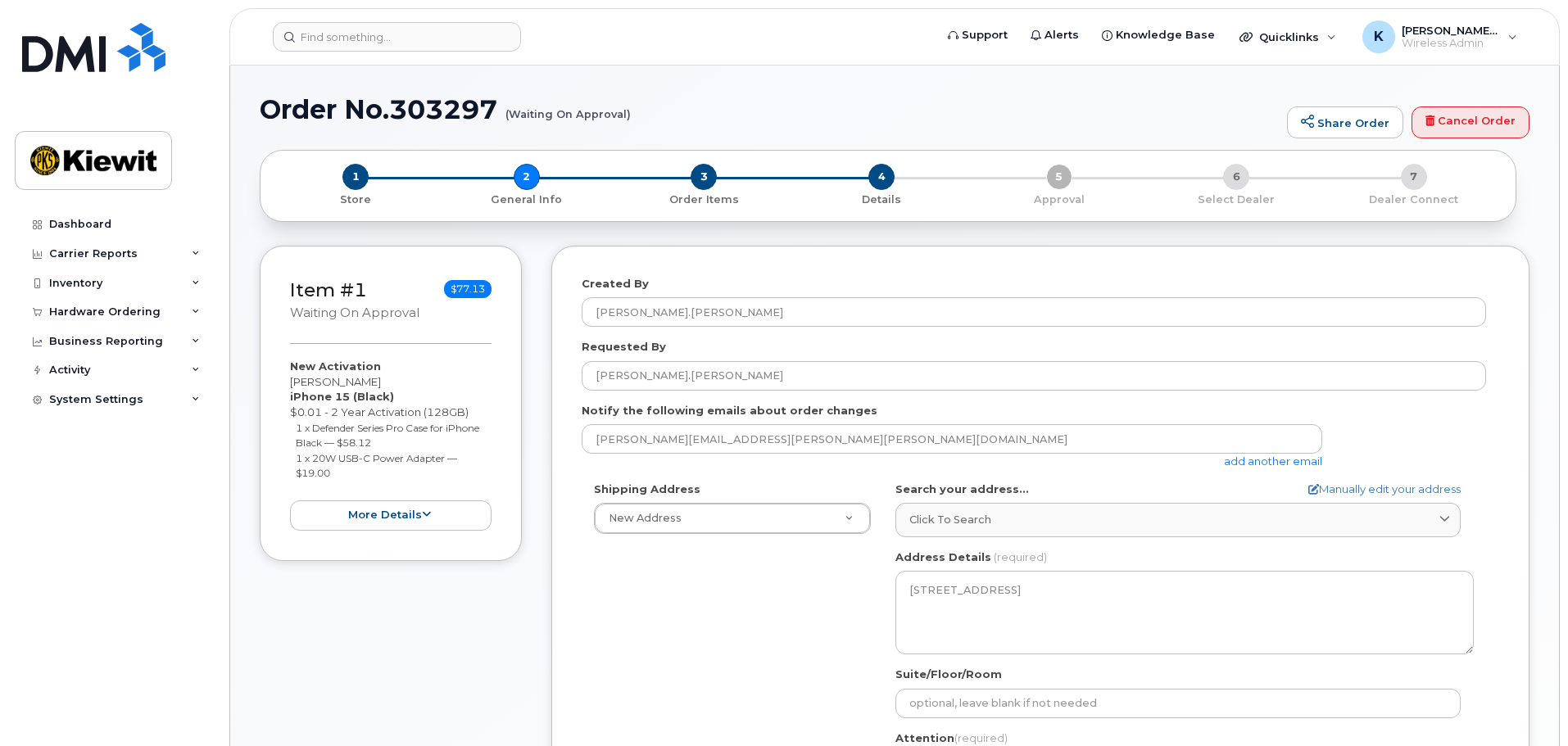
select select
click at [713, 203] on p "Order Items" at bounding box center [704, 199] width 164 height 15
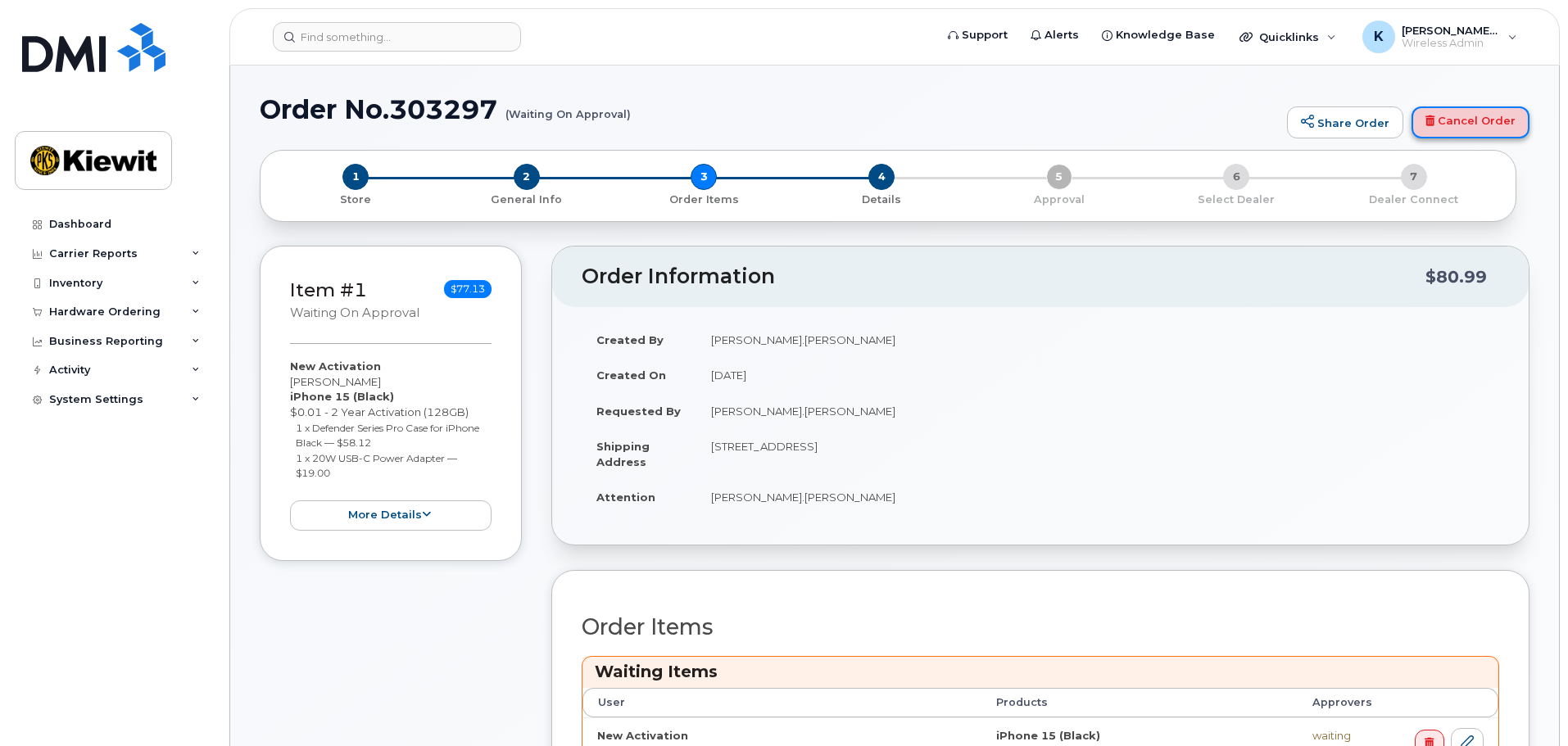
click at [1458, 118] on link "Cancel Order" at bounding box center [1471, 122] width 118 height 33
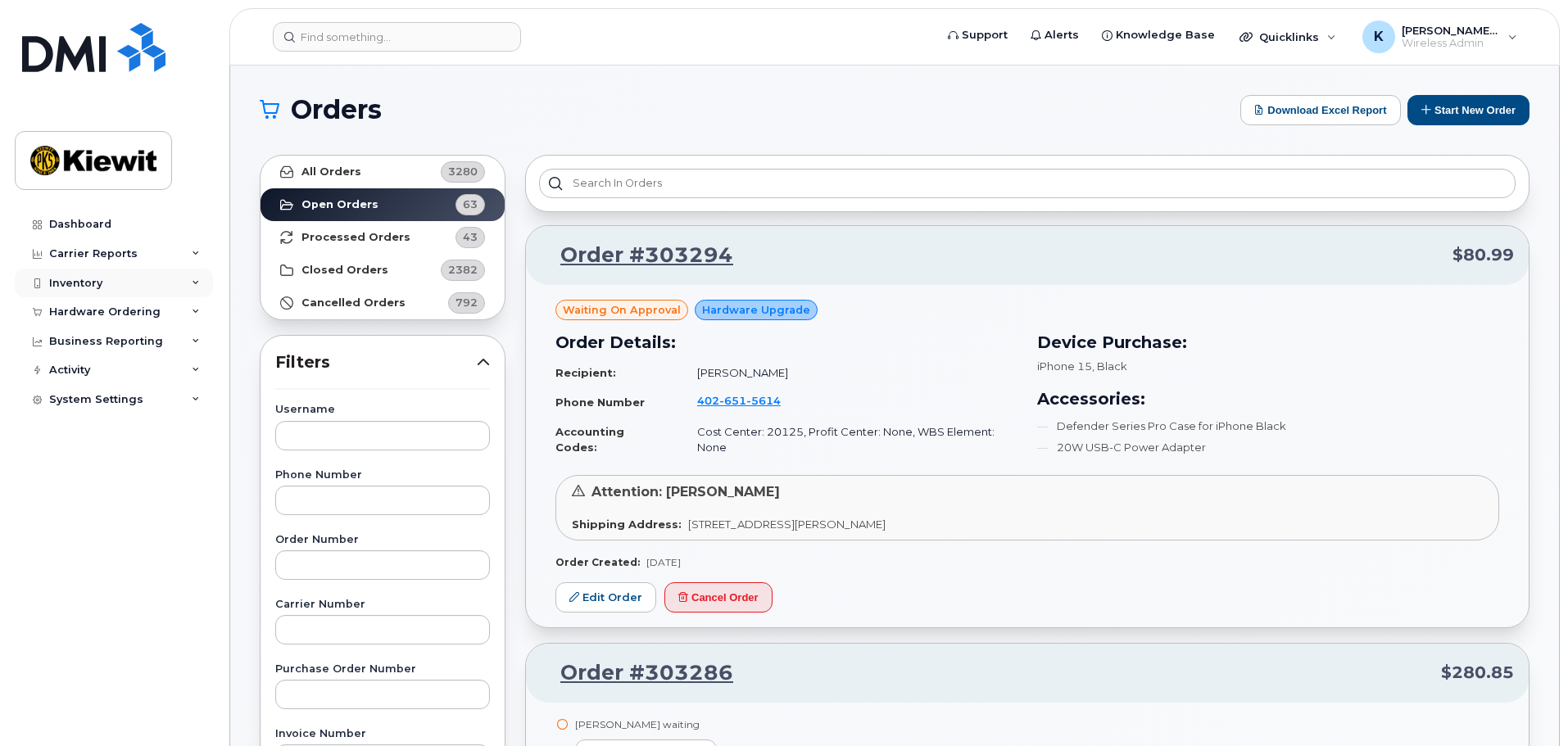
click at [136, 288] on div "Inventory" at bounding box center [114, 283] width 198 height 29
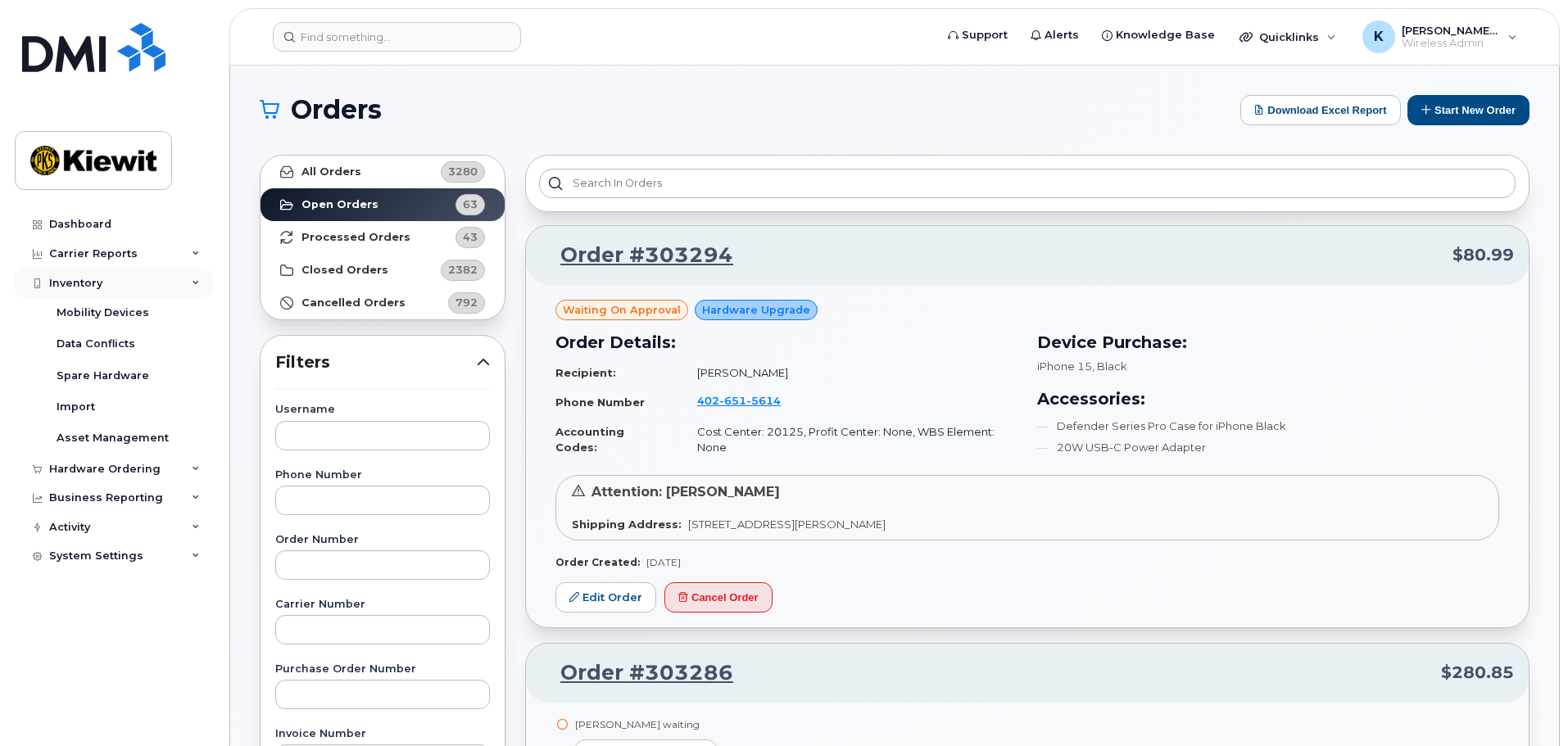
click at [136, 288] on div "Inventory" at bounding box center [114, 283] width 198 height 29
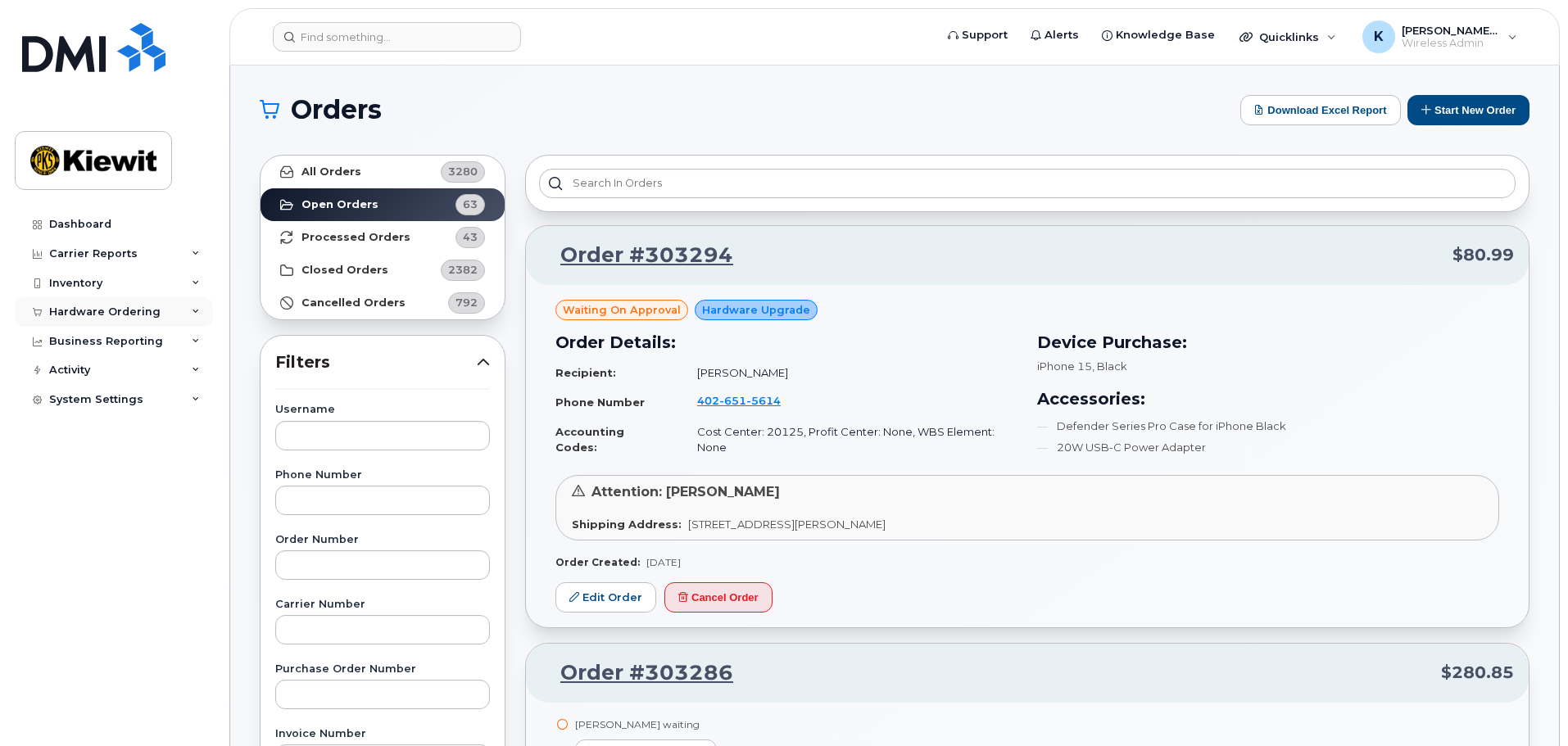
click at [80, 306] on div "Hardware Ordering" at bounding box center [105, 312] width 112 height 13
click at [126, 372] on link "Orders" at bounding box center [129, 373] width 170 height 31
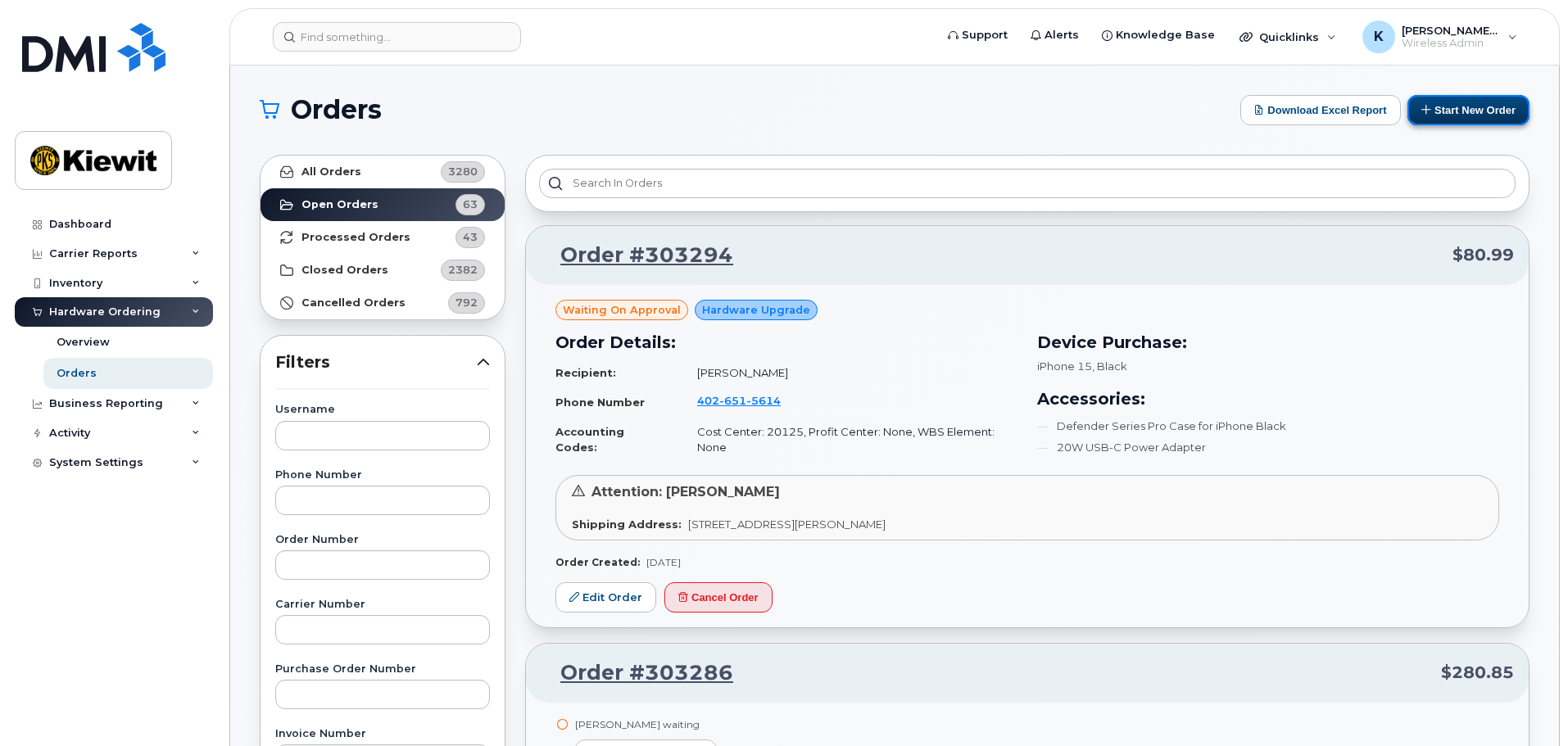
click at [1432, 113] on button "Start New Order" at bounding box center [1468, 110] width 122 height 30
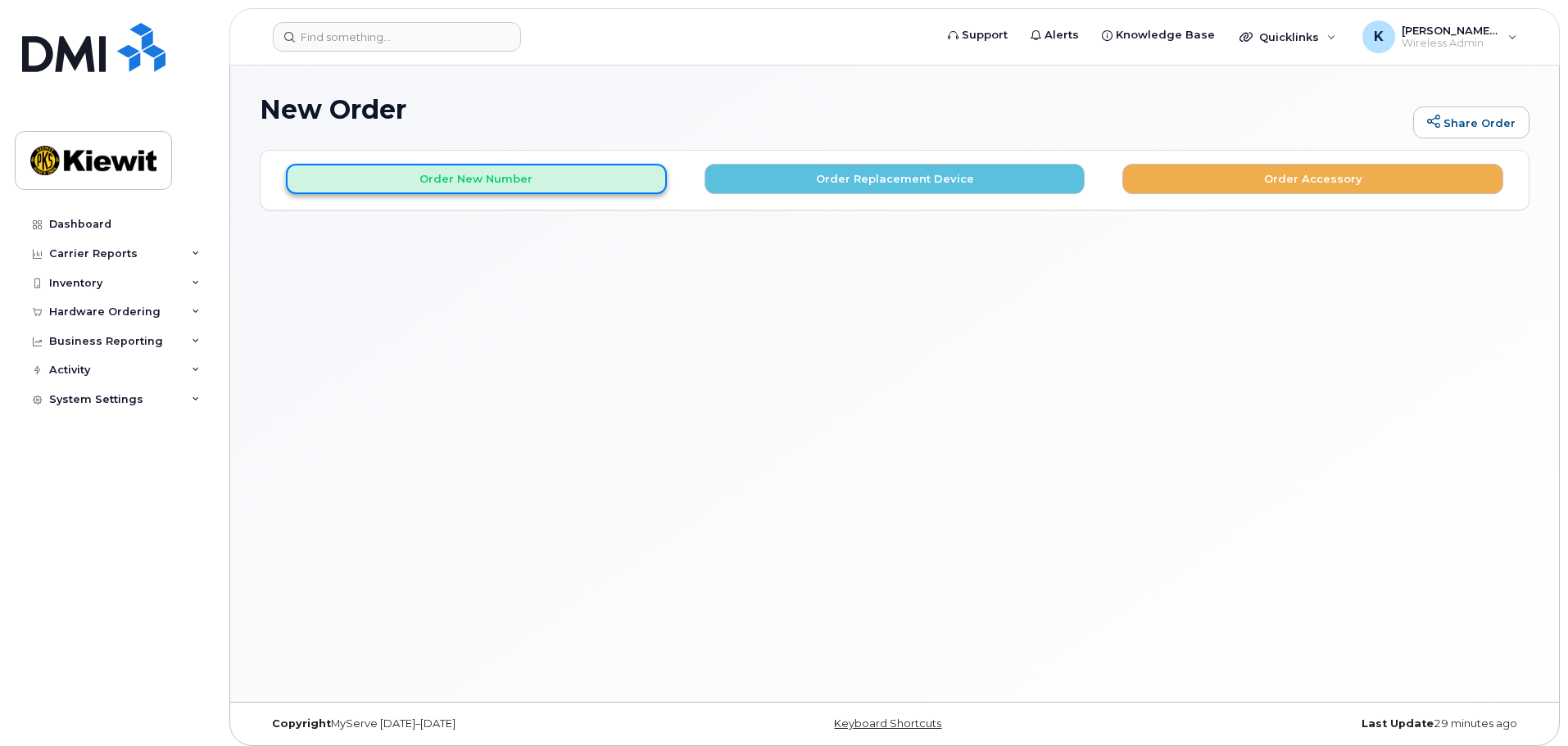
click at [549, 182] on button "Order New Number" at bounding box center [476, 179] width 381 height 30
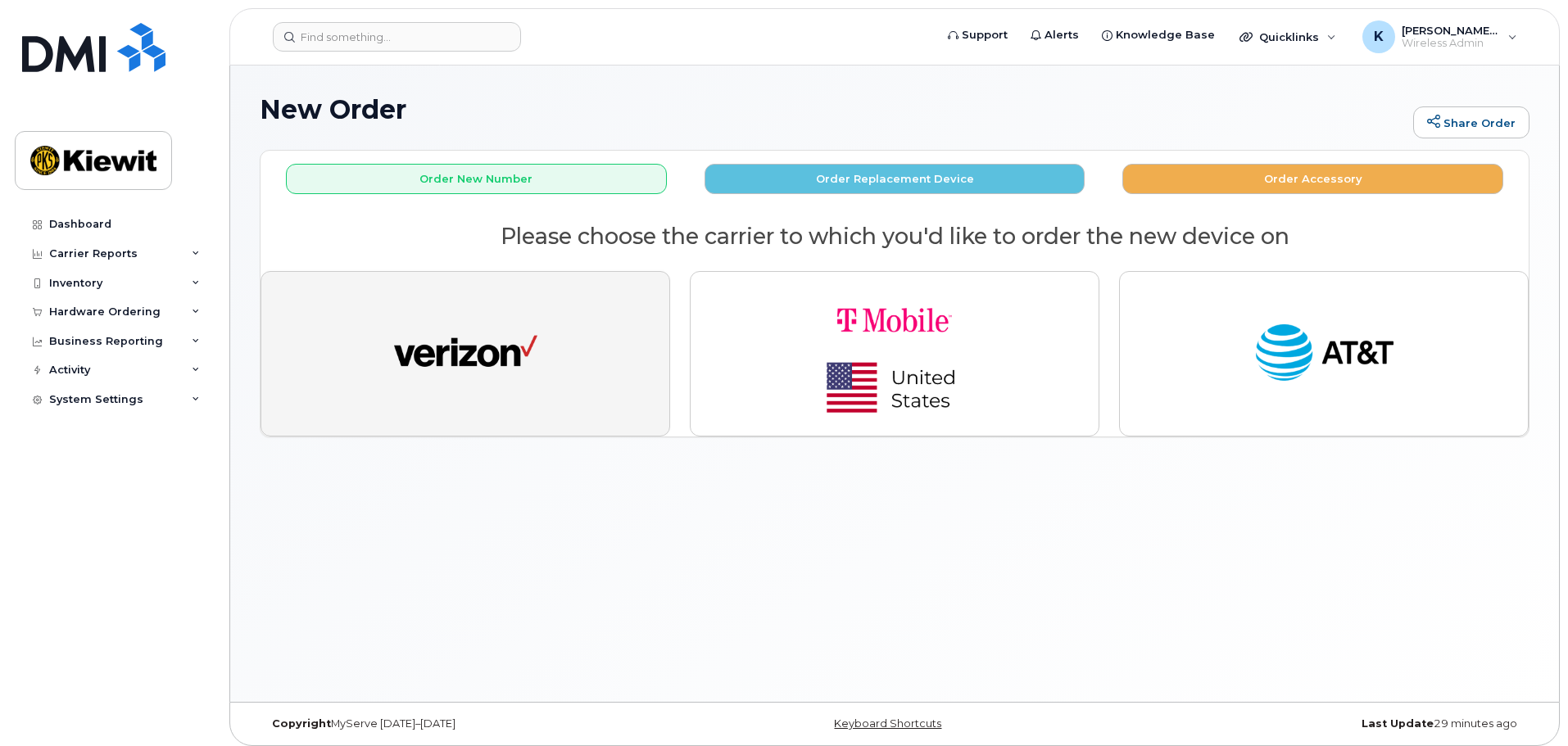
click at [542, 347] on button "button" at bounding box center [465, 353] width 409 height 165
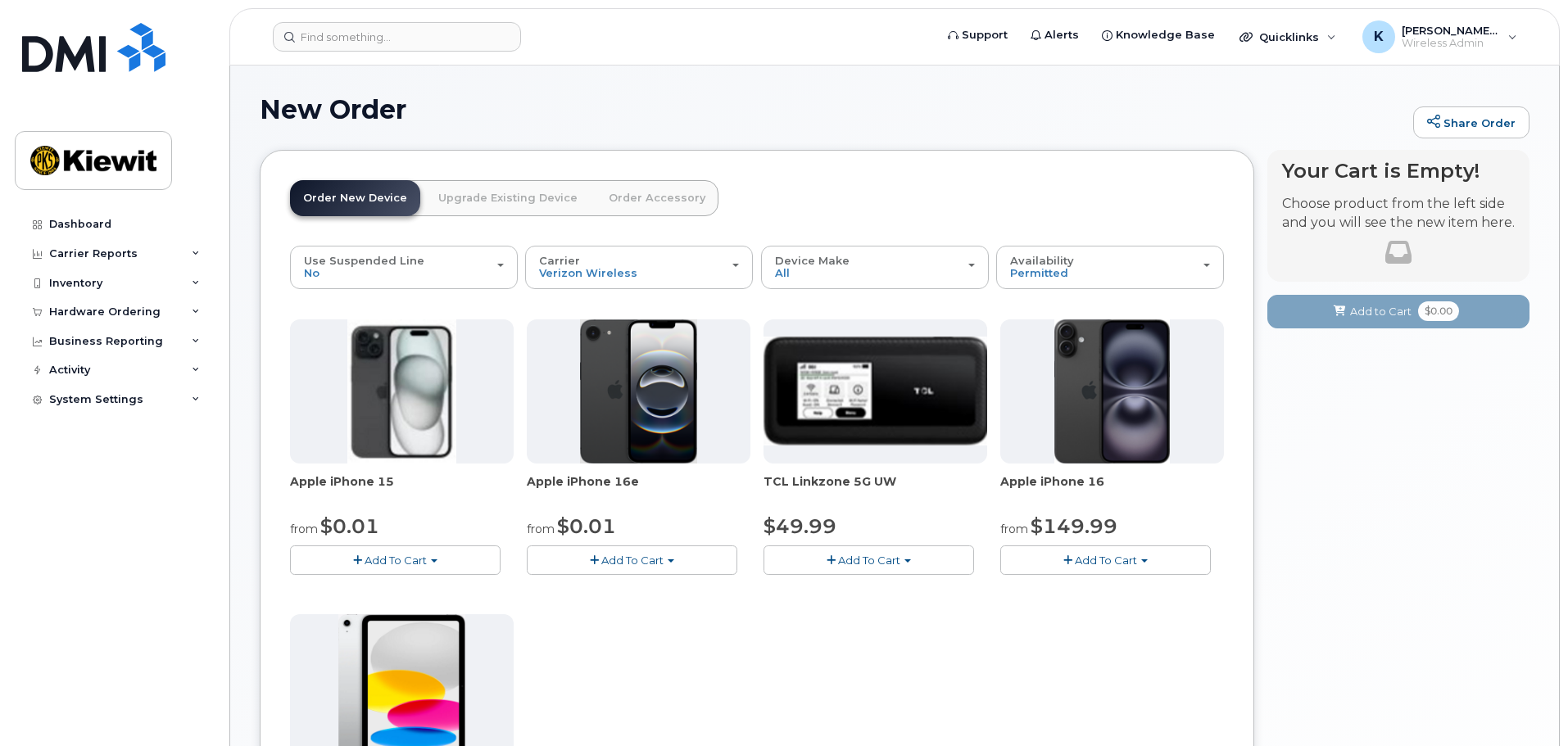
click at [463, 560] on button "Add To Cart" at bounding box center [396, 560] width 211 height 29
click at [449, 592] on link "$0.01 - 2 Year Activation (128GB)" at bounding box center [399, 591] width 212 height 21
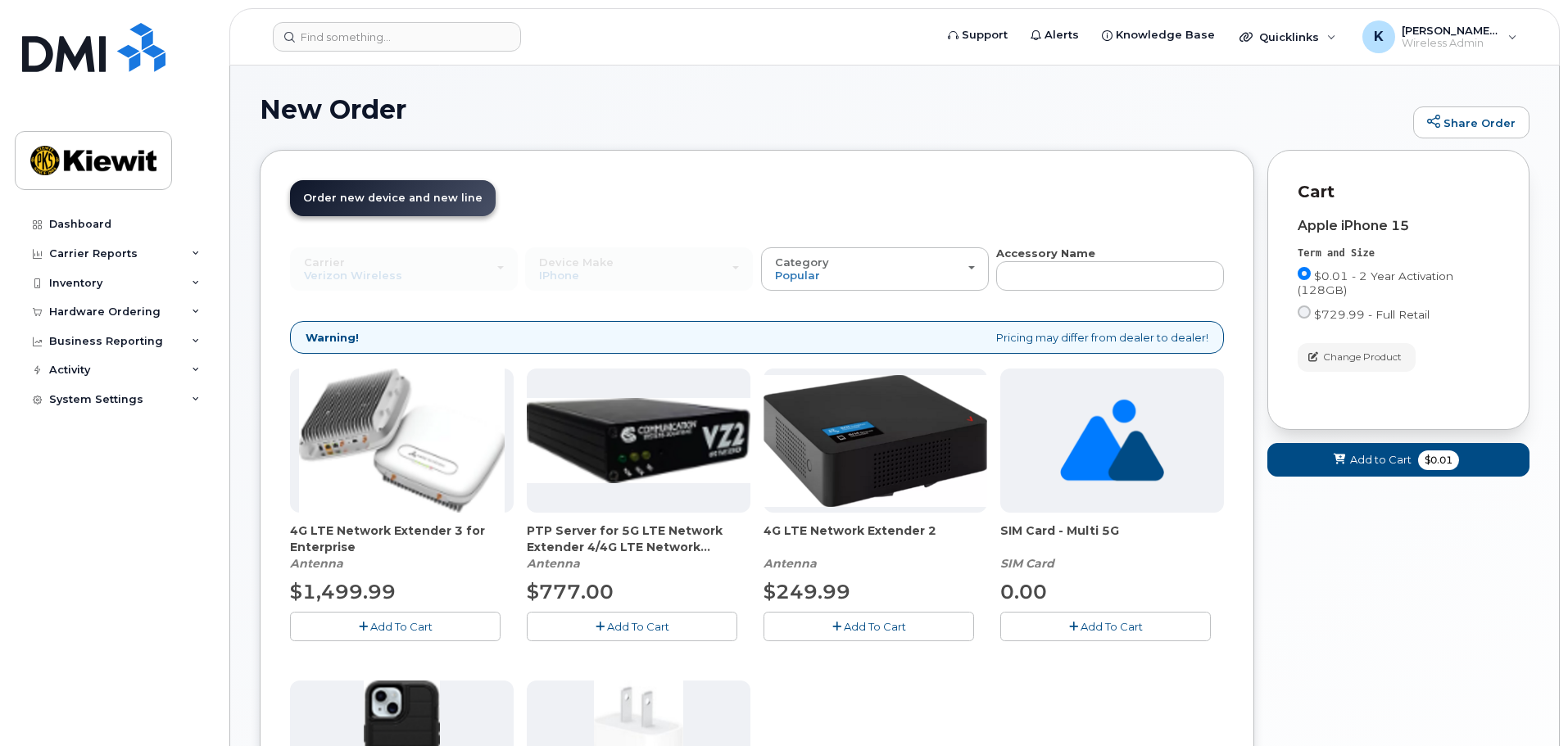
scroll to position [246, 0]
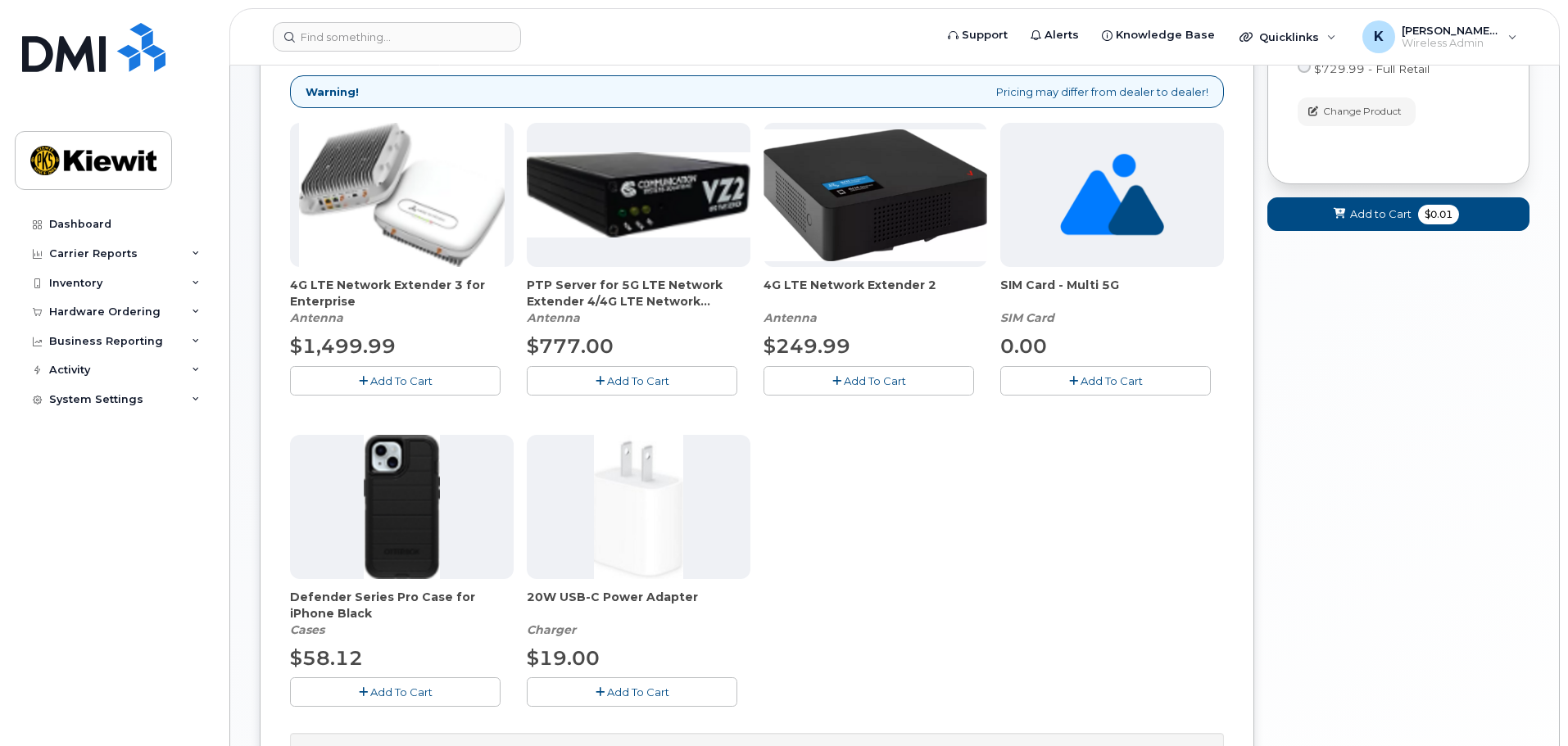
click at [473, 687] on button "Add To Cart" at bounding box center [396, 692] width 211 height 29
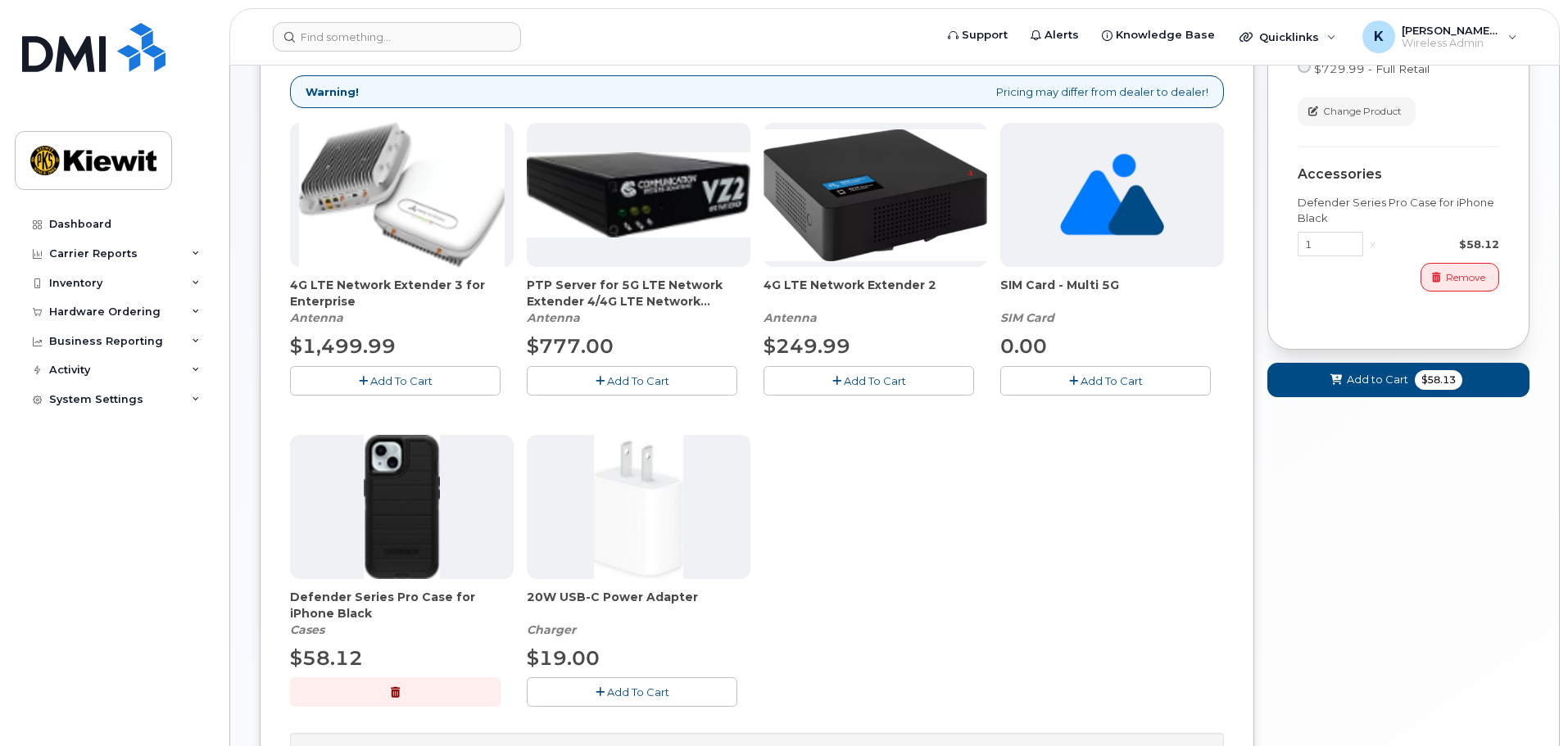
click at [558, 689] on button "Add To Cart" at bounding box center [633, 692] width 211 height 29
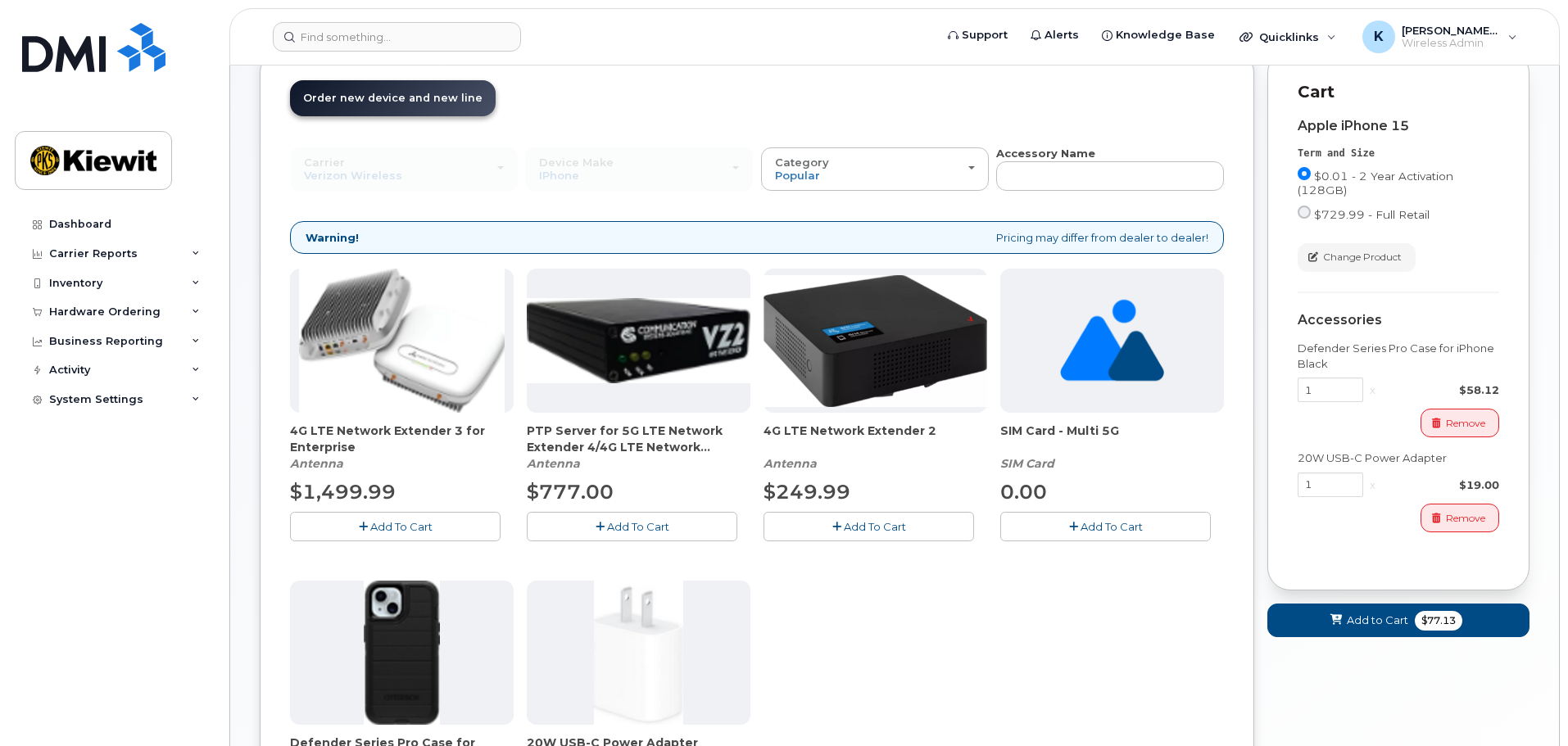
scroll to position [0, 0]
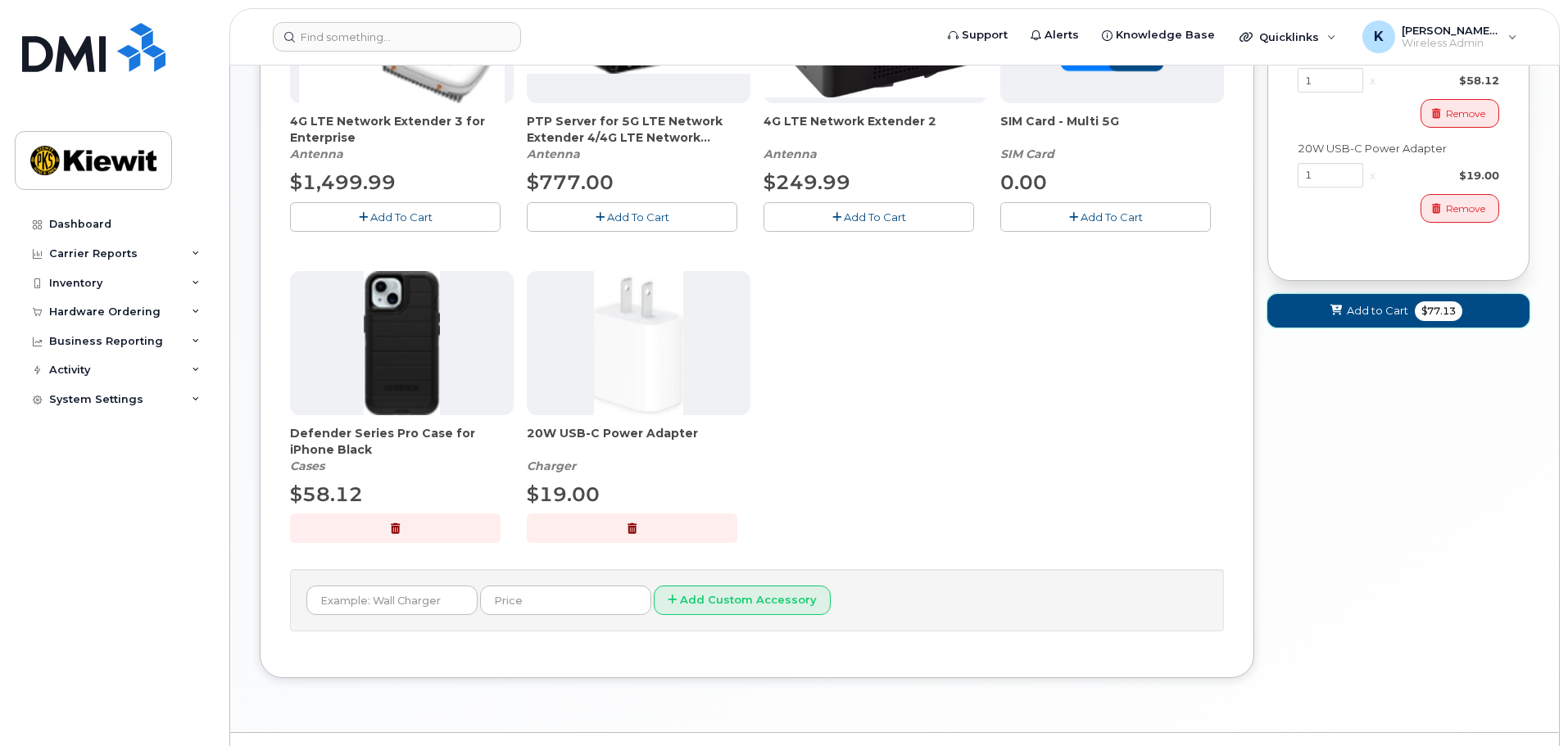
click at [1312, 311] on button "Add to Cart $77.13" at bounding box center [1397, 311] width 262 height 34
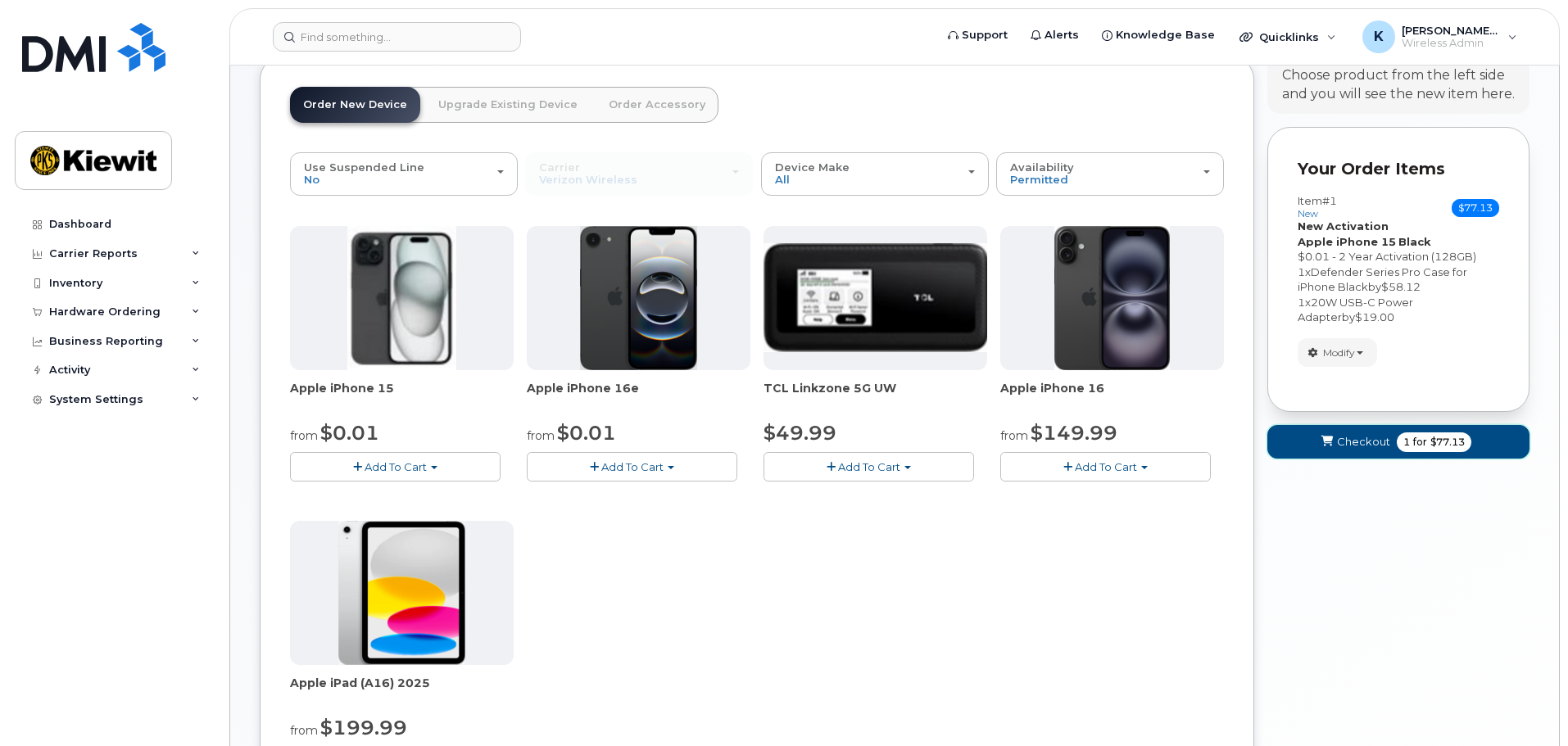
click at [1337, 444] on button "Checkout 1 for $77.13" at bounding box center [1397, 442] width 262 height 34
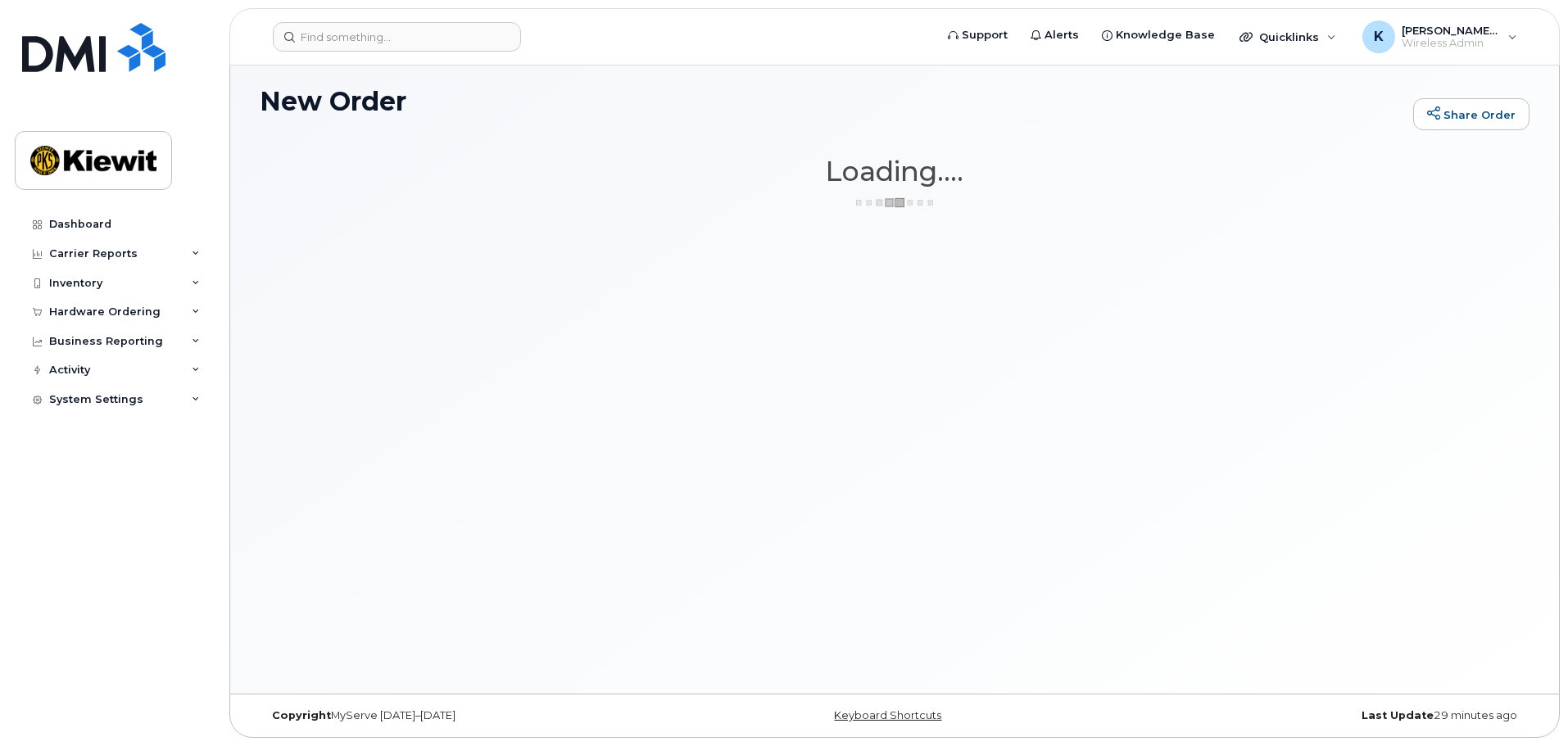
scroll to position [8, 0]
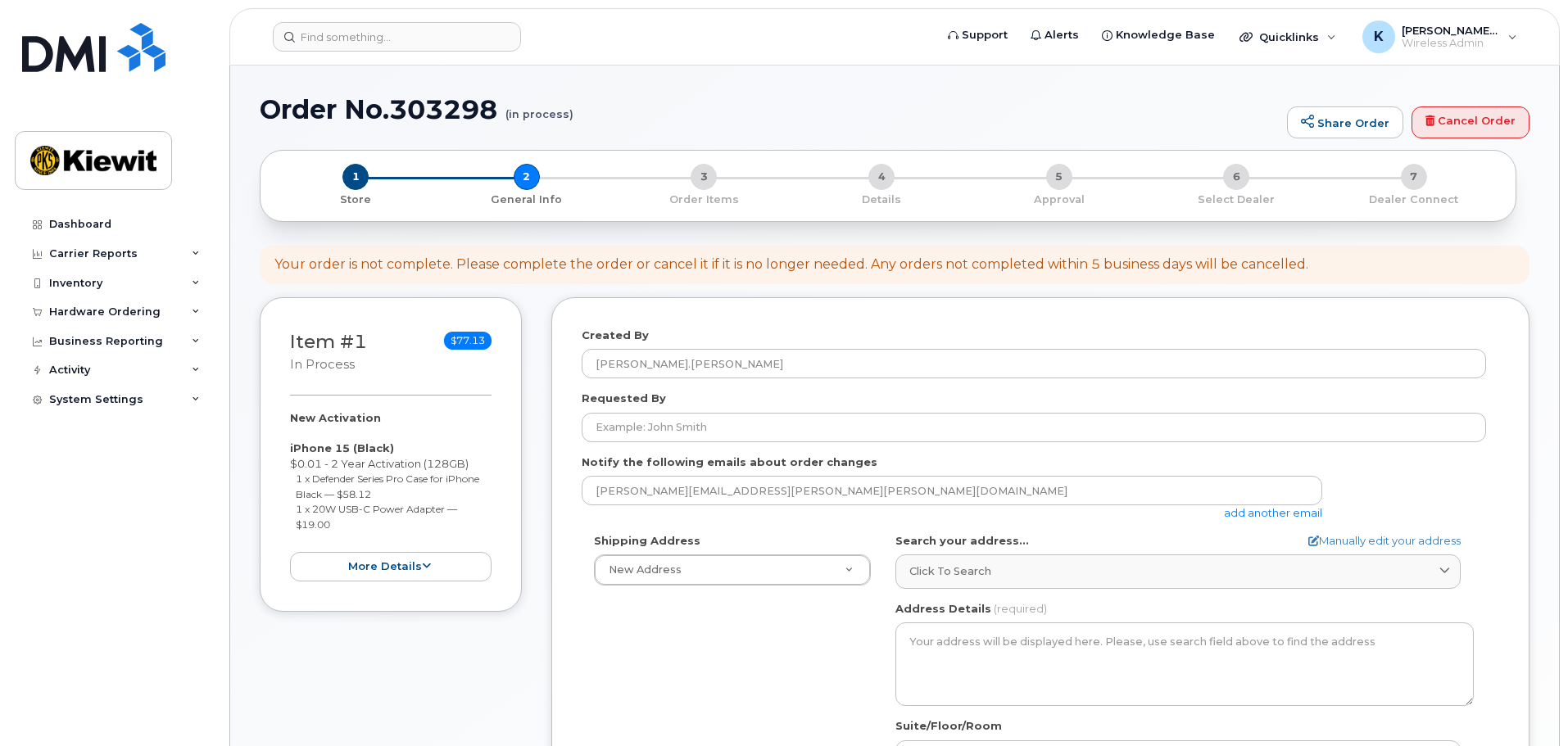
select select
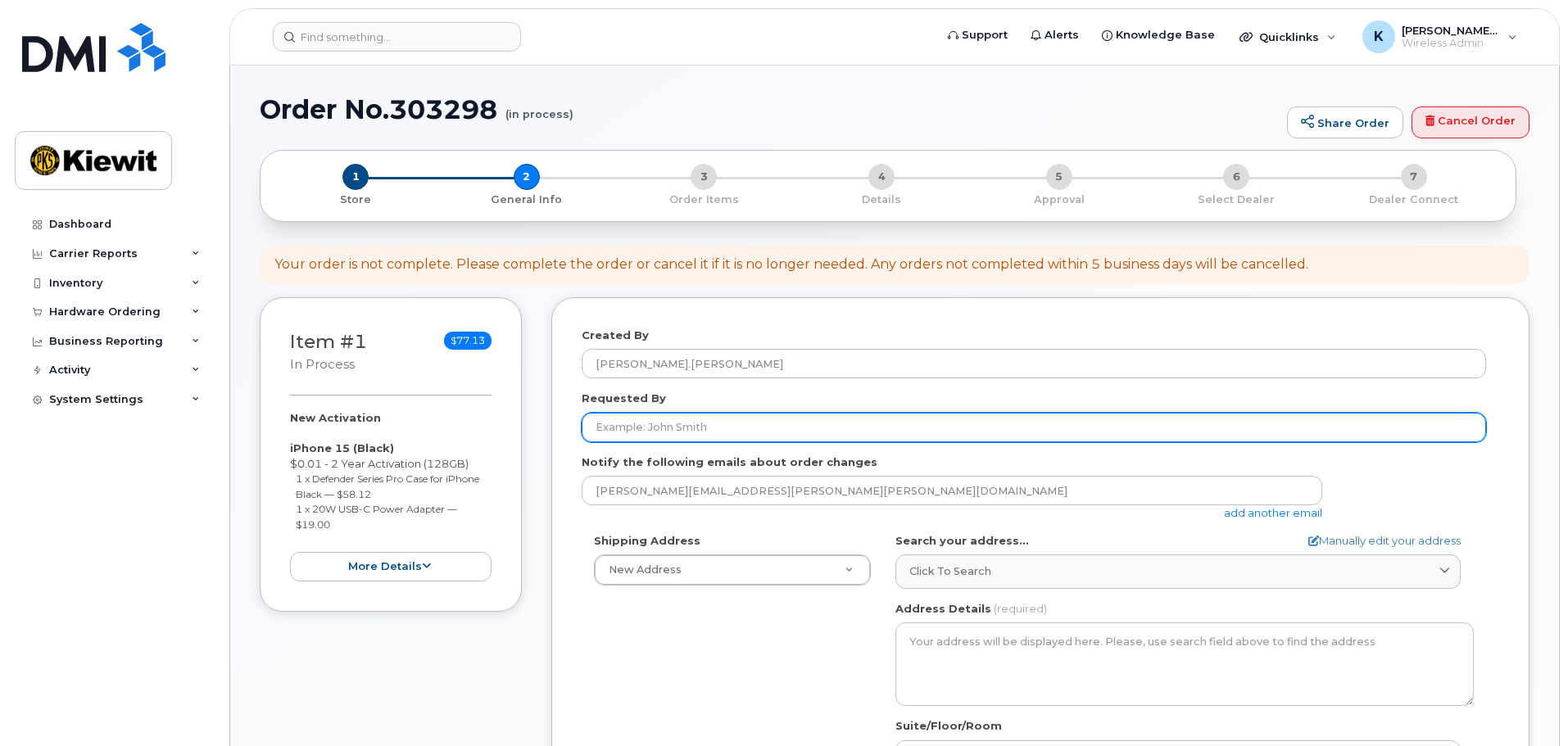
click at [757, 425] on input "Requested By" at bounding box center [1034, 427] width 904 height 29
type input "[PERSON_NAME].[PERSON_NAME]"
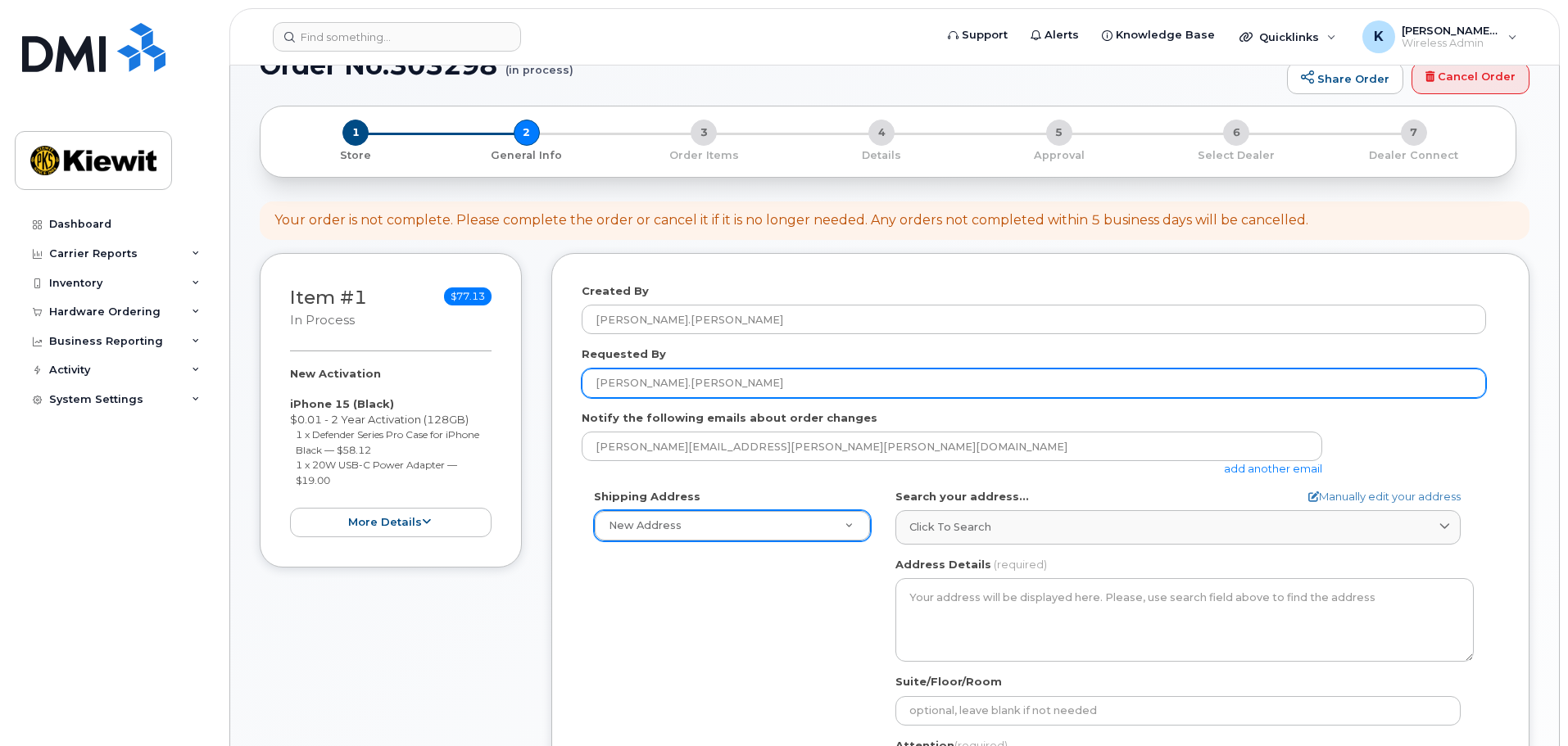
scroll to position [82, 0]
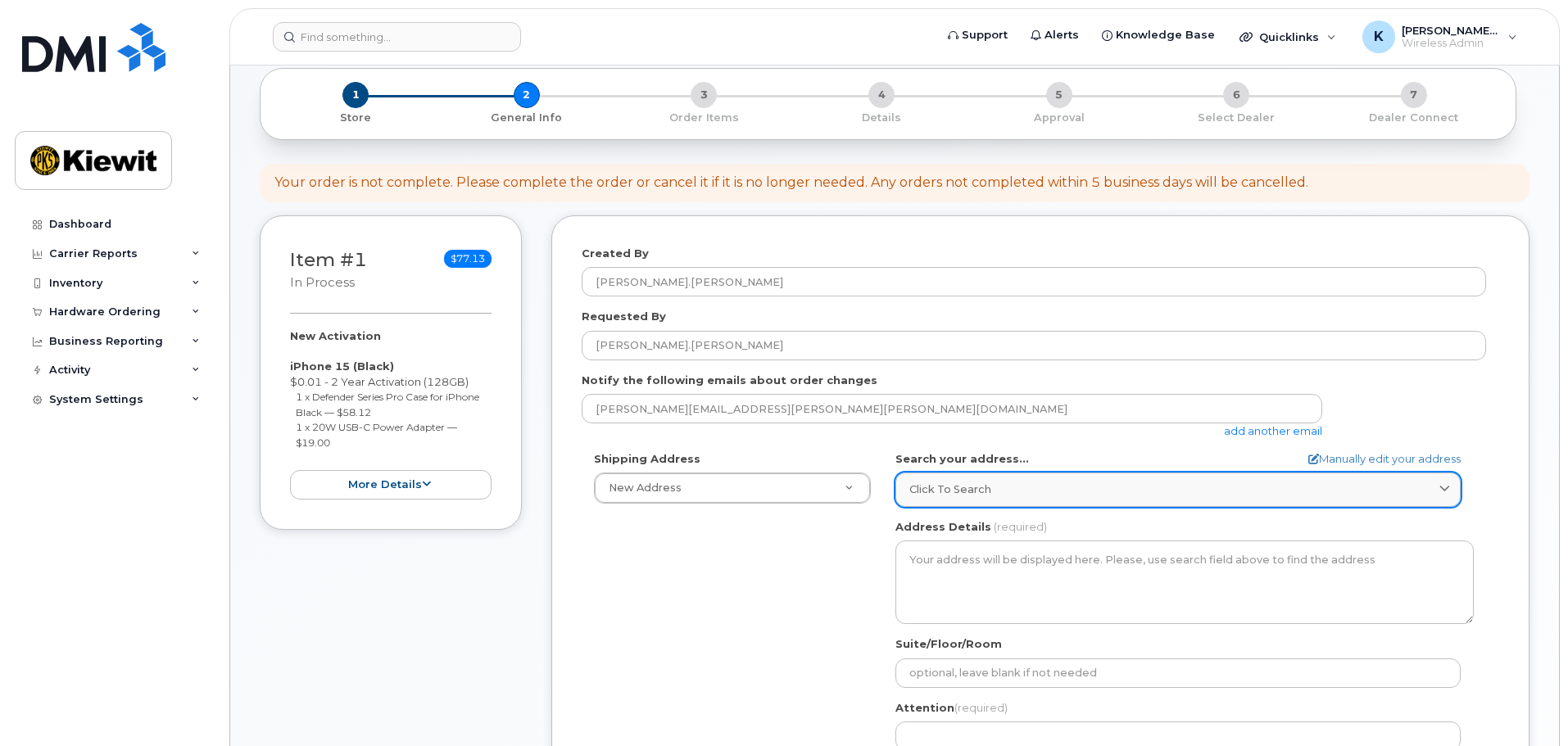
click at [941, 487] on span "Click to search" at bounding box center [951, 489] width 82 height 15
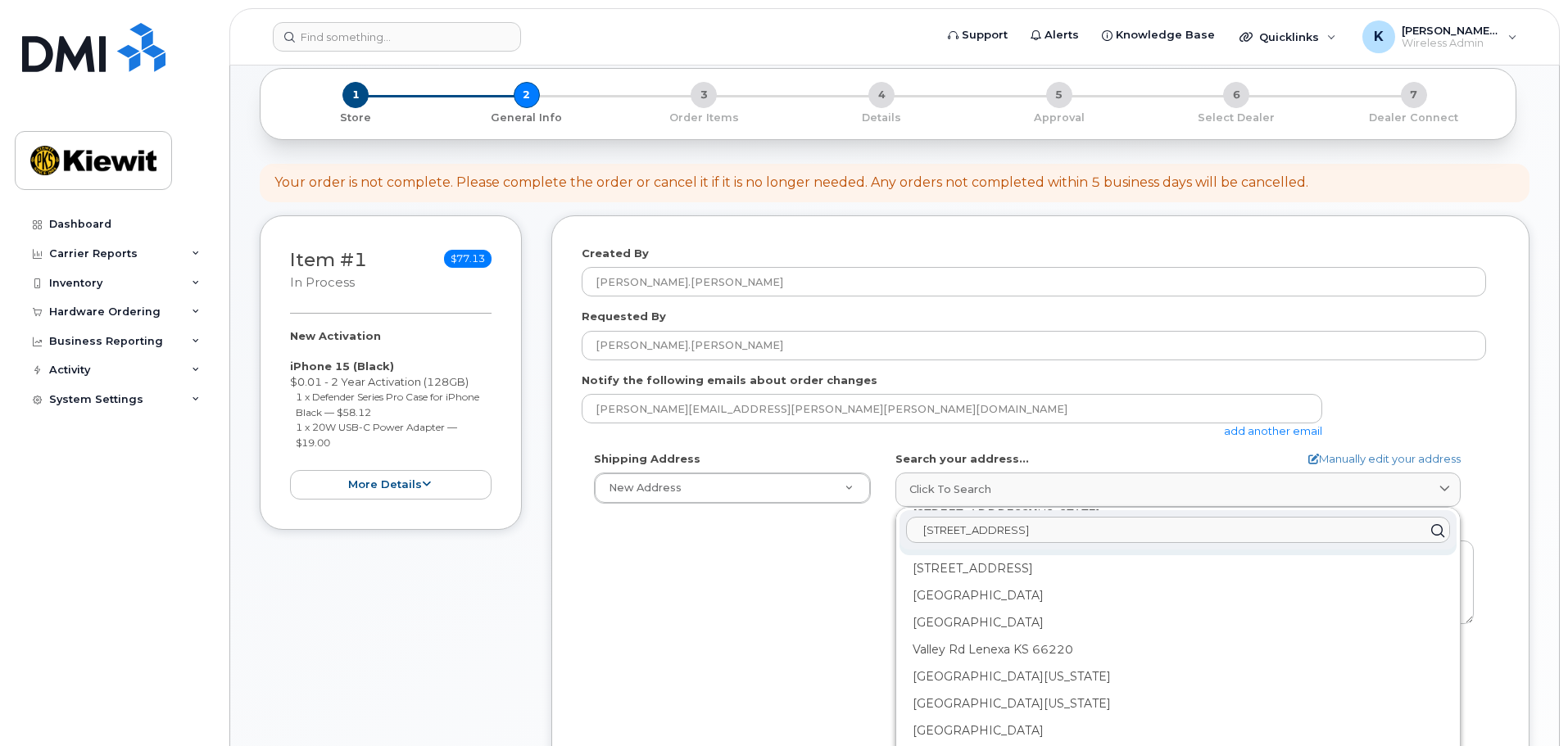
scroll to position [0, 0]
click at [981, 530] on input "11803 Sorento Valley Rd" at bounding box center [1178, 530] width 544 height 26
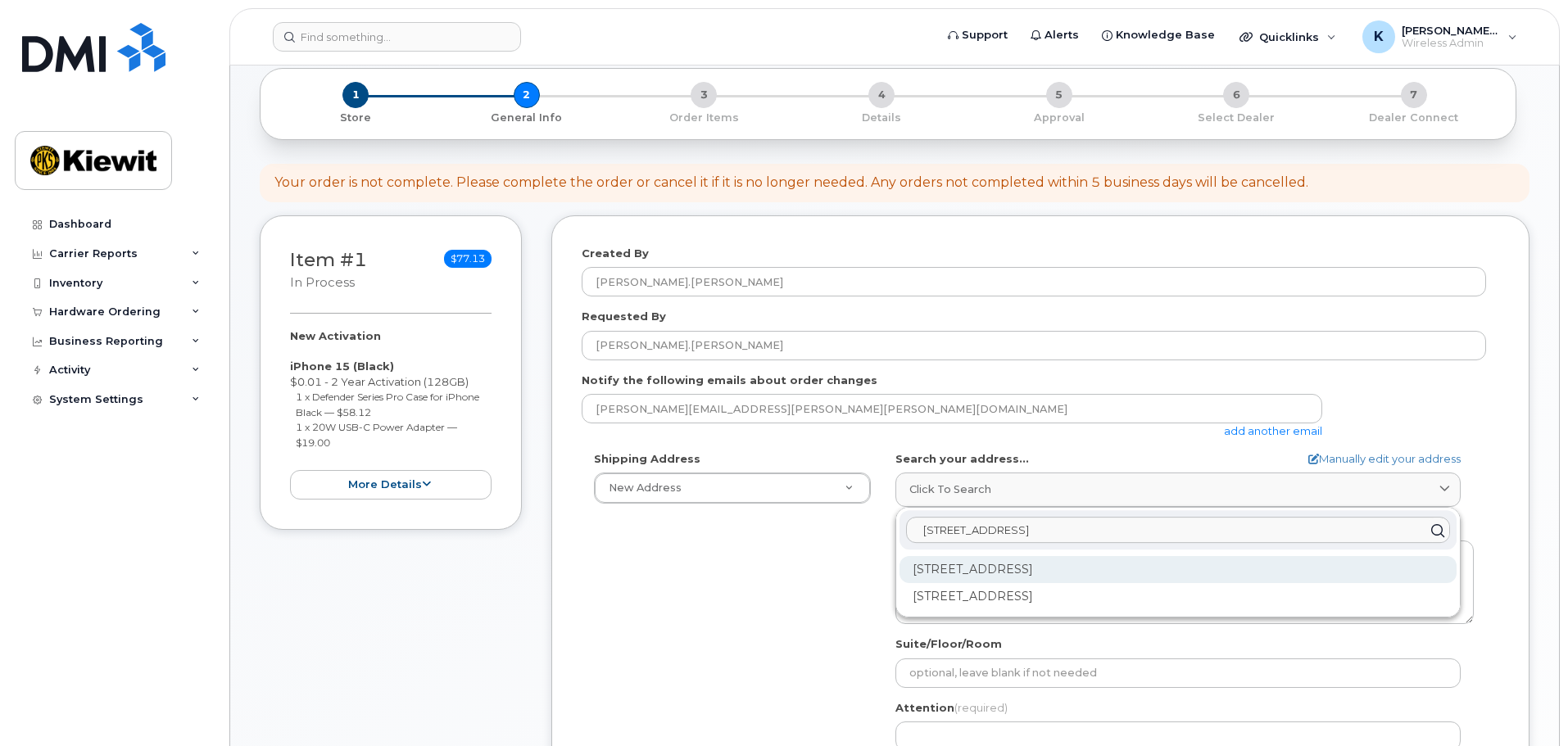
type input "11803 Sorrento Valley Rd"
click at [1162, 570] on div "11803 Sorrento Valley Rd San Diego CA 92121" at bounding box center [1178, 570] width 557 height 27
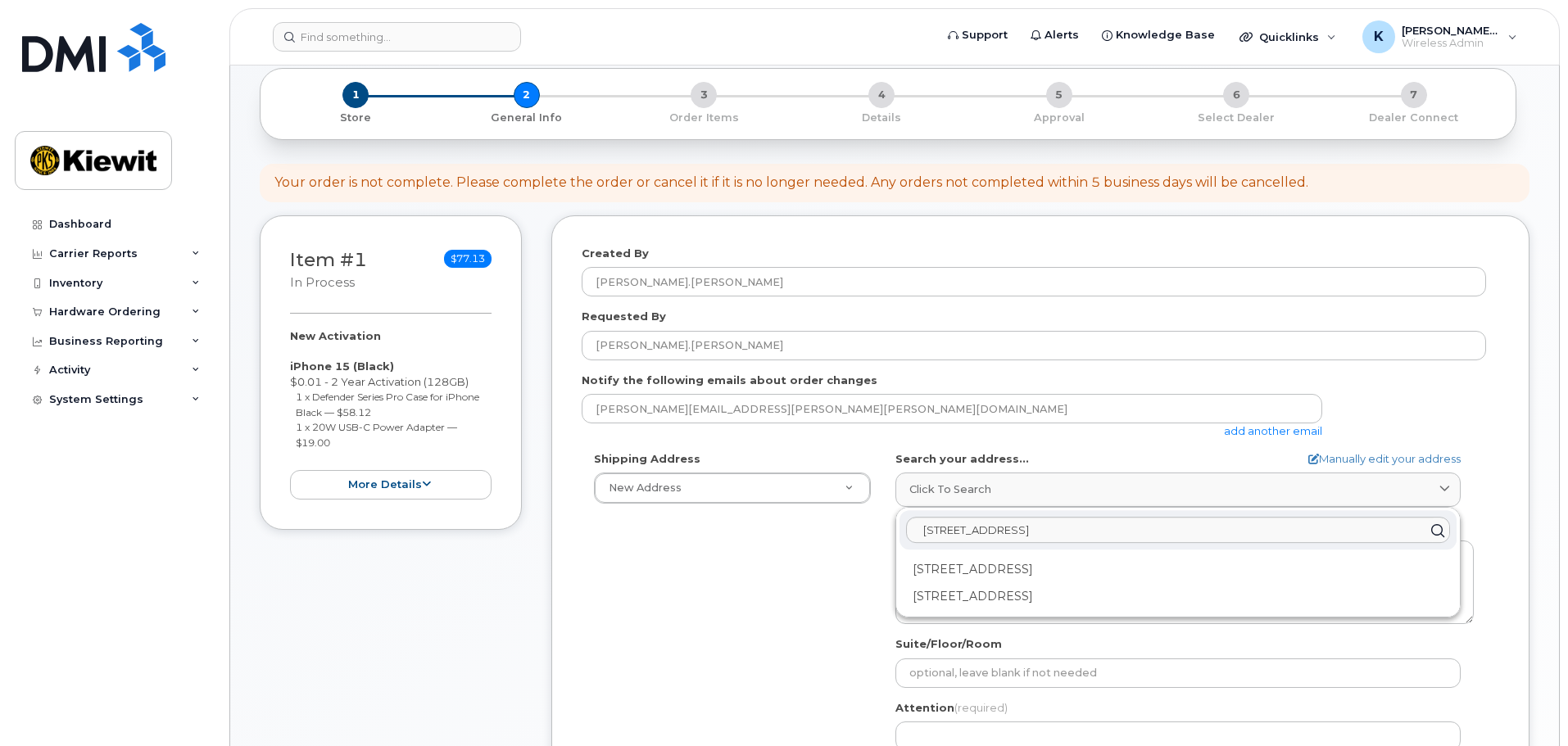
click at [1162, 570] on div "11803 Sorrento Valley Rd Ste A San Diego CA 92121-1045" at bounding box center [1178, 570] width 557 height 27
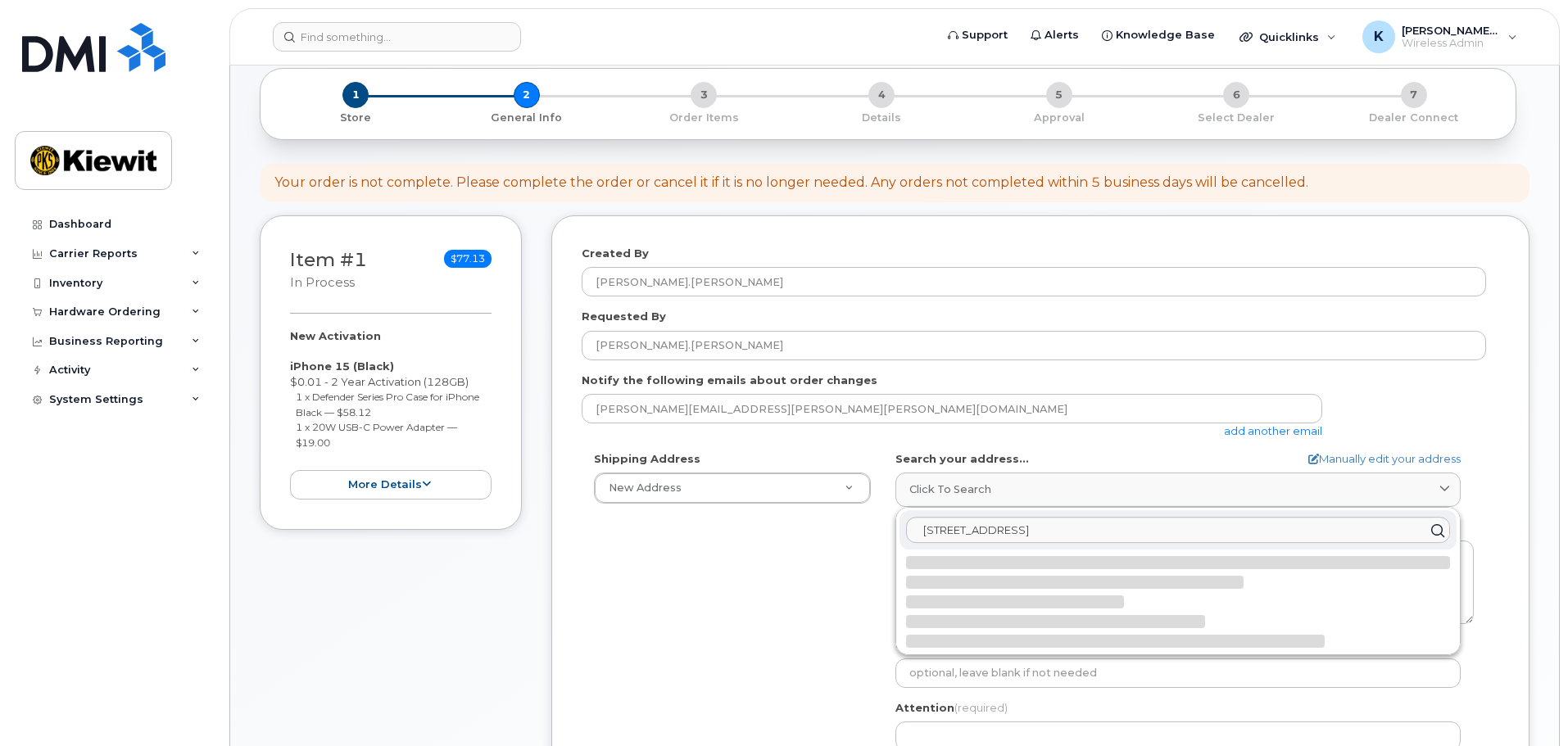
select select
type textarea "11803 Sorrento Valley Rd Ste A SAN DIEGO CA 92121-1045 UNITED STATES"
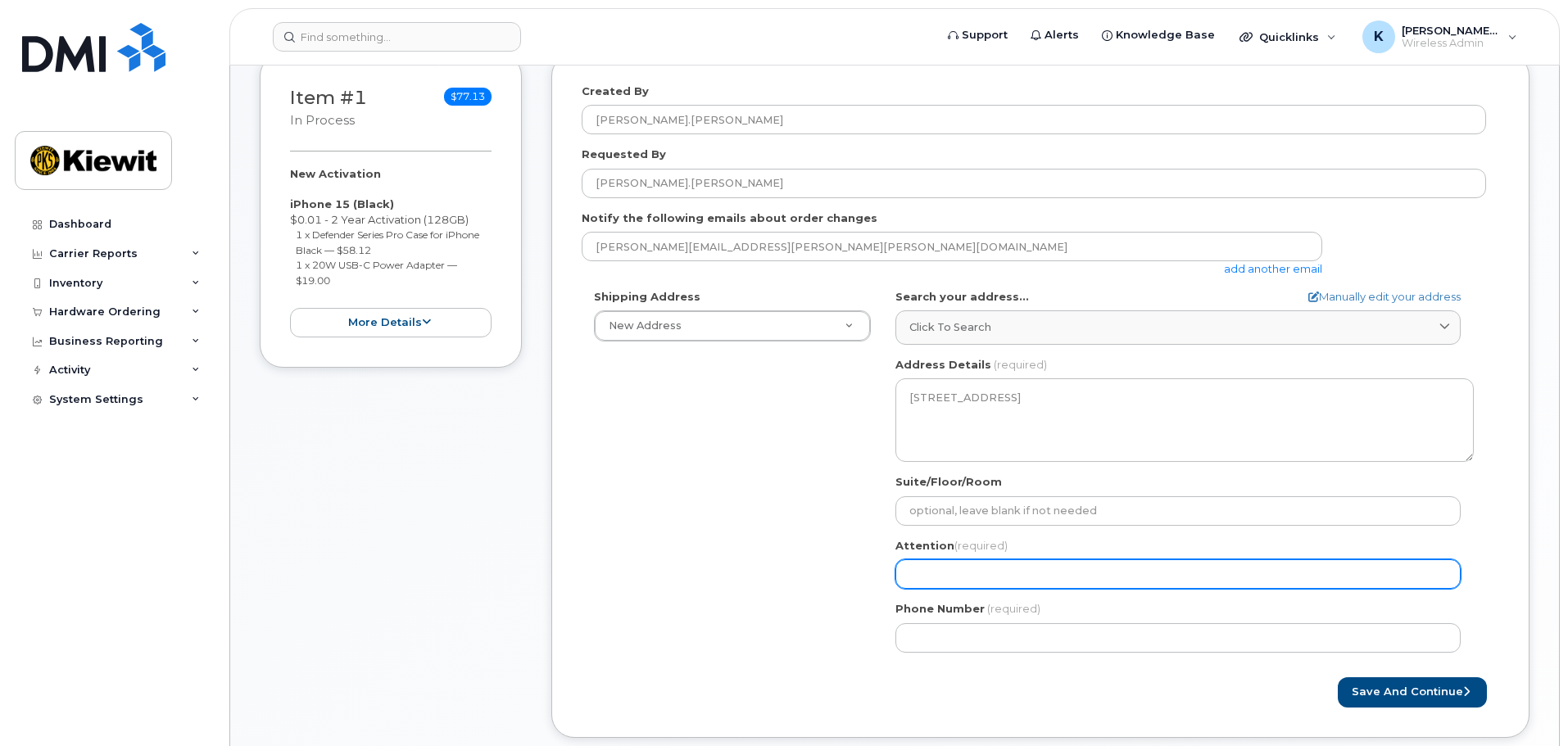
scroll to position [246, 0]
click at [1084, 560] on input "Attention (required)" at bounding box center [1178, 572] width 566 height 29
type input "[PERSON_NAME].[PERSON_NAME]"
select select
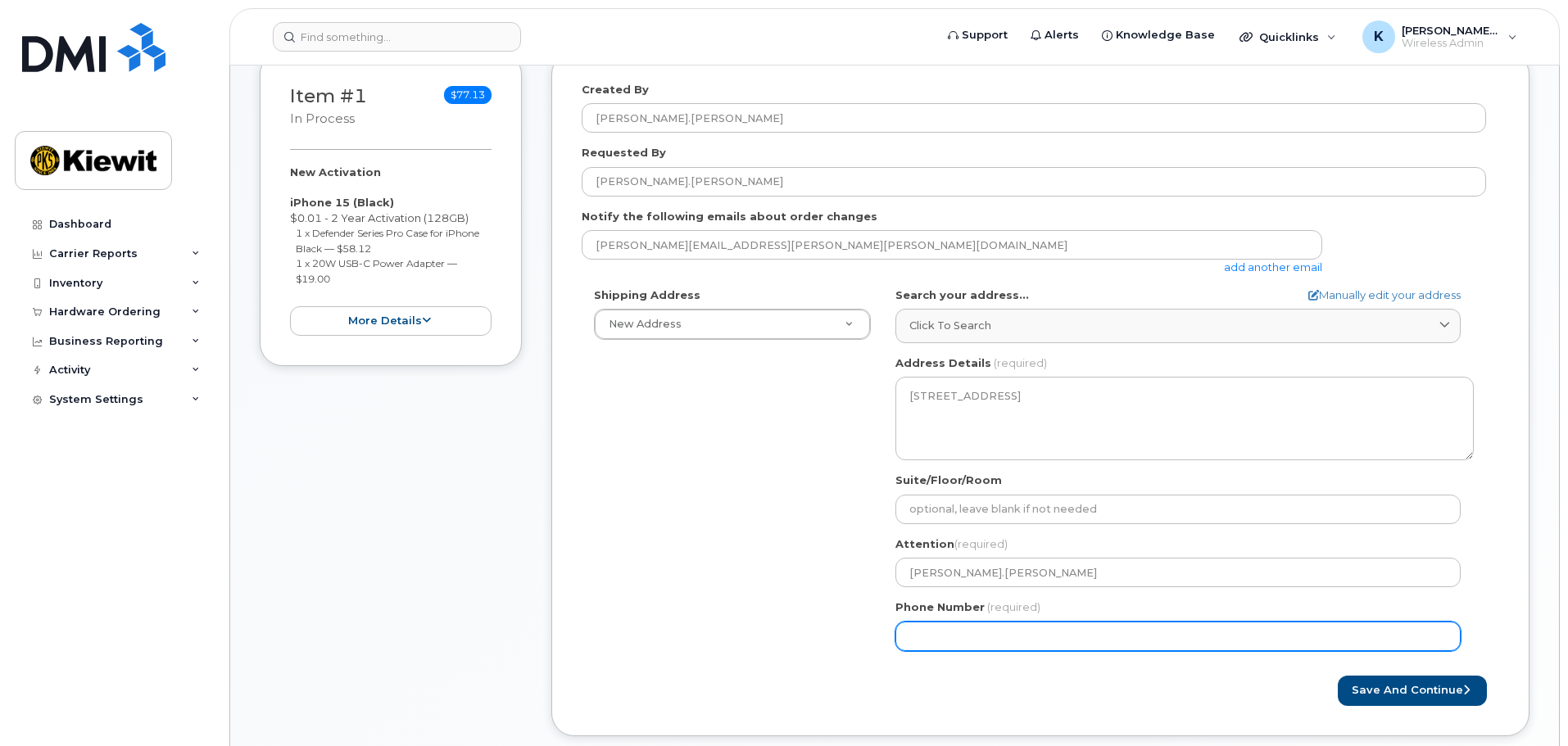
click at [1060, 631] on input "Phone Number" at bounding box center [1178, 636] width 566 height 29
type input "562442093"
select select
type input "5624420939"
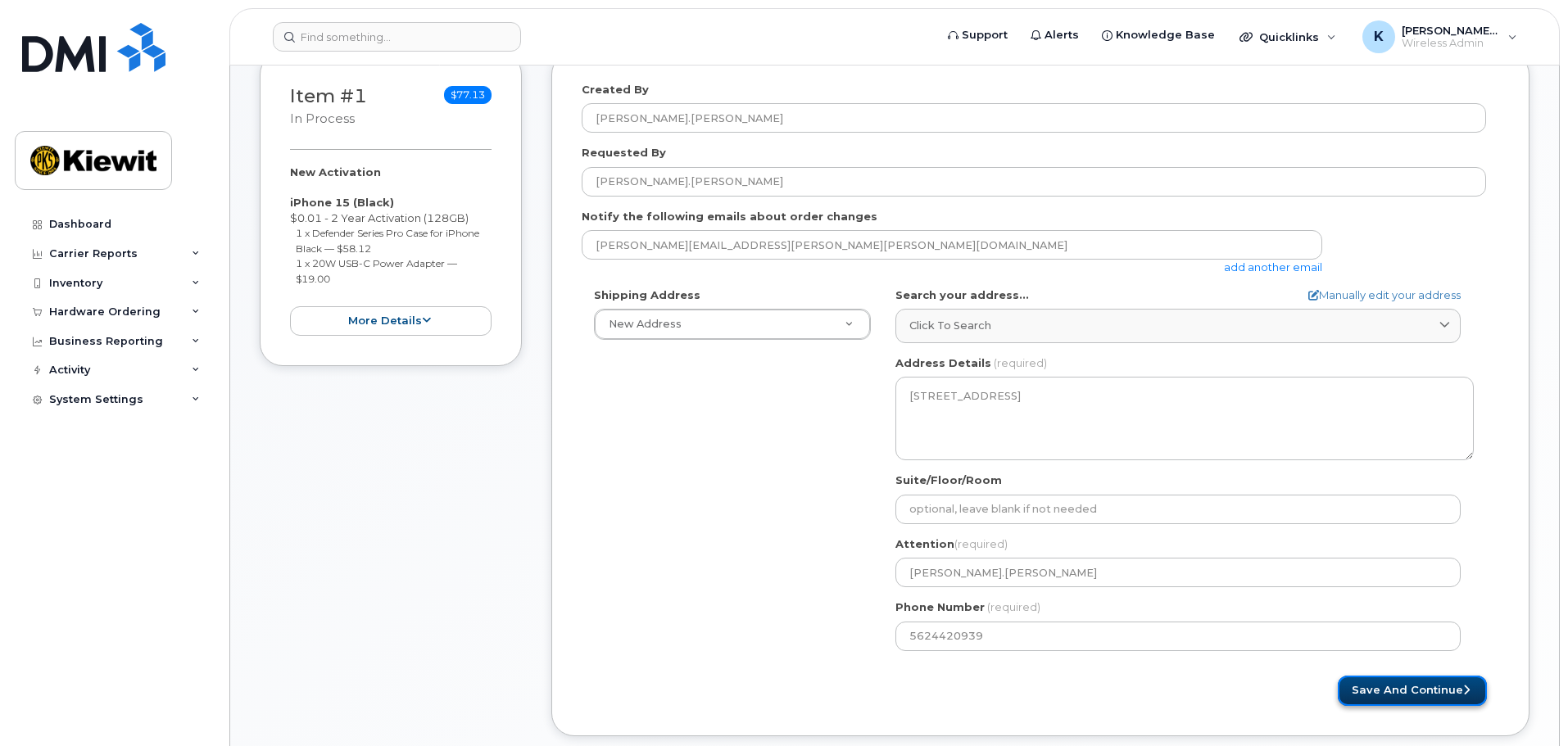
click at [1404, 689] on button "Save and Continue" at bounding box center [1412, 691] width 149 height 30
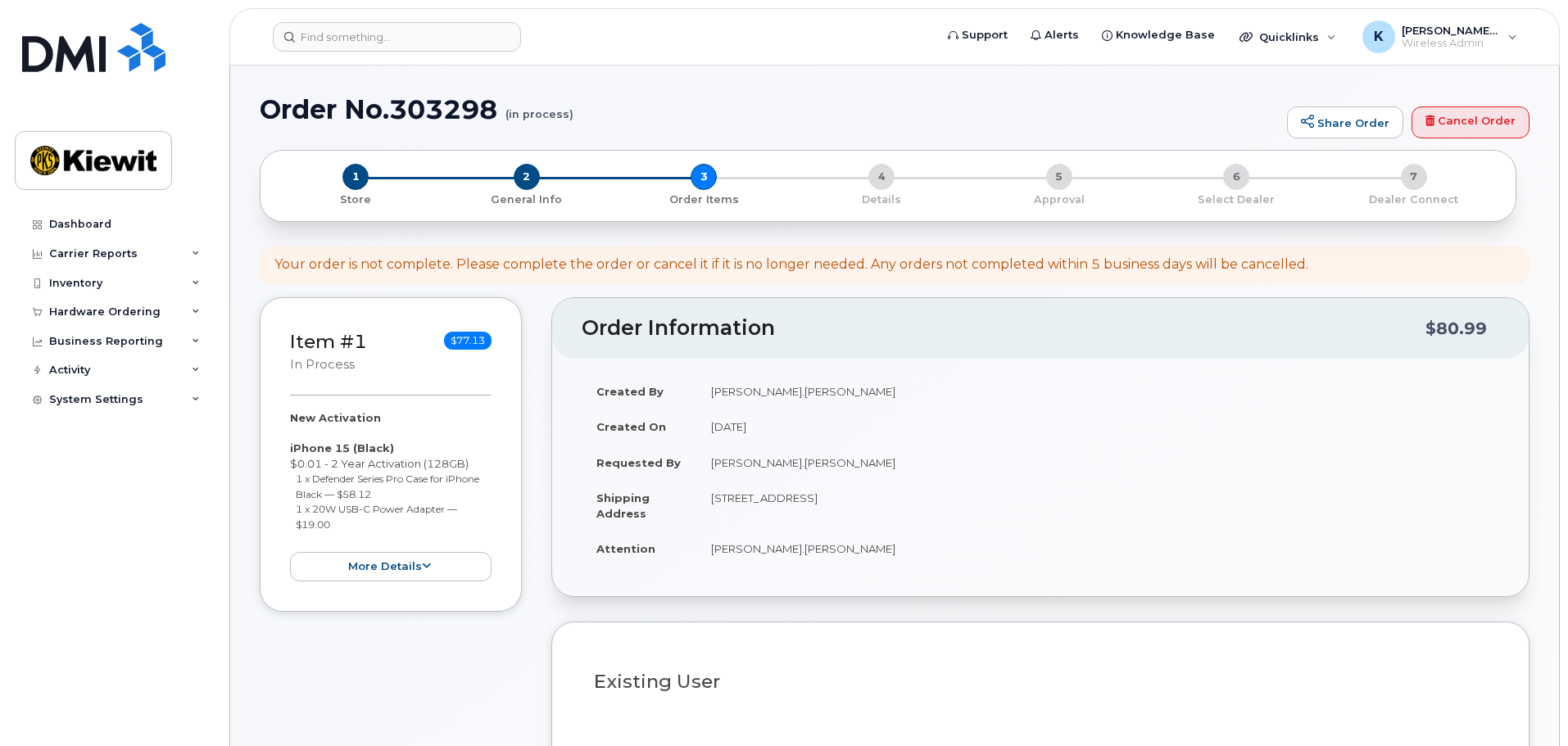
select select
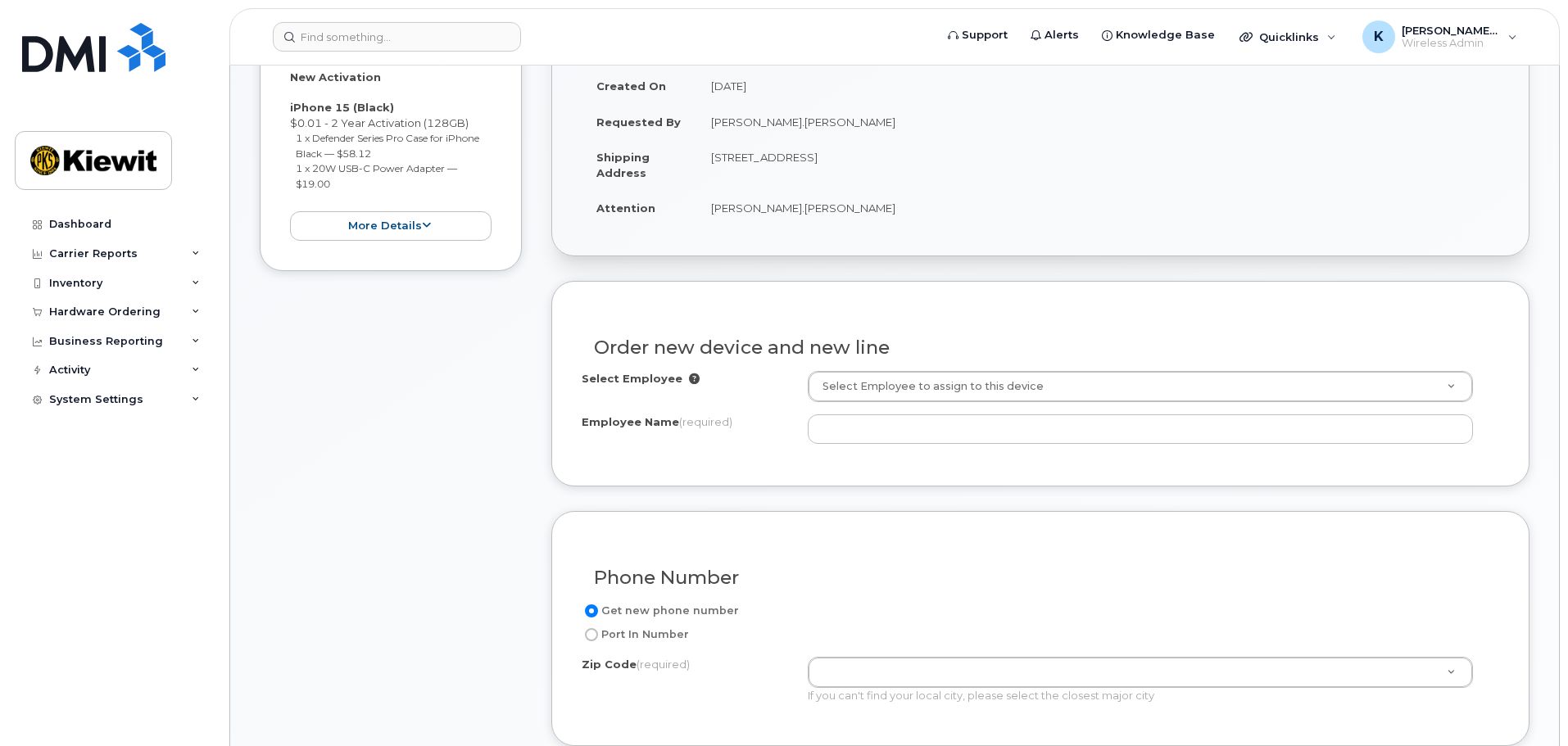
scroll to position [409, 0]
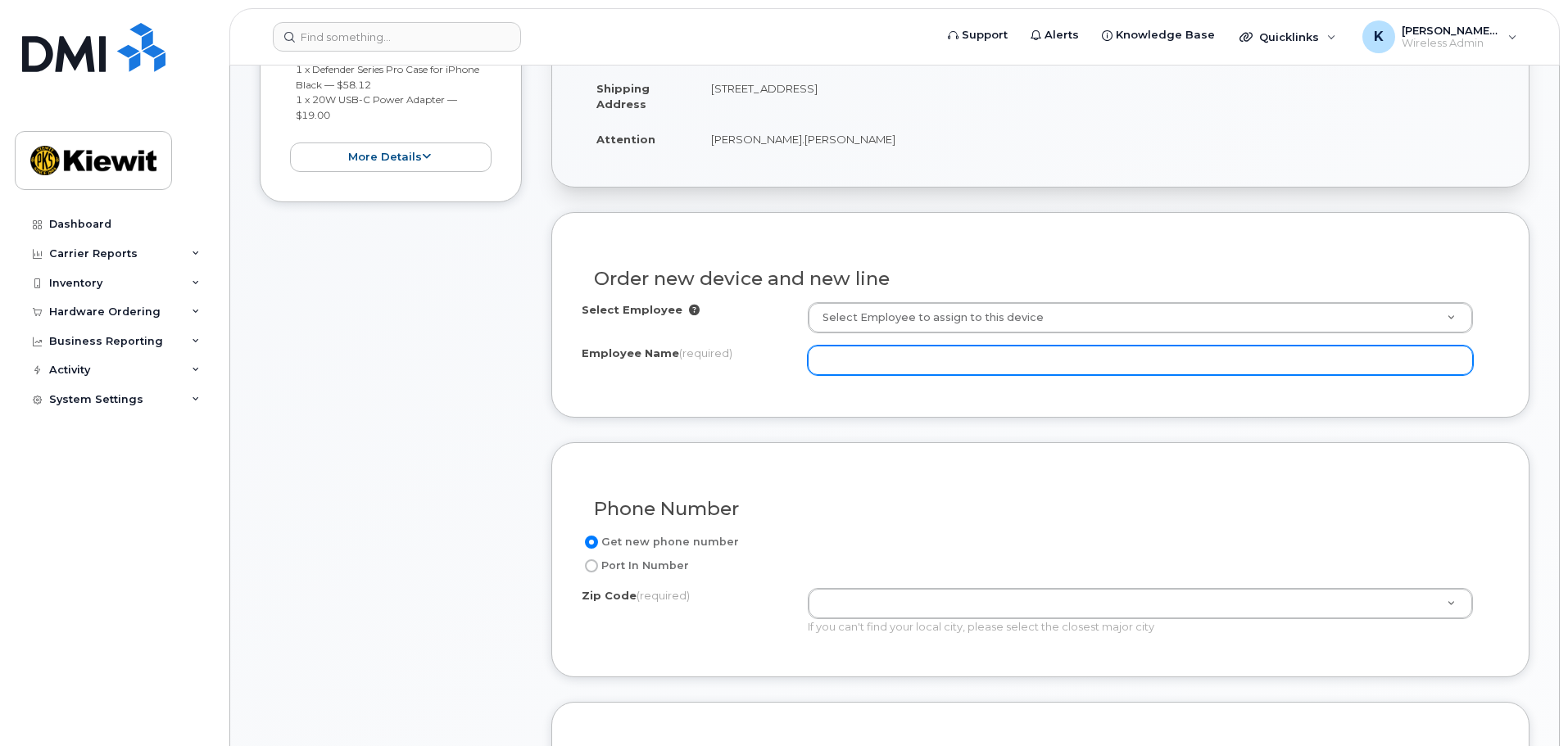
click at [906, 362] on input "Employee Name (required)" at bounding box center [1140, 360] width 666 height 29
click at [902, 363] on input "Jesse Gridley" at bounding box center [1140, 360] width 666 height 29
drag, startPoint x: 902, startPoint y: 363, endPoint x: 756, endPoint y: 382, distance: 147.2
click at [757, 382] on div "Select Employee Select Employee to assign to this device Employee Name (require…" at bounding box center [1040, 344] width 918 height 85
click at [931, 365] on input "123559" at bounding box center [1140, 360] width 666 height 29
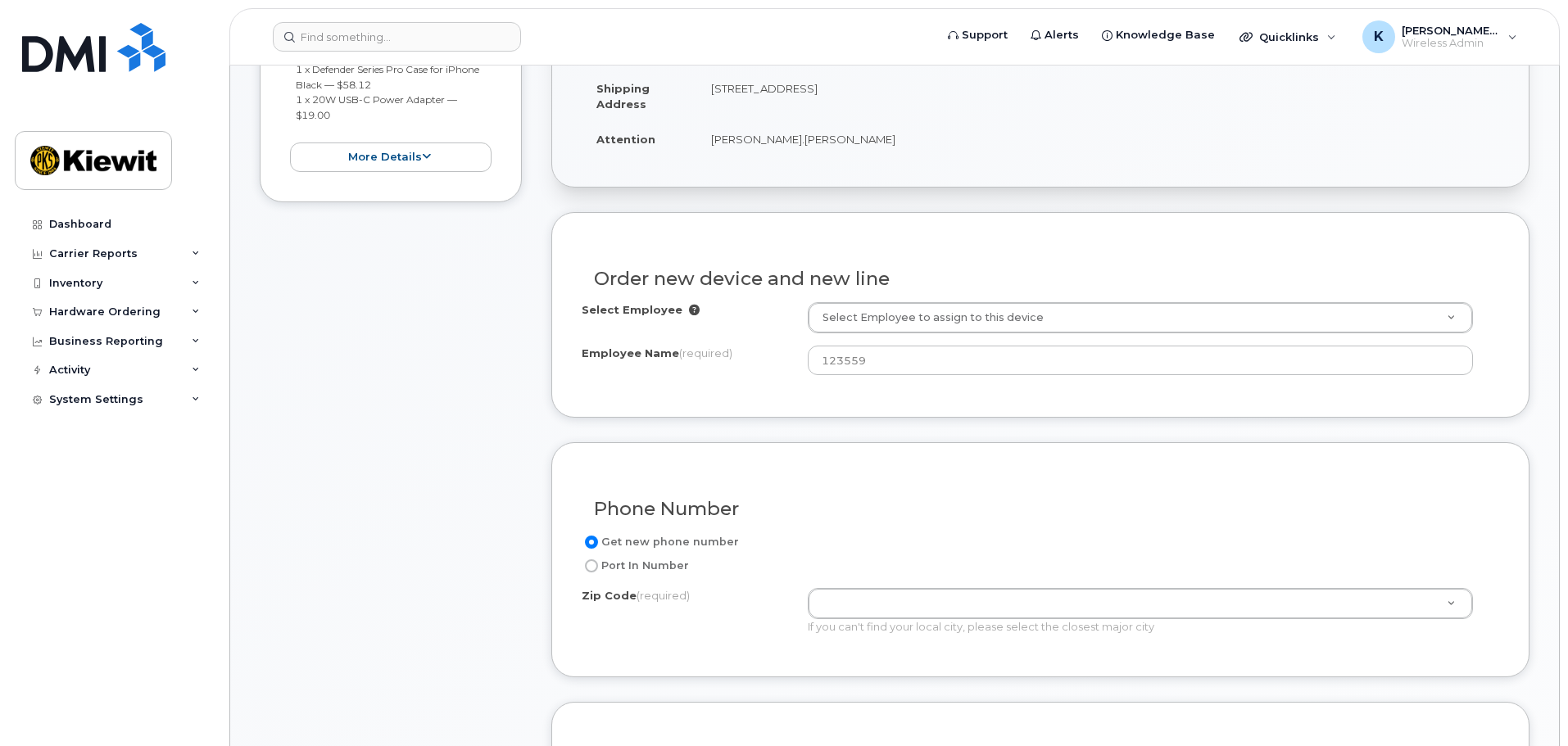
click at [932, 388] on div "Select Employee Select Employee to assign to this device Employee Name (require…" at bounding box center [1040, 344] width 918 height 85
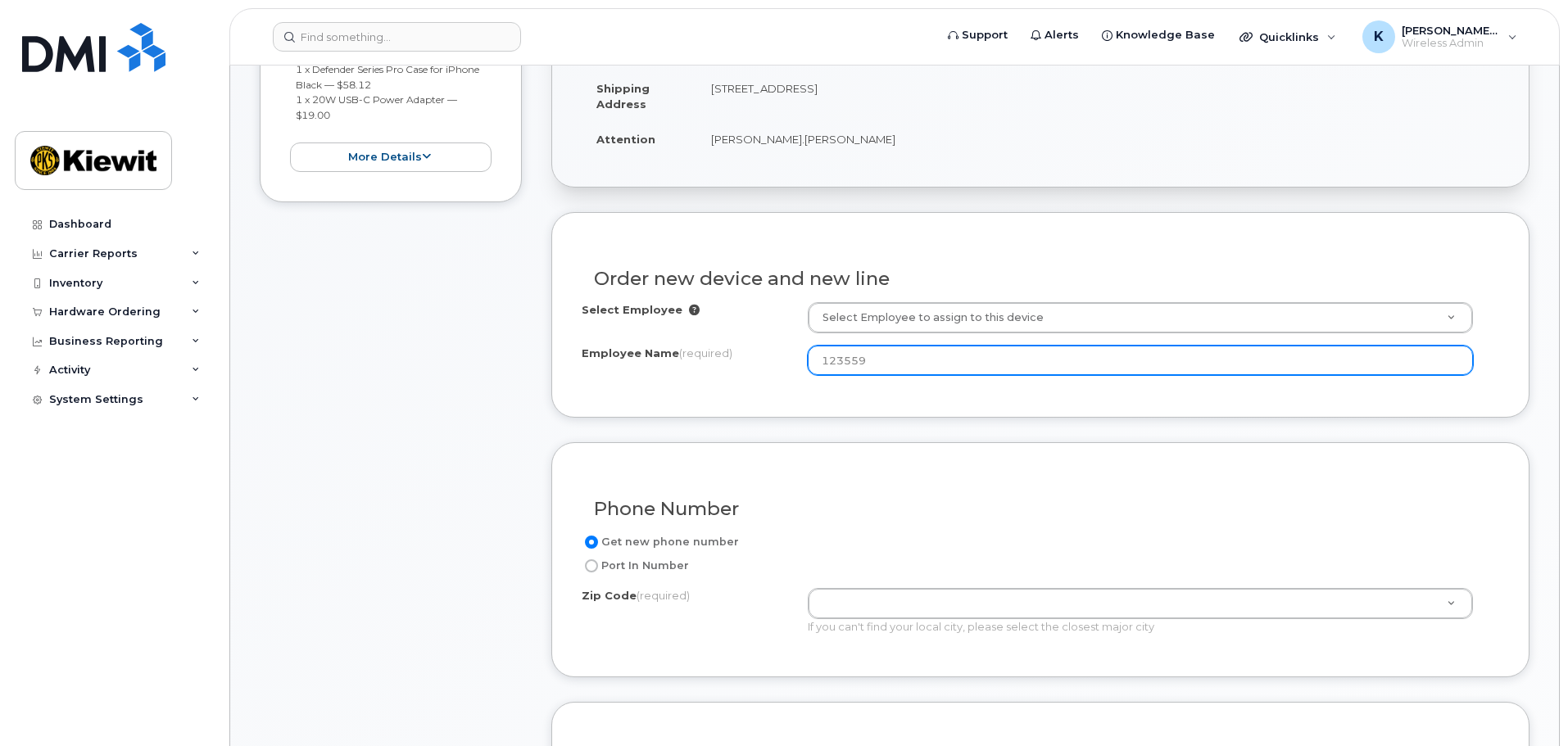
click at [932, 365] on input "123559" at bounding box center [1140, 360] width 666 height 29
click at [927, 362] on input "00123559" at bounding box center [1140, 360] width 666 height 29
click at [537, 380] on div "Item #1 in process $77.13 New Activation iPhone 15 (Black) $0.01 - 2 Year Activ…" at bounding box center [894, 633] width 1270 height 1493
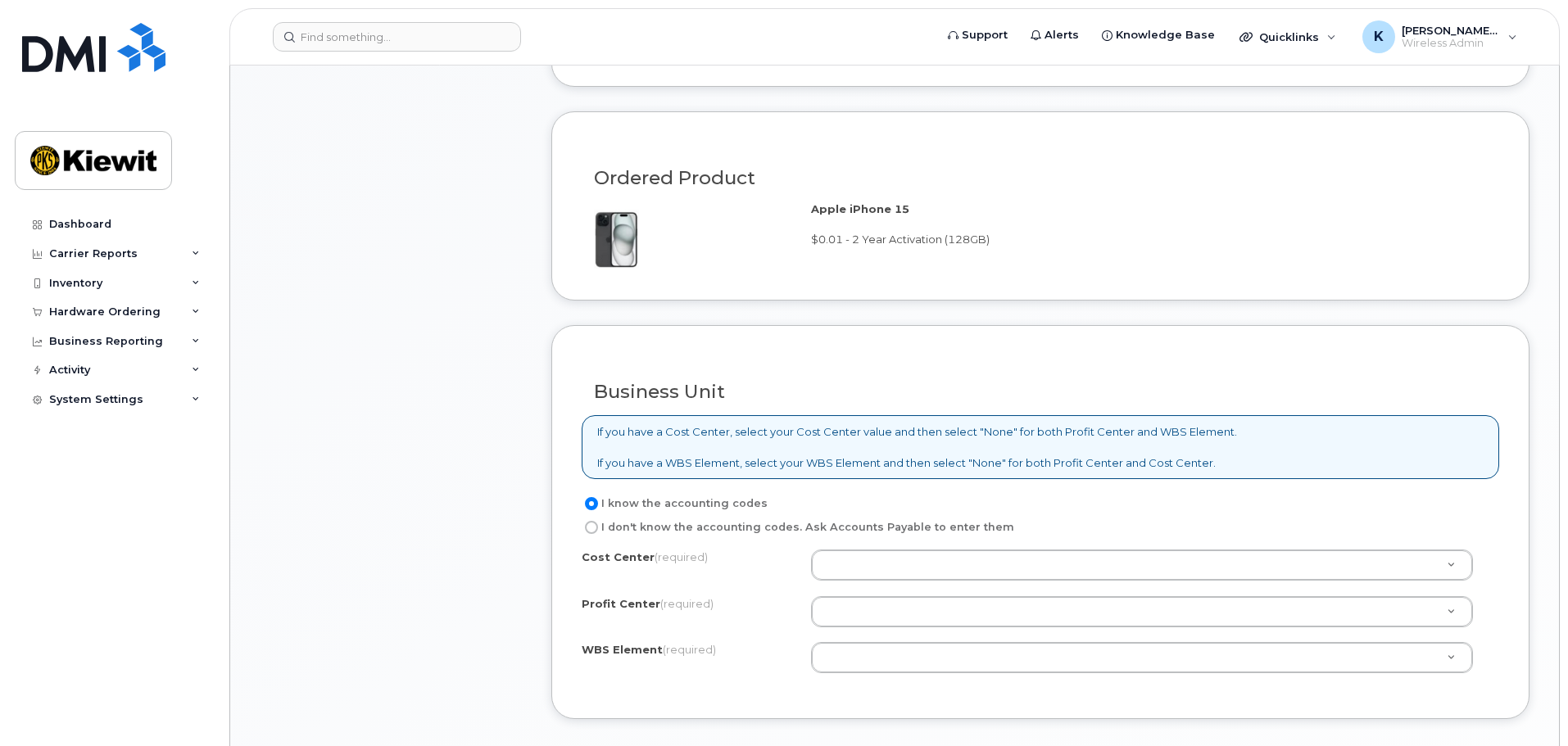
scroll to position [1147, 0]
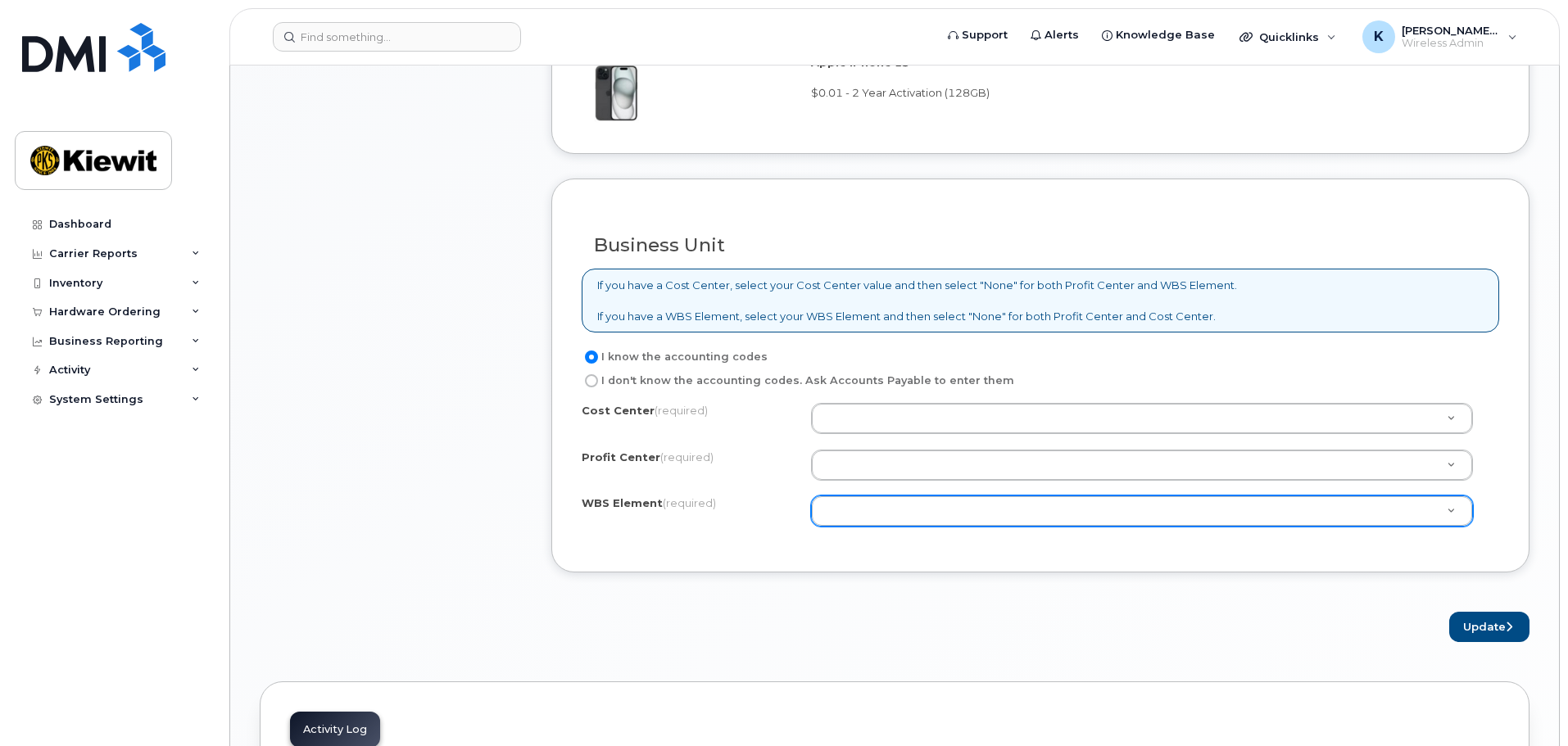
type input "[PERSON_NAME]"
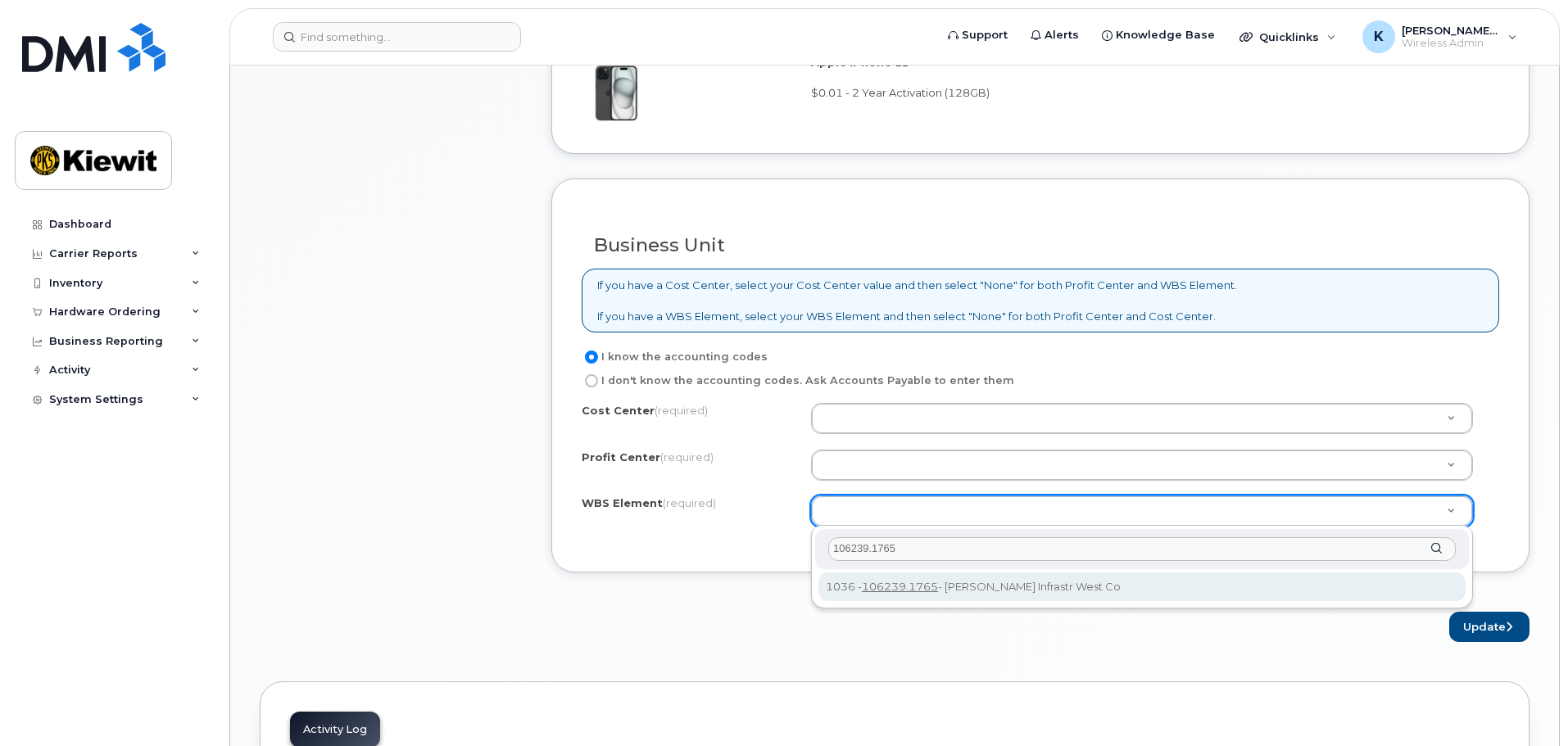
type input "106239.1765"
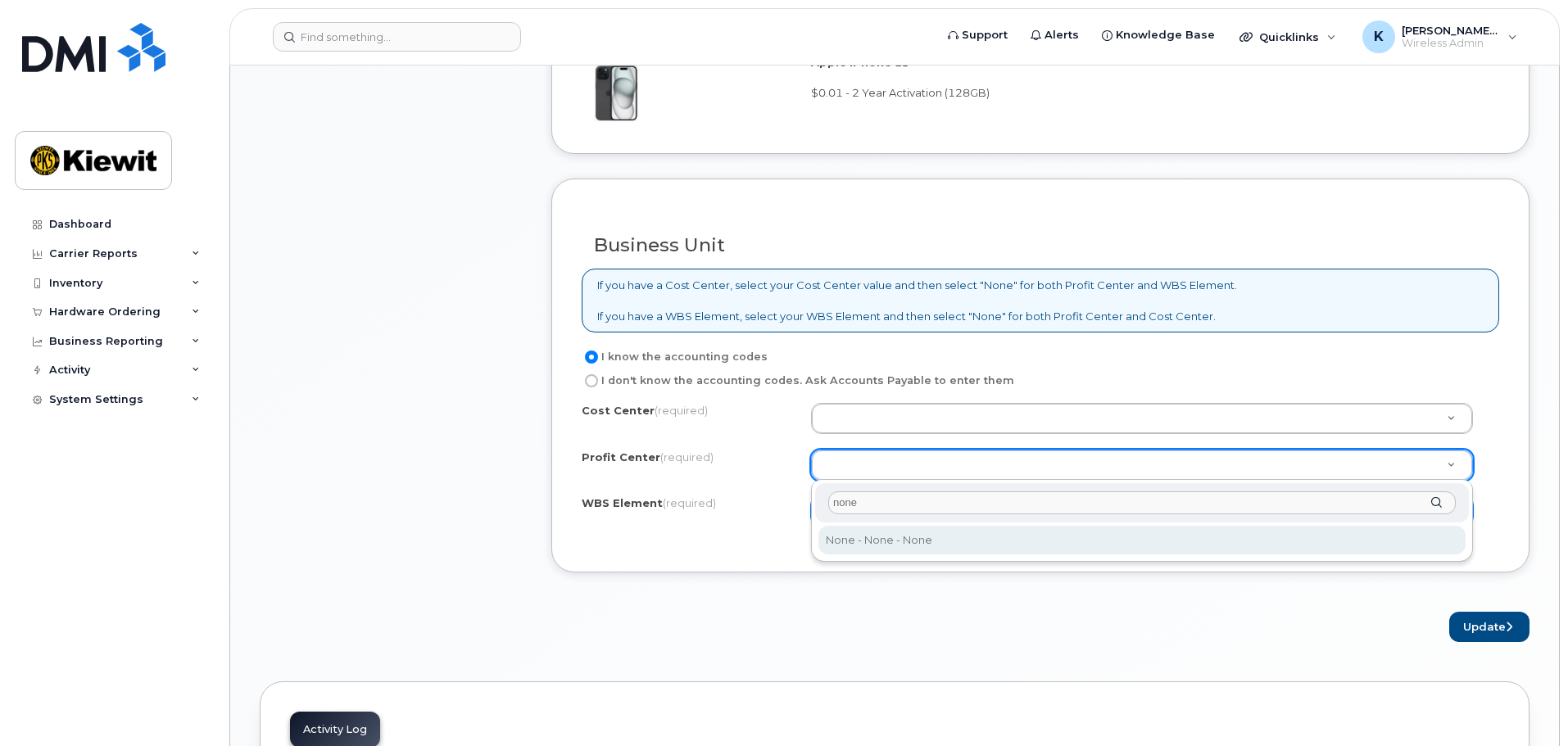
type input "none"
select select "None"
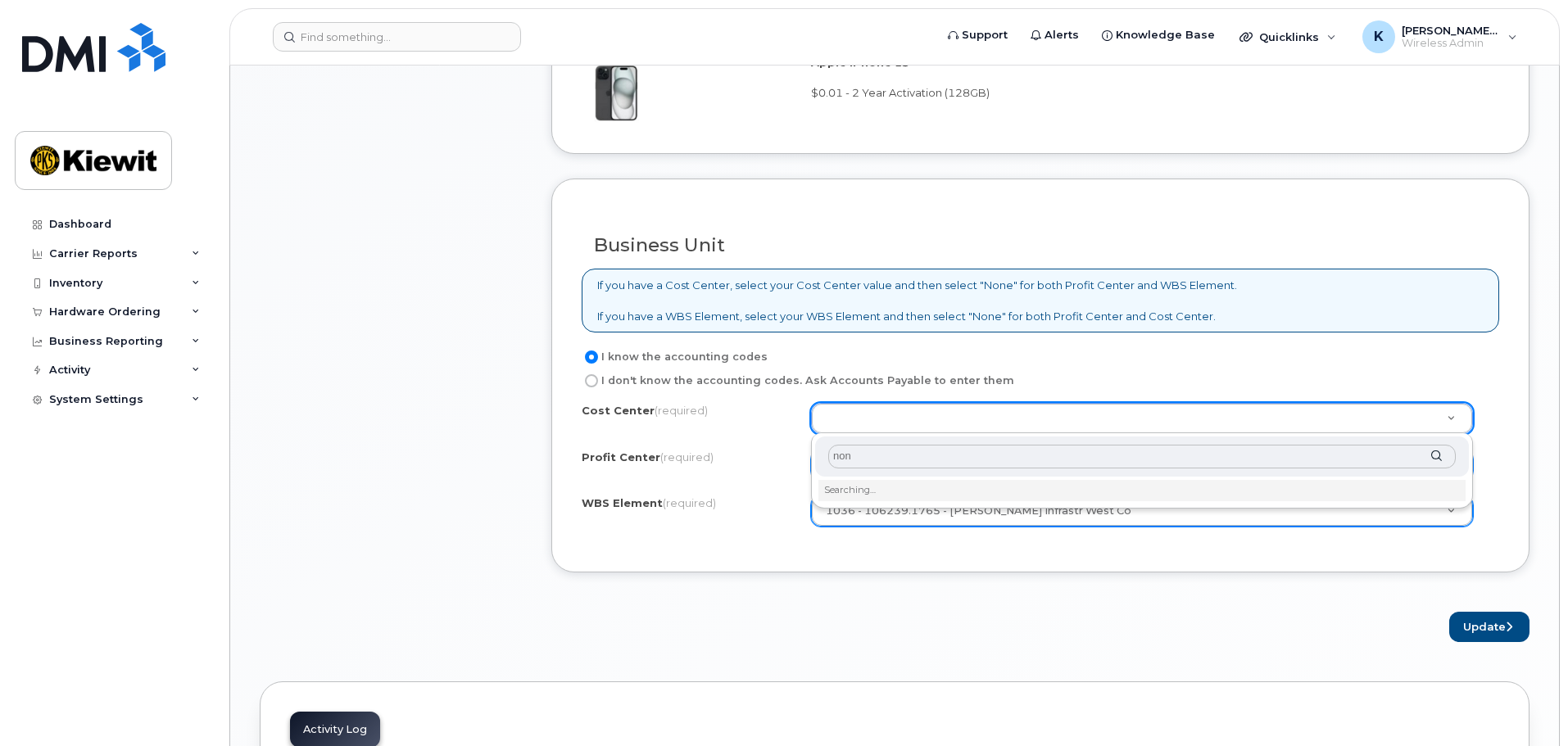
type input "none"
type input "None"
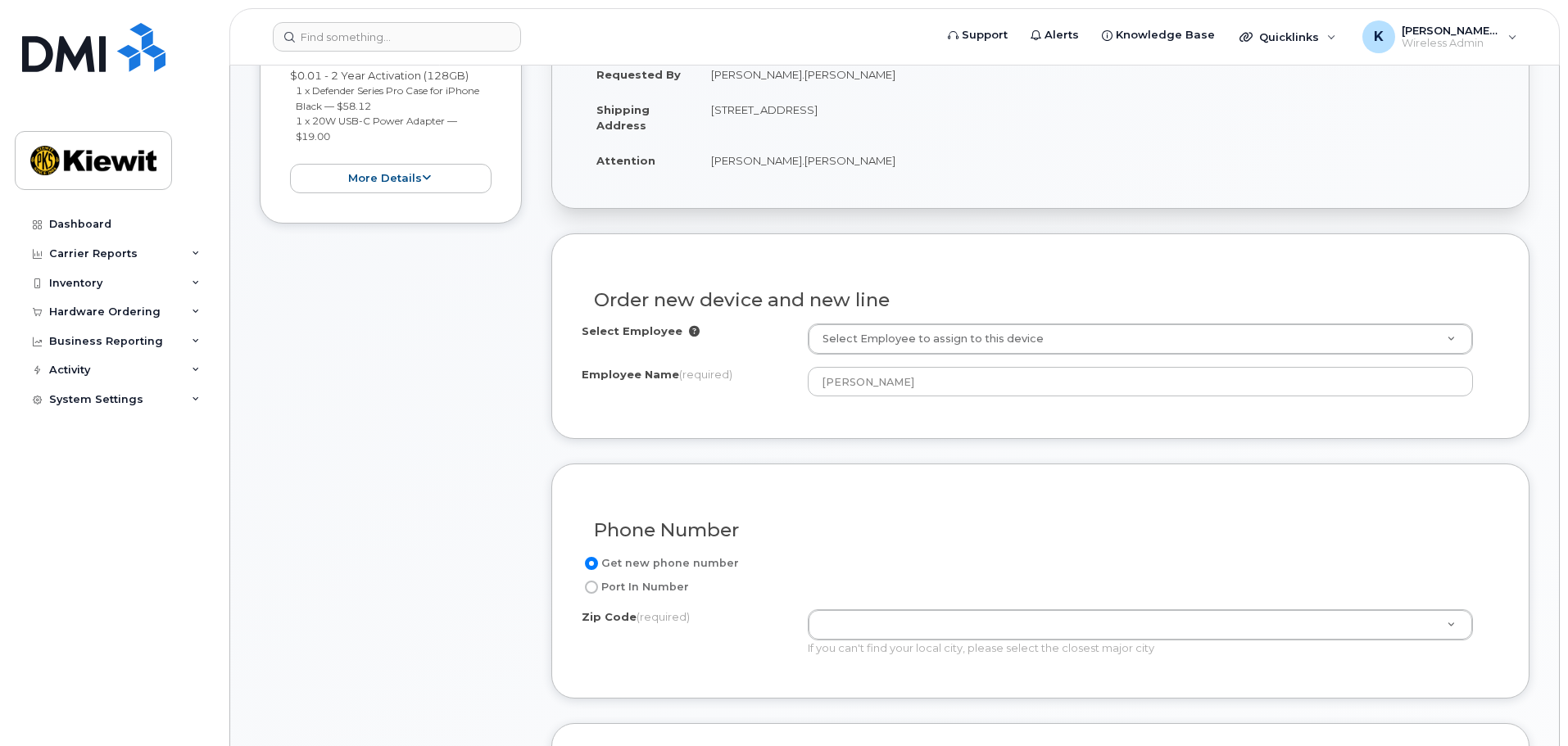
scroll to position [163, 0]
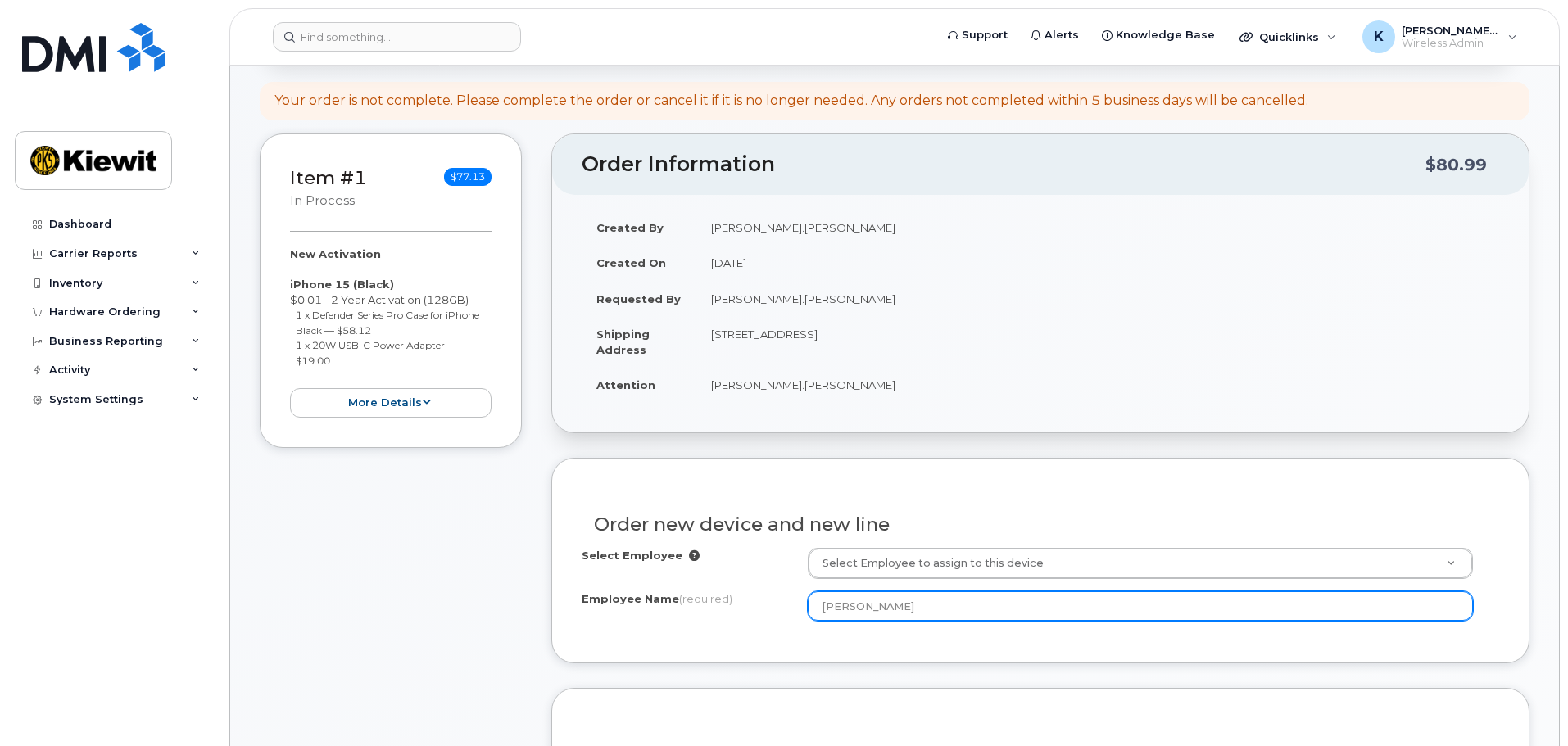
drag, startPoint x: 918, startPoint y: 629, endPoint x: 919, endPoint y: 616, distance: 13.0
click at [918, 628] on div "Select Employee Select Employee to assign to this device Employee Name (require…" at bounding box center [1040, 590] width 918 height 85
click at [919, 616] on input "[PERSON_NAME]" at bounding box center [1140, 606] width 666 height 29
click at [919, 615] on input "[PERSON_NAME]" at bounding box center [1140, 606] width 666 height 29
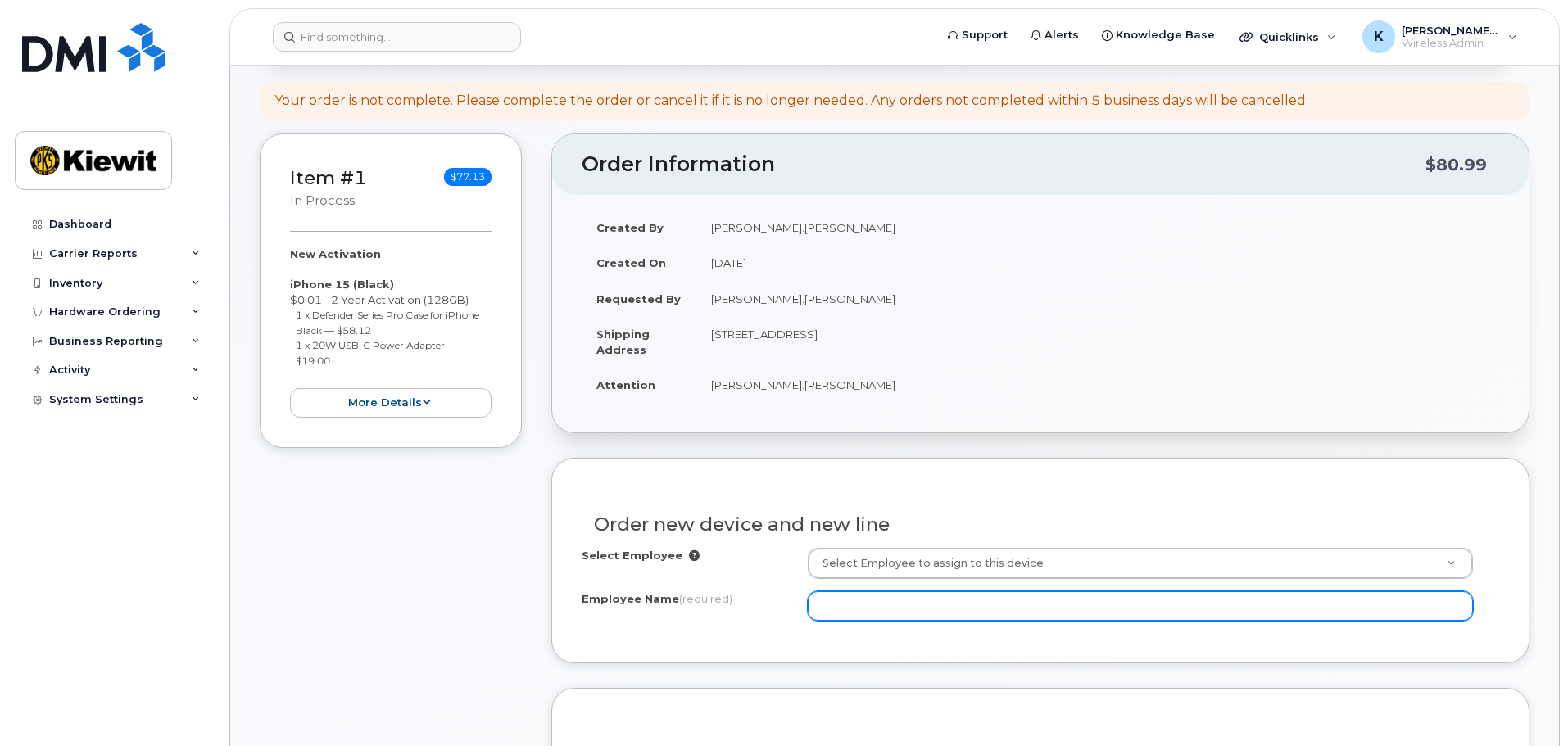
click at [842, 596] on input "Employee Name (required)" at bounding box center [1140, 606] width 666 height 29
paste input "00123559"
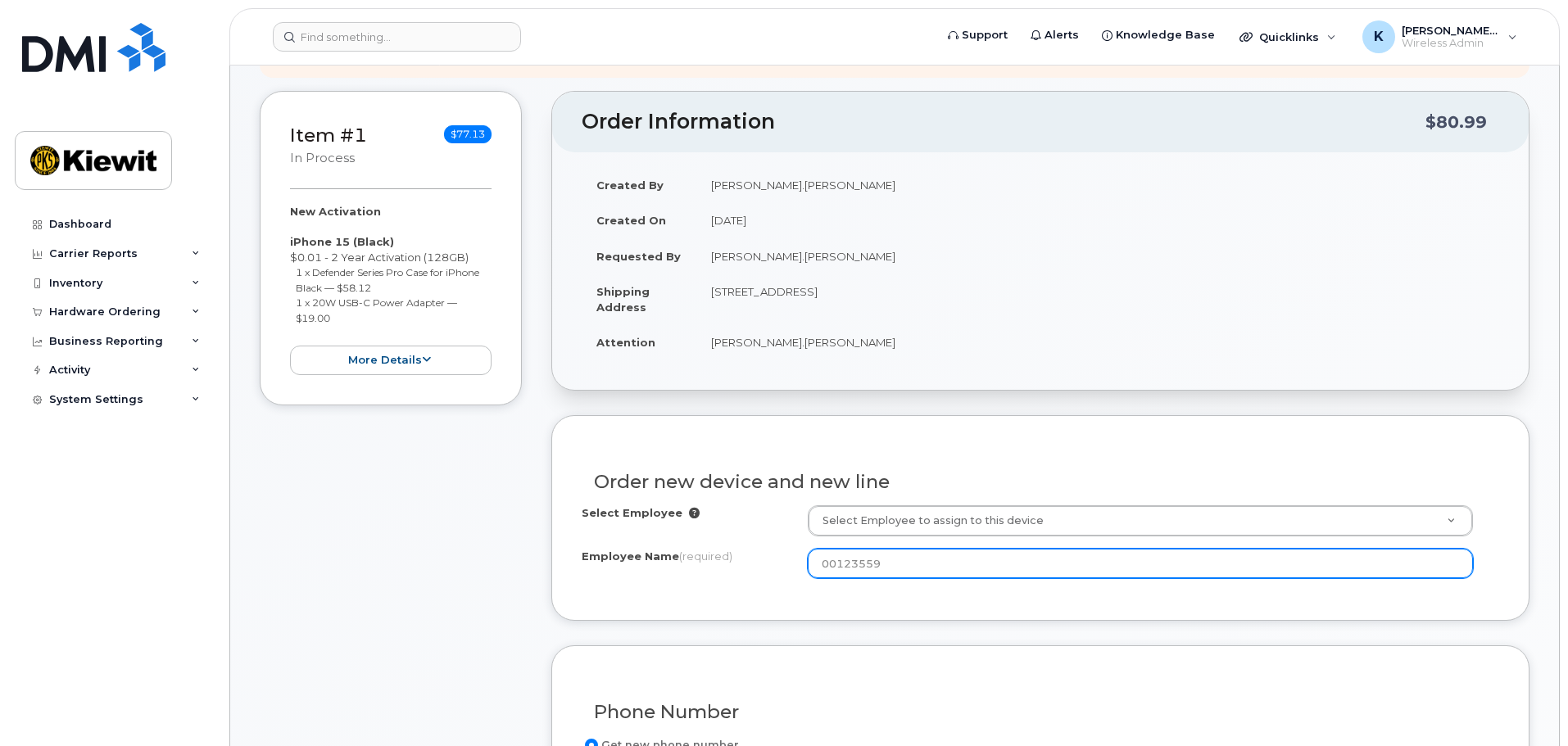
scroll to position [246, 0]
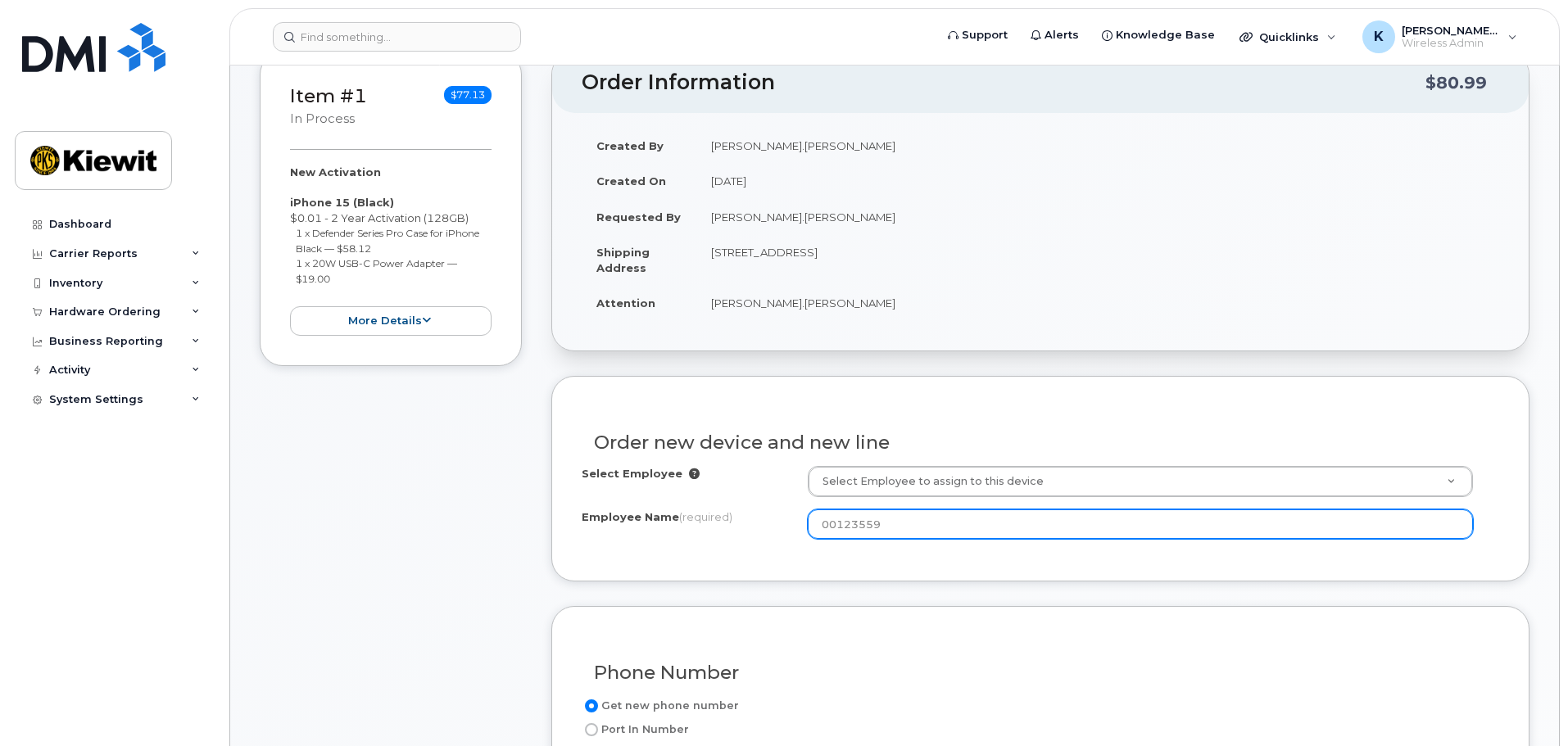
type input "00123559"
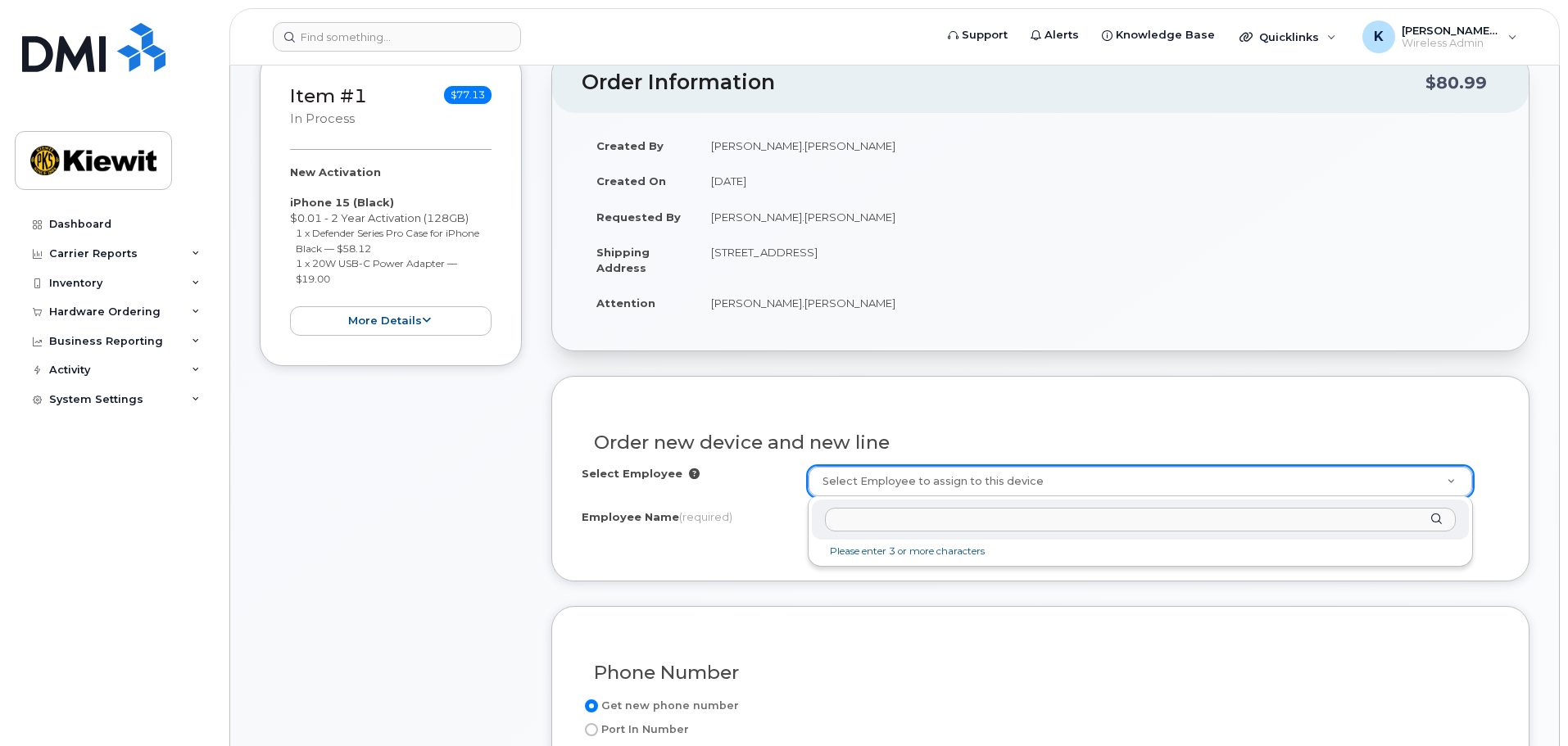
click at [933, 525] on input "text" at bounding box center [1140, 519] width 631 height 24
paste input "00123559"
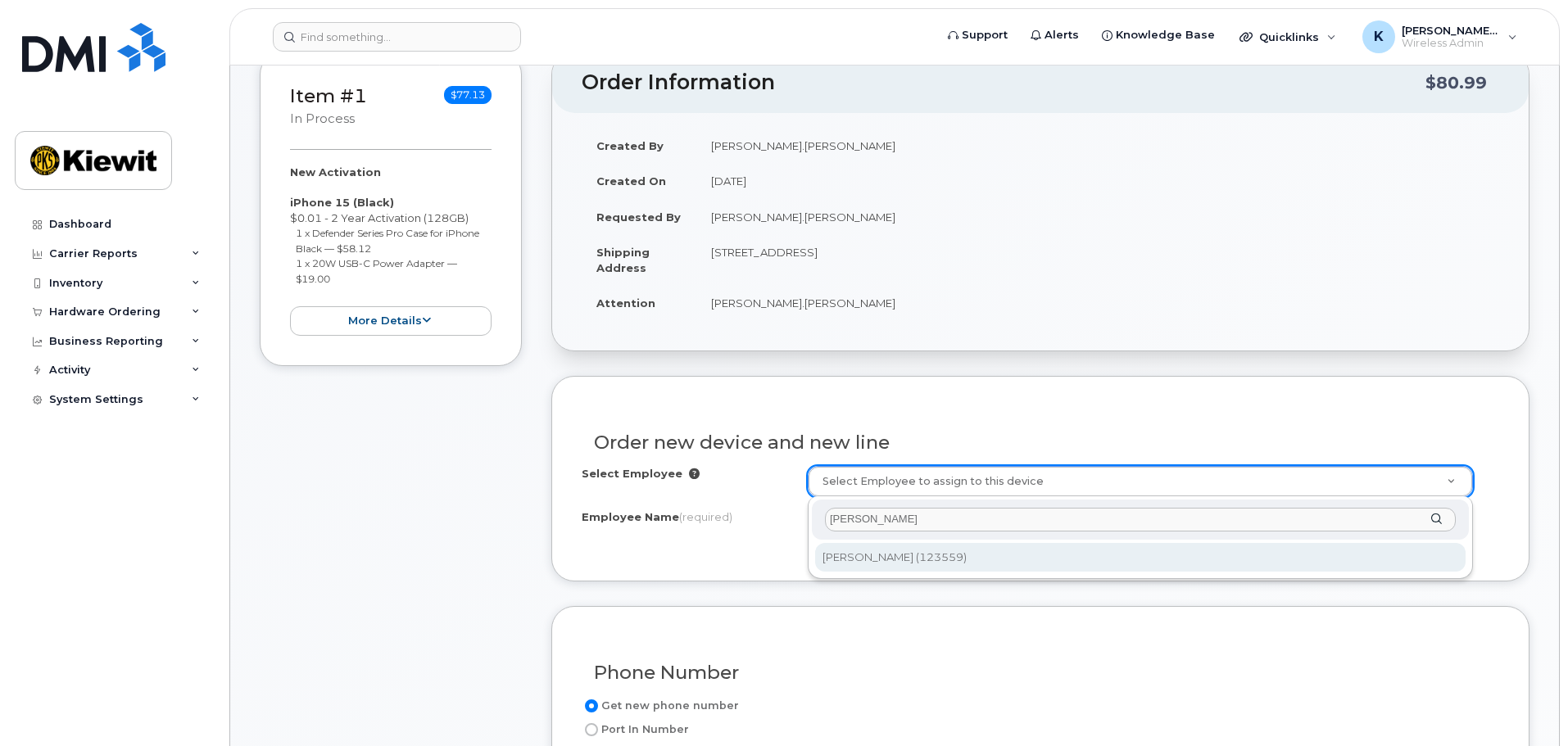
type input "[PERSON_NAME]"
type input "2150110"
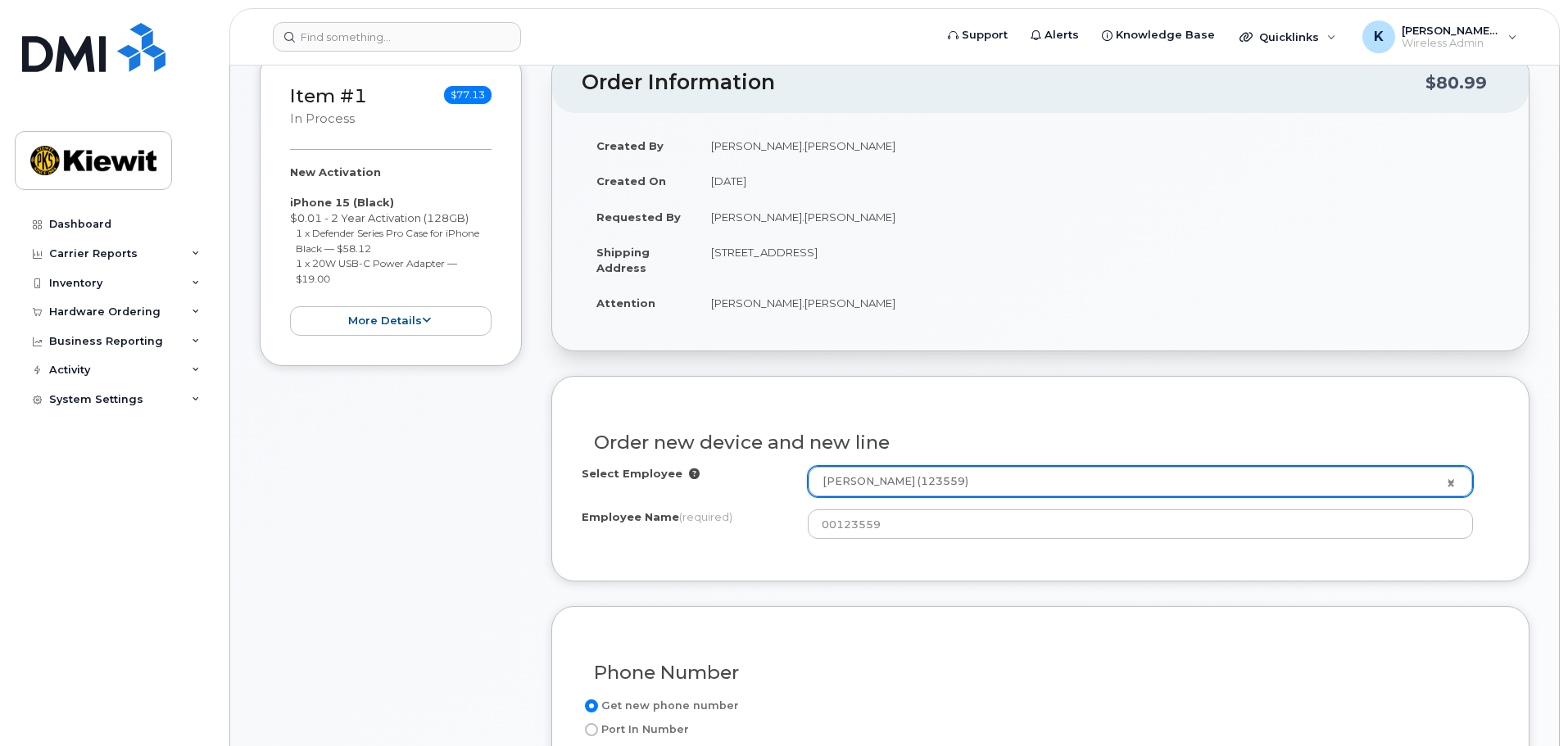
type input "[PERSON_NAME]"
type input "11803 Sorrento Valley RD"
select select
type input "11803 (Plainview, NY)"
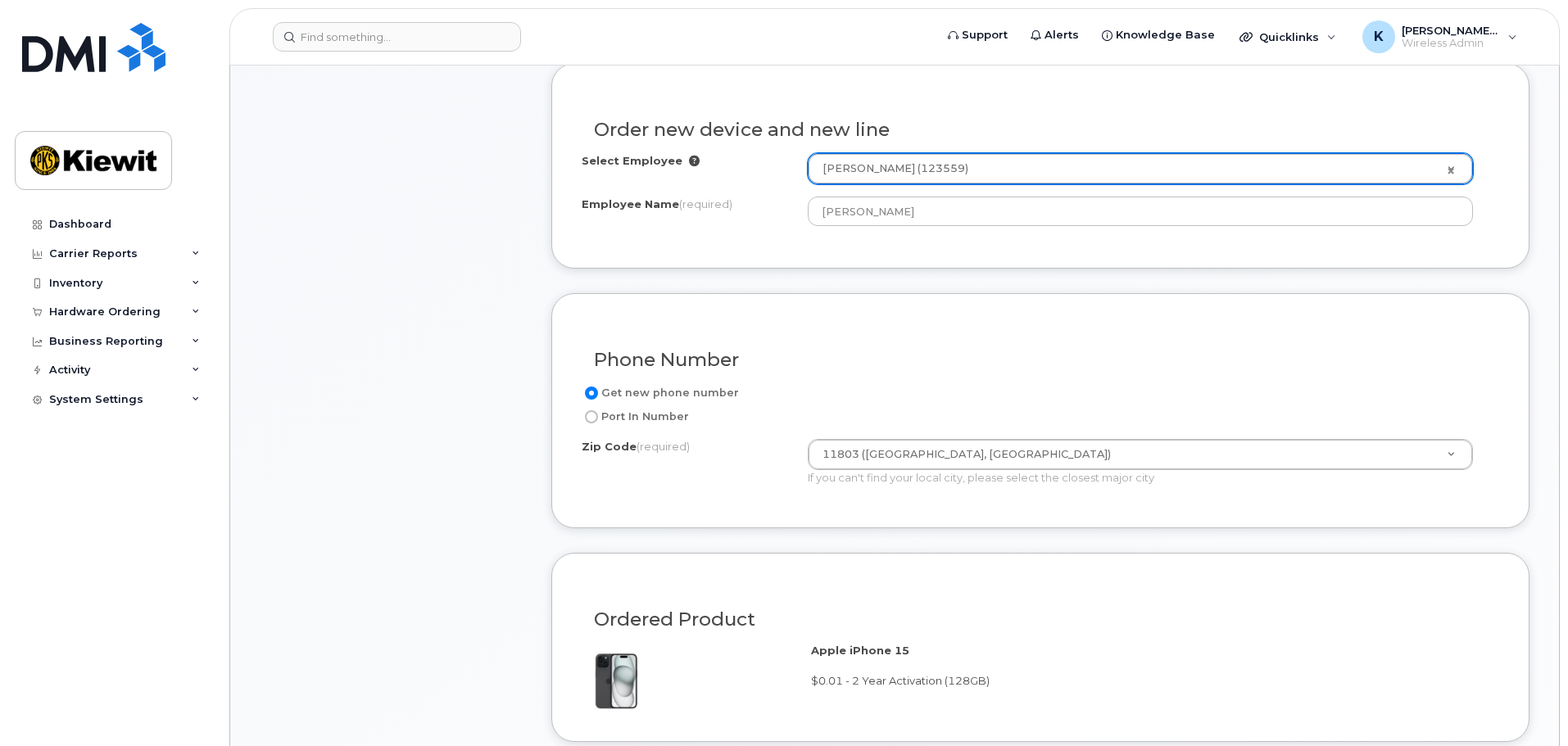
scroll to position [574, 0]
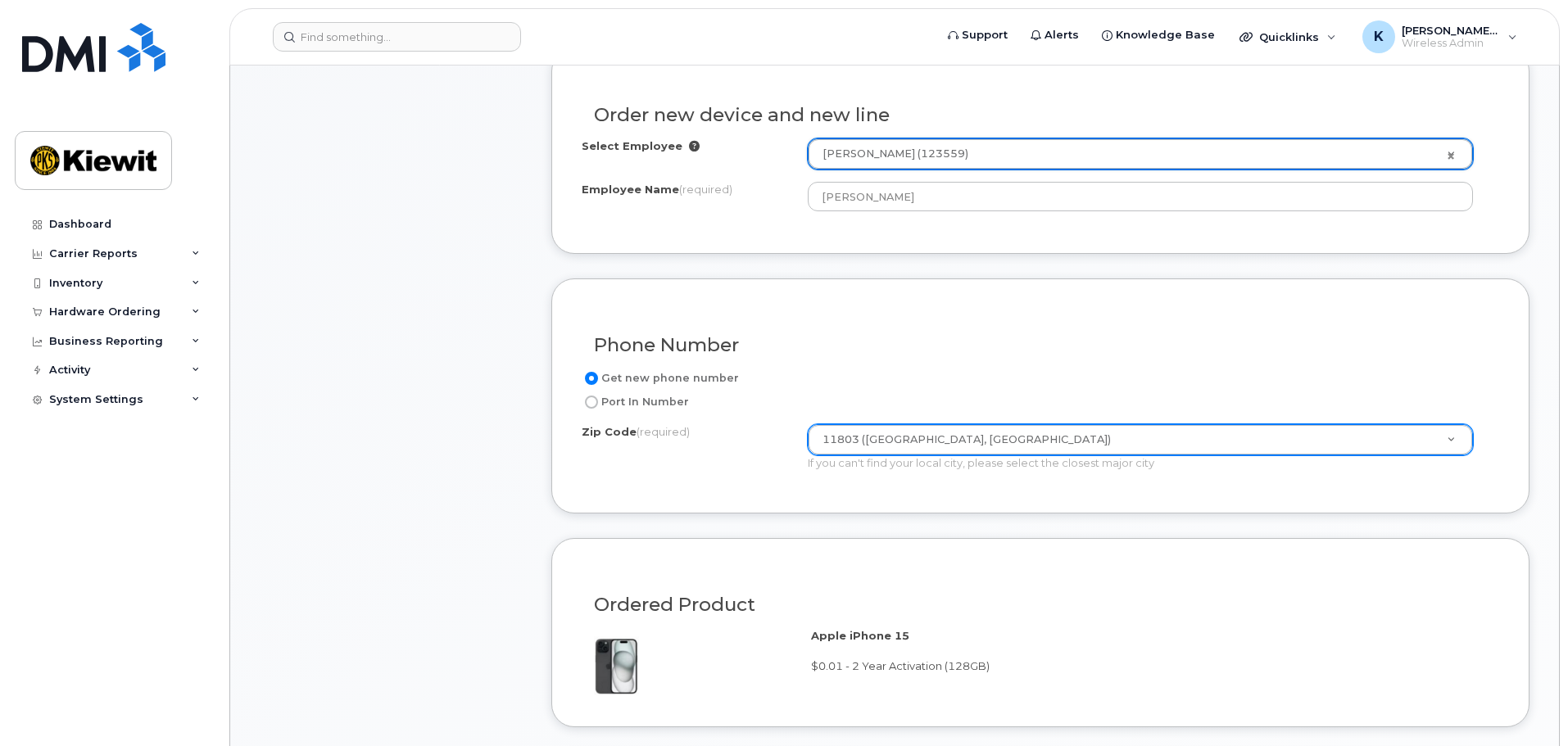
click at [982, 424] on div "11803 (Plainview, NY) Zip Code (required) Zip Code (required)" at bounding box center [1140, 440] width 666 height 31
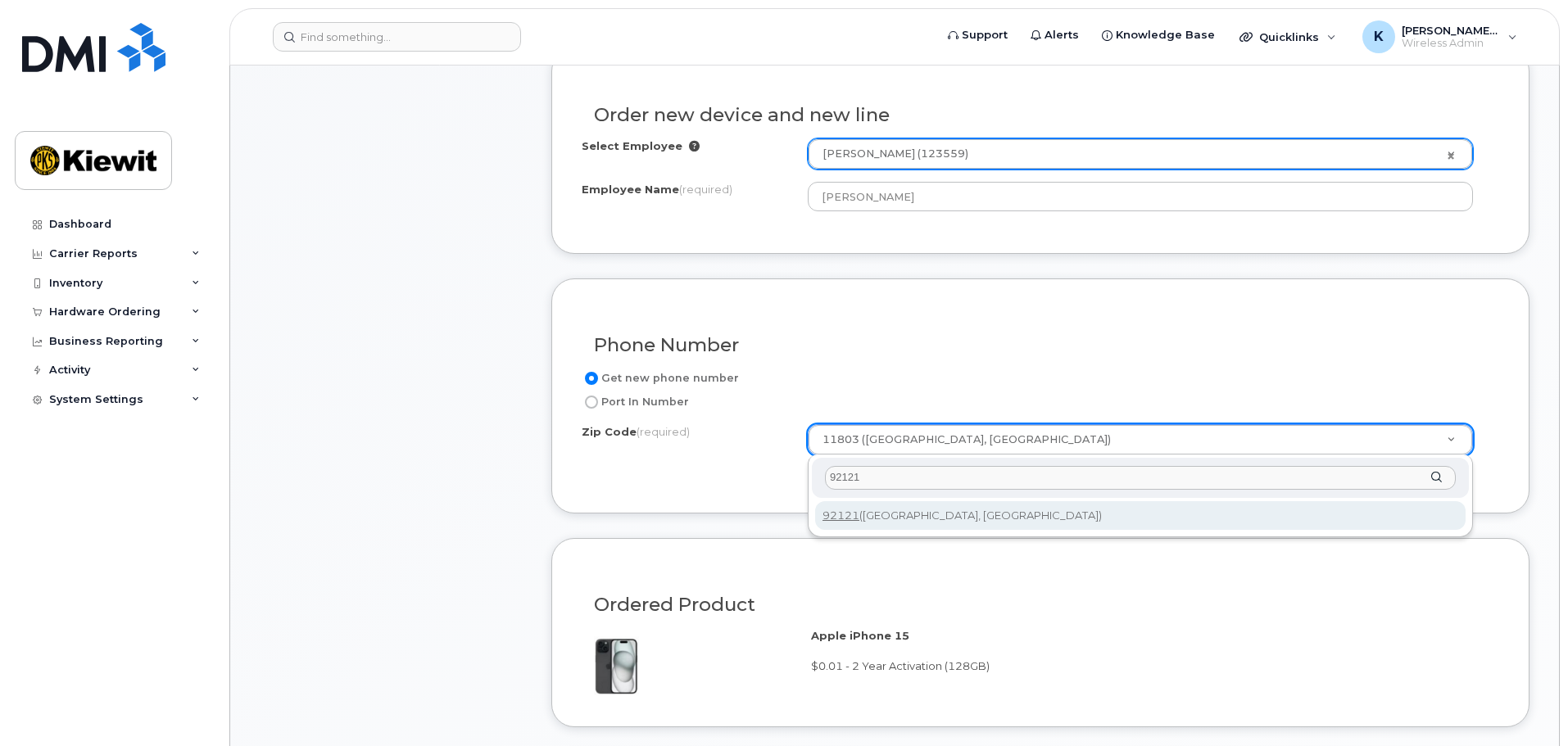
type input "92121"
type input "92121 (San Diego, CA)"
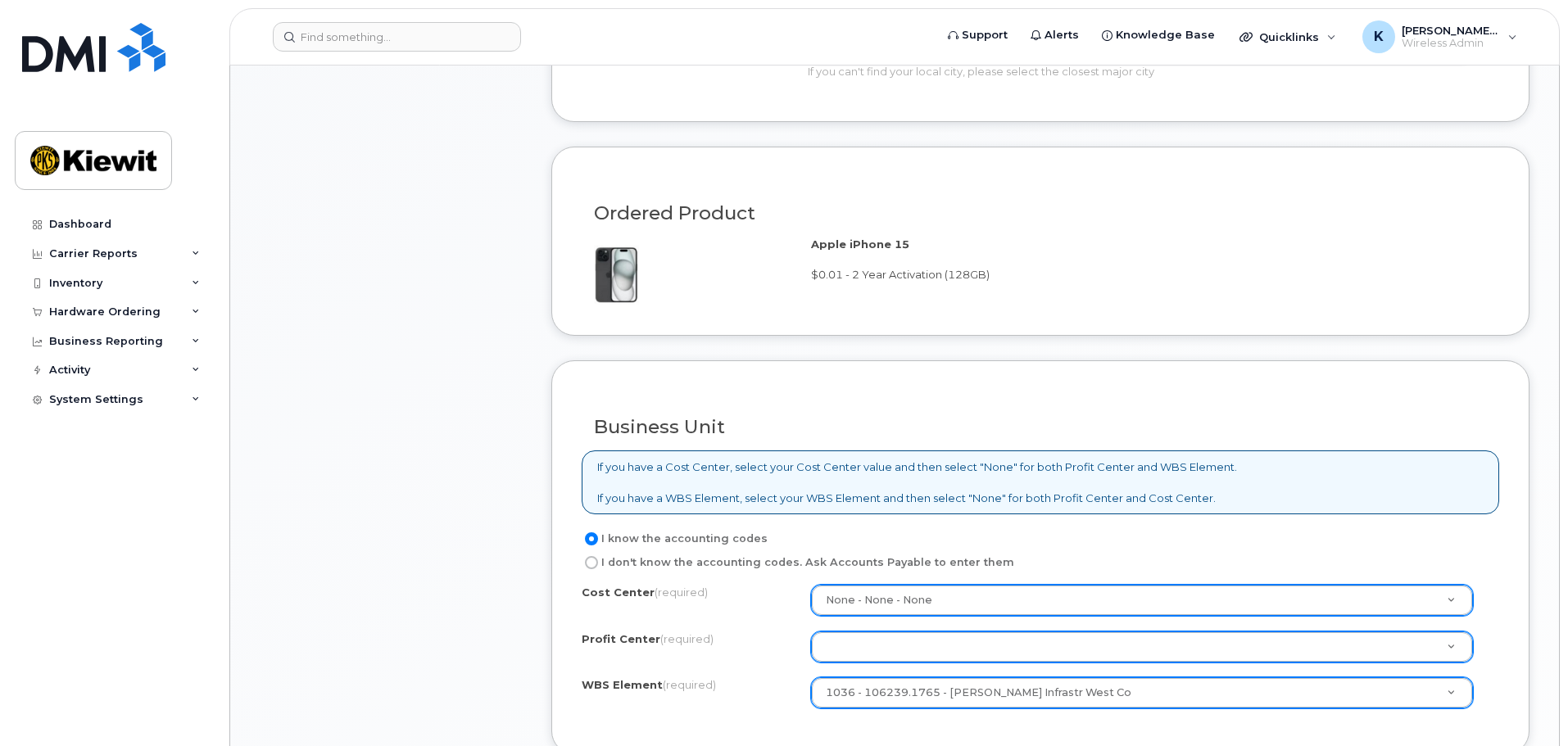
scroll to position [1147, 0]
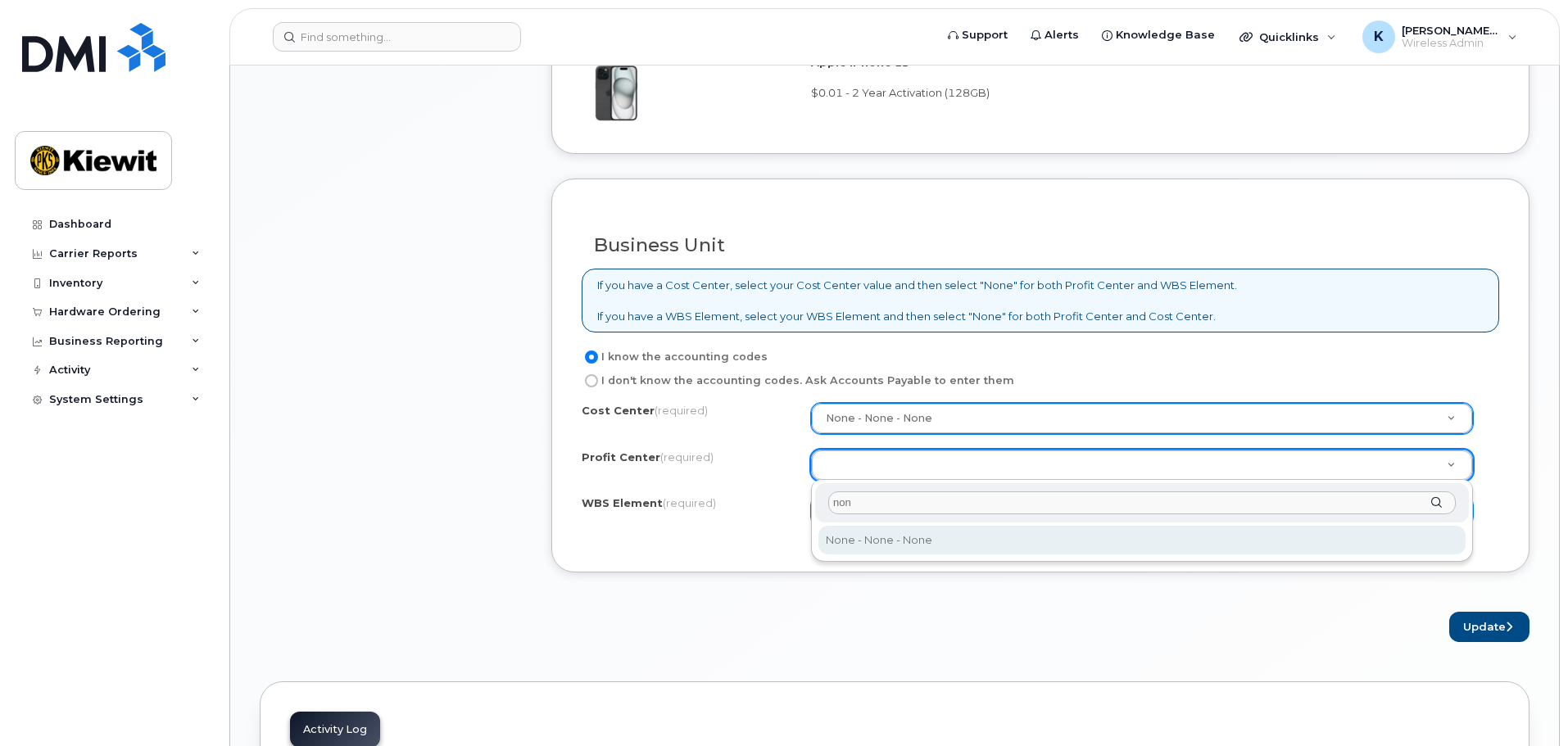
type input "none"
select select "None"
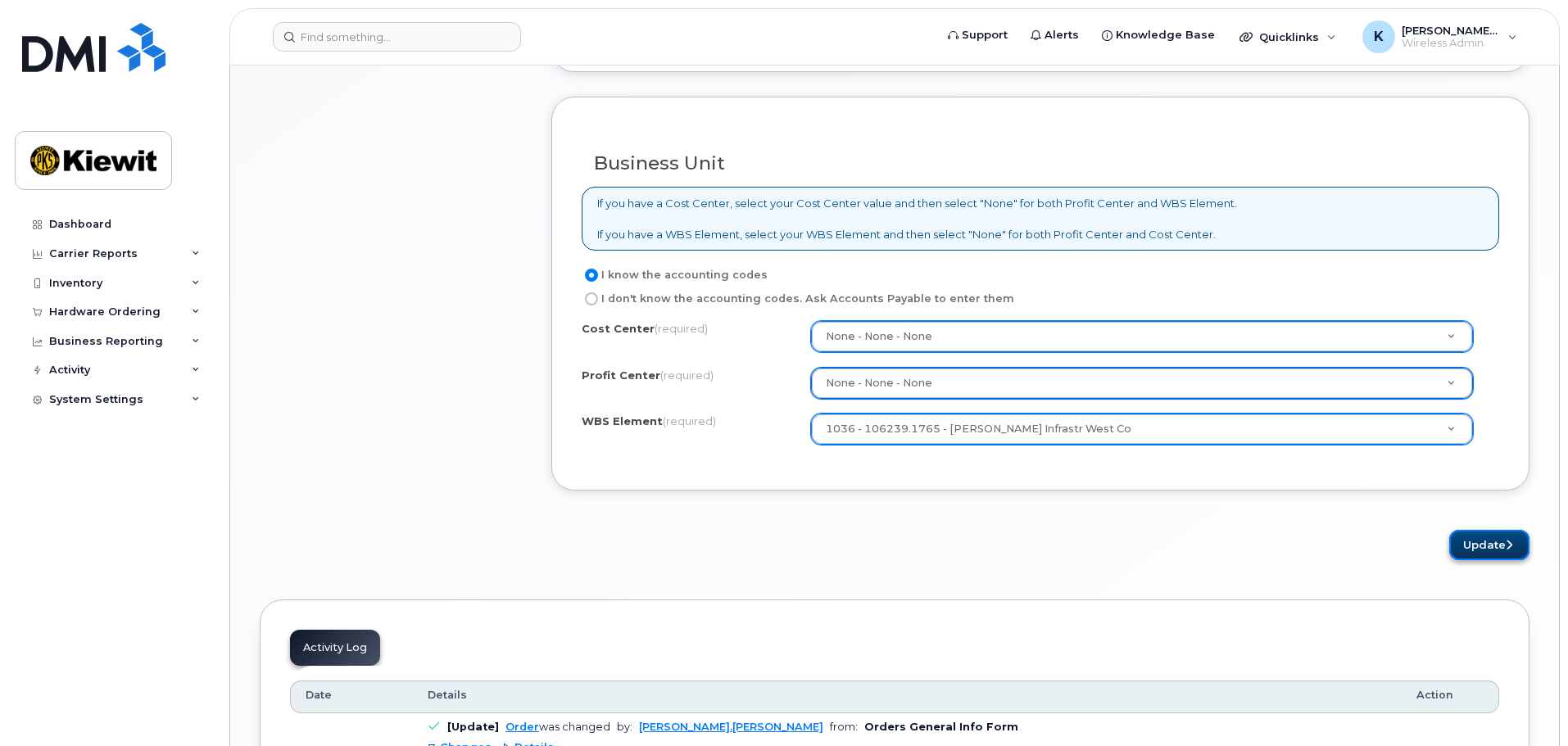
click at [1502, 549] on button "Update" at bounding box center [1489, 545] width 80 height 30
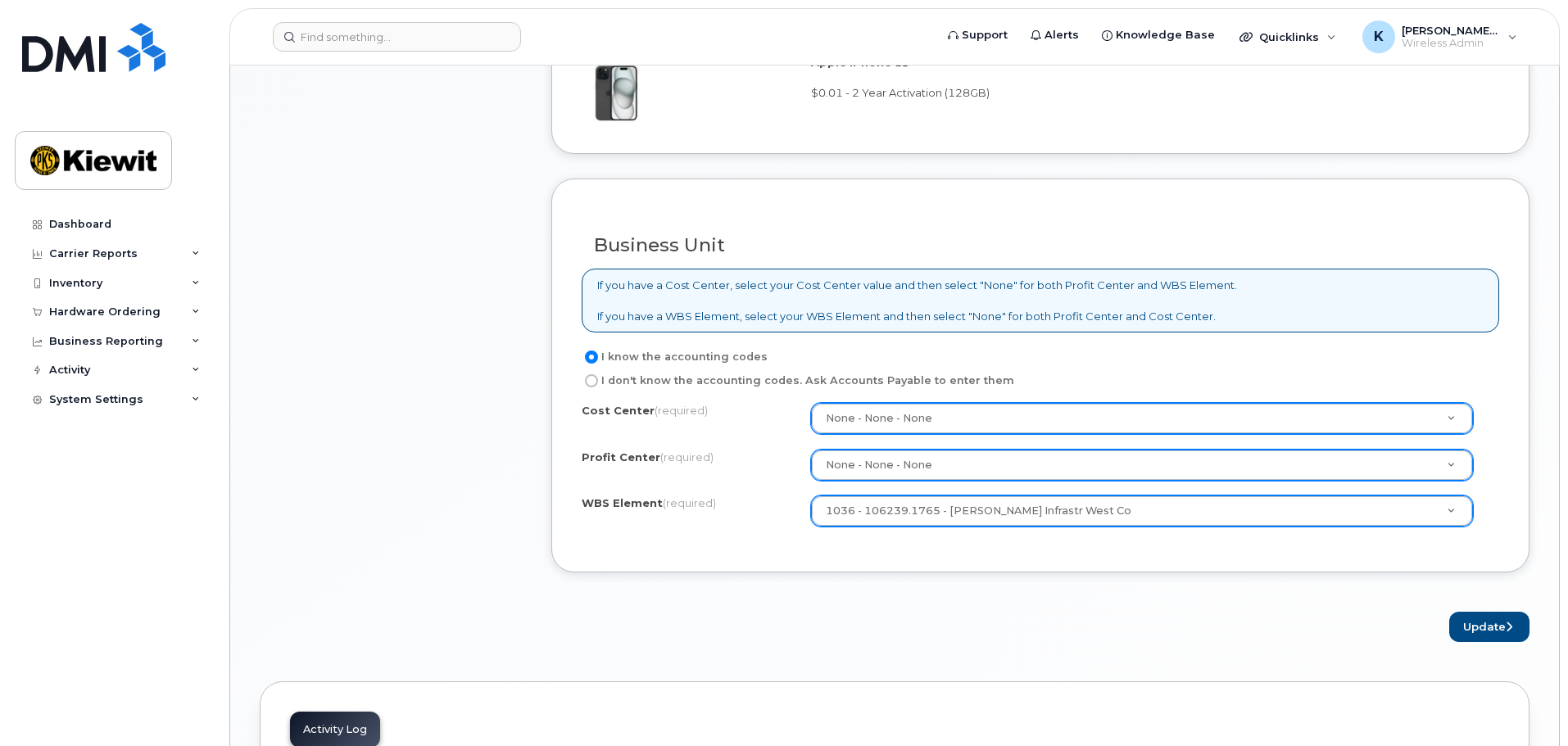
click at [692, 384] on label "I don't know the accounting codes. Ask Accounts Payable to enter them" at bounding box center [798, 381] width 432 height 20
click at [598, 384] on input "I don't know the accounting codes. Ask Accounts Payable to enter them" at bounding box center [591, 381] width 13 height 13
radio input "true"
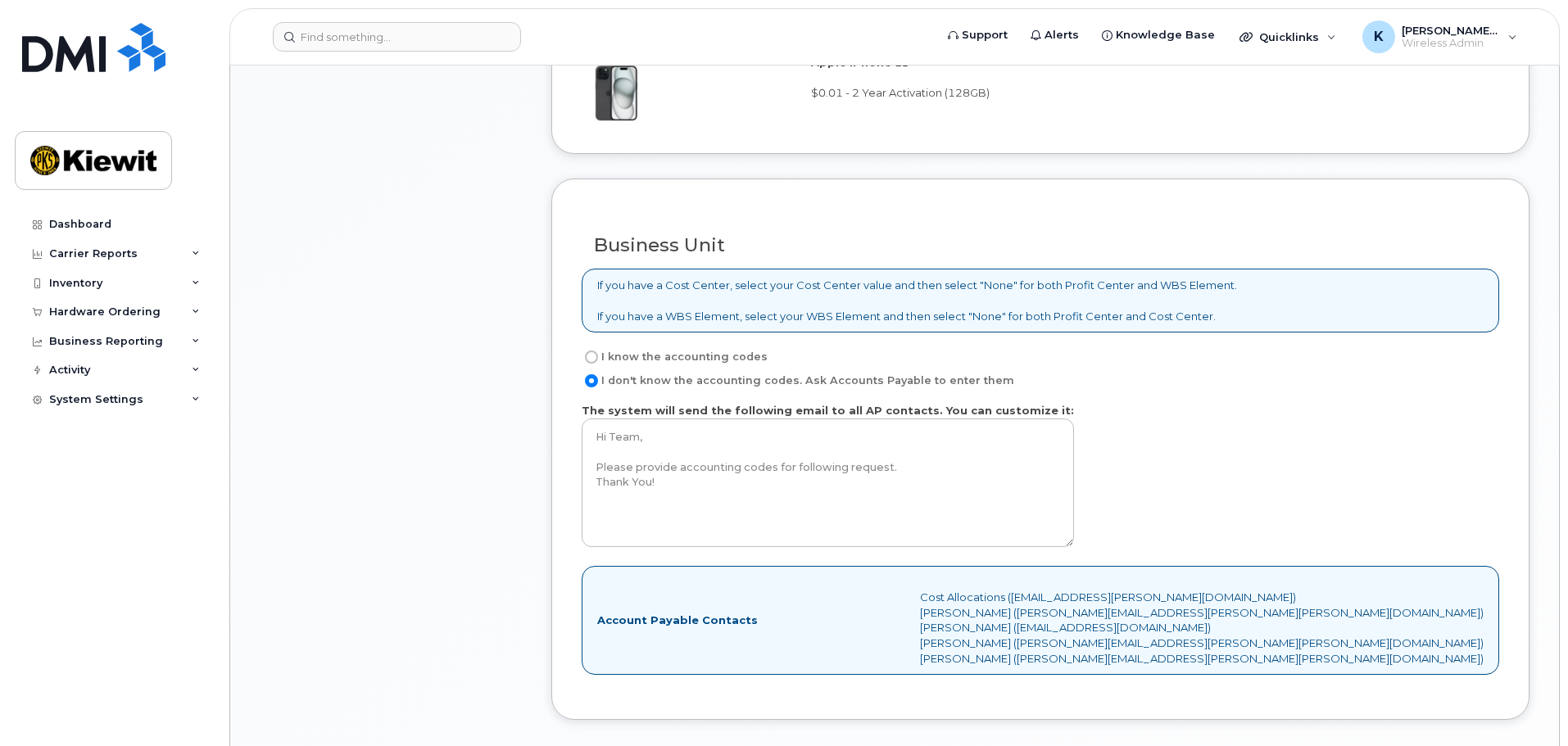
click at [685, 364] on label "I know the accounting codes" at bounding box center [675, 357] width 186 height 20
click at [598, 364] on input "I know the accounting codes" at bounding box center [591, 356] width 13 height 13
radio input "true"
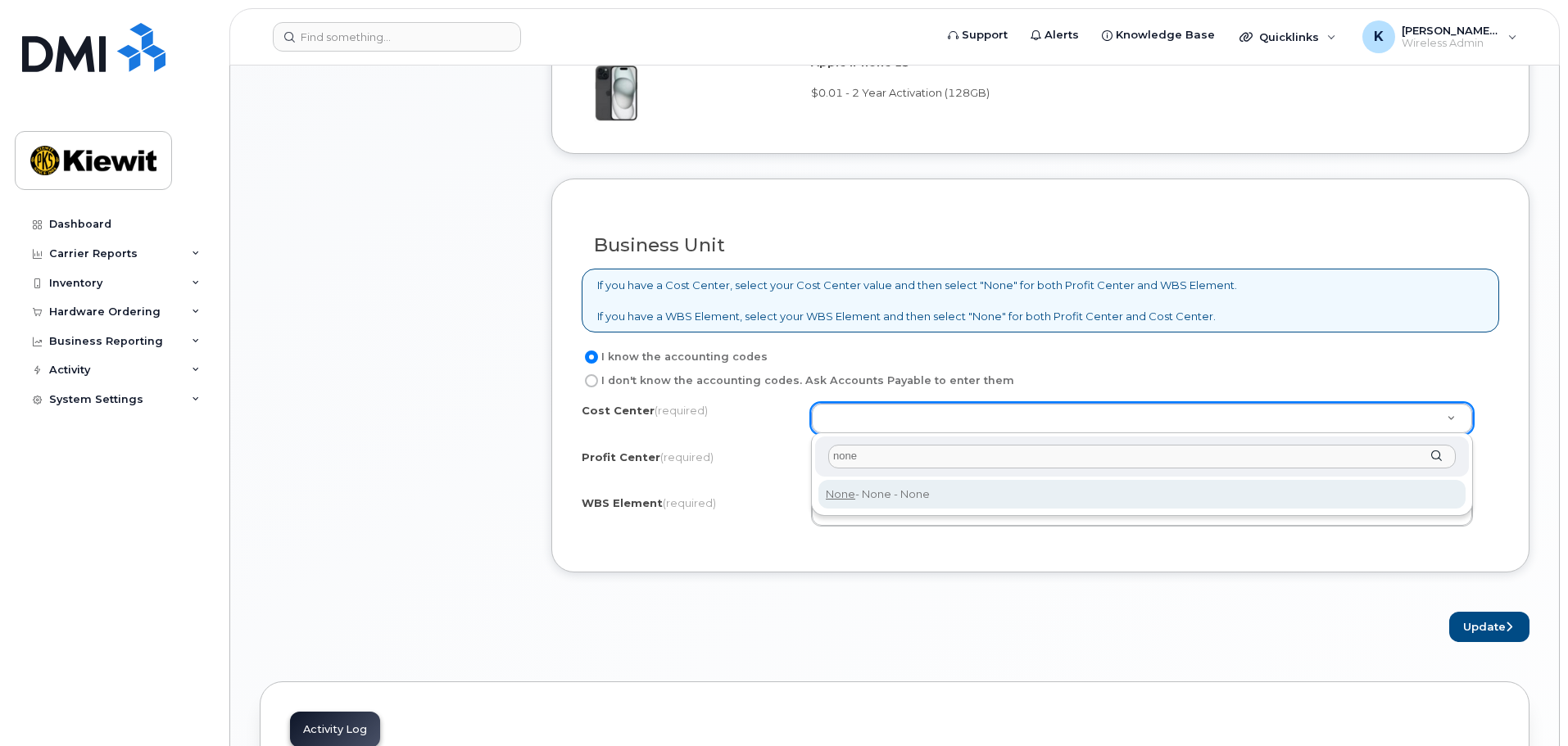
type input "none"
type input "None"
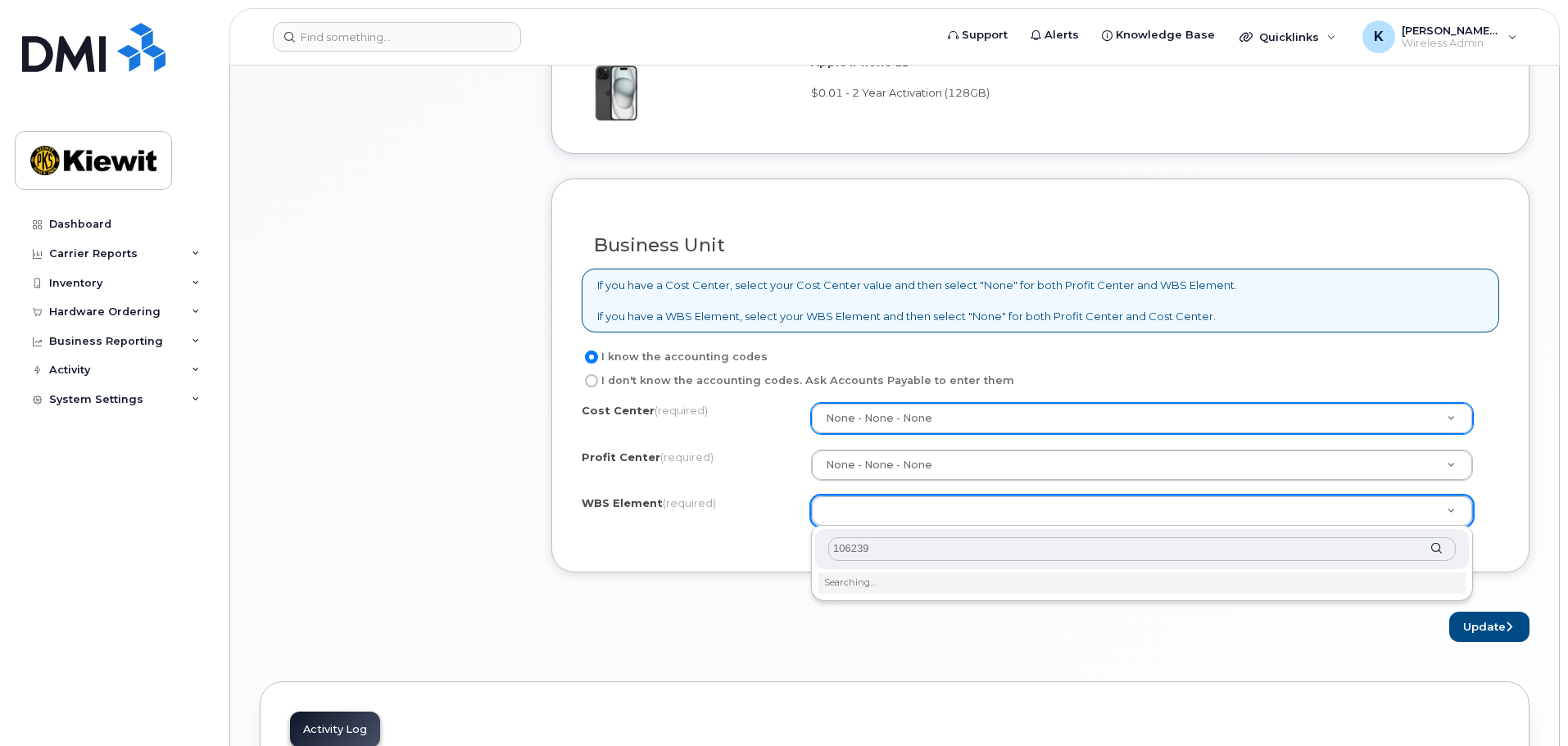
type input "106239."
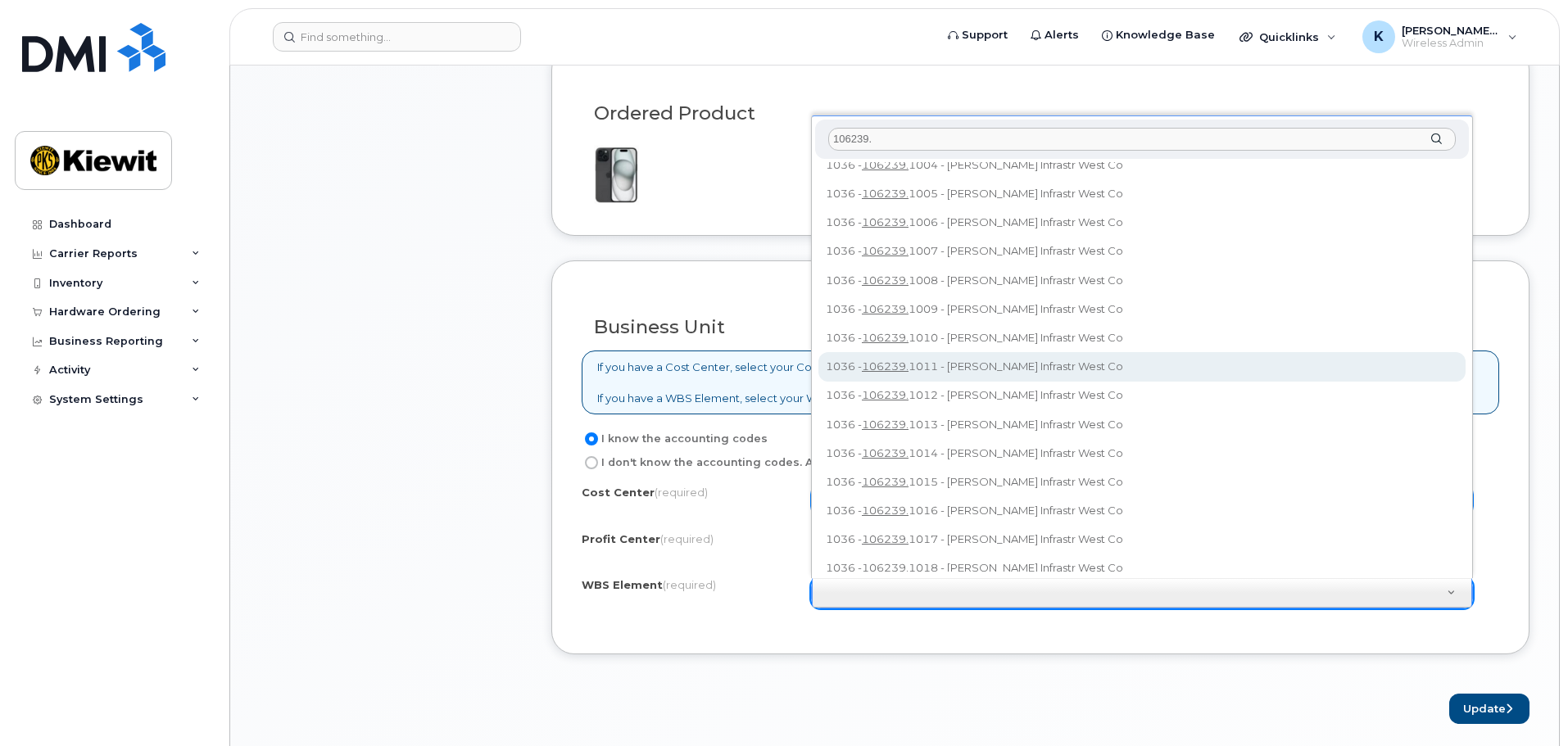
scroll to position [167, 0]
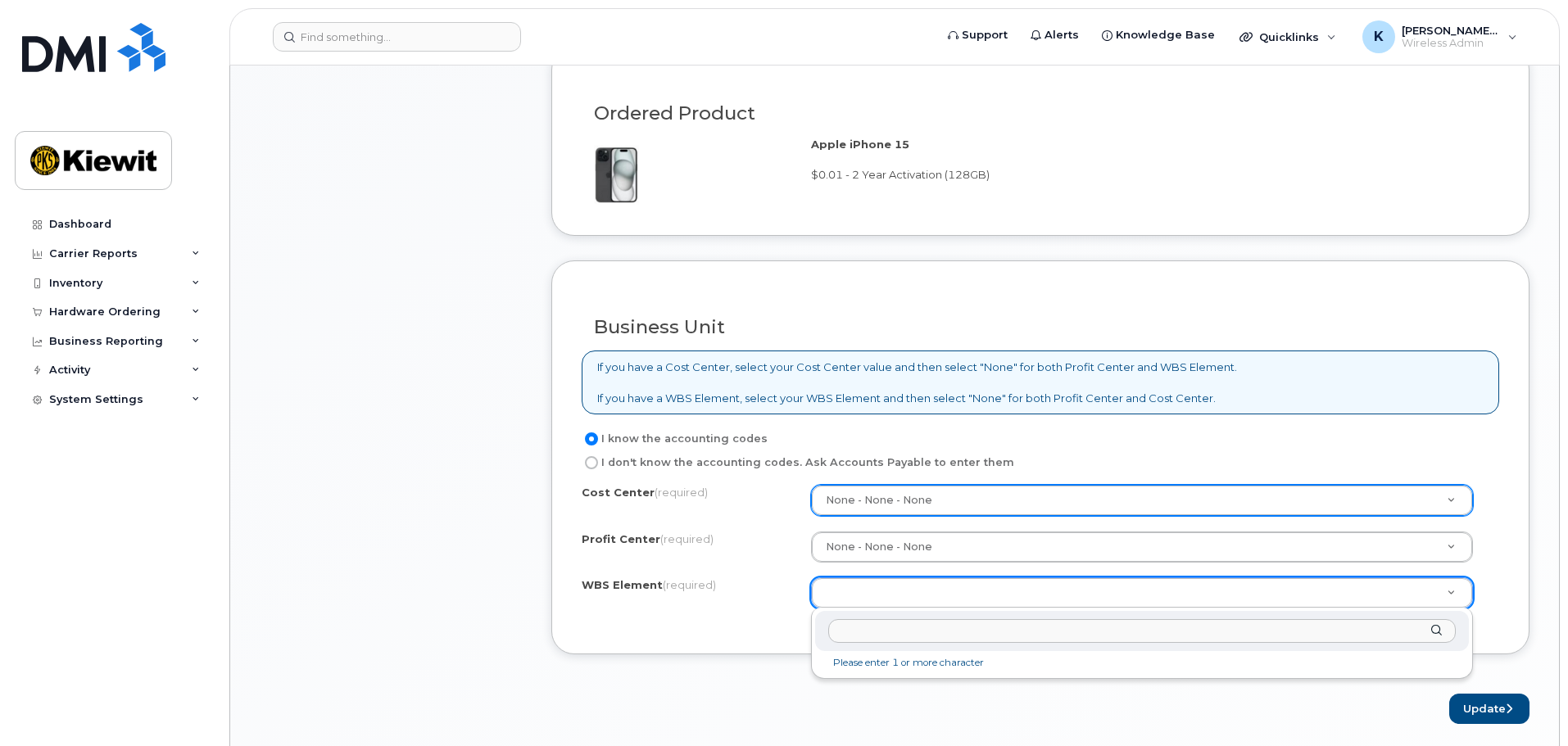
click at [1162, 625] on input "text" at bounding box center [1142, 631] width 627 height 24
paste input "106239"
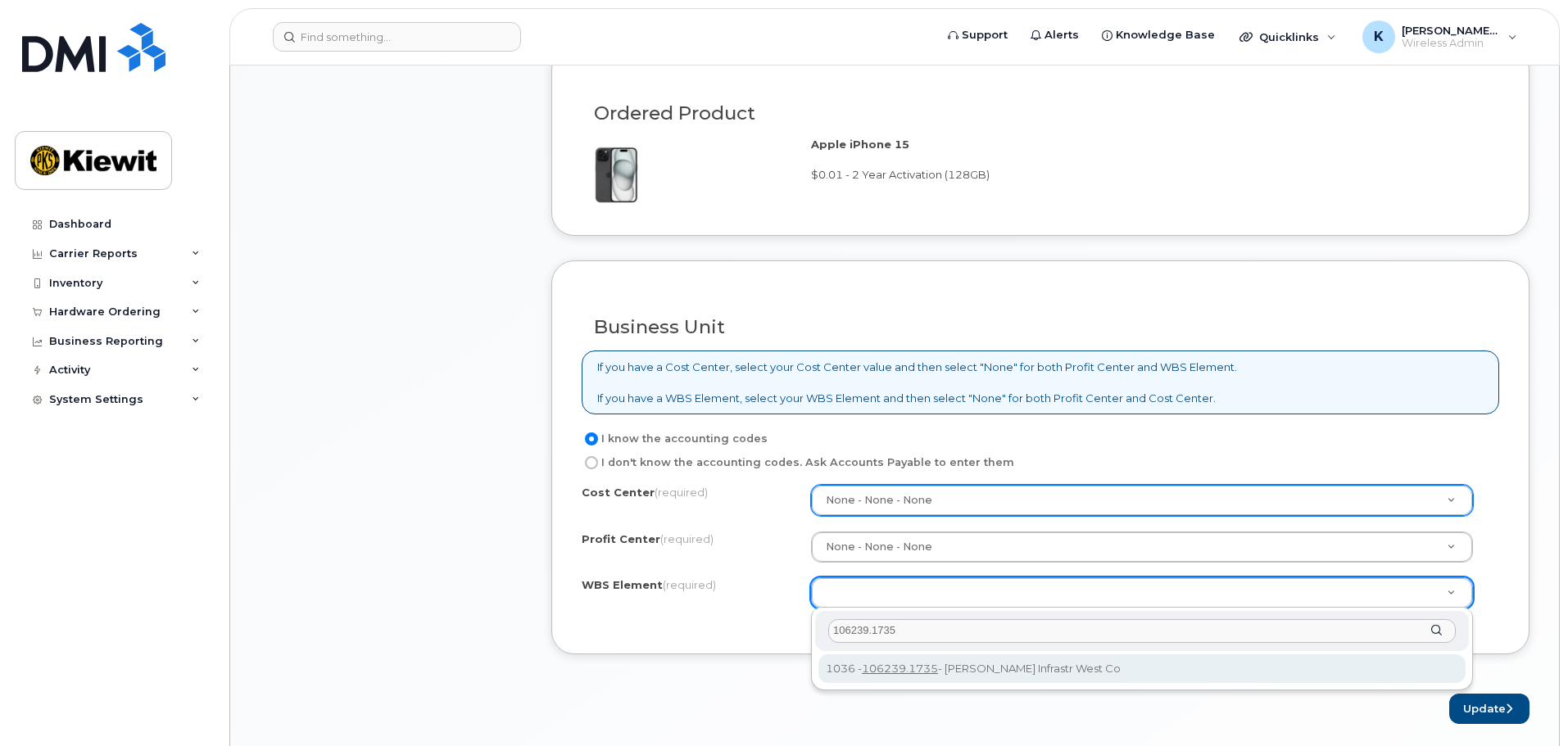
type input "106239.1735"
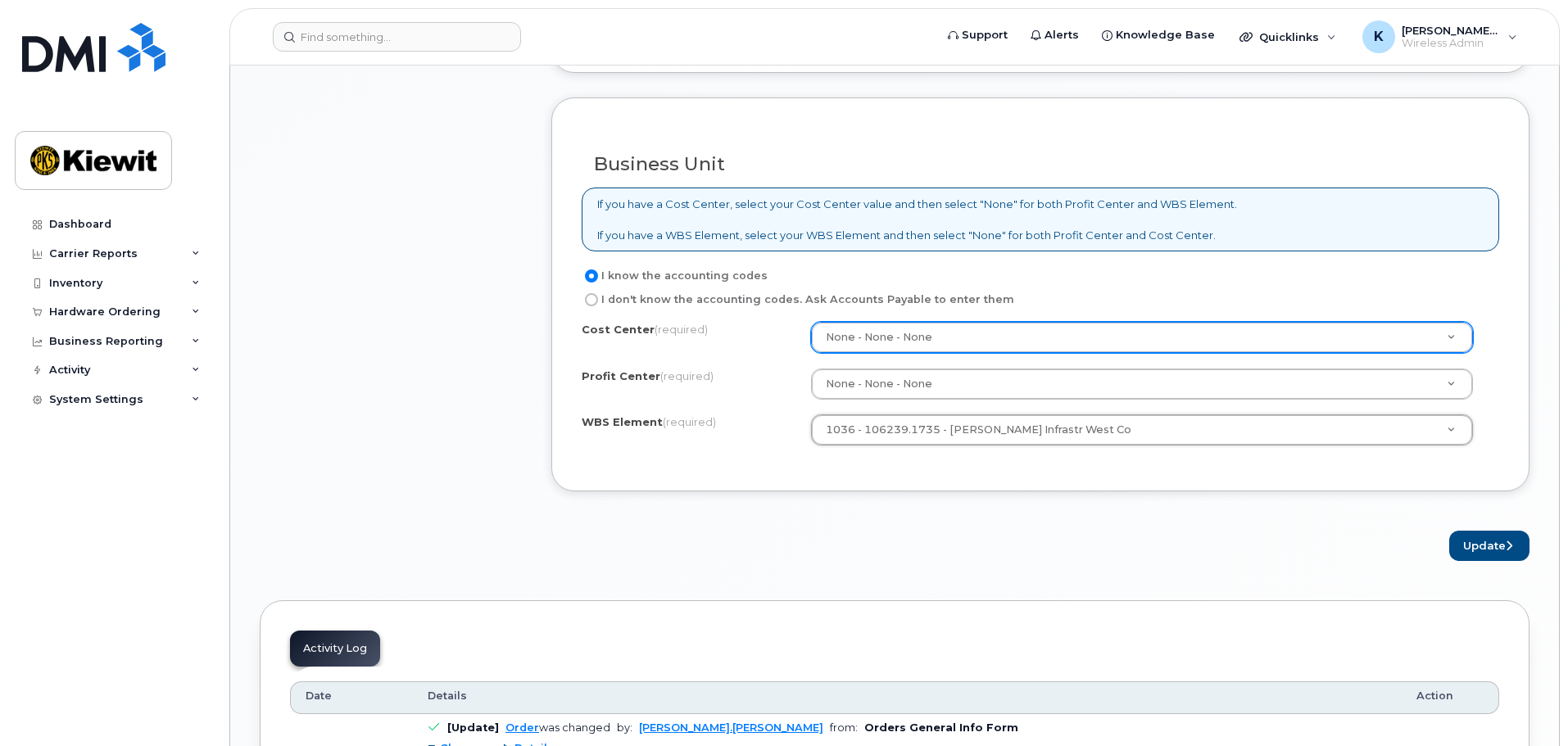
scroll to position [1228, 0]
click at [1079, 586] on div "× Share This Order If you want to allow others to create or edit orders, share …" at bounding box center [894, 136] width 1270 height 2430
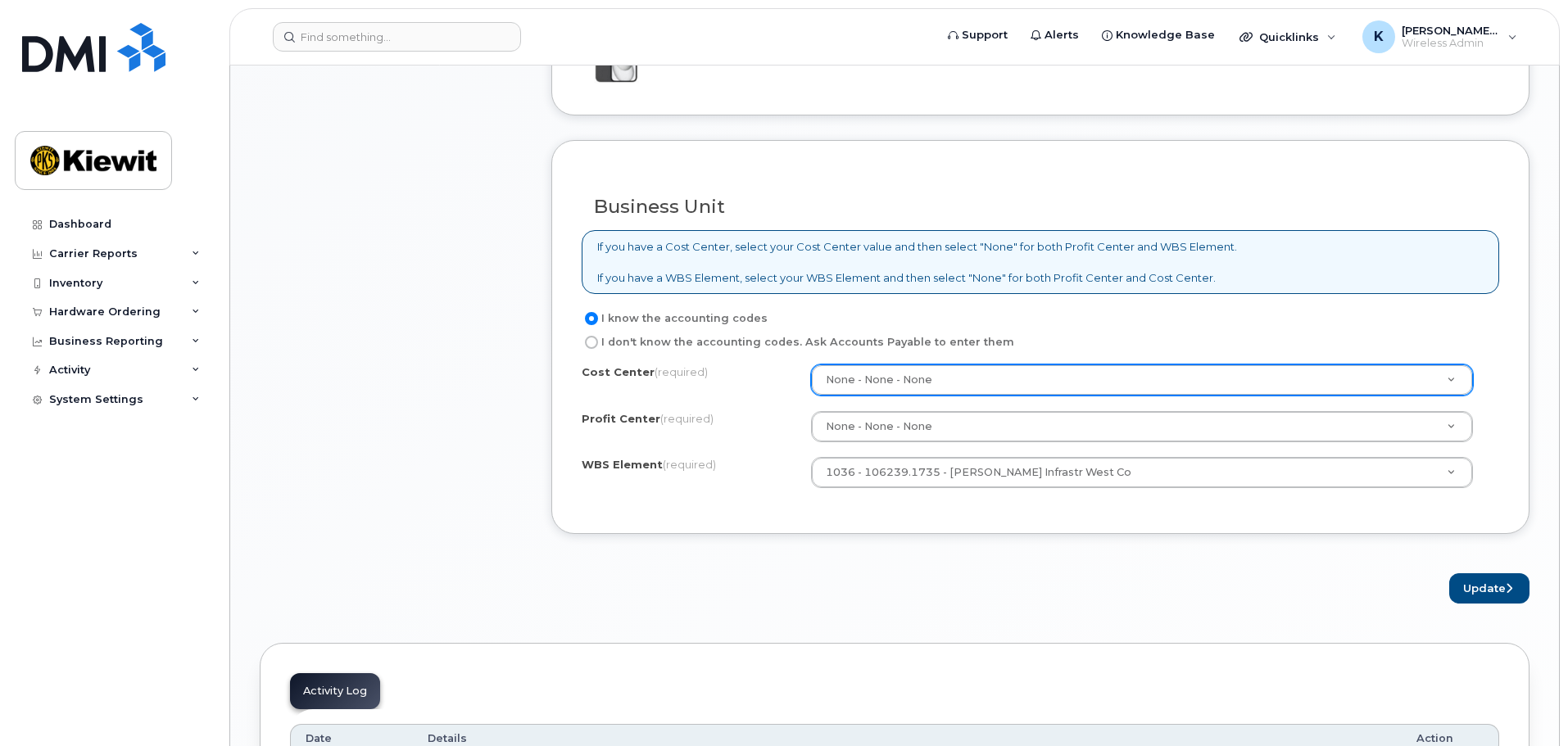
scroll to position [1147, 0]
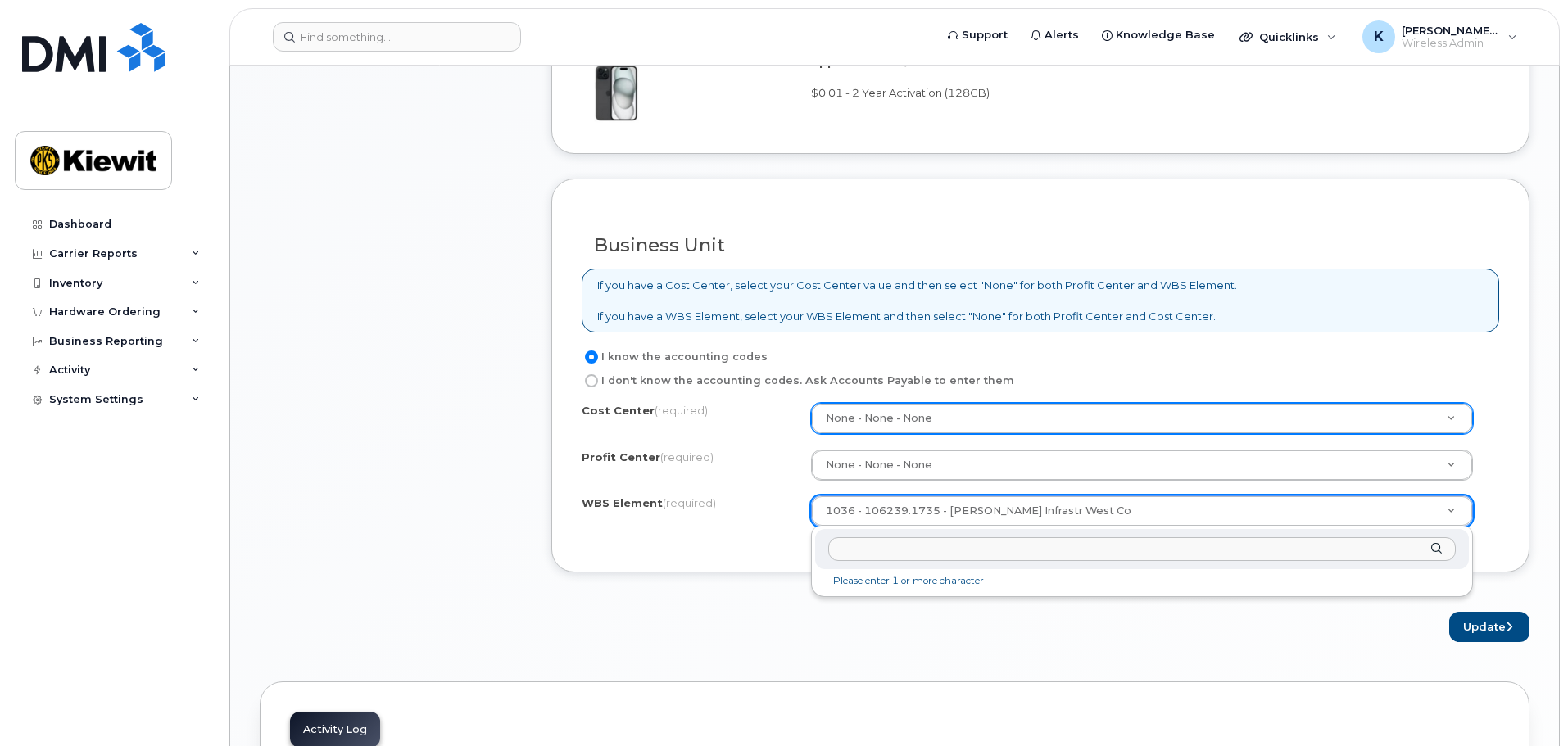
paste input "106239.1765"
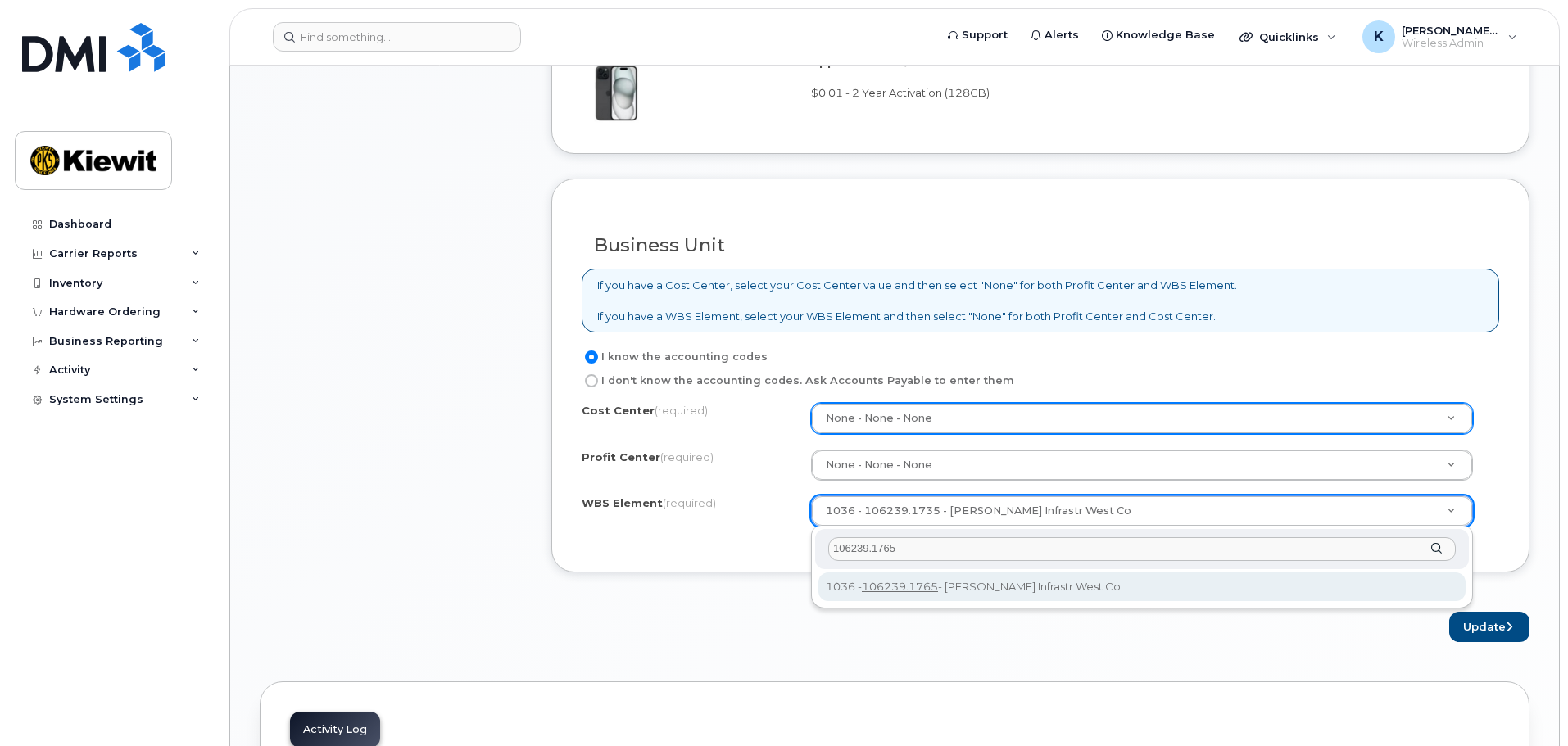
type input "106239.1765"
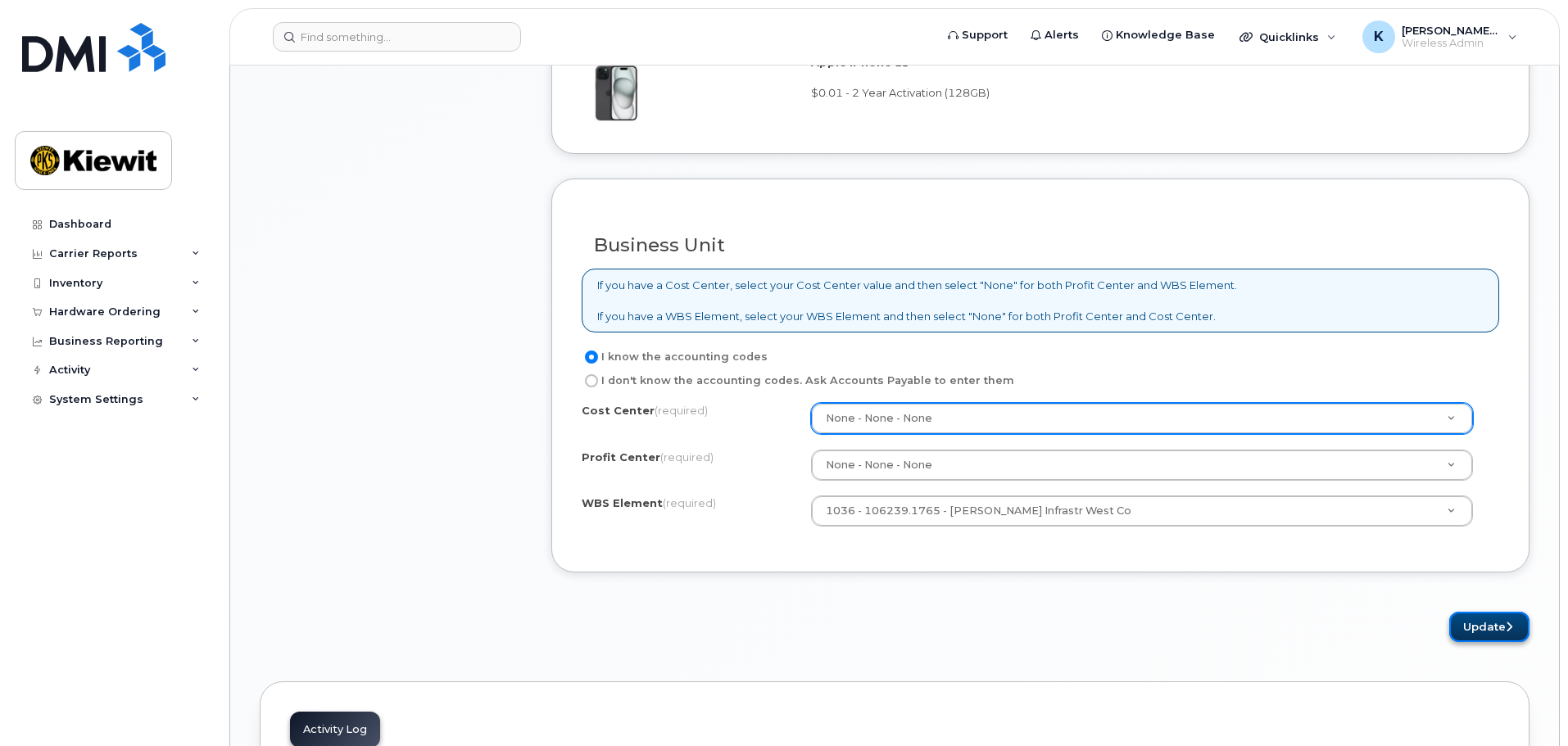
click at [1460, 627] on button "Update" at bounding box center [1489, 627] width 80 height 30
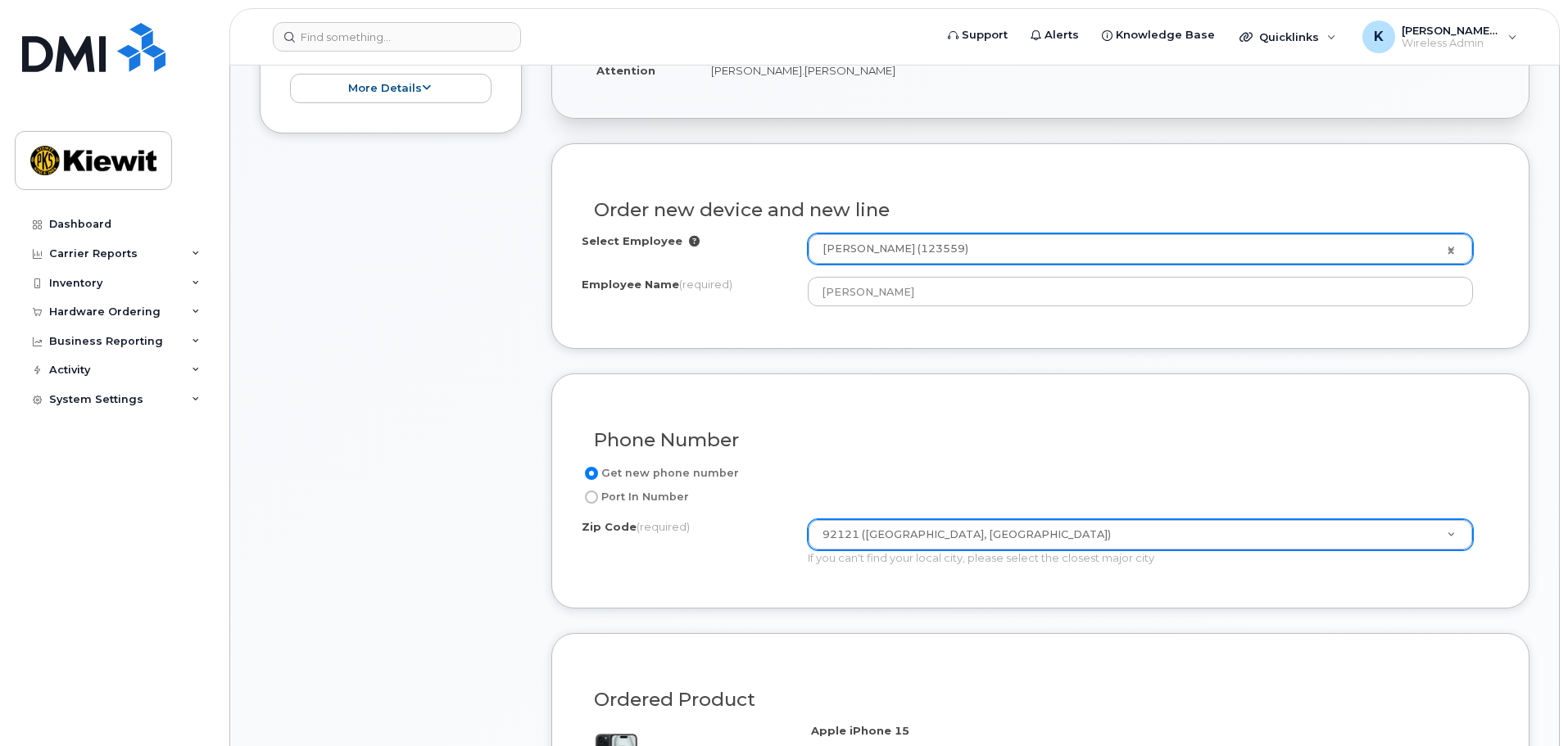
scroll to position [737, 0]
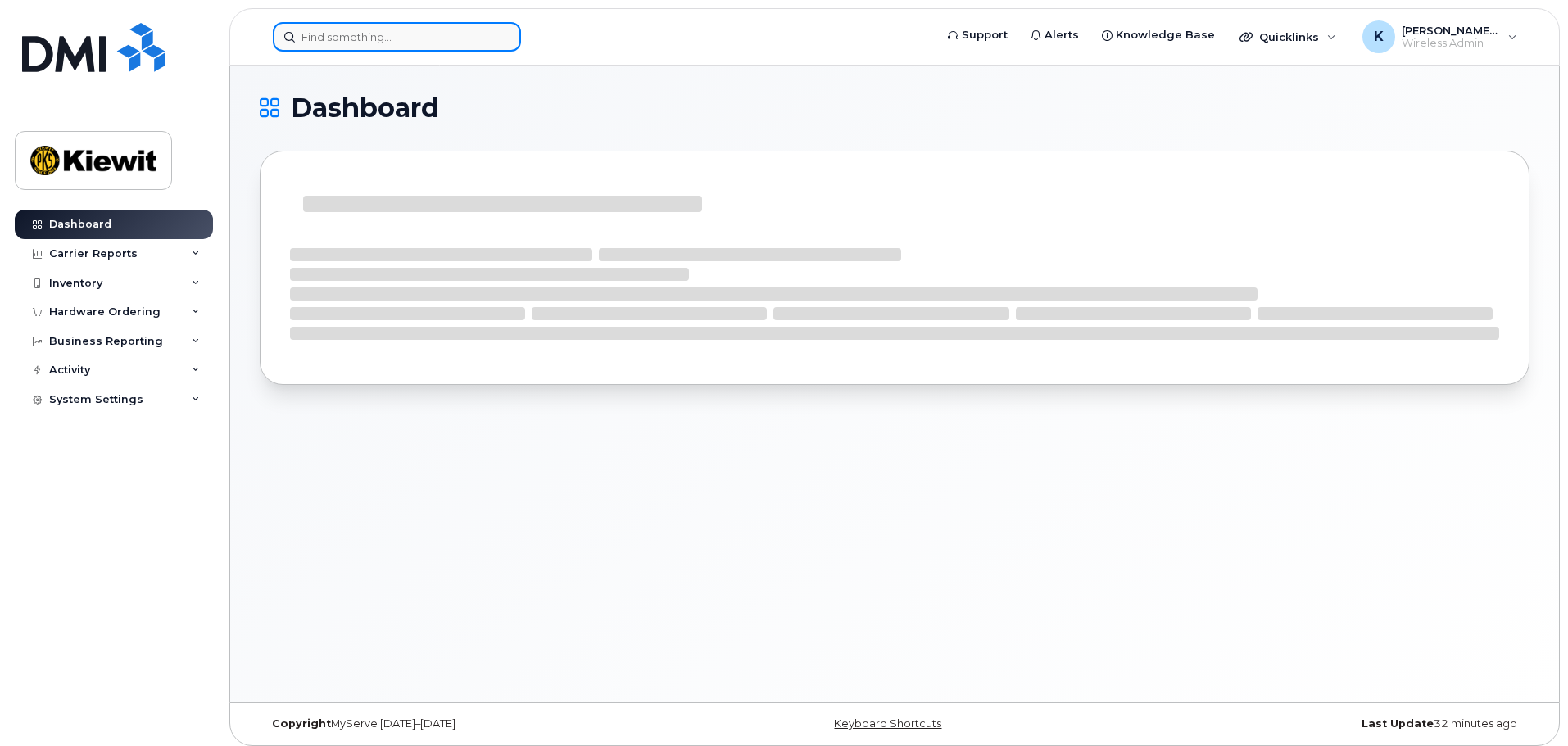
click at [371, 40] on input at bounding box center [397, 37] width 248 height 29
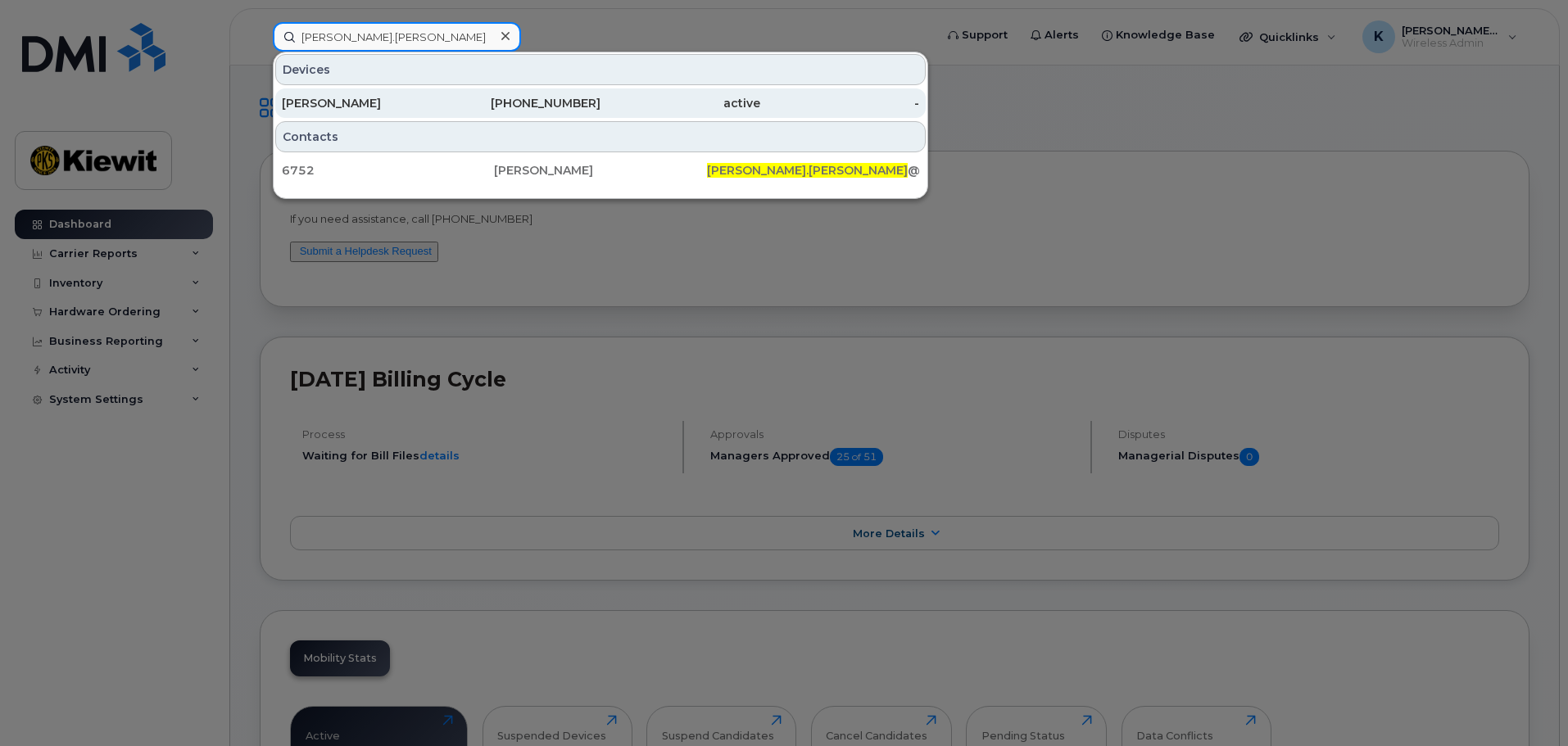
type input "mauricio.andrade"
click at [387, 101] on div "[PERSON_NAME]" at bounding box center [361, 103] width 160 height 16
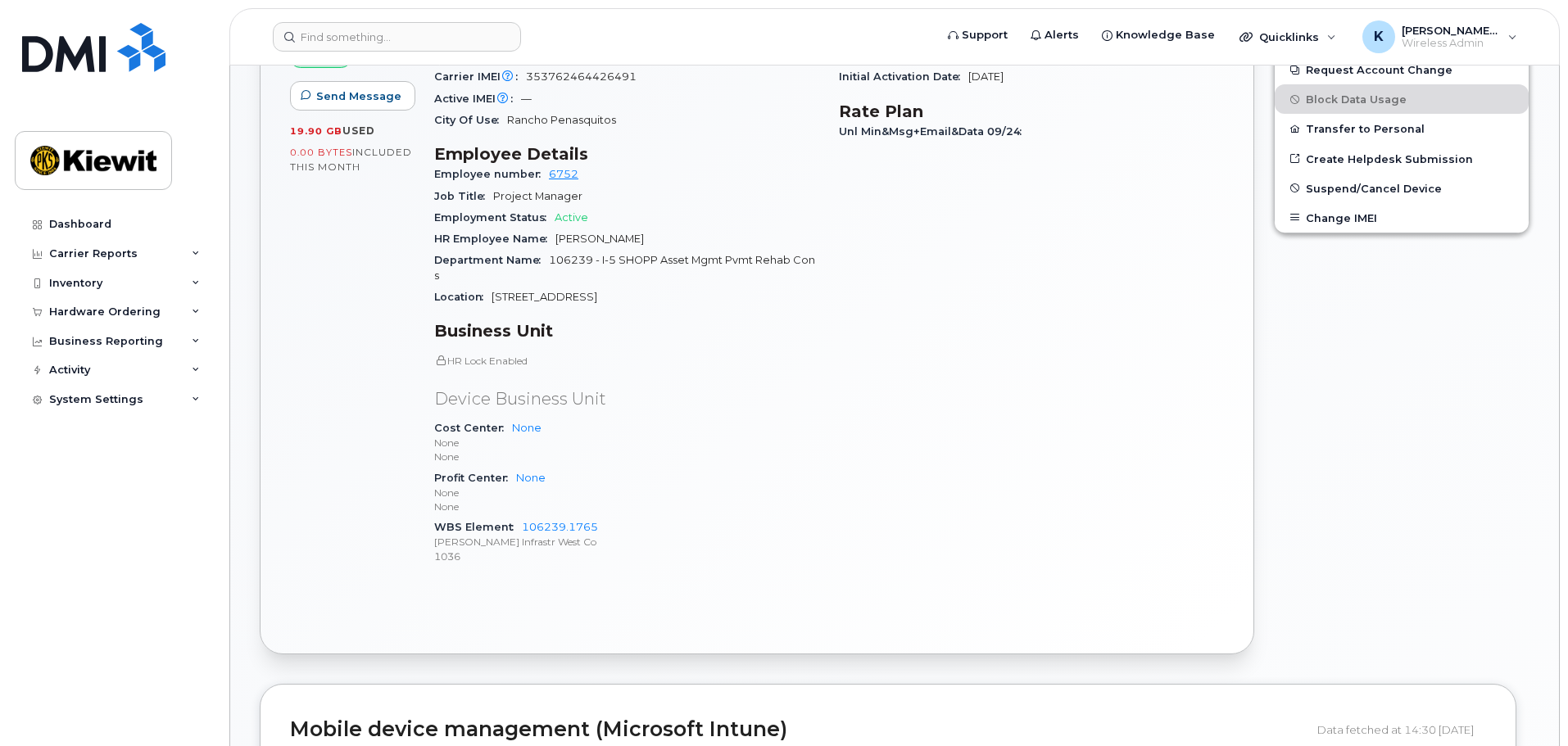
scroll to position [608, 0]
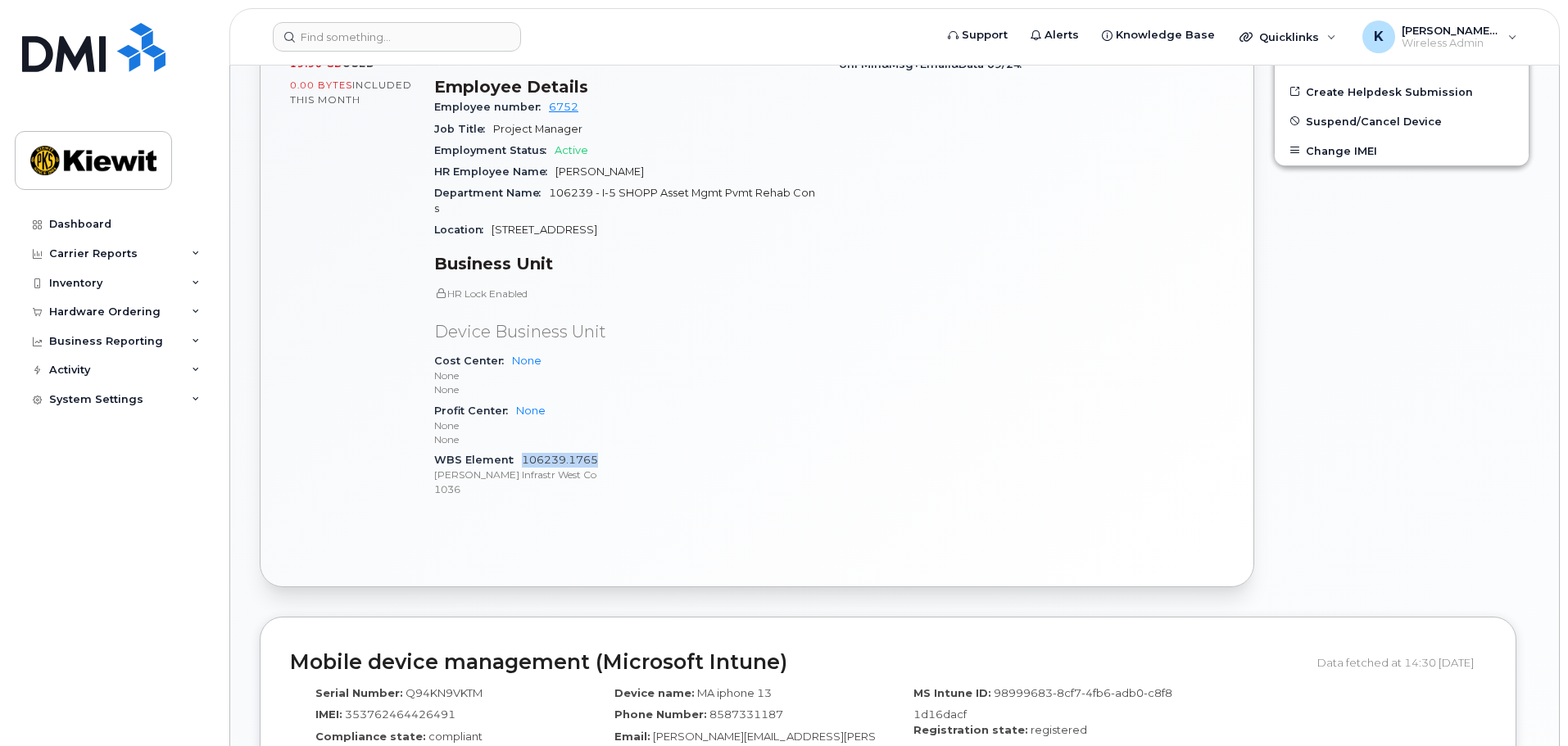
drag, startPoint x: 612, startPoint y: 444, endPoint x: 524, endPoint y: 448, distance: 88.1
click at [524, 449] on div "WBS Element 106239.1765 [PERSON_NAME] Infrastr West Co 1036" at bounding box center [626, 474] width 385 height 50
copy link "106239.1765"
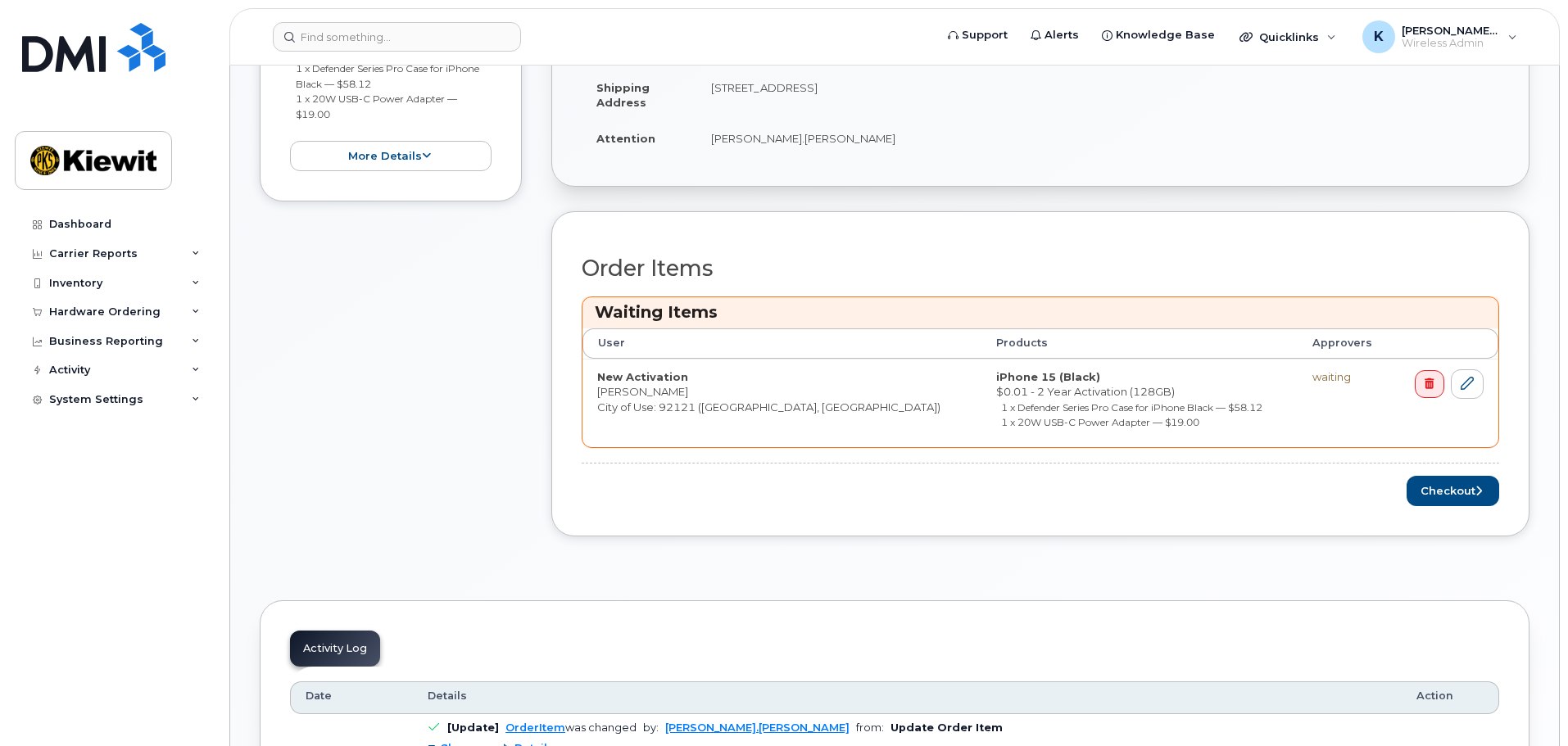
scroll to position [491, 0]
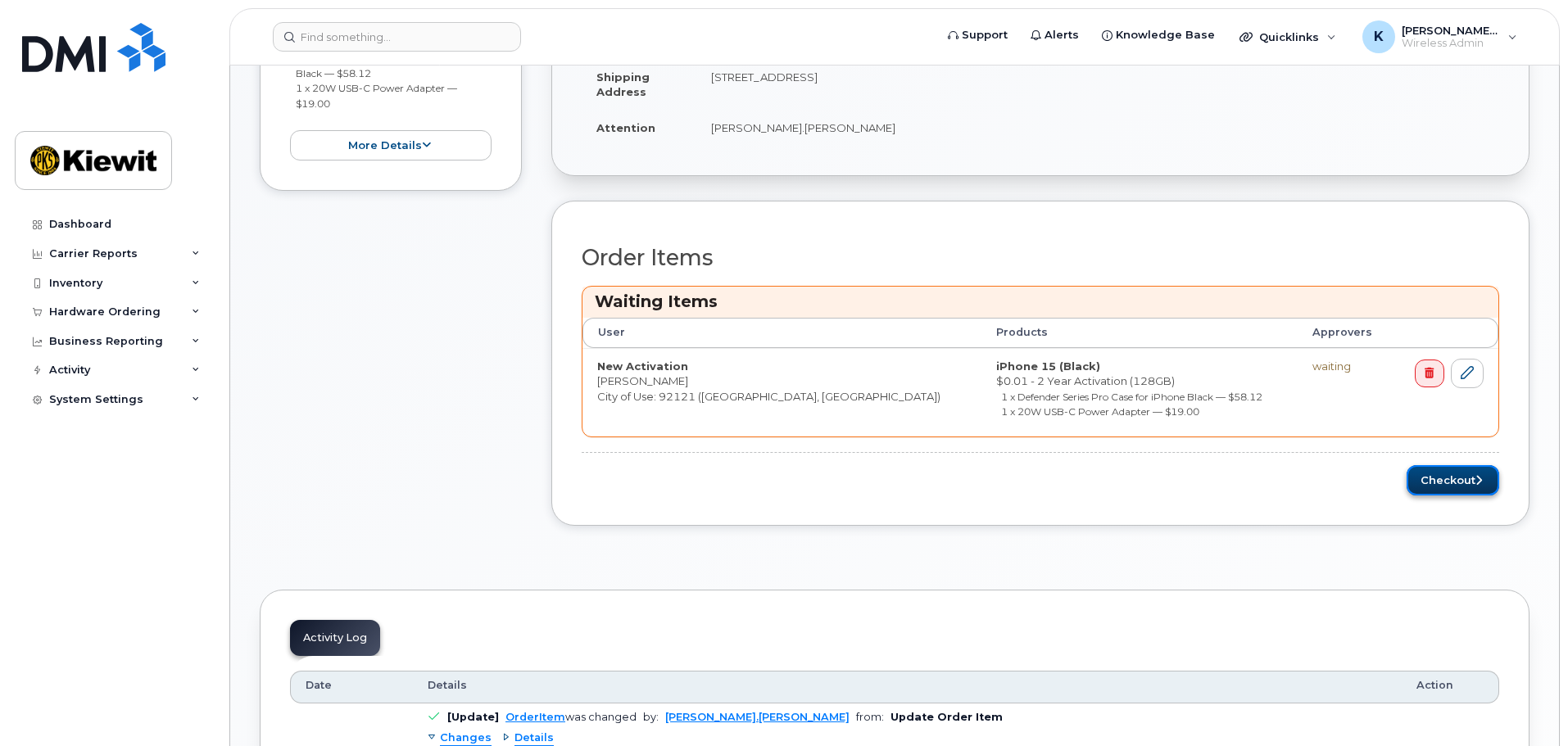
click at [1444, 492] on button "Checkout" at bounding box center [1453, 481] width 93 height 30
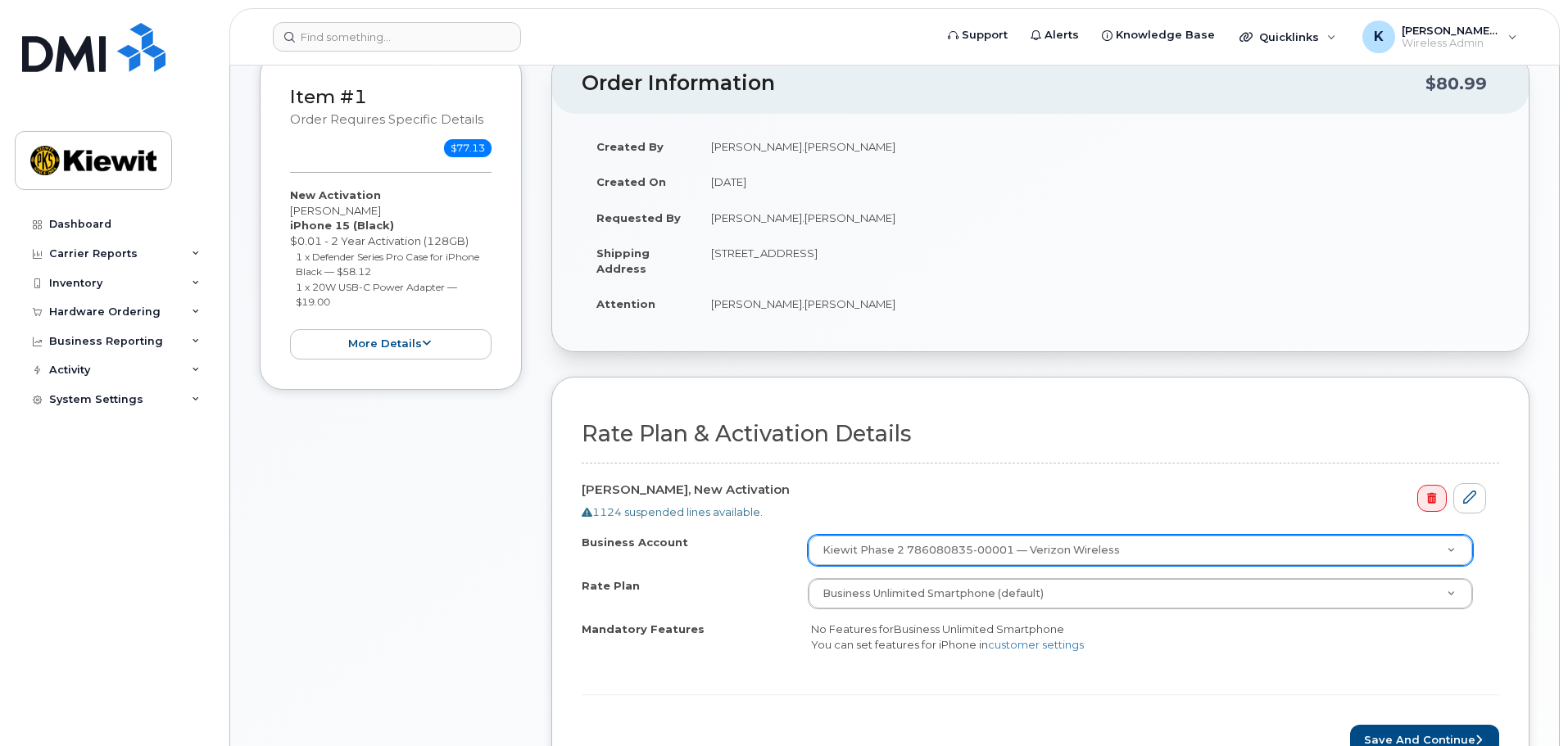
scroll to position [328, 0]
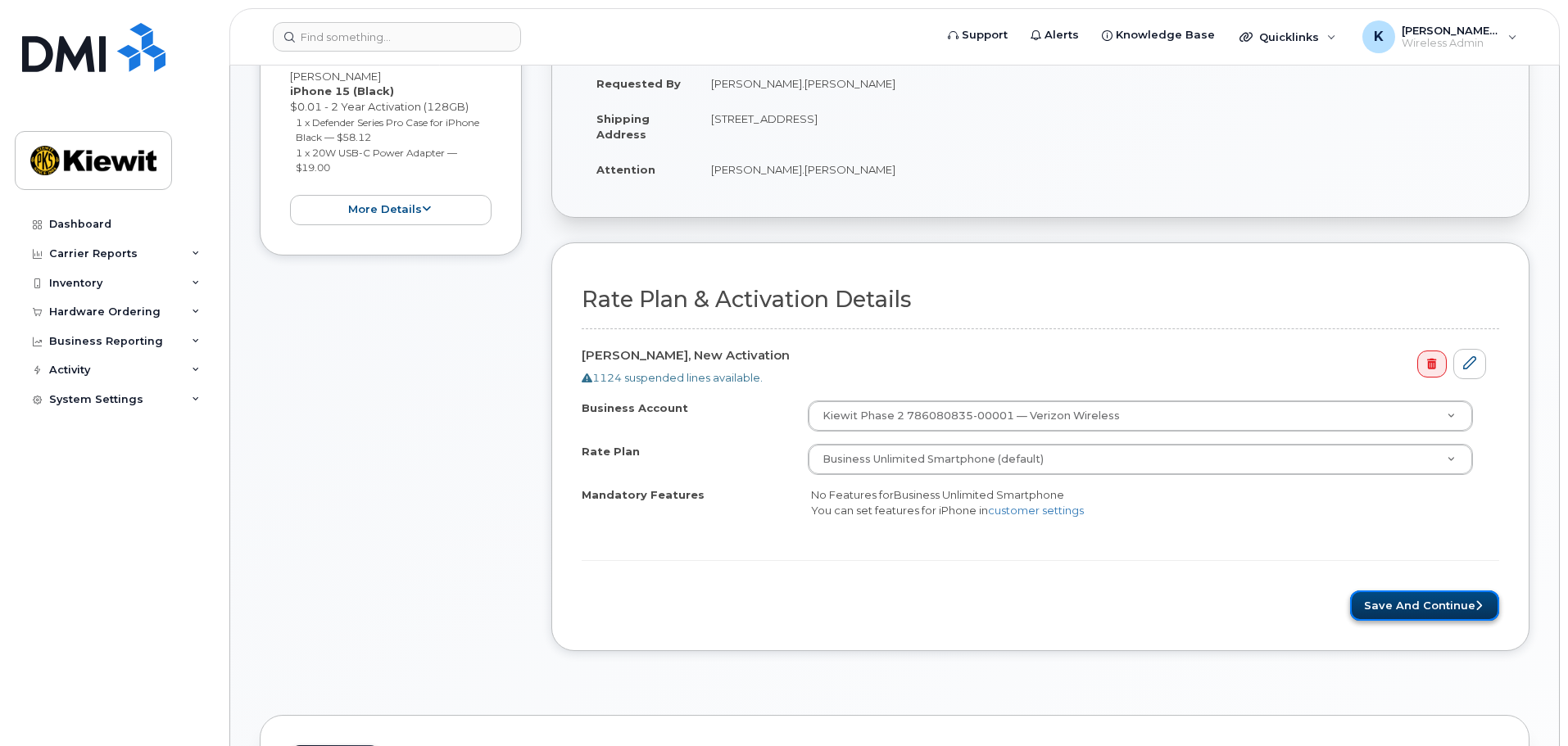
click at [1379, 596] on button "Save and Continue" at bounding box center [1424, 606] width 149 height 30
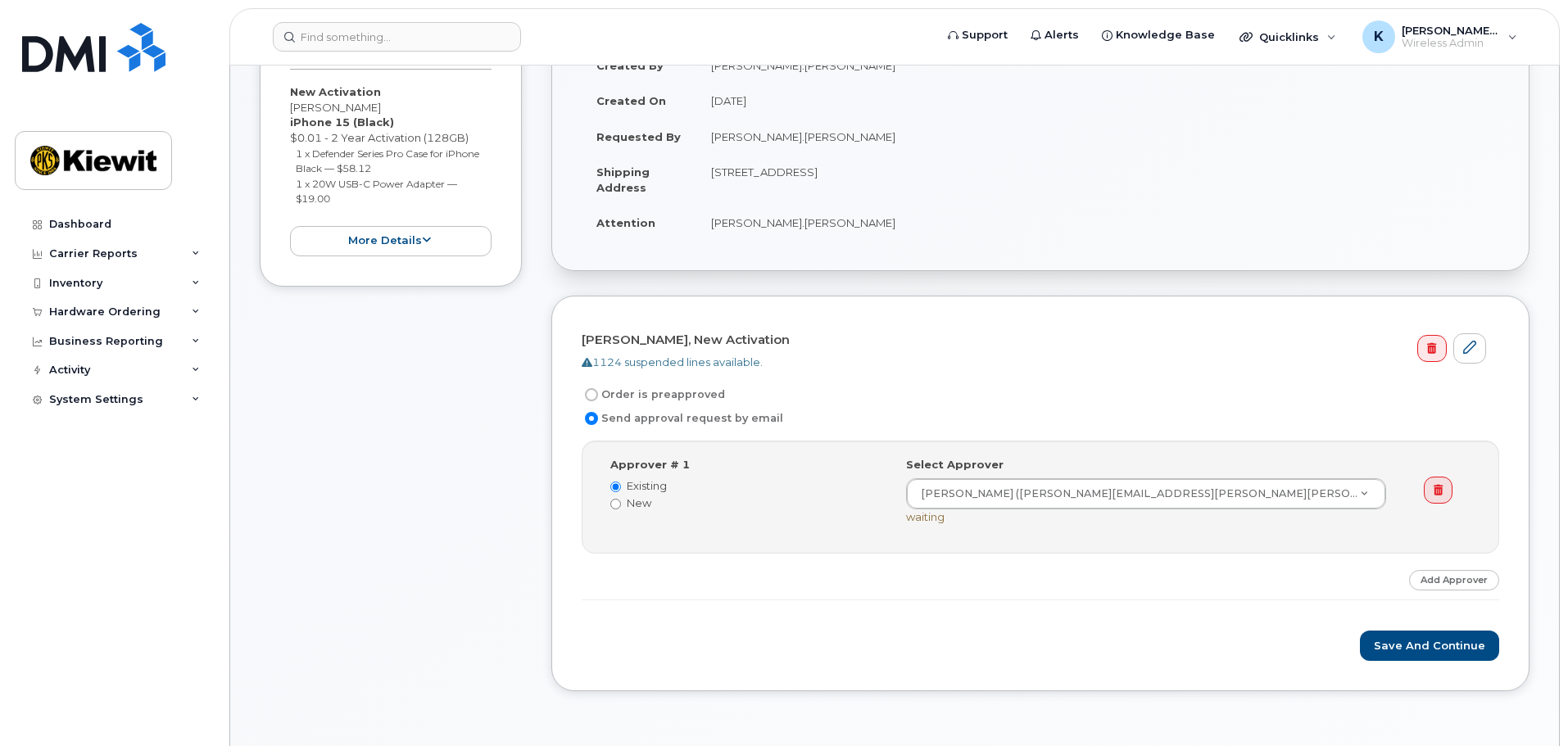
scroll to position [328, 0]
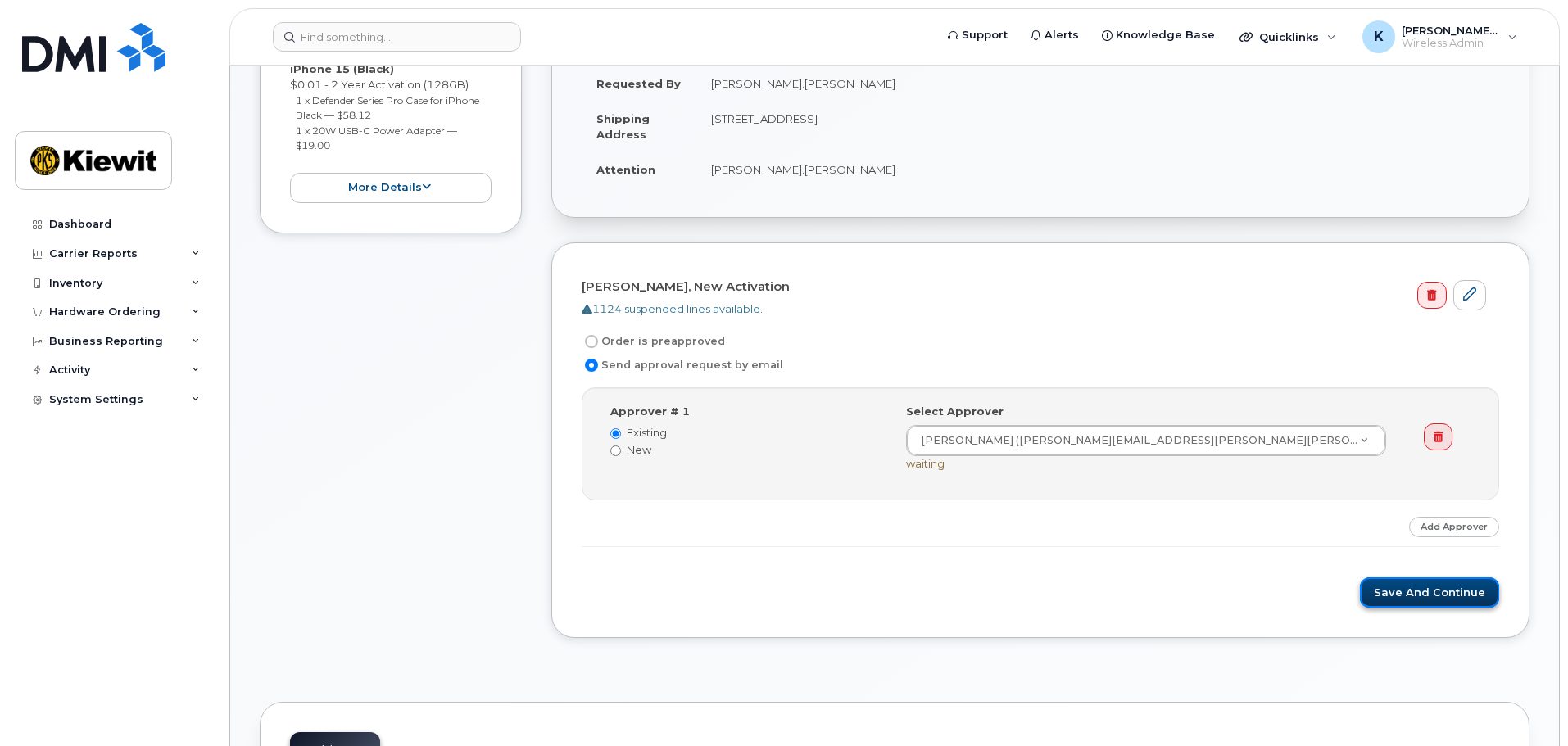
click at [1456, 585] on button "Save and Continue" at bounding box center [1430, 592] width 139 height 30
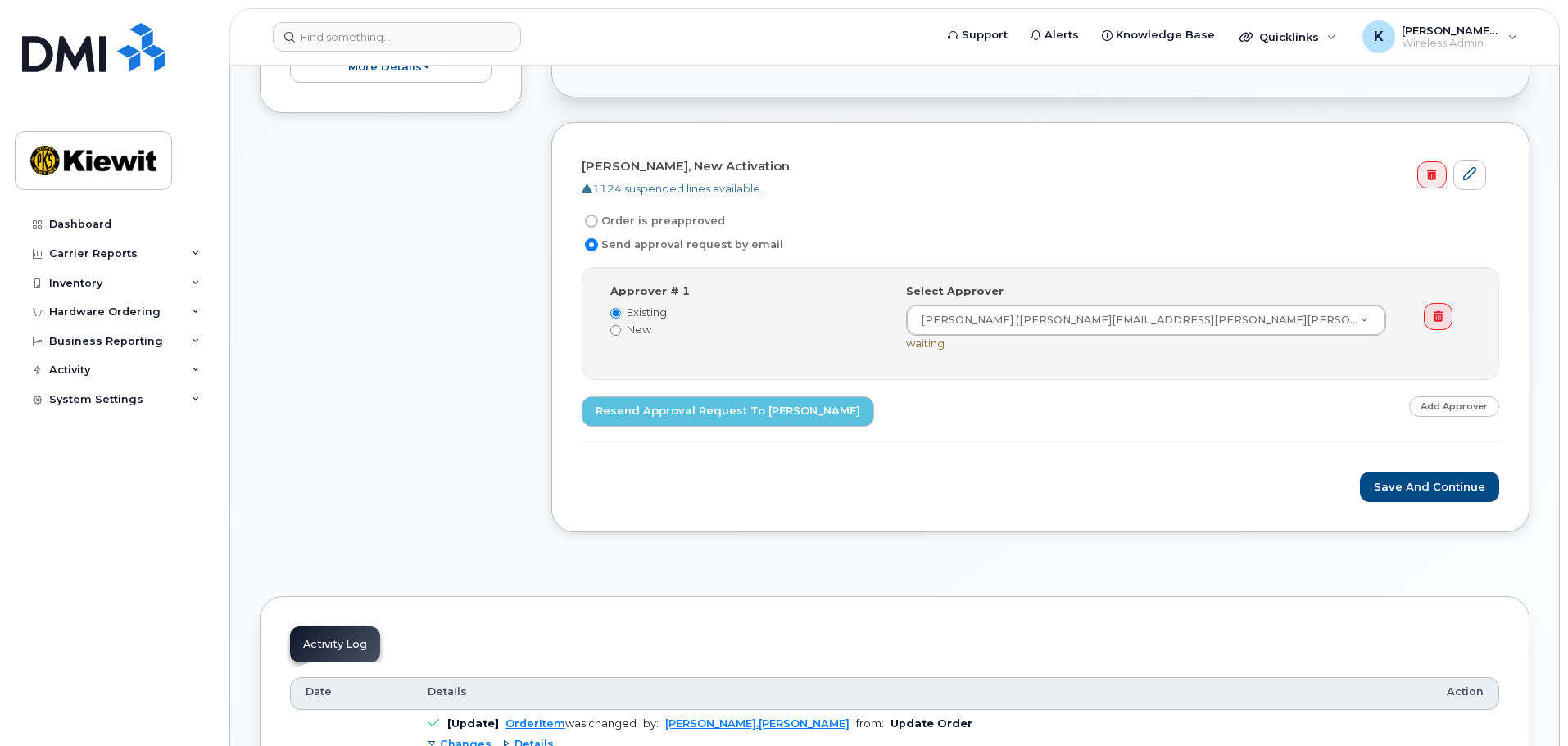
scroll to position [574, 0]
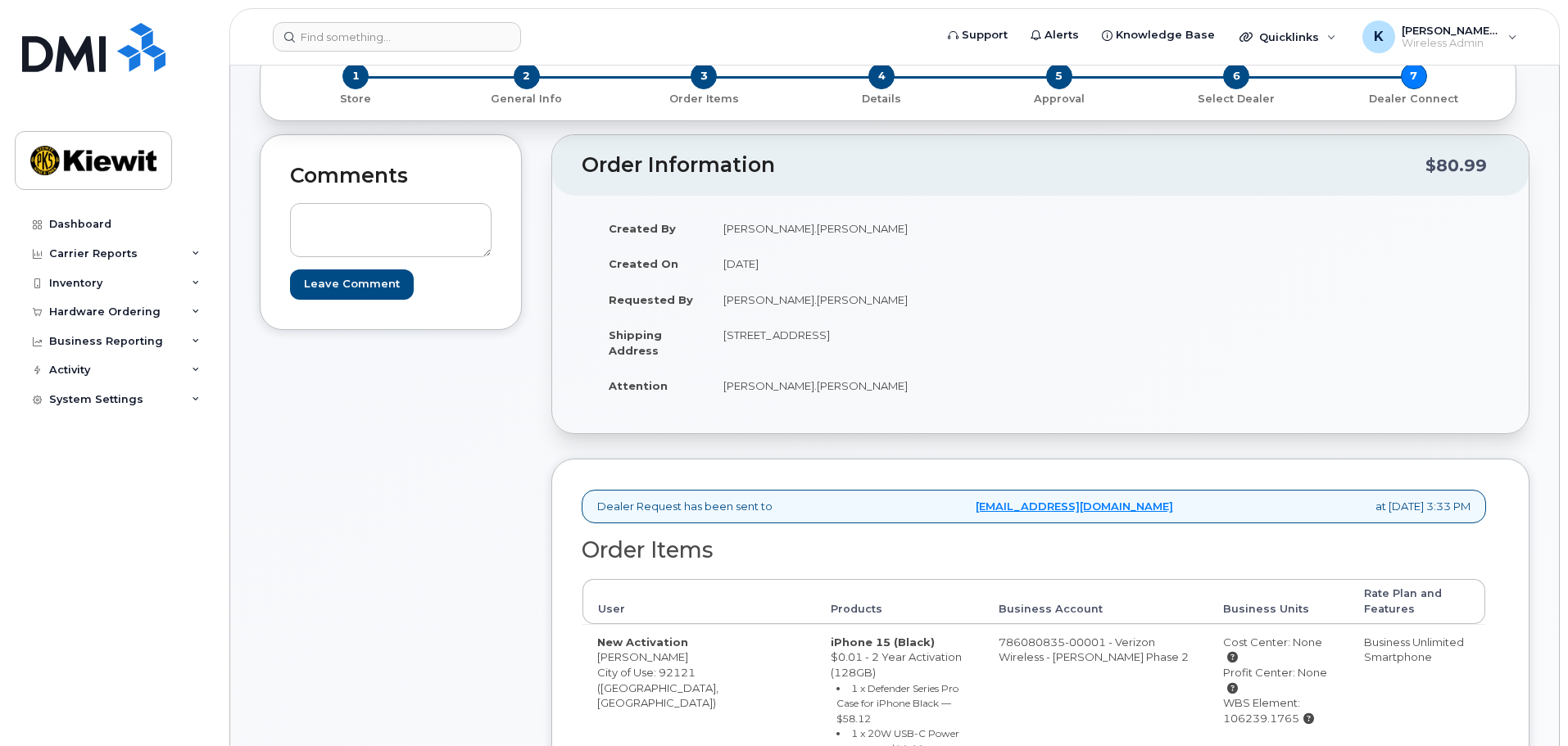
scroll to position [409, 0]
